Goal: Feedback & Contribution: Submit feedback/report problem

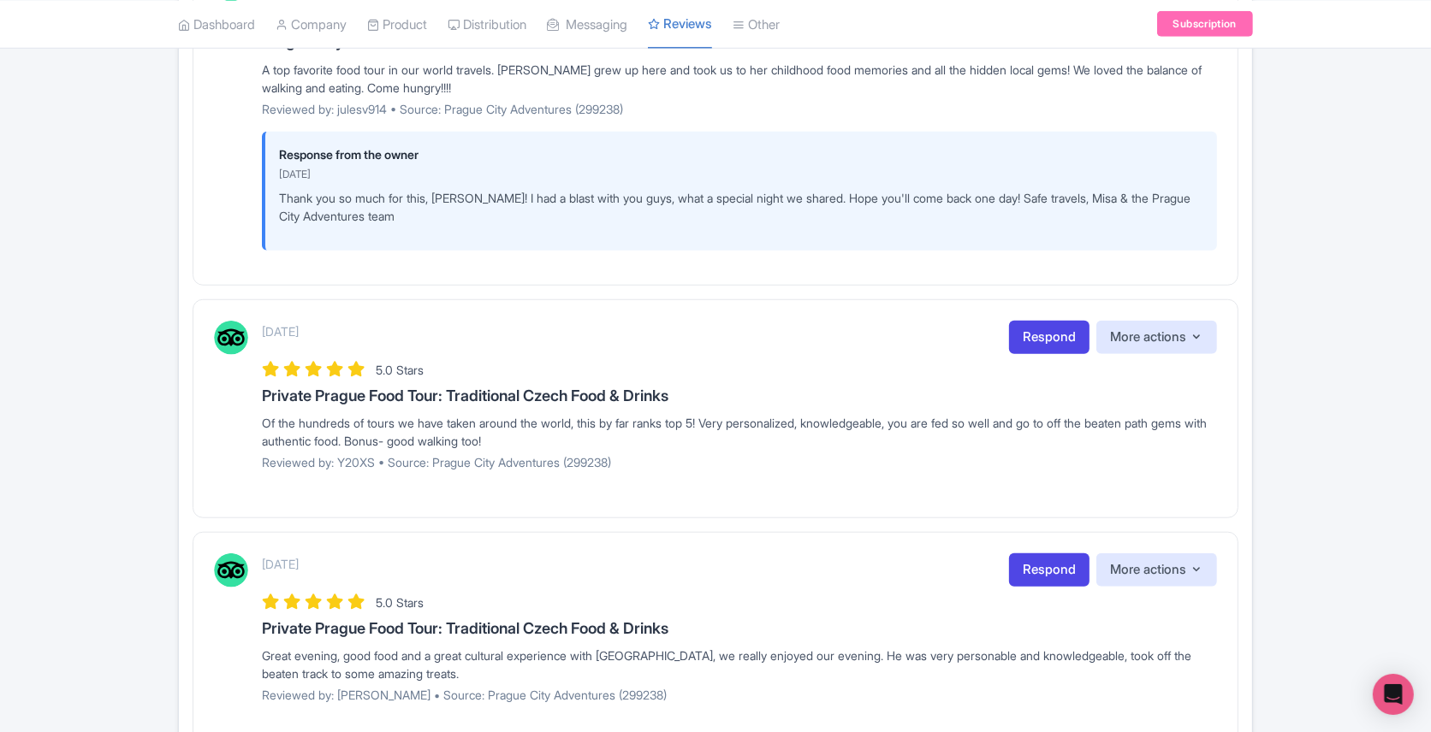
scroll to position [1499, 0]
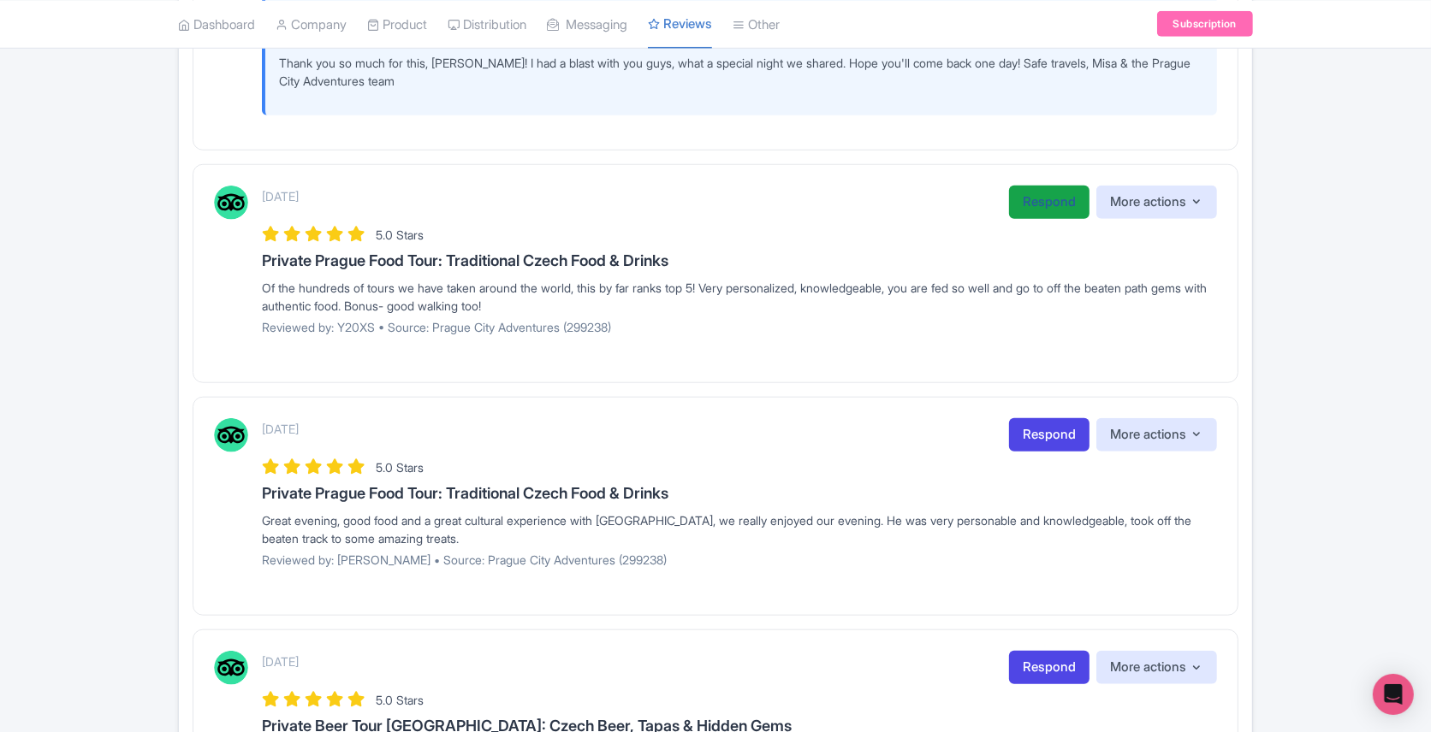
click at [1015, 186] on link "Respond" at bounding box center [1049, 202] width 80 height 33
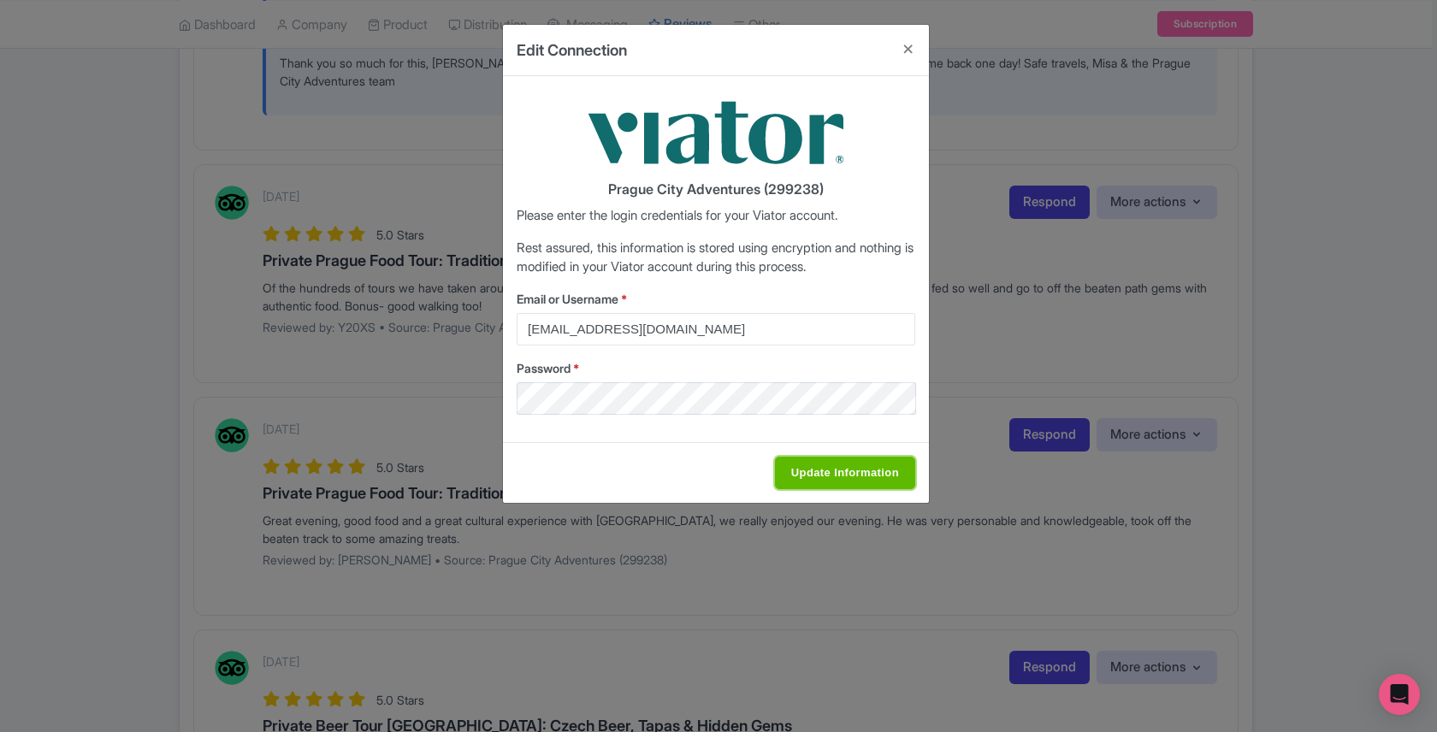
click at [821, 475] on input "Update Information" at bounding box center [845, 473] width 140 height 33
type input "Update Information"
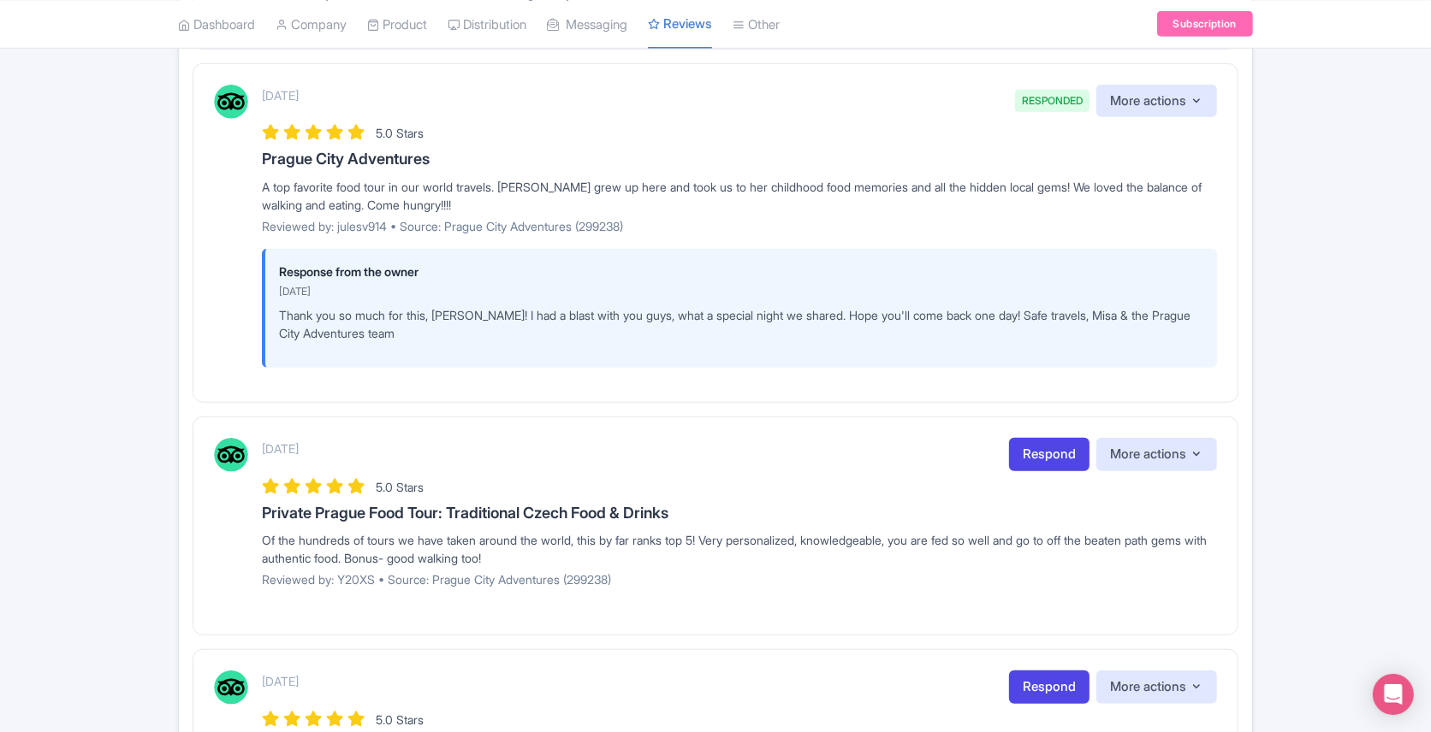
scroll to position [1313, 0]
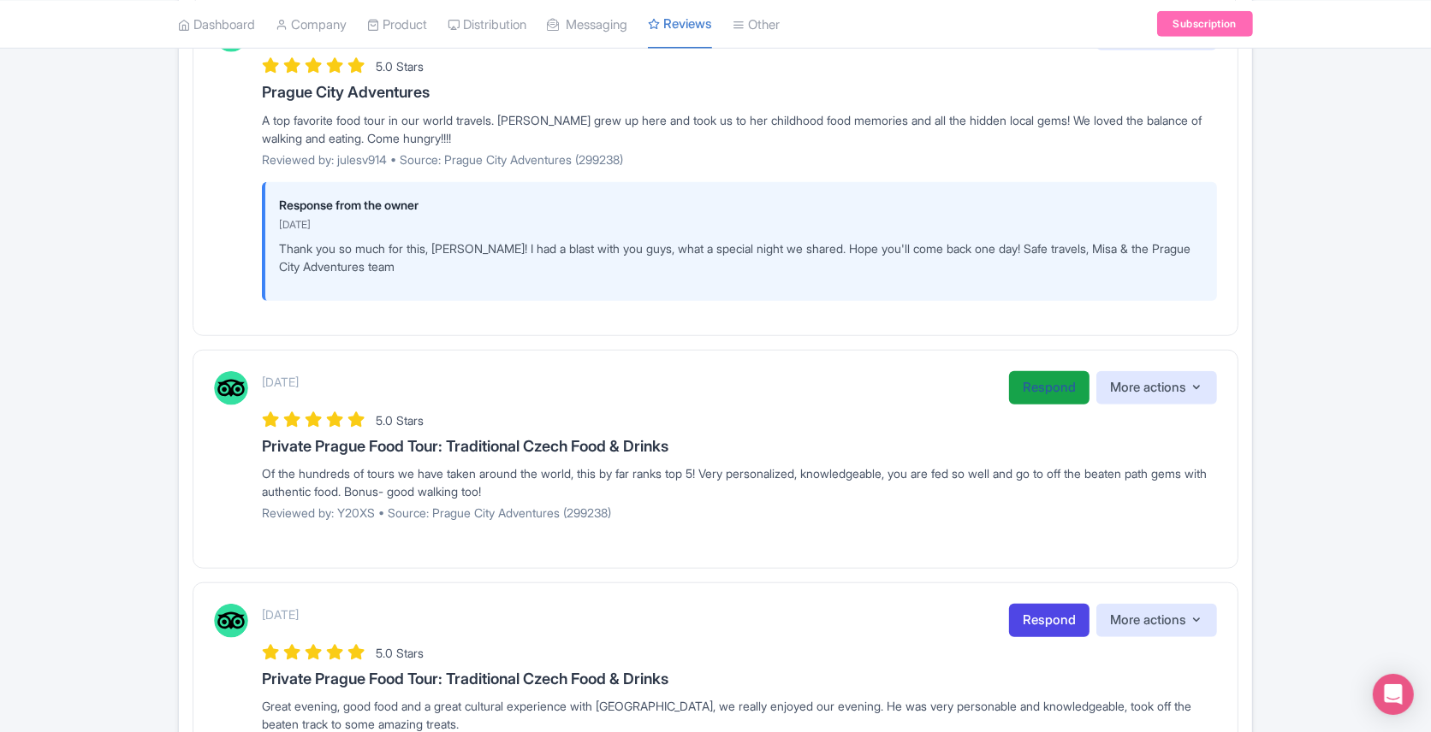
click at [1041, 371] on link "Respond" at bounding box center [1049, 387] width 80 height 33
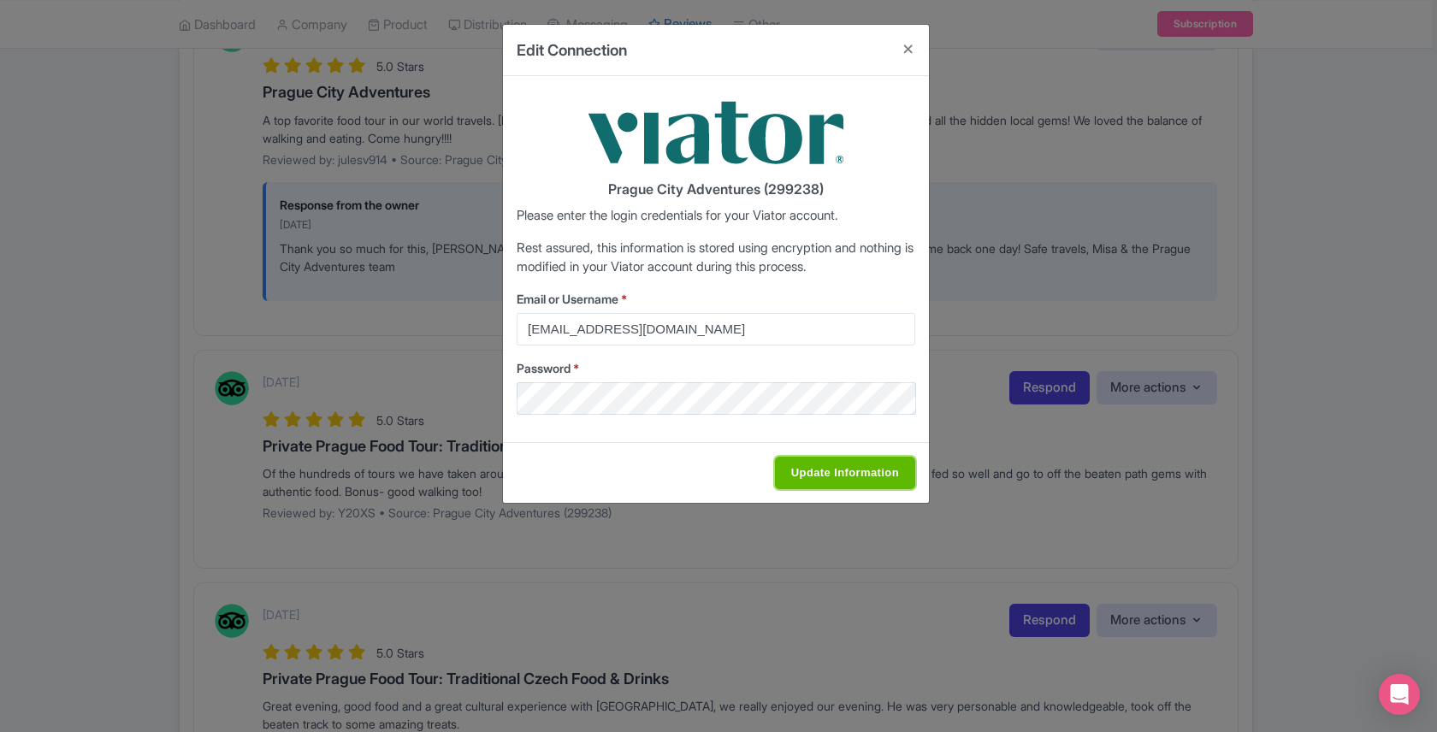
click at [828, 461] on input "Update Information" at bounding box center [845, 473] width 140 height 33
type input "Saving..."
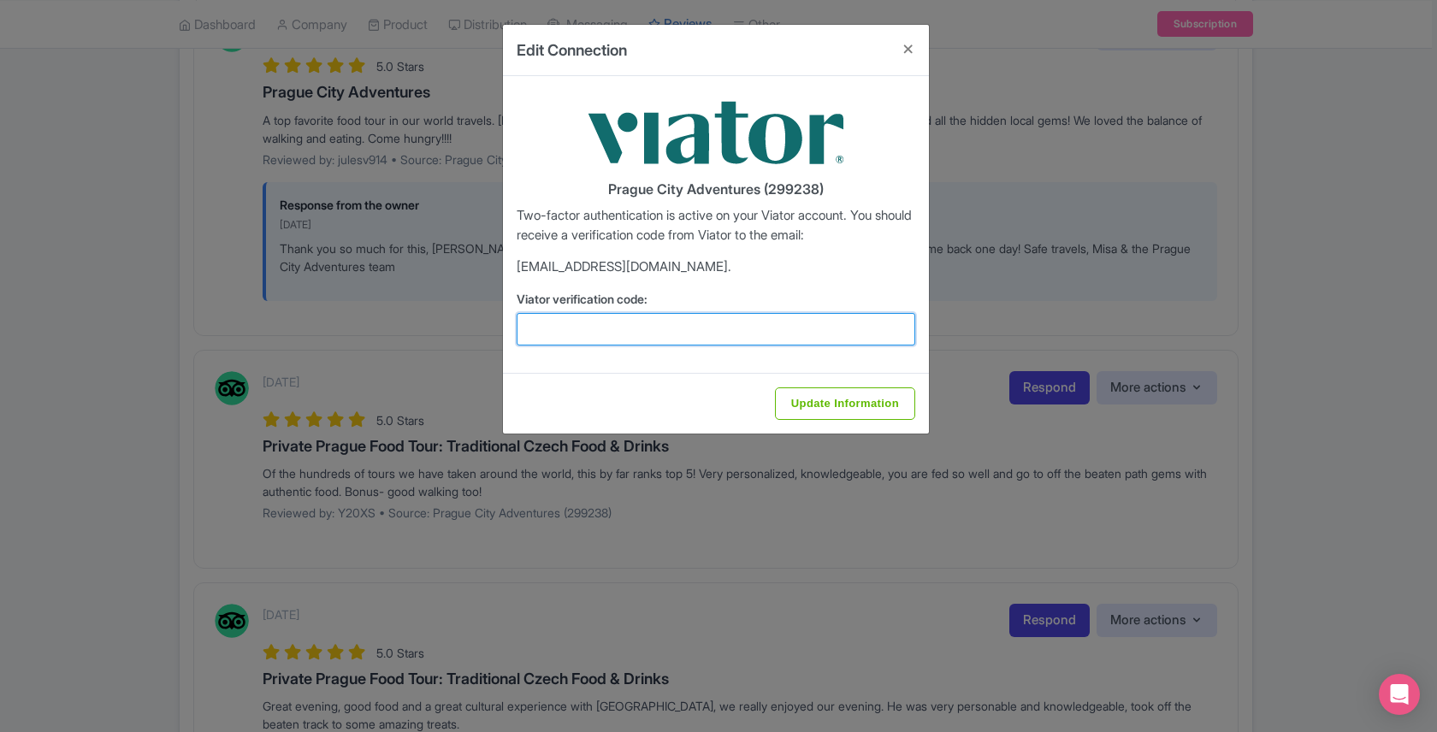
click at [699, 333] on input "Viator verification code:" at bounding box center [716, 329] width 399 height 33
paste input "546430"
type input "546430"
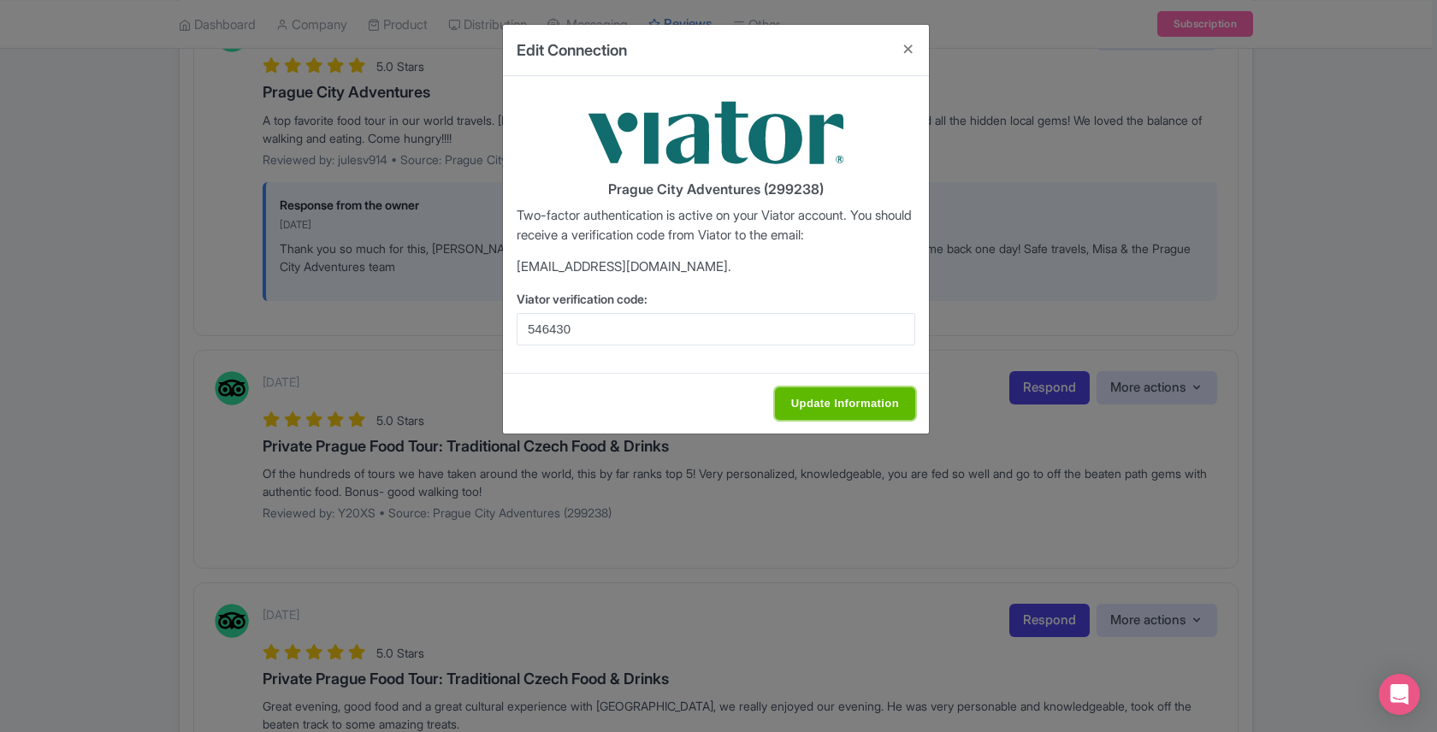
click at [818, 394] on input "Update Information" at bounding box center [845, 404] width 140 height 33
type input "Update Information"
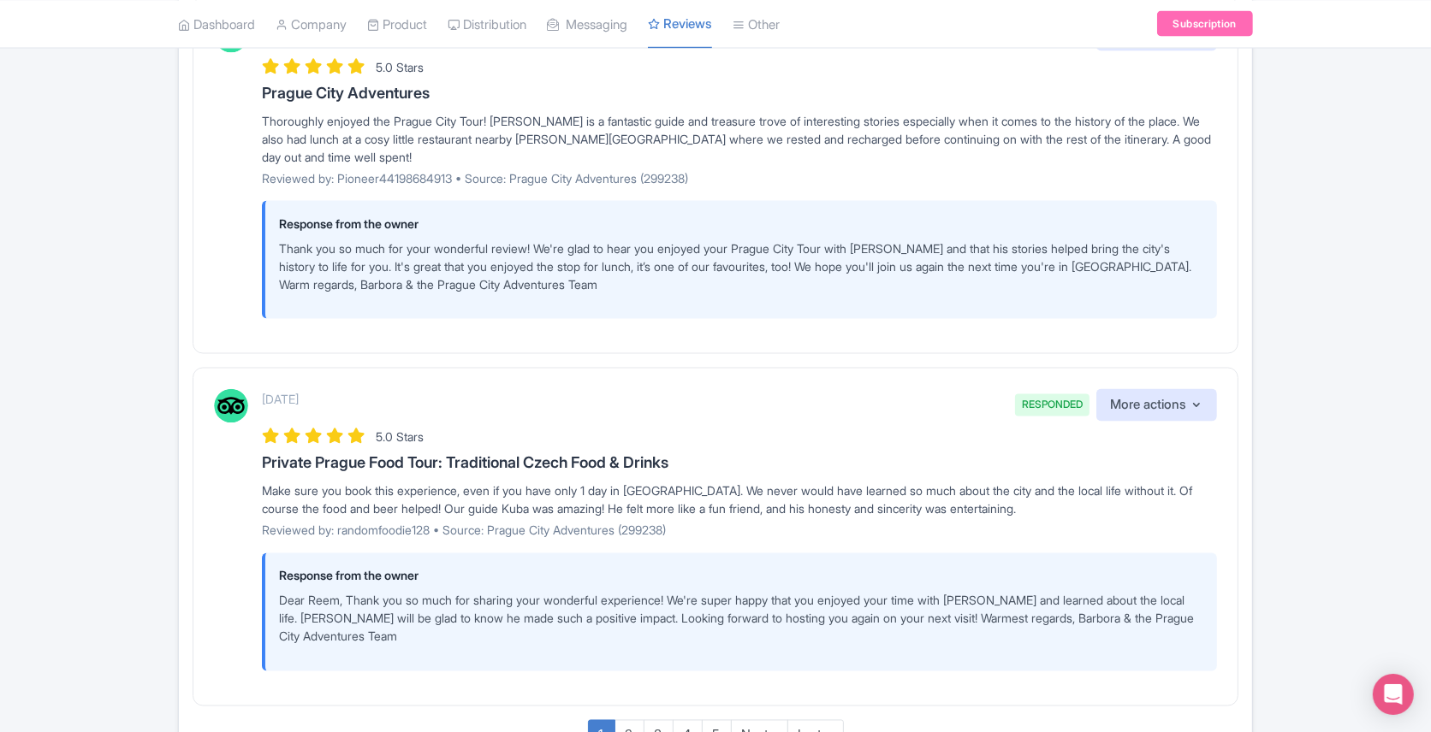
scroll to position [3021, 0]
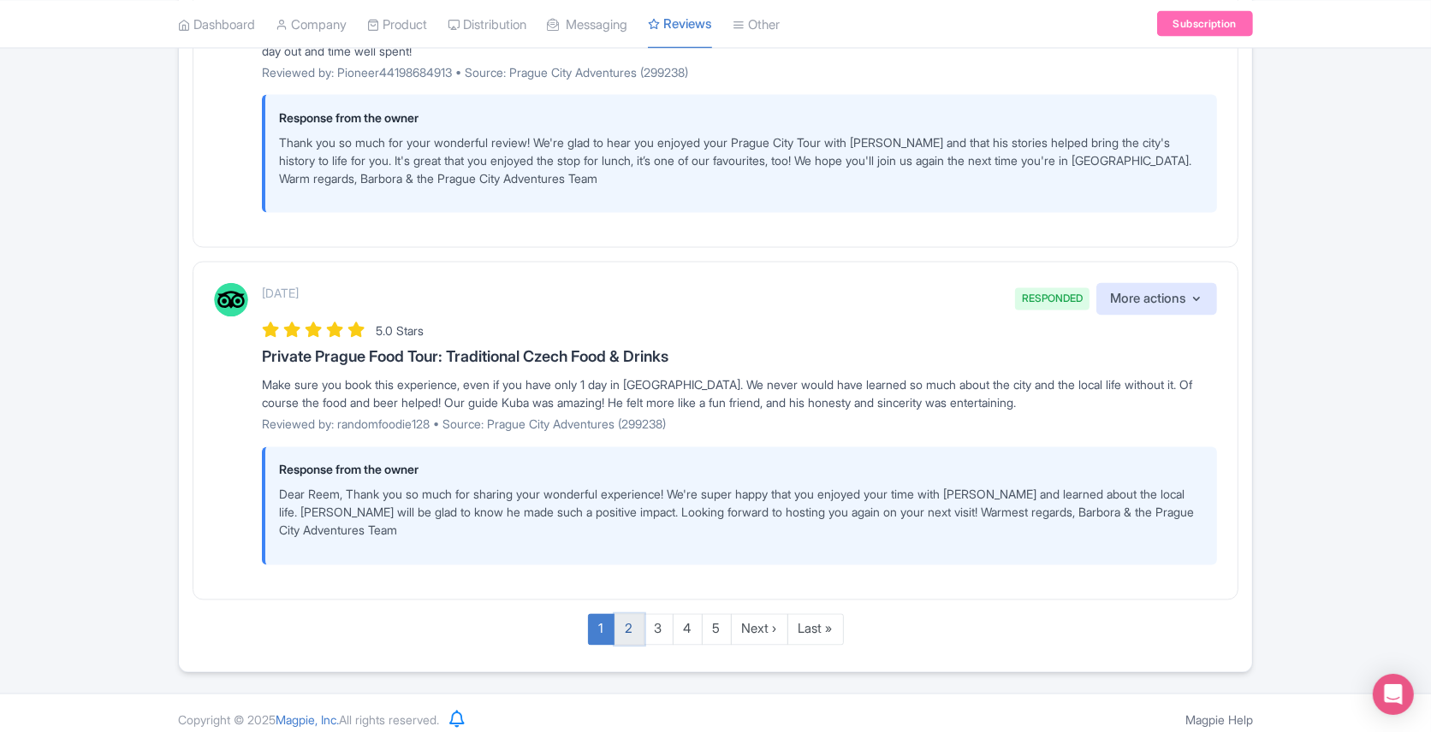
click at [630, 617] on link "2" at bounding box center [629, 630] width 30 height 32
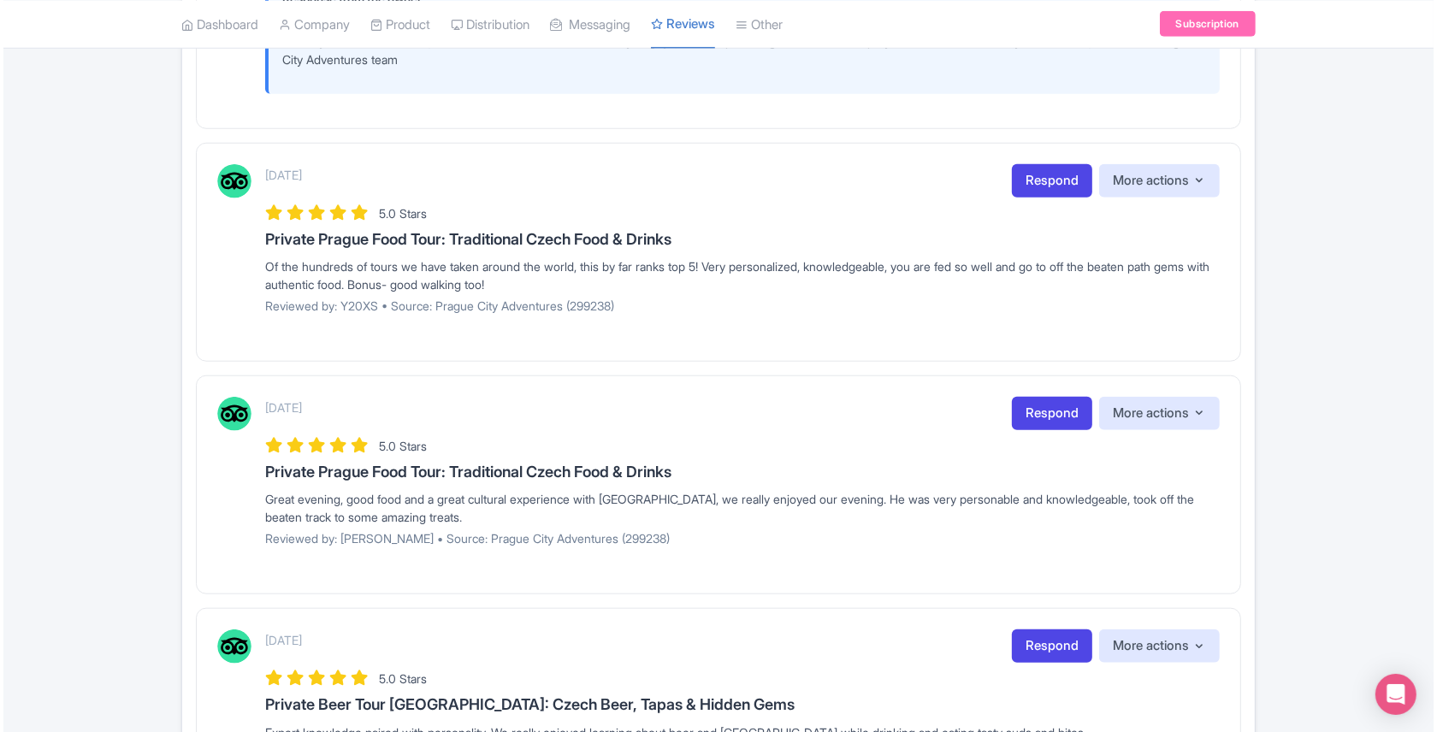
scroll to position [1523, 0]
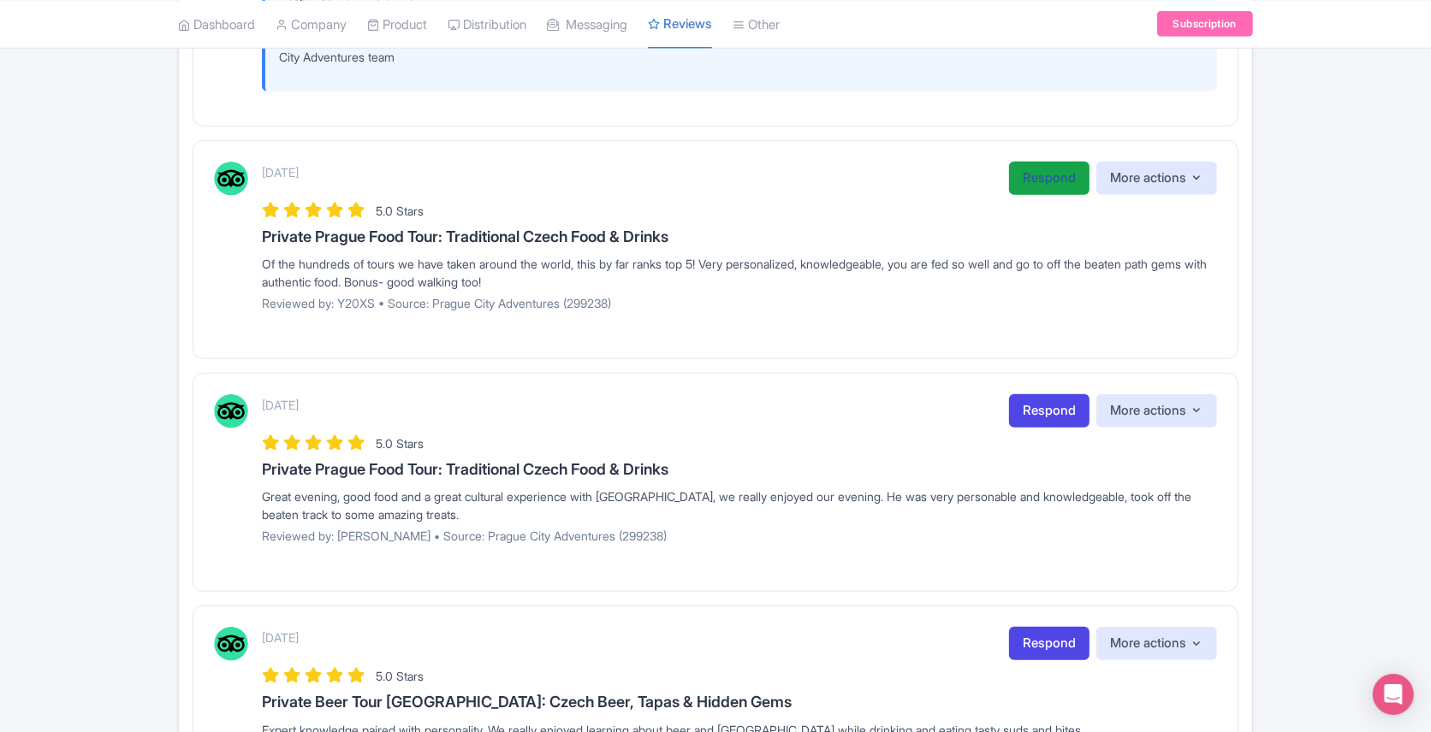
click at [1059, 162] on link "Respond" at bounding box center [1049, 178] width 80 height 33
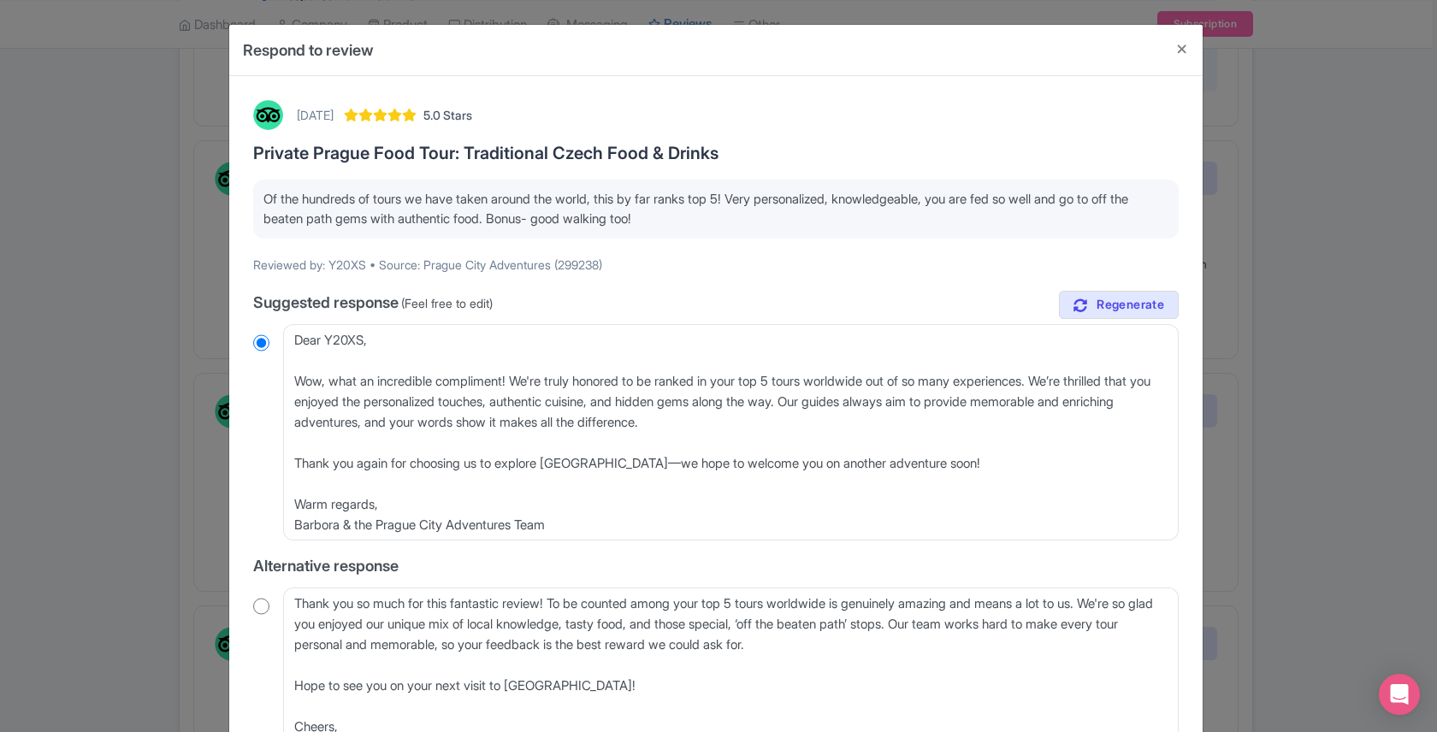
scroll to position [30, 0]
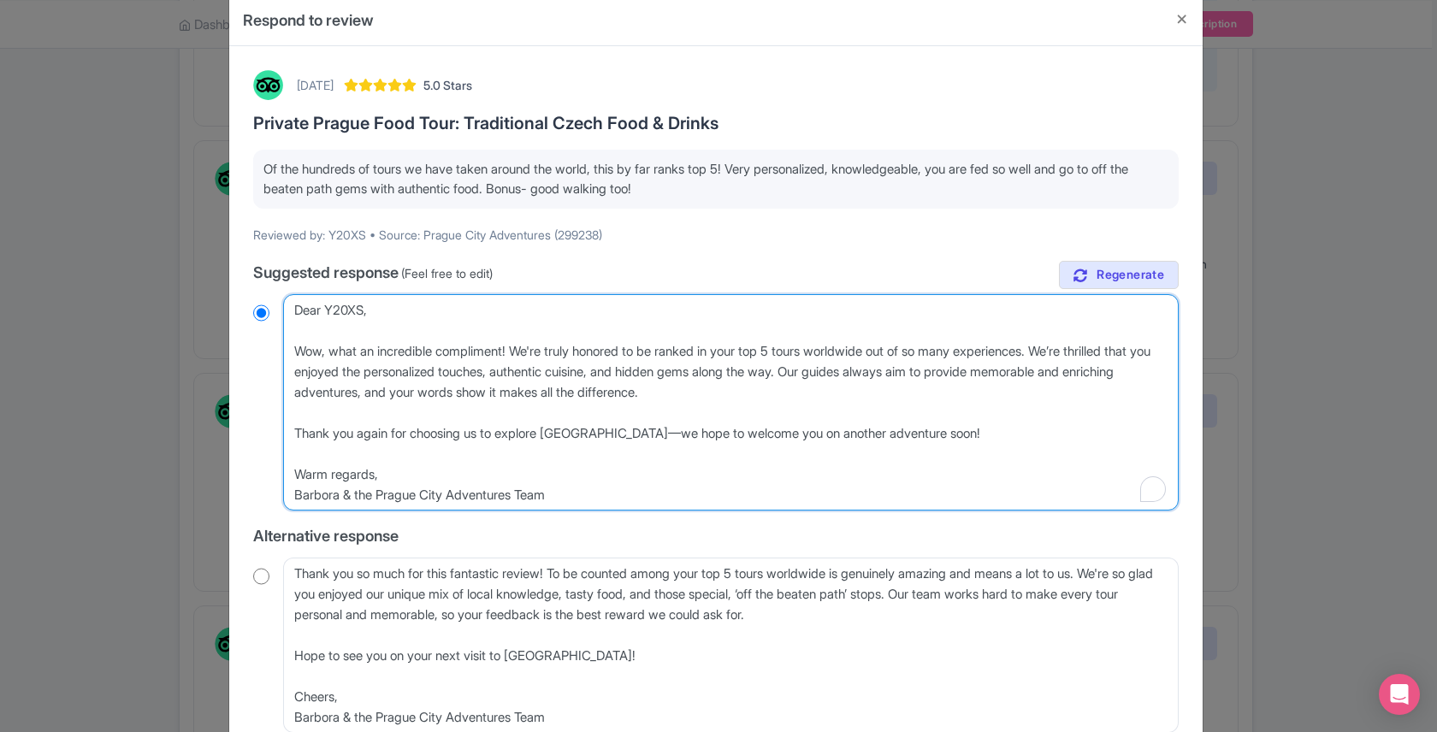
drag, startPoint x: 363, startPoint y: 308, endPoint x: 328, endPoint y: 305, distance: 35.2
click at [328, 305] on textarea "Dear Y20XS, Wow, what an incredible compliment! We're truly honored to be ranke…" at bounding box center [731, 402] width 896 height 216
type textarea "Dear J, Wow, what an incredible compliment! We're truly honored to be ranked in…"
radio input "true"
type textarea "Dear Ju, Wow, what an incredible compliment! We're truly honored to be ranked i…"
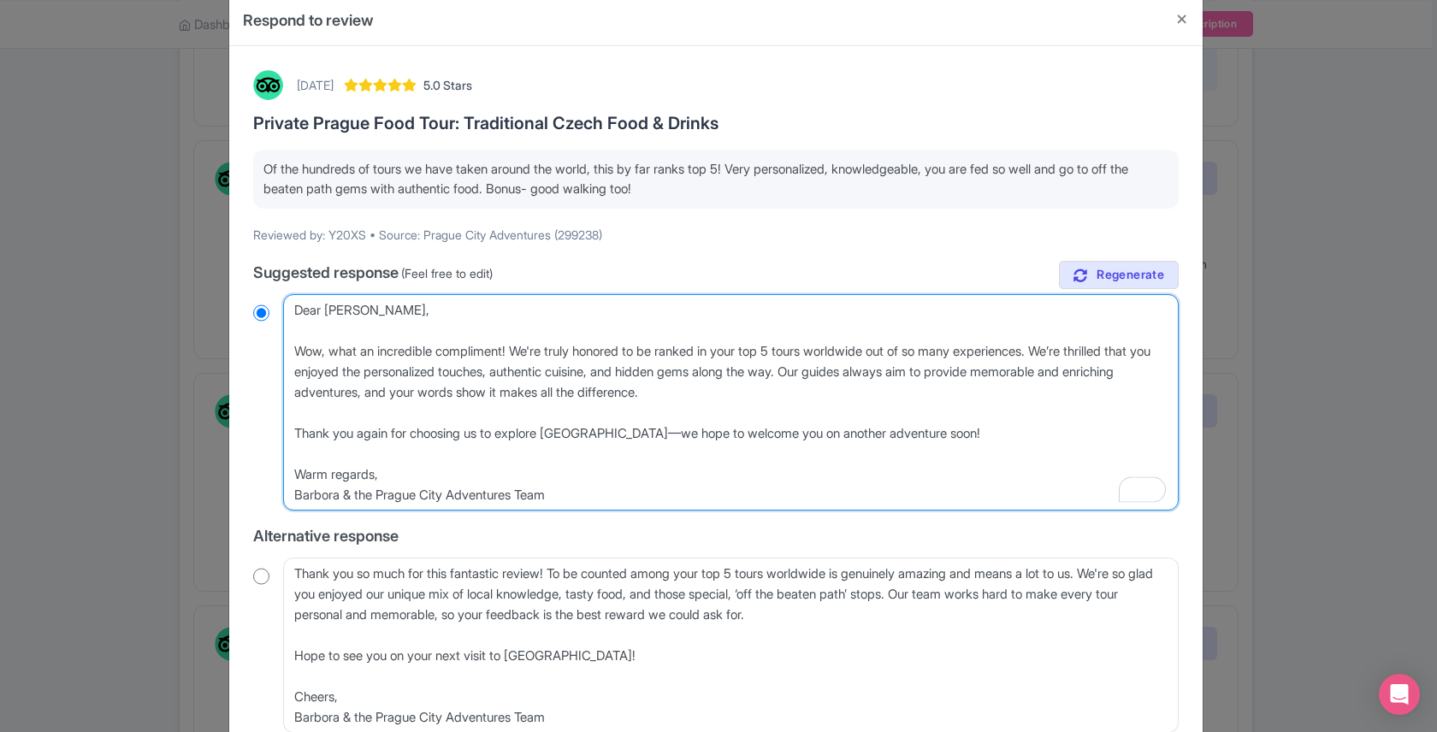
radio input "true"
type textarea "Dear Jul, Wow, what an incredible compliment! We're truly honored to be ranked …"
radio input "true"
type textarea "Dear Jule, Wow, what an incredible compliment! We're truly honored to be ranked…"
radio input "true"
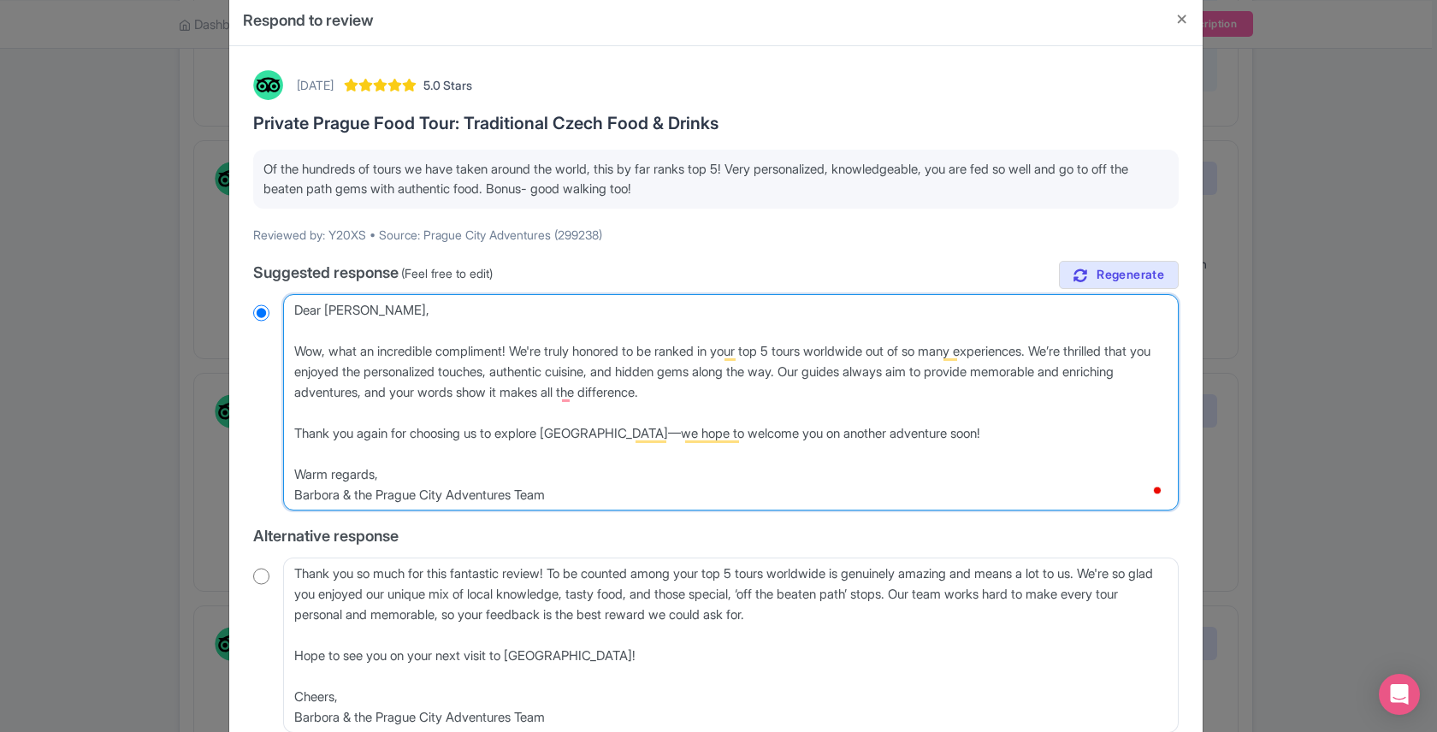
type textarea "Dear Jules, Wow, what an incredible compliment! We're truly honored to be ranke…"
radio input "true"
drag, startPoint x: 337, startPoint y: 353, endPoint x: 296, endPoint y: 356, distance: 41.1
click at [296, 356] on textarea "Dear Y20XS, Wow, what an incredible compliment! We're truly honored to be ranke…" at bounding box center [731, 402] width 896 height 216
type textarea "Dear Jules, What an incredible compliment! We're truly honored to be ranked in …"
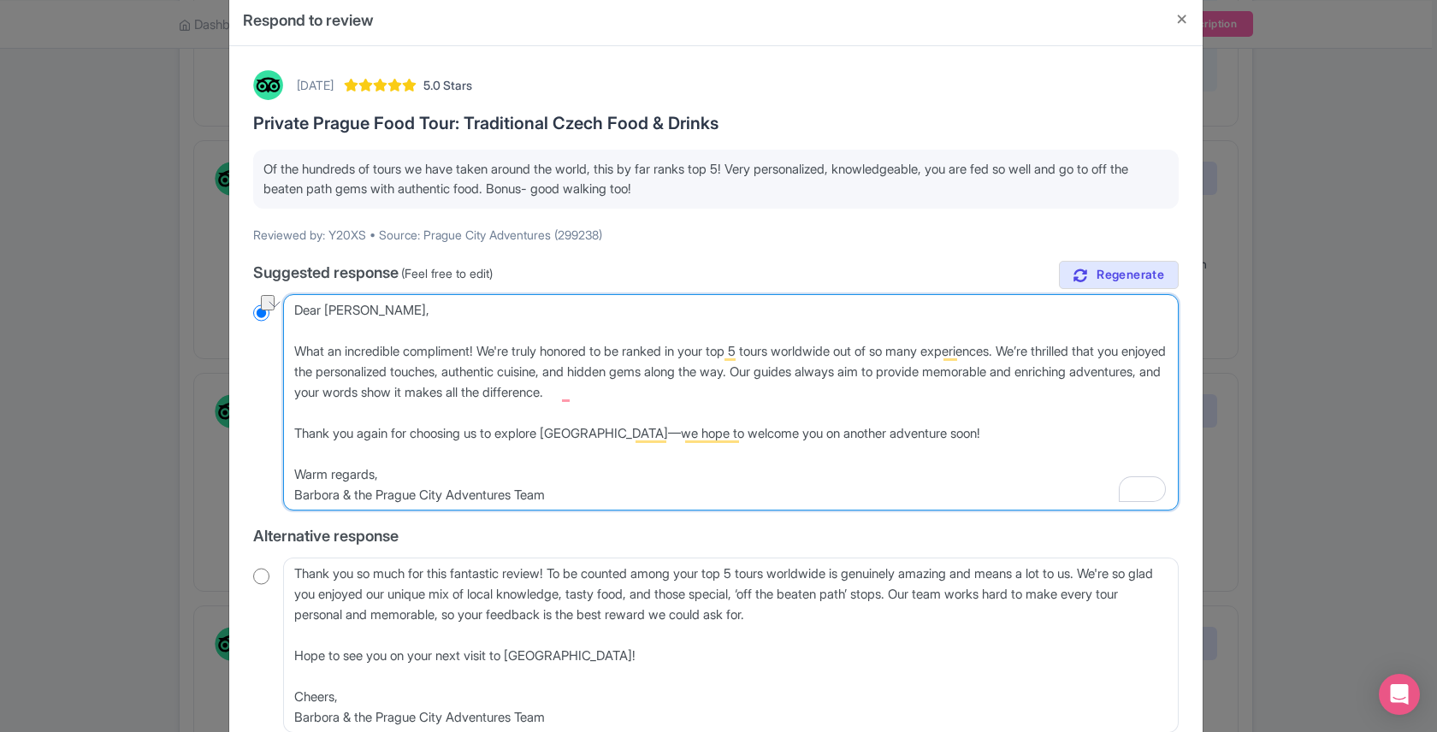
radio input "true"
click at [477, 351] on textarea "Dear Y20XS, Wow, what an incredible compliment! We're truly honored to be ranke…" at bounding box center [731, 402] width 896 height 216
type textarea "Dear Jules, What an incredible compliment,! We're truly honored to be ranked in…"
radio input "true"
type textarea "Dear Jules, What an incredible compliment, ! We're truly honored to be ranked i…"
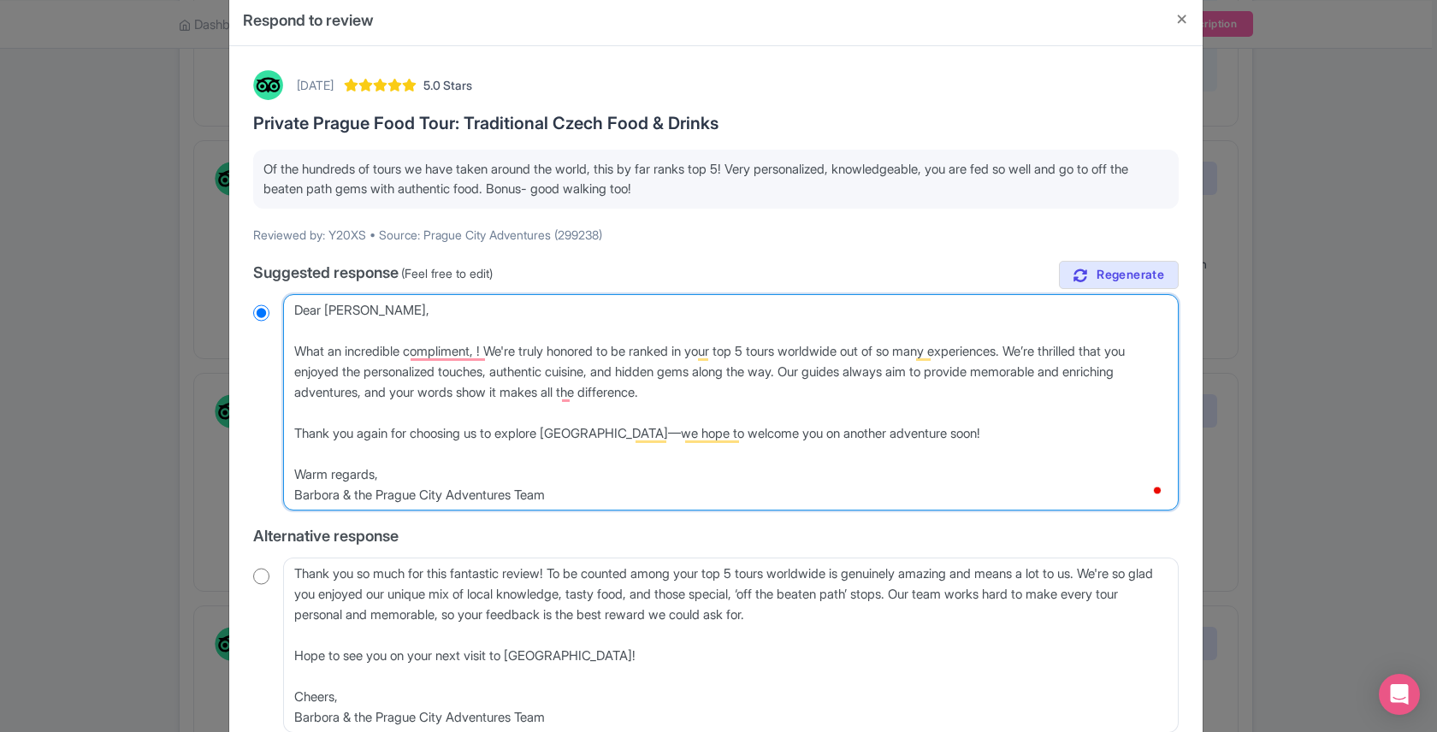
radio input "true"
type textarea "Dear Jules, What an incredible compliment, t! We're truly honored to be ranked …"
radio input "true"
type textarea "Dear Jules, What an incredible compliment, tha! We're truly honored to be ranke…"
radio input "true"
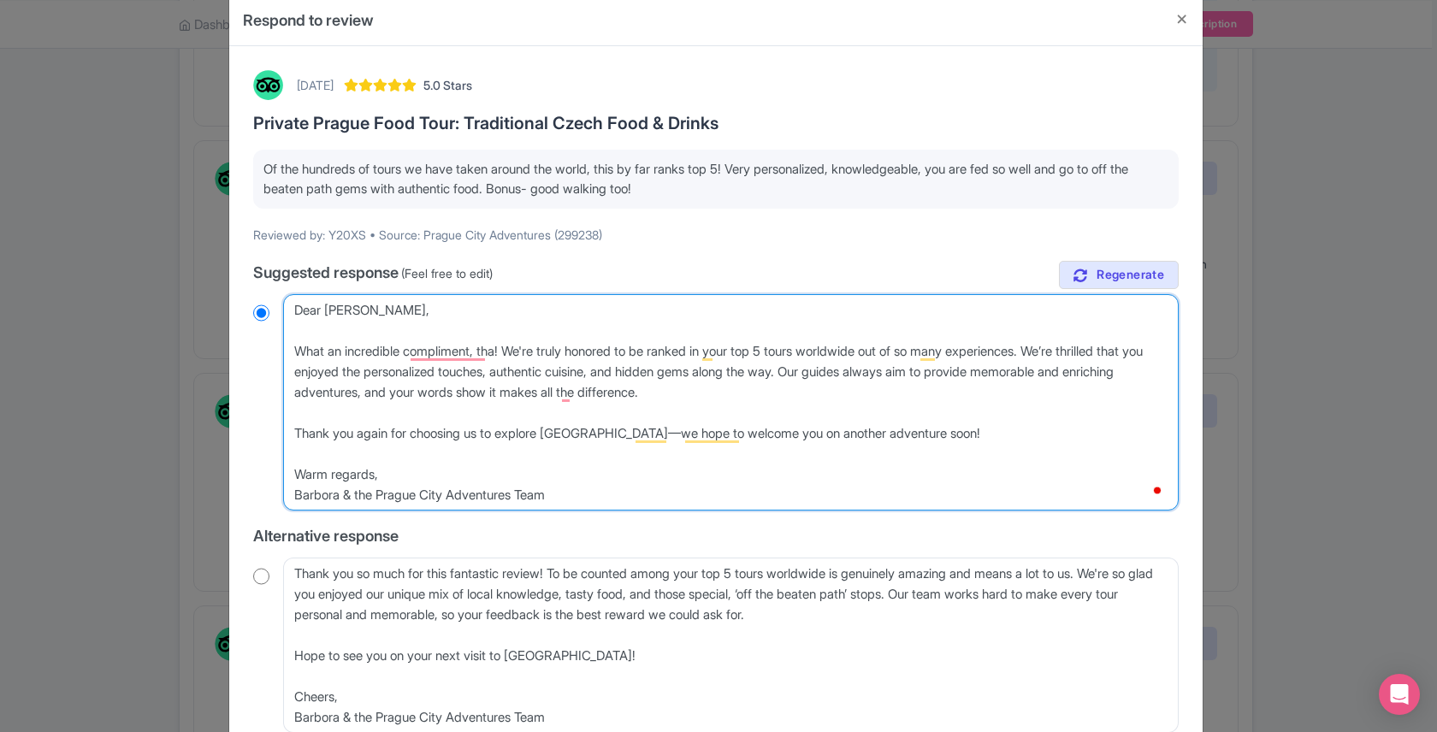
type textarea "Dear Jules, What an incredible compliment, than! We're truly honored to be rank…"
radio input "true"
type textarea "Dear Jules, What an incredible compliment, thank! We're truly honored to be ran…"
radio input "true"
type textarea "Dear Jules, What an incredible compliment, thank ! We're truly honored to be ra…"
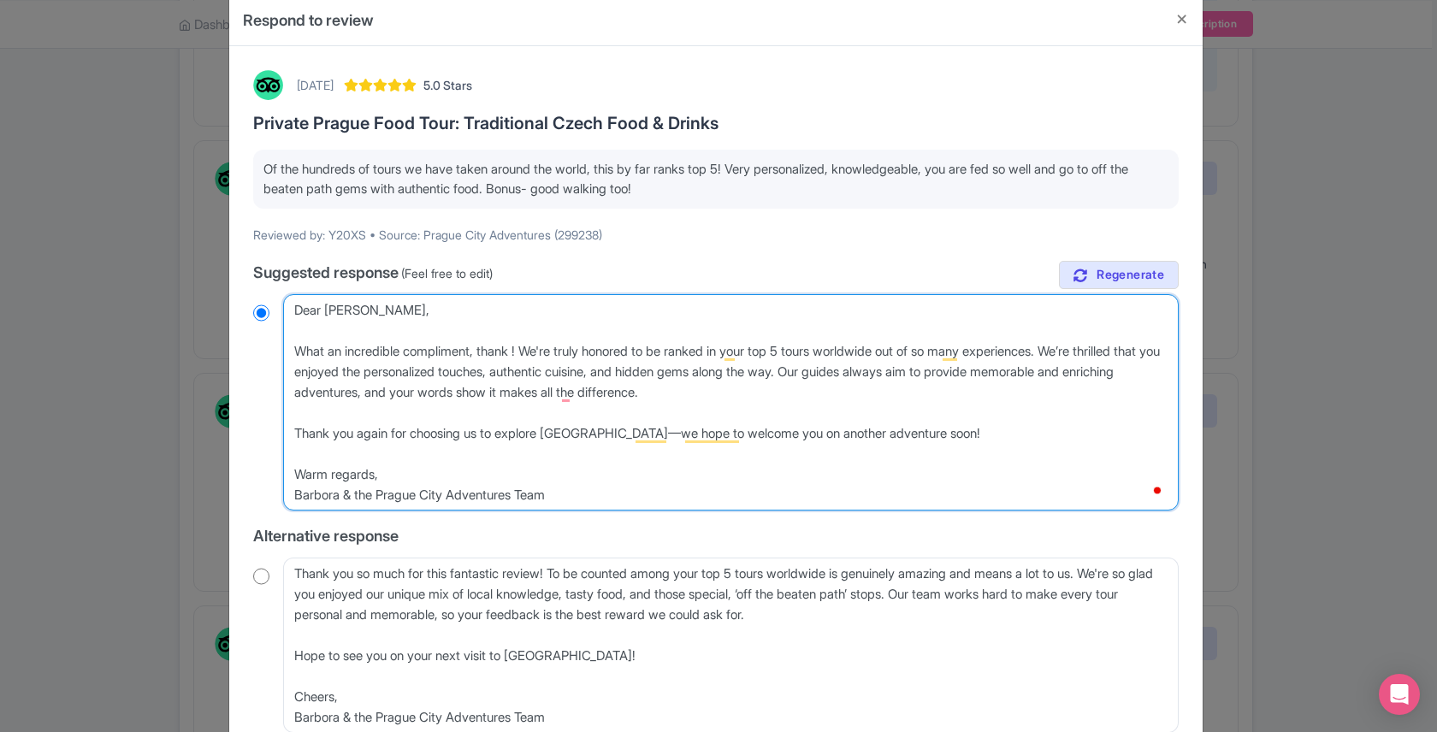
radio input "true"
type textarea "Dear Jules, What an incredible compliment, thank y! We're truly honored to be r…"
radio input "true"
type textarea "Dear Jules, What an incredible compliment, thank you! We're truly honored to be…"
radio input "true"
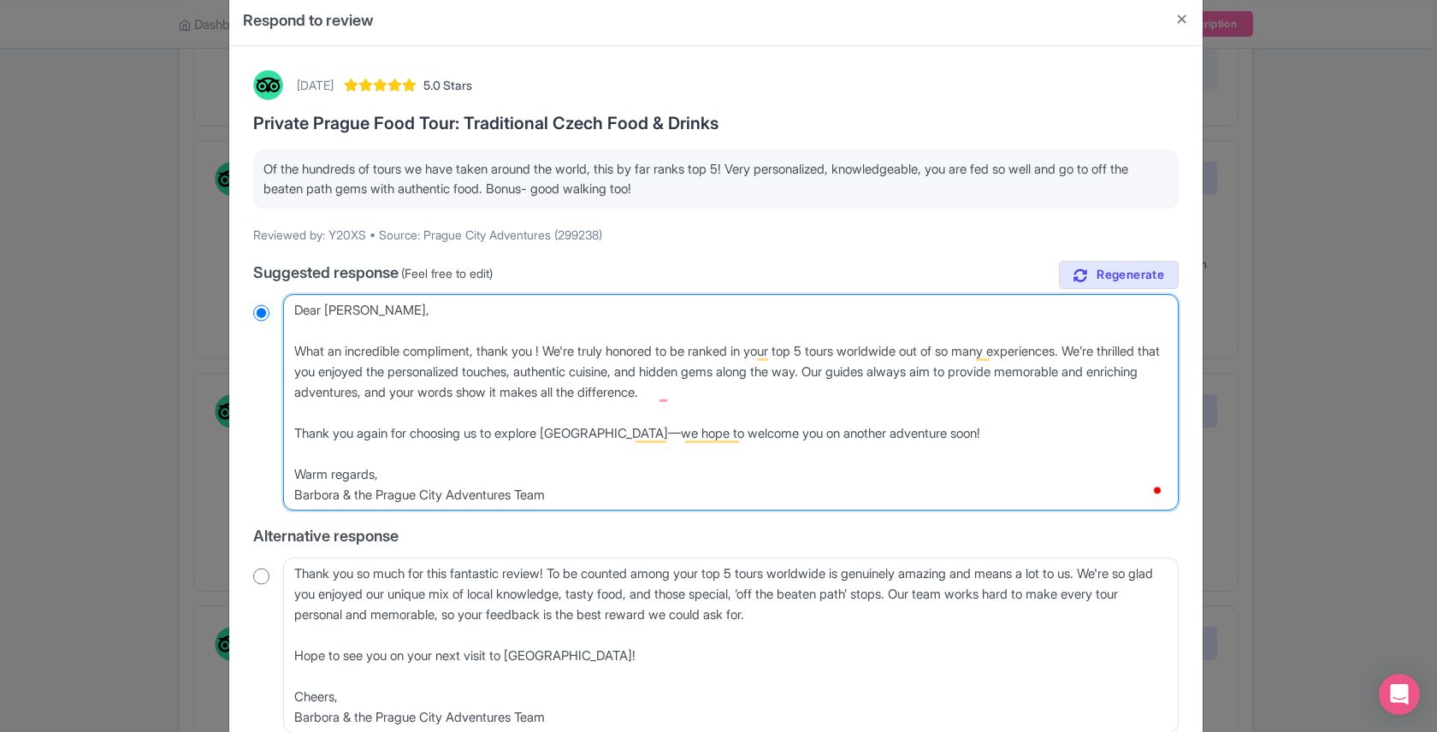
type textarea "Dear Jules, What an incredible compliment, thank you s! We're truly honored to …"
radio input "true"
type textarea "Dear Jules, What an incredible compliment, thank you so! We're truly honored to…"
radio input "true"
type textarea "Dear Jules, What an incredible compliment, thank you so ! We're truly honored t…"
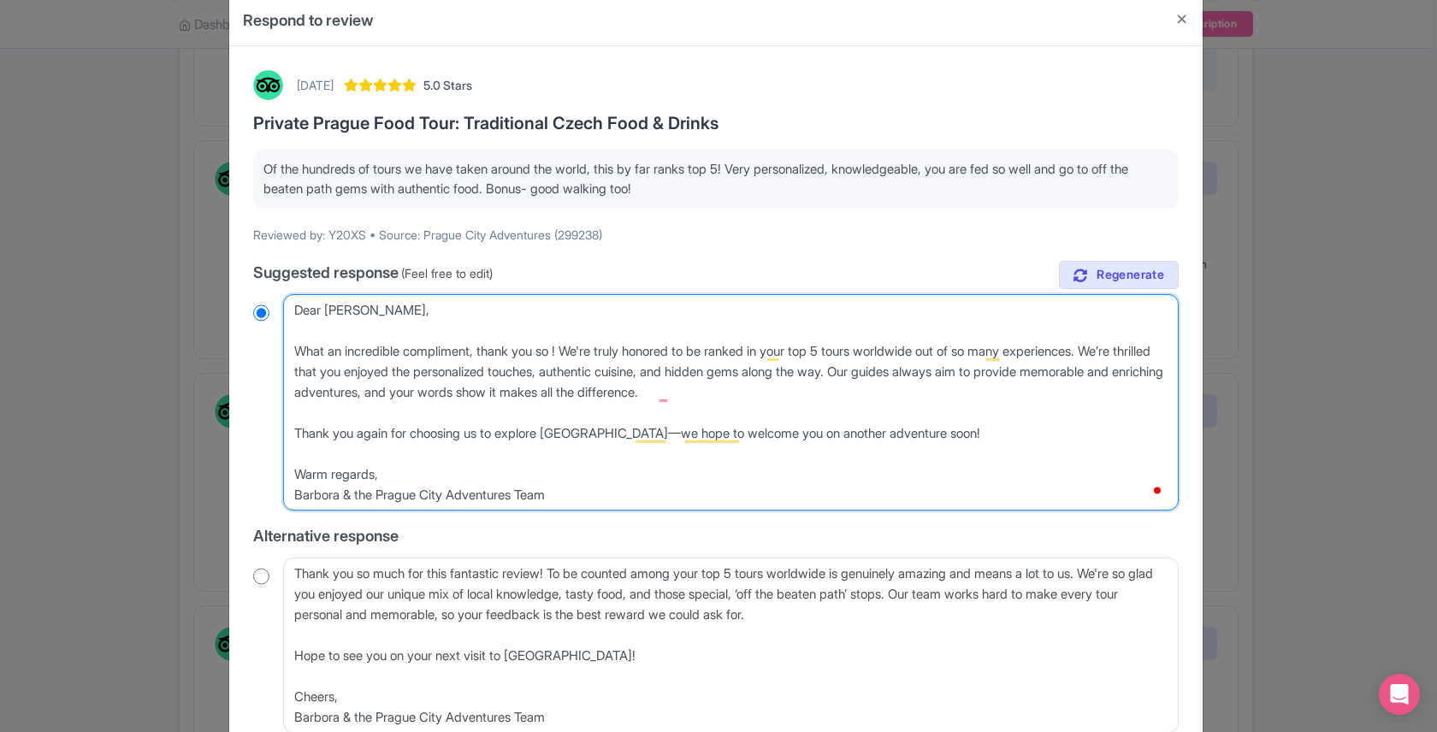
radio input "true"
type textarea "Dear Jules, What an incredible compliment, thank you so m! We're truly honored …"
radio input "true"
type textarea "Dear Jules, What an incredible compliment, thank you so mu! We're truly honored…"
radio input "true"
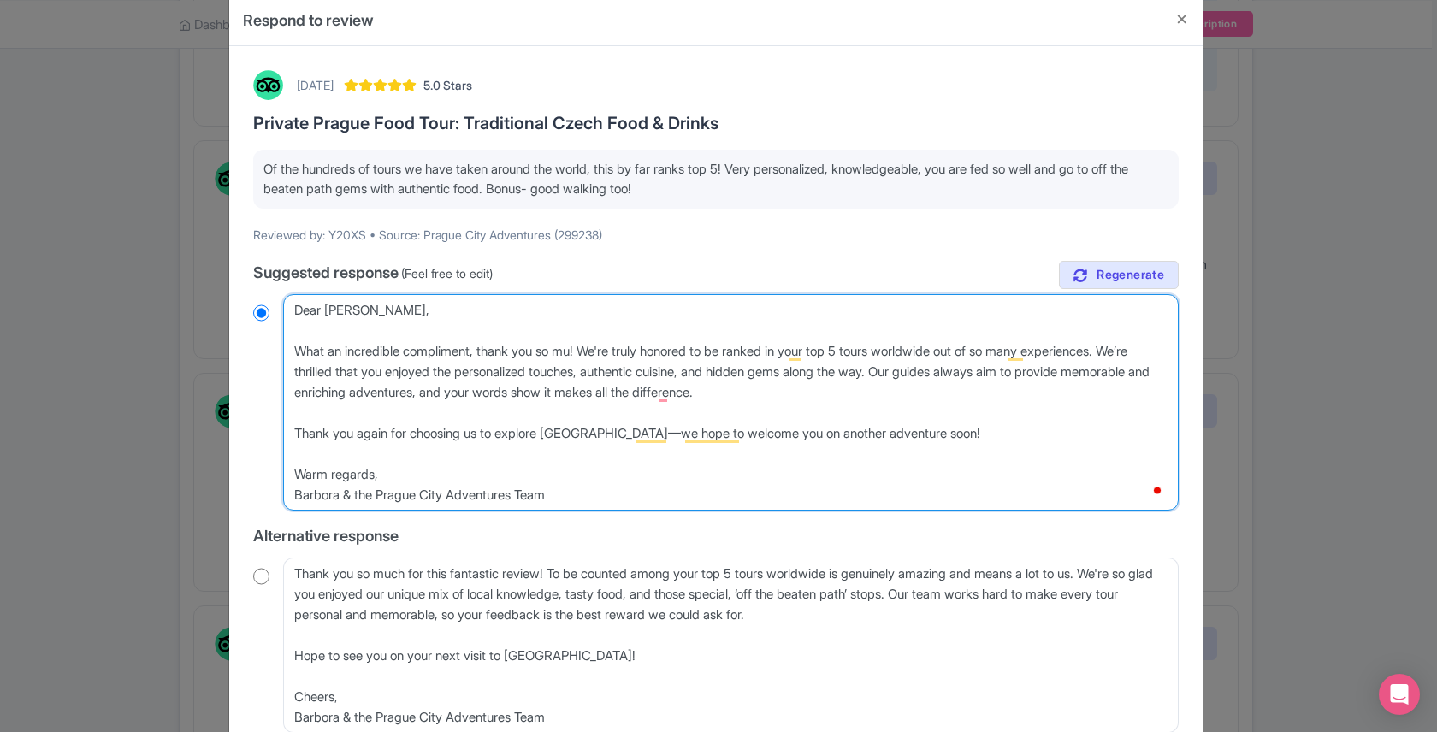
type textarea "Dear Jules, What an incredible compliment, thank you so muc! We're truly honore…"
radio input "true"
type textarea "Dear Jules, What an incredible compliment, thank you so much! We're truly honor…"
radio input "true"
drag, startPoint x: 368, startPoint y: 372, endPoint x: 607, endPoint y: 345, distance: 241.1
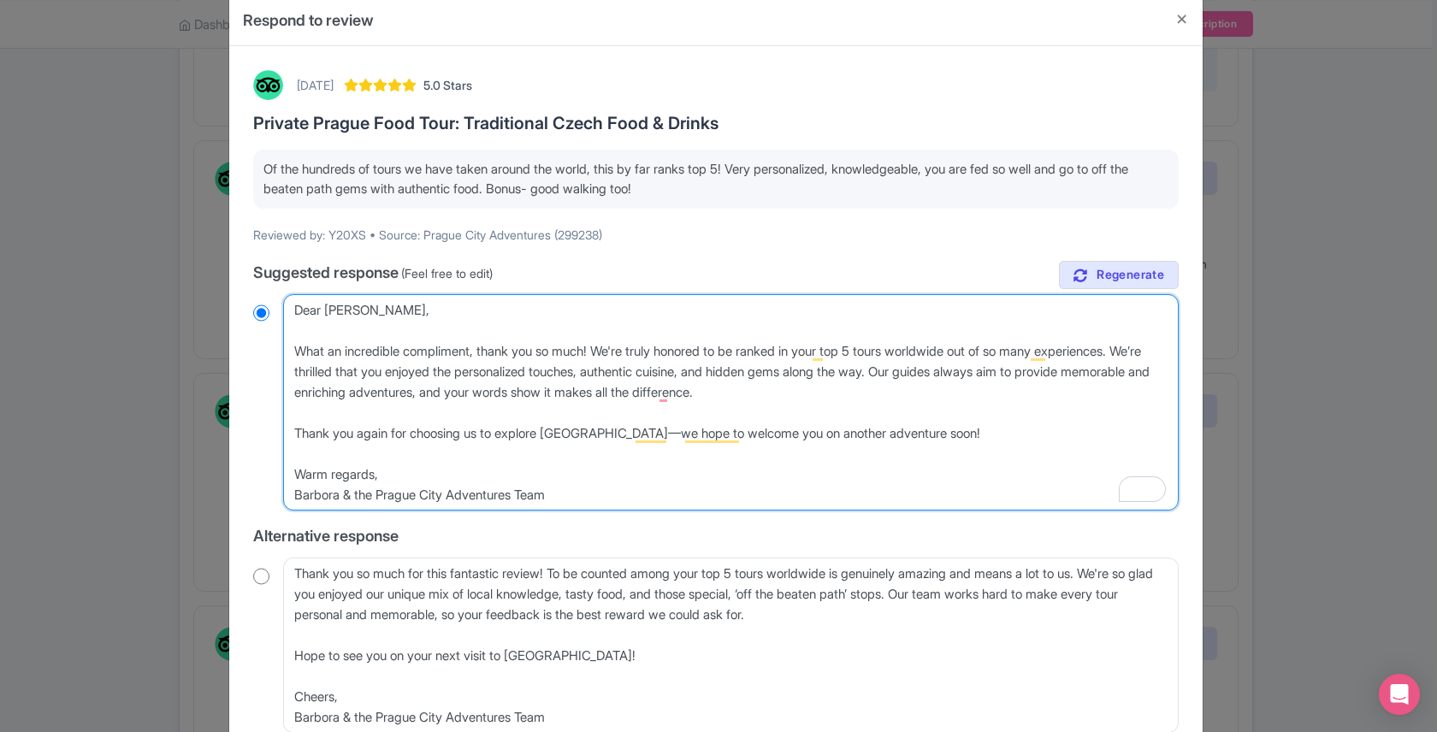
click at [607, 345] on textarea "Dear Y20XS, Wow, what an incredible compliment! We're truly honored to be ranke…" at bounding box center [731, 402] width 896 height 216
type textarea "Dear Jules, What an incredible compliment, thank you so much! I that you enjoye…"
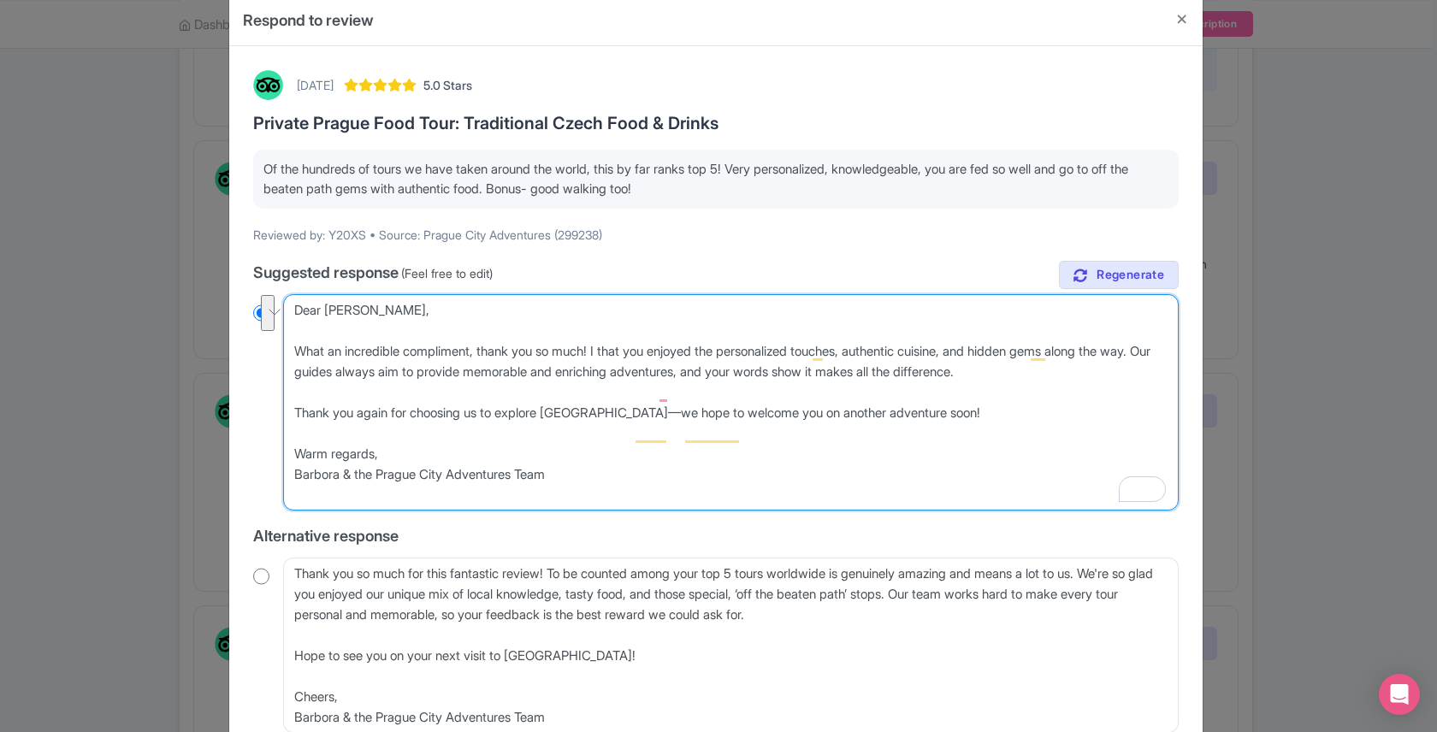
radio input "true"
type textarea "Dear Jules, What an incredible compliment, thank you so much! It that you enjoy…"
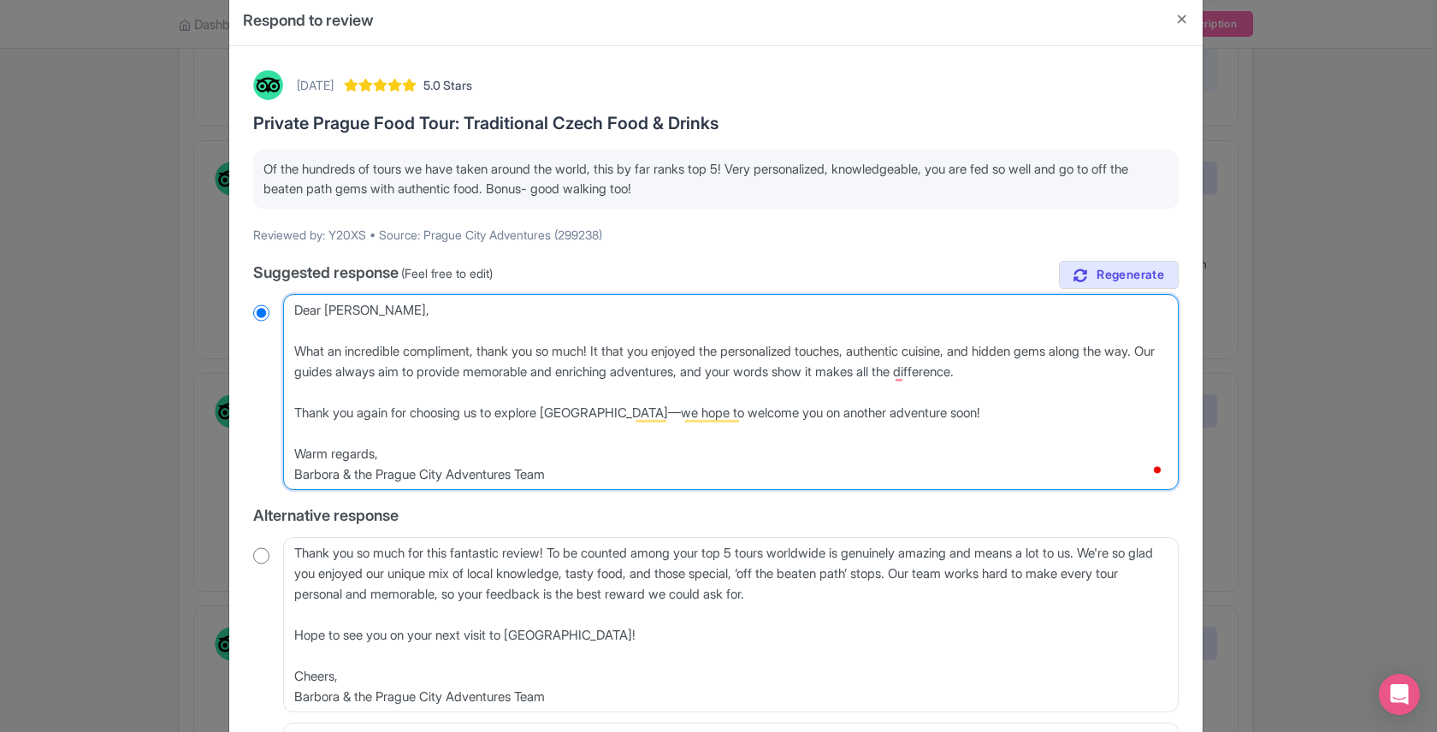
radio input "true"
type textarea "Dear Jules, What an incredible compliment, thank you so much! It' that you enjo…"
radio input "true"
type textarea "Dear Jules, What an incredible compliment, thank you so much! It's that you enj…"
radio input "true"
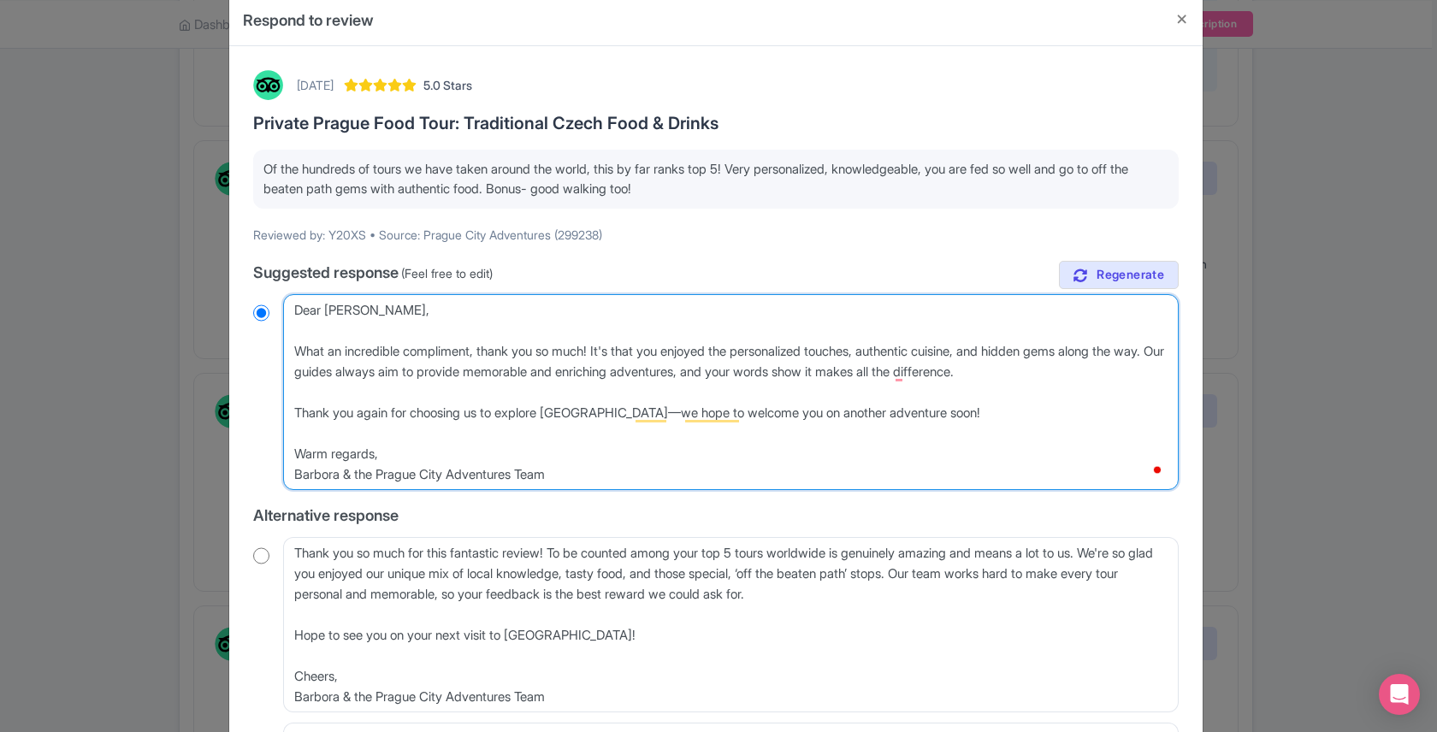
type textarea "Dear Jules, What an incredible compliment, thank you so much! It's that you enj…"
radio input "true"
type textarea "Dear Jules, What an incredible compliment, thank you so much! It's h that you e…"
radio input "true"
type textarea "Dear Jules, What an incredible compliment, thank you so much! It's that you enj…"
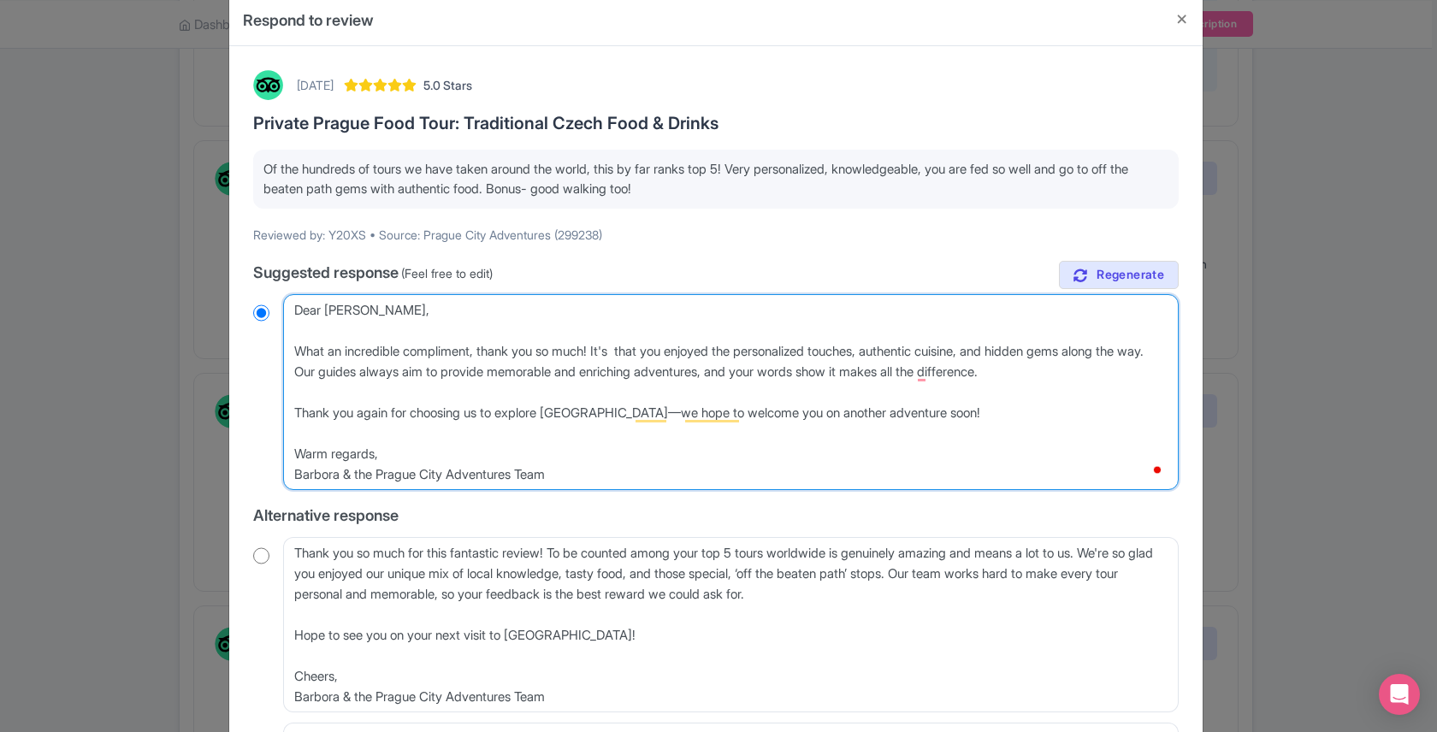
radio input "true"
type textarea "Dear Jules, What an incredible compliment, thank you so much! It's g that you e…"
radio input "true"
type textarea "Dear Jules, What an incredible compliment, thank you so much! It's gr that you …"
radio input "true"
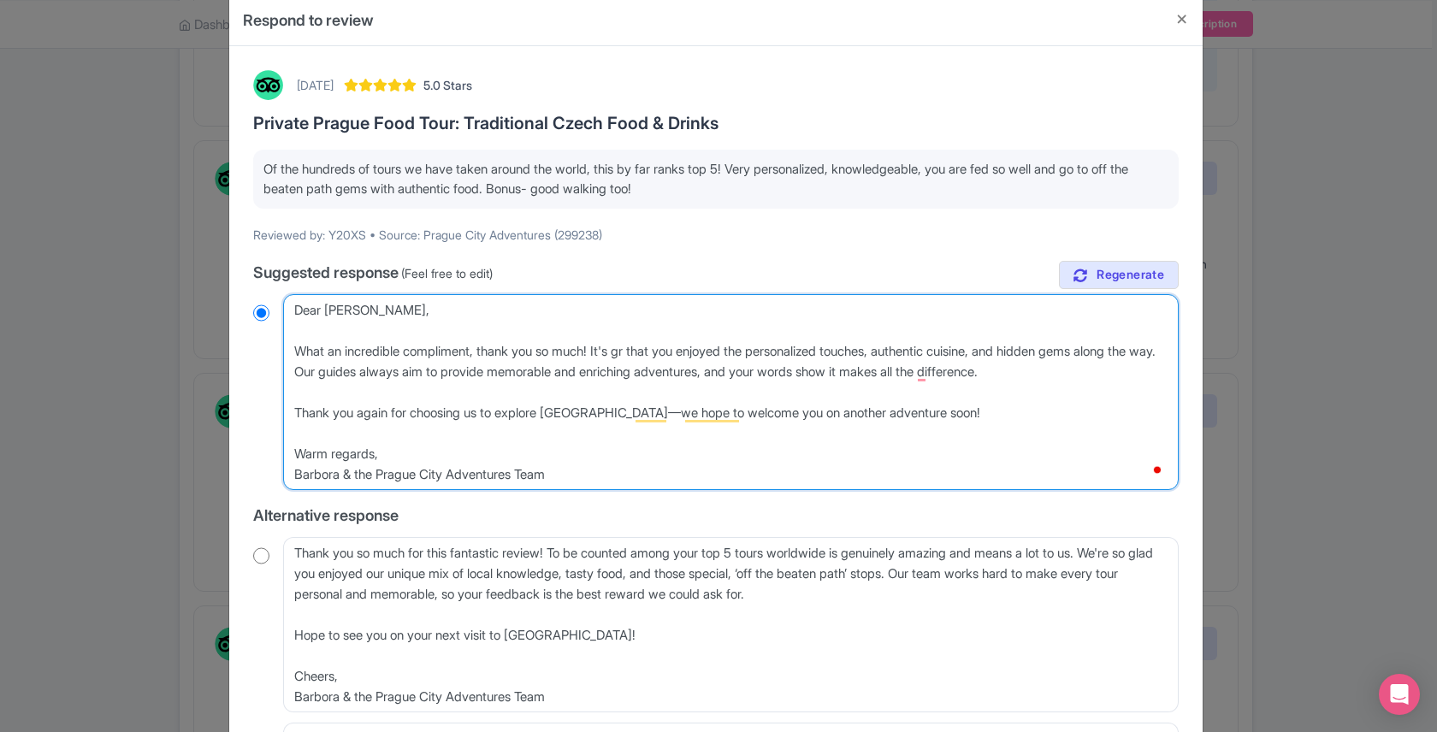
type textarea "Dear Jules, What an incredible compliment, thank you so much! It's gre that you…"
radio input "true"
type textarea "Dear Jules, What an incredible compliment, thank you so much! It's great that y…"
radio input "true"
drag, startPoint x: 1056, startPoint y: 352, endPoint x: 926, endPoint y: 355, distance: 130.1
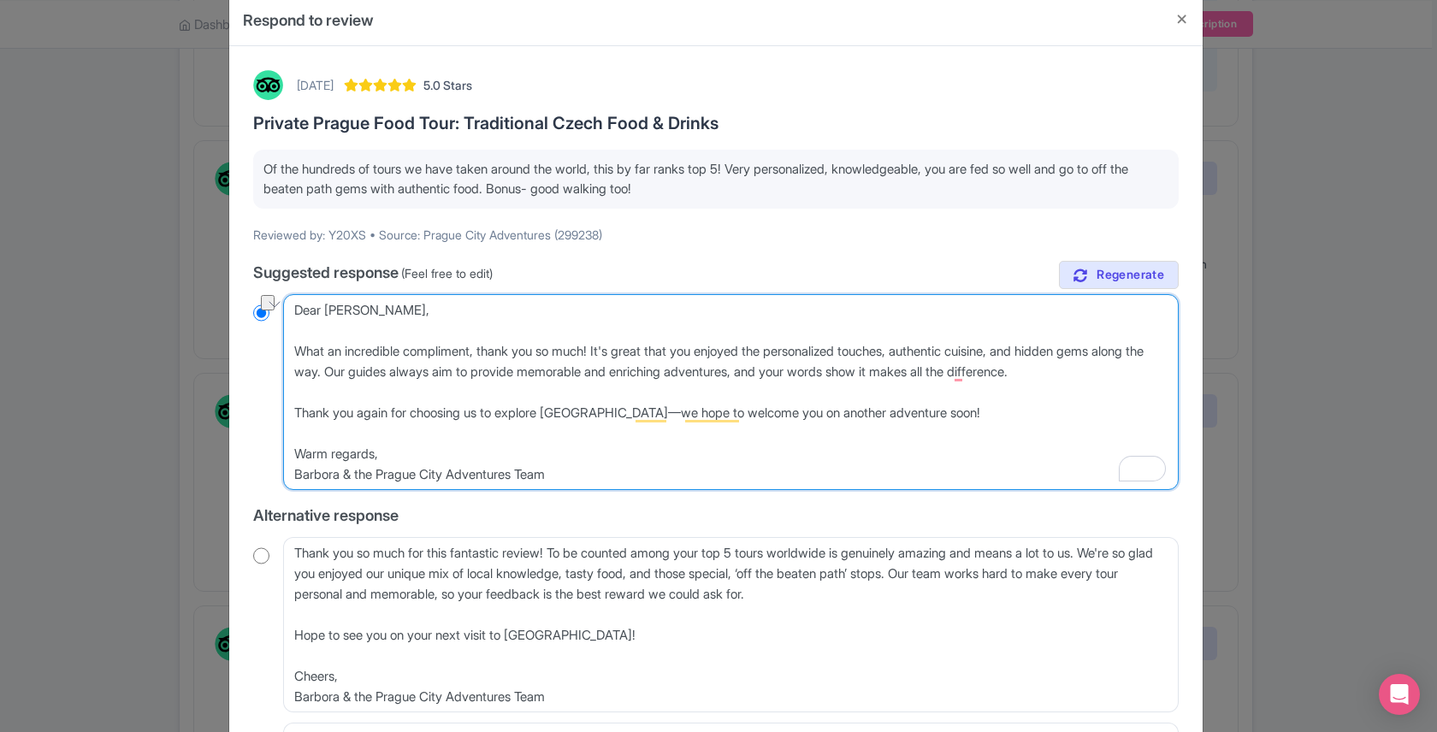
click at [926, 355] on textarea "Dear Y20XS, Wow, what an incredible compliment! We're truly honored to be ranke…" at bounding box center [731, 392] width 896 height 196
type textarea "Dear Jules, What an incredible compliment, thank you so much! It's great that y…"
radio input "true"
type textarea "Dear Jules, What an incredible compliment, thank you so much! It's great that y…"
radio input "true"
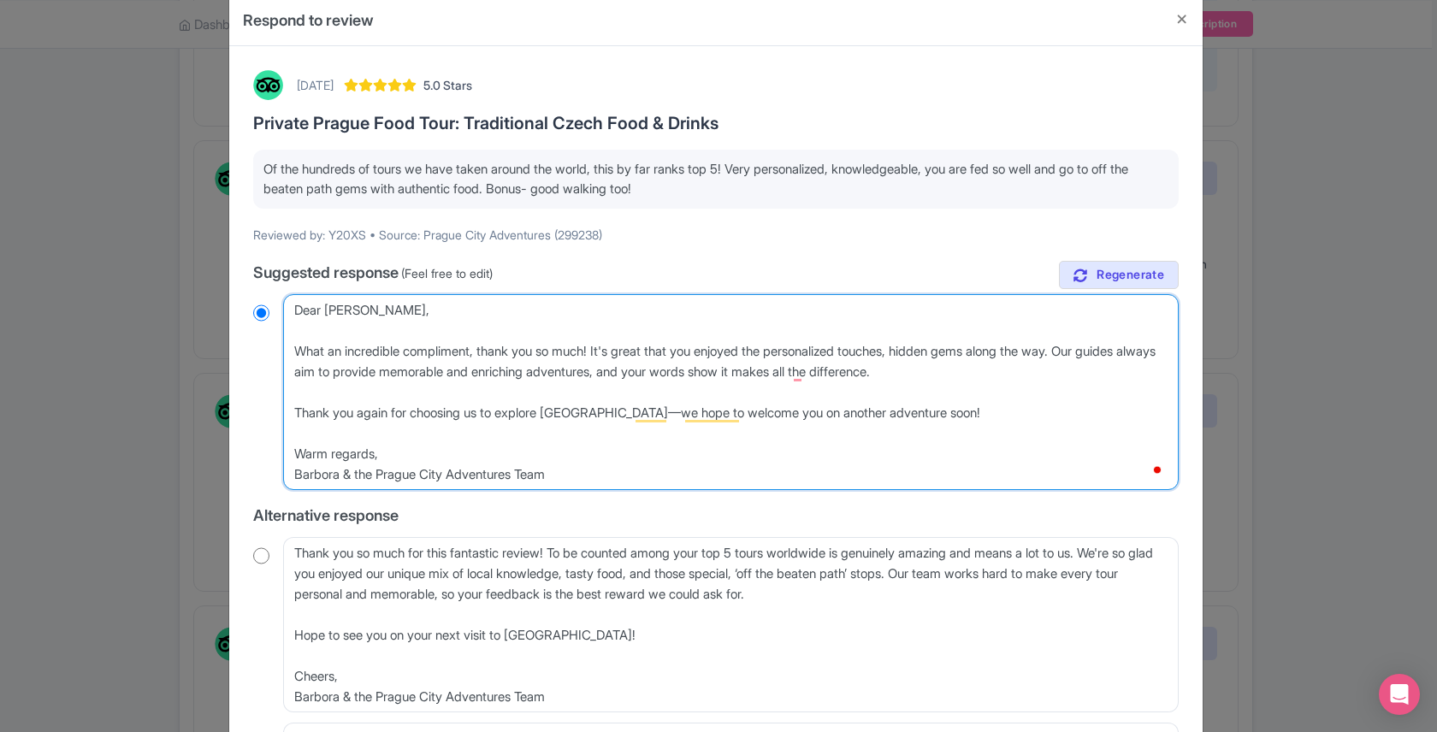
type textarea "Dear Jules, What an incredible compliment, thank you so much! It's great that y…"
radio input "true"
type textarea "Dear Jules, What an incredible compliment, thank you so much! It's great that y…"
radio input "true"
type textarea "Dear Jules, What an incredible compliment, thank you so much! It's great that y…"
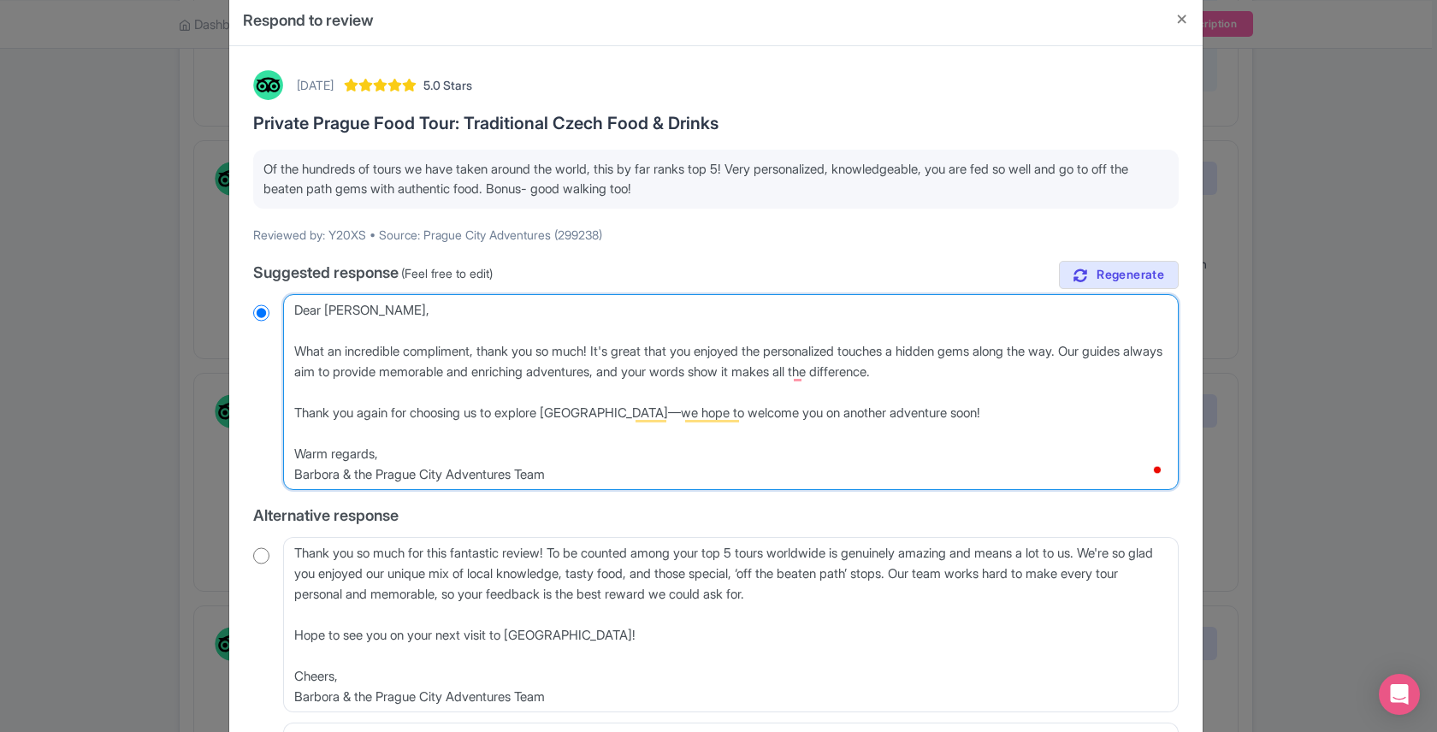
radio input "true"
type textarea "Dear Jules, What an incredible compliment, thank you so much! It's great that y…"
radio input "true"
type textarea "Dear Jules, What an incredible compliment, thank you so much! It's great that y…"
radio input "true"
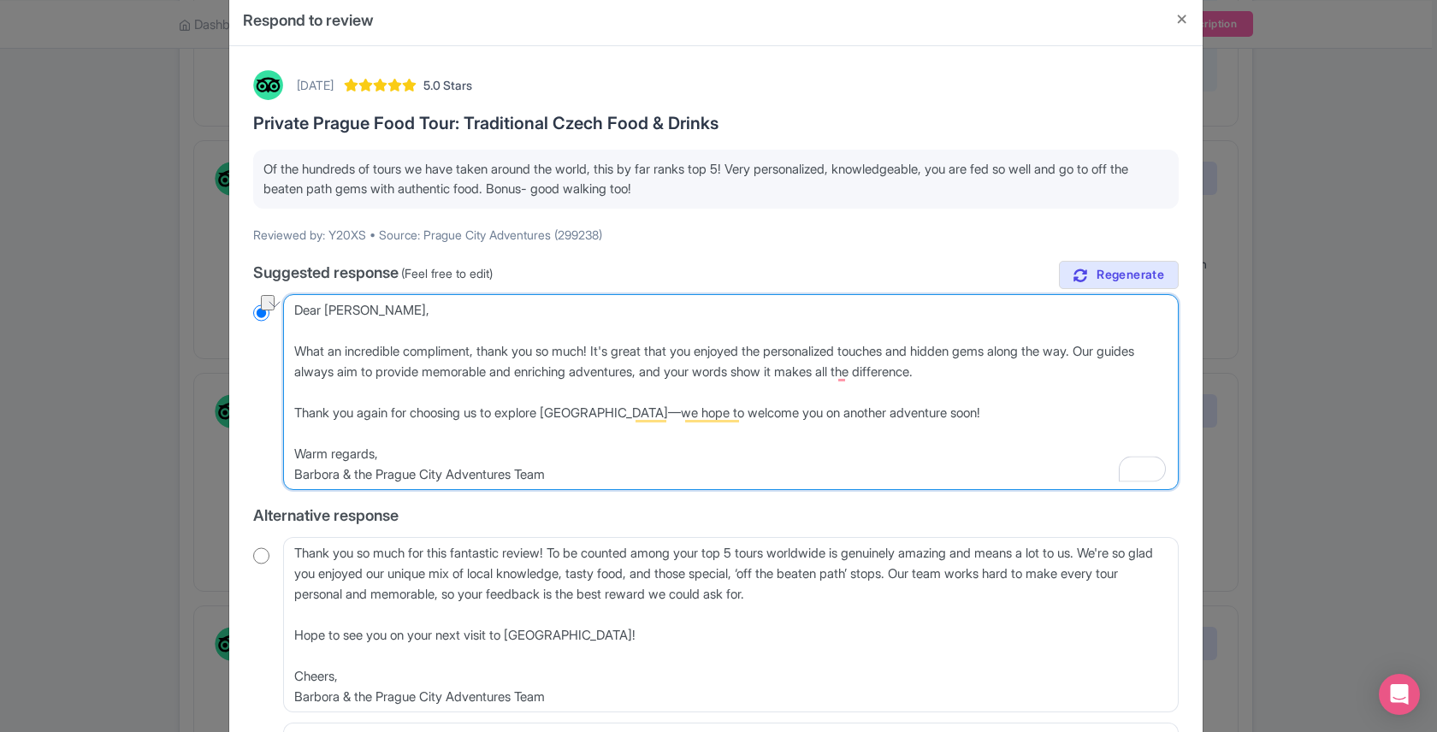
drag, startPoint x: 1116, startPoint y: 353, endPoint x: 1026, endPoint y: 353, distance: 89.8
click at [1026, 353] on textarea "Dear Y20XS, Wow, what an incredible compliment! We're truly honored to be ranke…" at bounding box center [731, 392] width 896 height 196
type textarea "Dear Jules, What an incredible compliment, thank you so much! It's great that y…"
radio input "true"
drag, startPoint x: 914, startPoint y: 371, endPoint x: 1032, endPoint y: 350, distance: 120.0
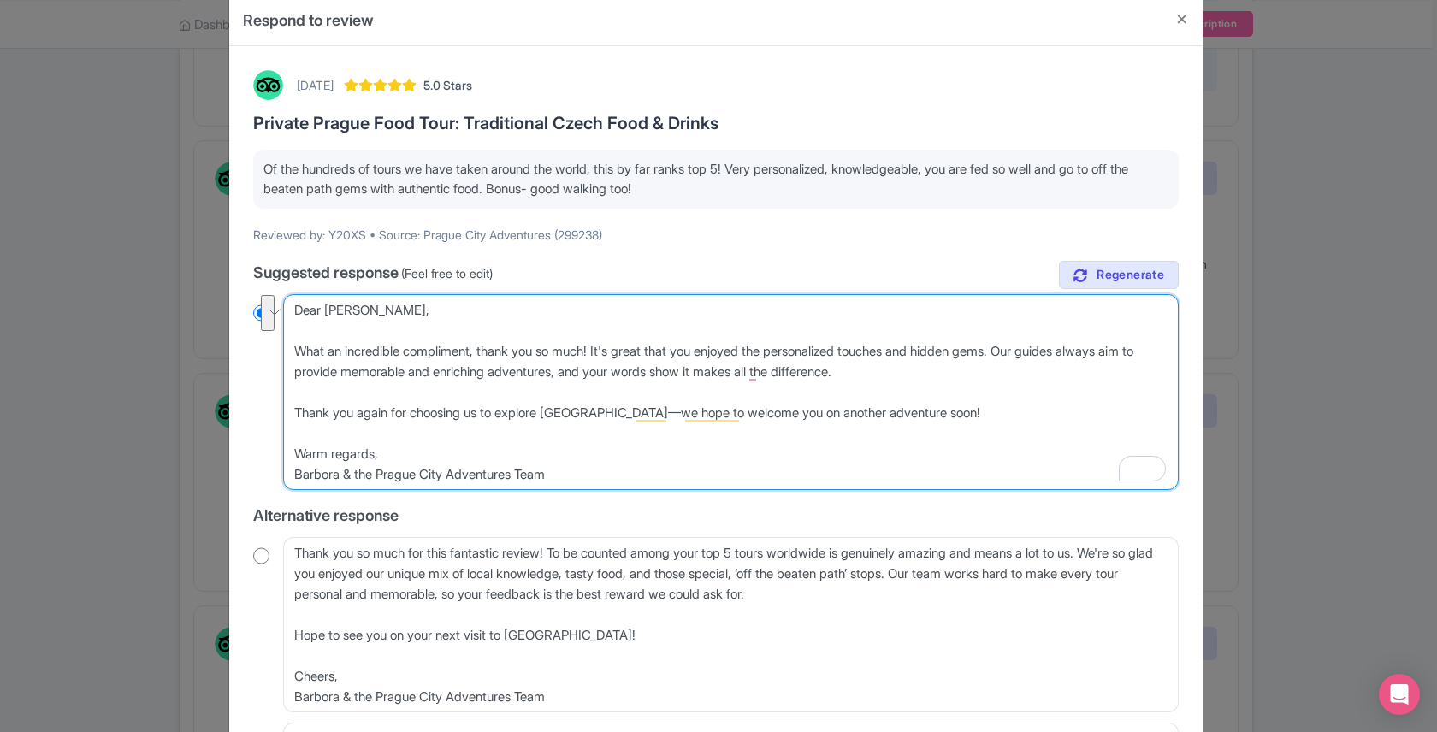
click at [1032, 350] on textarea "Dear Y20XS, Wow, what an incredible compliment! We're truly honored to be ranke…" at bounding box center [731, 392] width 896 height 196
type textarea "Dear Jules, What an incredible compliment, thank you so much! It's great that y…"
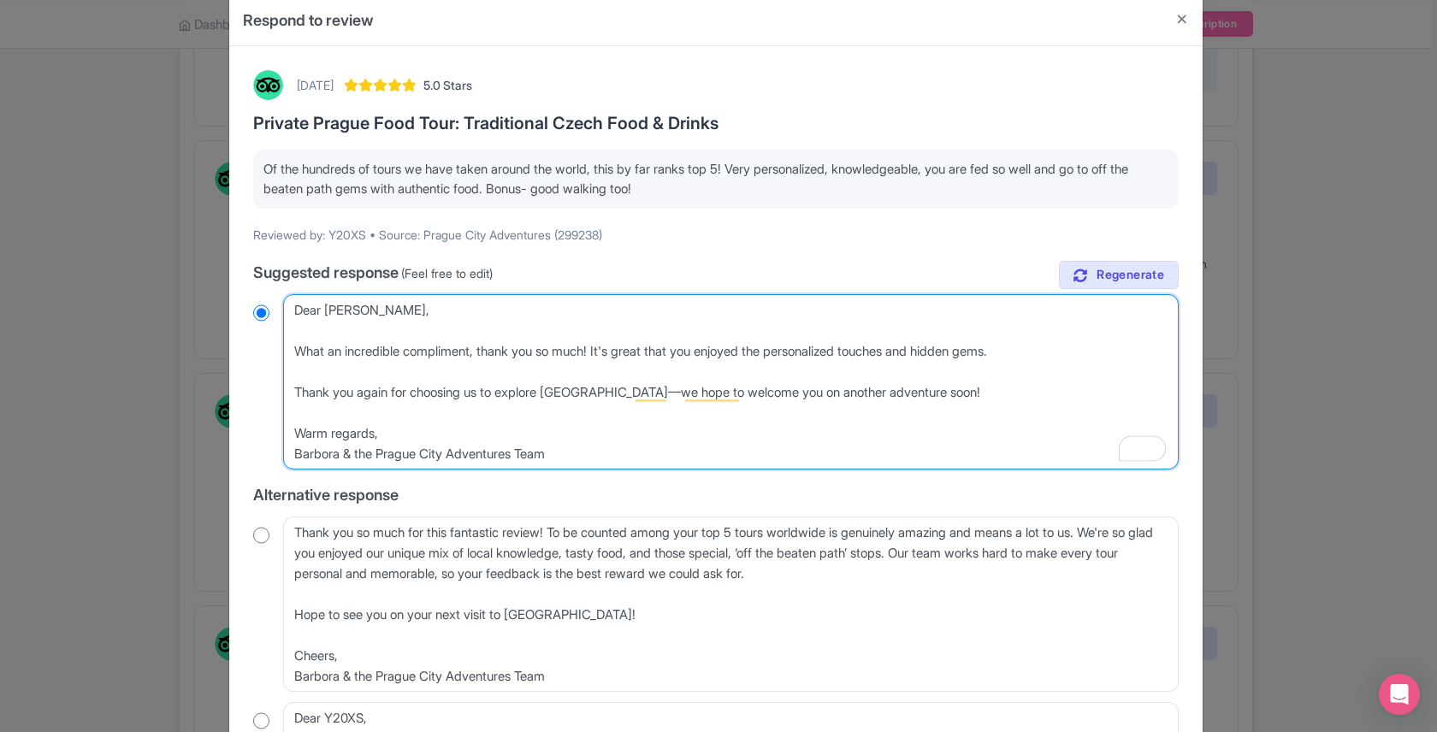
radio input "true"
type textarea "Dear Jules, What an incredible compliment, thank you so much! It's great that y…"
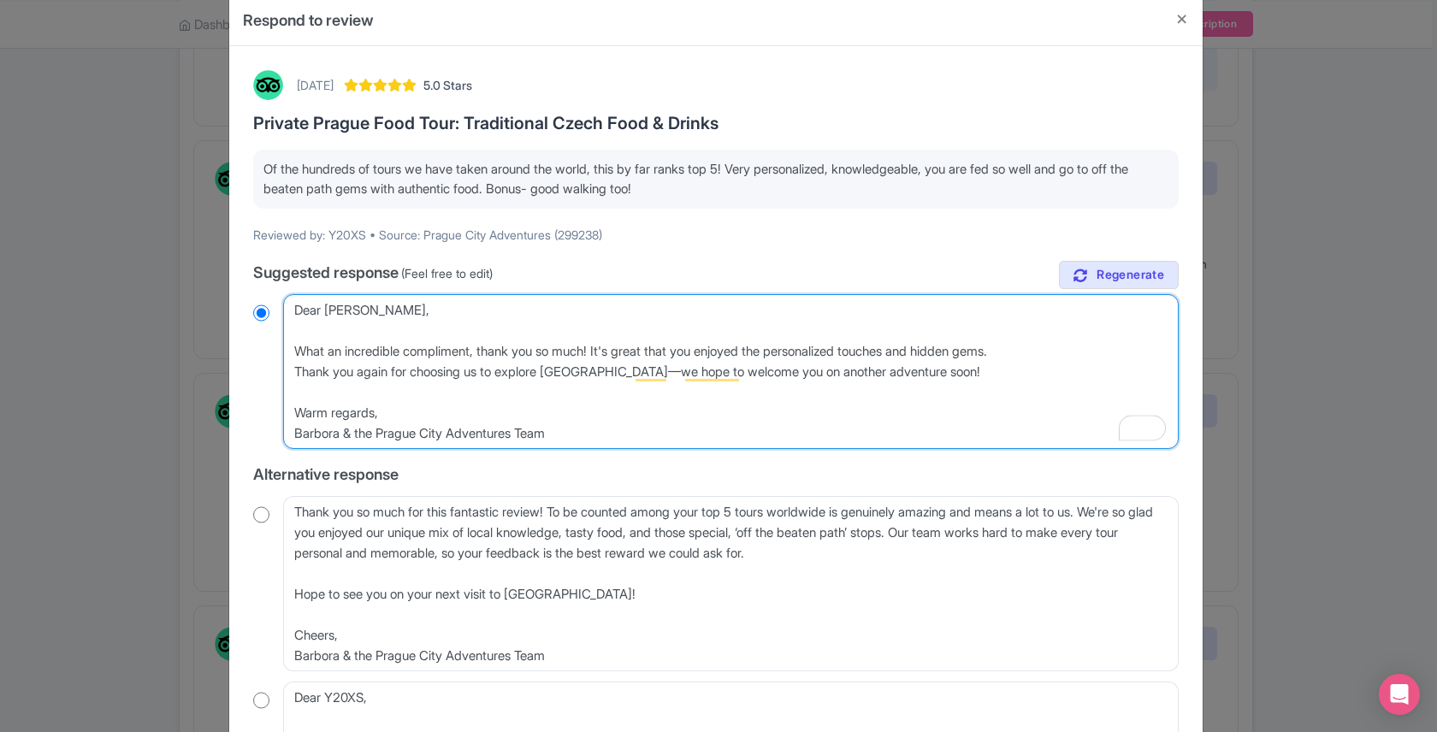
radio input "true"
type textarea "Dear Jules, What an incredible compliment, thank you so much! It's great that y…"
radio input "true"
type textarea "Dear Jules, What an incredible compliment, thank you so much! It's great that y…"
radio input "true"
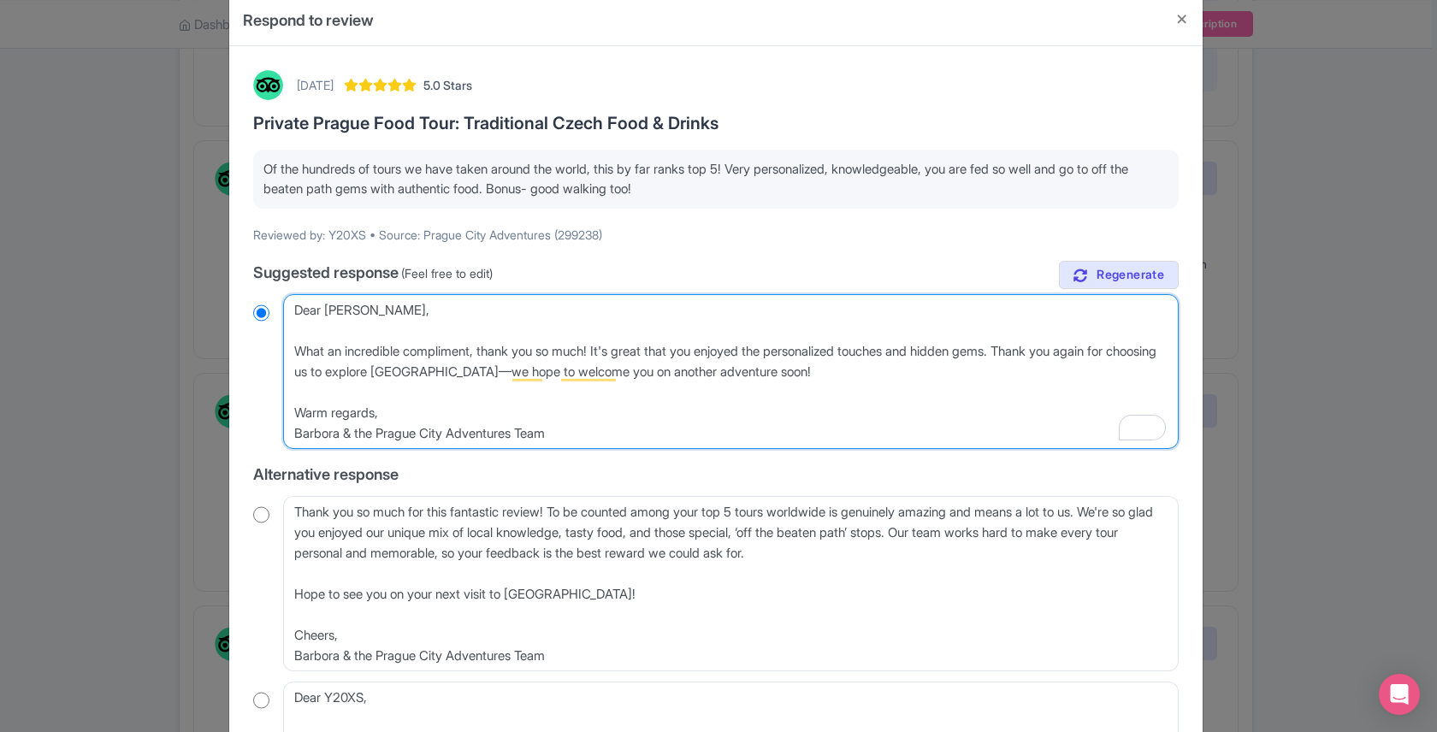
click at [483, 373] on textarea "Dear Y20XS, Wow, what an incredible compliment! We're truly honored to be ranke…" at bounding box center [731, 371] width 896 height 155
type textarea "Dear Jules, What an incredible compliment, thank you so much! It's great that y…"
radio input "true"
type textarea "Dear Jules, What an incredible compliment, thank you so much! It's great that y…"
radio input "true"
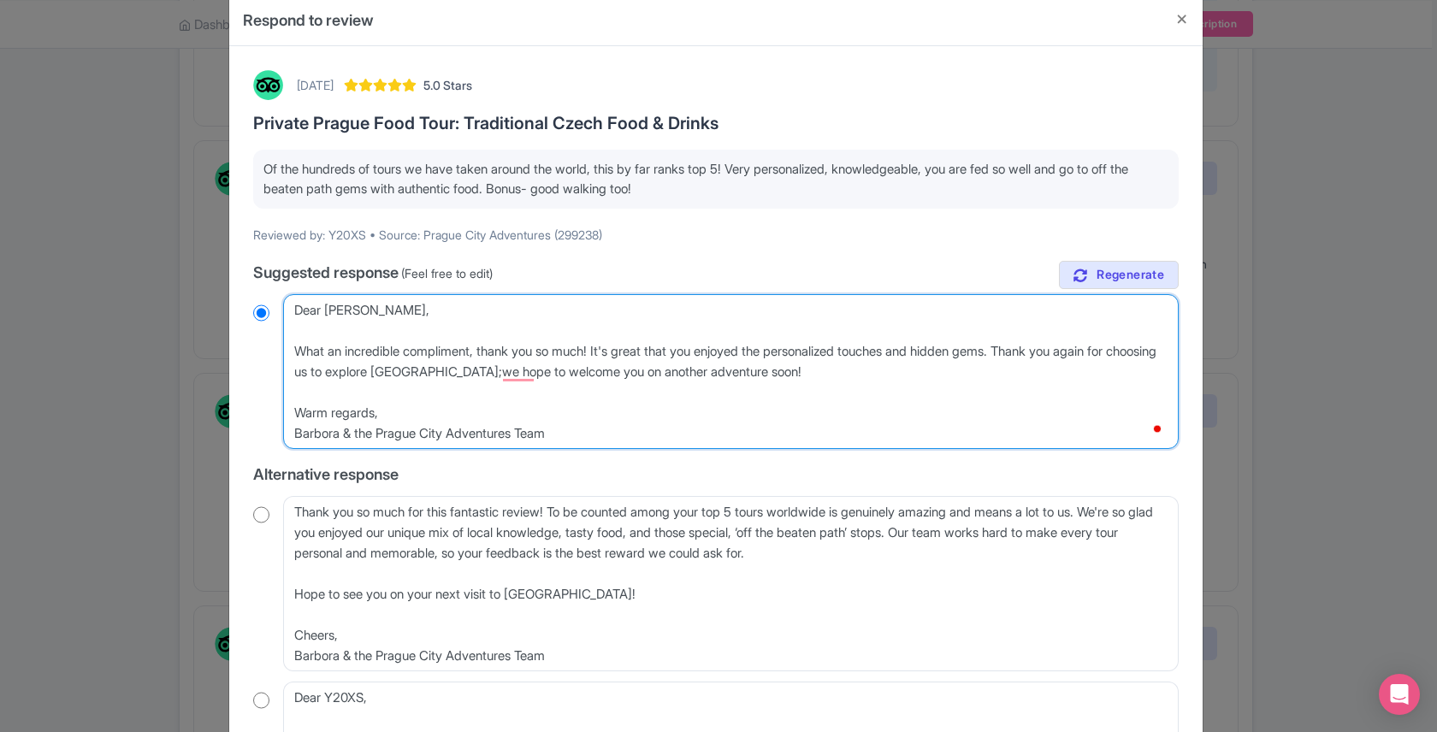
type textarea "Dear Jules, What an incredible compliment, thank you so much! It's great that y…"
radio input "true"
drag, startPoint x: 324, startPoint y: 412, endPoint x: 295, endPoint y: 410, distance: 29.1
click at [295, 410] on textarea "Dear Y20XS, Wow, what an incredible compliment! We're truly honored to be ranke…" at bounding box center [731, 371] width 896 height 155
type textarea "Dear Jules, What an incredible compliment, thank you so much! It's great that y…"
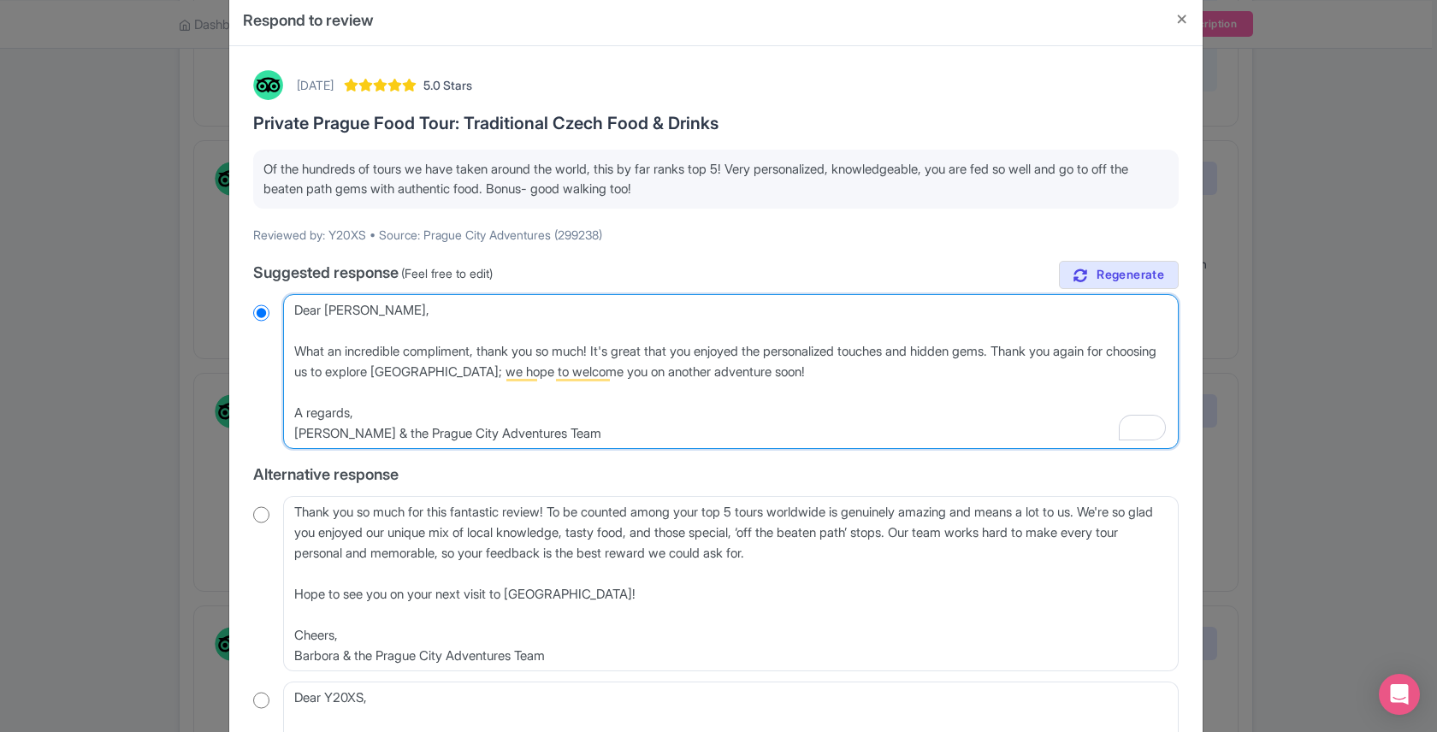
radio input "true"
type textarea "Dear Jules, What an incredible compliment, thank you so much! It's great that y…"
radio input "true"
type textarea "Dear Jules, What an incredible compliment, thank you so much! It's great that y…"
radio input "true"
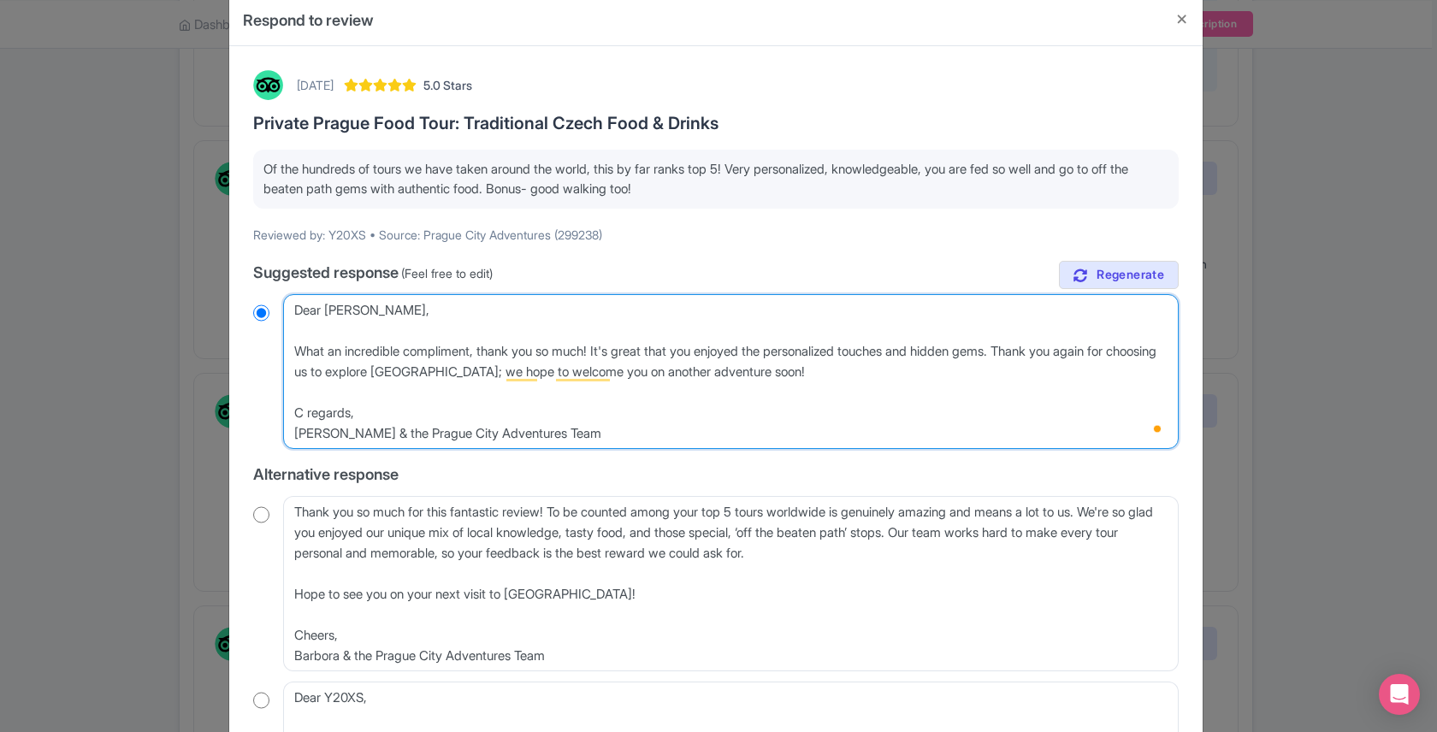
type textarea "Dear Jules, What an incredible compliment, thank you so much! It's great that y…"
radio input "true"
type textarea "Dear Jules, What an incredible compliment, thank you so much! It's great that y…"
radio input "true"
type textarea "Dear Jules, What an incredible compliment, thank you so much! It's great that y…"
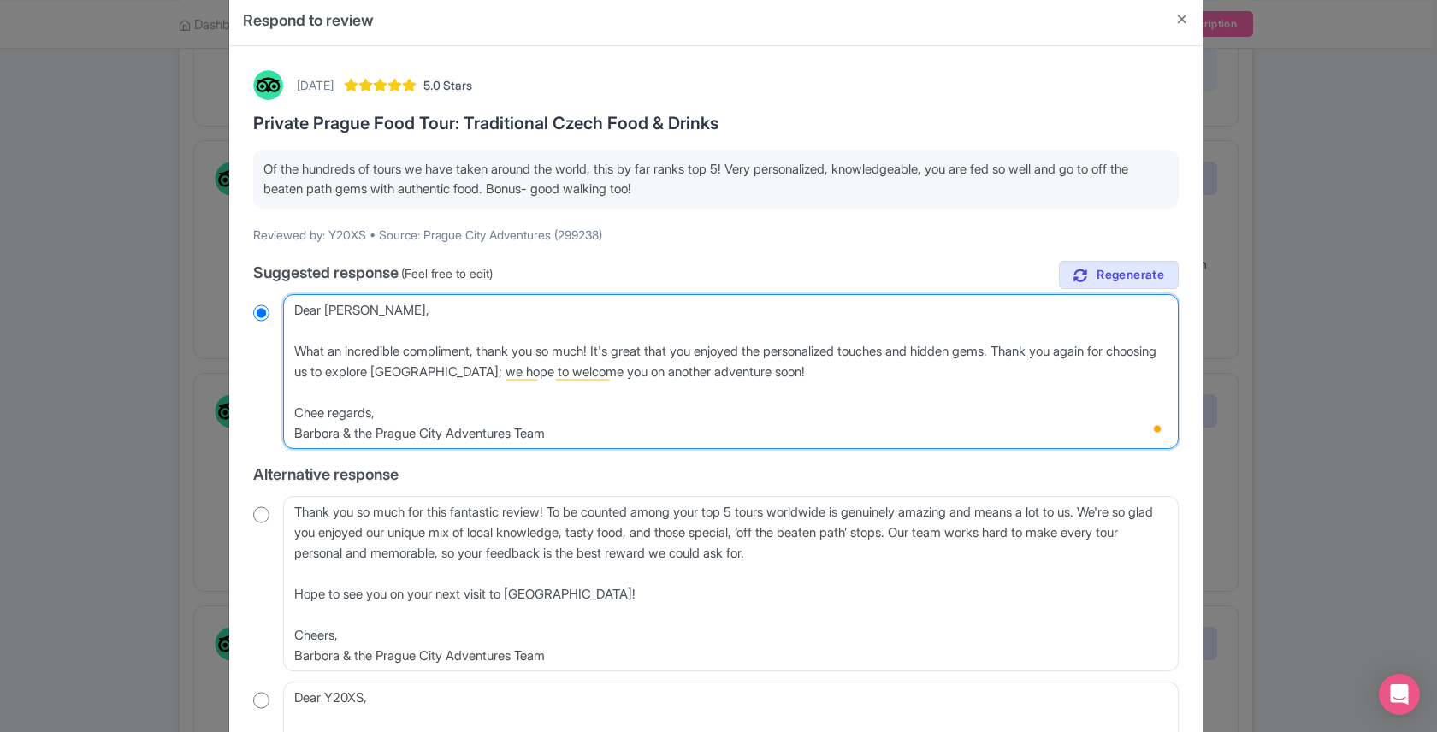
radio input "true"
drag, startPoint x: 371, startPoint y: 412, endPoint x: 323, endPoint y: 412, distance: 48.8
click at [323, 412] on textarea "Dear Y20XS, Wow, what an incredible compliment! We're truly honored to be ranke…" at bounding box center [731, 371] width 896 height 155
type textarea "Dear Jules, What an incredible compliment, thank you so much! It's great that y…"
radio input "true"
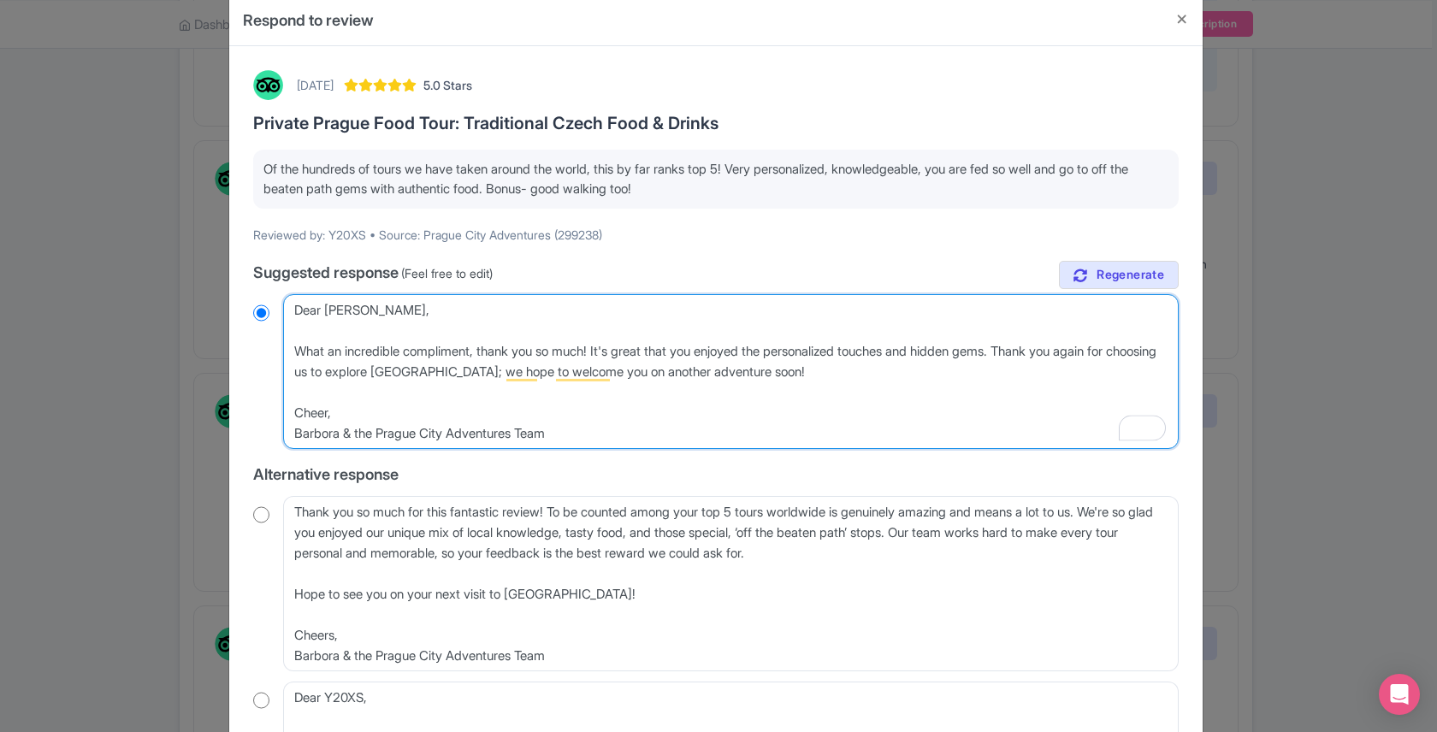
type textarea "Dear Jules, What an incredible compliment, thank you so much! It's great that y…"
radio input "true"
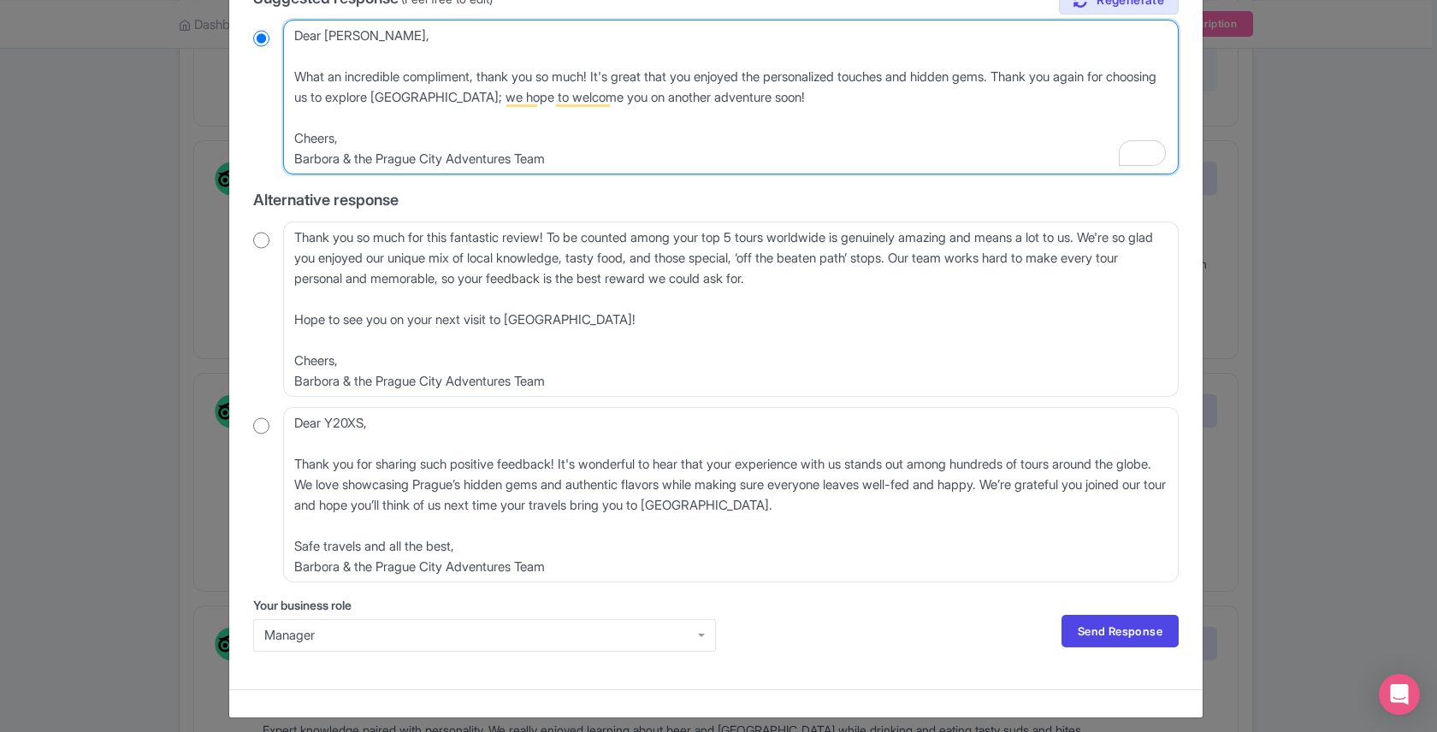
scroll to position [312, 0]
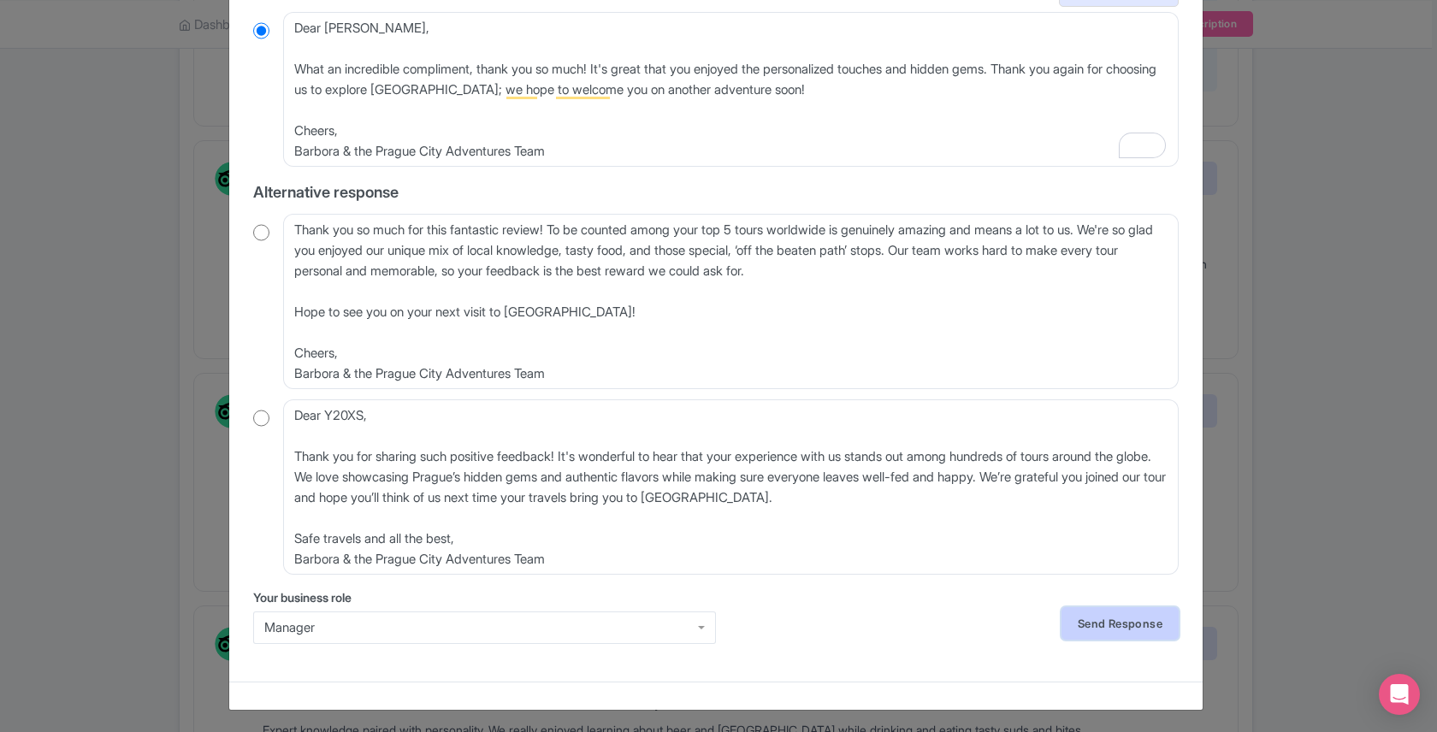
click at [1094, 619] on link "Send Response" at bounding box center [1120, 623] width 117 height 33
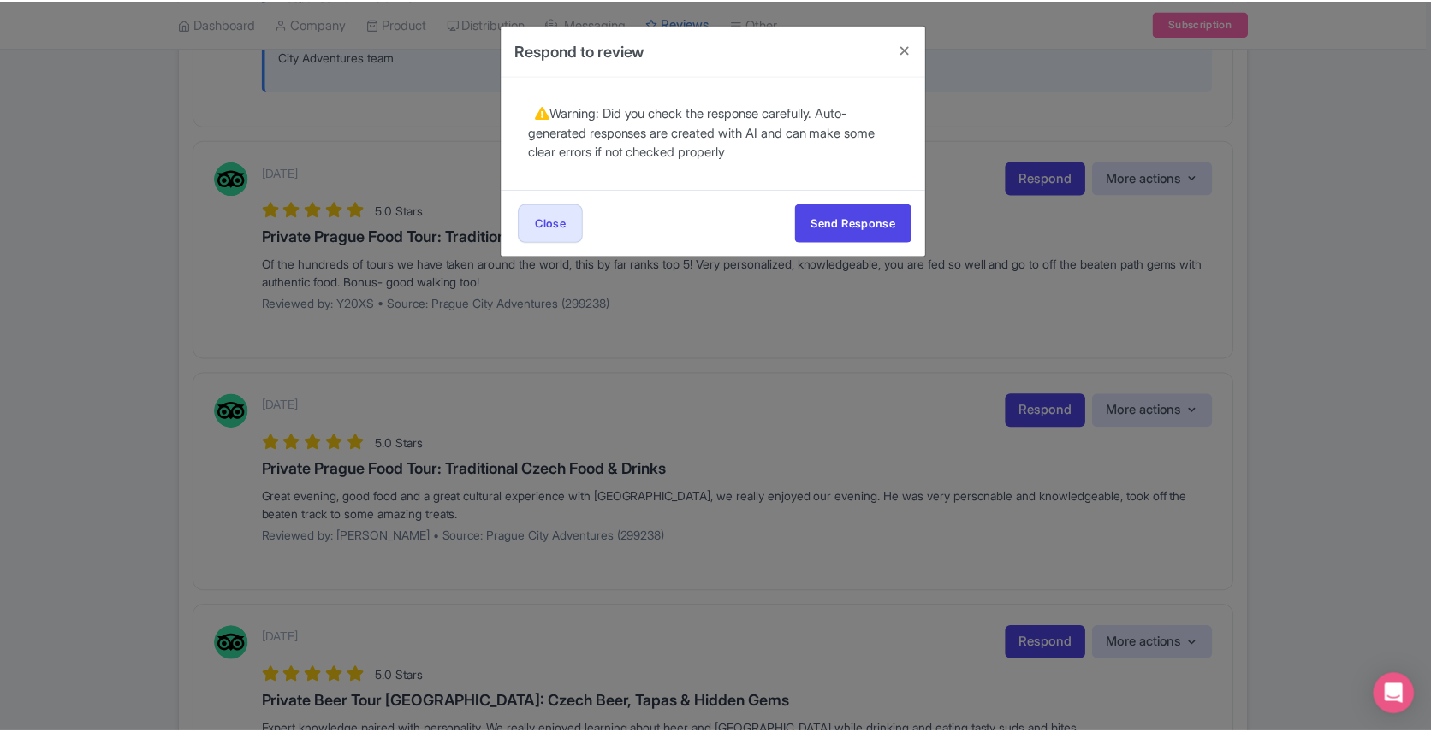
scroll to position [0, 0]
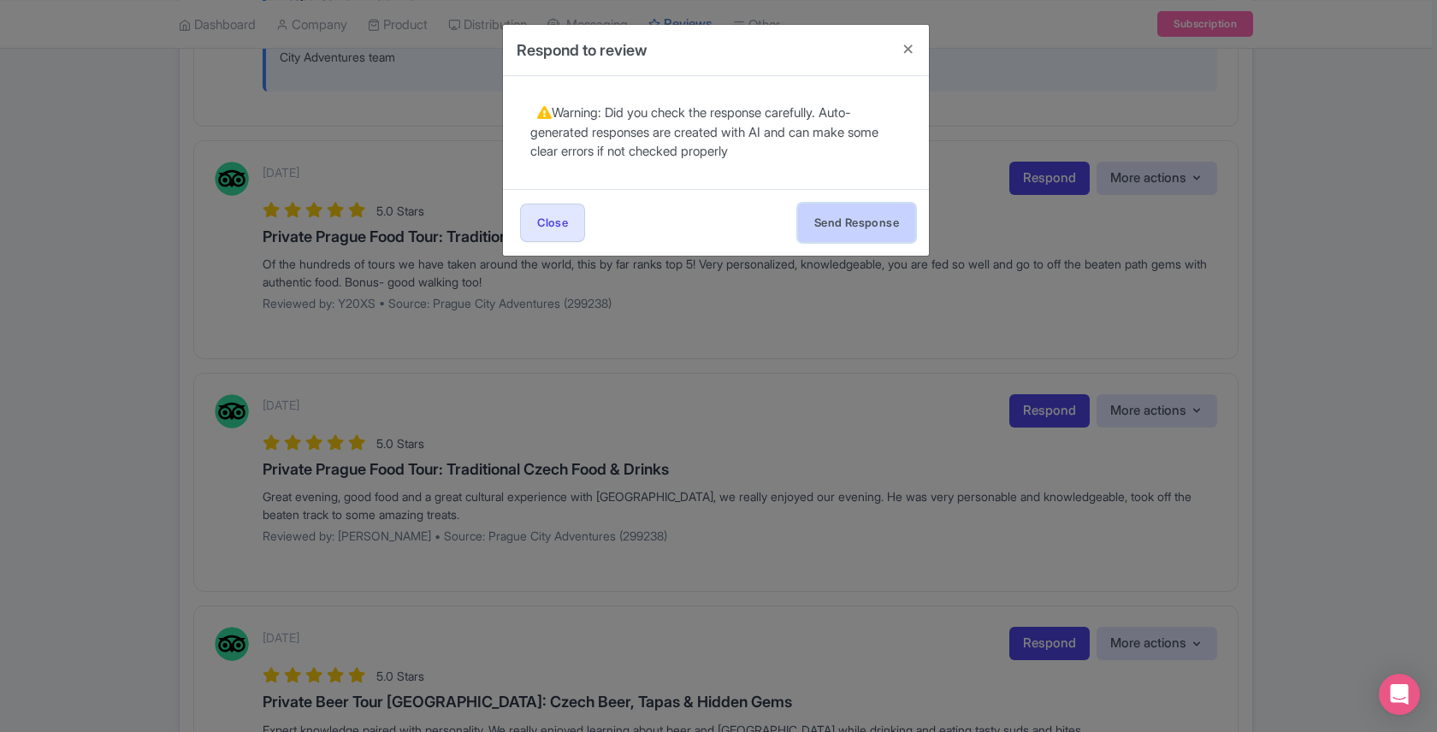
click at [844, 218] on button "Send Response" at bounding box center [856, 223] width 117 height 39
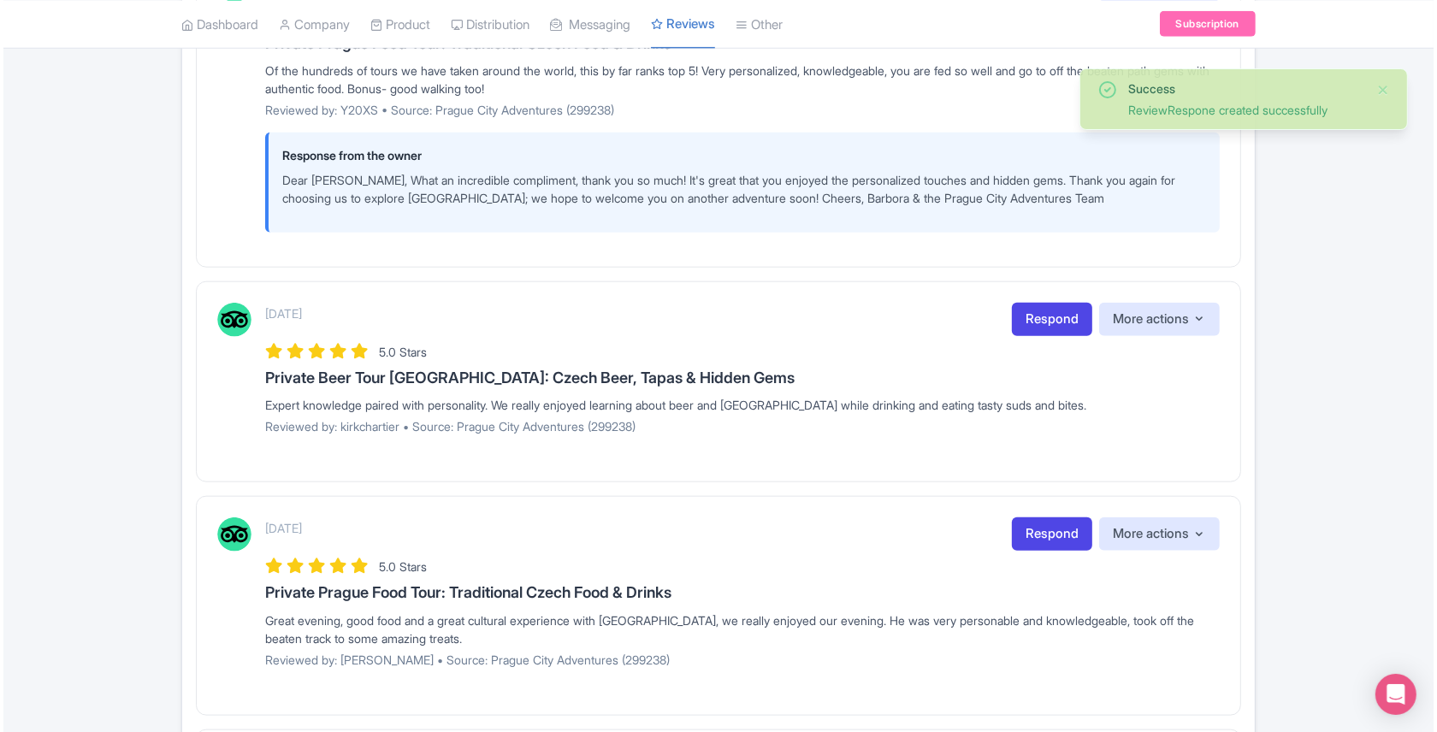
scroll to position [1722, 0]
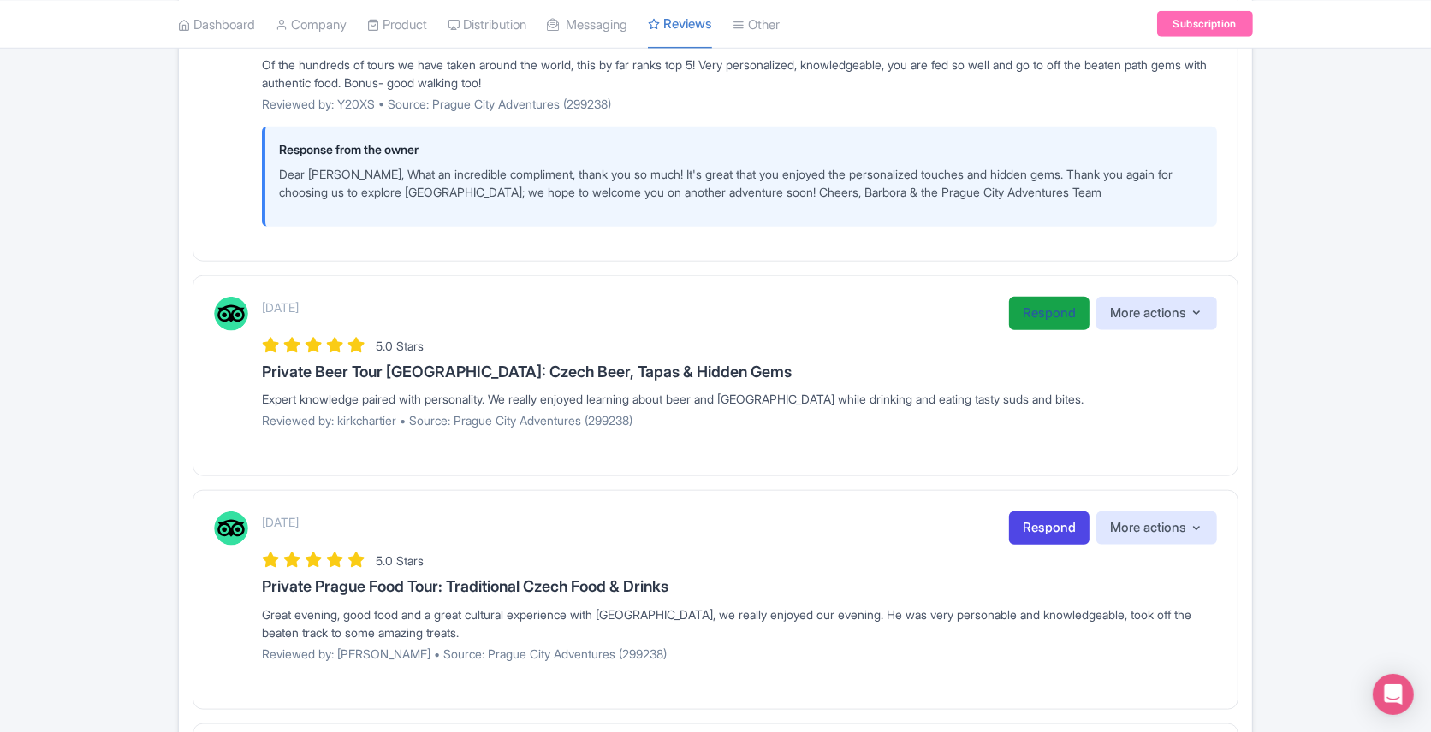
click at [1038, 297] on link "Respond" at bounding box center [1049, 313] width 80 height 33
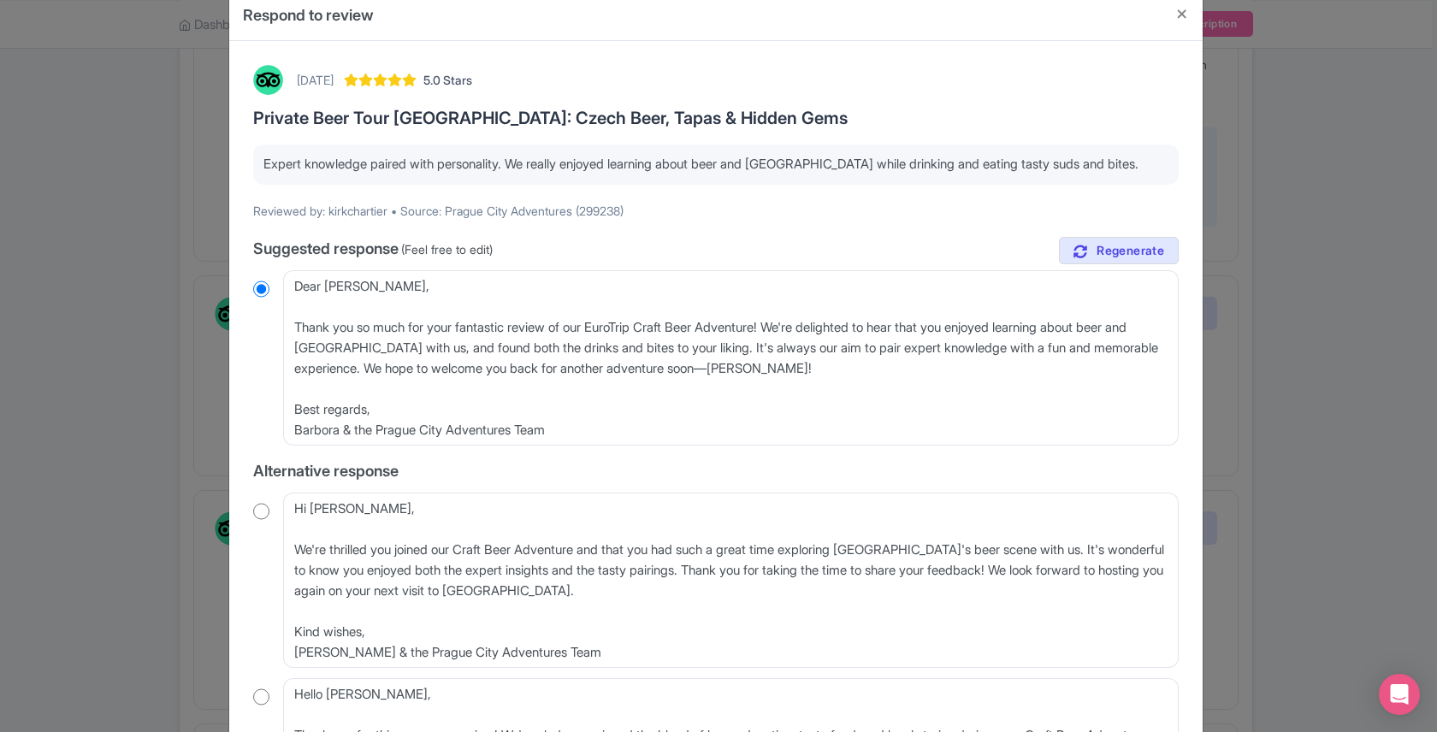
scroll to position [0, 0]
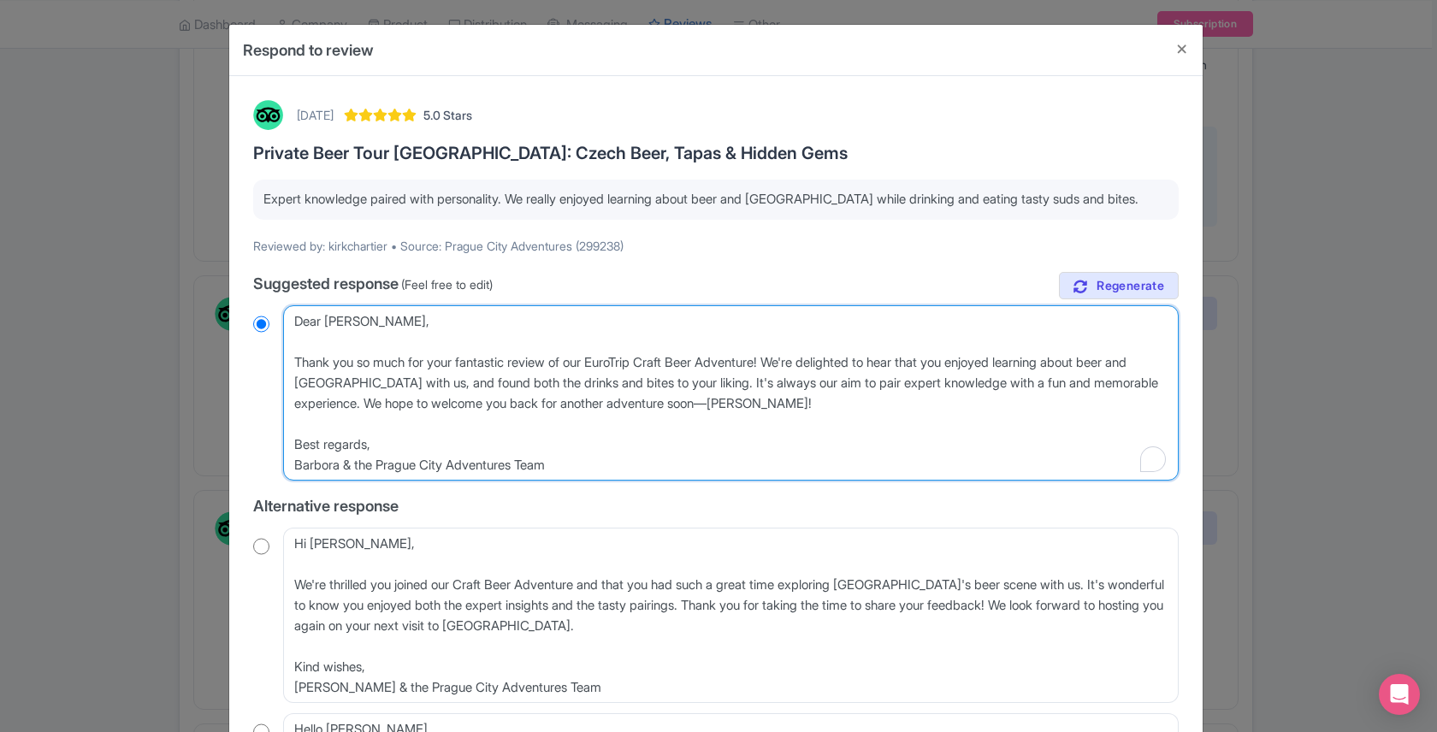
drag, startPoint x: 885, startPoint y: 363, endPoint x: 281, endPoint y: 330, distance: 604.1
click at [283, 330] on textarea "Dear [PERSON_NAME], Thank you so much for your fantastic review of our EuroTrip…" at bounding box center [731, 392] width 896 height 175
type textarea "T to hear that you enjoyed learning about beer and [GEOGRAPHIC_DATA] with us, a…"
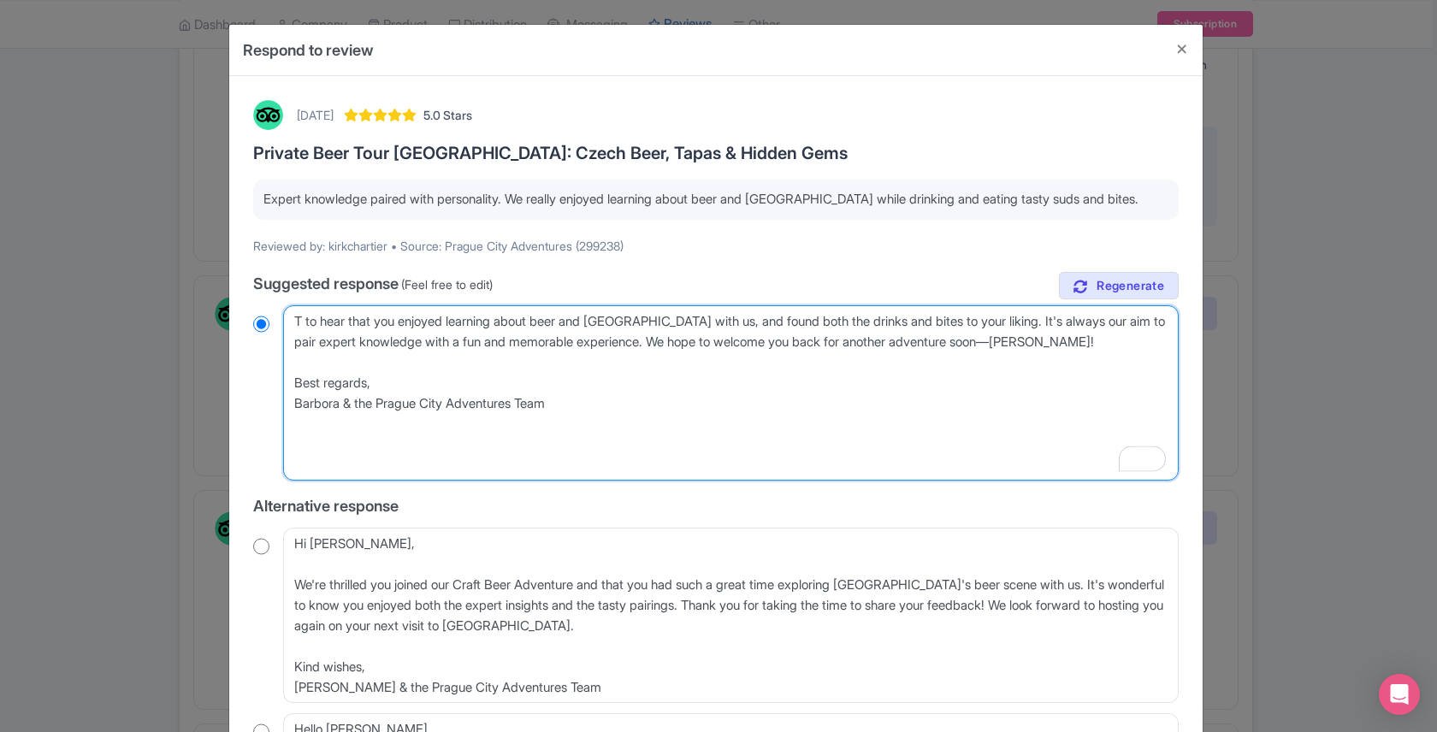
radio input "true"
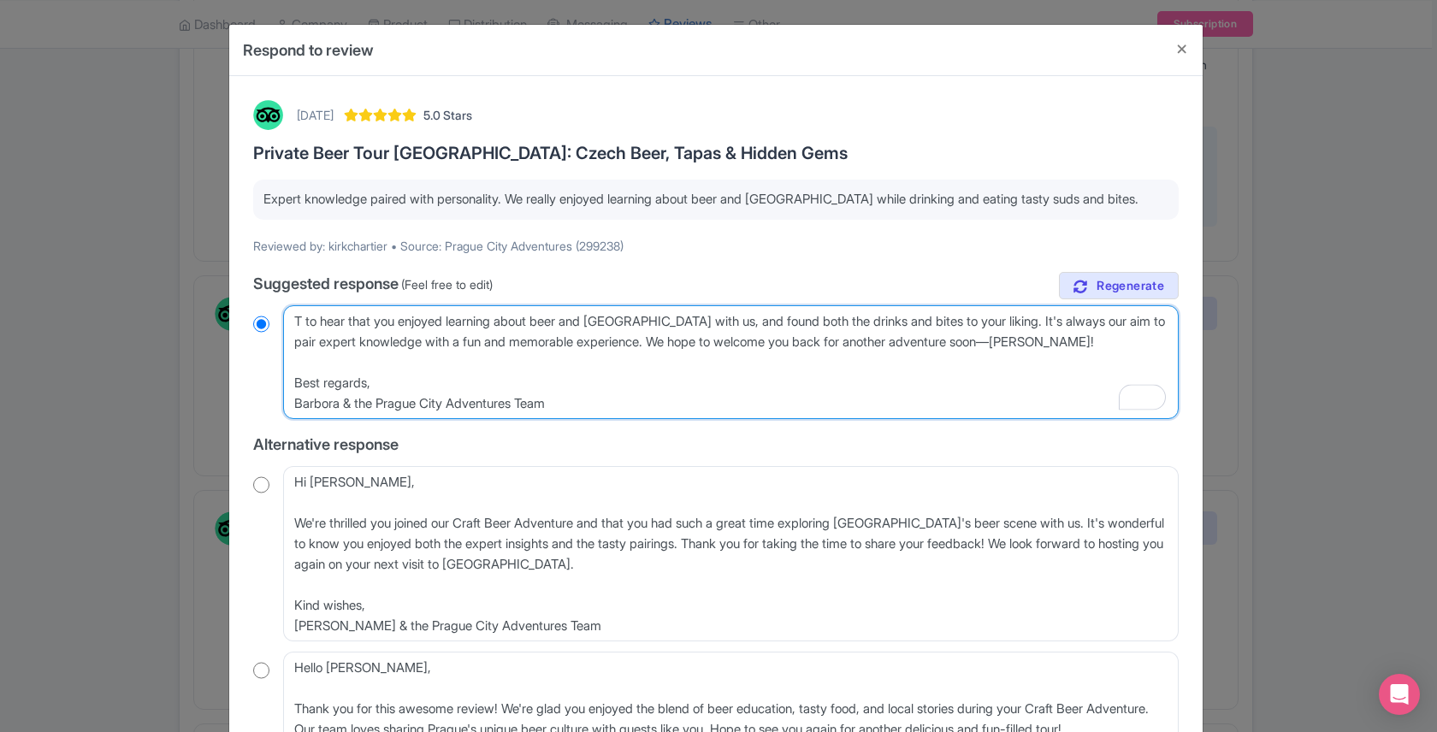
type textarea "Th to hear that you enjoyed learning about beer and [GEOGRAPHIC_DATA] with us, …"
radio input "true"
type textarea "Than to hear that you enjoyed learning about beer and [GEOGRAPHIC_DATA] with us…"
radio input "true"
type textarea "Thank to hear that you enjoyed learning about beer and [GEOGRAPHIC_DATA] with u…"
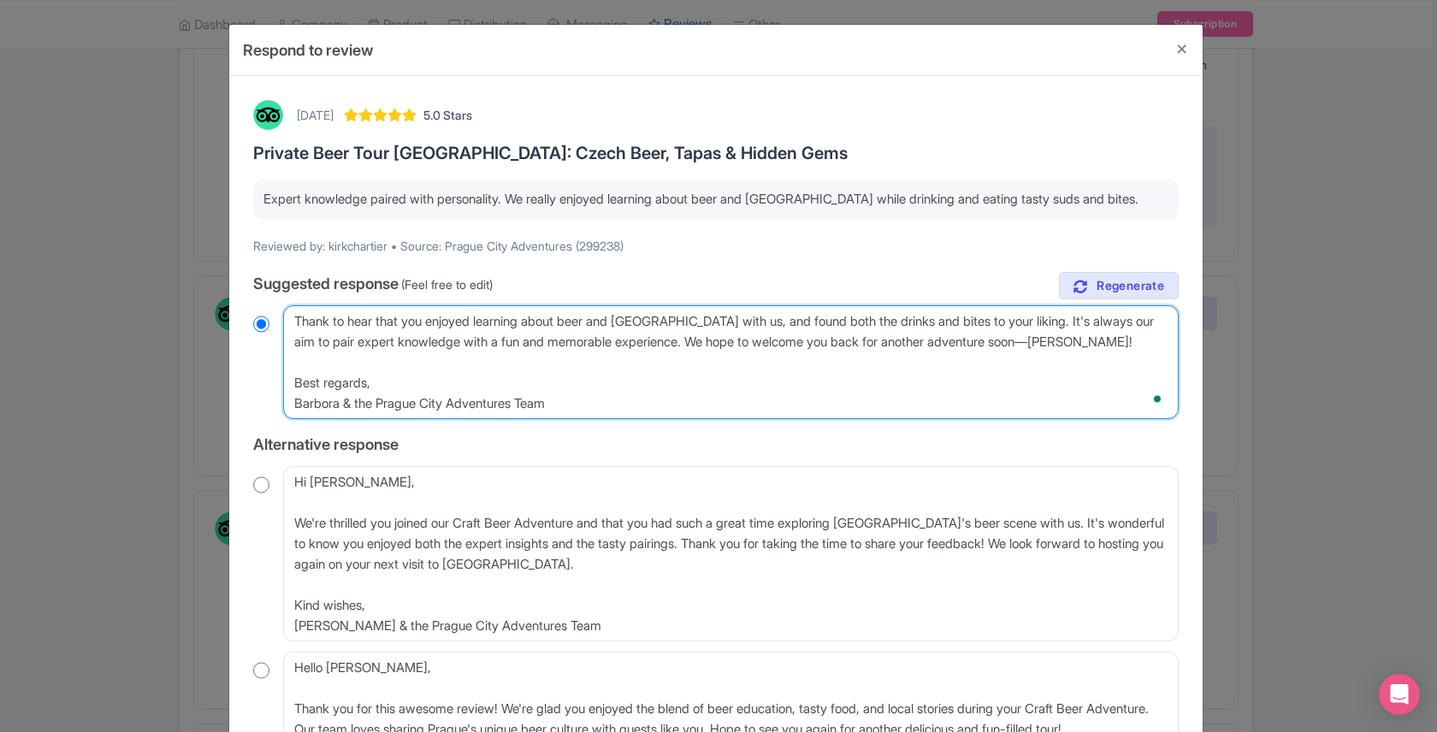
radio input "true"
type textarea "Thanks to hear that you enjoyed learning about beer and [GEOGRAPHIC_DATA] with …"
radio input "true"
type textarea "Thanks, to hear that you enjoyed learning about beer and [GEOGRAPHIC_DATA] with…"
radio input "true"
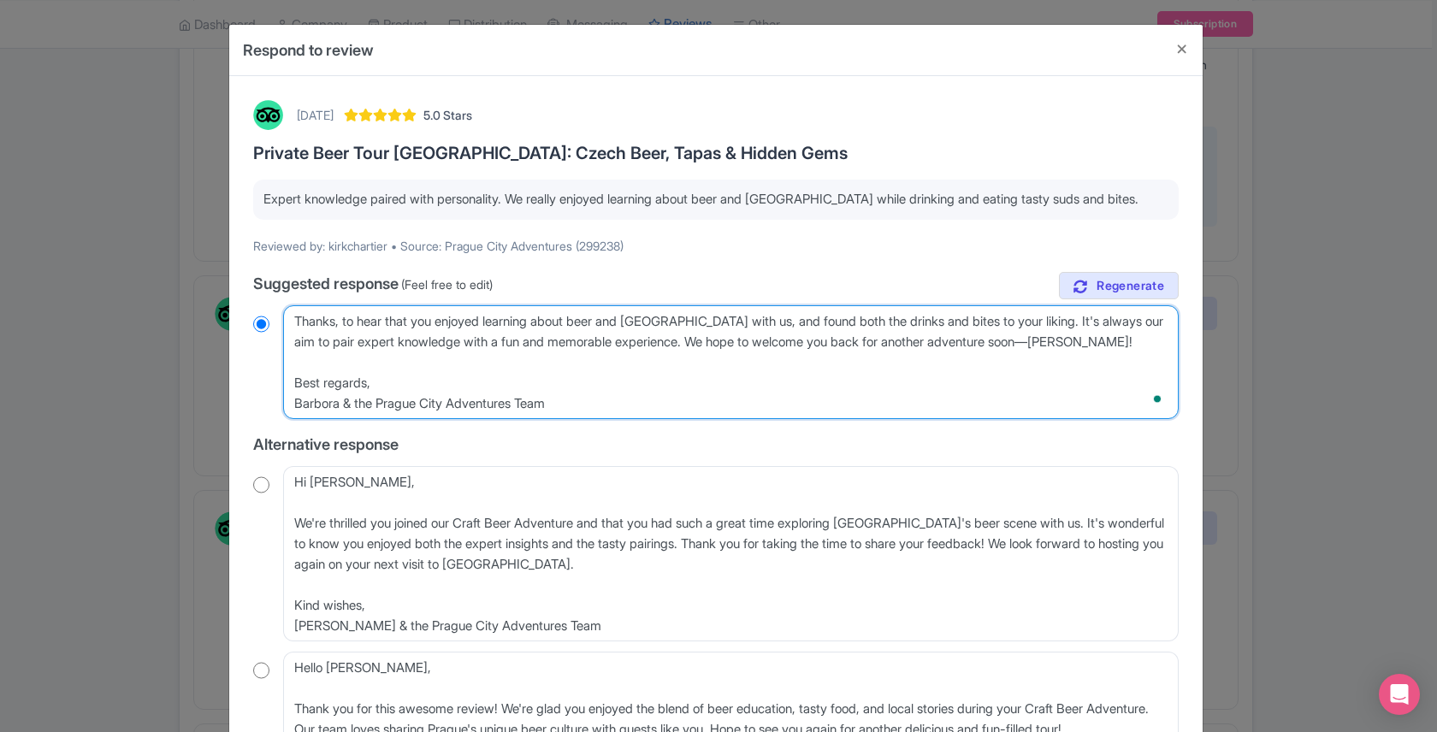
type textarea "Thanks, to hear that you enjoyed learning about beer and [GEOGRAPHIC_DATA] with…"
radio input "true"
type textarea "Thanks, K to hear that you enjoyed learning about beer and [GEOGRAPHIC_DATA] wi…"
radio input "true"
type textarea "Thanks, [PERSON_NAME] to hear that you enjoyed learning about beer and [GEOGRAP…"
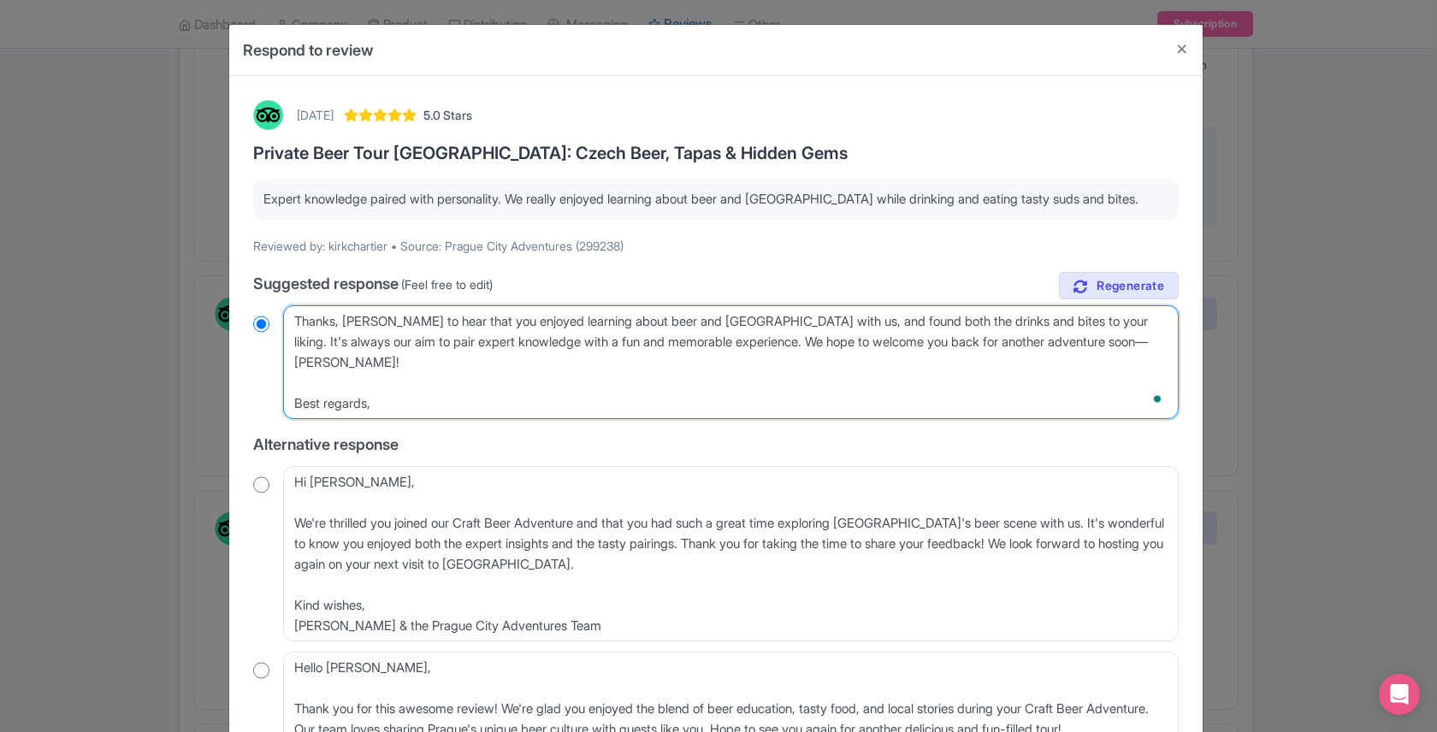
radio input "true"
type textarea "Thanks, Kir to hear that you enjoyed learning about beer and Prague with us, an…"
radio input "true"
type textarea "Thanks, Kirk to hear that you enjoyed learning about beer and Prague with us, a…"
radio input "true"
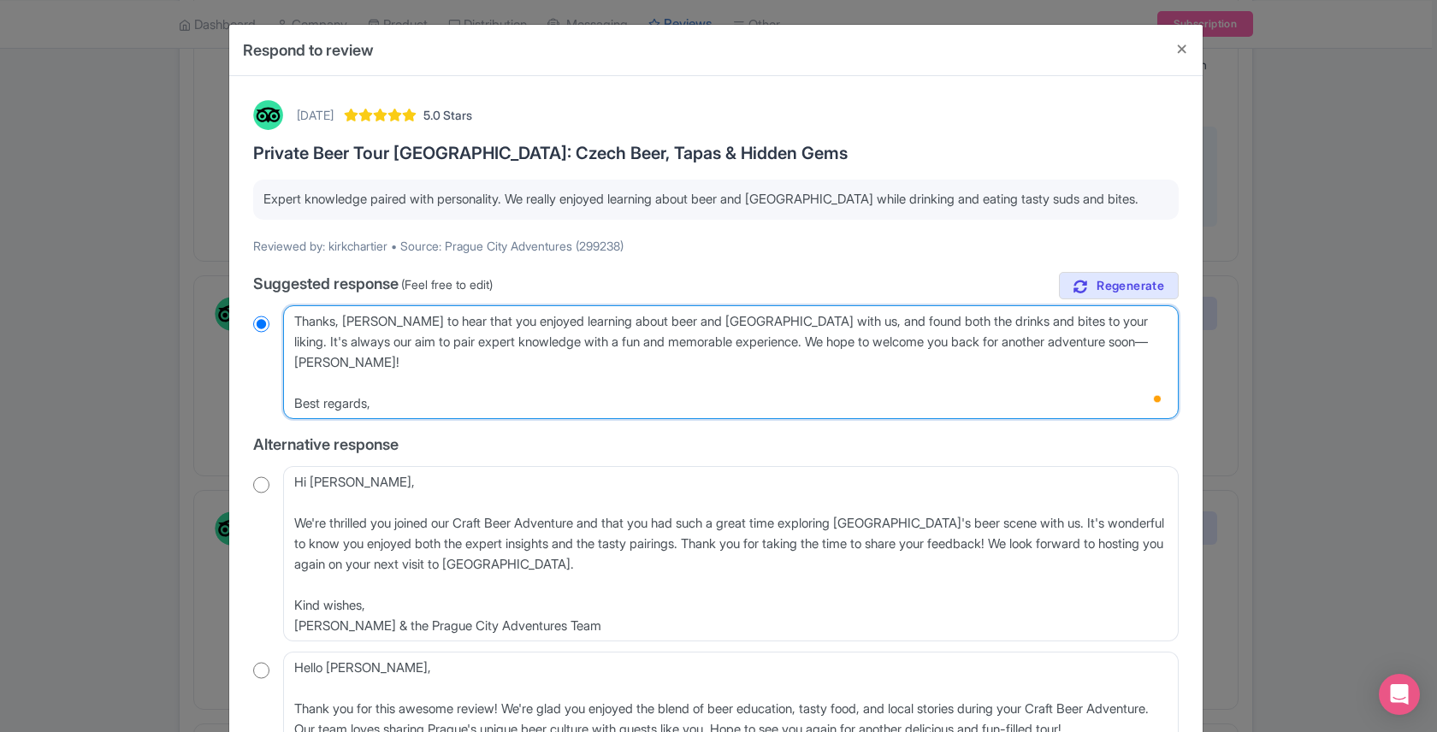
type textarea "Thanks, Kirk! to hear that you enjoyed learning about beer and Prague with us, …"
radio input "true"
type textarea "Thanks, Kirk! to hear that you enjoyed learning about beer and Prague with us, …"
radio input "true"
type textarea "Thanks, Kirk! I to hear that you enjoyed learning about beer and Prague with us…"
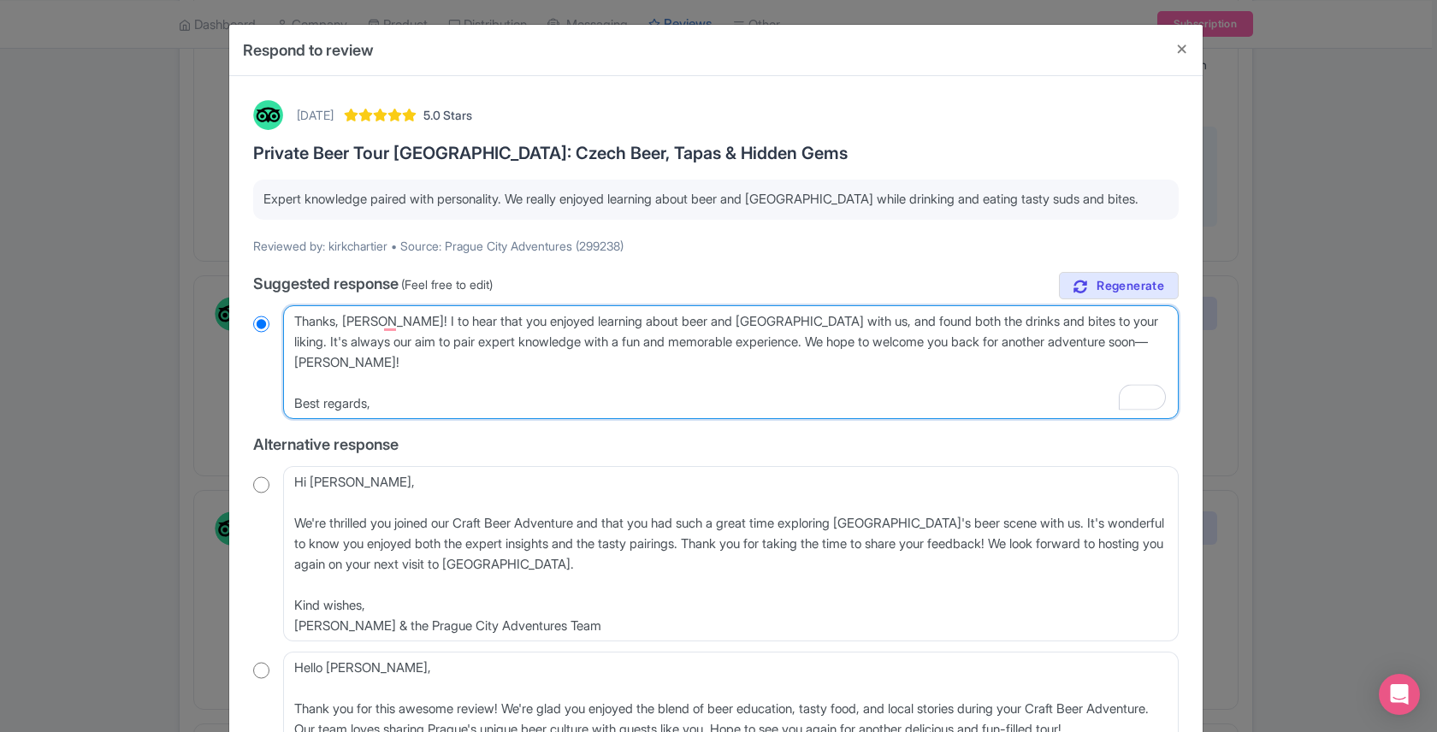
radio input "true"
type textarea "Thanks, Kirk! It to hear that you enjoyed learning about beer and Prague with u…"
radio input "true"
type textarea "Thanks, Kirk! It' to hear that you enjoyed learning about beer and Prague with …"
radio input "true"
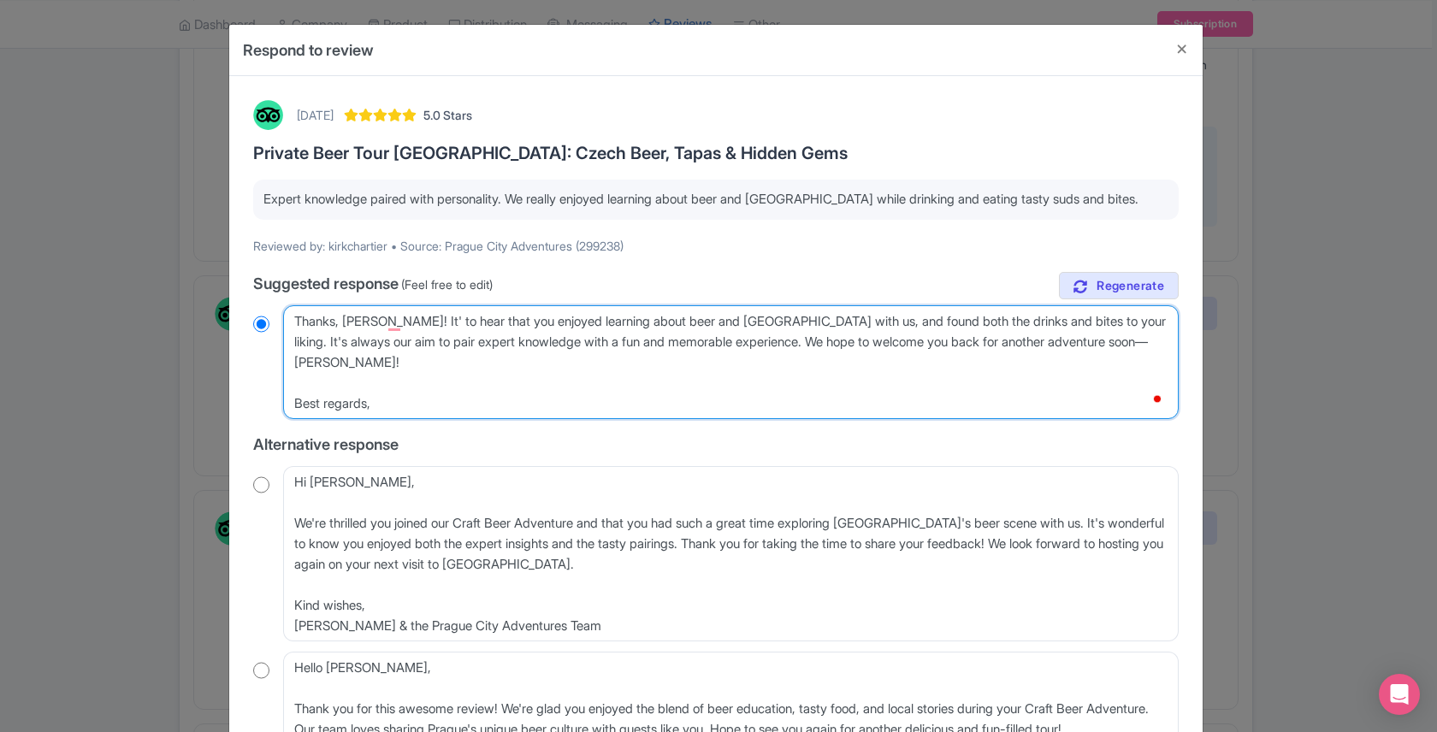
type textarea "Thanks, Kirk! It's to hear that you enjoyed learning about beer and Prague with…"
radio input "true"
type textarea "Thanks, Kirk! It's to hear that you enjoyed learning about beer and Prague with…"
radio input "true"
type textarea "Thanks, Kirk! It's g to hear that you enjoyed learning about beer and Prague wi…"
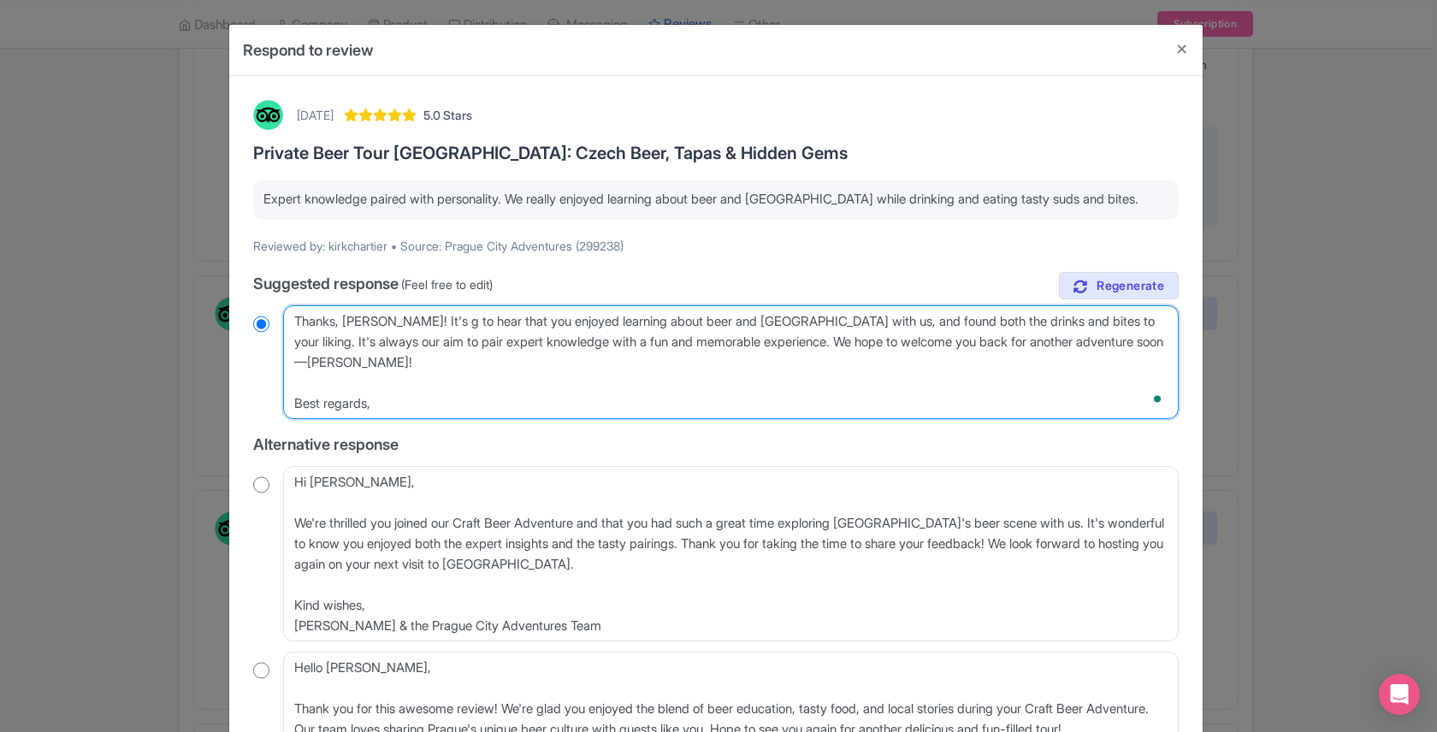
radio input "true"
type textarea "Thanks, Kirk! It's gr to hear that you enjoyed learning about beer and Prague w…"
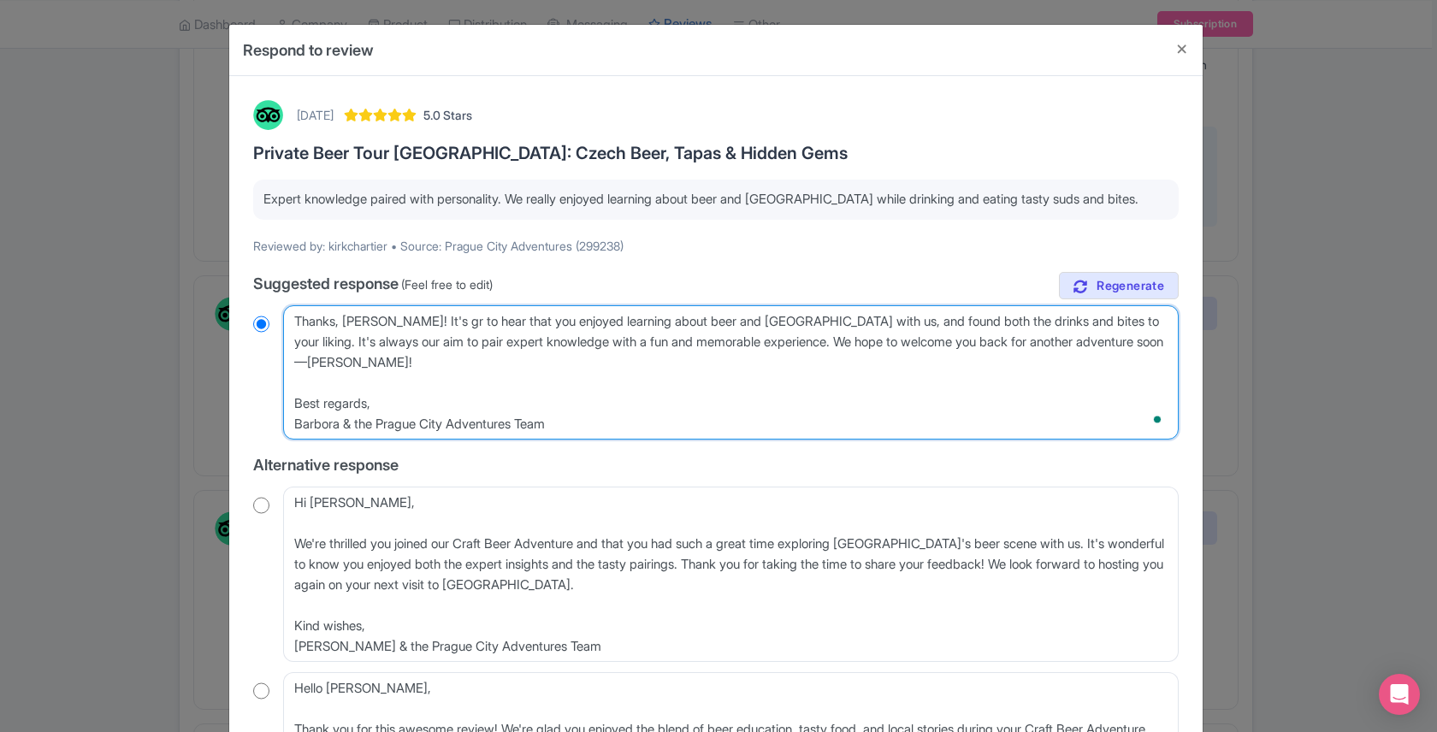
radio input "true"
type textarea "Thanks, Kirk! It's gre to hear that you enjoyed learning about beer and Prague …"
radio input "true"
type textarea "Thanks, Kirk! It's great to hear that you enjoyed learning about beer and Pragu…"
radio input "true"
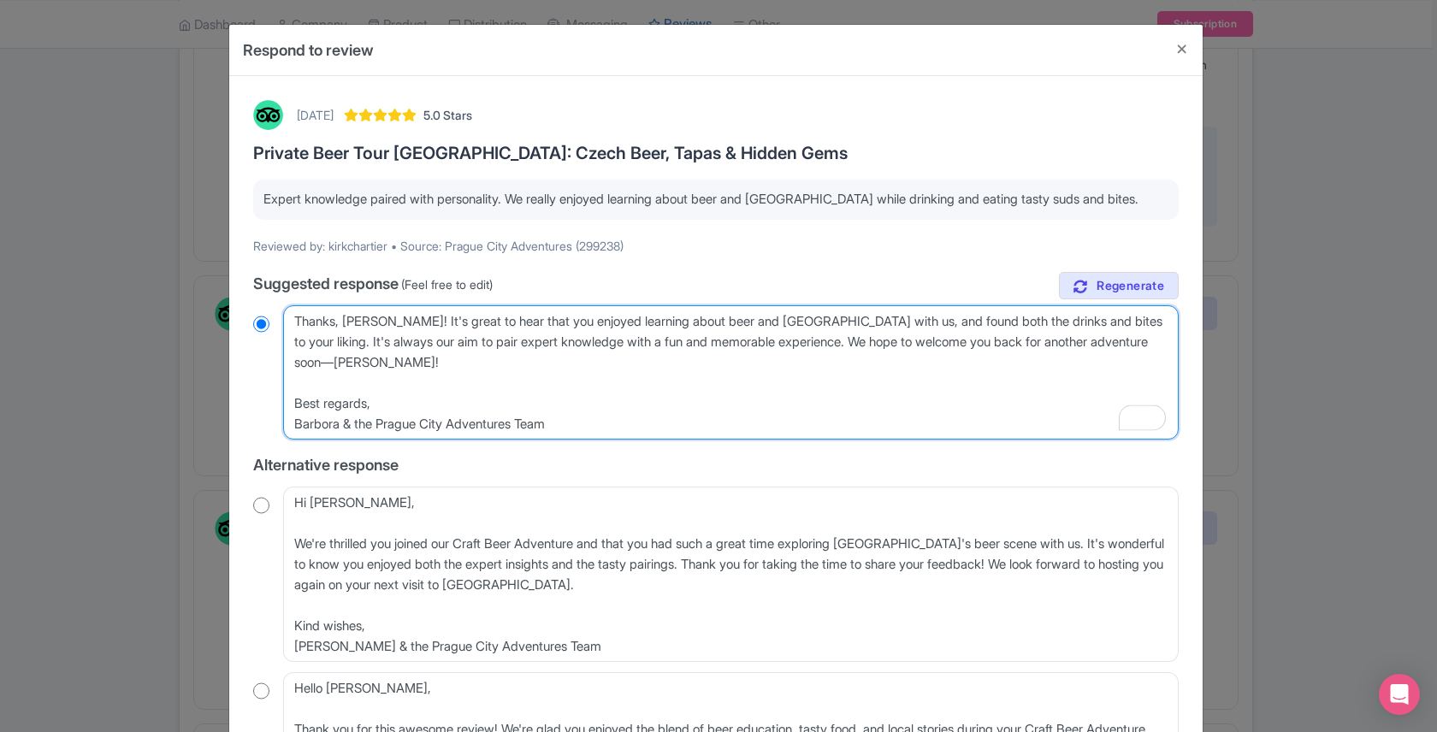
click at [501, 322] on textarea "Dear Kirk, Thank you so much for your fantastic review of our EuroTrip Craft Be…" at bounding box center [731, 372] width 896 height 134
type textarea "Thanks, Kirk! It's great to hear tha you enjoyed learning about beer and Prague…"
radio input "true"
type textarea "Thanks, Kirk! It's great to hear th you enjoyed learning about beer and Prague …"
radio input "true"
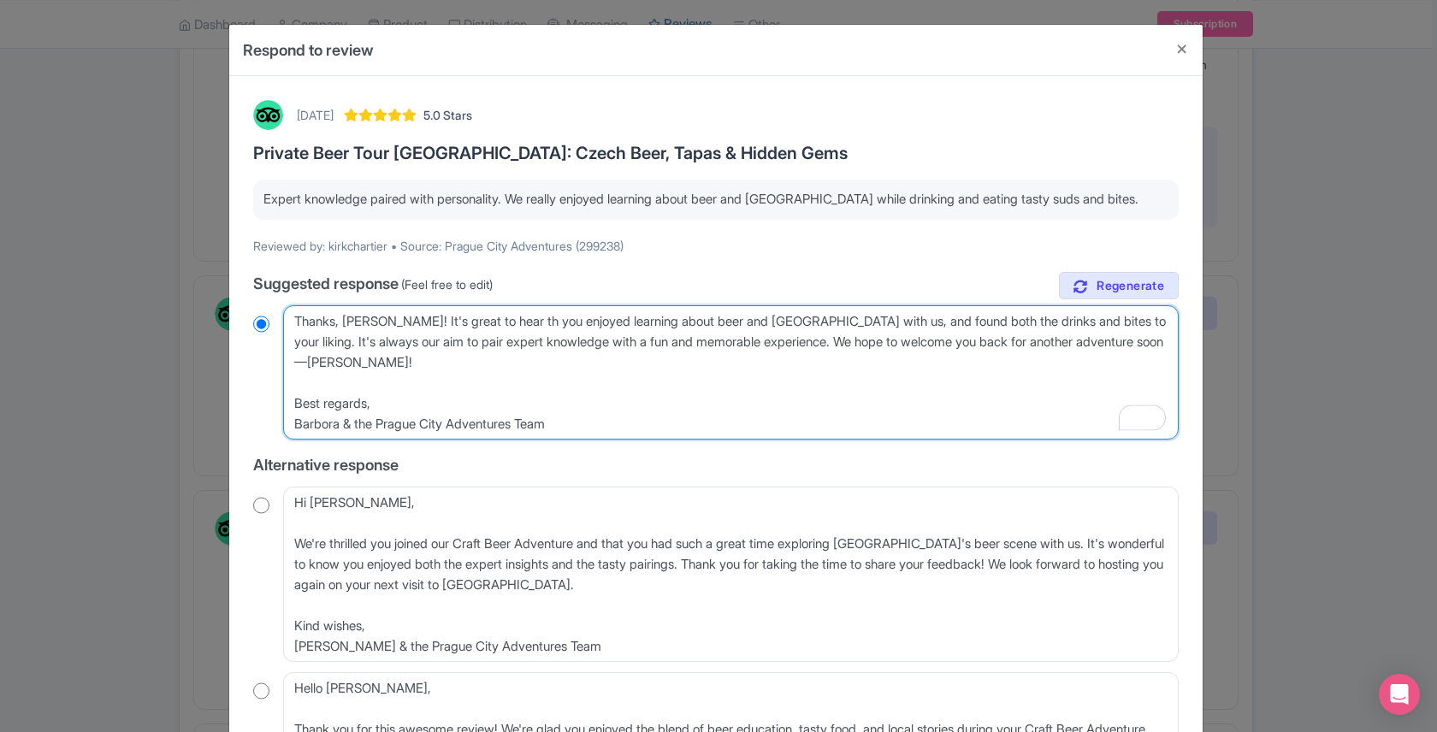
type textarea "Thanks, Kirk! It's great to hear t you enjoyed learning about beer and Prague w…"
radio input "true"
type textarea "Thanks, Kirk! It's great to hear you enjoyed learning about beer and Prague wit…"
radio input "true"
type textarea "Thanks, Kirk! It's great to hear you enjoyed learning about beer and Prague wit…"
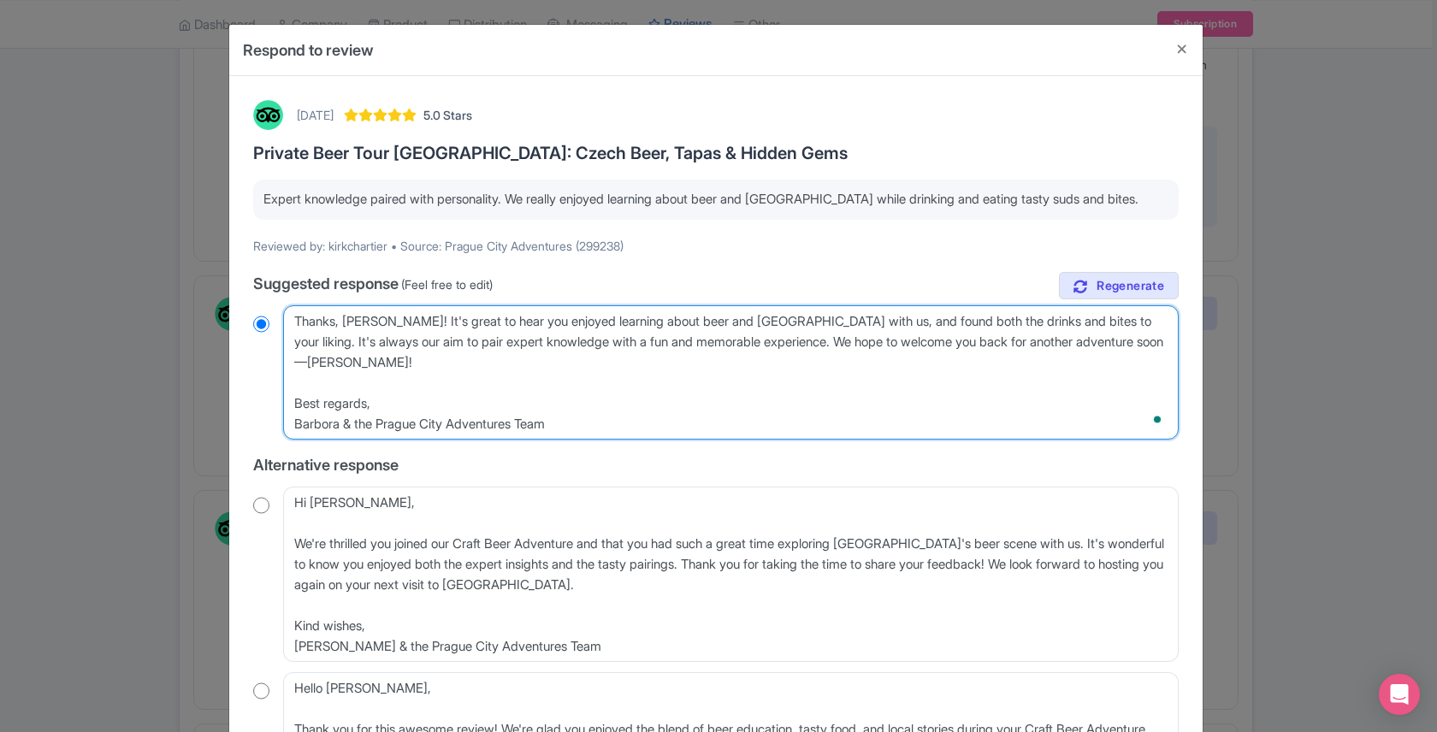
radio input "true"
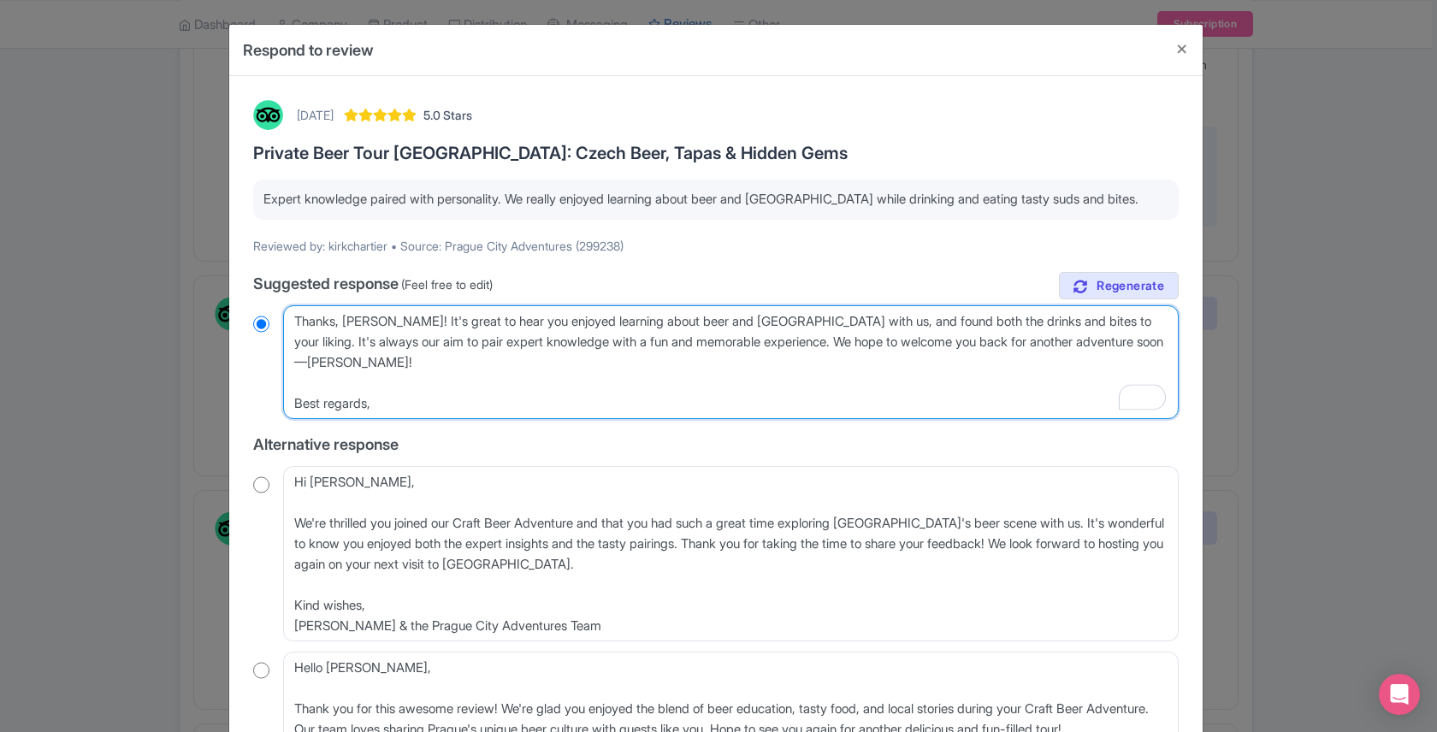
click at [643, 321] on textarea "Dear Kirk, Thank you so much for your fantastic review of our EuroTrip Craft Be…" at bounding box center [731, 362] width 896 height 114
type textarea "Thanks, Kirk! It's great to hear you enjoyed learning about Cbeer and Prague wi…"
radio input "true"
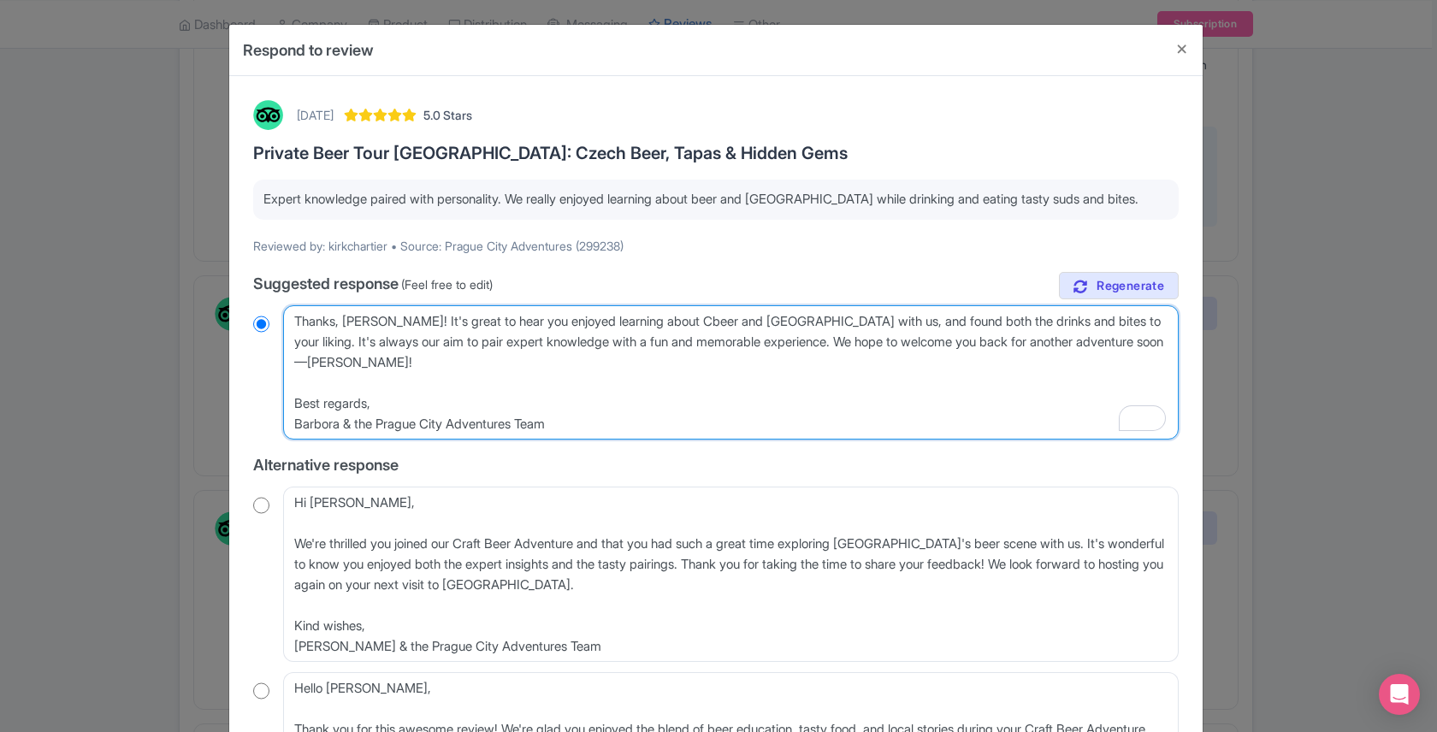
type textarea "Thanks, Kirk! It's great to hear you enjoyed learning about Czbeer and Prague w…"
radio input "true"
type textarea "Thanks, Kirk! It's great to hear you enjoyed learning about Czebeer and Prague …"
radio input "true"
type textarea "Thanks, Kirk! It's great to hear you enjoyed learning about Czechbeer and Pragu…"
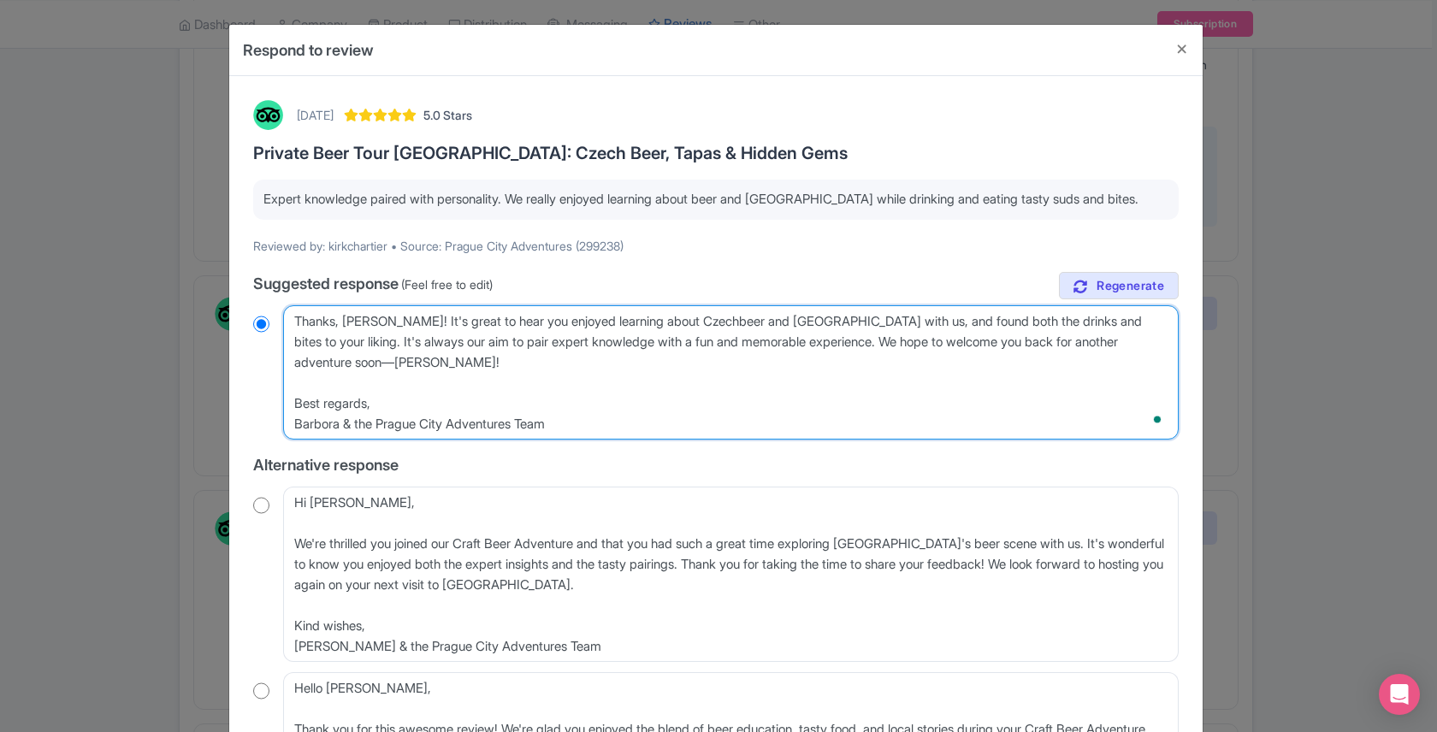
radio input "true"
type textarea "Thanks, Kirk! It's great to hear you enjoyed learning about Czech beer and Prag…"
radio input "true"
drag, startPoint x: 789, startPoint y: 323, endPoint x: 649, endPoint y: 326, distance: 140.4
click at [649, 326] on textarea "Dear Kirk, Thank you so much for your fantastic review of our EuroTrip Craft Be…" at bounding box center [731, 372] width 896 height 134
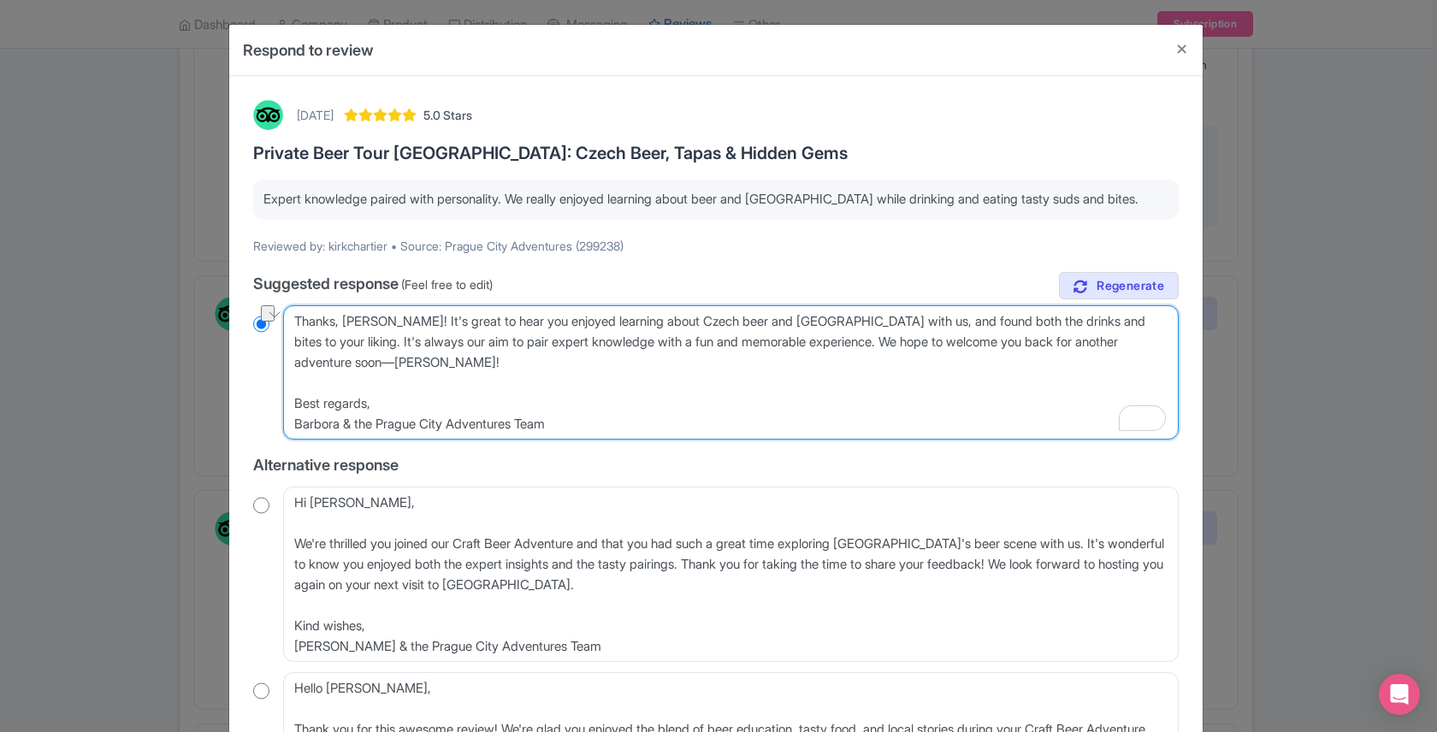
type textarea "Thanks, Kirk! It's great to hear you enjoyed learning about owith us, and found…"
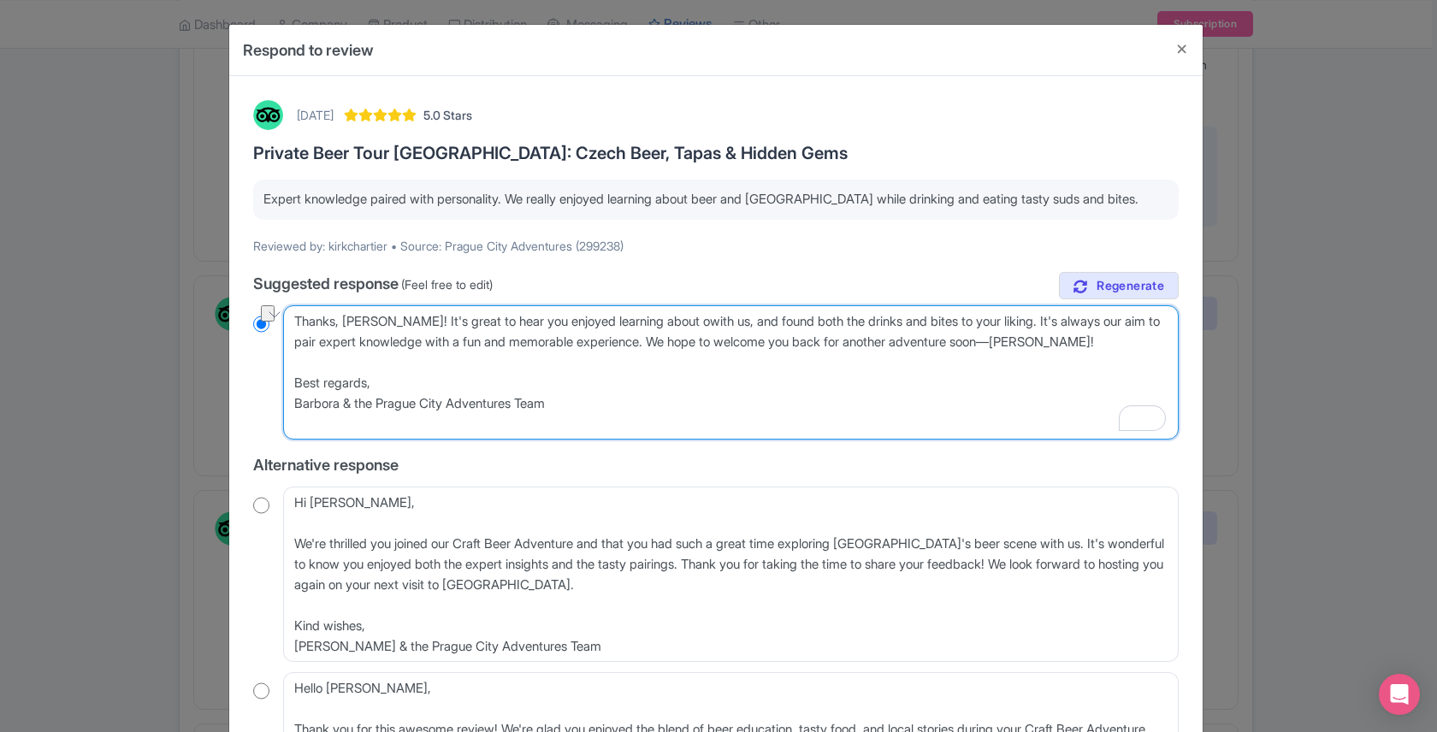
radio input "true"
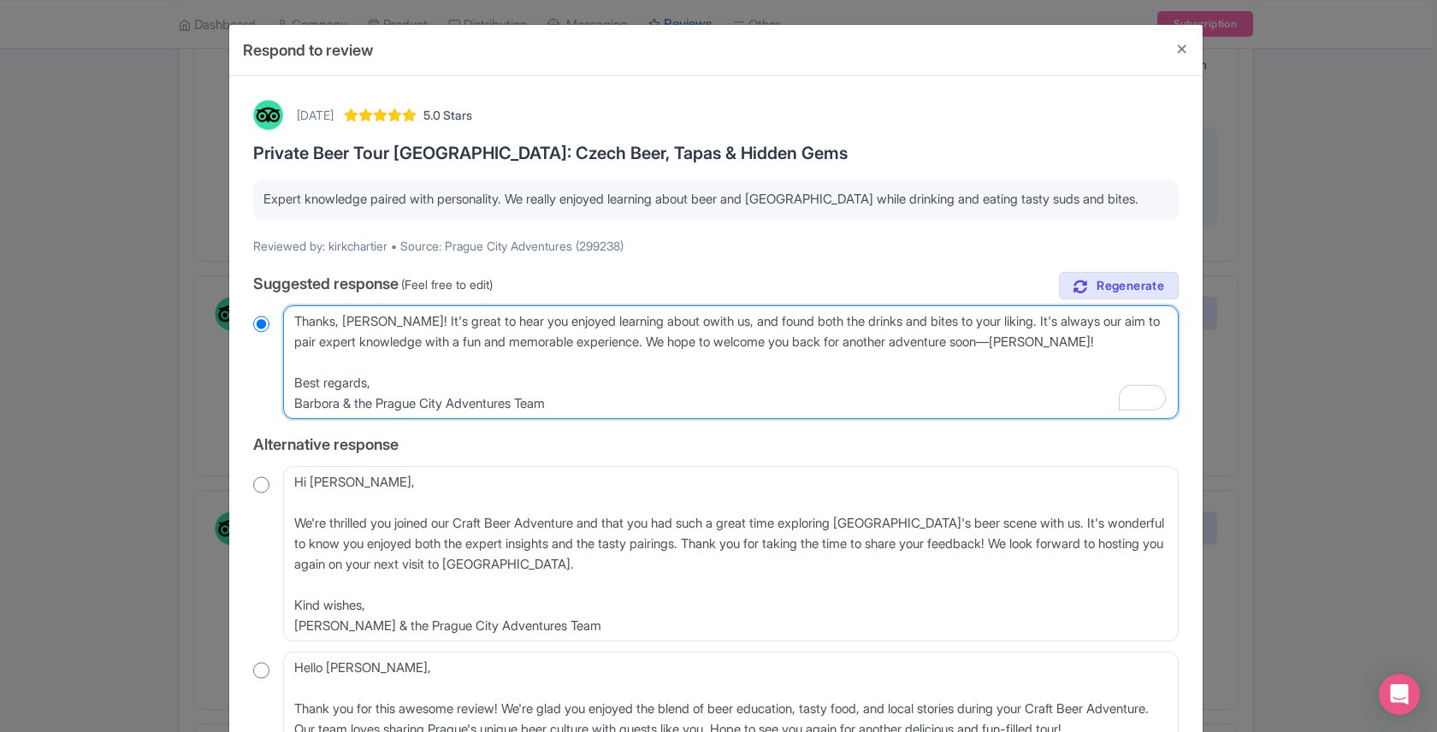
type textarea "Thanks, Kirk! It's great to hear you enjoyed learning about ouwith us, and foun…"
radio input "true"
type textarea "Thanks, Kirk! It's great to hear you enjoyed learning about ourwith us, and fou…"
radio input "true"
type textarea "Thanks, Kirk! It's great to hear you enjoyed learning about our with us, and fo…"
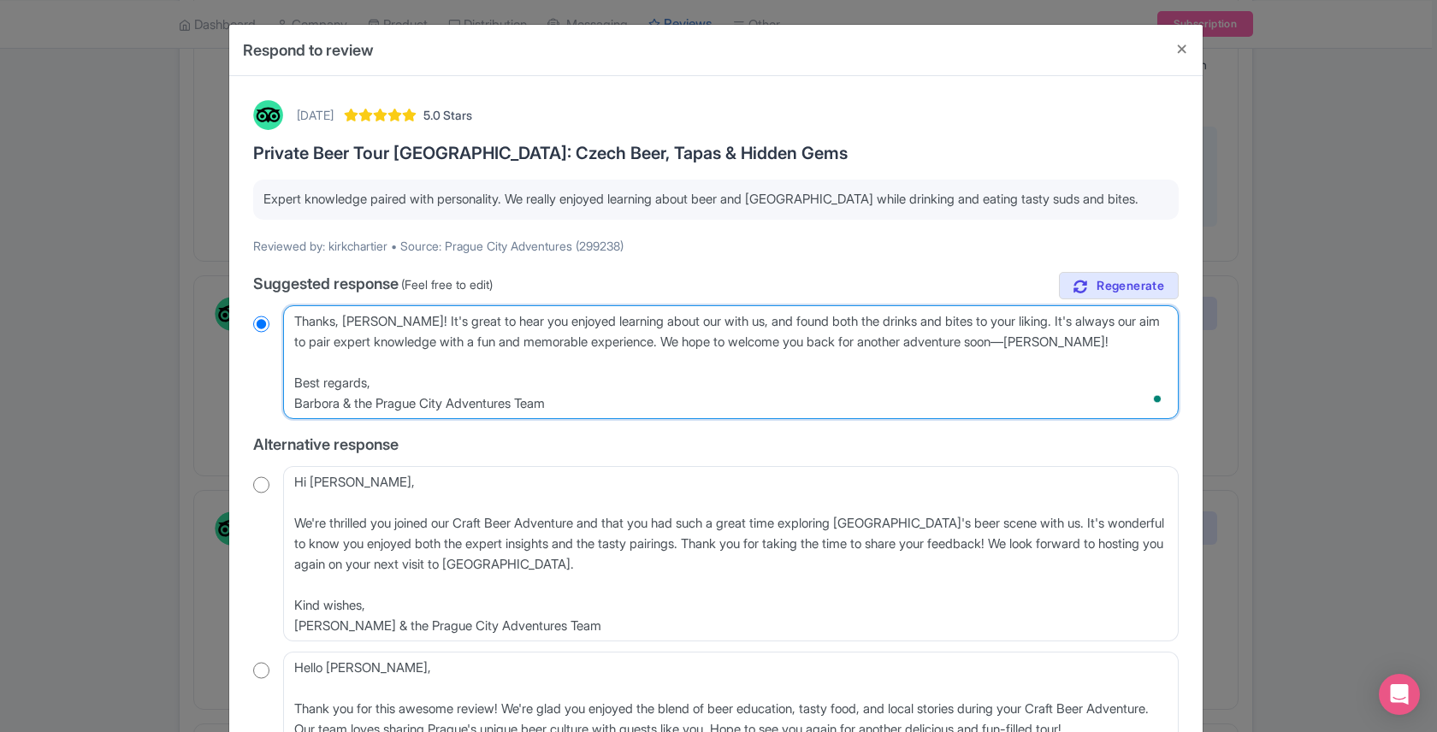
radio input "true"
type textarea "Thanks, Kirk! It's great to hear you enjoyed learning about our bwith us, and f…"
radio input "true"
type textarea "Thanks, Kirk! It's great to hear you enjoyed learning about our bewith us, and …"
radio input "true"
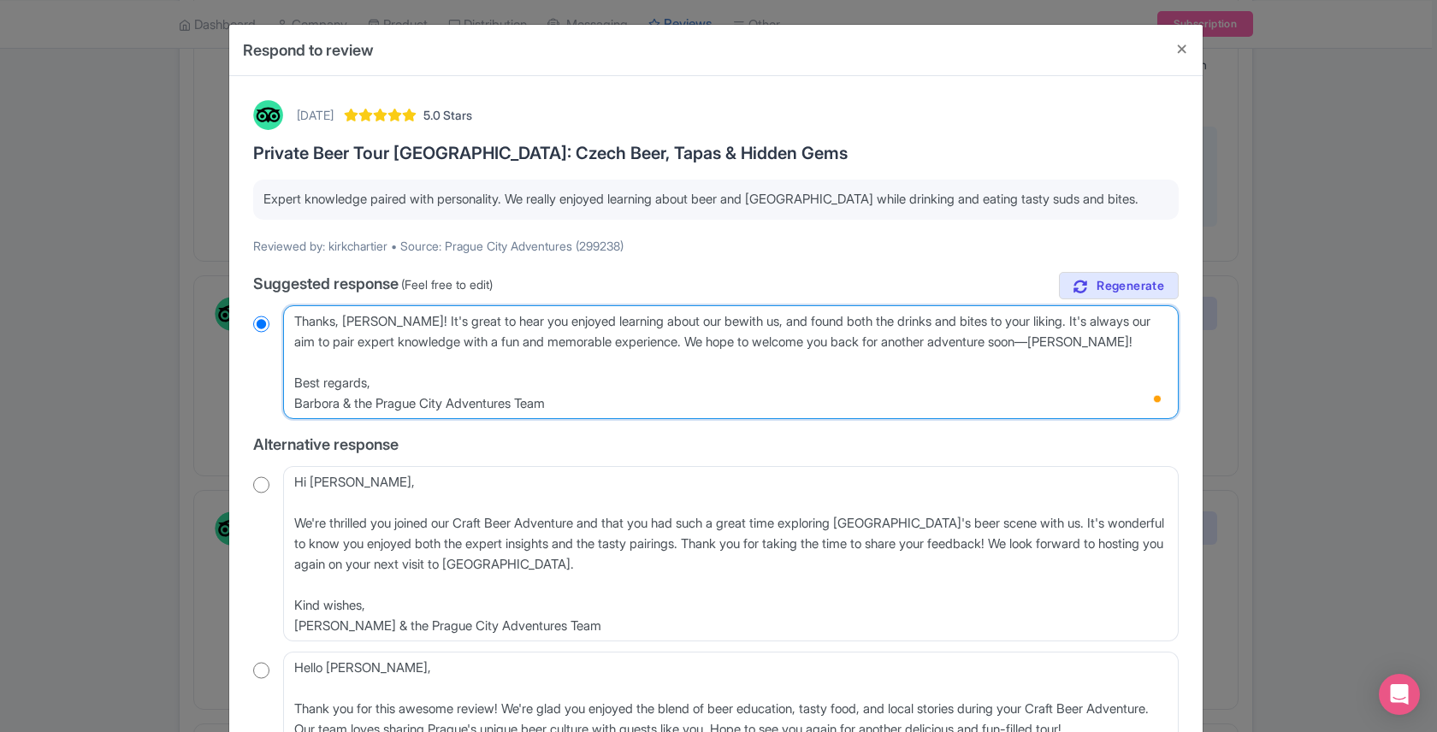
type textarea "Thanks, Kirk! It's great to hear you enjoyed learning about our beewith us, and…"
radio input "true"
type textarea "Thanks, Kirk! It's great to hear you enjoyed learning about our beerwith us, an…"
radio input "true"
type textarea "Thanks, Kirk! It's great to hear you enjoyed learning about our beer with us, a…"
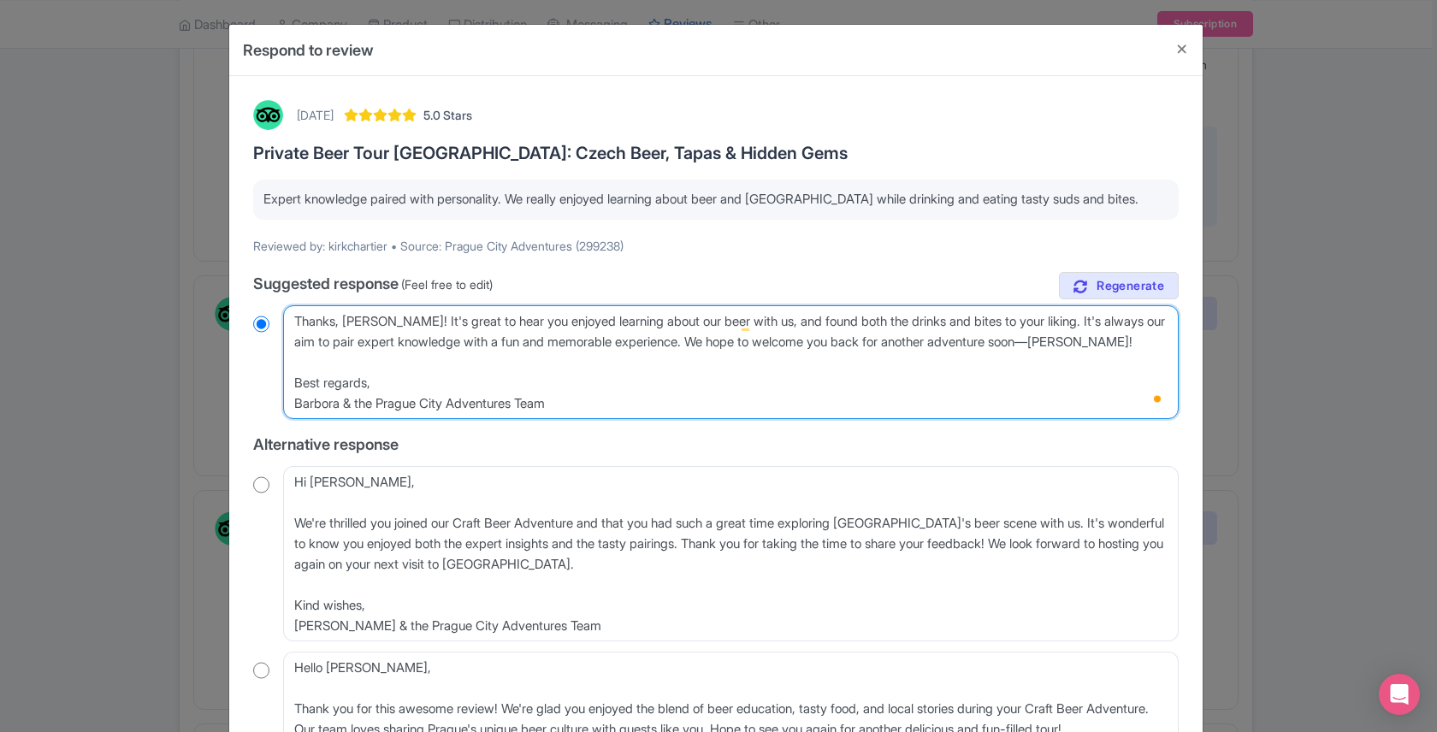
radio input "true"
type textarea "Thanks, Kirk! It's great to hear you enjoyed learning about our beer awith us, …"
radio input "true"
type textarea "Thanks, Kirk! It's great to hear you enjoyed learning about our beer anwith us,…"
radio input "true"
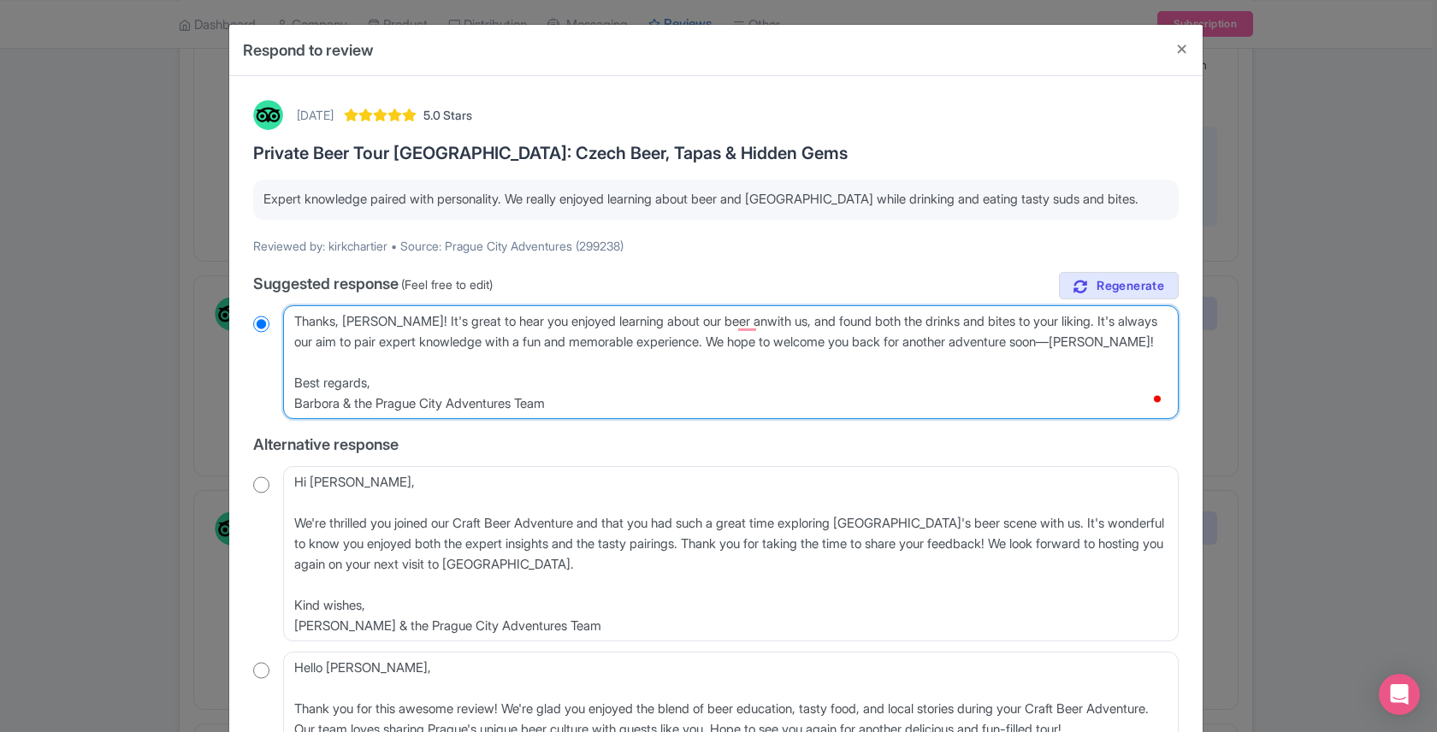
type textarea "Thanks, Kirk! It's great to hear you enjoyed learning about our beer andwith us…"
radio input "true"
type textarea "Thanks, Kirk! It's great to hear you enjoyed learning about our beer anwith us,…"
radio input "true"
type textarea "Thanks, Kirk! It's great to hear you enjoyed learning about our beer awith us, …"
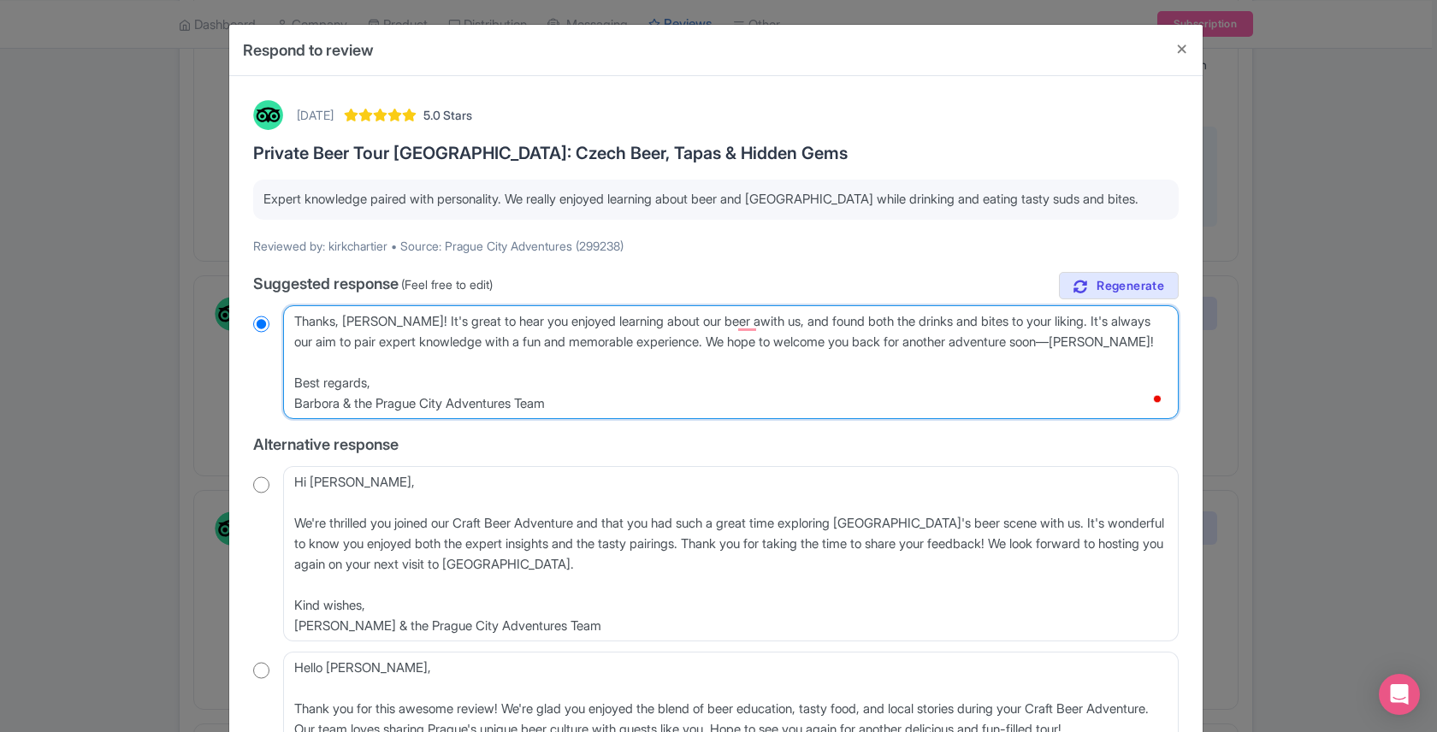
radio input "true"
type textarea "Thanks, Kirk! It's great to hear you enjoyed learning about our beer with us, a…"
radio input "true"
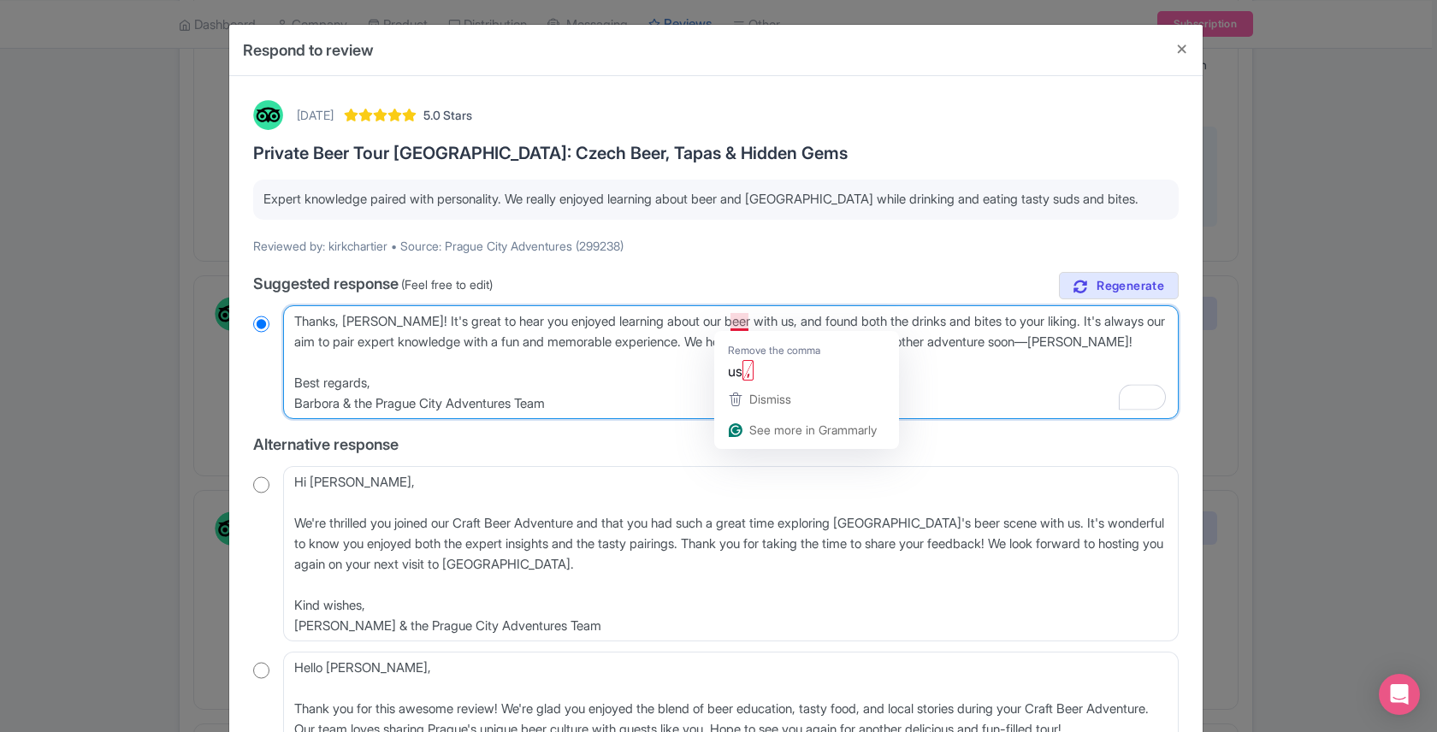
drag, startPoint x: 745, startPoint y: 324, endPoint x: 700, endPoint y: 323, distance: 45.4
click at [700, 323] on textarea "Dear Kirk, Thank you so much for your fantastic review of our EuroTrip Craft Be…" at bounding box center [731, 362] width 896 height 114
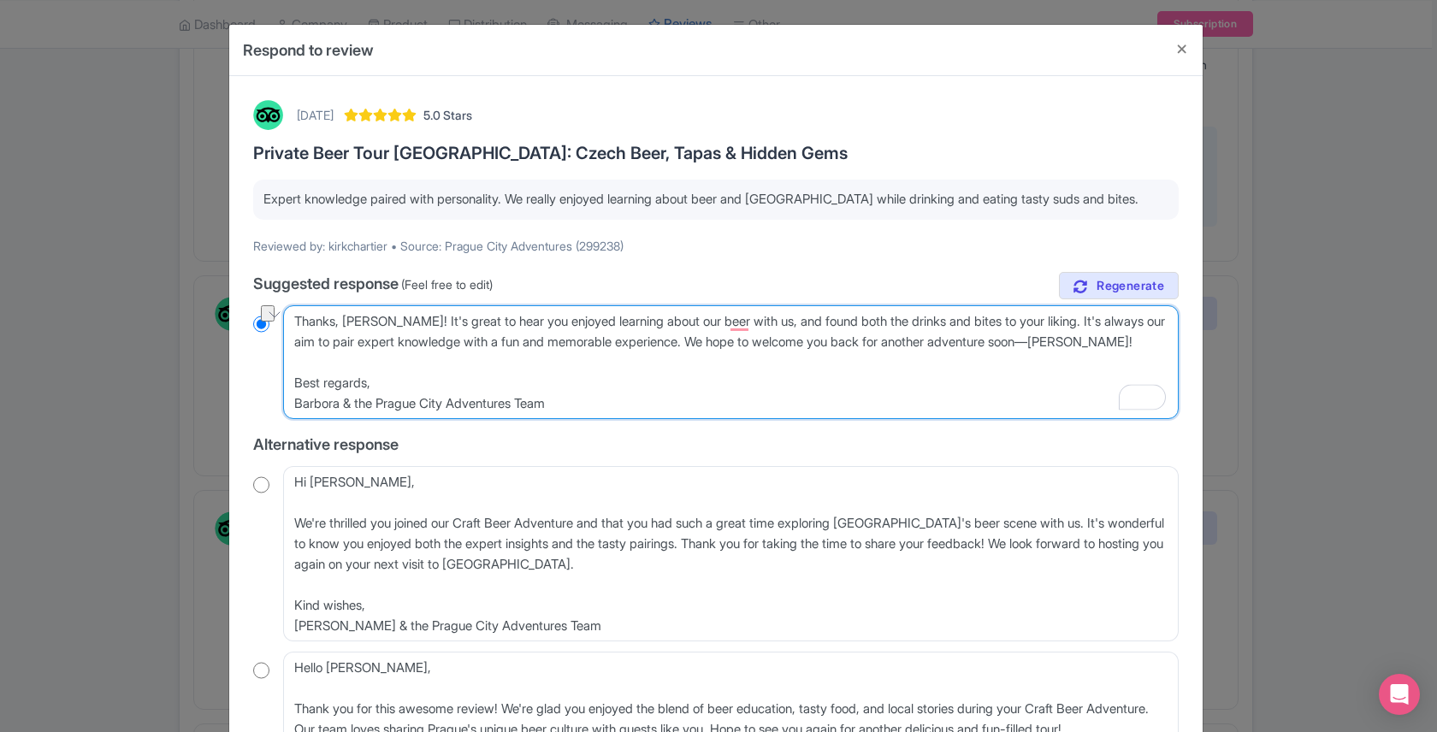
type textarea "Thanks, Kirk! It's great to hear you enjoyed learning about our beer and found …"
radio input "true"
type textarea "Thanks, Kirk! It's great to hear you enjoyed learning about our beer and found …"
radio input "true"
drag, startPoint x: 992, startPoint y: 320, endPoint x: 919, endPoint y: 317, distance: 72.8
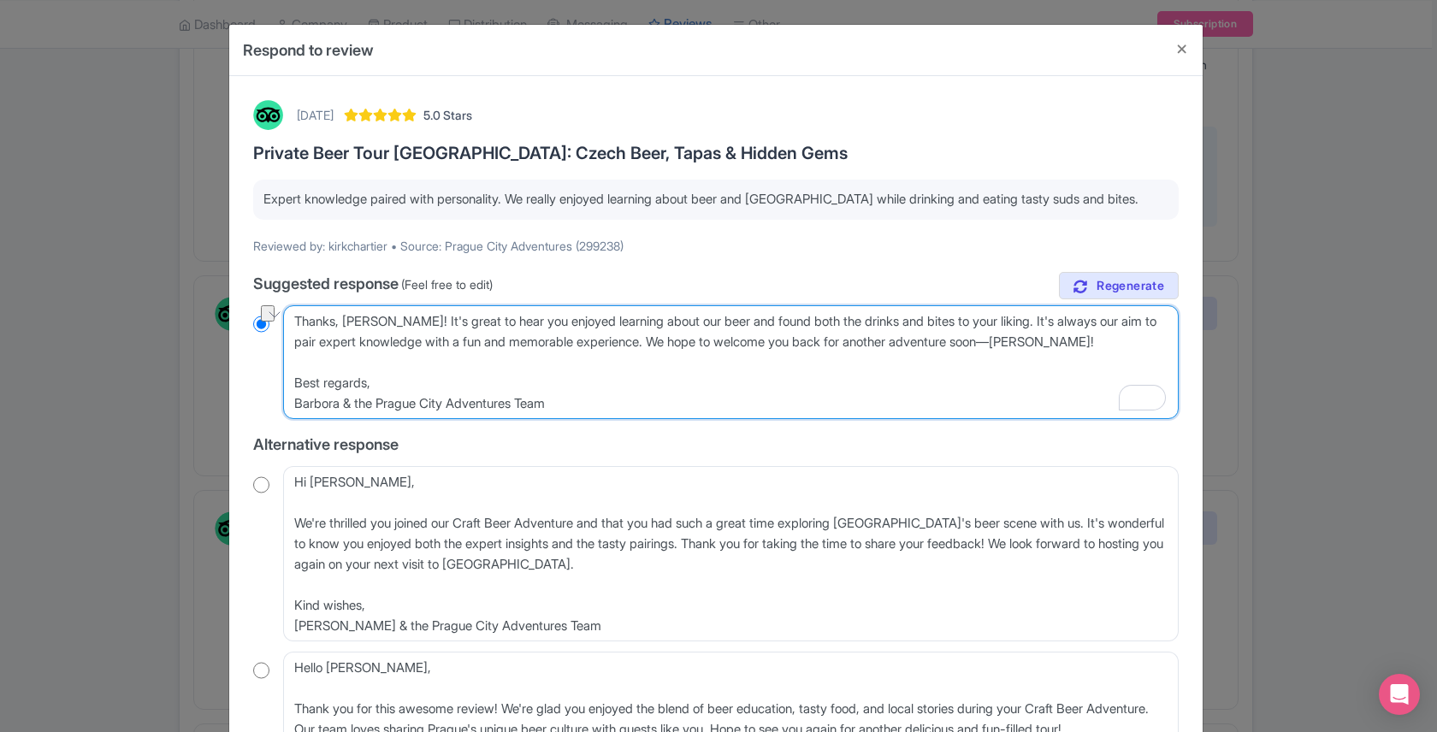
click at [919, 317] on textarea "Dear Kirk, Thank you so much for your fantastic review of our EuroTrip Craft Be…" at bounding box center [731, 362] width 896 height 114
type textarea "Thanks, Kirk! It's great to hear you enjoyed learning about our beer and found …"
radio input "true"
type textarea "Thanks, Kirk! It's great to hear you enjoyed learning about our beer and found …"
radio input "true"
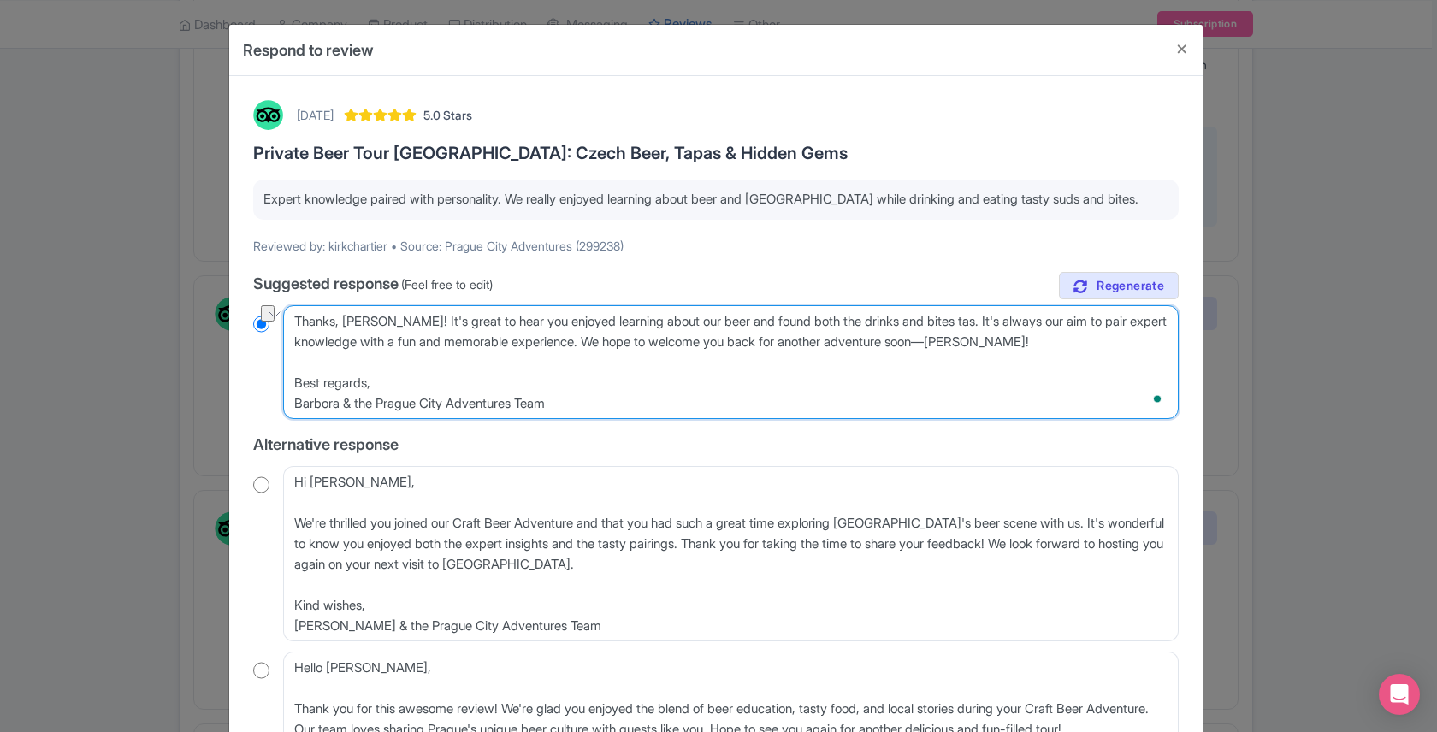
type textarea "Thanks, Kirk! It's great to hear you enjoyed learning about our beer and found …"
radio input "true"
type textarea "Thanks, Kirk! It's great to hear you enjoyed learning about our beer and found …"
radio input "true"
drag, startPoint x: 999, startPoint y: 342, endPoint x: 952, endPoint y: 324, distance: 50.4
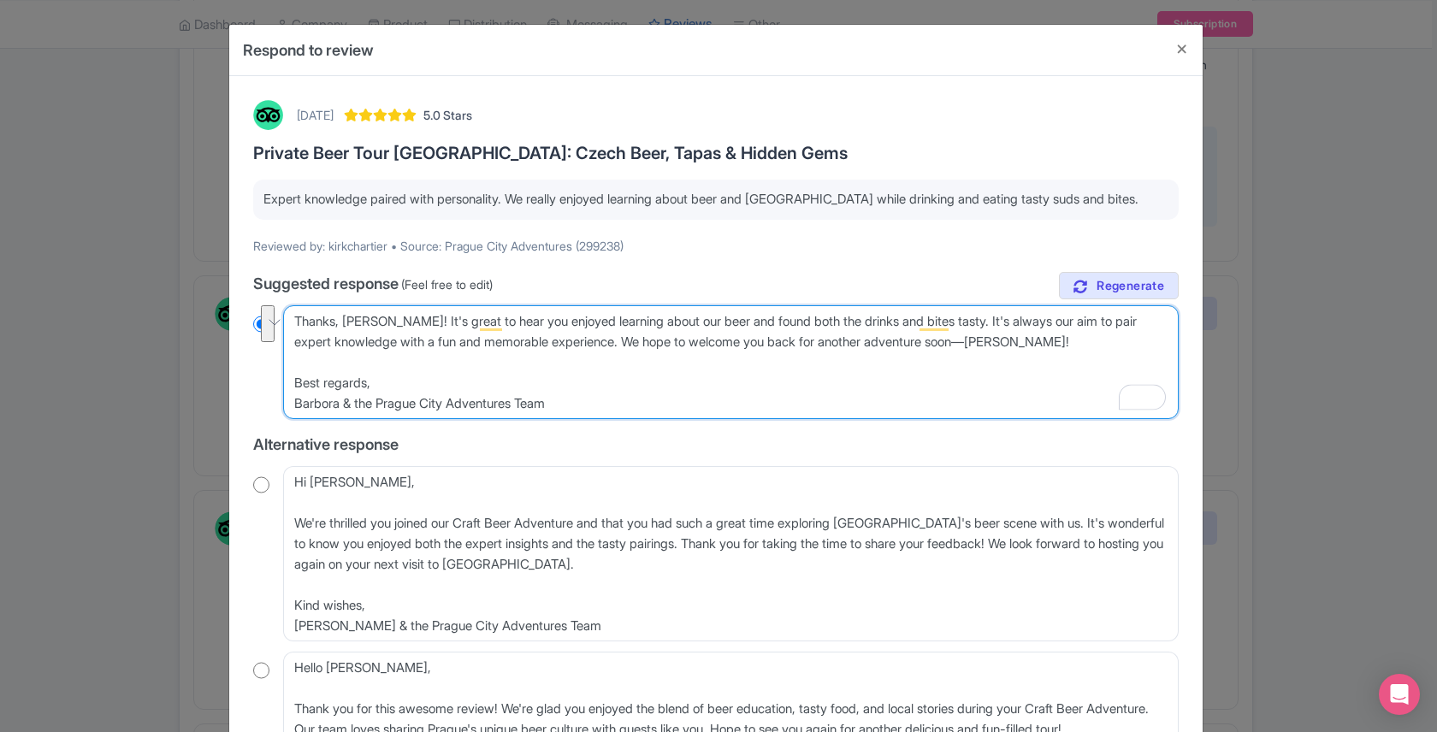
click at [952, 324] on textarea "Dear Kirk, Thank you so much for your fantastic review of our EuroTrip Craft Be…" at bounding box center [731, 362] width 896 height 114
drag, startPoint x: 596, startPoint y: 340, endPoint x: 955, endPoint y: 316, distance: 359.3
click at [955, 316] on textarea "Dear Kirk, Thank you so much for your fantastic review of our EuroTrip Craft Be…" at bounding box center [731, 362] width 896 height 114
type textarea "Thanks, Kirk! It's great to hear you enjoyed learning about our beer and found …"
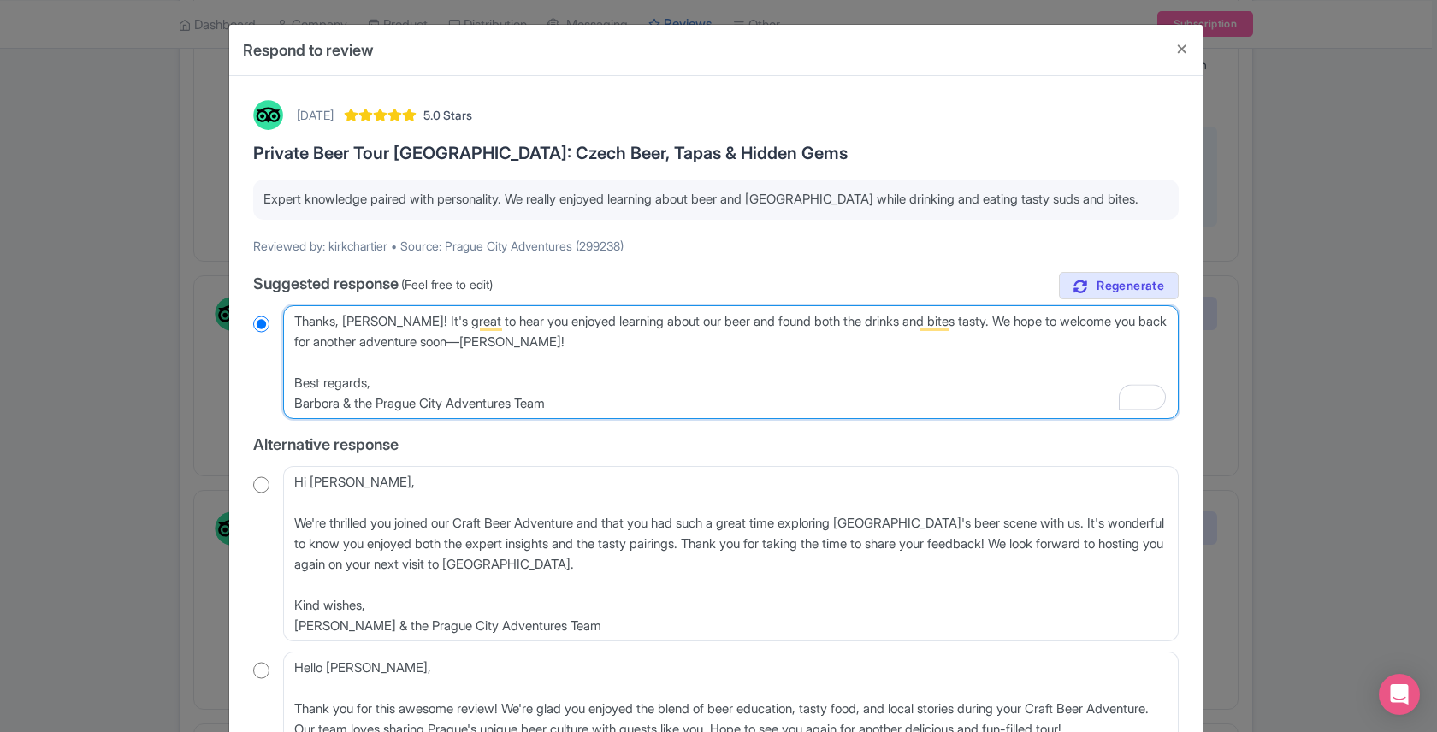
click at [478, 342] on textarea "Dear Kirk, Thank you so much for your fantastic review of our EuroTrip Craft Be…" at bounding box center [731, 362] width 896 height 114
radio input "true"
type textarea "Thanks, Kirk! It's great to hear you enjoyed learning about our beer and found …"
radio input "true"
type textarea "Thanks, Kirk! It's great to hear you enjoyed learning about our beer and found …"
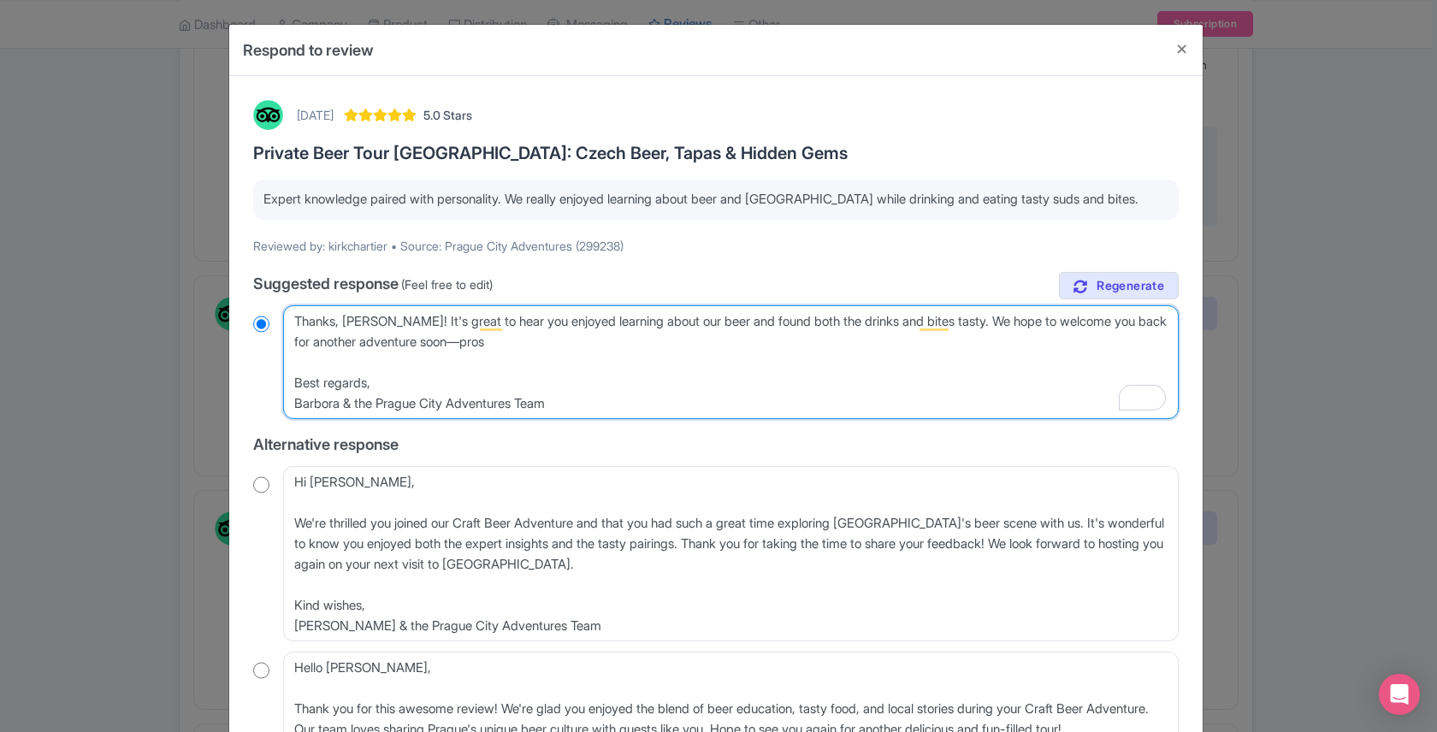
radio input "true"
type textarea "Thanks, Kirk! It's great to hear you enjoyed learning about our beer and found …"
radio input "true"
type textarea "Thanks, Kirk! It's great to hear you enjoyed learning about our beer and found …"
radio input "true"
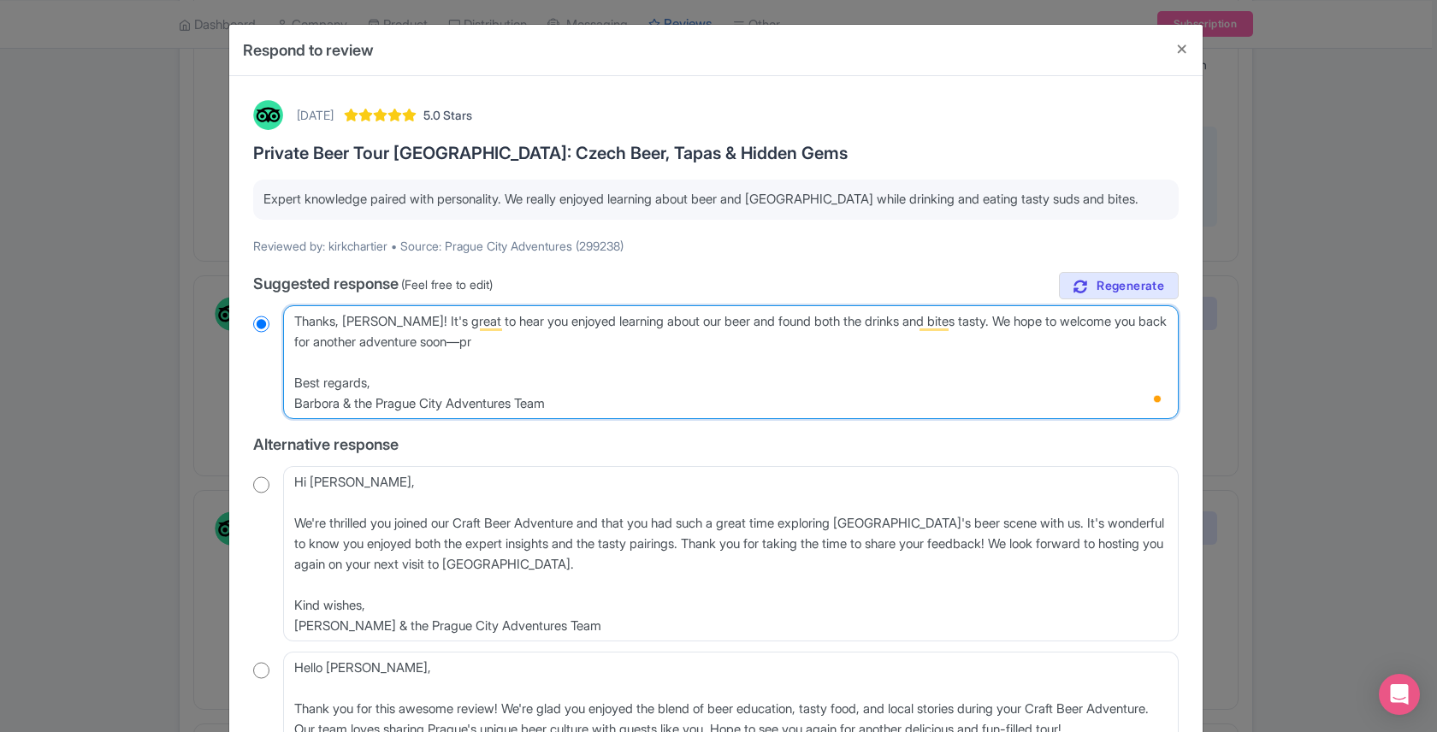
type textarea "Thanks, Kirk! It's great to hear you enjoyed learning about our beer and found …"
radio input "true"
type textarea "Thanks, Kirk! It's great to hear you enjoyed learning about our beer and found …"
radio input "true"
type textarea "Thanks, Kirk! It's great to hear you enjoyed learning about our beer and found …"
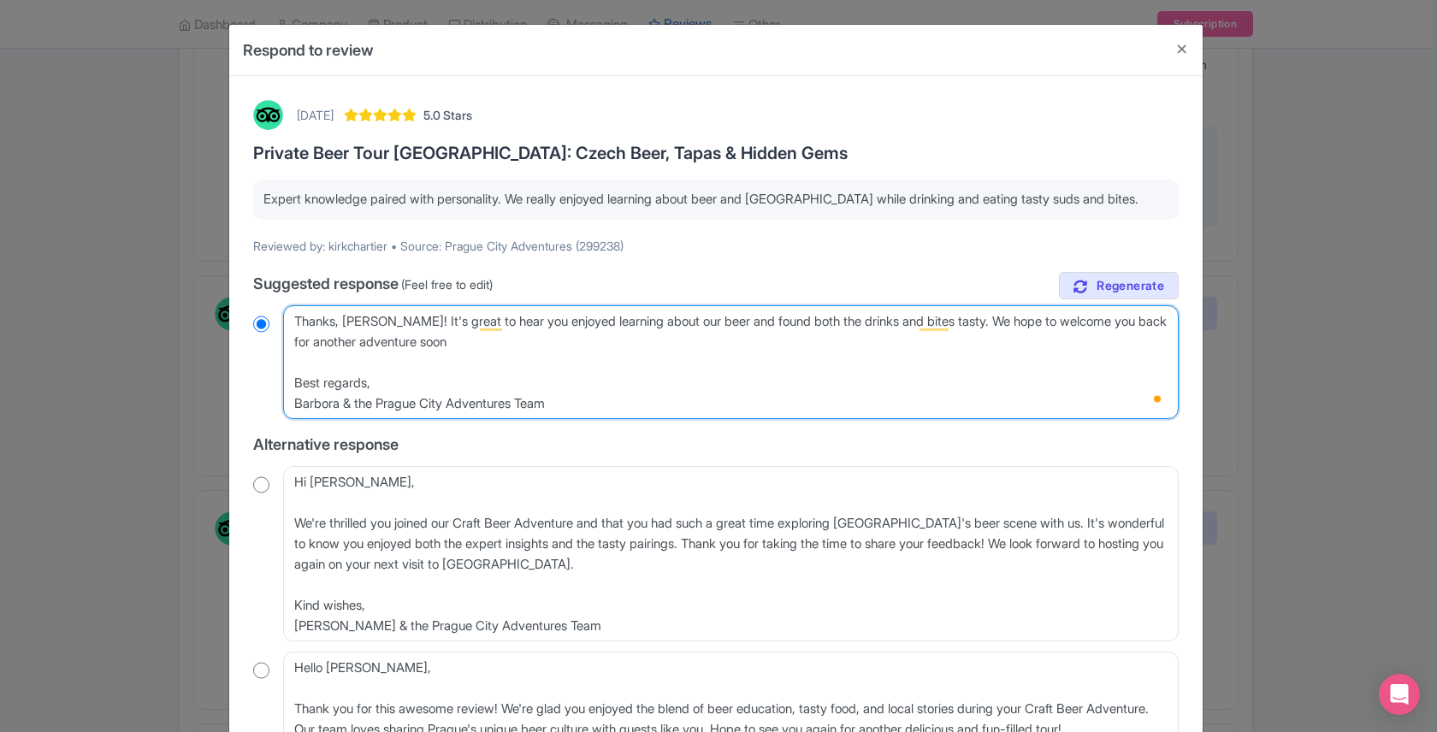
radio input "true"
type textarea "Thanks, Kirk! It's great to hear you enjoyed learning about our beer and found …"
radio input "true"
type textarea "Thanks, Kirk! It's great to hear you enjoyed learning about our beer and found …"
radio input "true"
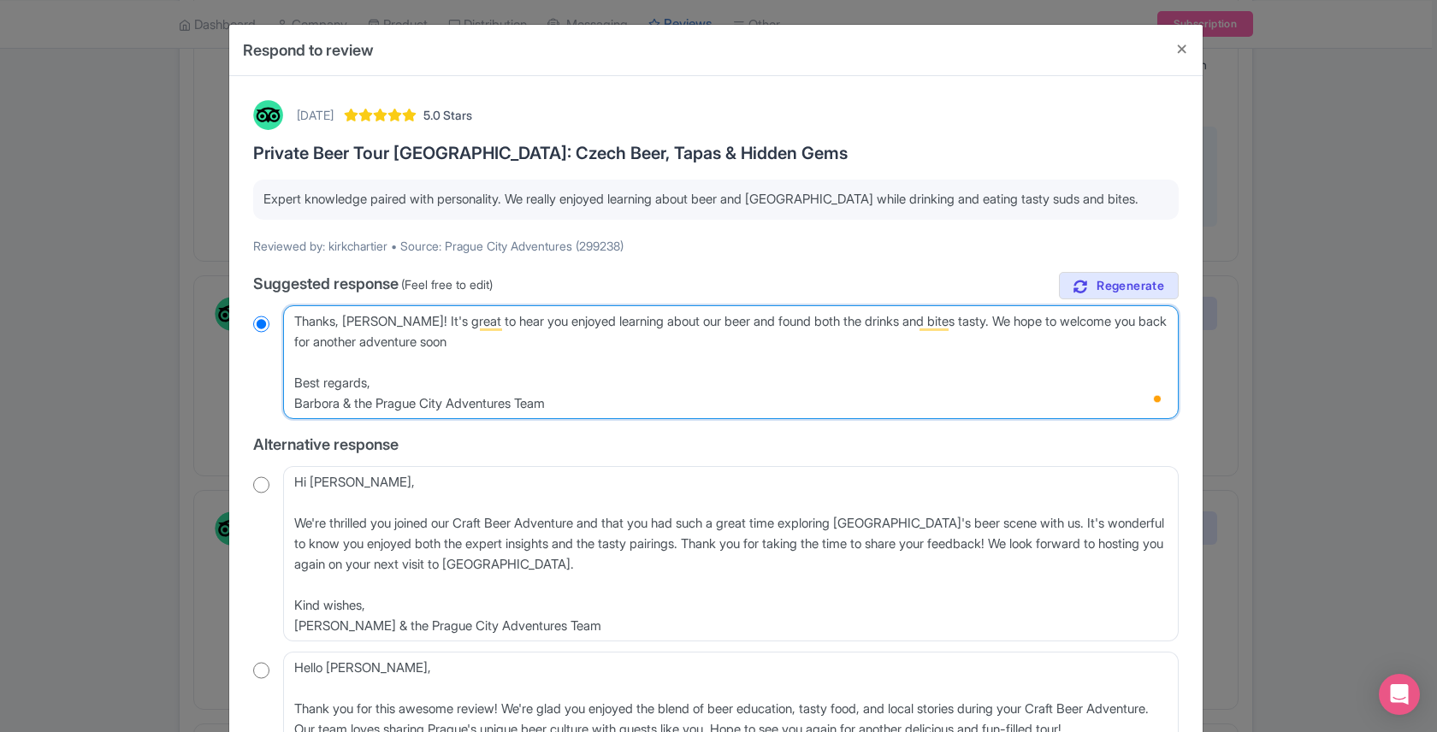
type textarea "Thanks, Kirk! It's great to hear you enjoyed learning about our beer and found …"
radio input "true"
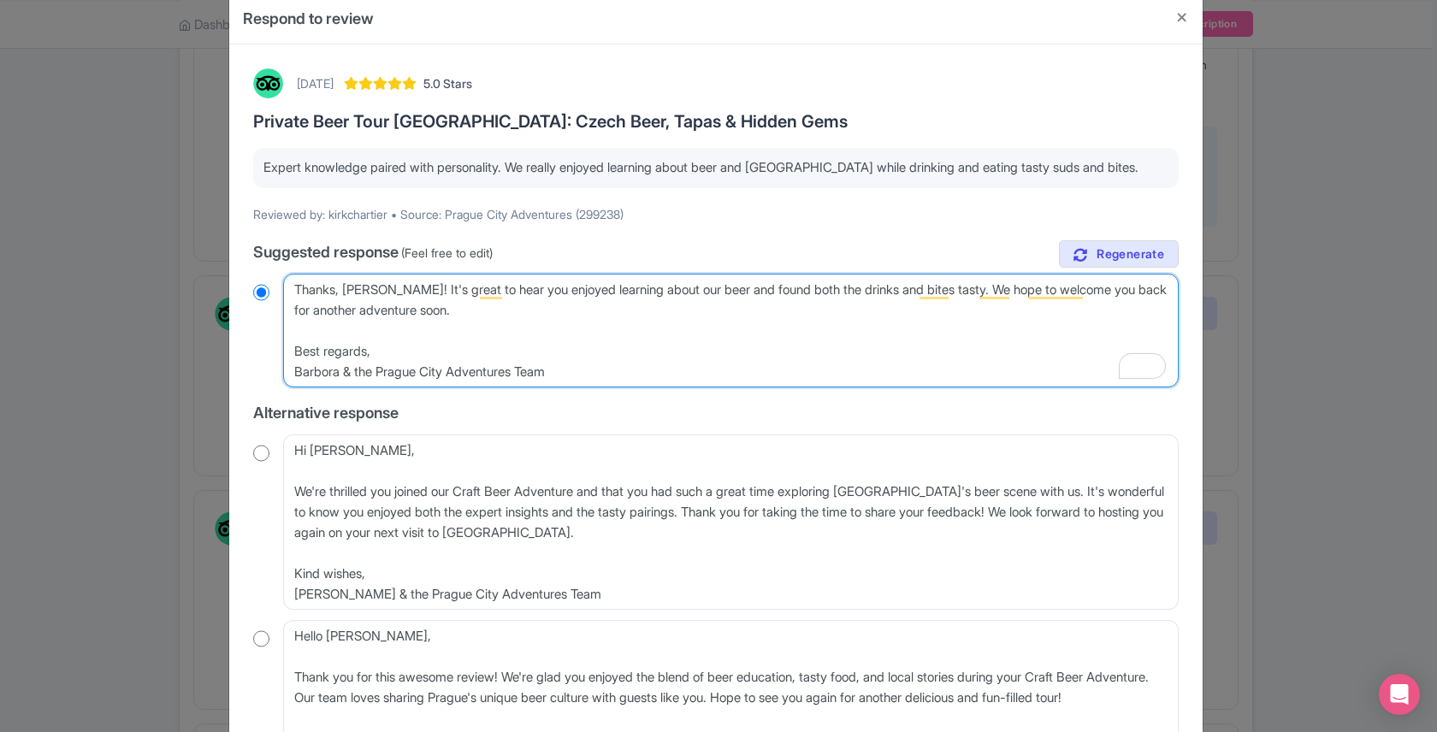
scroll to position [252, 0]
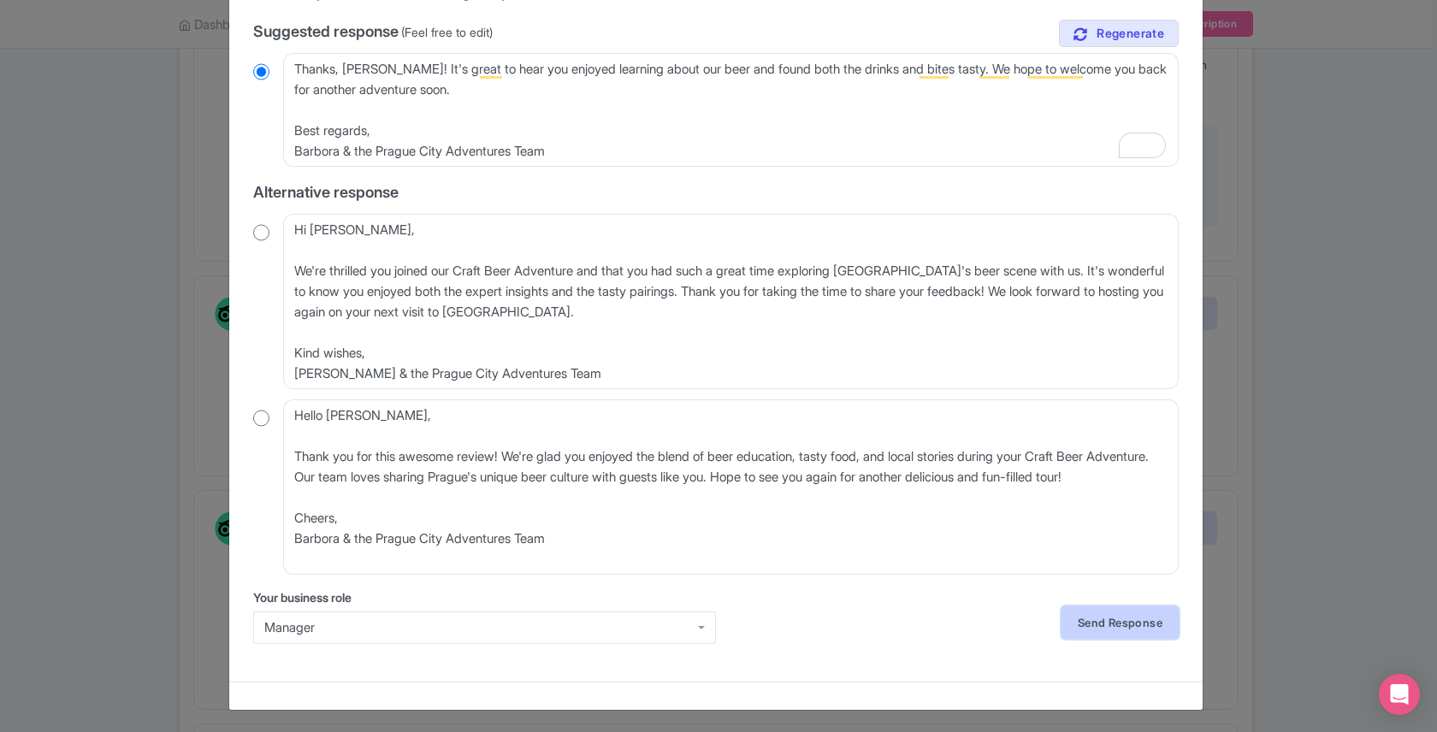
click at [1087, 615] on link "Send Response" at bounding box center [1120, 623] width 117 height 33
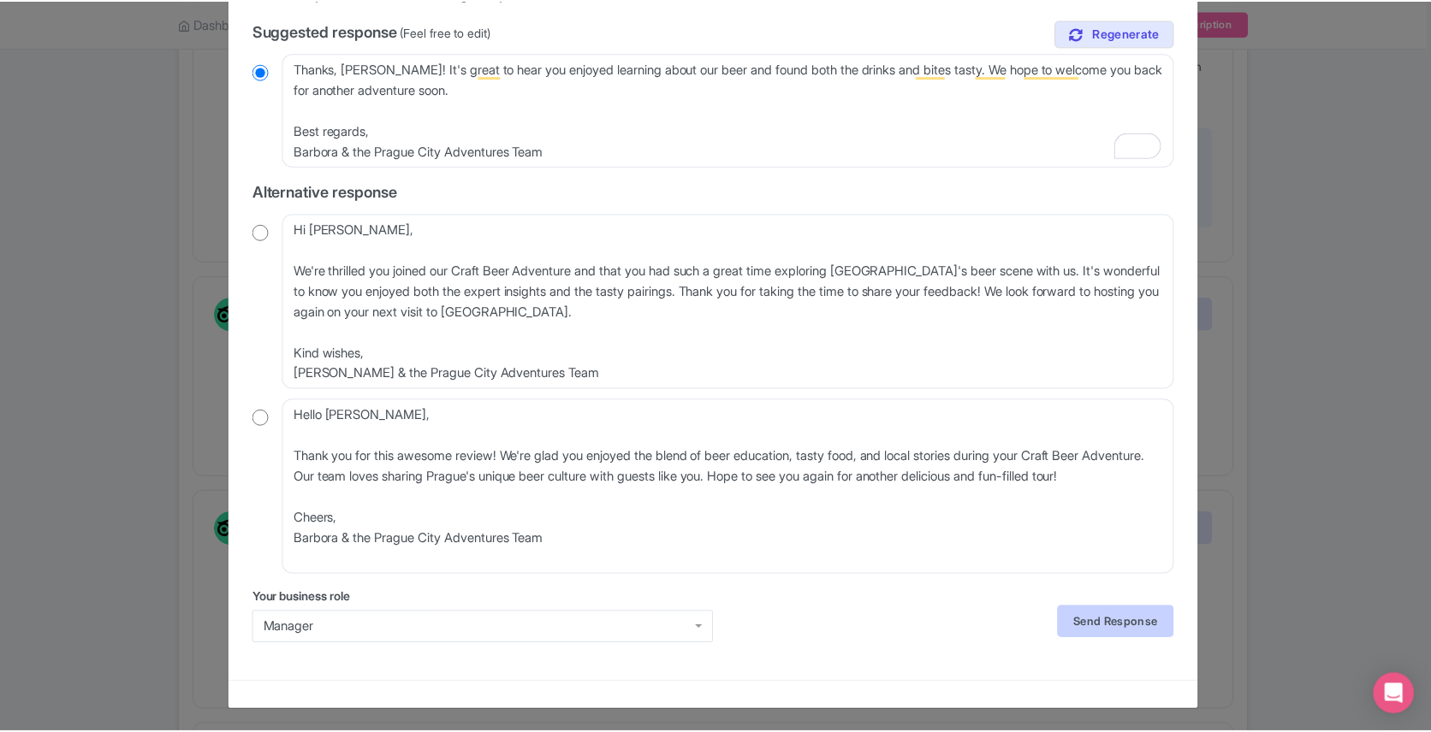
scroll to position [0, 0]
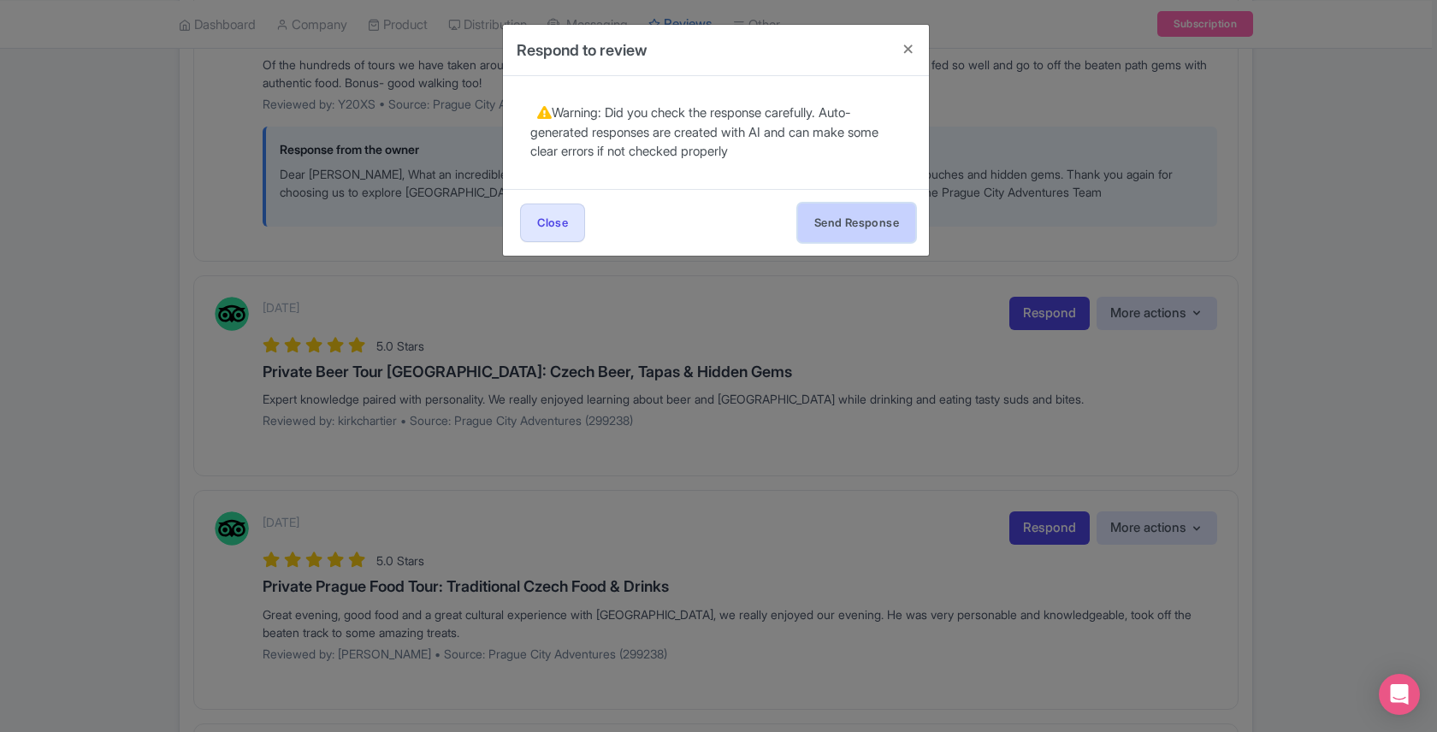
click at [848, 216] on button "Send Response" at bounding box center [856, 223] width 117 height 39
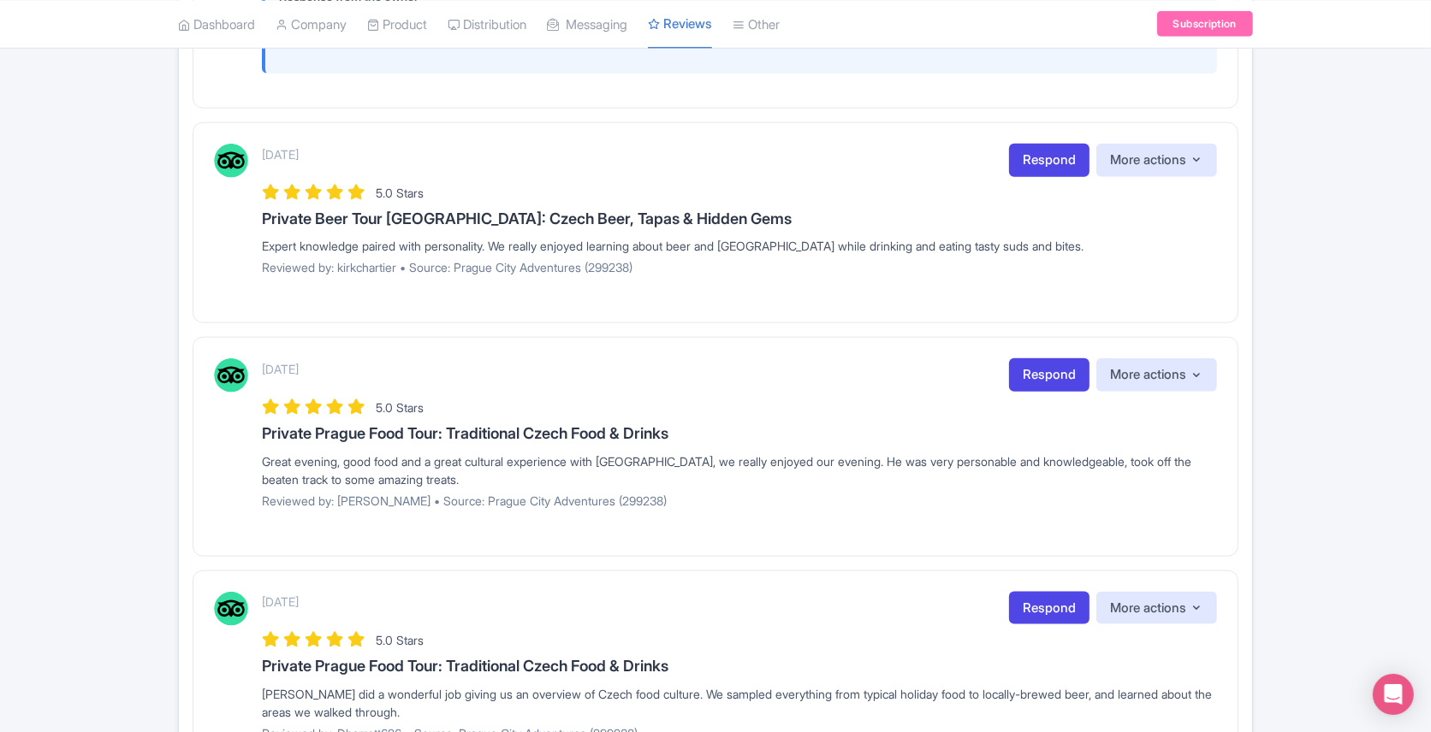
scroll to position [1926, 0]
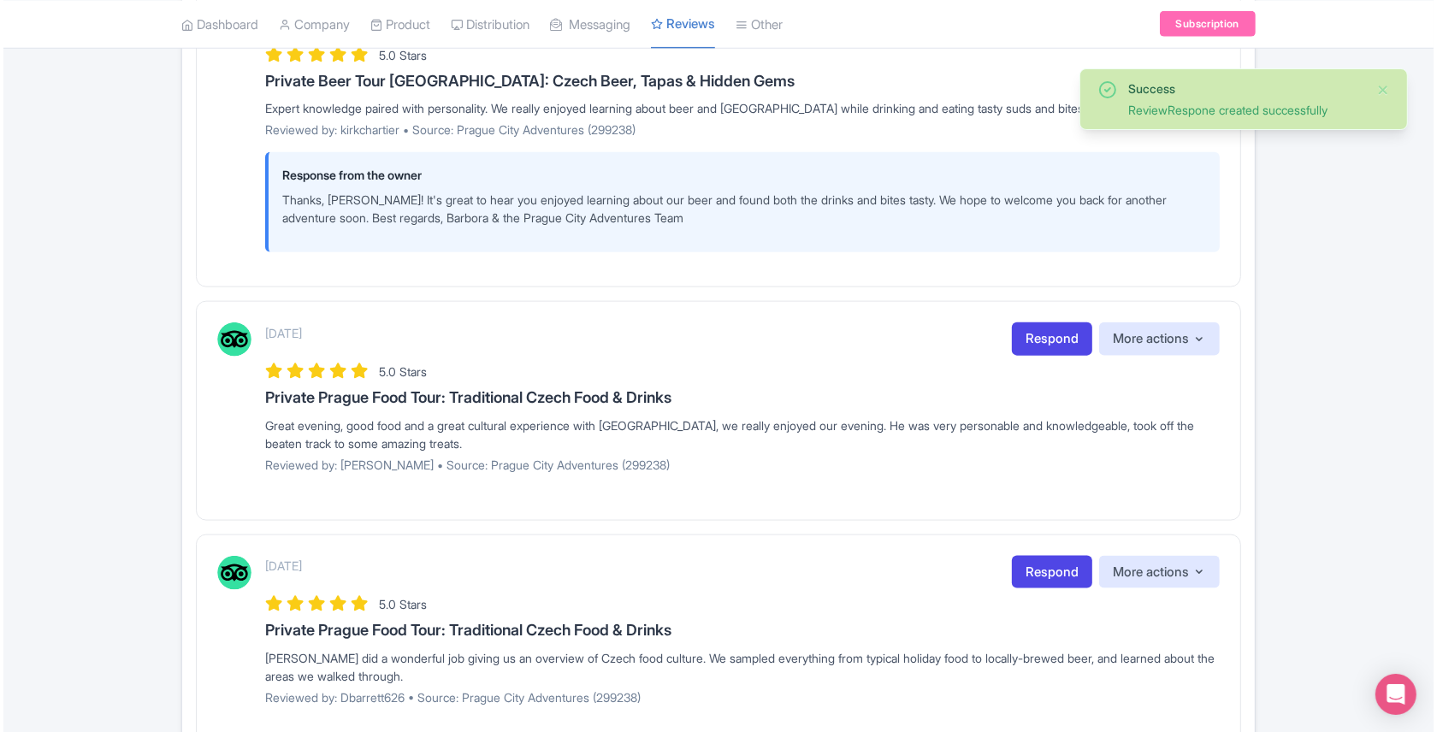
scroll to position [2036, 0]
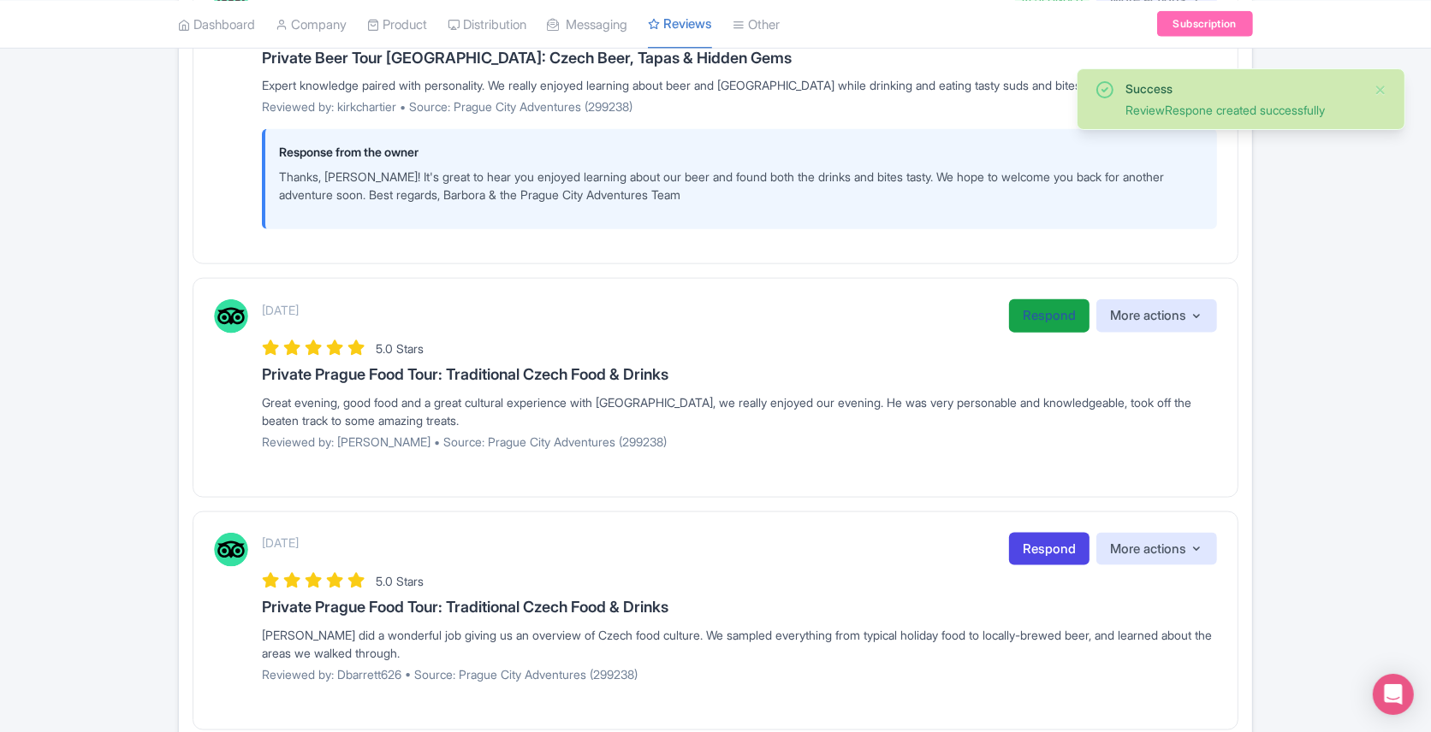
click at [1050, 299] on link "Respond" at bounding box center [1049, 315] width 80 height 33
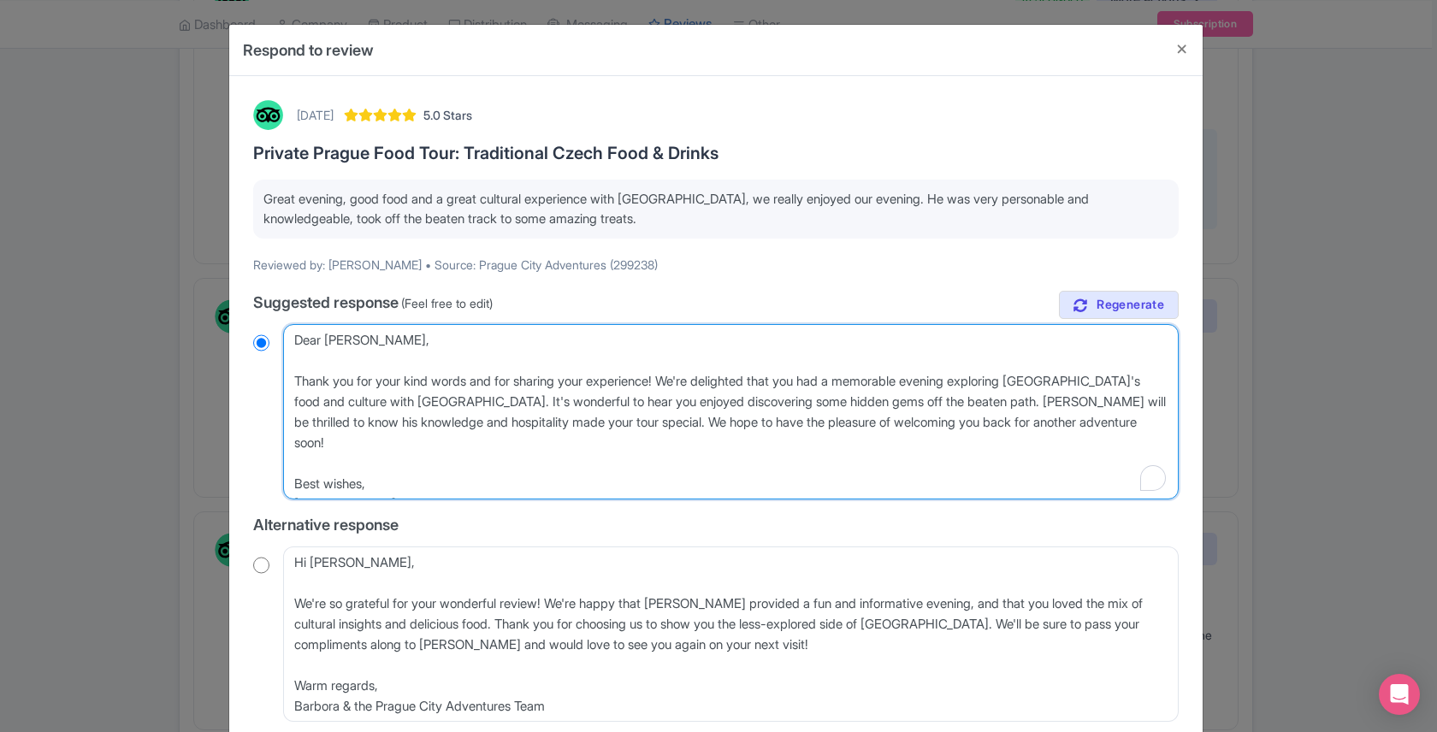
drag, startPoint x: 320, startPoint y: 339, endPoint x: 295, endPoint y: 336, distance: 24.9
click at [295, 336] on textarea "Dear Randolph, Thank you for your kind words and for sharing your experience! W…" at bounding box center [731, 411] width 896 height 175
type textarea "Randolph, Thank you for your kind words and for sharing your experience! We're …"
radio input "true"
type textarea "H Randolph, Thank you for your kind words and for sharing your experience! We'r…"
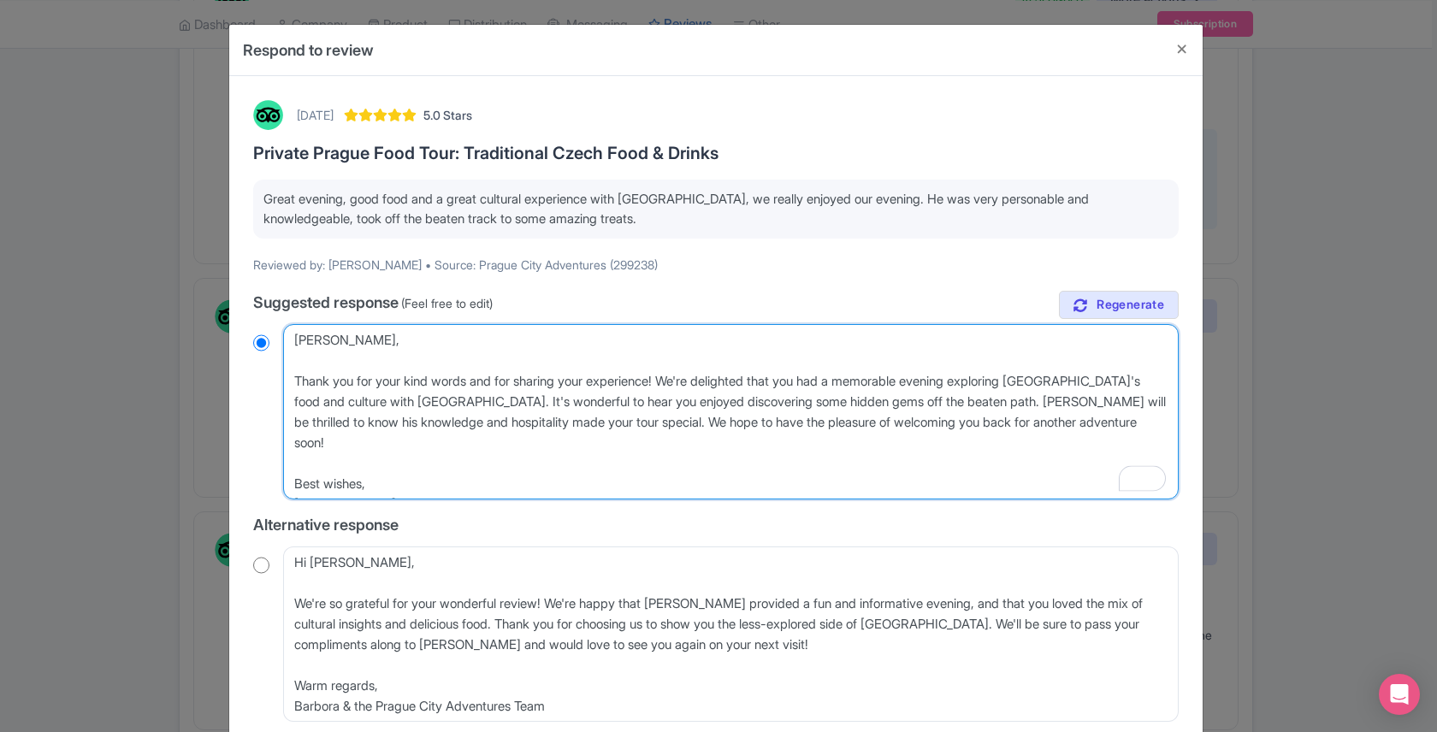
radio input "true"
type textarea "Hi Randolph, Thank you for your kind words and for sharing your experience! We'…"
radio input "true"
drag, startPoint x: 681, startPoint y: 381, endPoint x: 403, endPoint y: 406, distance: 279.3
click at [403, 406] on textarea "Dear Randolph, Thank you for your kind words and for sharing your experience! W…" at bounding box center [731, 411] width 896 height 175
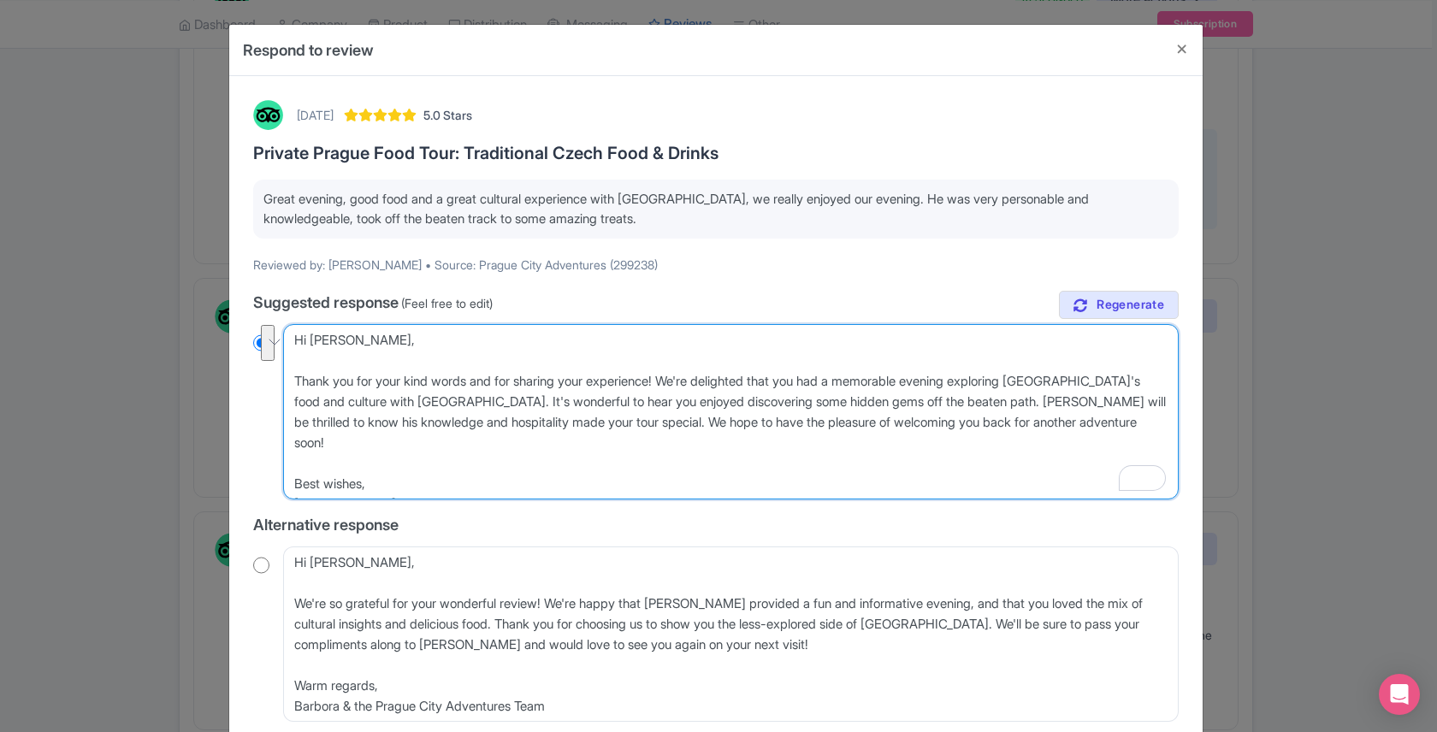
type textarea "Hi Randolph, Thank you for your kind words and for sharing your experience! It'…"
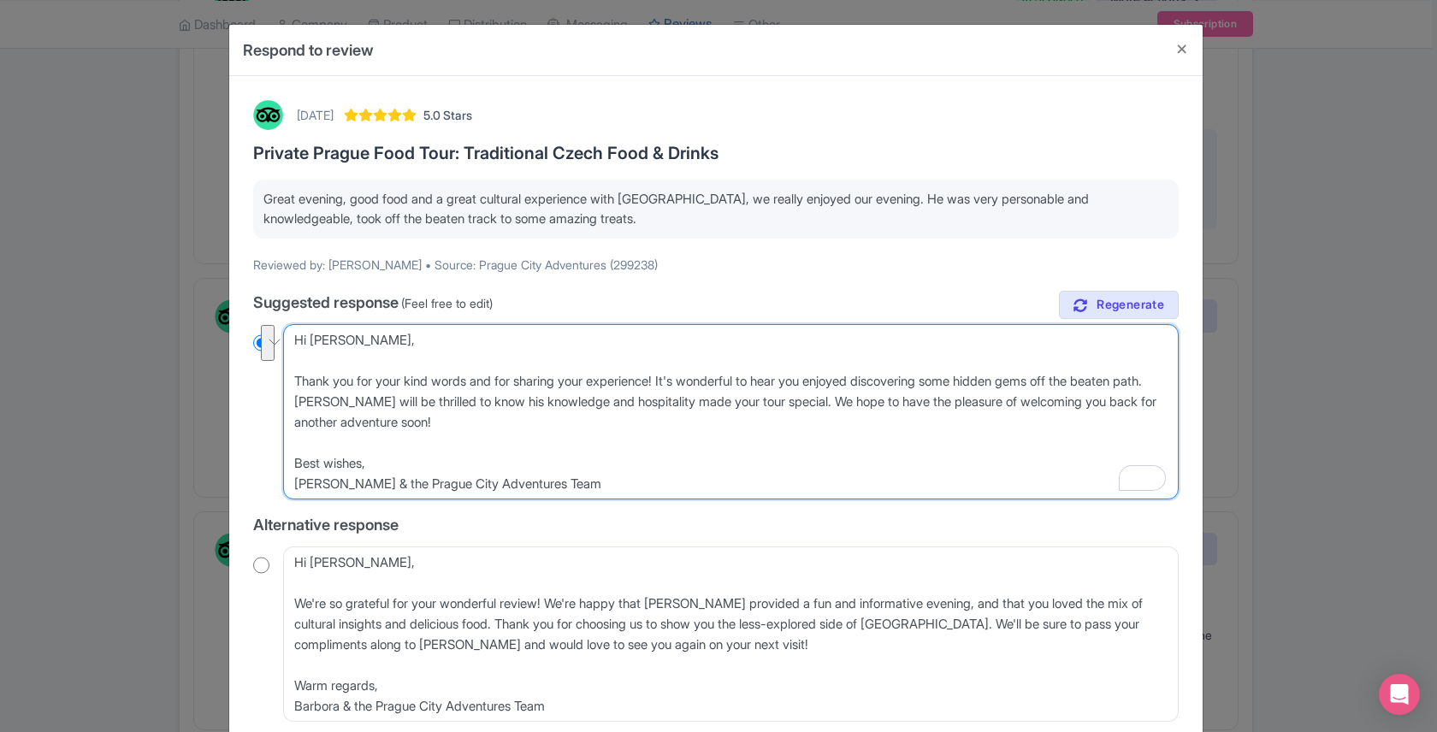
radio input "true"
click at [324, 399] on textarea "Dear Randolph, Thank you for your kind words and for sharing your experience! W…" at bounding box center [731, 411] width 896 height 175
type textarea "Hi Randolph, Thank you for your kind words and for sharing your experience! It'…"
radio input "true"
type textarea "Hi Randolph, Thank you for your kind words and for sharing your experience! It'…"
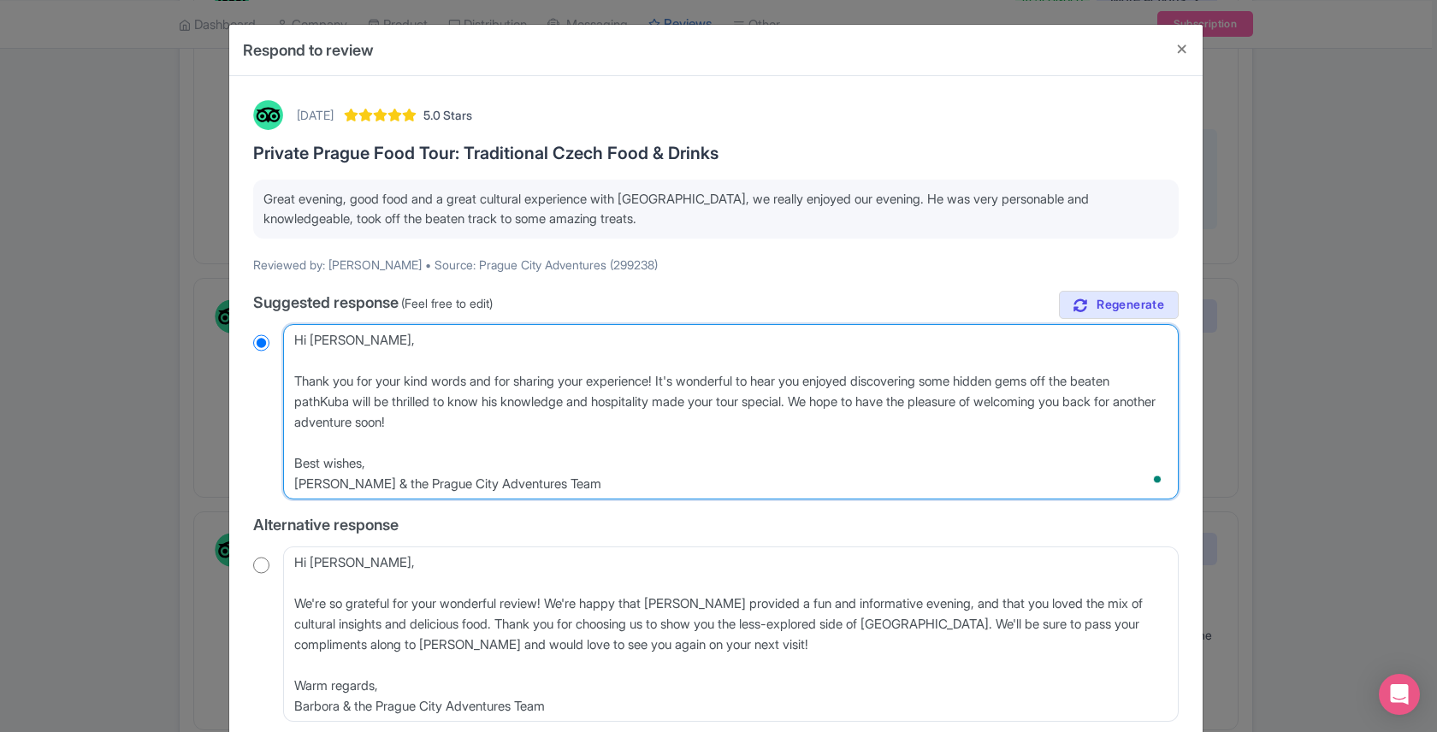
radio input "true"
type textarea "Hi Randolph, Thank you for your kind words and for sharing your experience! It'…"
radio input "true"
type textarea "Hi Randolph, Thank you for your kind words and for sharing your experience! It'…"
radio input "true"
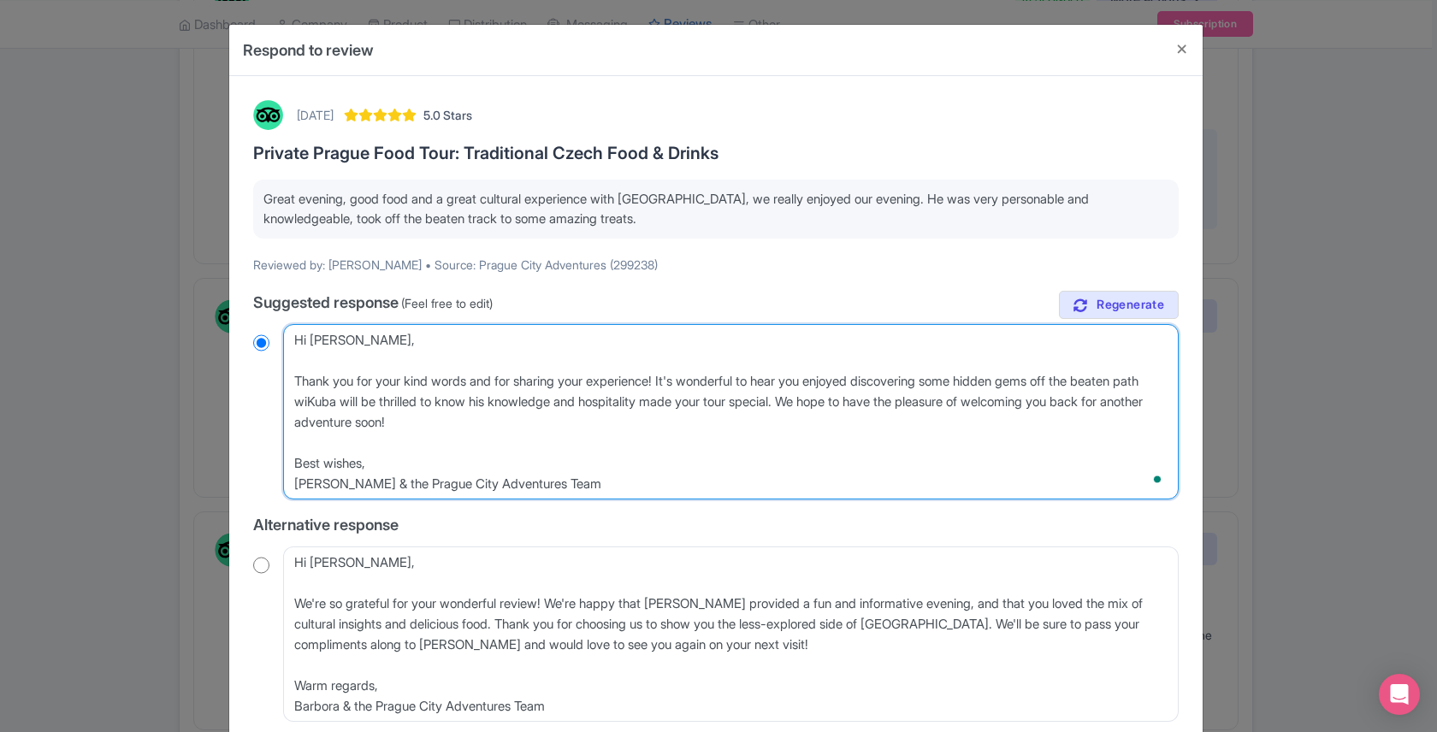
type textarea "Hi Randolph, Thank you for your kind words and for sharing your experience! It'…"
radio input "true"
type textarea "Hi Randolph, Thank you for your kind words and for sharing your experience! It'…"
radio input "true"
type textarea "Hi Randolph, Thank you for your kind words and for sharing your experience! It'…"
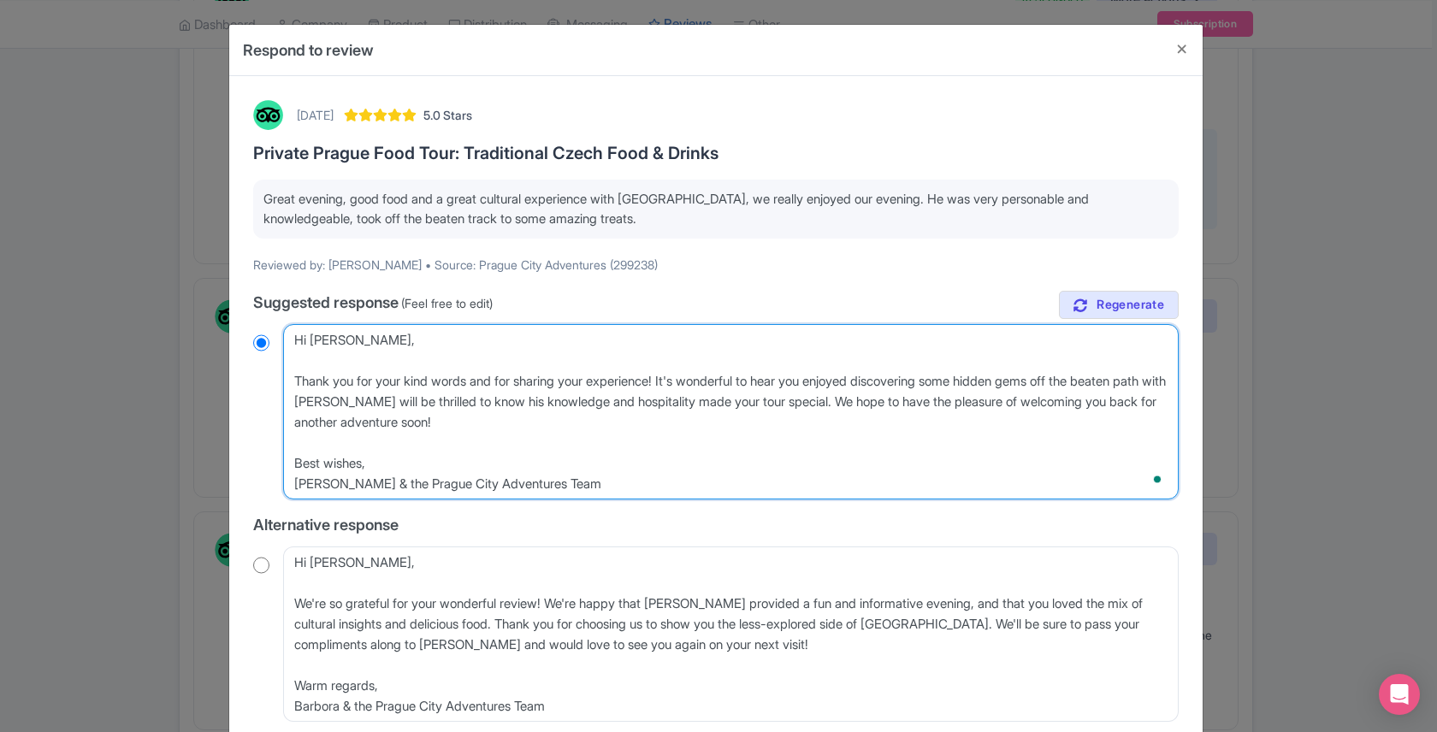
radio input "true"
type textarea "Hi Randolph, Thank you for your kind words and for sharing your experience! It'…"
radio input "true"
type textarea "Hi Randolph, Thank you for your kind words and for sharing your experience! It'…"
radio input "true"
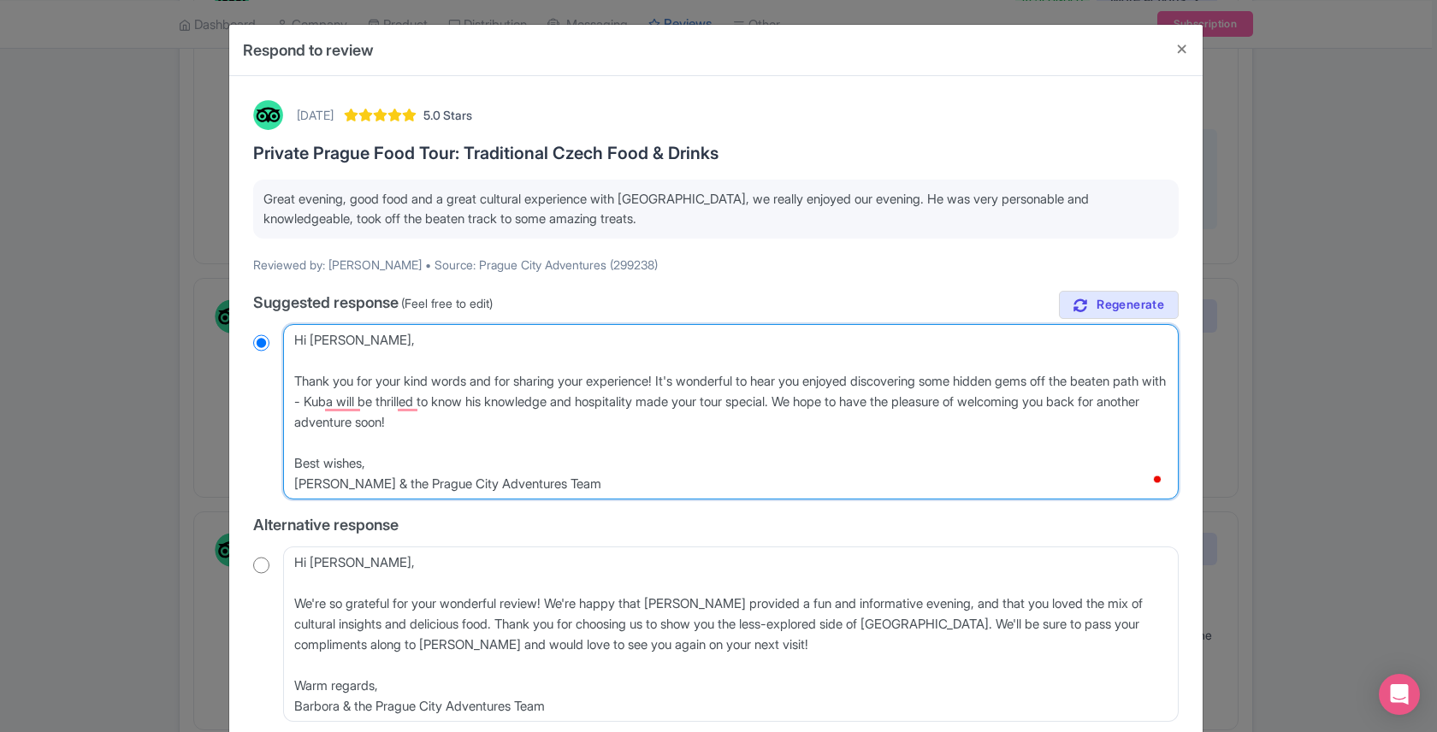
type textarea "Hi Randolph, Thank you for your kind words and for sharing your experience! It'…"
radio input "true"
type textarea "Hi Randolph, Thank you for your kind words and for sharing your experience! It'…"
radio input "true"
type textarea "Hi Randolph, Thank you for your kind words and for sharing your experience! It'…"
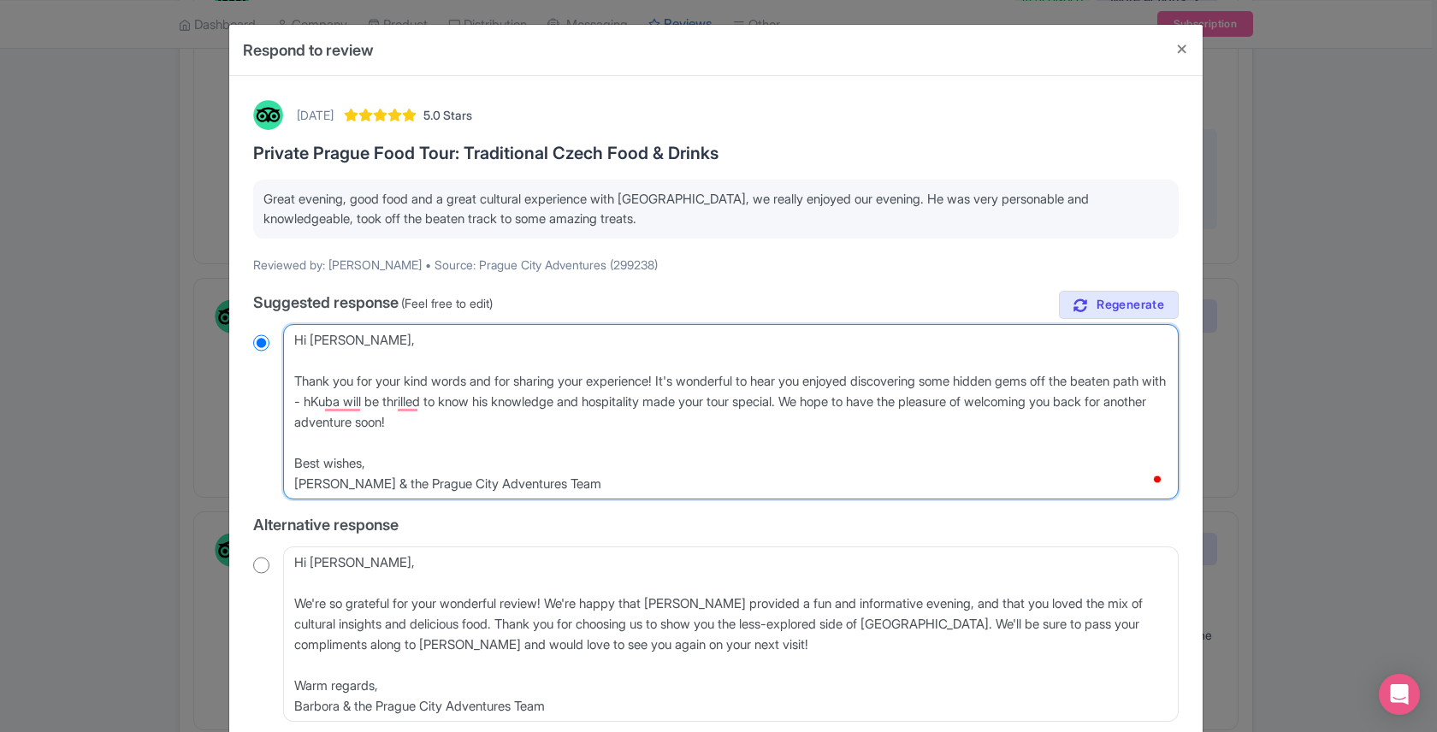
radio input "true"
type textarea "Hi Randolph, Thank you for your kind words and for sharing your experience! It'…"
radio input "true"
type textarea "Hi Randolph, Thank you for your kind words and for sharing your experience! It'…"
radio input "true"
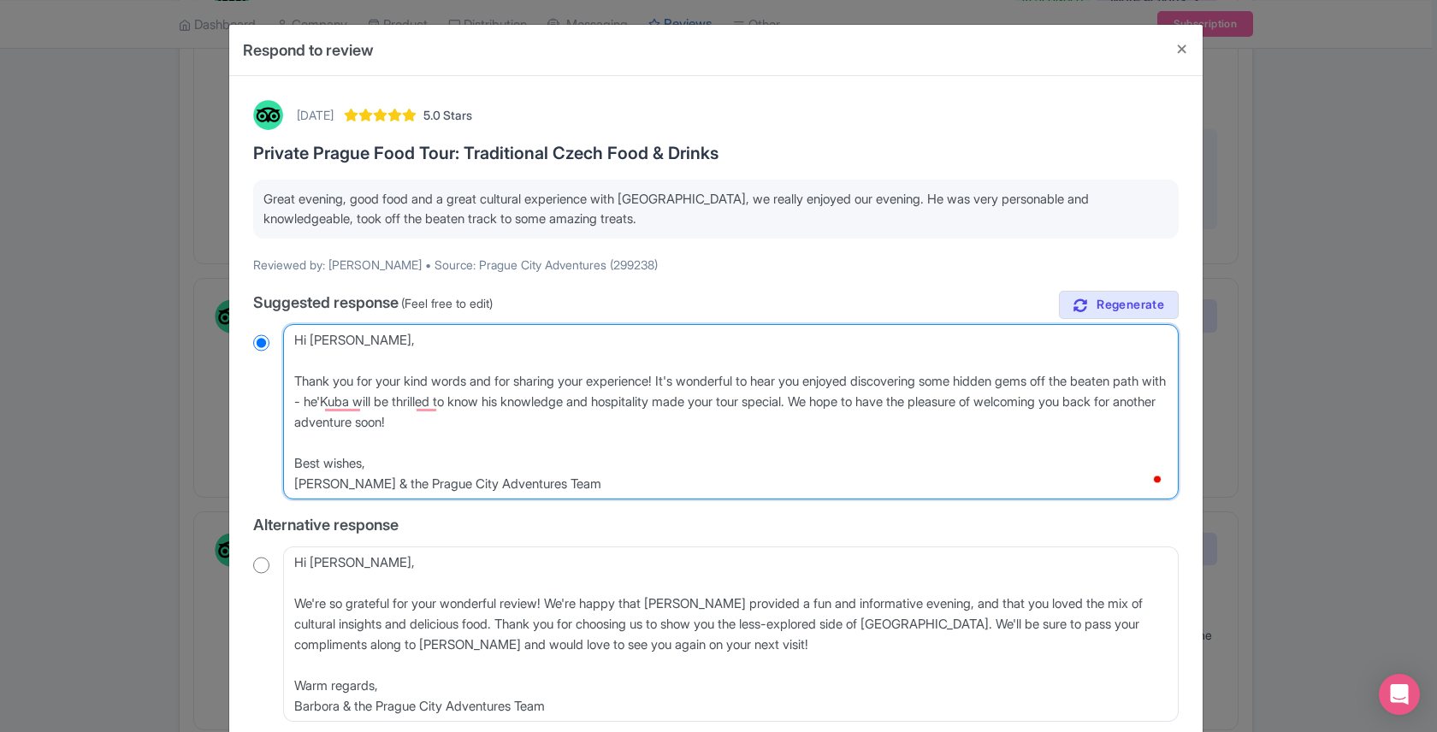
type textarea "Hi Randolph, Thank you for your kind words and for sharing your experience! It'…"
radio input "true"
type textarea "Hi Randolph, Thank you for your kind words and for sharing your experience! It'…"
radio input "true"
type textarea "Hi Randolph, Thank you for your kind words and for sharing your experience! It'…"
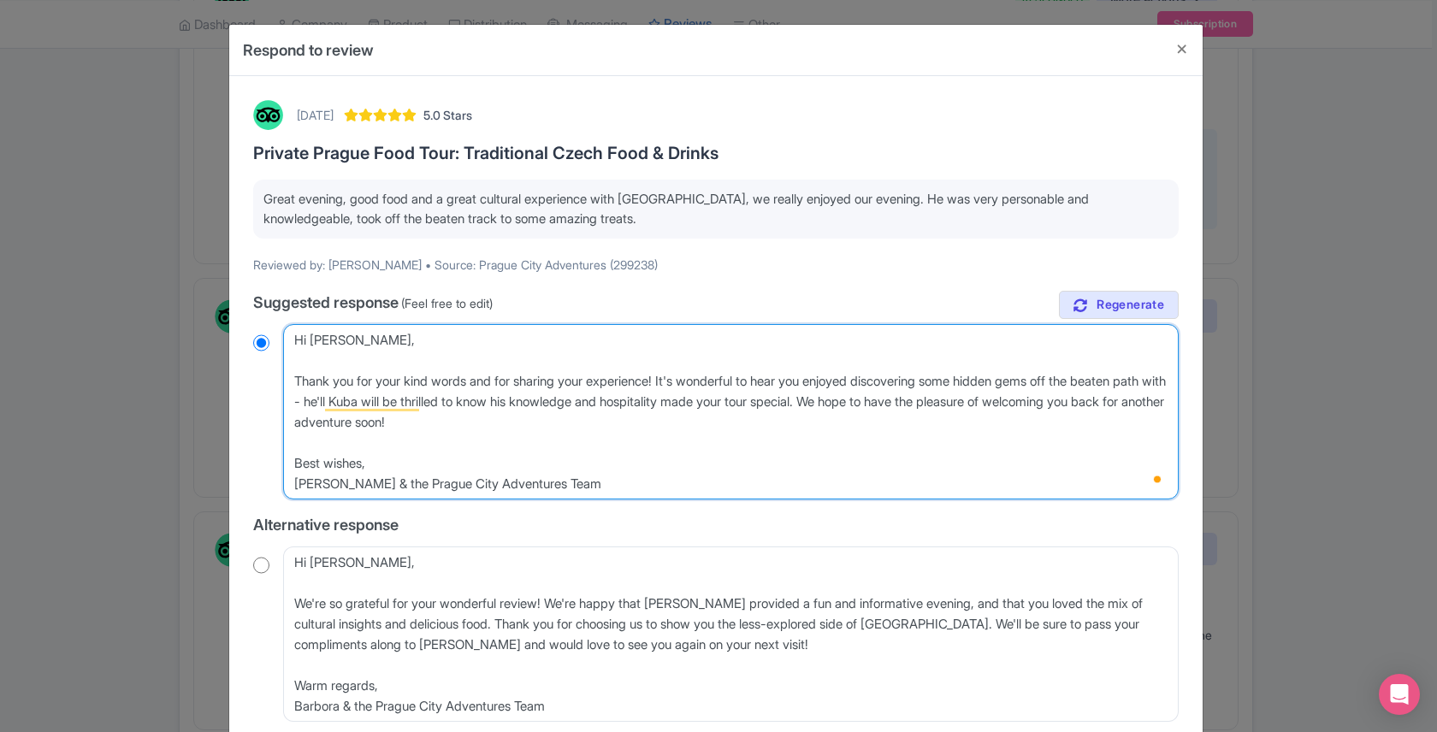
radio input "true"
type textarea "Hi Randolph, Thank you for your kind words and for sharing your experience! It'…"
radio input "true"
type textarea "Hi Randolph, Thank you for your kind words and for sharing your experience! It'…"
radio input "true"
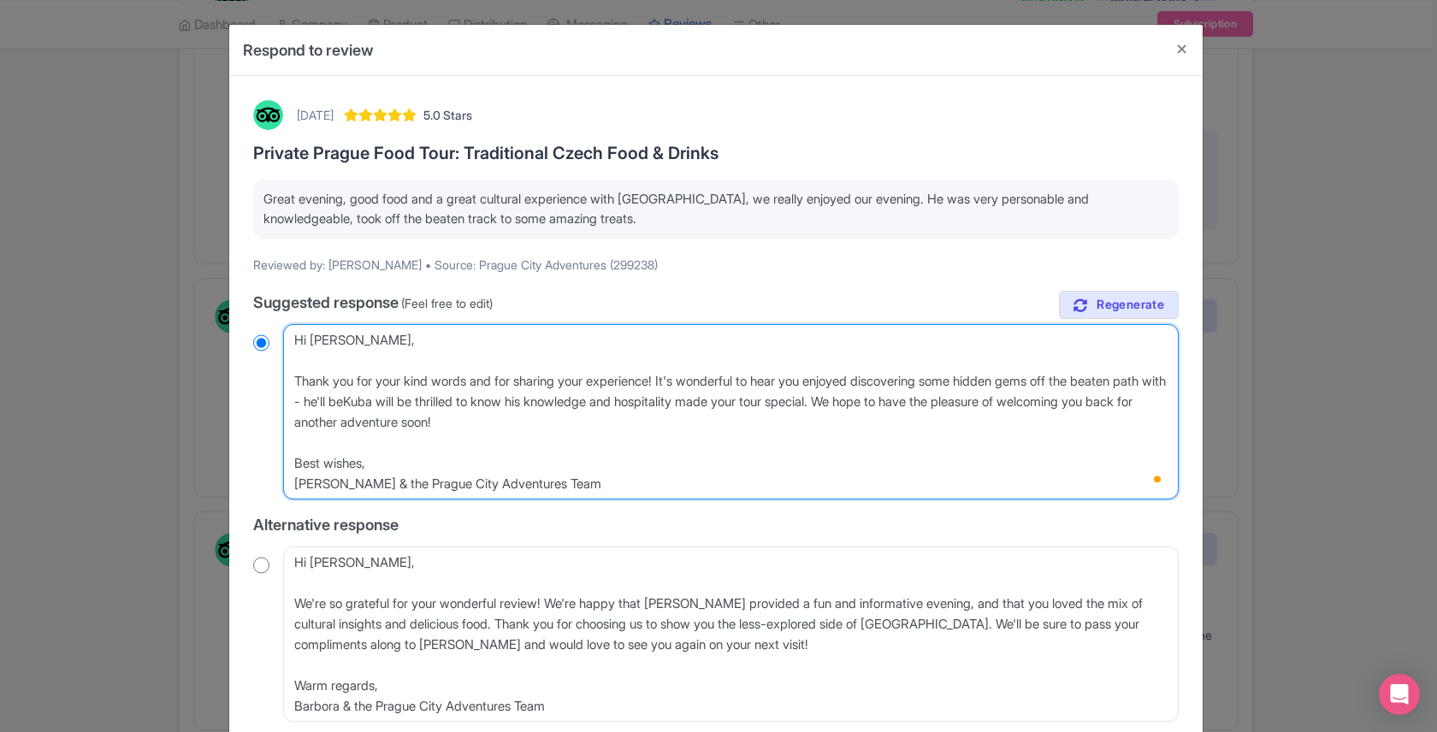
type textarea "Hi Randolph, Thank you for your kind words and for sharing your experience! It'…"
radio input "true"
type textarea "Hi Randolph, Thank you for your kind words and for sharing your experience! It'…"
radio input "true"
type textarea "Hi Randolph, Thank you for your kind words and for sharing your experience! It'…"
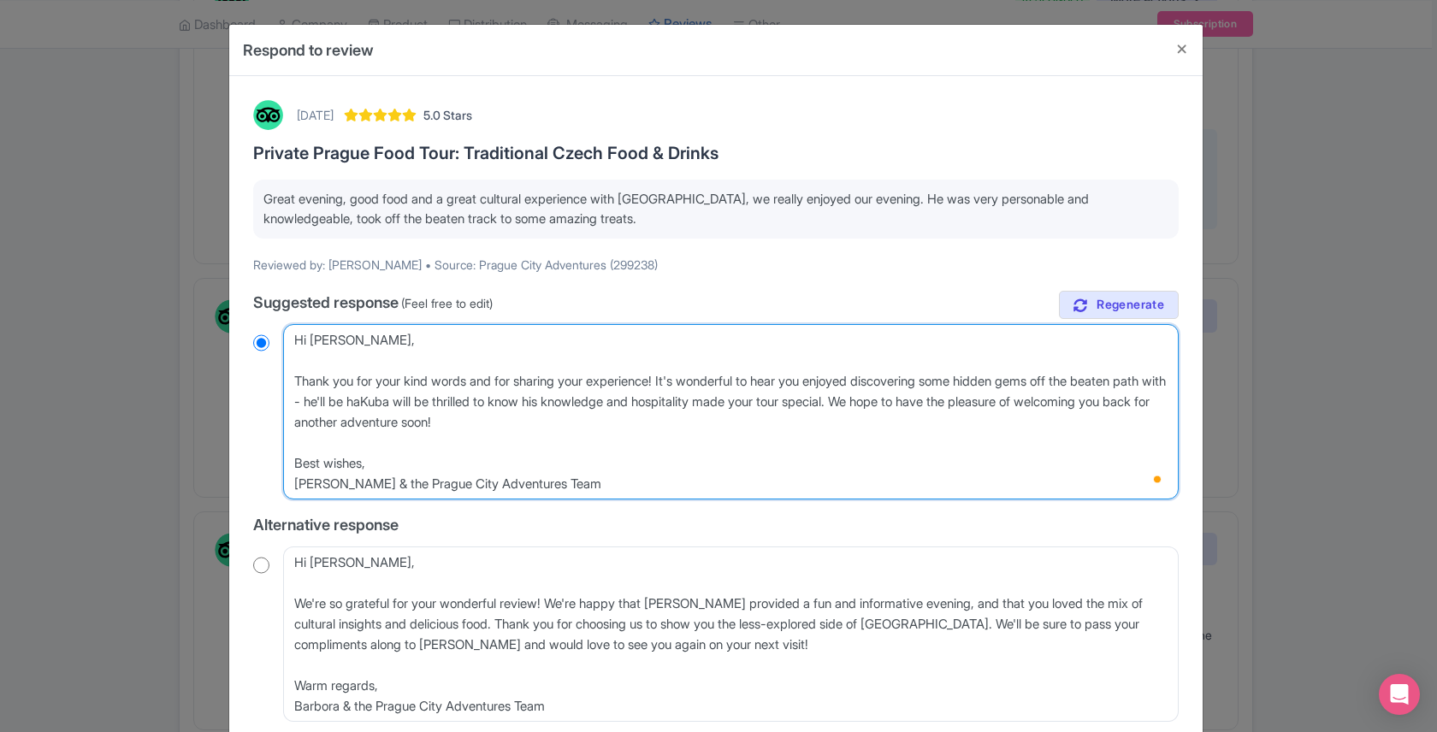
radio input "true"
type textarea "Hi Randolph, Thank you for your kind words and for sharing your experience! It'…"
radio input "true"
type textarea "Hi Randolph, Thank you for your kind words and for sharing your experience! It'…"
radio input "true"
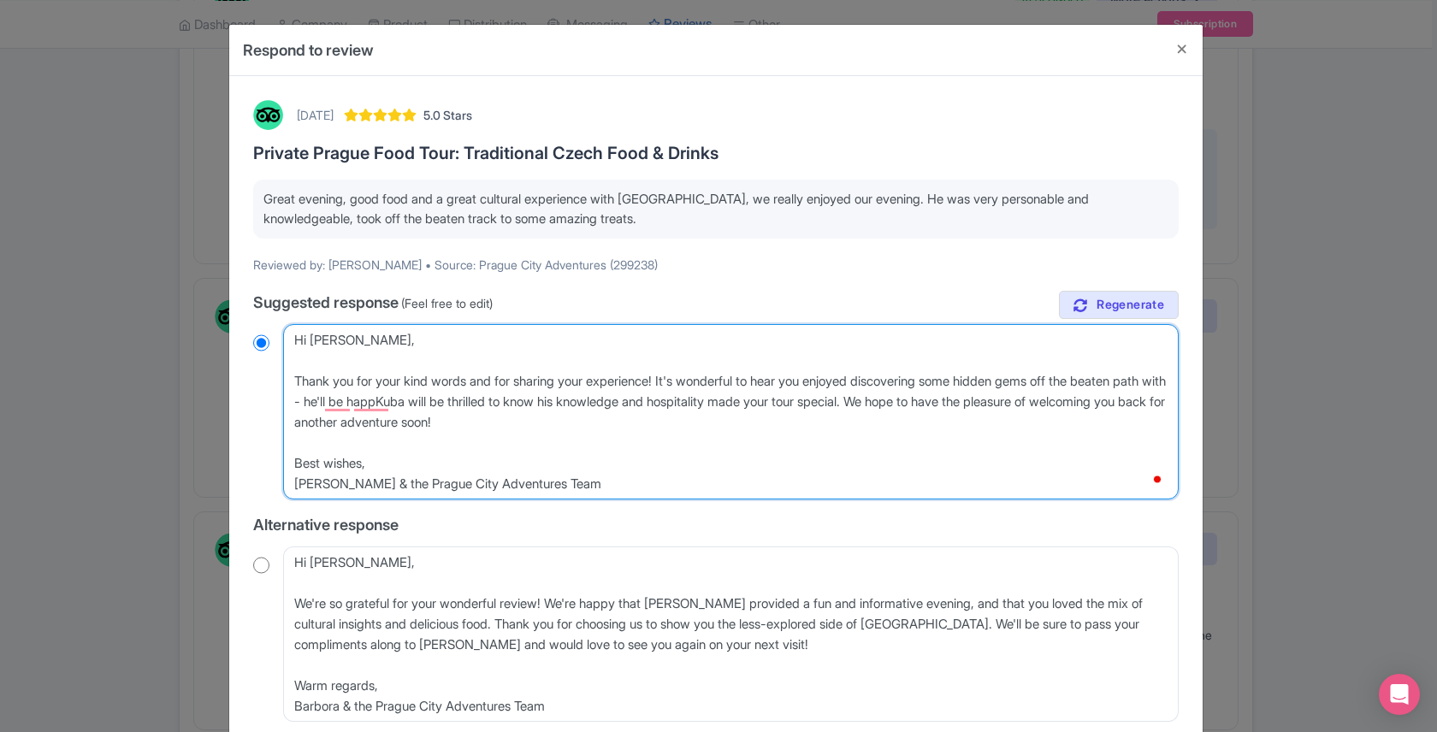
type textarea "Hi Randolph, Thank you for your kind words and for sharing your experience! It'…"
radio input "true"
type textarea "Hi Randolph, Thank you for your kind words and for sharing your experience! It'…"
radio input "true"
type textarea "Hi Randolph, Thank you for your kind words and for sharing your experience! It'…"
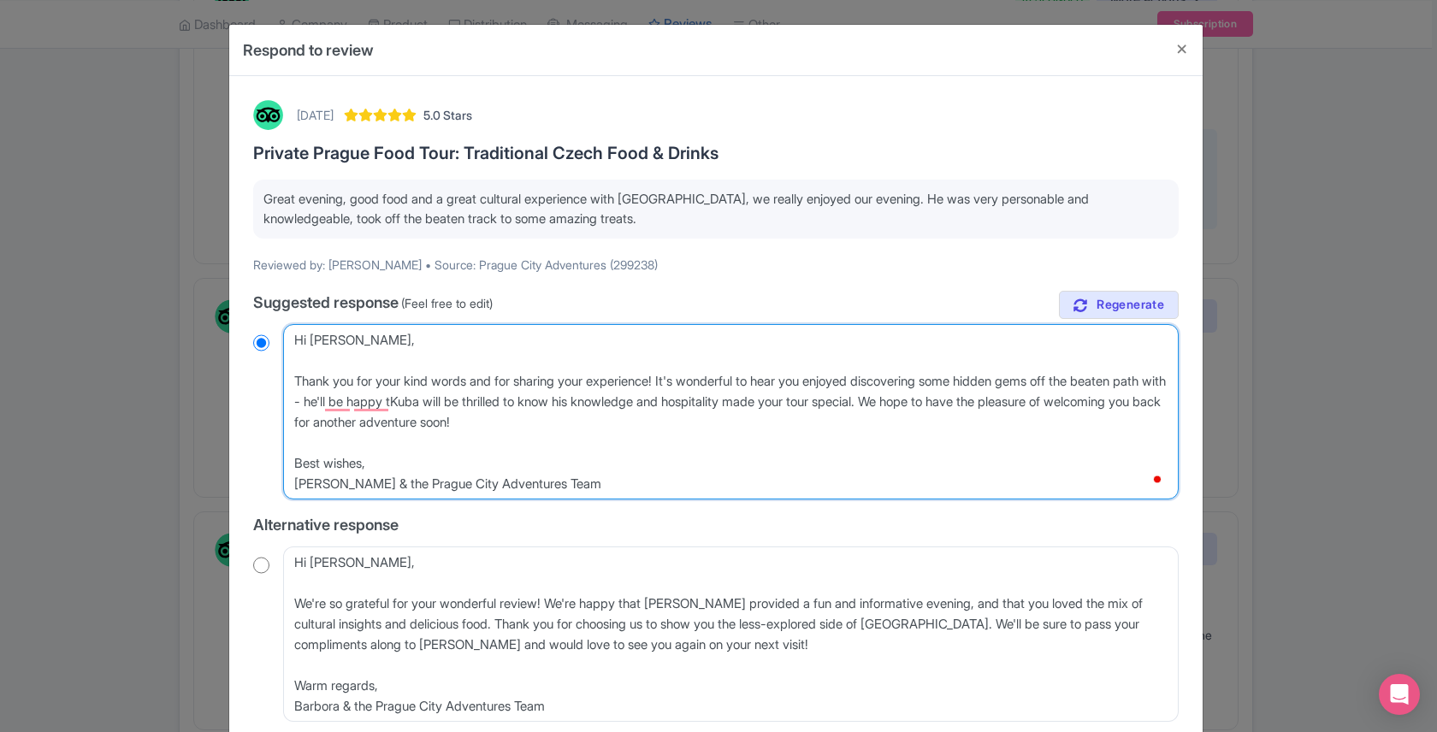
radio input "true"
type textarea "Hi Randolph, Thank you for your kind words and for sharing your experience! It'…"
radio input "true"
type textarea "Hi Randolph, Thank you for your kind words and for sharing your experience! It'…"
radio input "true"
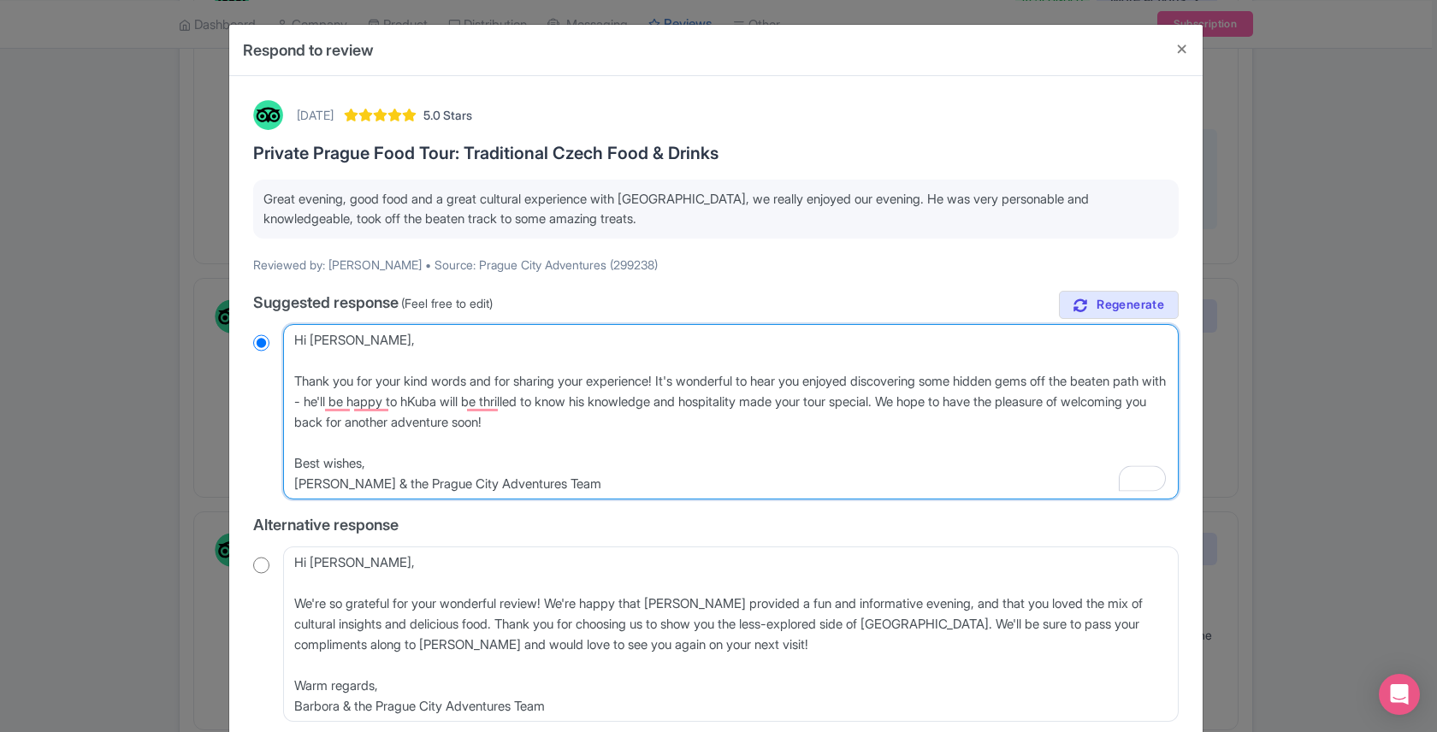
type textarea "Hi Randolph, Thank you for your kind words and for sharing your experience! It'…"
radio input "true"
type textarea "Hi Randolph, Thank you for your kind words and for sharing your experience! It'…"
radio input "true"
type textarea "Hi Randolph, Thank you for your kind words and for sharing your experience! It'…"
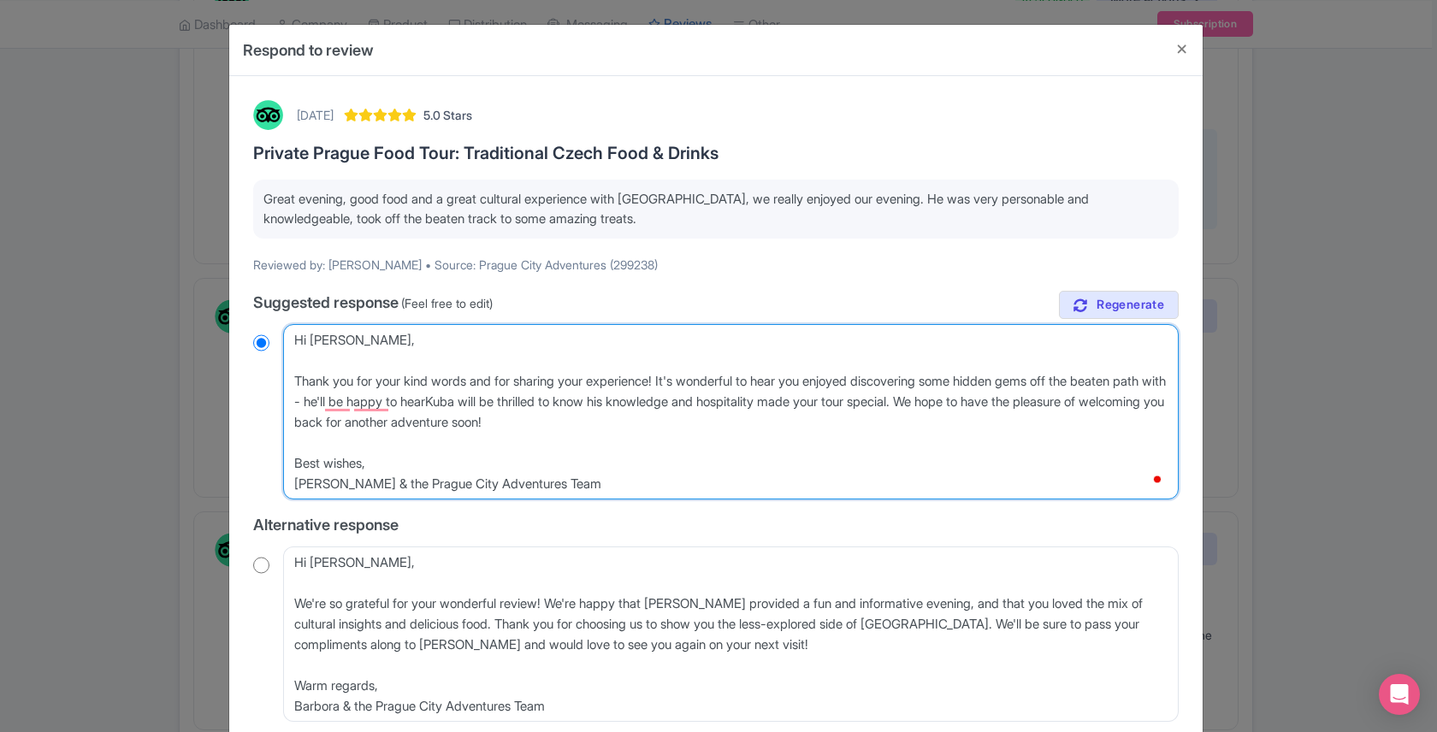
radio input "true"
type textarea "Hi Randolph, Thank you for your kind words and for sharing your experience! It'…"
radio input "true"
type textarea "Hi Randolph, Thank you for your kind words and for sharing your experience! It'…"
radio input "true"
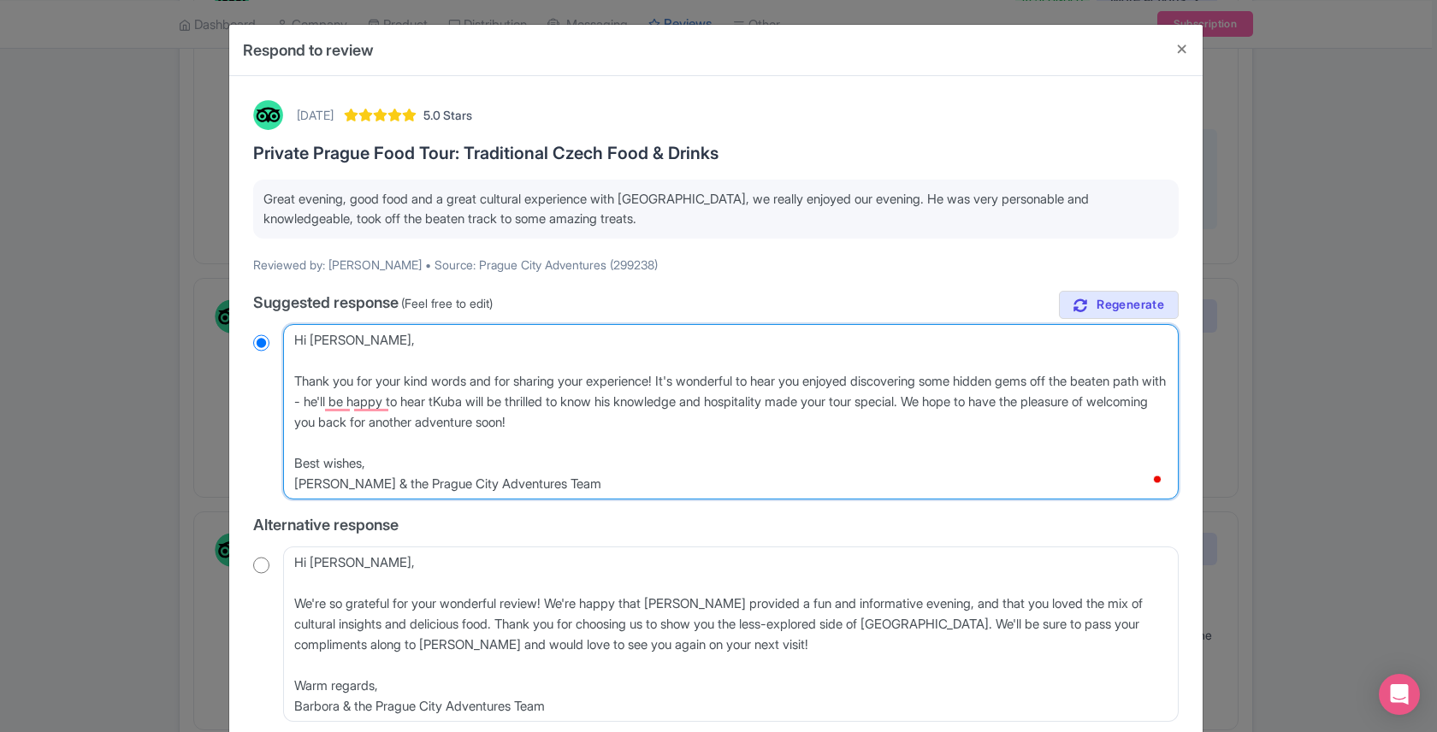
type textarea "Hi Randolph, Thank you for your kind words and for sharing your experience! It'…"
radio input "true"
type textarea "Hi Randolph, Thank you for your kind words and for sharing your experience! It'…"
radio input "true"
type textarea "Hi Randolph, Thank you for your kind words and for sharing your experience! It'…"
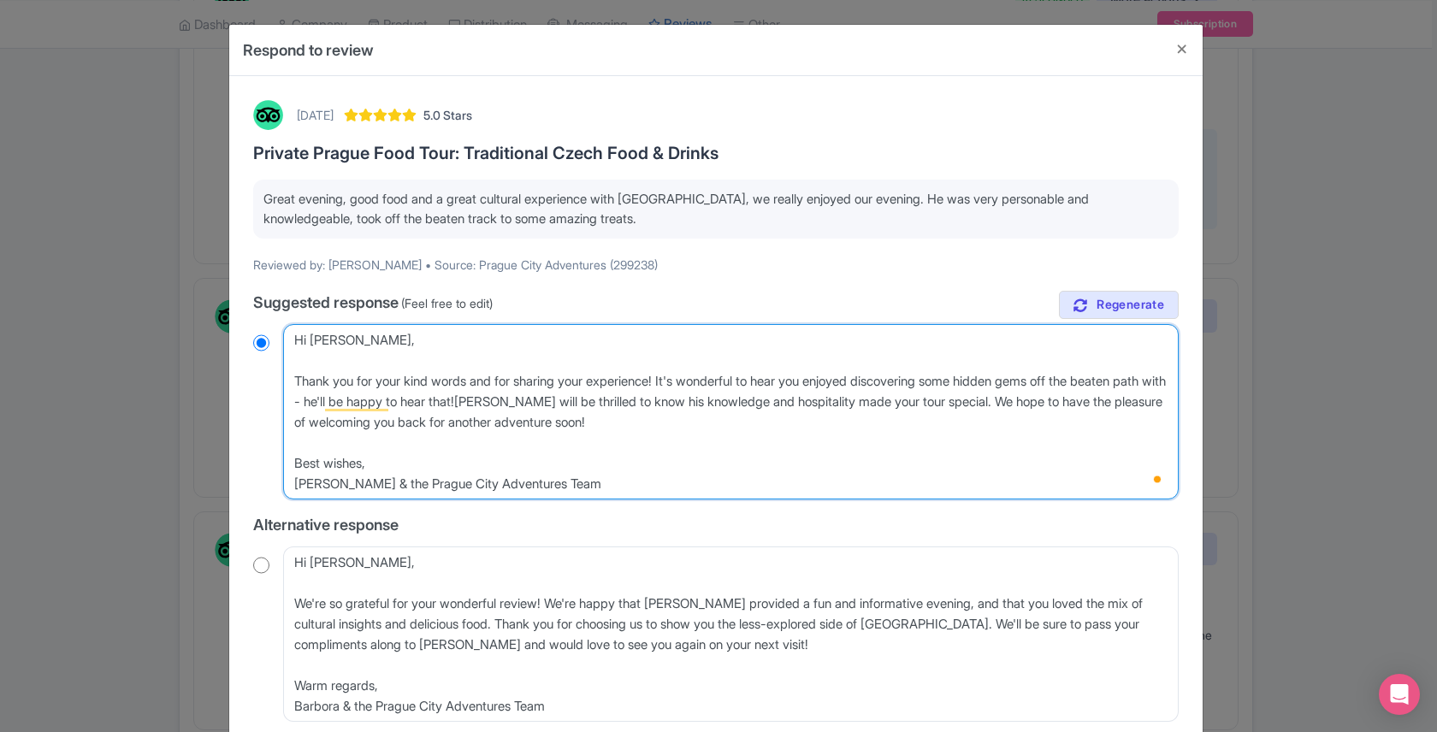
radio input "true"
type textarea "Hi Randolph, Thank you for your kind words and for sharing your experience! It'…"
radio input "true"
type textarea "Hi Randolph, Thank you for your kind words and for sharing your experience! It'…"
radio input "true"
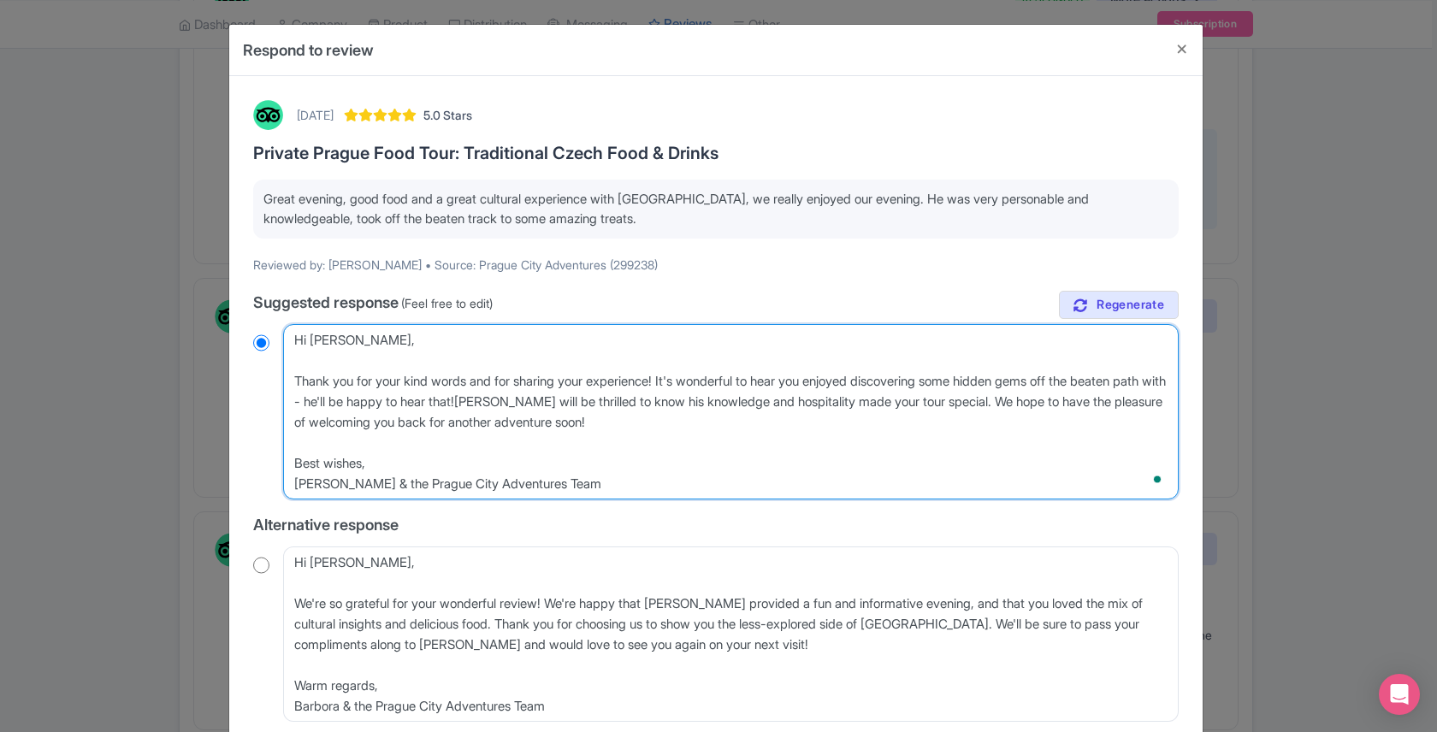
type textarea "Hi Randolph, Thank you for your kind words and for sharing your experience! It'…"
radio input "true"
type textarea "Hi Randolph, Thank you for your kind words and for sharing your experience! It'…"
radio input "true"
type textarea "Hi Randolph, Thank you for your kind words and for sharing your experience! It'…"
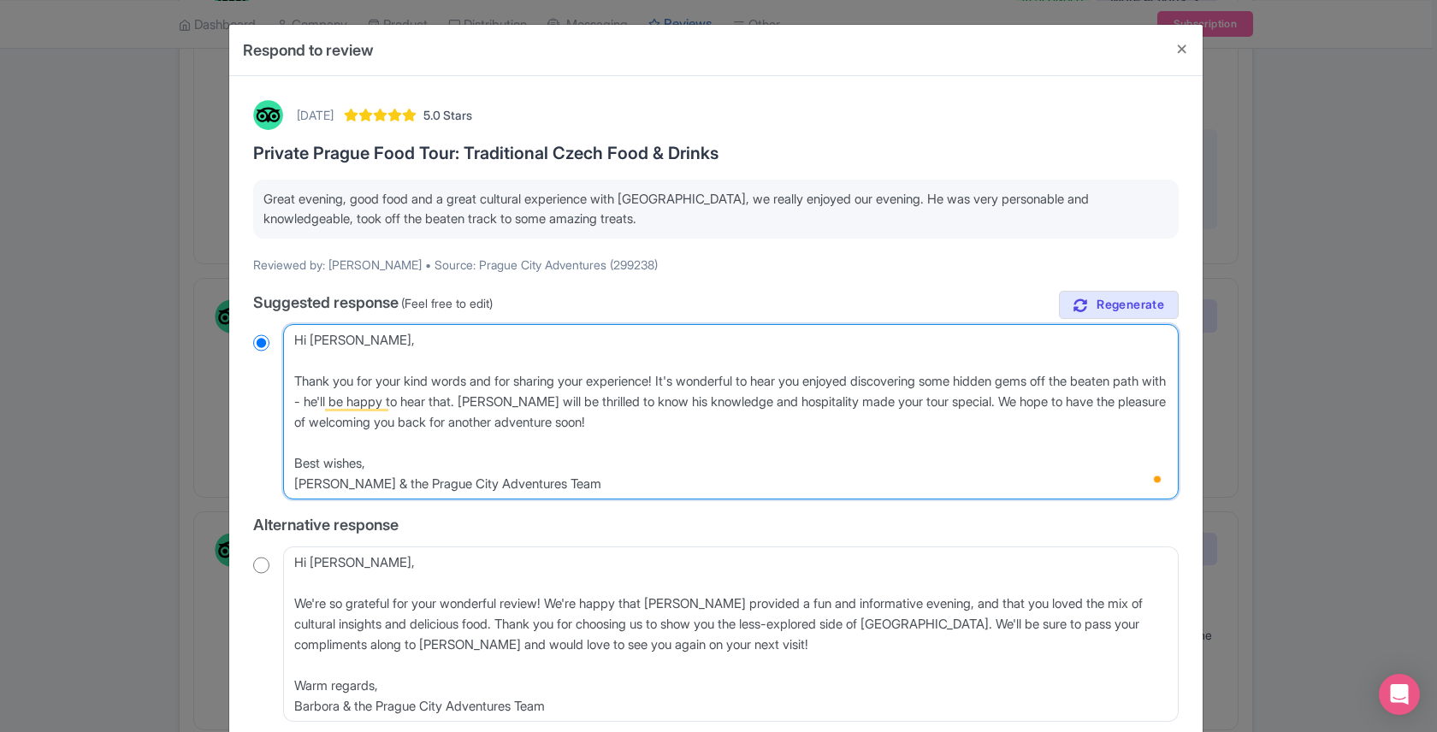
radio input "true"
click at [809, 383] on textarea "Dear Randolph, Thank you for your kind words and for sharing your experience! W…" at bounding box center [731, 411] width 896 height 175
type textarea "Hi Randolph, Thank you for your kind words and for sharing your experience! It'…"
radio input "true"
type textarea "Hi Randolph, Thank you for your kind words and for sharing your experience! It'…"
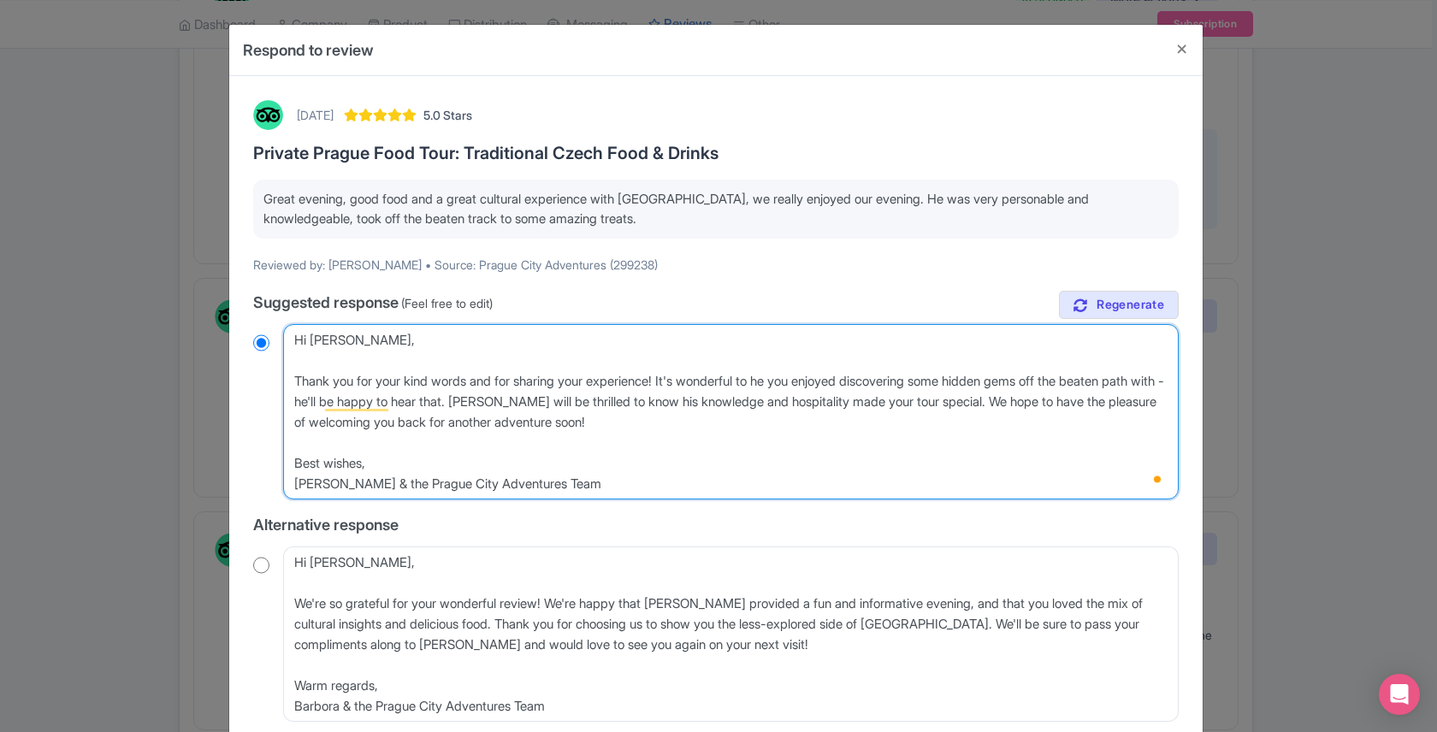
radio input "true"
type textarea "Hi Randolph, Thank you for your kind words and for sharing your experience! It'…"
radio input "true"
type textarea "Hi Randolph, Thank you for your kind words and for sharing your experience! It'…"
radio input "true"
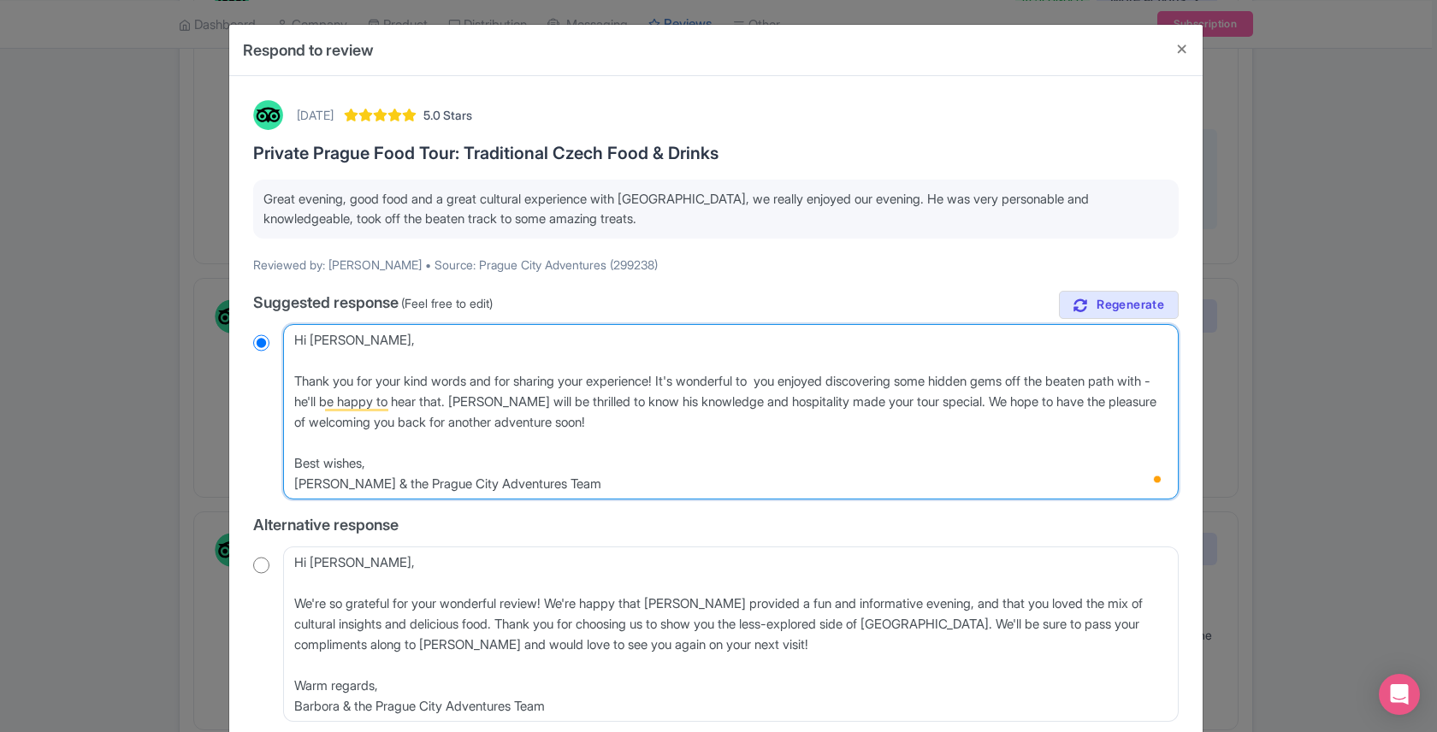
type textarea "Hi Randolph, Thank you for your kind words and for sharing your experience! It'…"
radio input "true"
type textarea "Hi Randolph, Thank you for your kind words and for sharing your experience! It'…"
radio input "true"
type textarea "Hi Randolph, Thank you for your kind words and for sharing your experience! It'…"
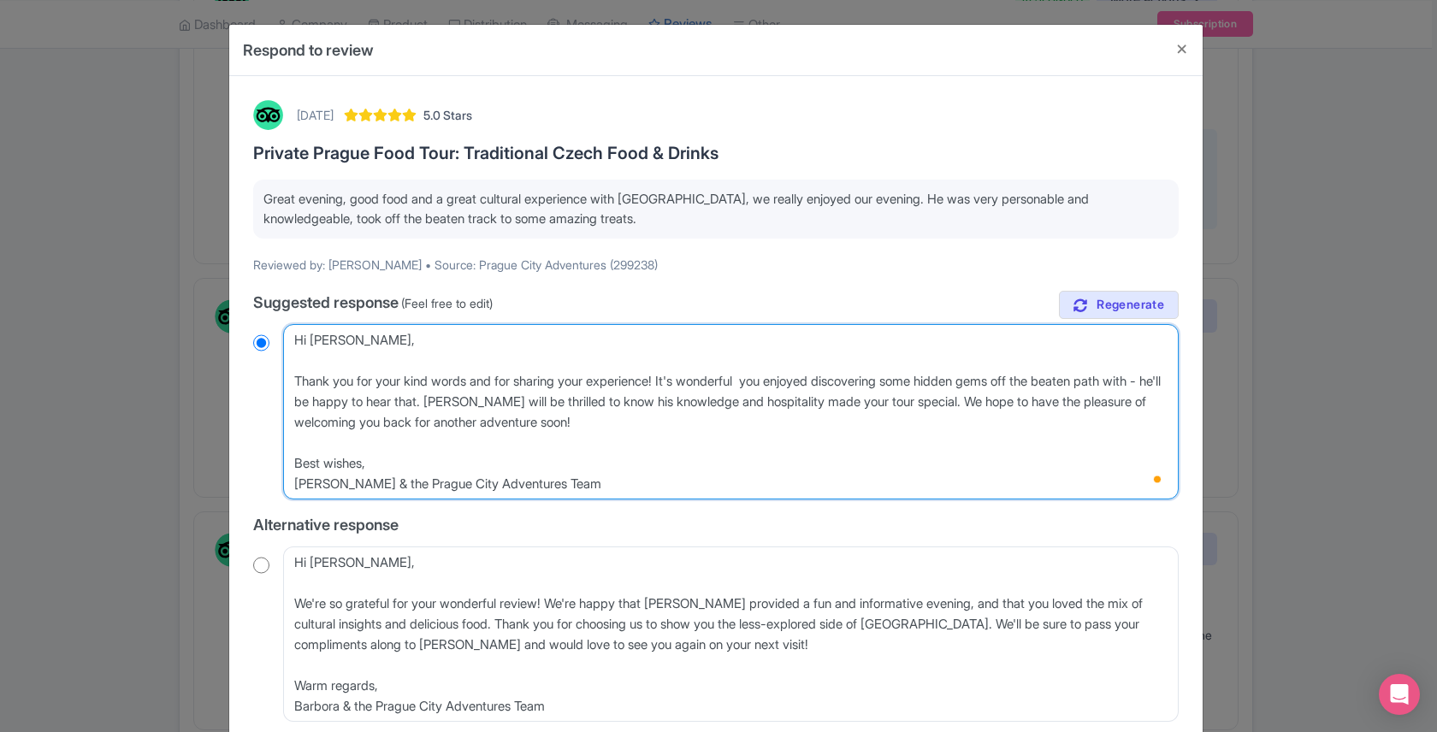
radio input "true"
type textarea "Hi Randolph, Thank you for your kind words and for sharing your experience! It'…"
radio input "true"
click at [319, 404] on textarea "Dear Randolph, Thank you for your kind words and for sharing your experience! W…" at bounding box center [731, 411] width 896 height 175
type textarea "Hi Randolph, Thank you for your kind words and for sharing your experience! It'…"
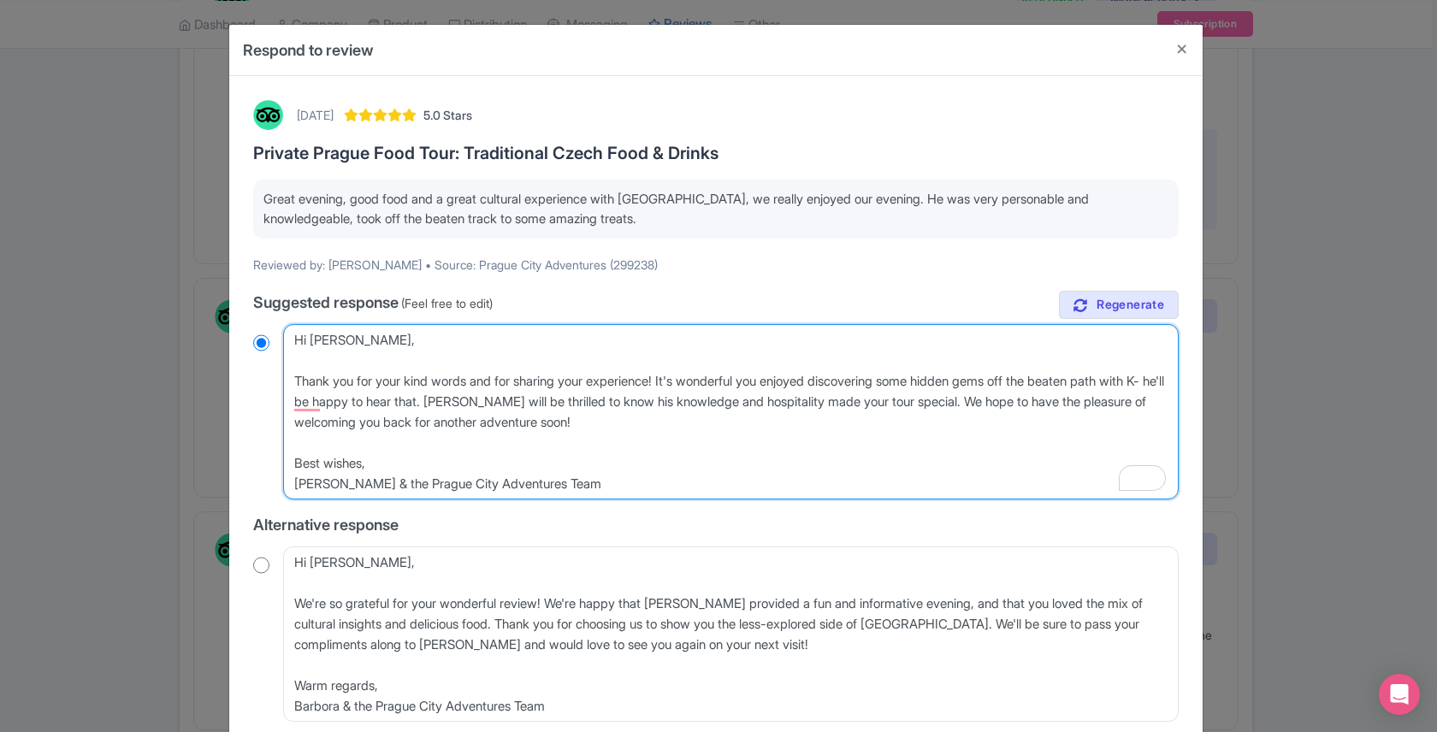
radio input "true"
type textarea "Hi Randolph, Thank you for your kind words and for sharing your experience! It'…"
radio input "true"
type textarea "Hi Randolph, Thank you for your kind words and for sharing your experience! It'…"
radio input "true"
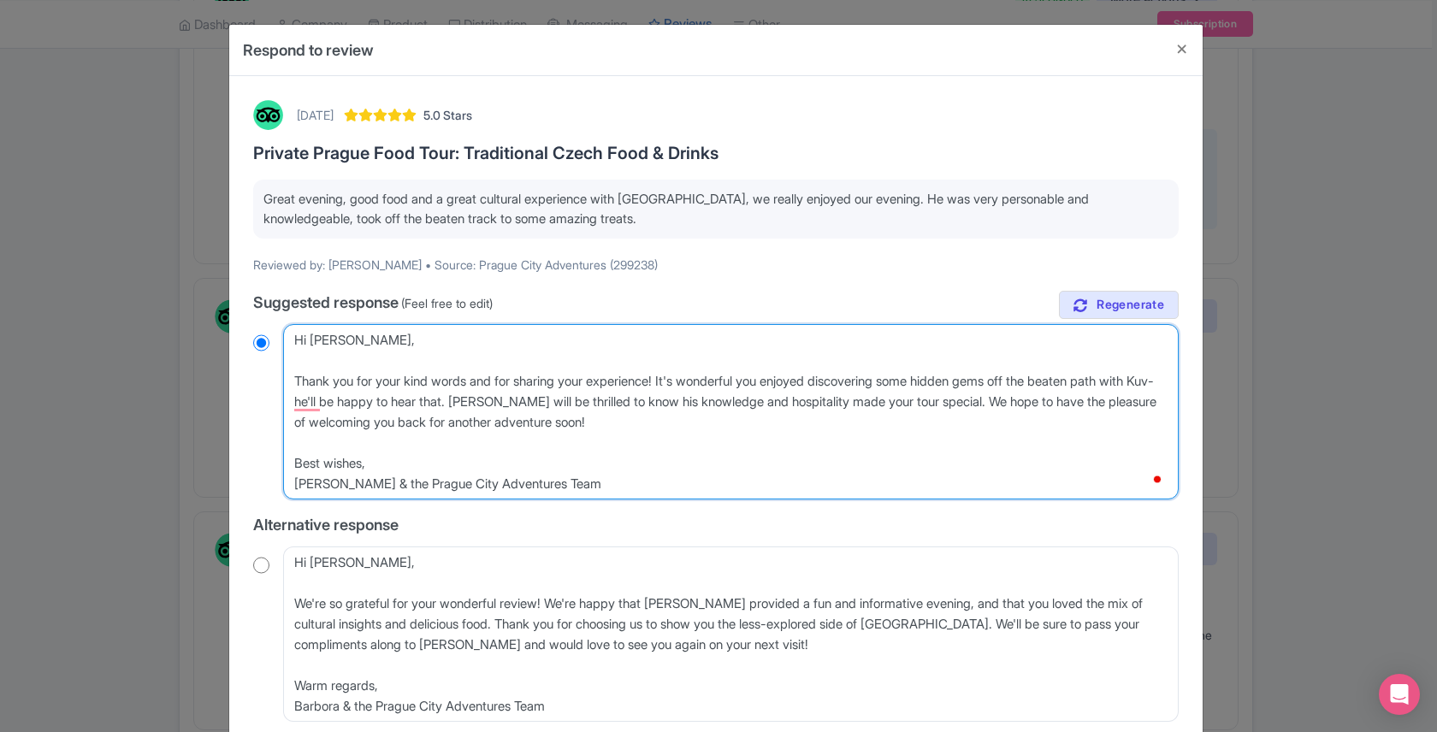
type textarea "Hi Randolph, Thank you for your kind words and for sharing your experience! It'…"
radio input "true"
type textarea "Hi Randolph, Thank you for your kind words and for sharing your experience! It'…"
radio input "true"
type textarea "Hi Randolph, Thank you for your kind words and for sharing your experience! It'…"
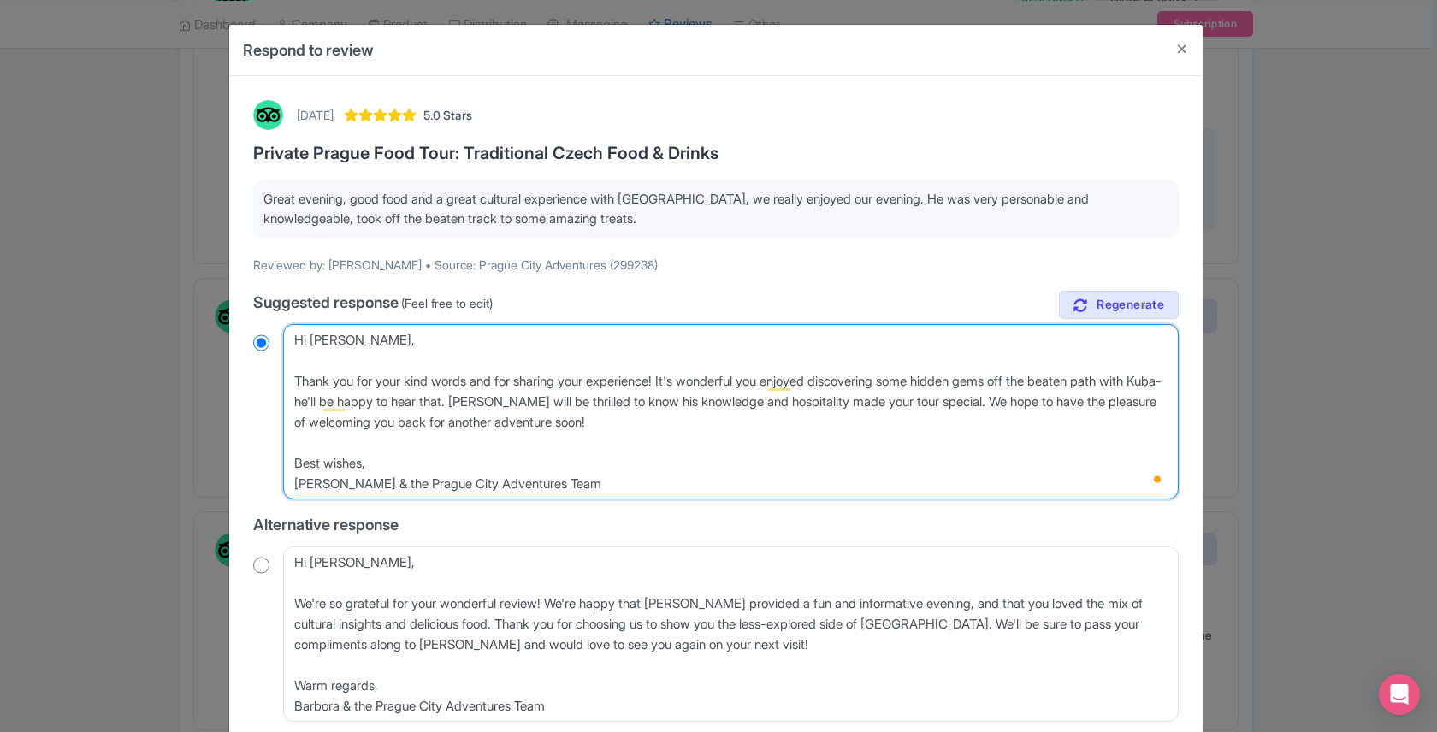
radio input "true"
type textarea "Hi Randolph, Thank you for your kind words and for sharing your experience! It'…"
radio input "true"
drag, startPoint x: 530, startPoint y: 400, endPoint x: 663, endPoint y: 417, distance: 134.5
click at [663, 417] on textarea "Dear Randolph, Thank you for your kind words and for sharing your experience! W…" at bounding box center [731, 411] width 896 height 175
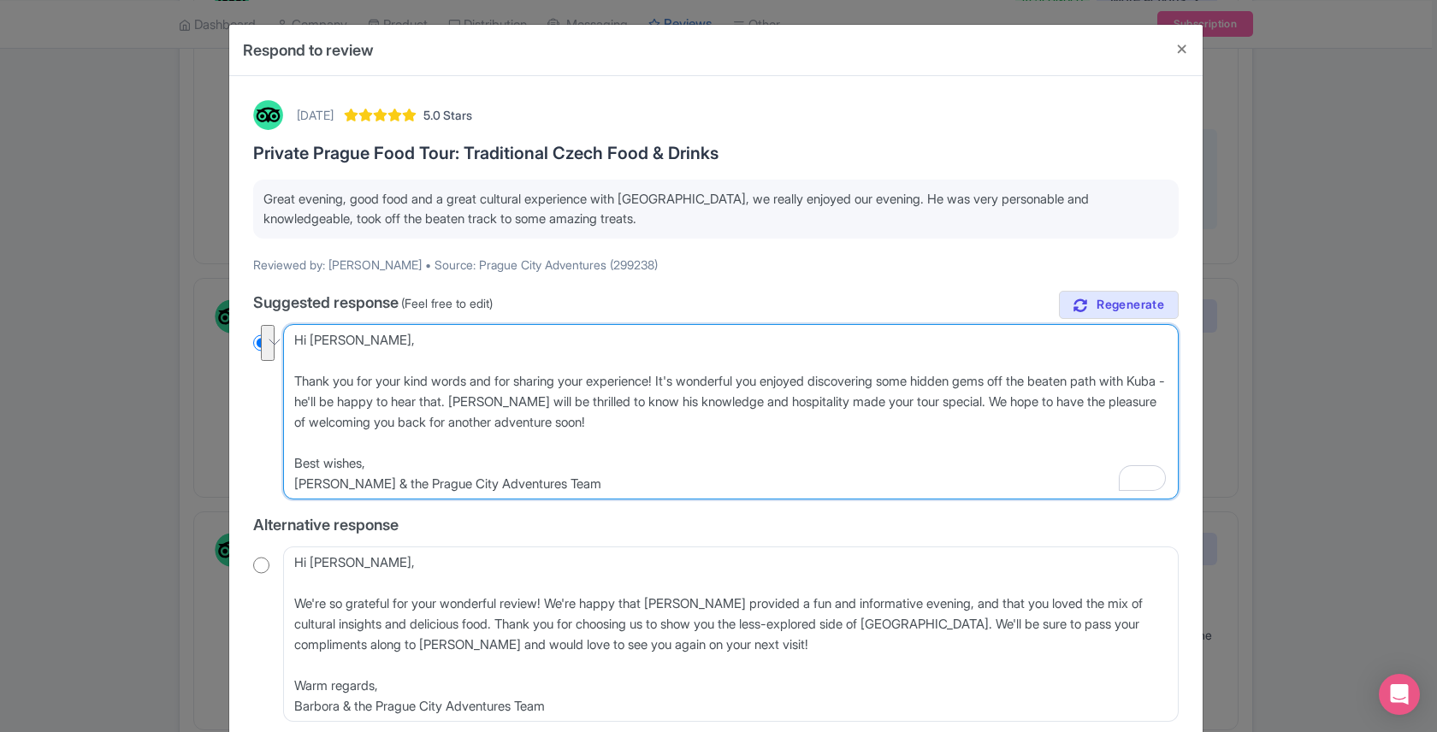
type textarea "Hi Randolph, Thank you for your kind words and for sharing your experience! It'…"
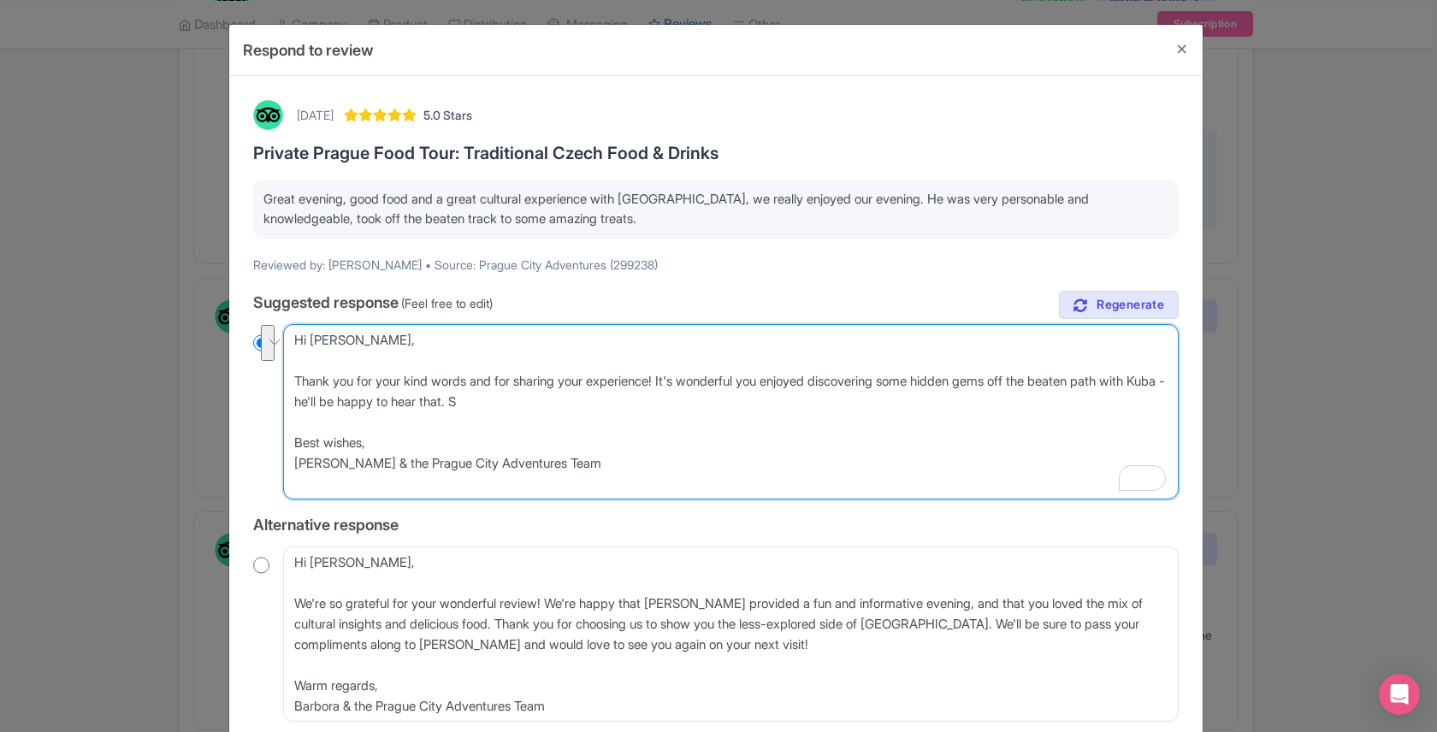
radio input "true"
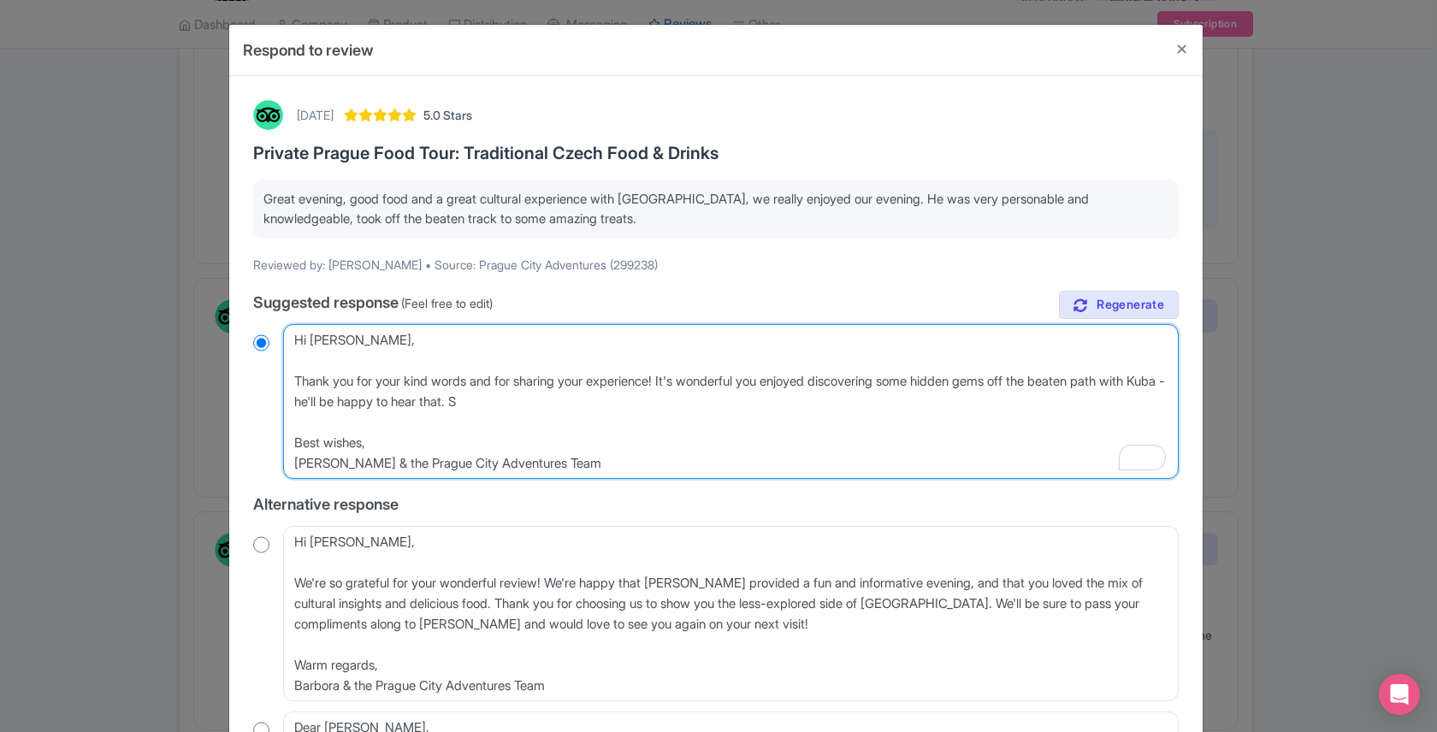
type textarea "Hi Randolph, Thank you for your kind words and for sharing your experience! It'…"
radio input "true"
type textarea "Hi Randolph, Thank you for your kind words and for sharing your experience! It'…"
radio input "true"
type textarea "Hi Randolph, Thank you for your kind words and for sharing your experience! It'…"
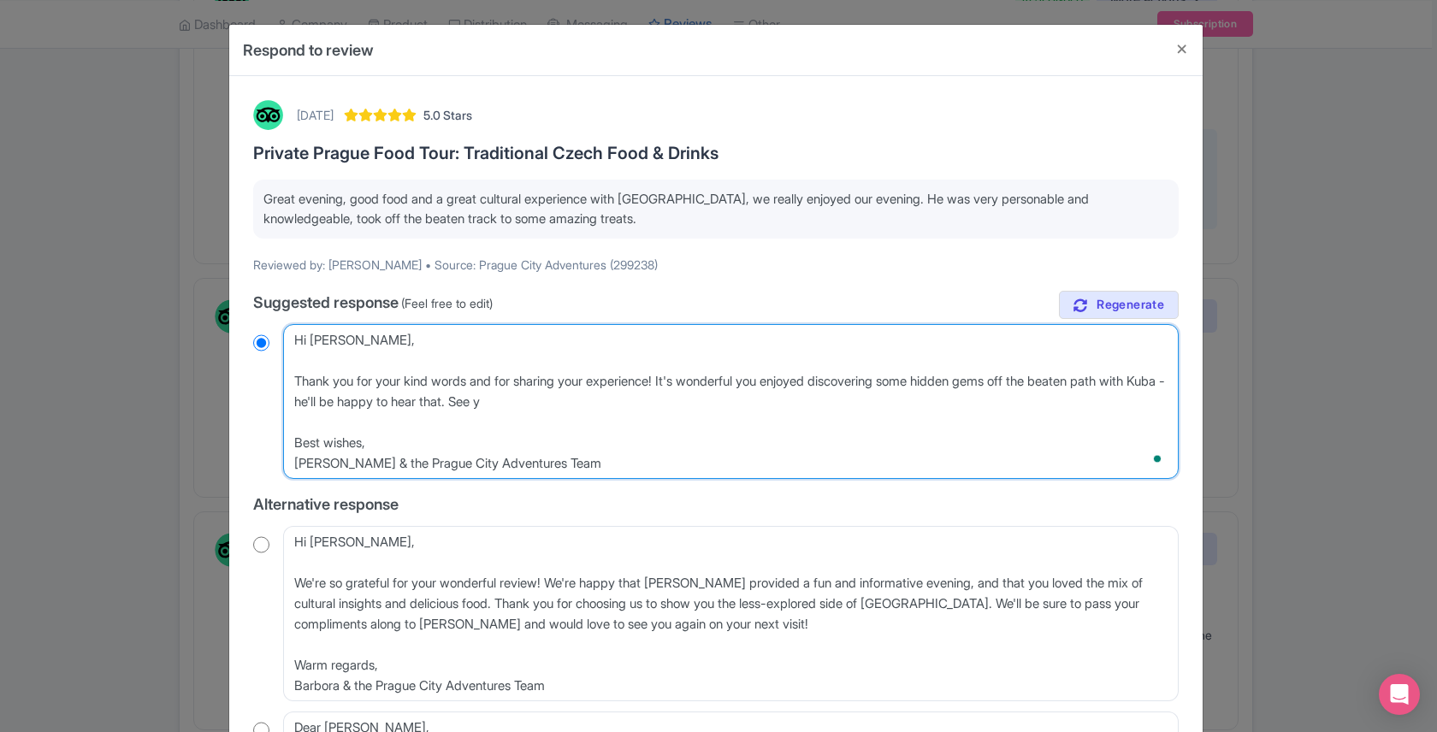
radio input "true"
type textarea "Hi Randolph, Thank you for your kind words and for sharing your experience! It'…"
radio input "true"
type textarea "Hi Randolph, Thank you for your kind words and for sharing your experience! It'…"
radio input "true"
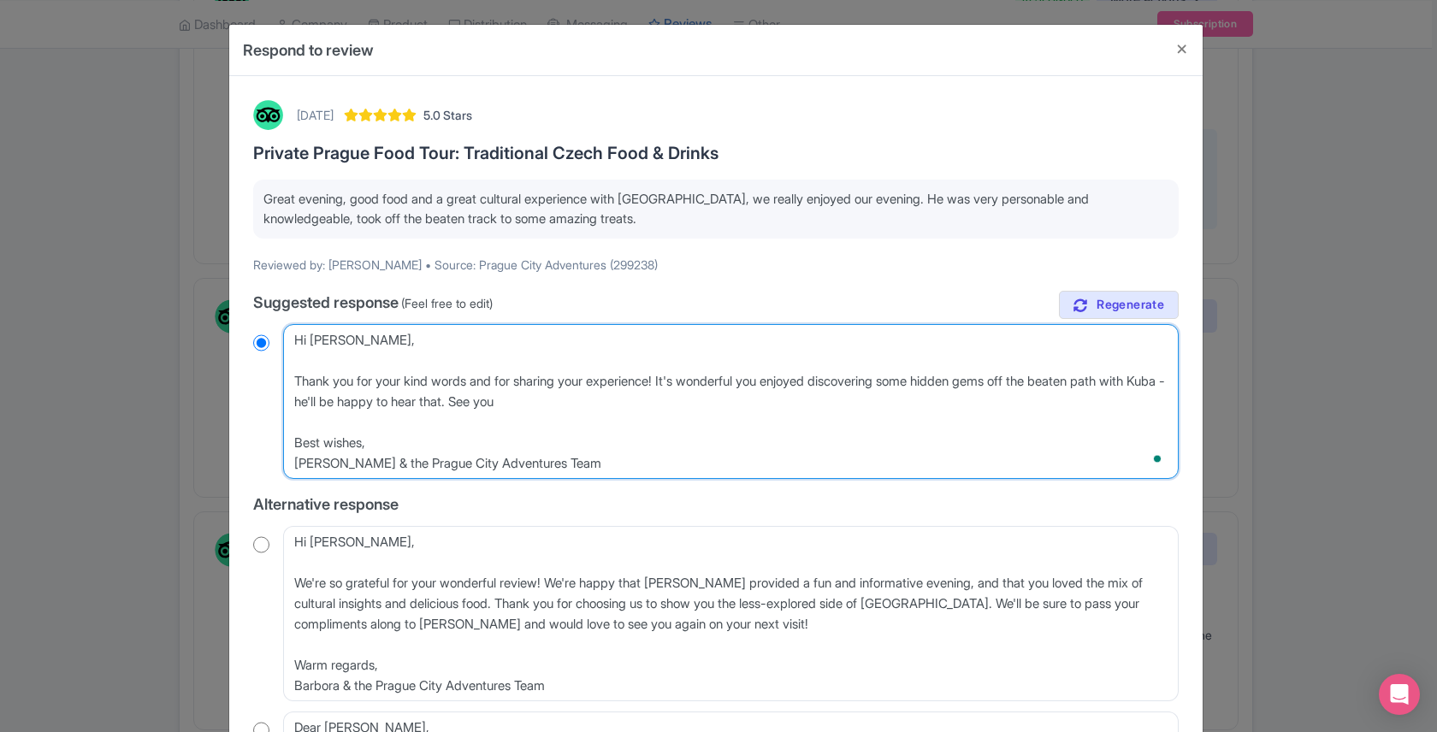
type textarea "Hi Randolph, Thank you for your kind words and for sharing your experience! It'…"
radio input "true"
type textarea "Hi Randolph, Thank you for your kind words and for sharing your experience! It'…"
radio input "true"
type textarea "Hi Randolph, Thank you for your kind words and for sharing your experience! It'…"
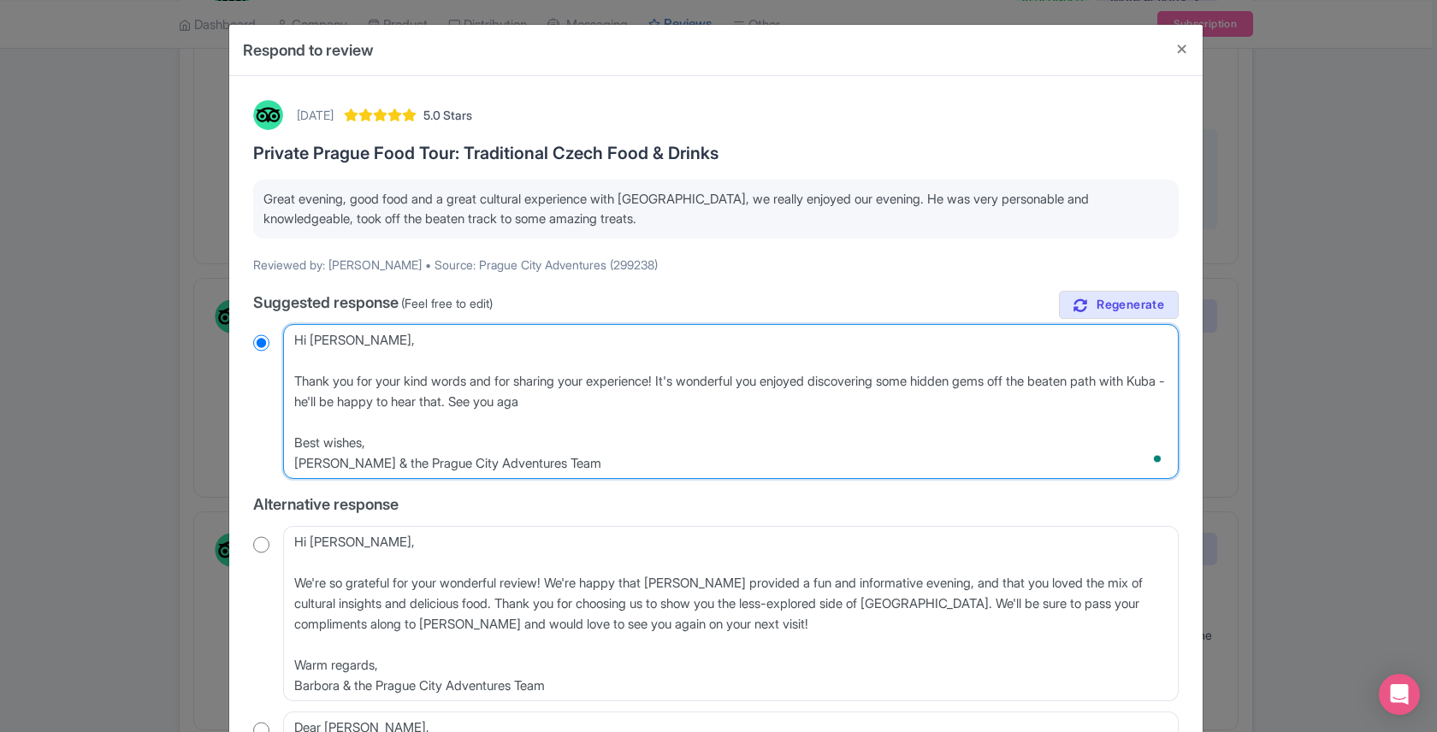
radio input "true"
type textarea "Hi Randolph, Thank you for your kind words and for sharing your experience! It'…"
radio input "true"
type textarea "Hi Randolph, Thank you for your kind words and for sharing your experience! It'…"
radio input "true"
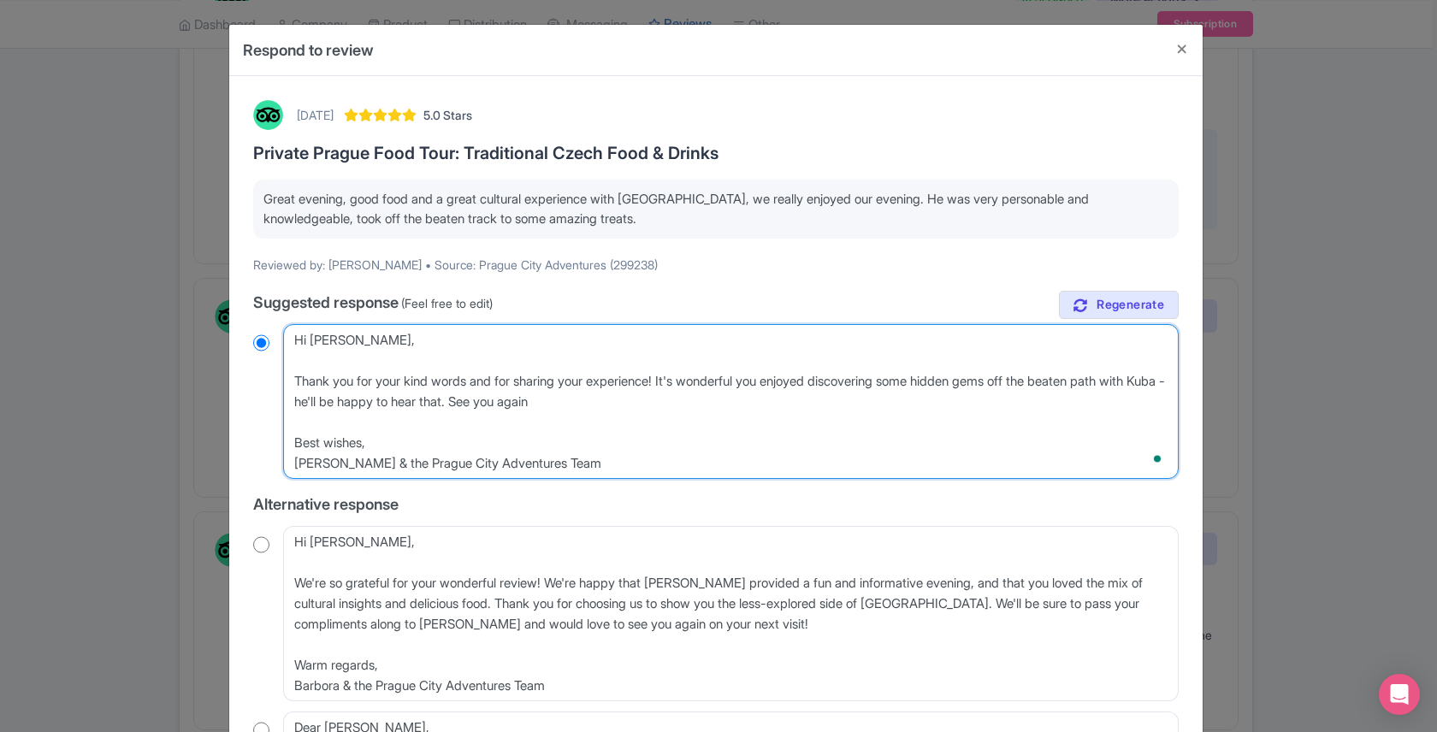
type textarea "Hi Randolph, Thank you for your kind words and for sharing your experience! It'…"
radio input "true"
type textarea "Hi Randolph, Thank you for your kind words and for sharing your experience! It'…"
radio input "true"
type textarea "Hi Randolph, Thank you for your kind words and for sharing your experience! It'…"
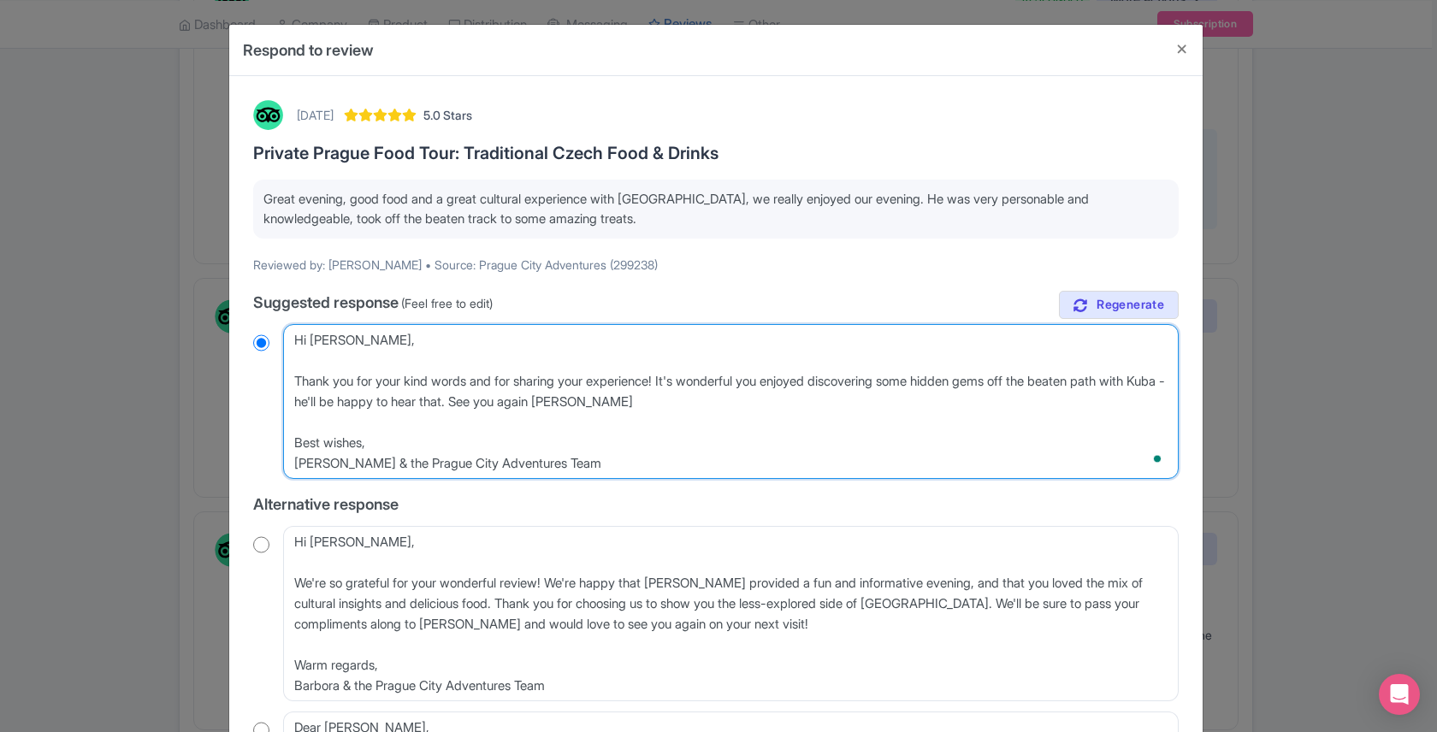
radio input "true"
type textarea "Hi Randolph, Thank you for your kind words and for sharing your experience! It'…"
radio input "true"
type textarea "Hi Randolph, Thank you for your kind words and for sharing your experience! It'…"
radio input "true"
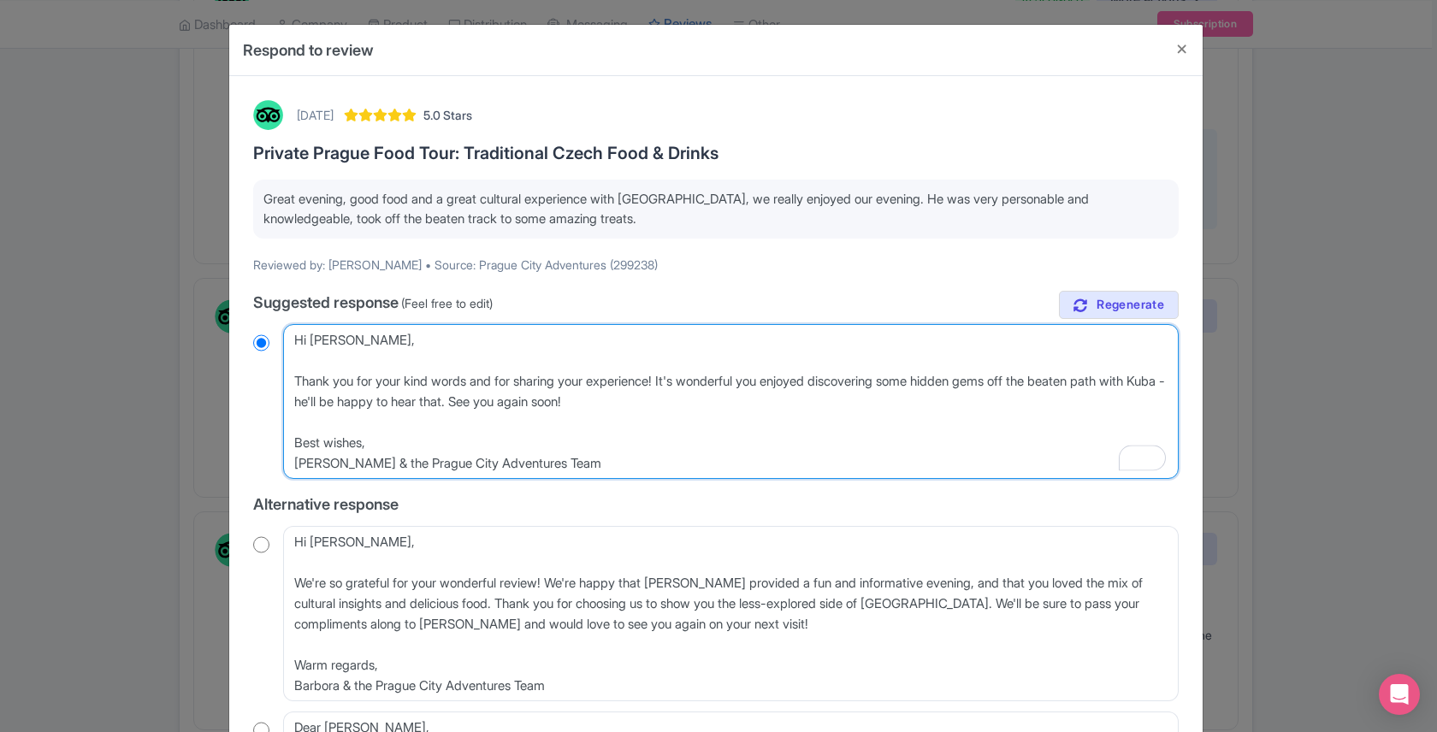
type textarea "Hi Randolph, Thank you for your kind words and for sharing your experience! It'…"
radio input "true"
type textarea "Hi Randolph, Thank you for your kind words and for sharing your experience! It'…"
radio input "true"
type textarea "Hi Randolph, Thank you for your kind words and for sharing your experience! It'…"
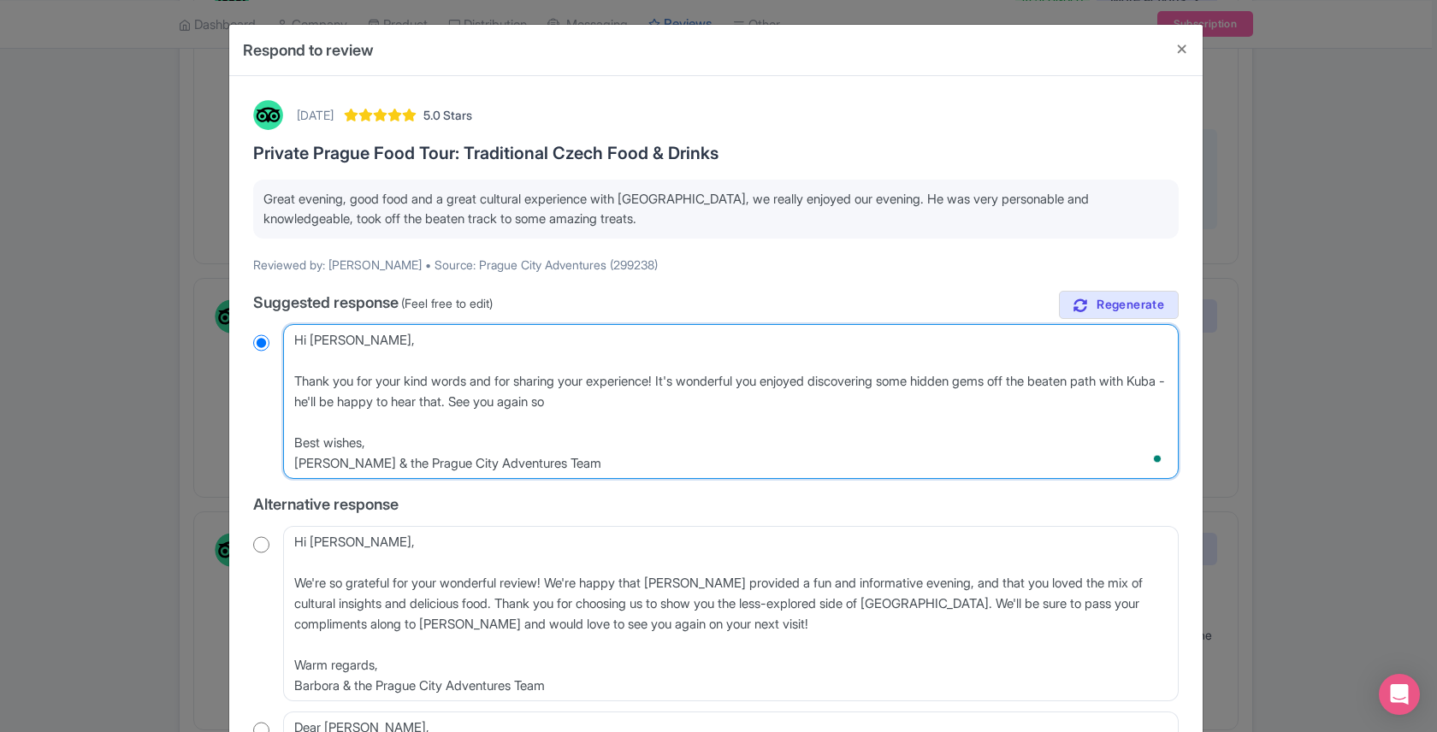
radio input "true"
type textarea "Hi Randolph, Thank you for your kind words and for sharing your experience! It'…"
radio input "true"
type textarea "Hi Randolph, Thank you for your kind words and for sharing your experience! It'…"
radio input "true"
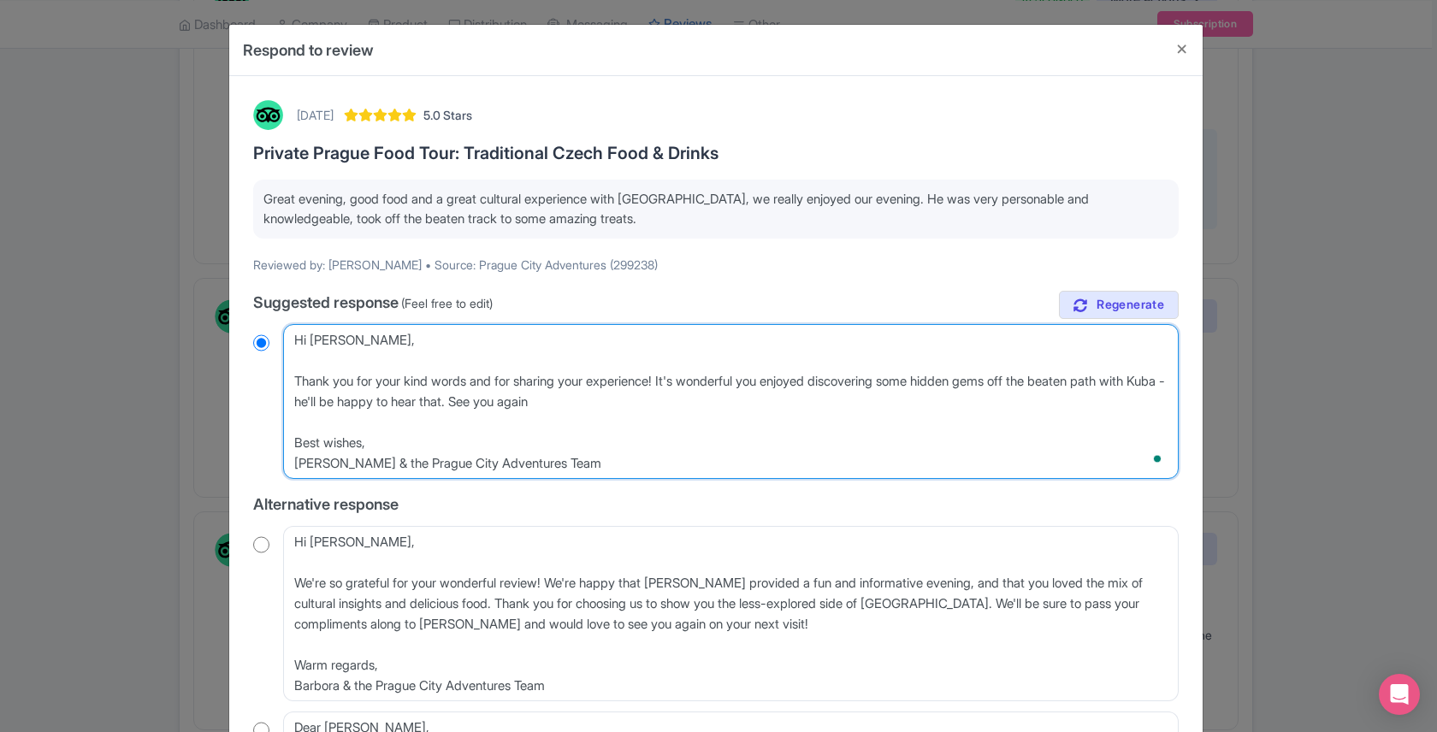
type textarea "Hi Randolph, Thank you for your kind words and for sharing your experience! It'…"
radio input "true"
type textarea "Hi Randolph, Thank you for your kind words and for sharing your experience! It'…"
radio input "true"
type textarea "Hi Randolph, Thank you for your kind words and for sharing your experience! It'…"
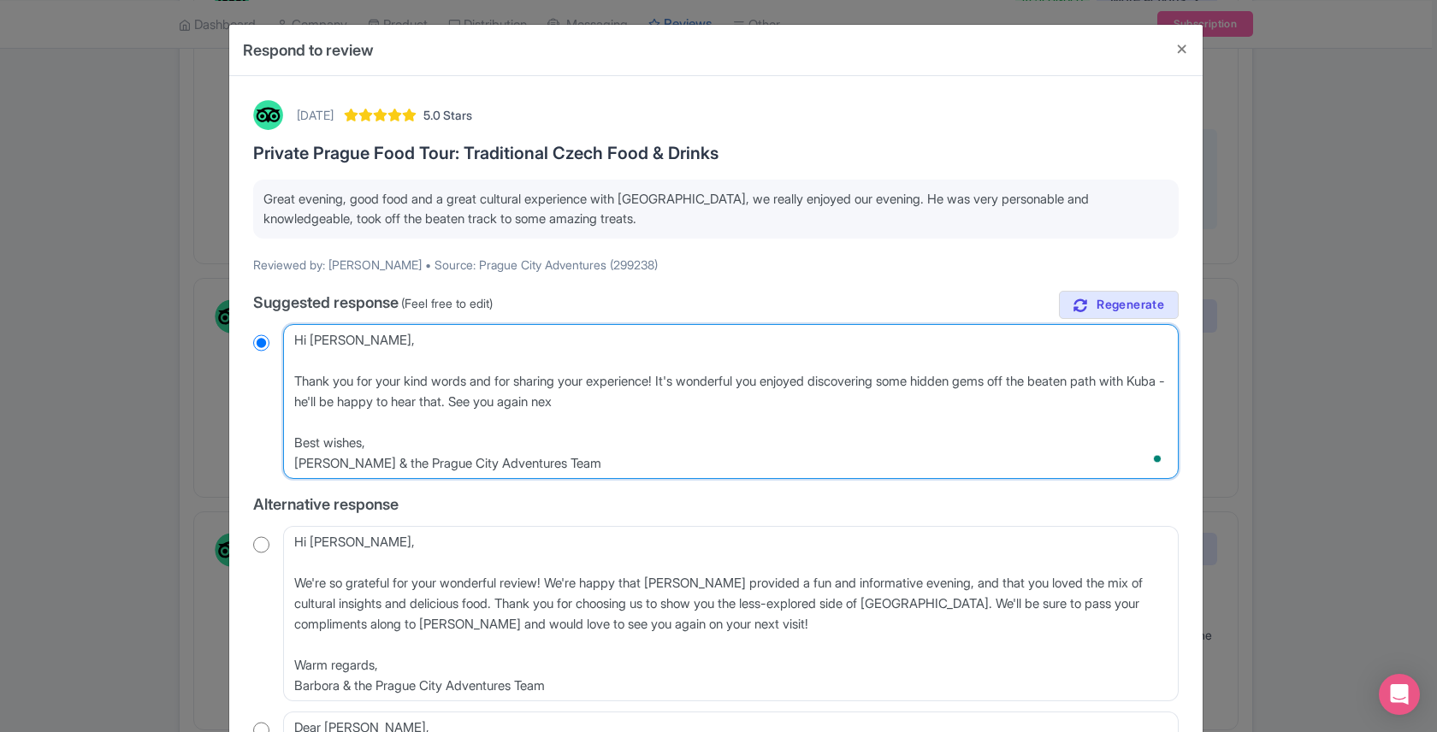
radio input "true"
type textarea "Hi Randolph, Thank you for your kind words and for sharing your experience! It'…"
radio input "true"
type textarea "Hi Randolph, Thank you for your kind words and for sharing your experience! It'…"
radio input "true"
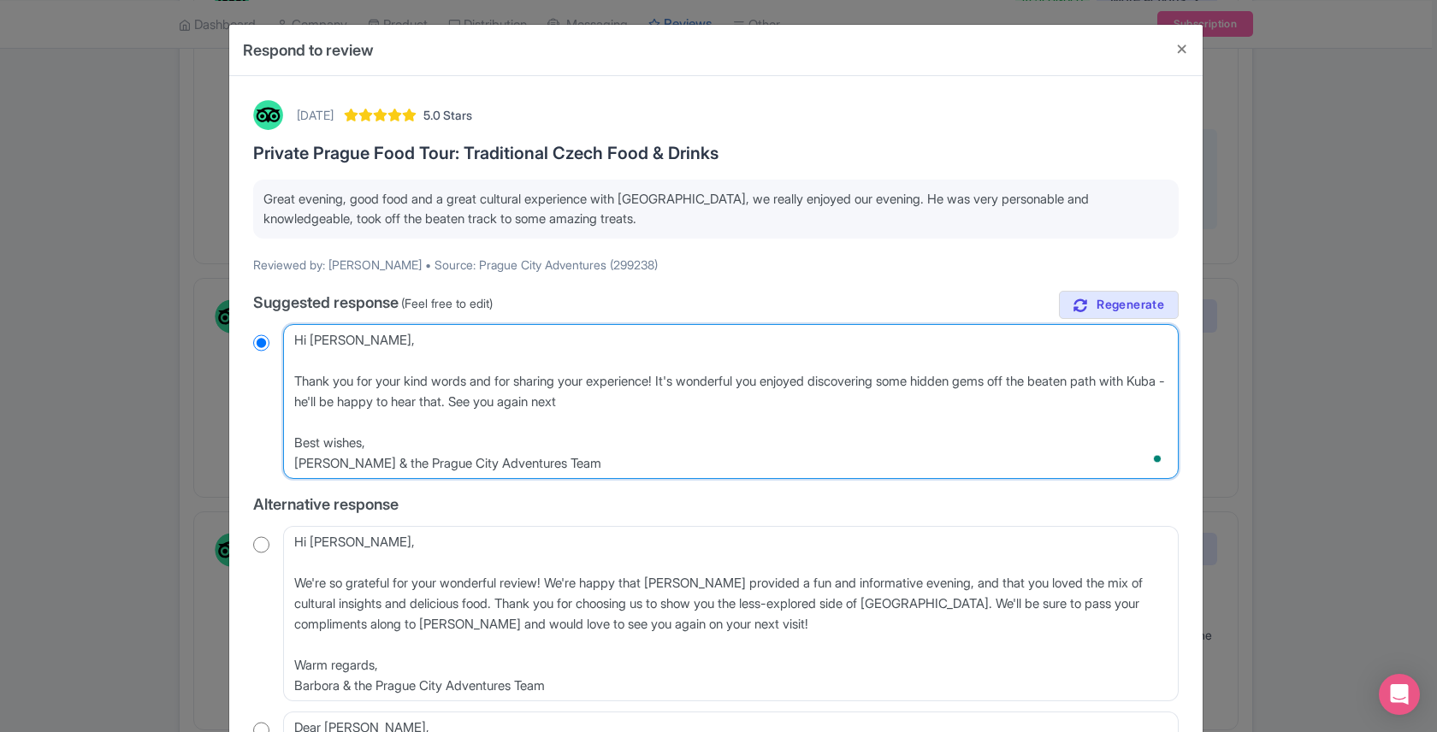
type textarea "Hi Randolph, Thank you for your kind words and for sharing your experience! It'…"
radio input "true"
type textarea "Hi Randolph, Thank you for your kind words and for sharing your experience! It'…"
radio input "true"
type textarea "Hi Randolph, Thank you for your kind words and for sharing your experience! It'…"
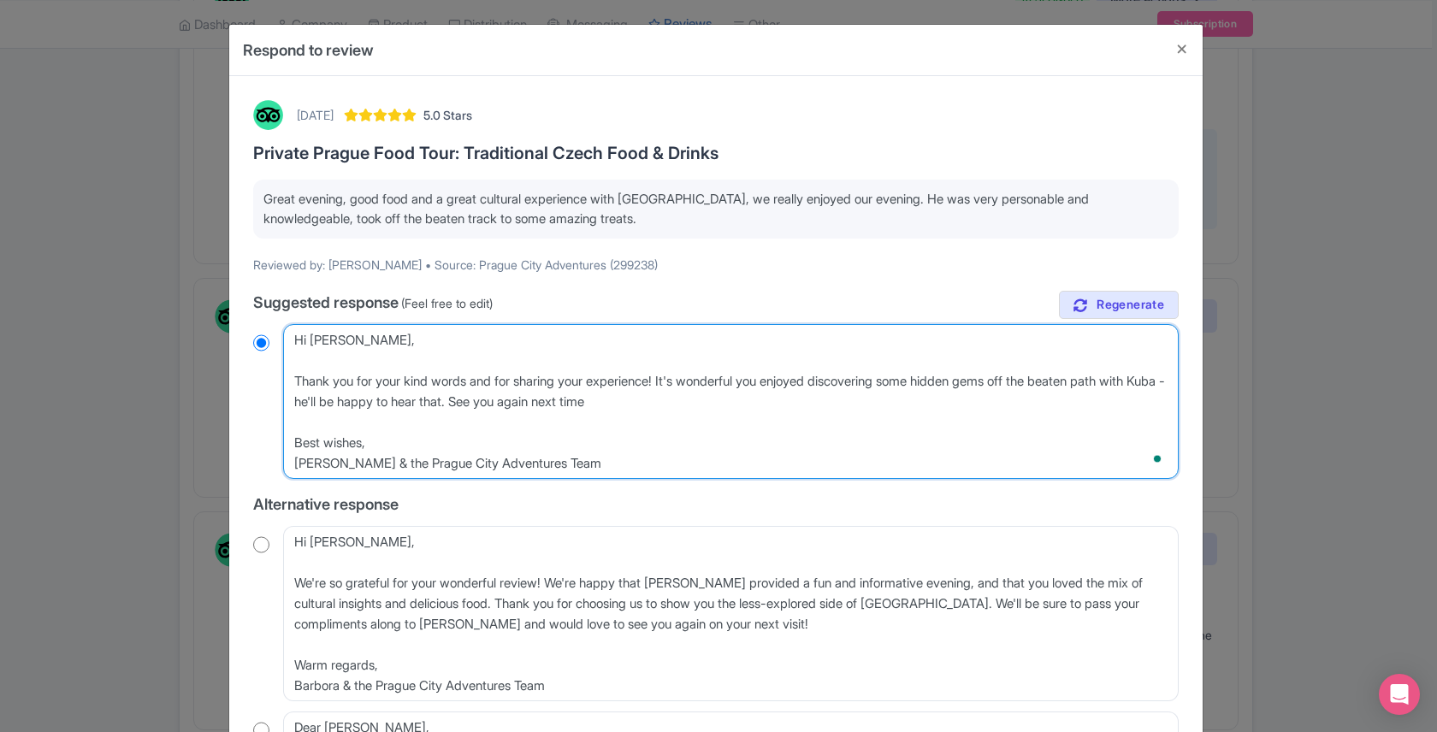
radio input "true"
type textarea "Hi [PERSON_NAME], Thank you for your kind words and for sharing your experience…"
radio input "true"
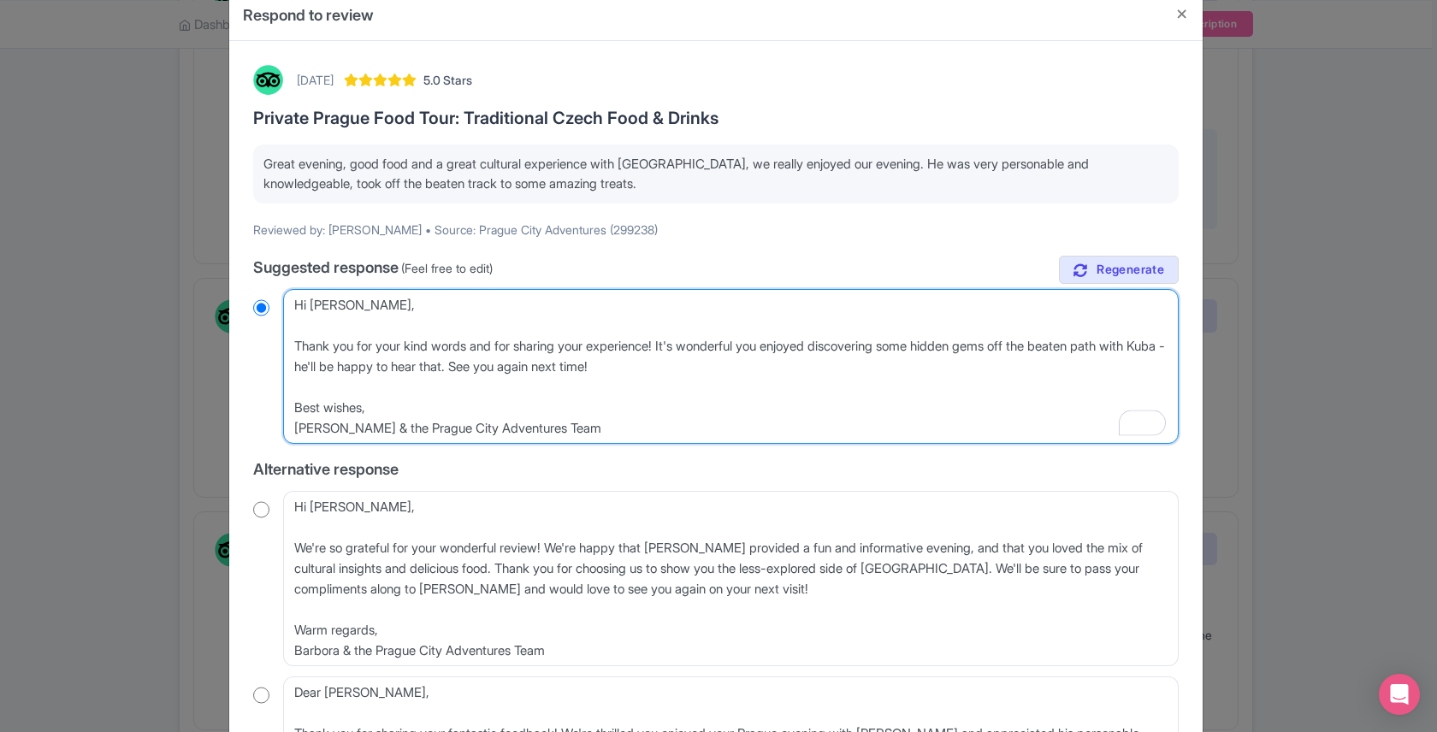
scroll to position [312, 0]
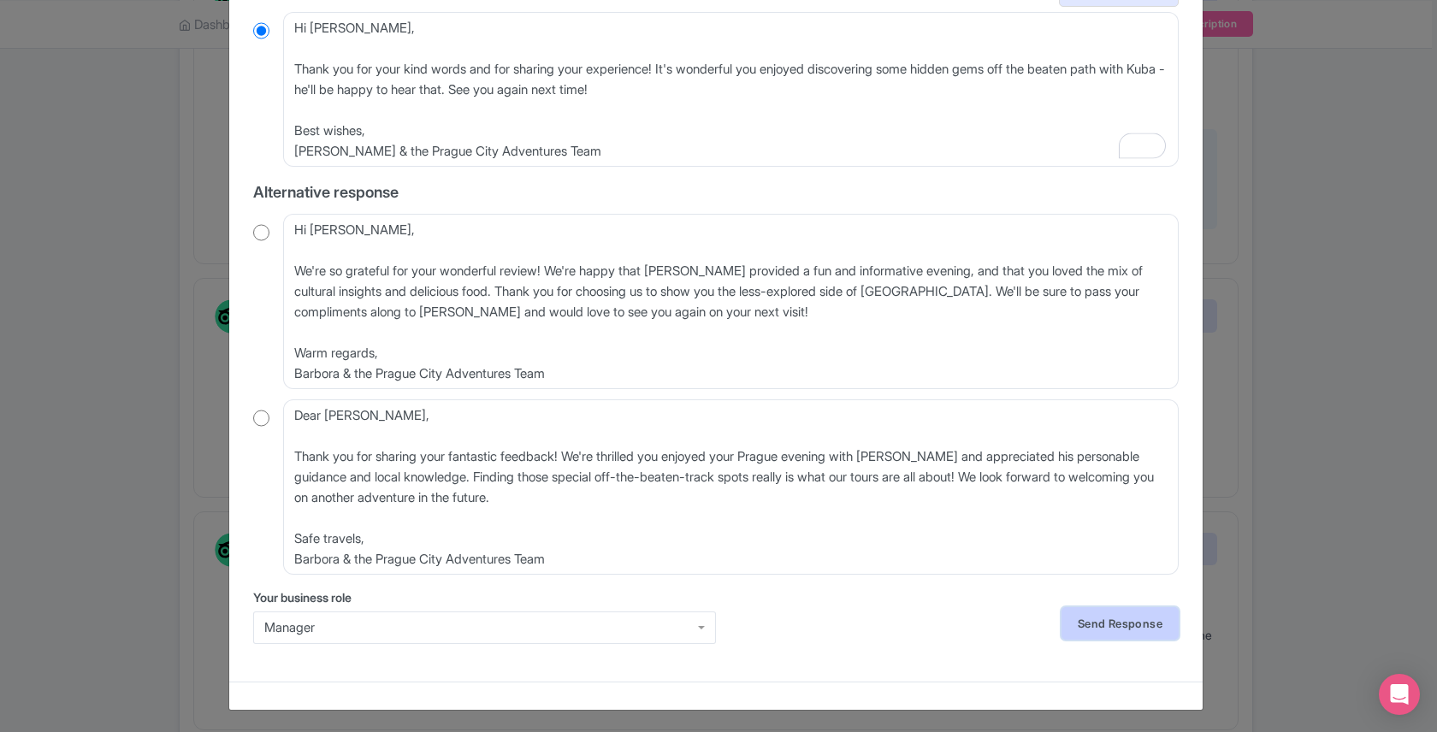
click at [1099, 624] on link "Send Response" at bounding box center [1120, 623] width 117 height 33
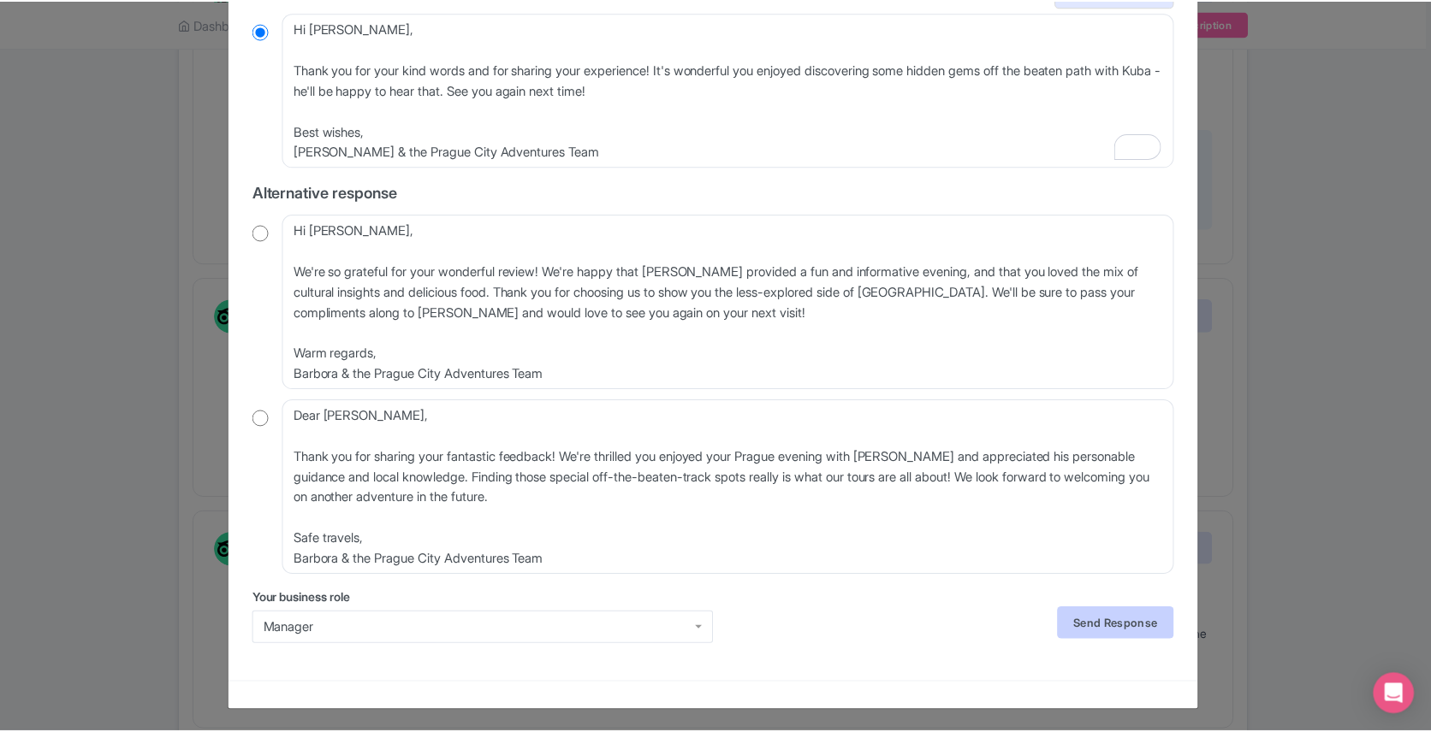
scroll to position [0, 0]
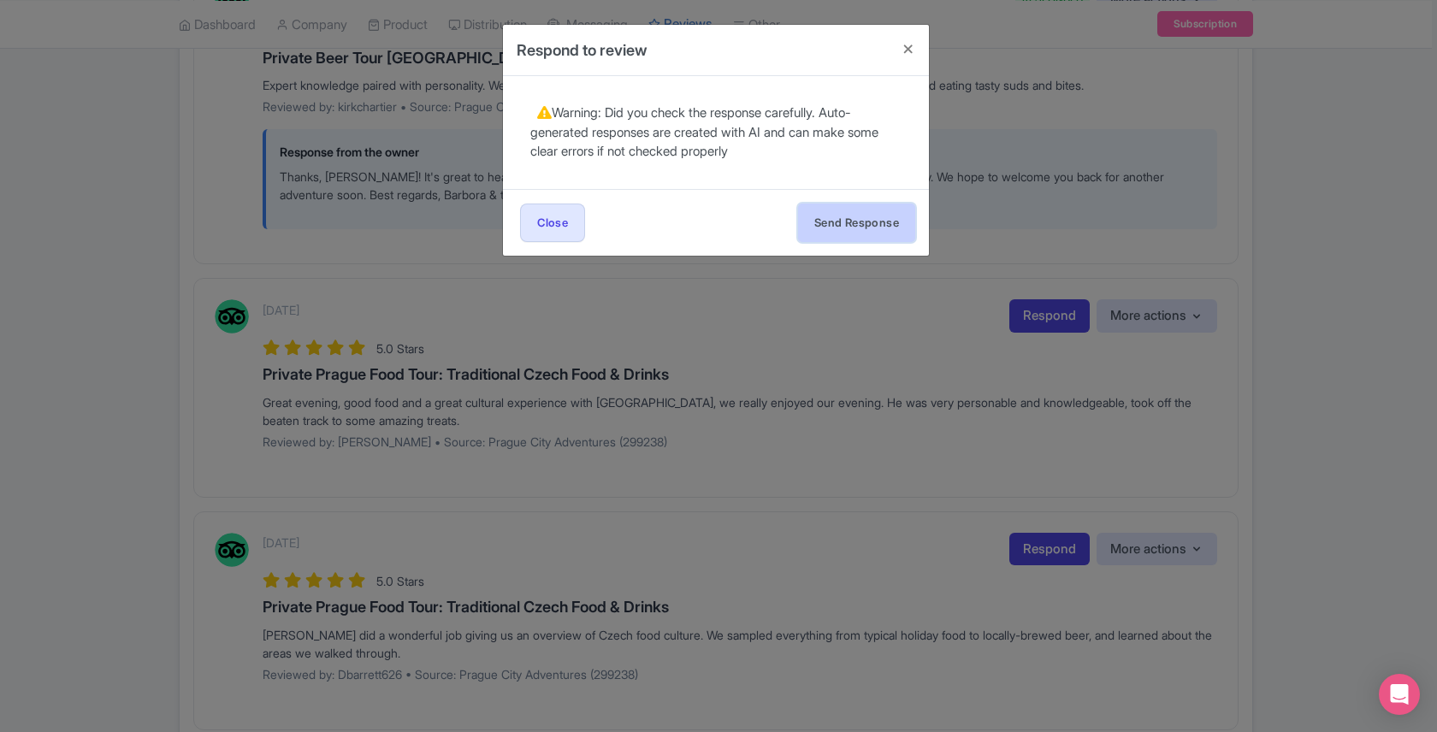
click at [851, 214] on button "Send Response" at bounding box center [856, 223] width 117 height 39
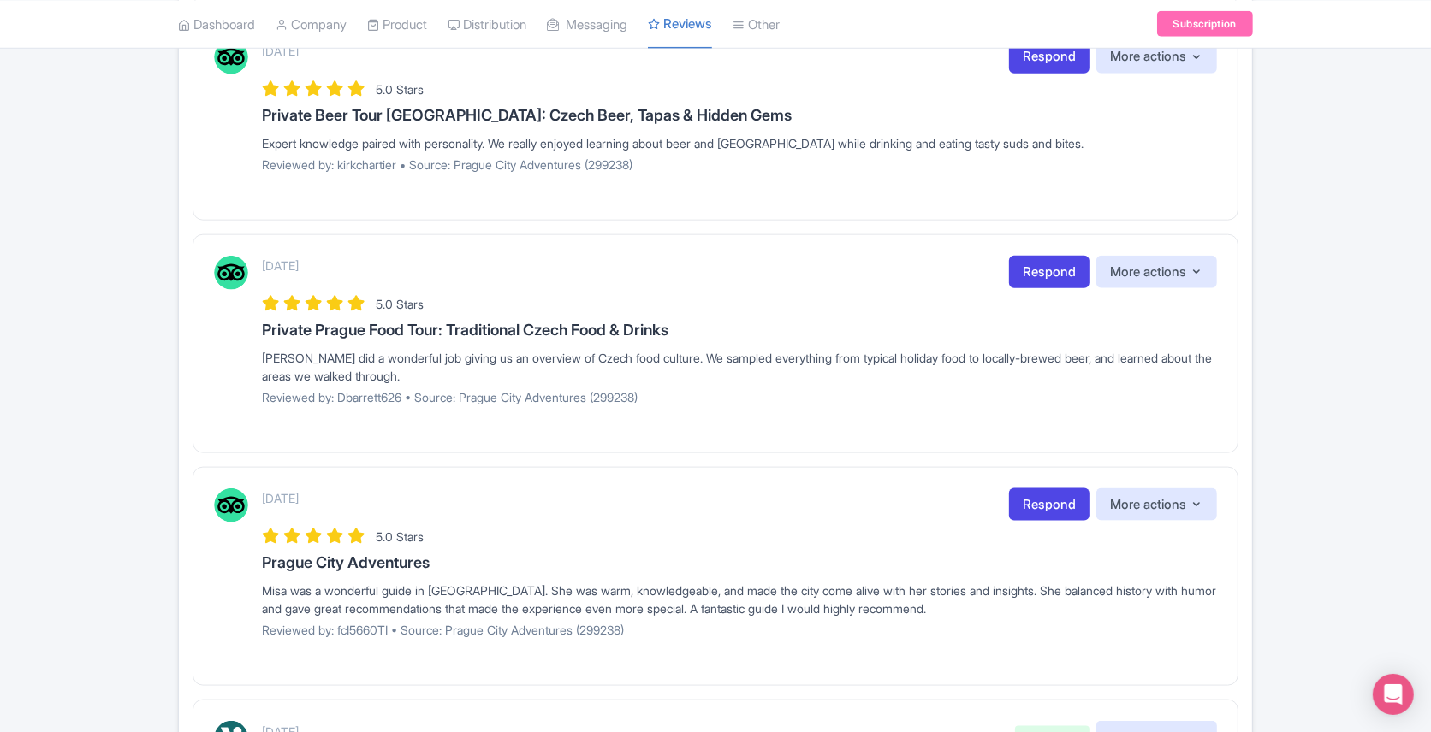
scroll to position [2393, 0]
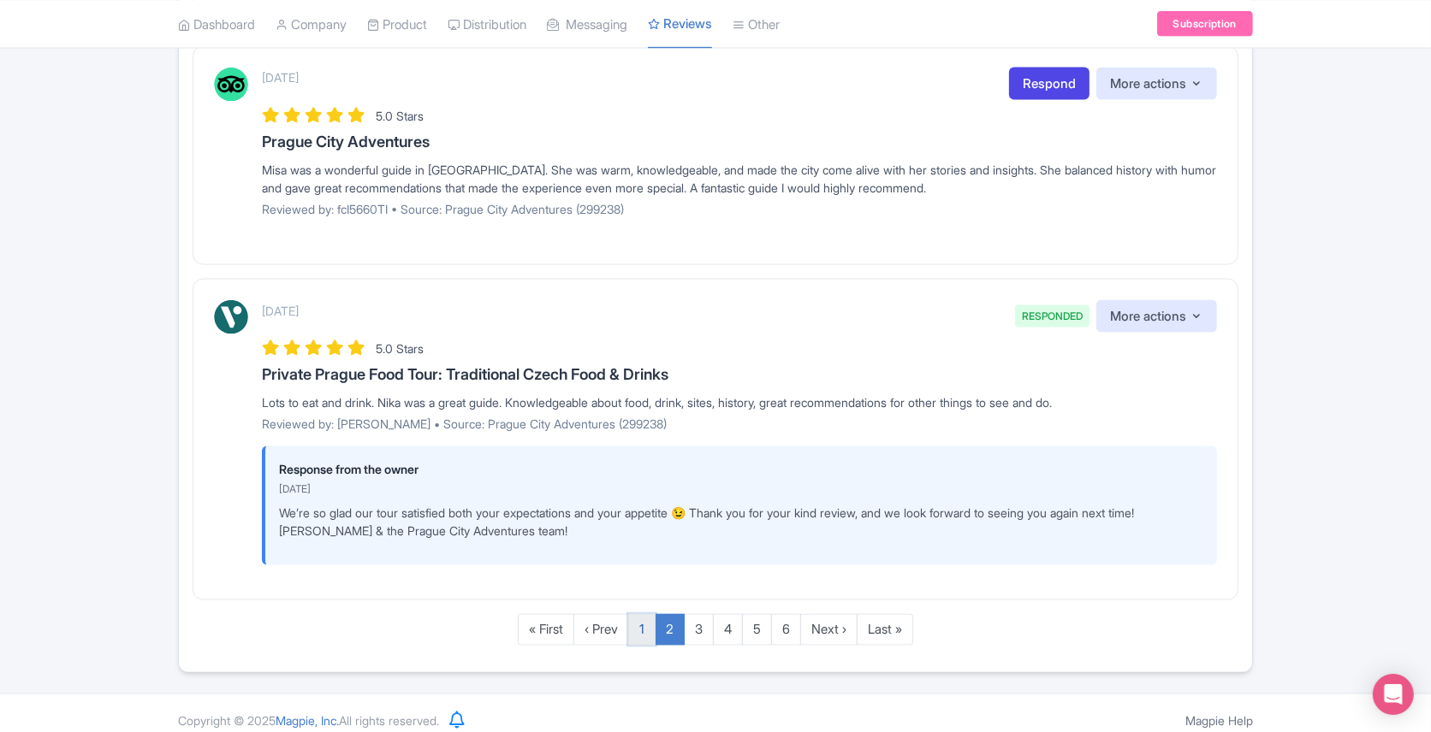
click at [637, 619] on link "1" at bounding box center [641, 630] width 27 height 32
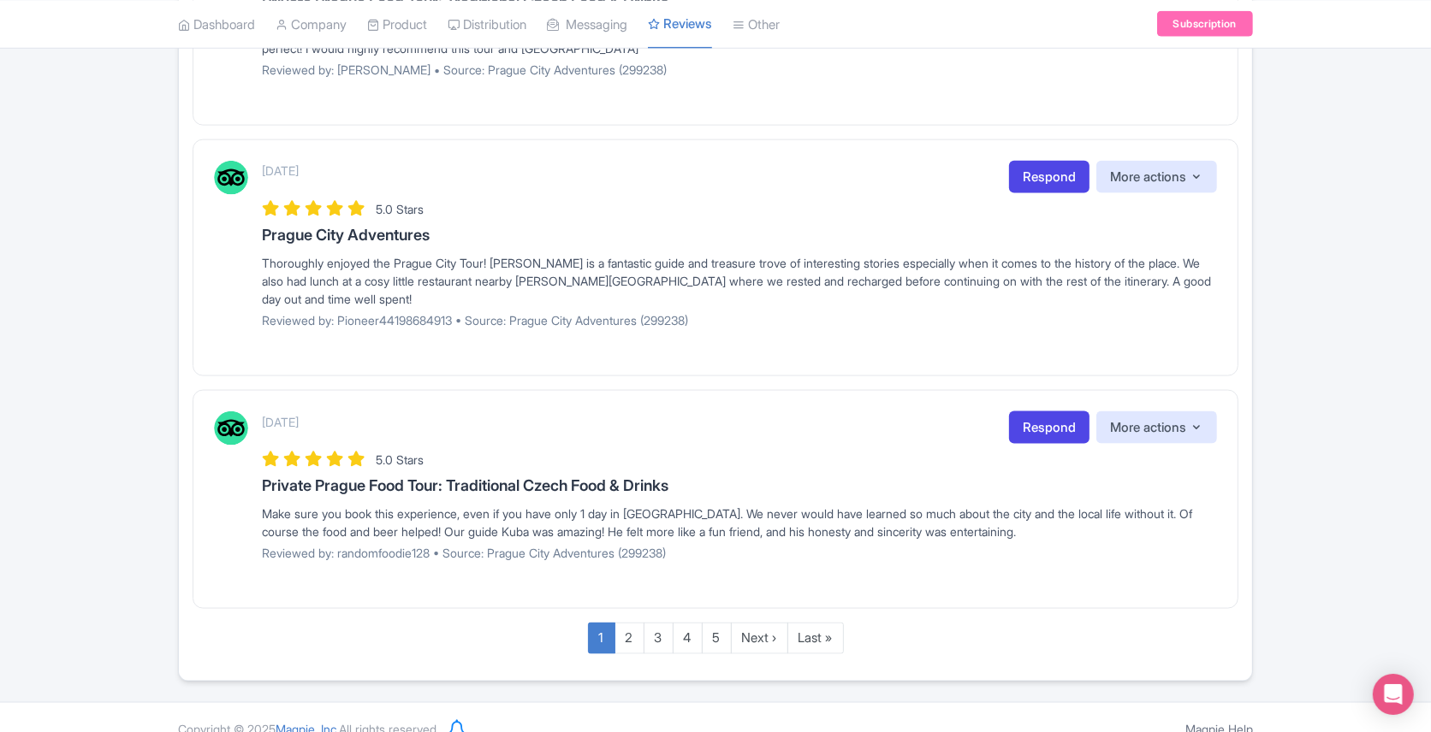
scroll to position [2254, 0]
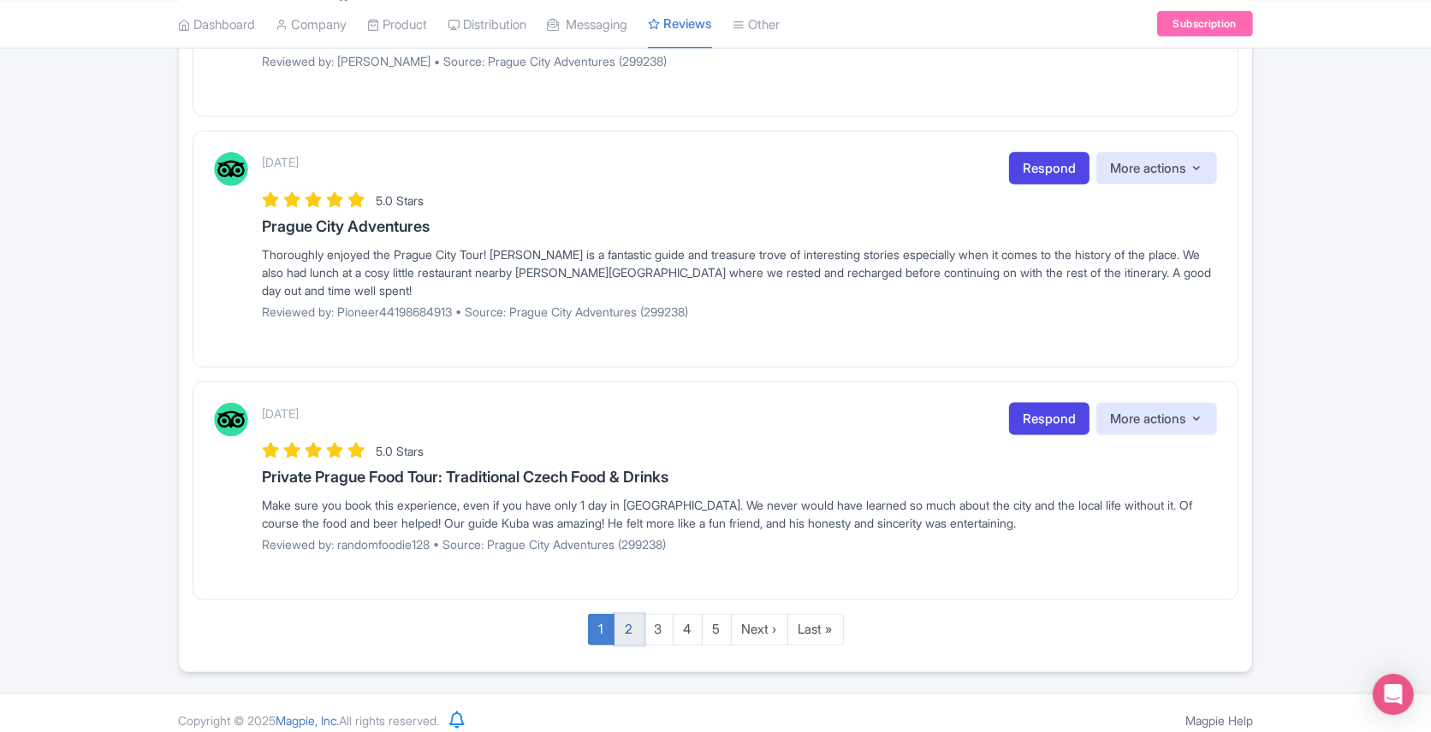
click at [632, 614] on link "2" at bounding box center [629, 630] width 30 height 32
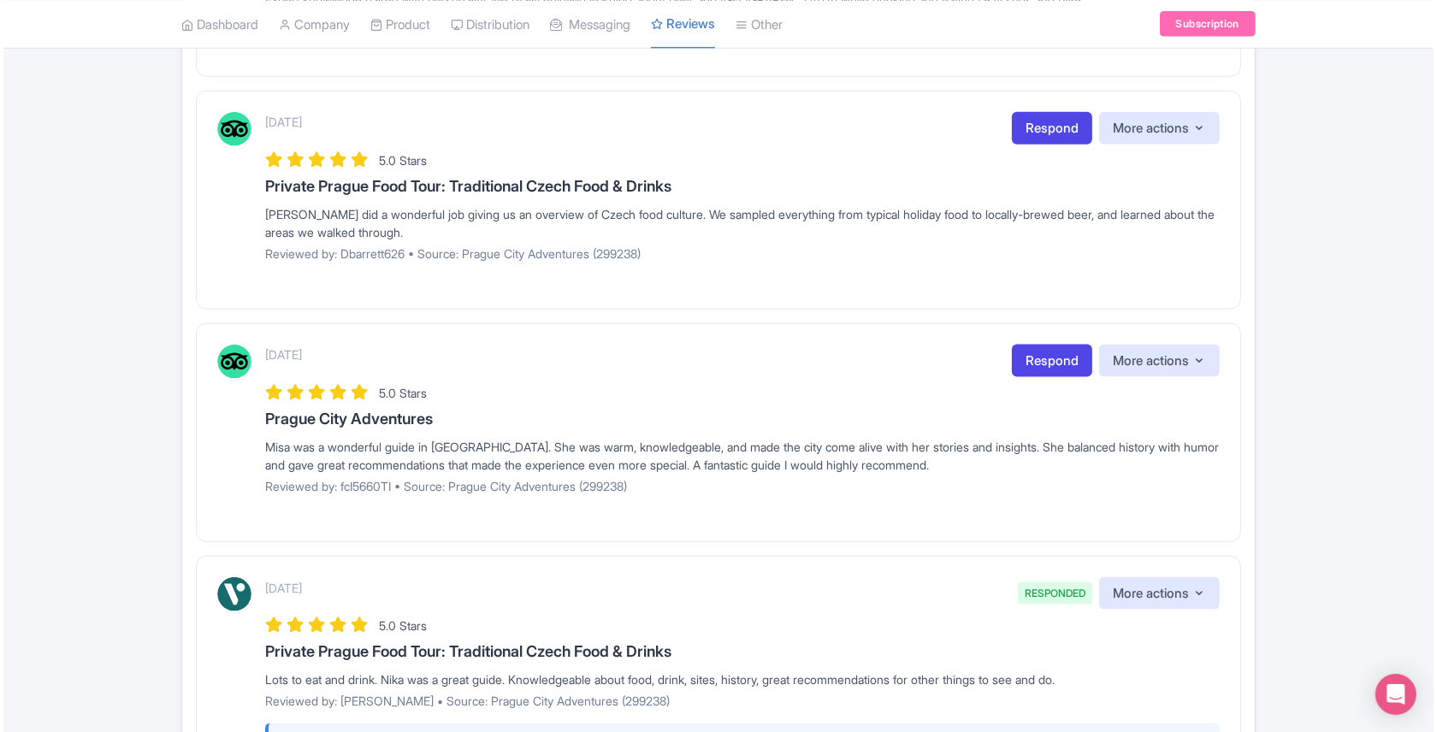
scroll to position [2124, 0]
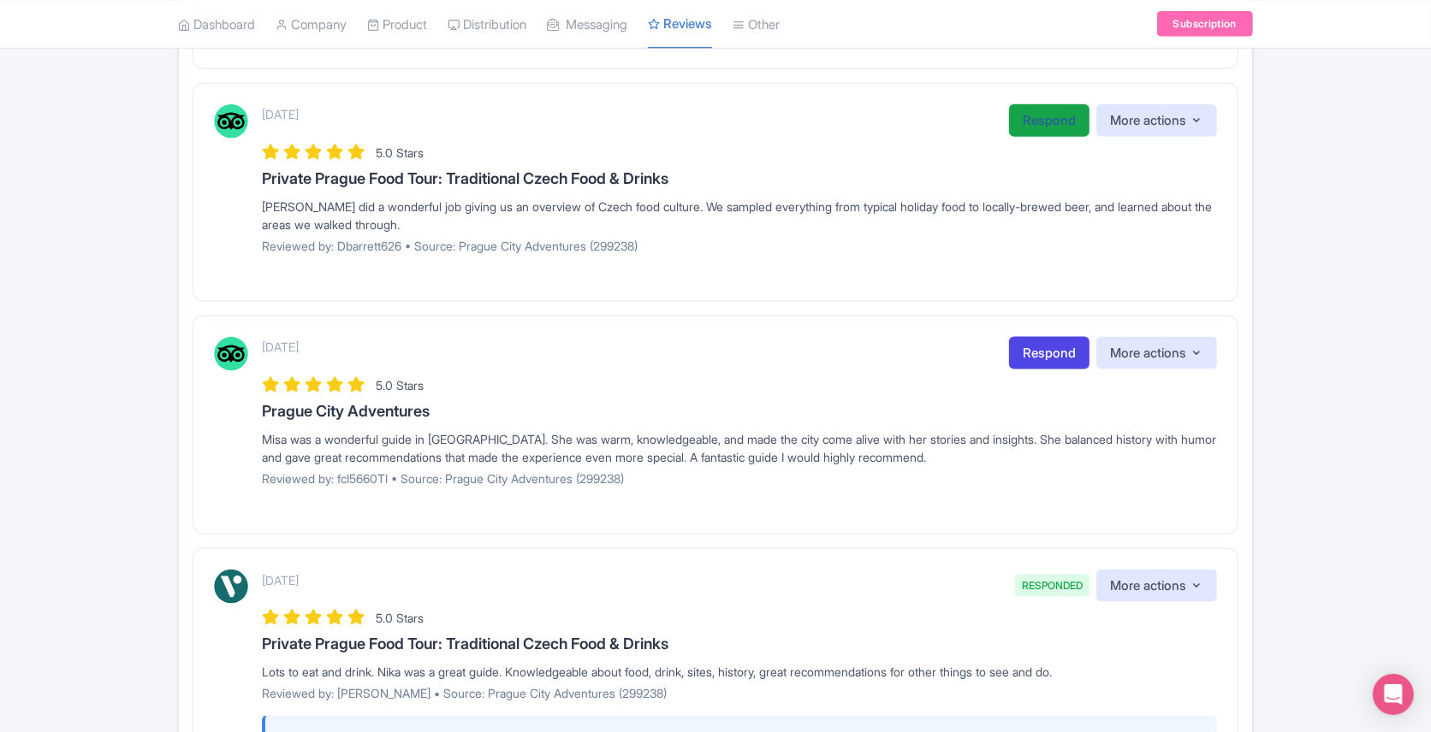
click at [1047, 109] on link "Respond" at bounding box center [1049, 120] width 80 height 33
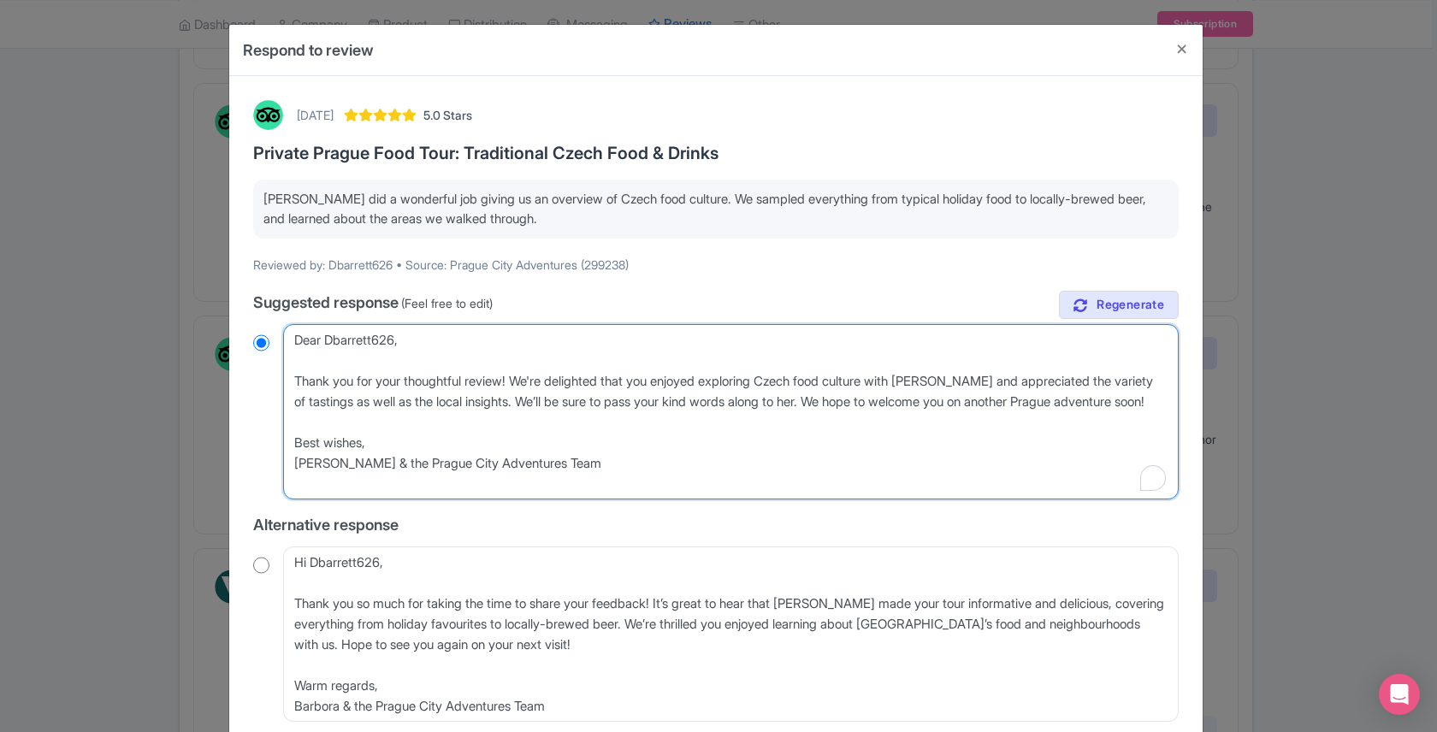
drag, startPoint x: 396, startPoint y: 341, endPoint x: 333, endPoint y: 341, distance: 63.3
click at [333, 341] on textarea "Dear Dbarrett626, Thank you for your thoughtful review! We're delighted that yo…" at bounding box center [731, 411] width 896 height 175
type textarea "Dear De, Thank you for your thoughtful review! We're delighted that you enjoyed…"
radio input "true"
type textarea "Dear Deb, Thank you for your thoughtful review! We're delighted that you enjoye…"
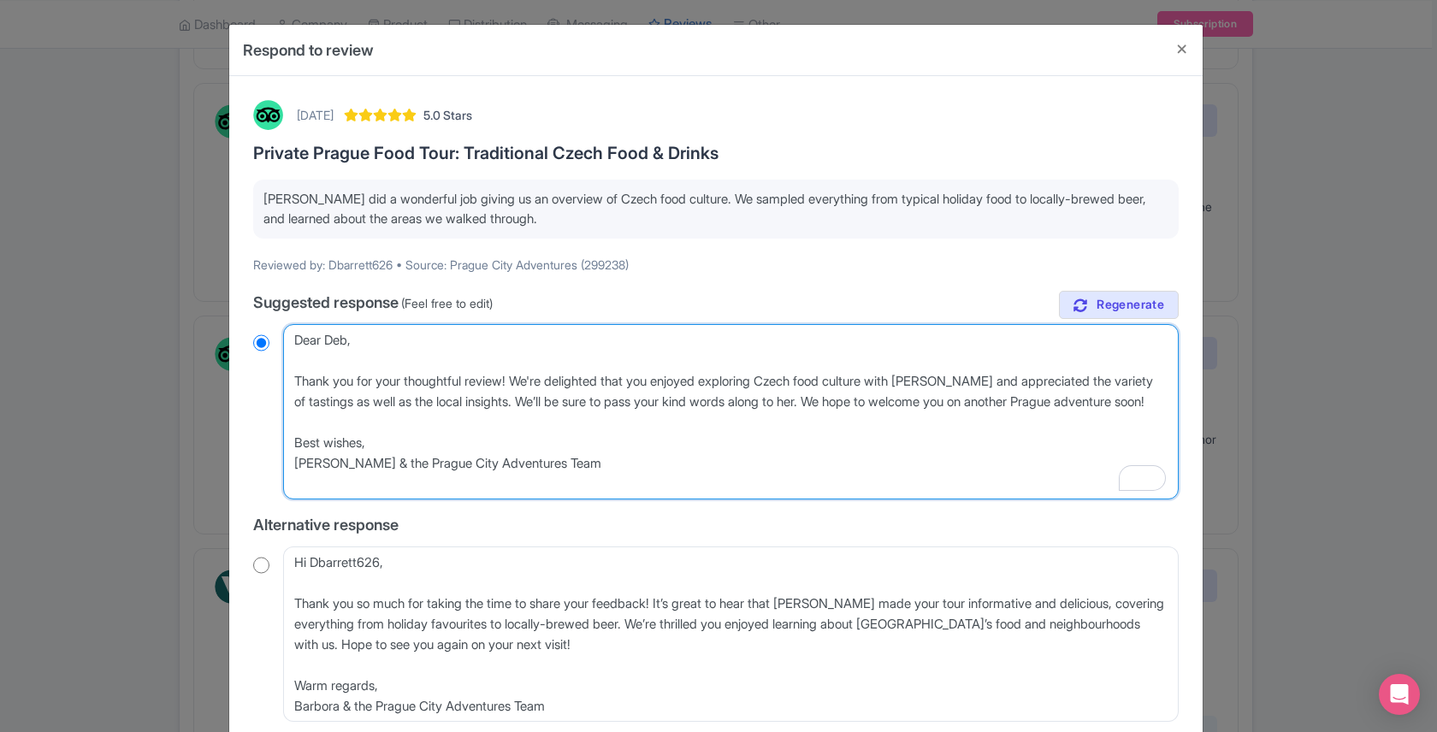
radio input "true"
type textarea "Dear [PERSON_NAME], Thank you for your thoughtful review! We're delighted that …"
radio input "true"
type textarea "Dear [PERSON_NAME], Thank you for your thoughtful review! We're delighted that …"
radio input "true"
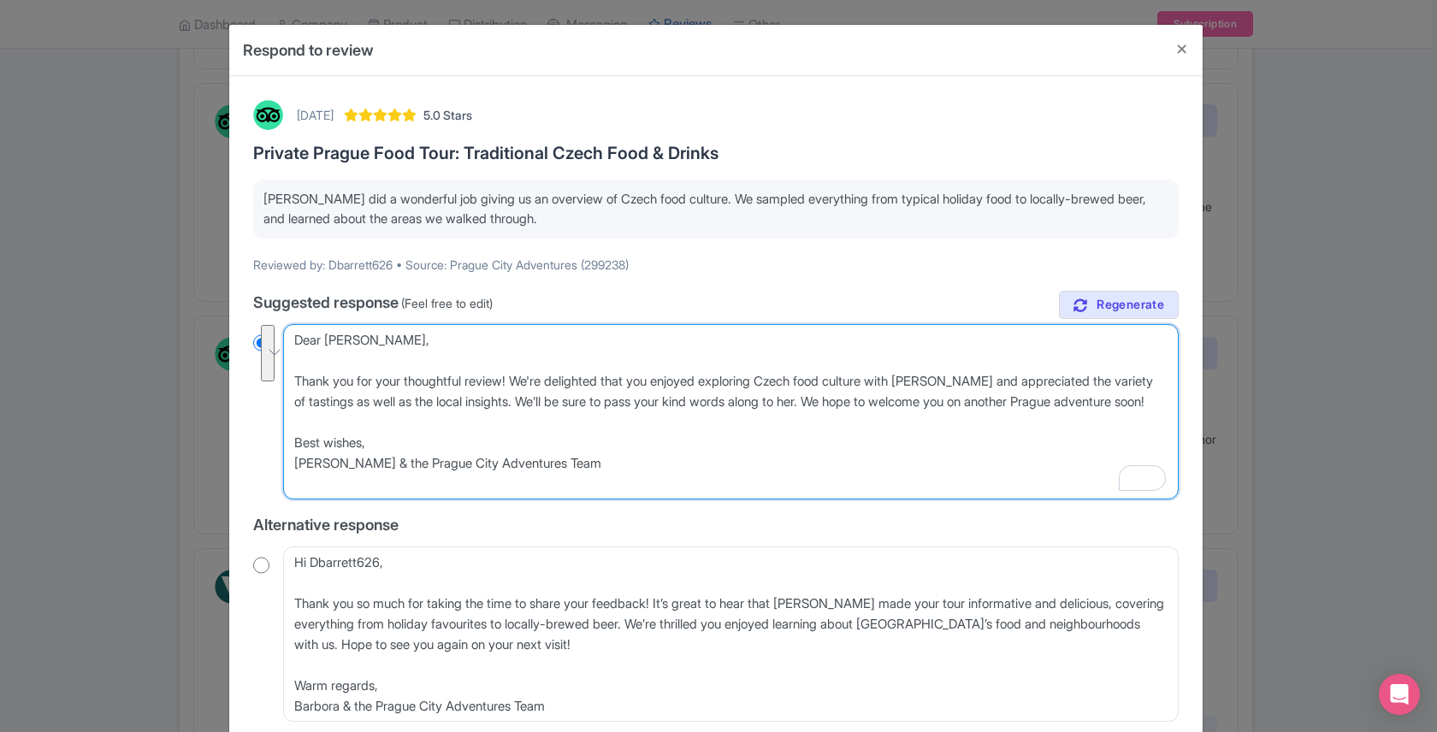
drag, startPoint x: 380, startPoint y: 373, endPoint x: 279, endPoint y: 345, distance: 104.8
click at [279, 345] on div "[DATE] 5.0 Stars Private Prague Food Tour: Traditional Czech Food & Drinks [PER…" at bounding box center [716, 545] width 946 height 911
click at [345, 362] on textarea "Dear Dbarrett626, Thank you for your thoughtful review! We're delighted that yo…" at bounding box center [731, 411] width 896 height 175
drag, startPoint x: 319, startPoint y: 359, endPoint x: 278, endPoint y: 336, distance: 47.1
click at [278, 336] on div "[DATE] 5.0 Stars Private Prague Food Tour: Traditional Czech Food & Drinks [PER…" at bounding box center [716, 545] width 946 height 911
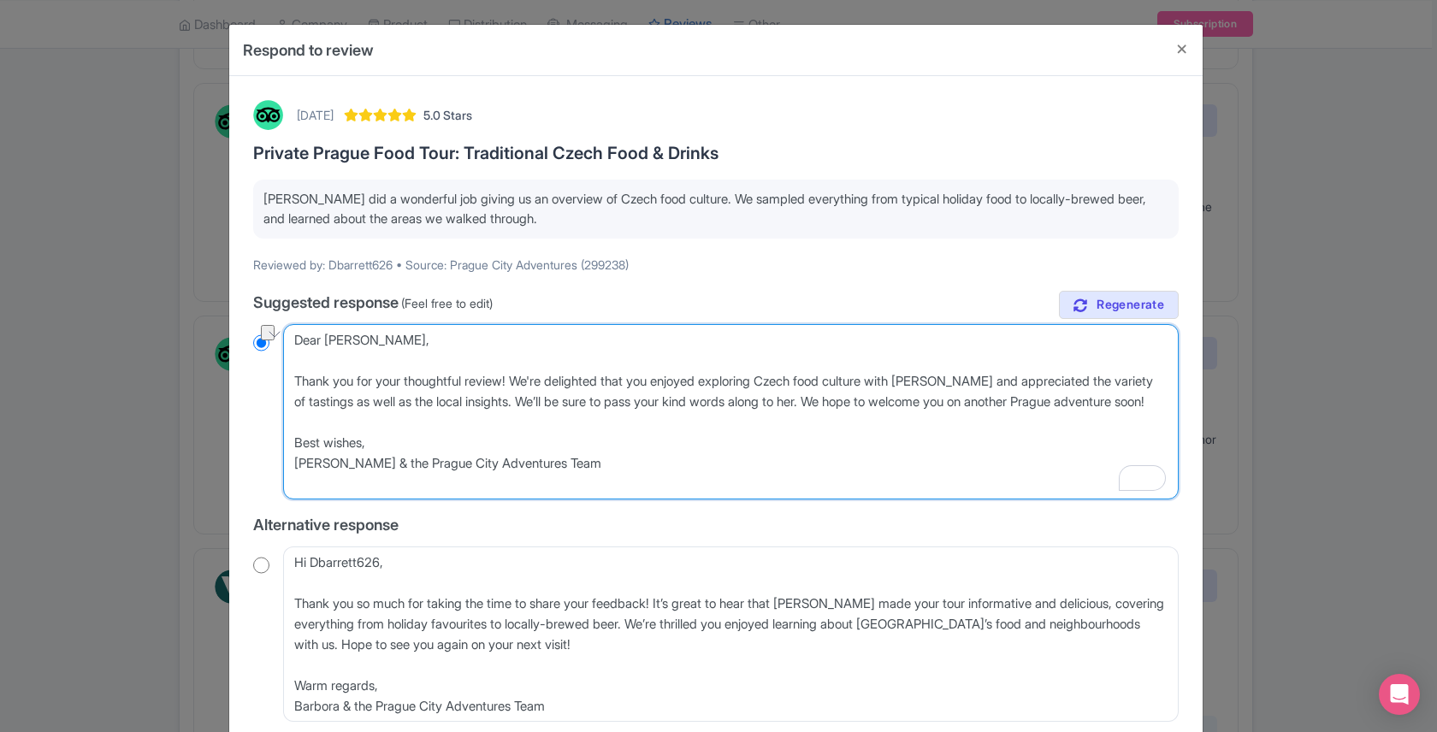
type textarea "Thank you for your thoughtful review! We're delighted that you enjoyed explorin…"
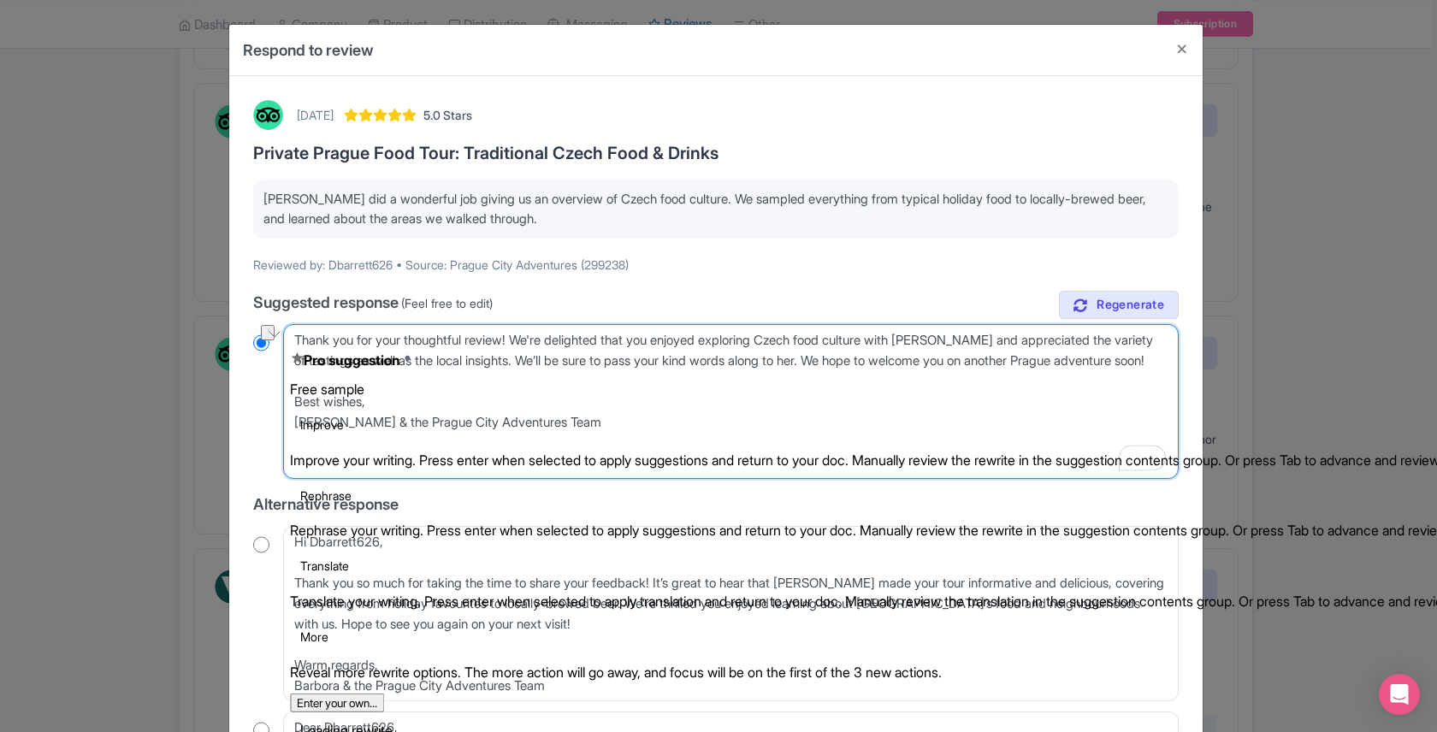
radio input "true"
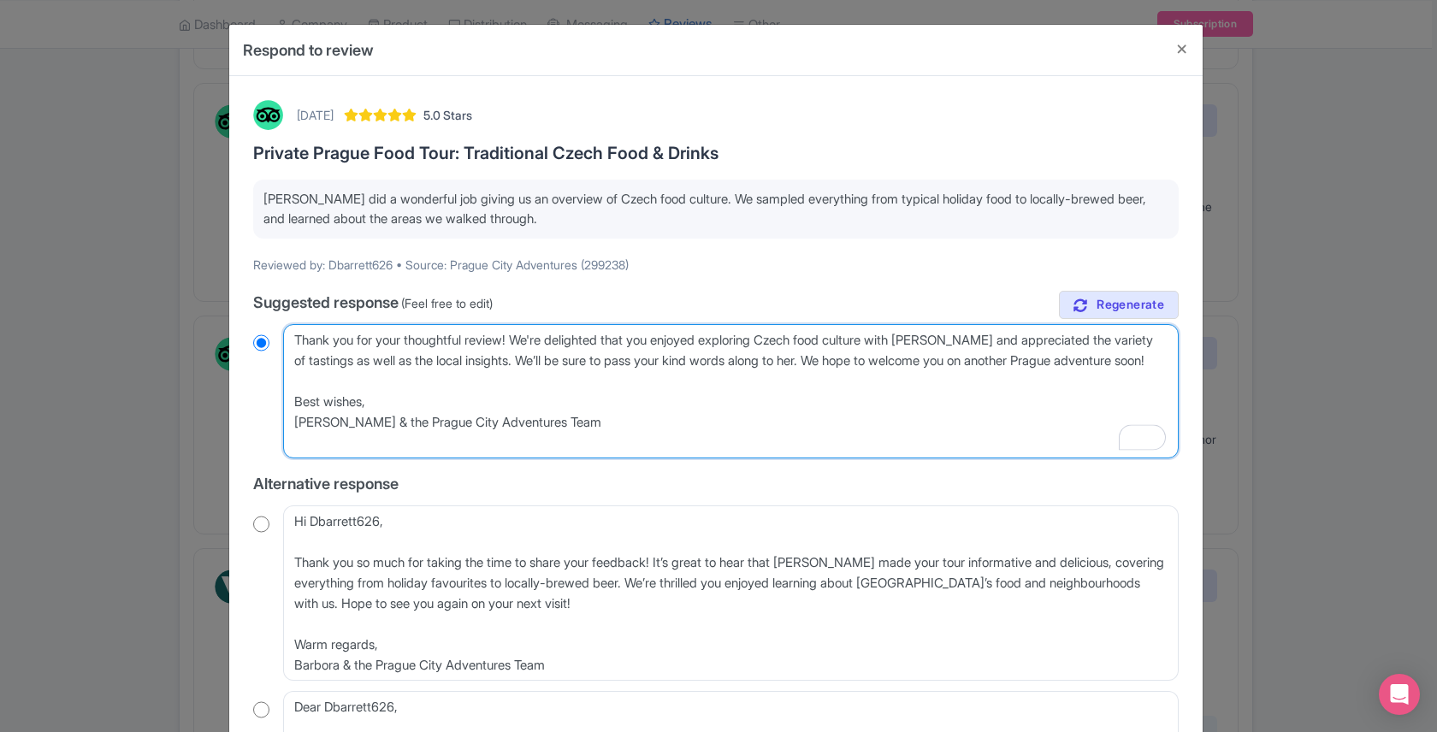
click at [351, 341] on textarea "Dear Dbarrett626, Thank you for your thoughtful review! We're delighted that yo…" at bounding box center [731, 391] width 896 height 134
click at [329, 338] on textarea "Dear Dbarrett626, Thank you for your thoughtful review! We're delighted that yo…" at bounding box center [731, 391] width 896 height 134
click at [353, 342] on textarea "Dear Dbarrett626, Thank you for your thoughtful review! We're delighted that yo…" at bounding box center [731, 391] width 896 height 134
type textarea "Thank yo for your thoughtful review! We're delighted that you enjoyed exploring…"
radio input "true"
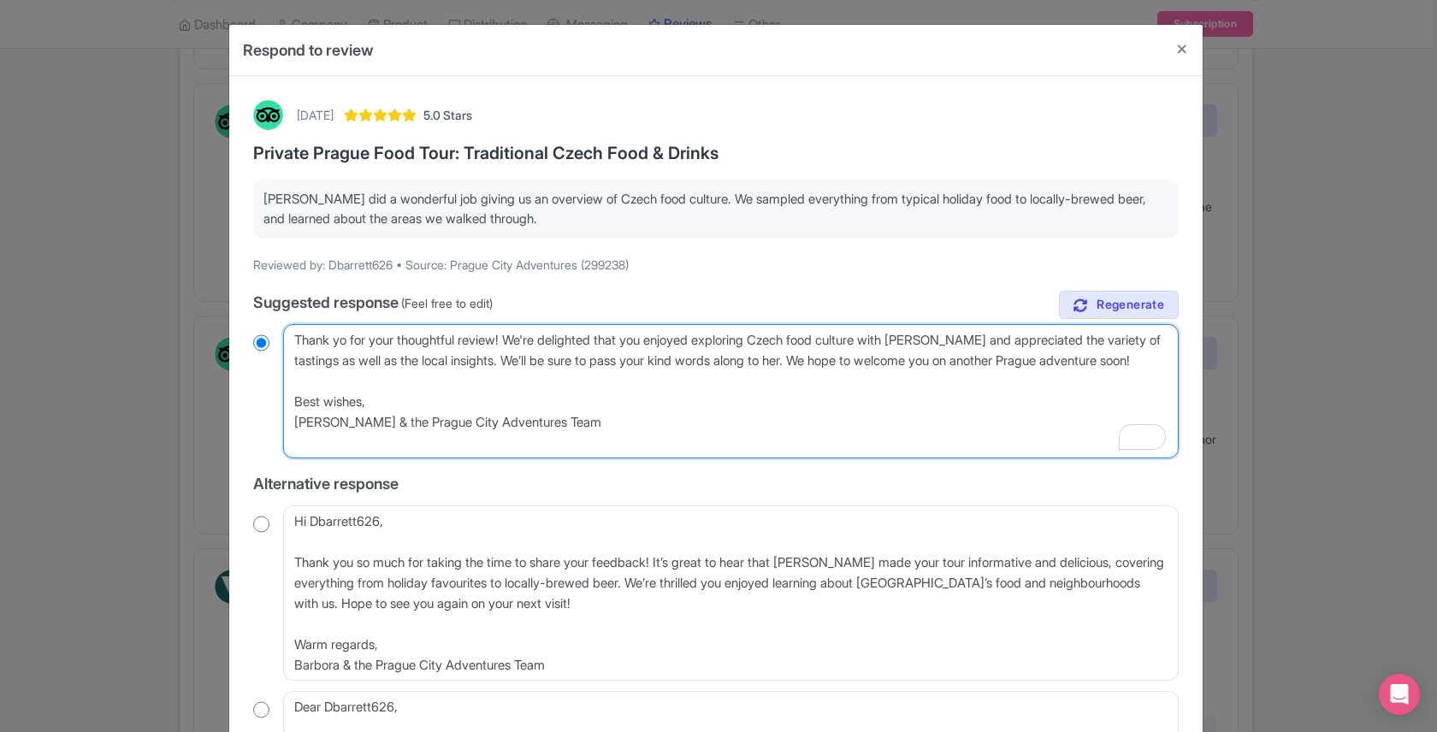
type textarea "Thank y for your thoughtful review! We're delighted that you enjoyed exploring …"
radio input "true"
type textarea "Thank for your thoughtful review! We're delighted that you enjoyed exploring Cz…"
radio input "true"
type textarea "Thank for your thoughtful review! We're delighted that you enjoyed exploring Cz…"
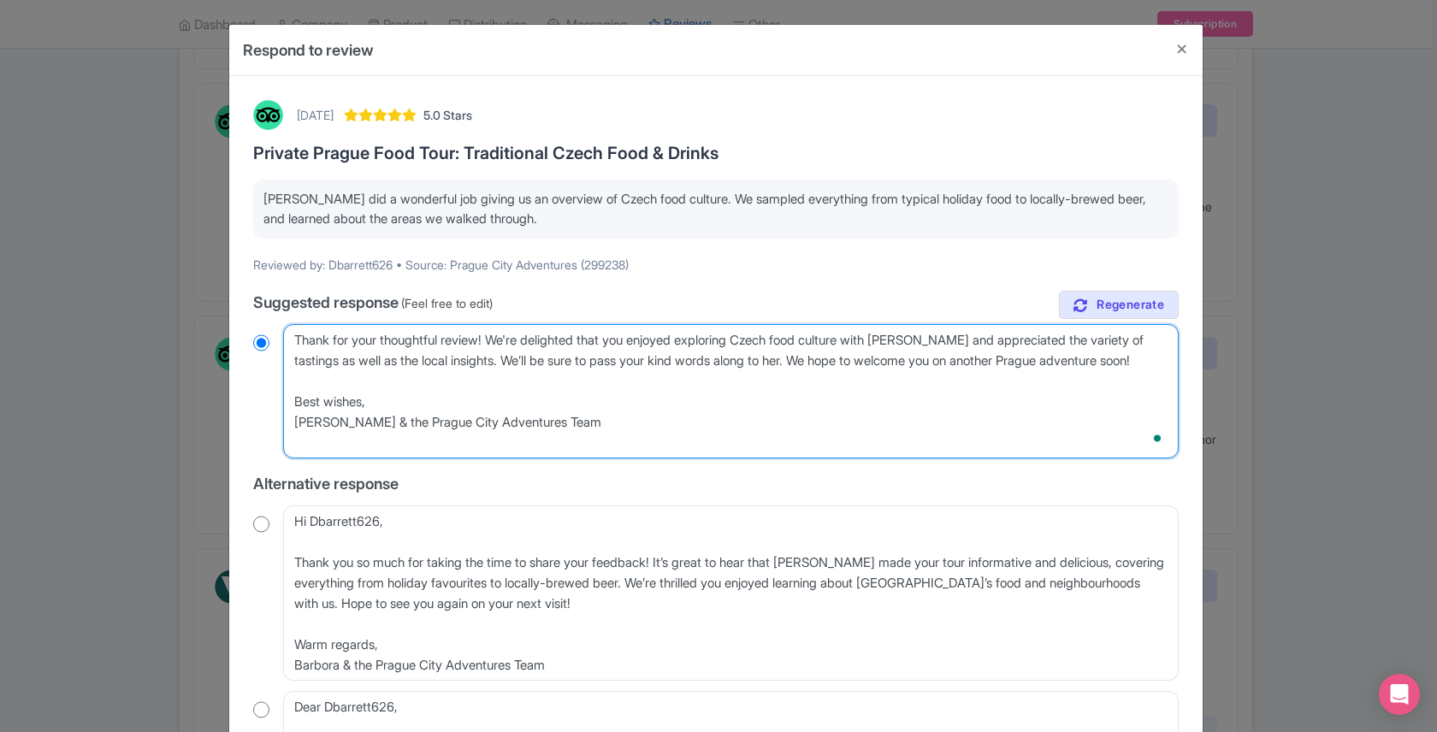
radio input "true"
type textarea "Thanks for your thoughtful review! We're delighted that you enjoyed exploring C…"
radio input "true"
click at [491, 342] on textarea "Dear Dbarrett626, Thank you for your thoughtful review! We're delighted that yo…" at bounding box center [731, 391] width 896 height 134
type textarea "Thanks for your thoughtful review,! We're delighted that you enjoyed exploring …"
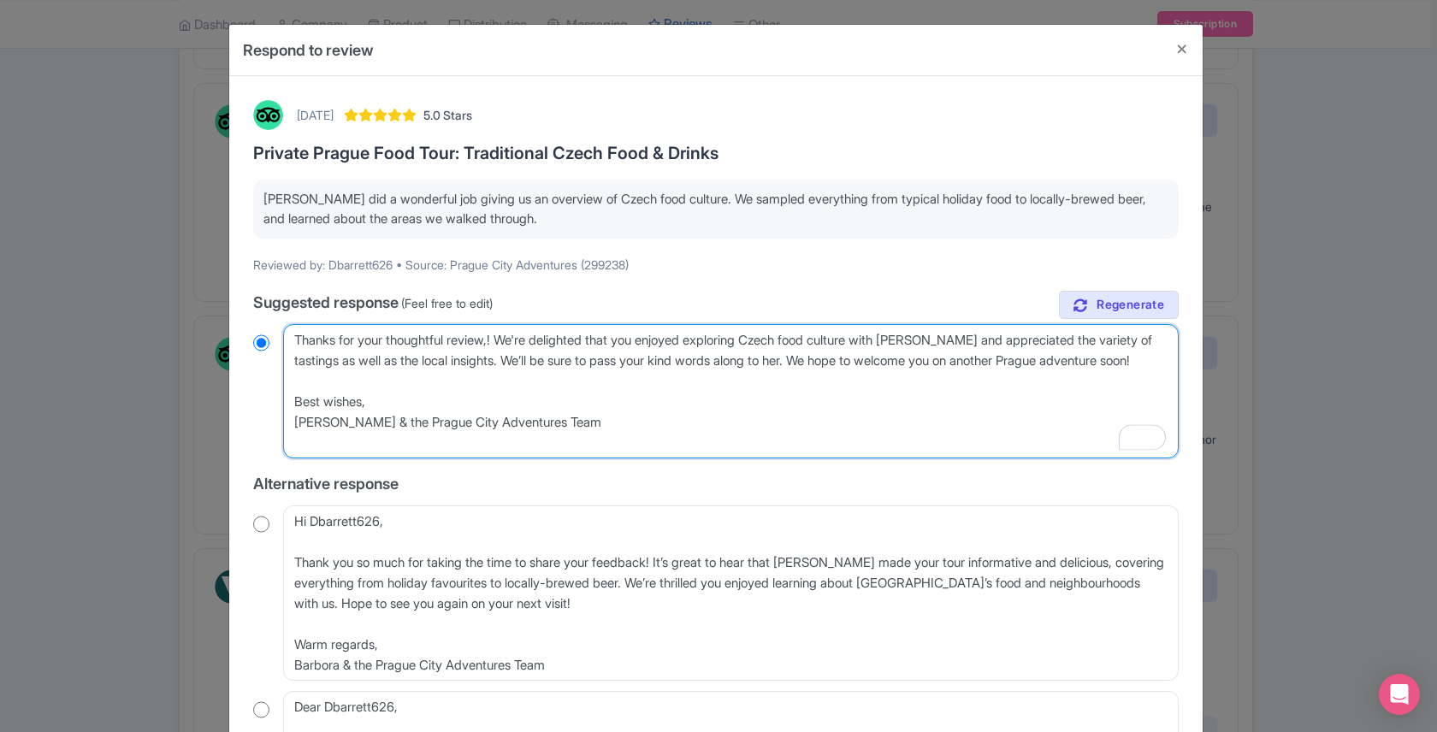
radio input "true"
type textarea "Thanks for your thoughtful review, ! We're delighted that you enjoyed exploring…"
radio input "true"
type textarea "Thanks for your thoughtful review, D! We're delighted that you enjoyed explorin…"
radio input "true"
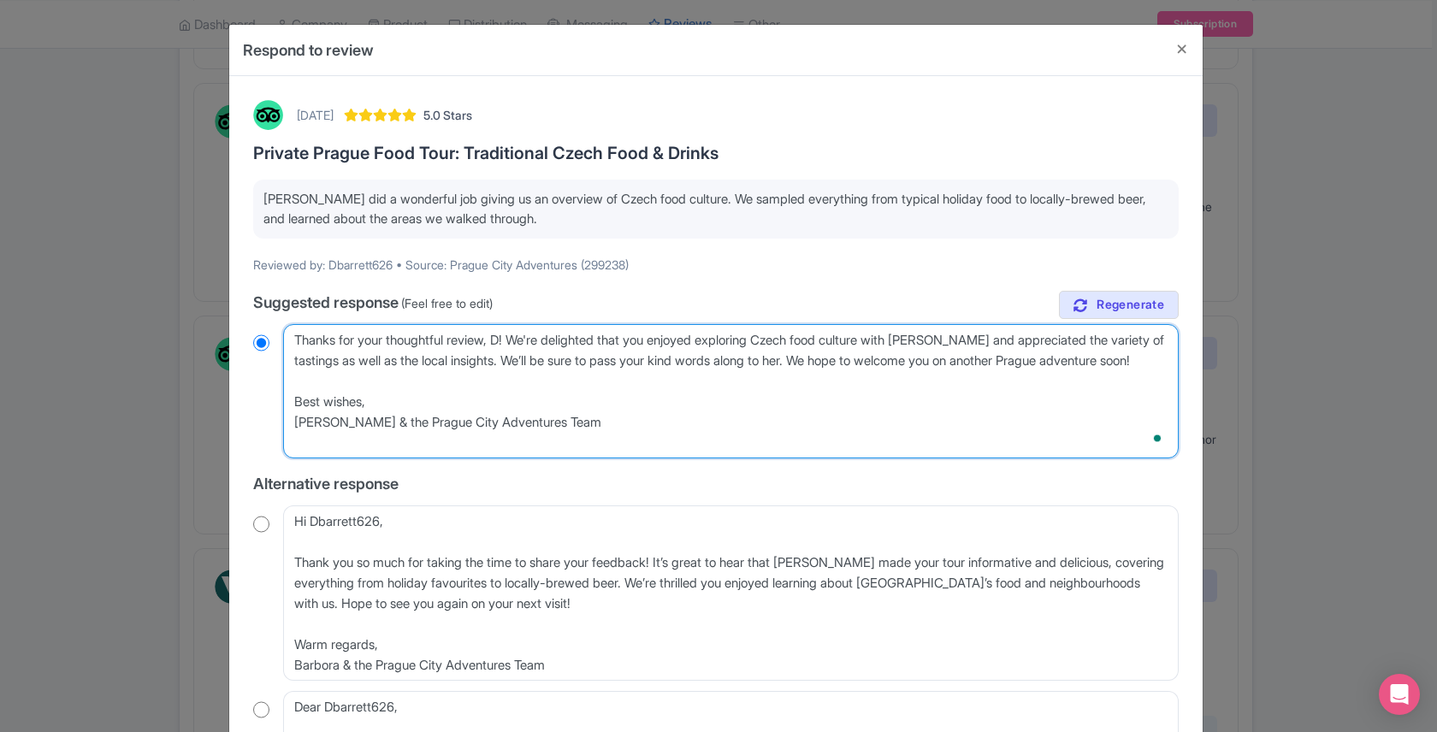
type textarea "Thanks for your thoughtful review, De! We're delighted that you enjoyed explori…"
radio input "true"
type textarea "Thanks for your thoughtful review, Deb! We're delighted that you enjoyed explor…"
radio input "true"
type textarea "Thanks for your thoughtful review, Debb! We're delighted that you enjoyed explo…"
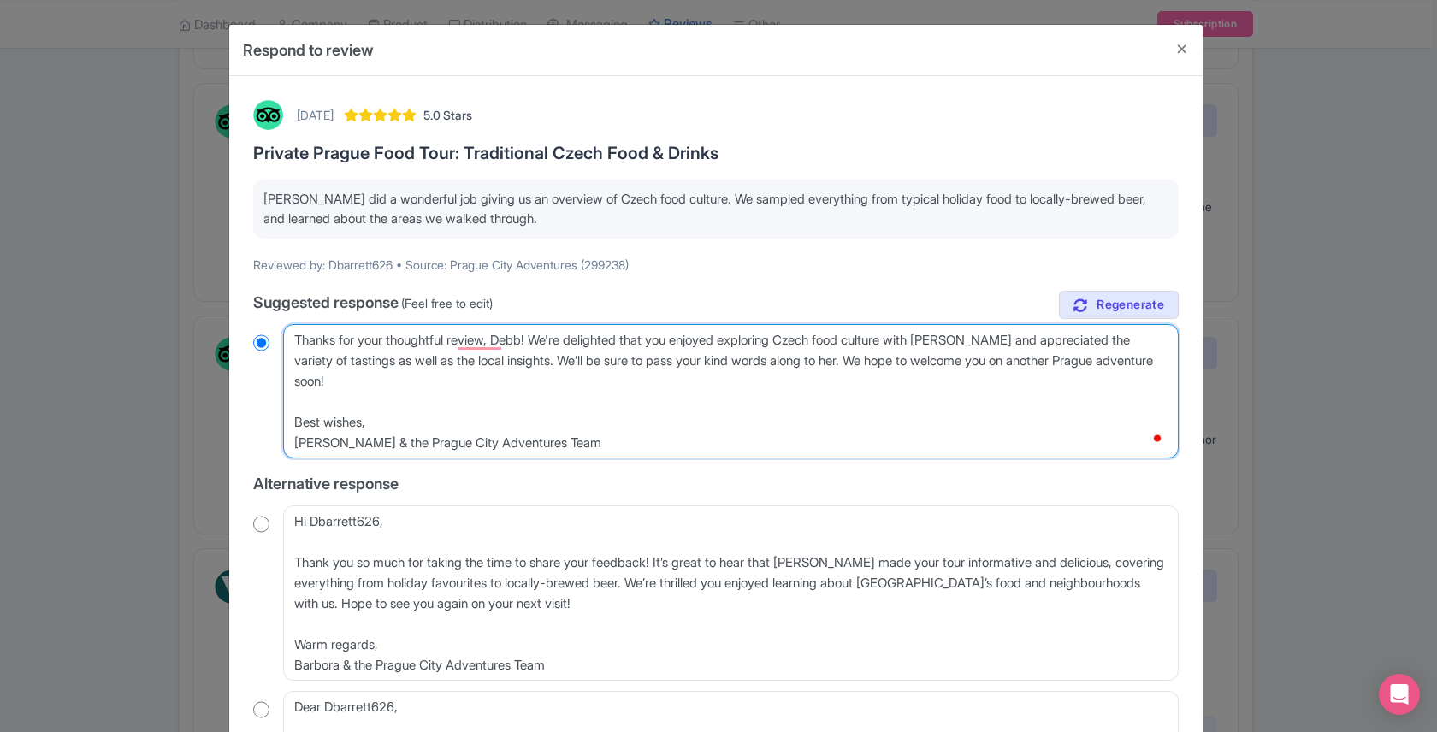
radio input "true"
type textarea "Thanks for your thoughtful review, [PERSON_NAME]! We're delighted that you enjo…"
radio input "true"
type textarea "Thanks for your thoughtful review, [PERSON_NAME]! We're delighted that you enjo…"
radio input "true"
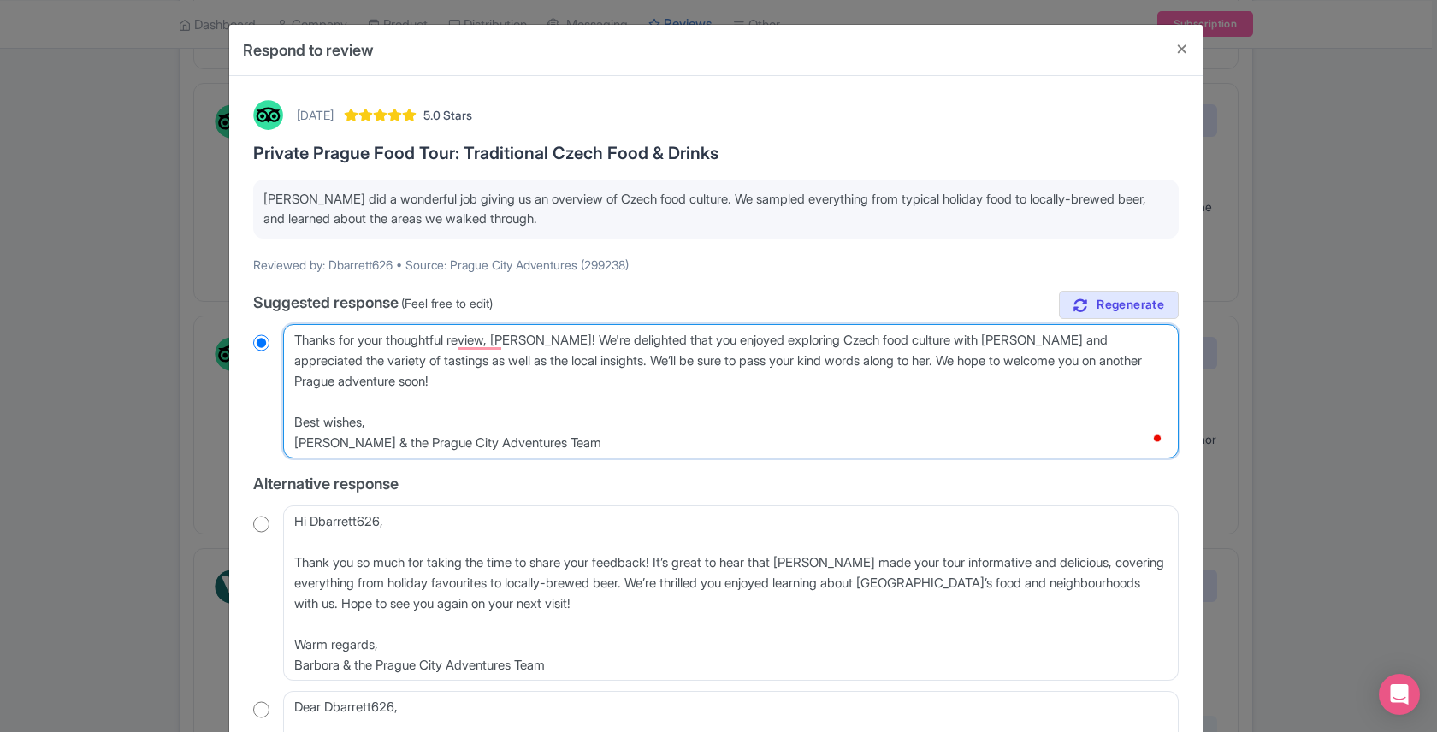
click at [650, 406] on textarea "Dear Dbarrett626, Thank you for your thoughtful review! We're delighted that yo…" at bounding box center [731, 391] width 896 height 134
drag, startPoint x: 647, startPoint y: 342, endPoint x: 593, endPoint y: 342, distance: 53.9
click at [593, 342] on textarea "Dear Dbarrett626, Thank you for your thoughtful review! We're delighted that yo…" at bounding box center [731, 391] width 896 height 134
type textarea "Thanks for your thoughtful review, [PERSON_NAME]! We're s that you enjoyed expl…"
radio input "true"
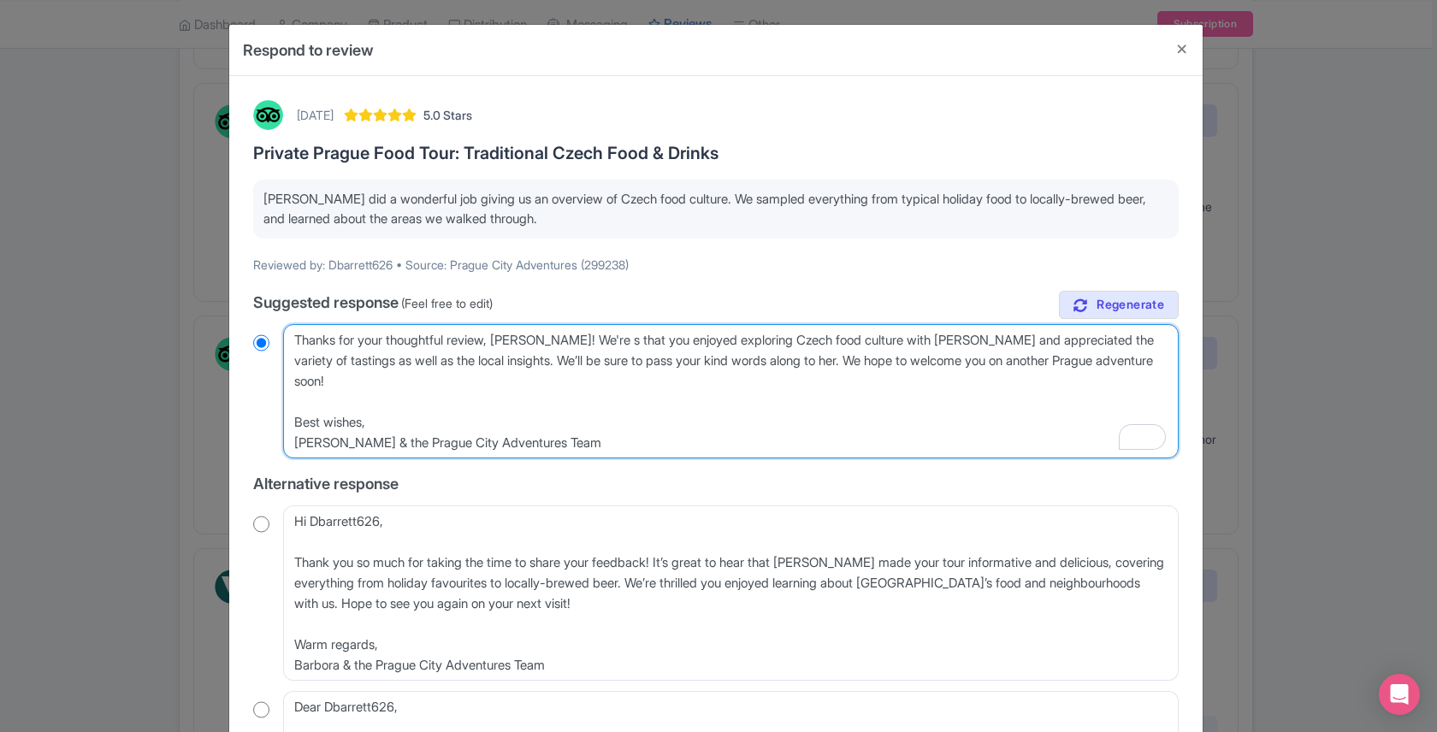
type textarea "Thanks for your thoughtful review, [PERSON_NAME]! We're su that you enjoyed exp…"
radio input "true"
type textarea "Thanks for your thoughtful review, [PERSON_NAME]! We're sup that you enjoyed ex…"
radio input "true"
type textarea "Thanks for your thoughtful review, [PERSON_NAME]! We're supr that you enjoyed e…"
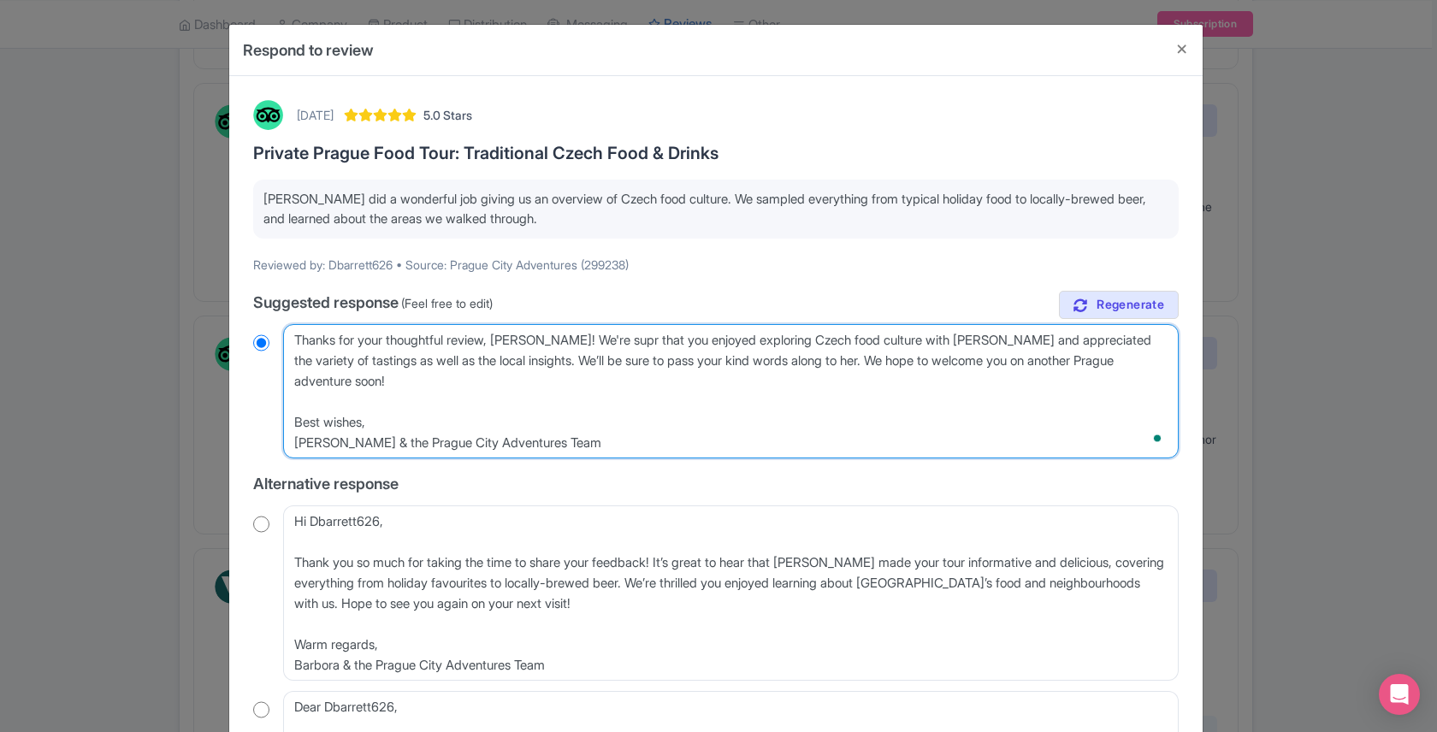
radio input "true"
type textarea "Thanks for your thoughtful review, [PERSON_NAME]! We're sup that you enjoyed ex…"
radio input "true"
type textarea "Thanks for your thoughtful review, [PERSON_NAME]! We're supe that you enjoyed e…"
radio input "true"
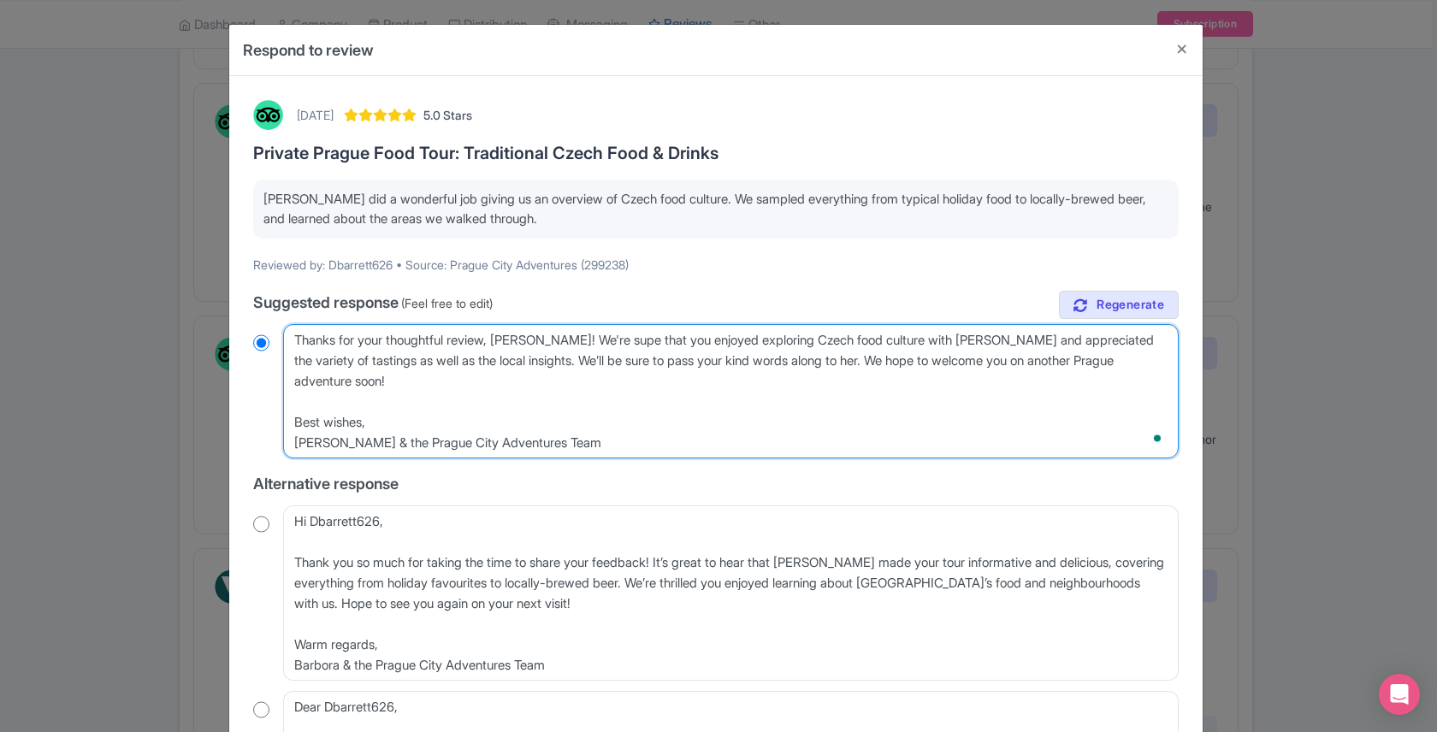
type textarea "Thanks for your thoughtful review, [PERSON_NAME]! We're super that you enjoyed …"
radio input "true"
type textarea "Thanks for your thoughtful review, [PERSON_NAME]! We're super that you enjoyed …"
radio input "true"
type textarea "Thanks for your thoughtful review, [PERSON_NAME]! We're super h that you enjoye…"
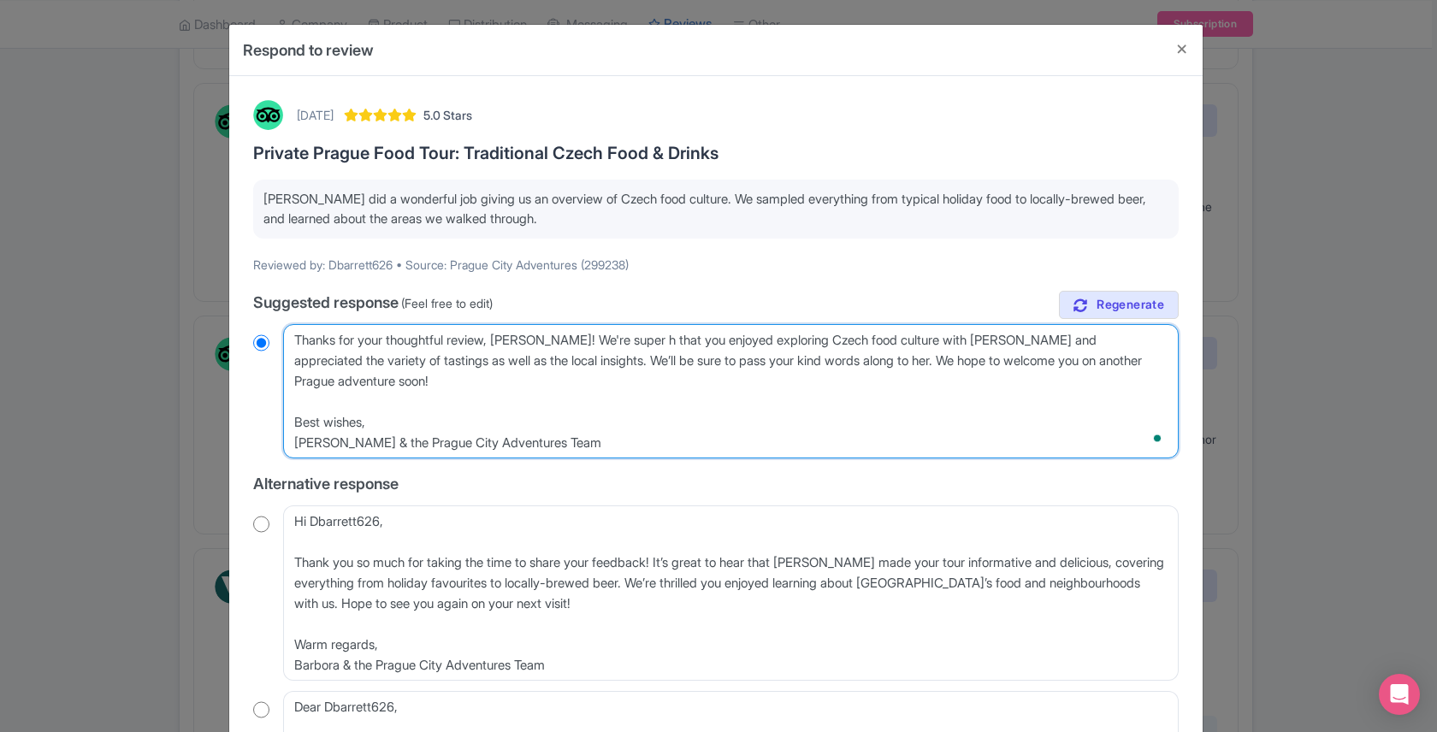
radio input "true"
type textarea "Thanks for your thoughtful review, [PERSON_NAME]! We're super ha that you enjoy…"
radio input "true"
type textarea "Thanks for your thoughtful review, [PERSON_NAME]! We're super hap that you enjo…"
radio input "true"
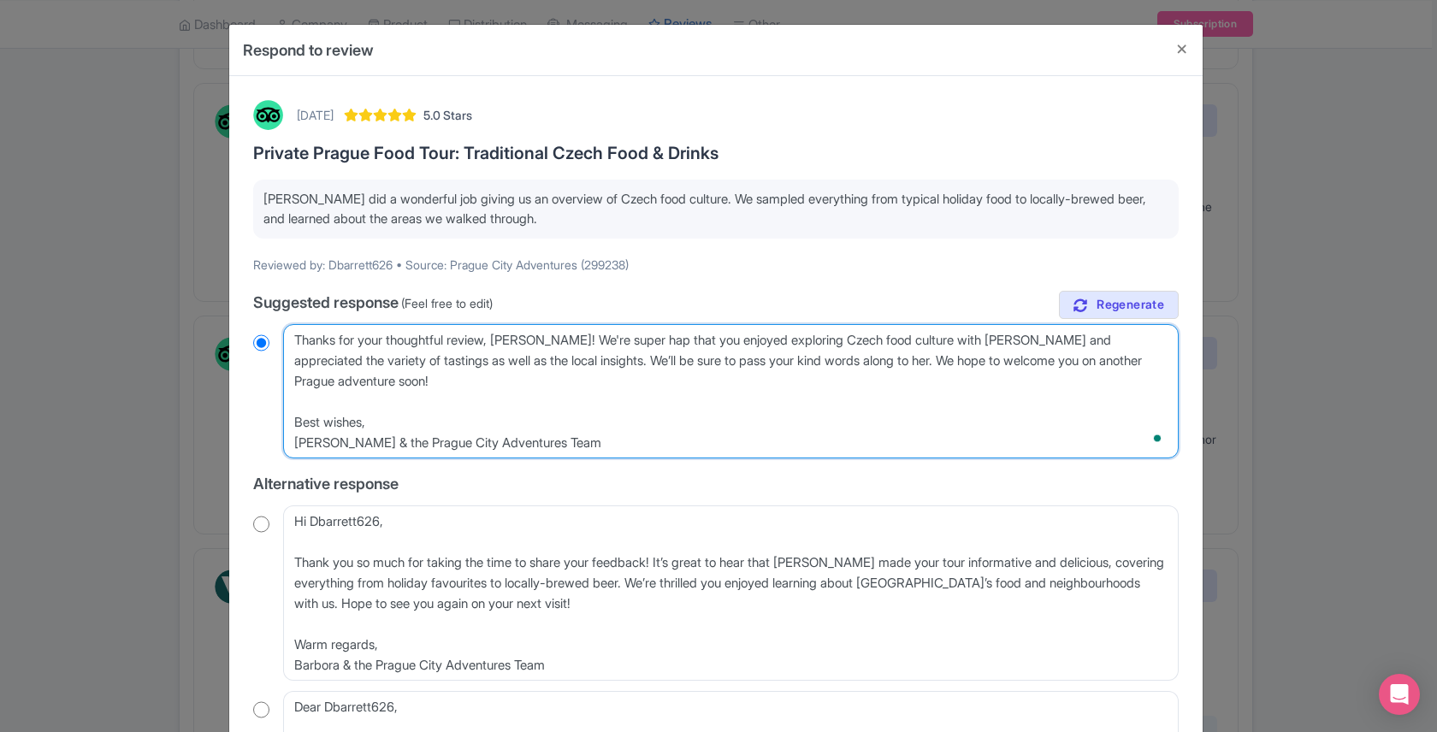
type textarea "Thanks for your thoughtful review, [PERSON_NAME]! We're super happ that you enj…"
radio input "true"
type textarea "Thanks for your thoughtful review, [PERSON_NAME]! We're super happy that you en…"
radio input "true"
drag, startPoint x: 566, startPoint y: 361, endPoint x: 408, endPoint y: 362, distance: 157.4
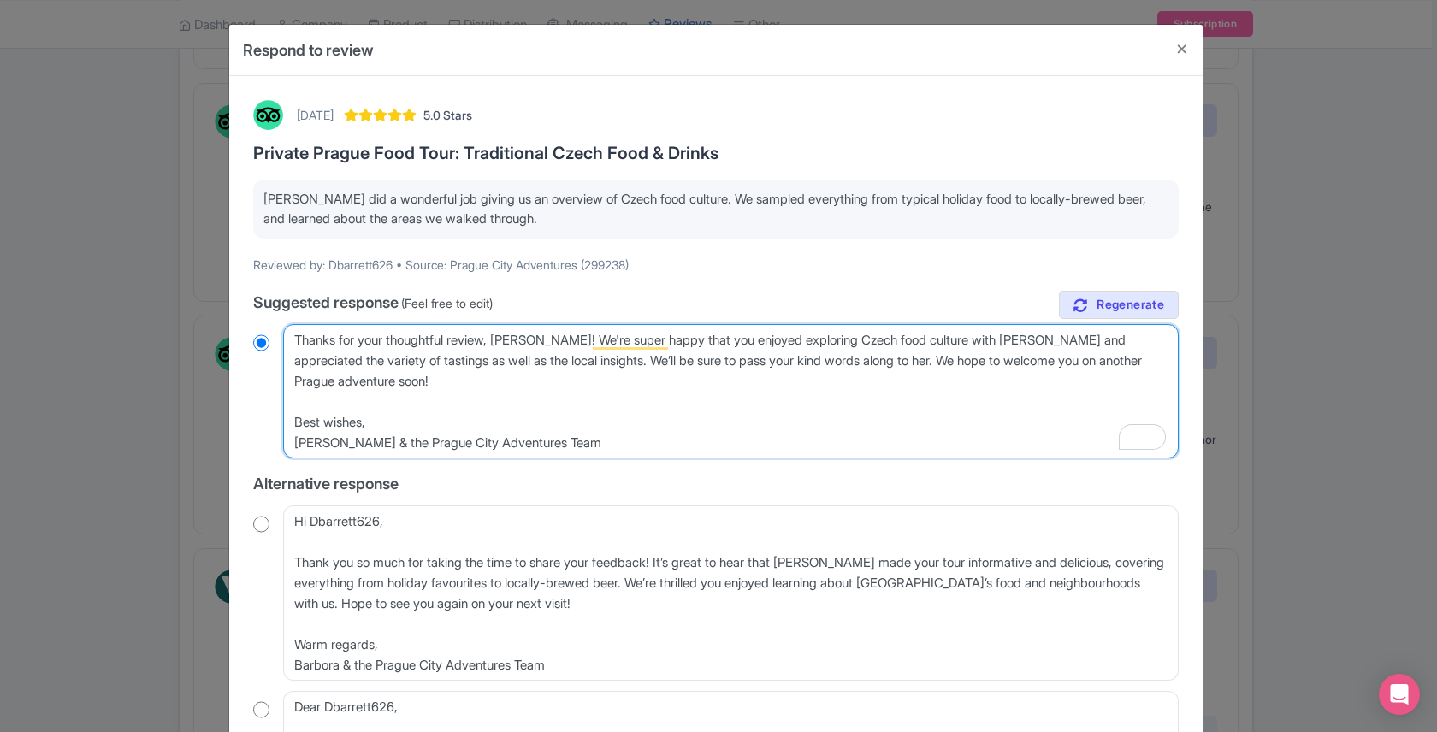
click at [408, 362] on textarea "Dear Dbarrett626, Thank you for your thoughtful review! We're delighted that yo…" at bounding box center [731, 391] width 896 height 134
type textarea "Thanks for your thoughtful review, [PERSON_NAME]! We're super happy that you en…"
radio input "true"
type textarea "Thanks for your thoughtful review, [PERSON_NAME]! We're super happy that you en…"
radio input "true"
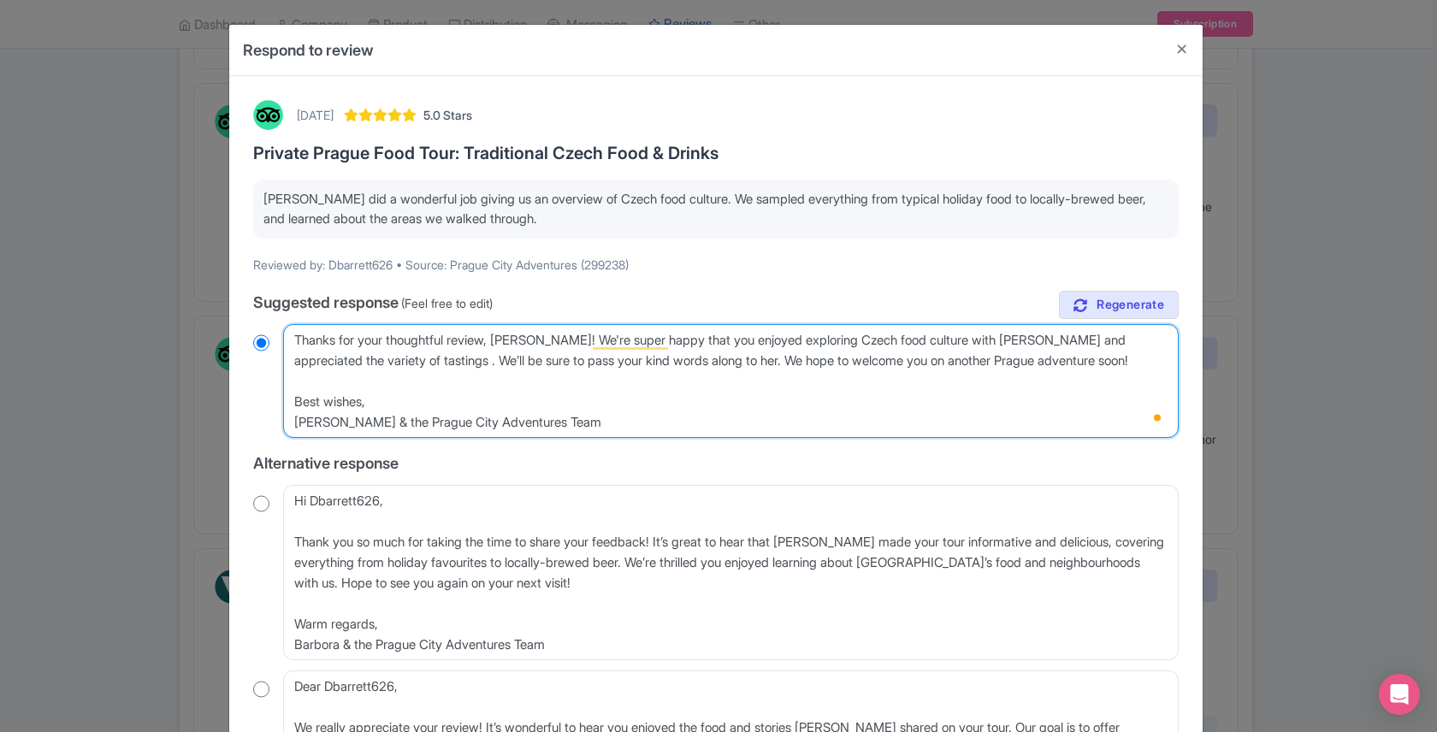
type textarea "Thanks for your thoughtful review, [PERSON_NAME]! We're super happy that you en…"
radio input "true"
drag, startPoint x: 706, startPoint y: 364, endPoint x: 774, endPoint y: 362, distance: 68.5
click at [774, 362] on textarea "Dear Dbarrett626, Thank you for your thoughtful review! We're delighted that yo…" at bounding box center [731, 381] width 896 height 114
type textarea "Thanks for your thoughtful review, [PERSON_NAME]! We're super happy that you en…"
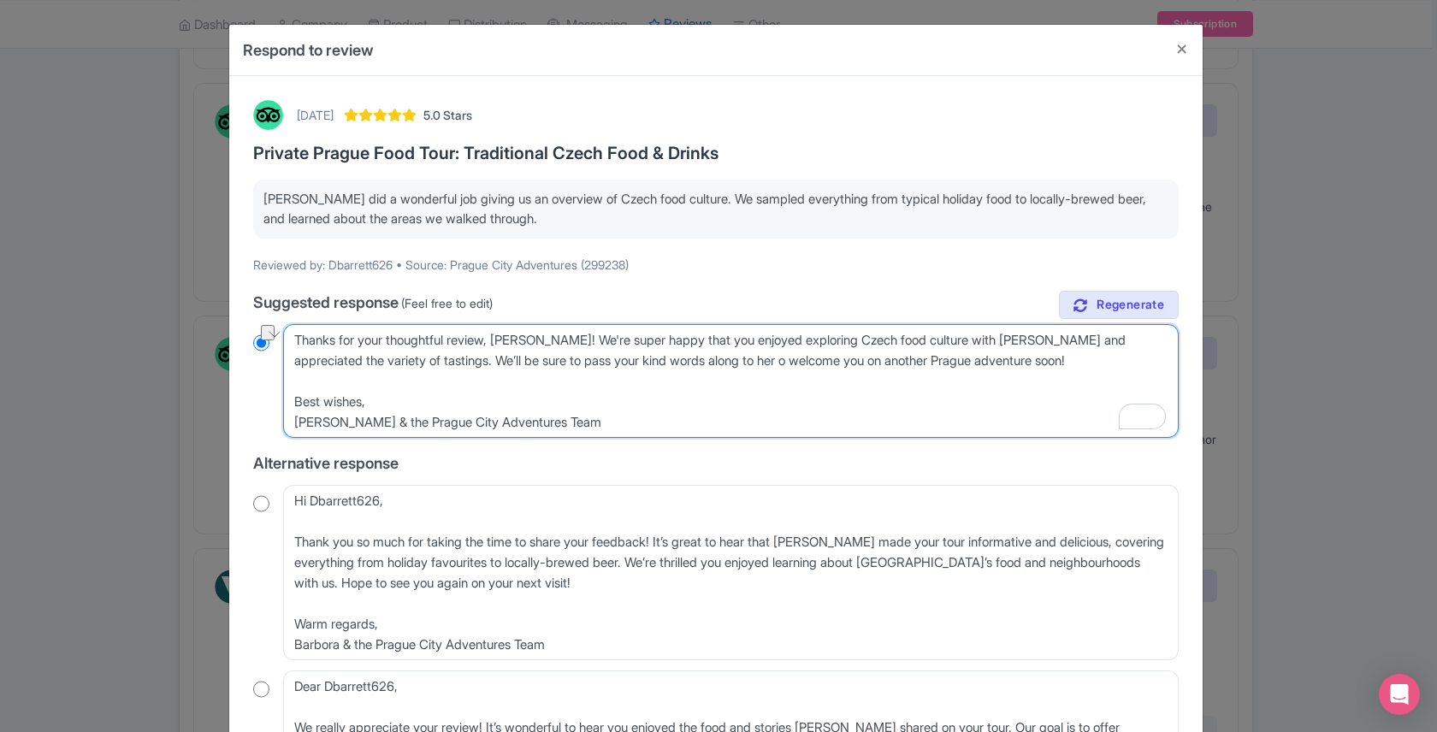
radio input "true"
type textarea "Thanks for your thoughtful review, [PERSON_NAME]! We're super happy that you en…"
radio input "true"
type textarea "Thanks for your thoughtful review, [PERSON_NAME]! We're super happy that you en…"
radio input "true"
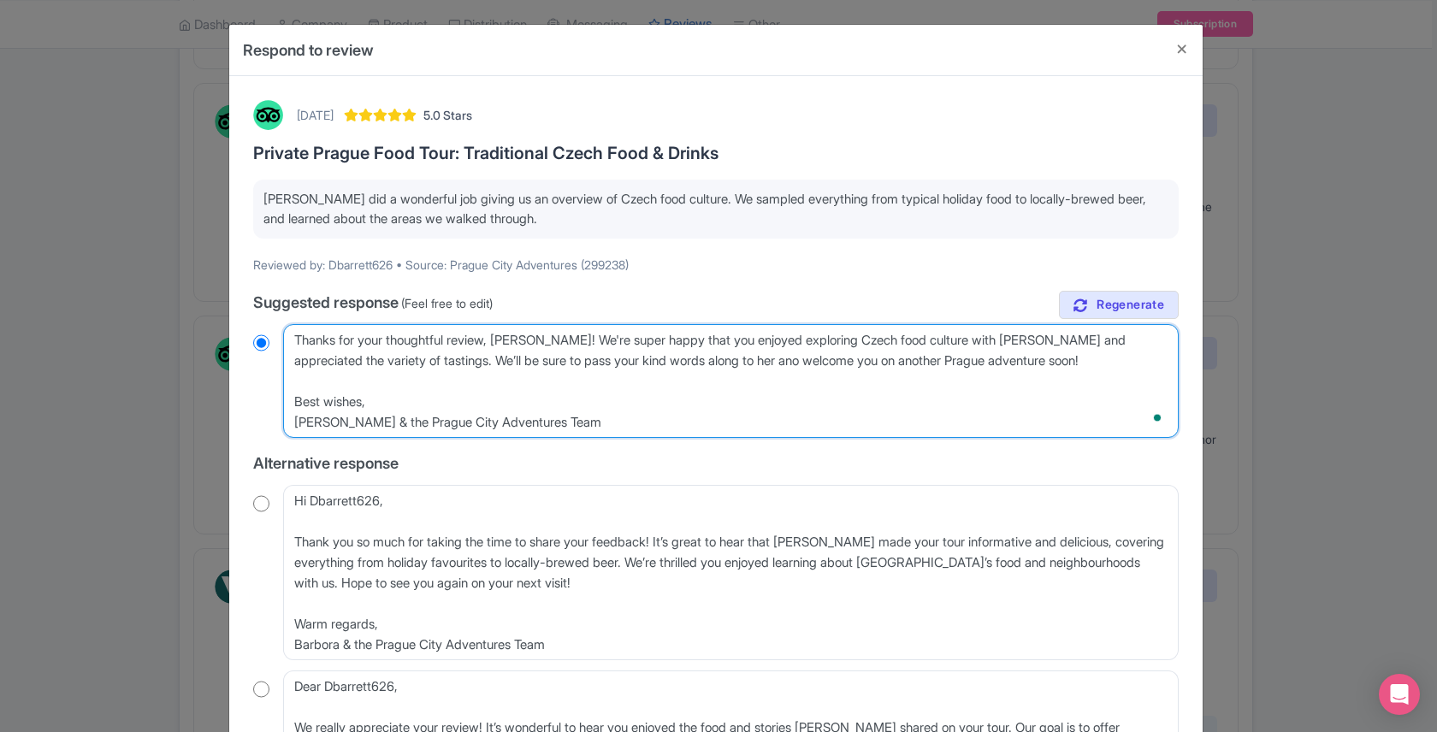
type textarea "Thanks for your thoughtful review, [PERSON_NAME]! We're super happy that you en…"
radio input "true"
type textarea "Thanks for your thoughtful review, [PERSON_NAME]! We're super happy that you en…"
radio input "true"
type textarea "Thanks for your thoughtful review, [PERSON_NAME]! We're super happy that you en…"
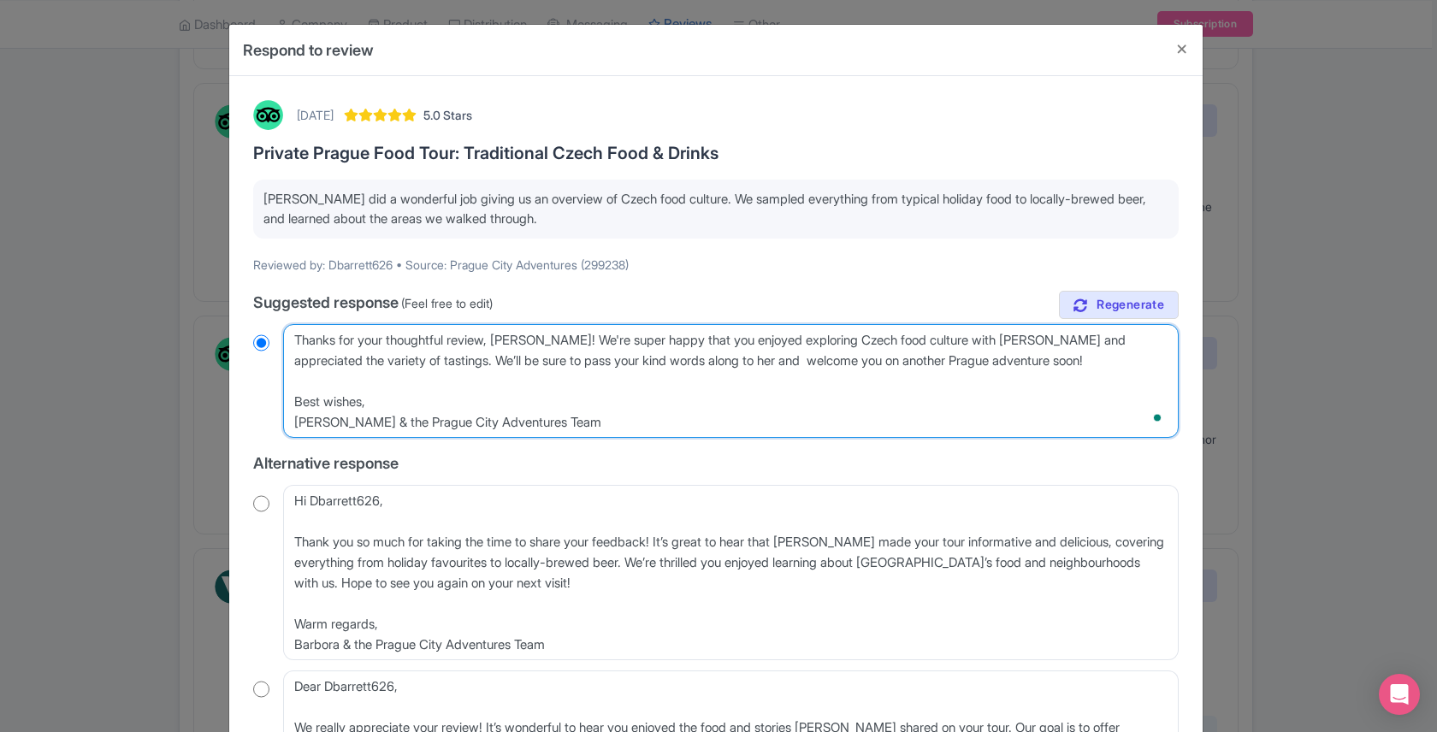
radio input "true"
type textarea "Thanks for your thoughtful review, [PERSON_NAME]! We're super happy that you en…"
radio input "true"
type textarea "Thanks for your thoughtful review, [PERSON_NAME]! We're super happy that you en…"
radio input "true"
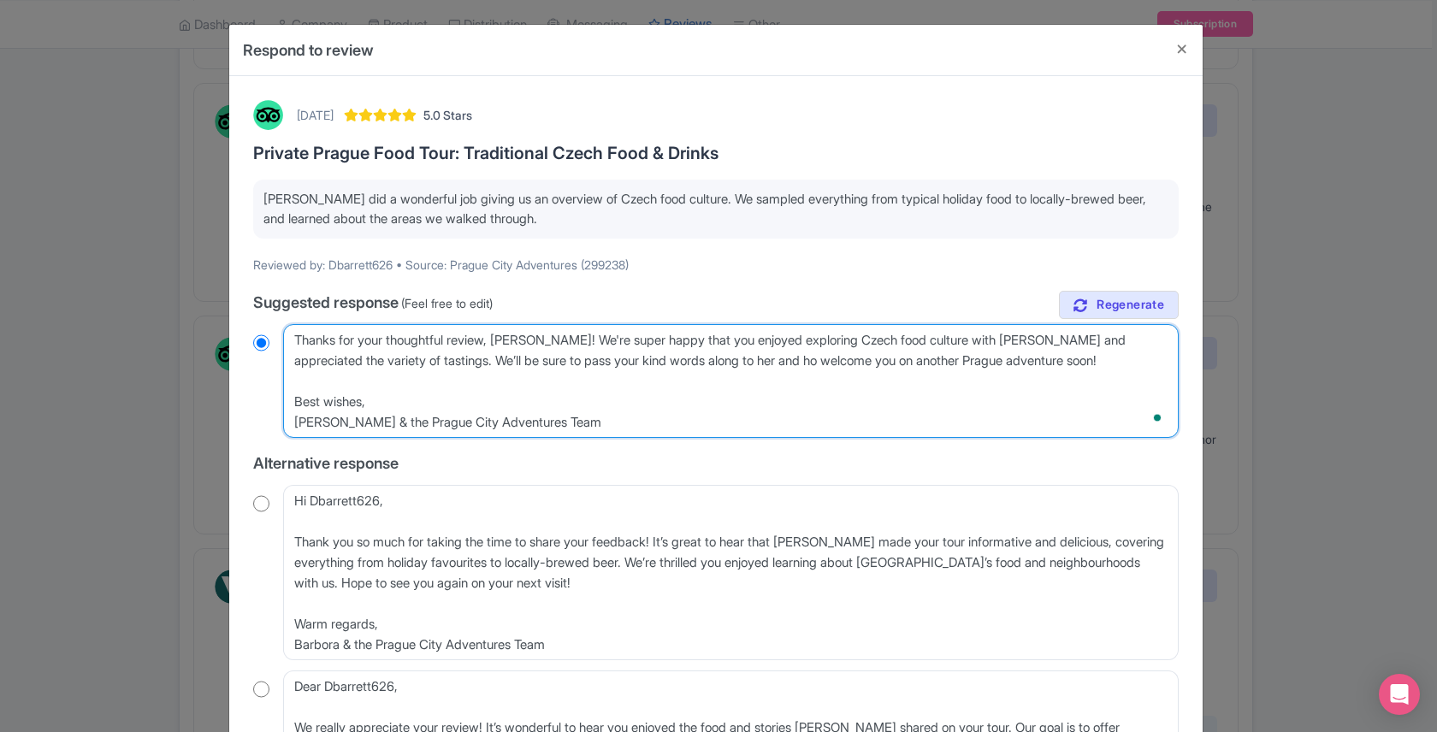
type textarea "Thanks for your thoughtful review, [PERSON_NAME]! We're super happy that you en…"
radio input "true"
type textarea "Thanks for your thoughtful review, [PERSON_NAME]! We're super happy that you en…"
radio input "true"
type textarea "Thanks for your thoughtful review, [PERSON_NAME]! We're super happy that you en…"
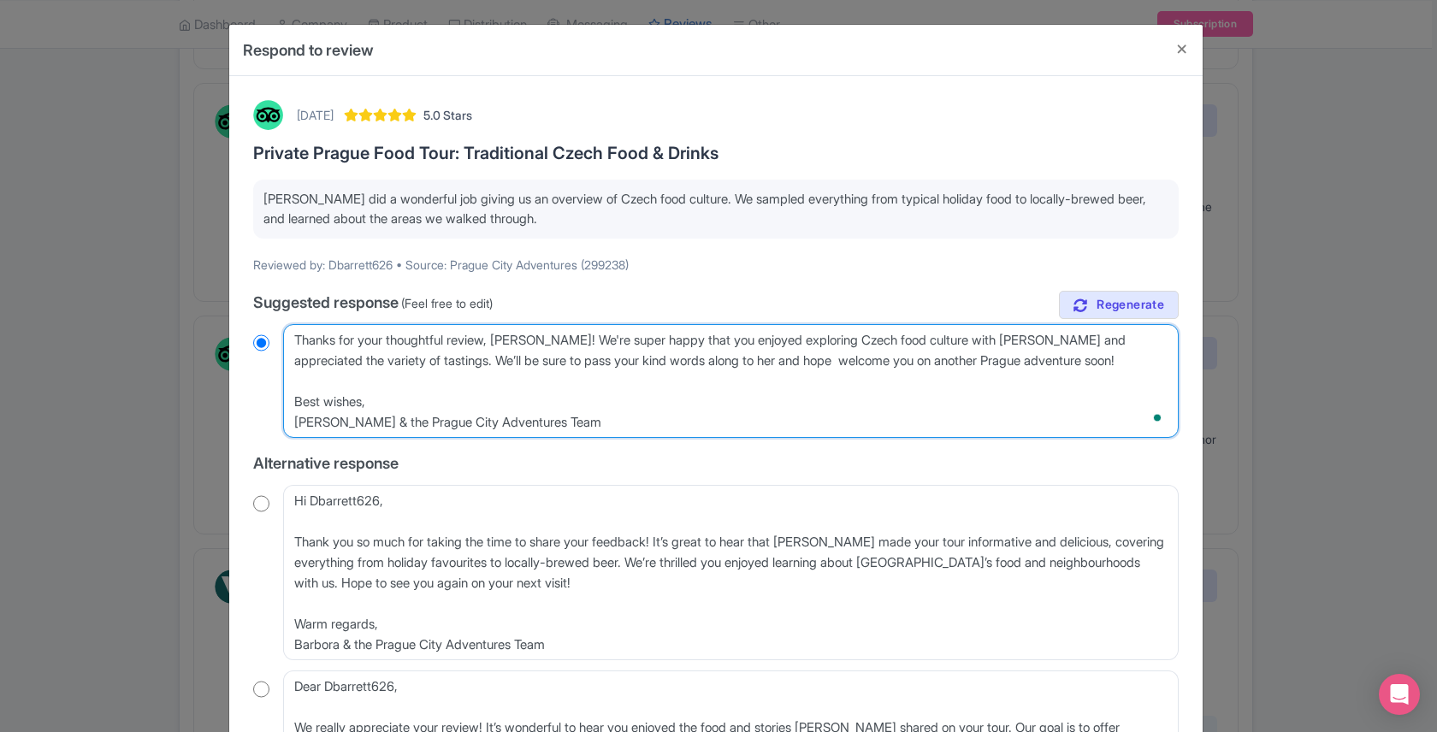
radio input "true"
type textarea "Thanks for your thoughtful review, [PERSON_NAME]! We're super happy that you en…"
radio input "true"
type textarea "Thanks for your thoughtful review, [PERSON_NAME]! We're super happy that you en…"
radio input "true"
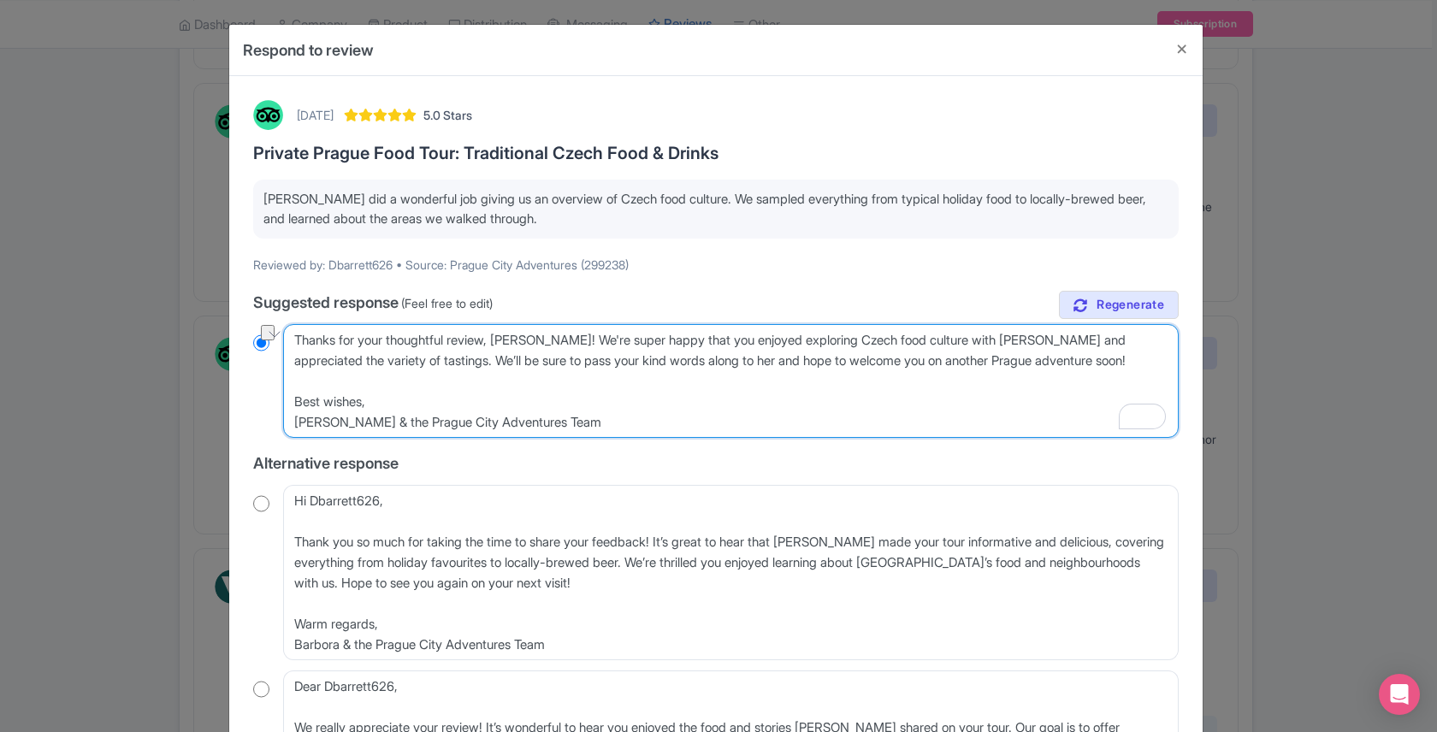
drag, startPoint x: 1045, startPoint y: 362, endPoint x: 873, endPoint y: 364, distance: 172.0
click at [873, 364] on textarea "Dear Dbarrett626, Thank you for your thoughtful review! We're delighted that yo…" at bounding box center [731, 381] width 896 height 114
type textarea "Thanks for your thoughtful review, [PERSON_NAME]! We're super happy that you en…"
radio input "true"
type textarea "Thanks for your thoughtful review, [PERSON_NAME]! We're super happy that you en…"
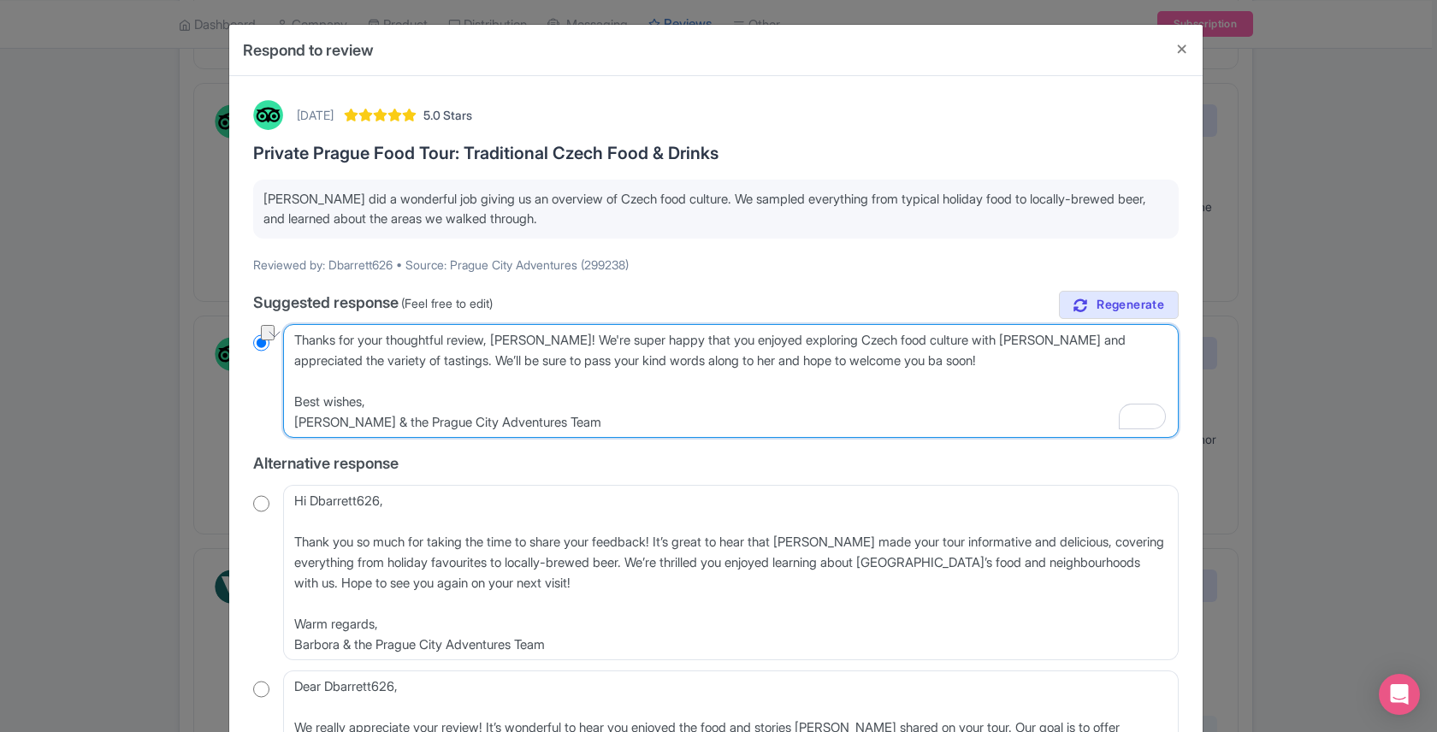
radio input "true"
type textarea "Thanks for your thoughtful review, [PERSON_NAME]! We're super happy that you en…"
radio input "true"
type textarea "Thanks for your thoughtful review, [PERSON_NAME]! We're super happy that you en…"
radio input "true"
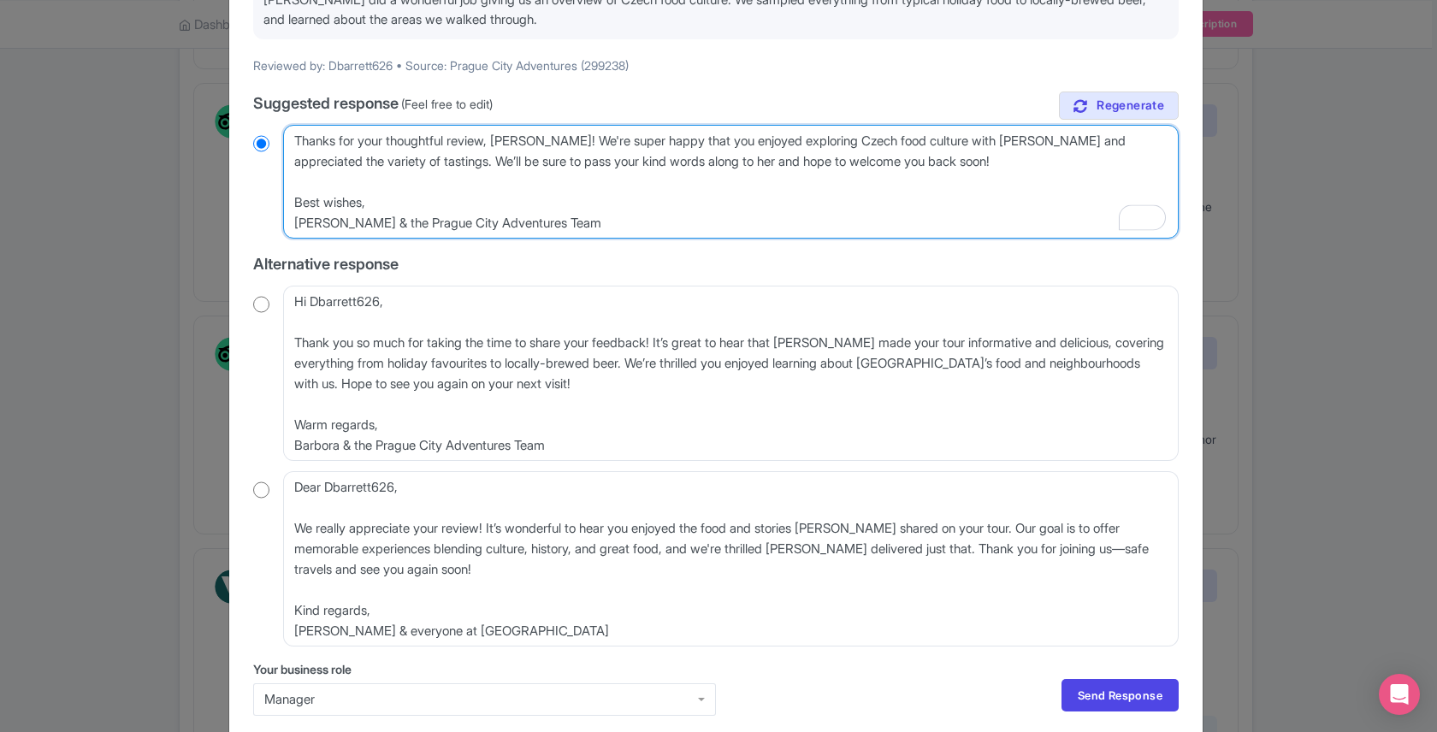
scroll to position [271, 0]
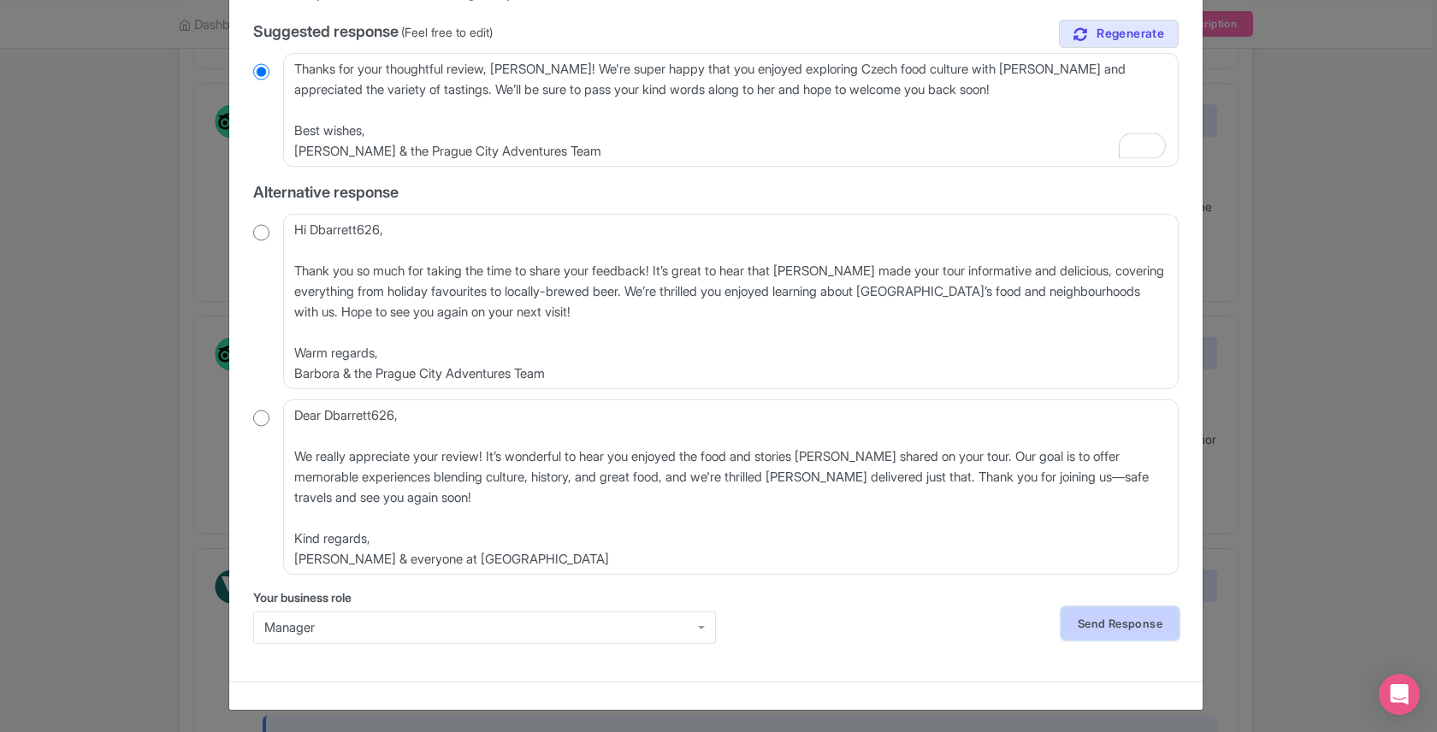
click at [1101, 635] on link "Send Response" at bounding box center [1120, 623] width 117 height 33
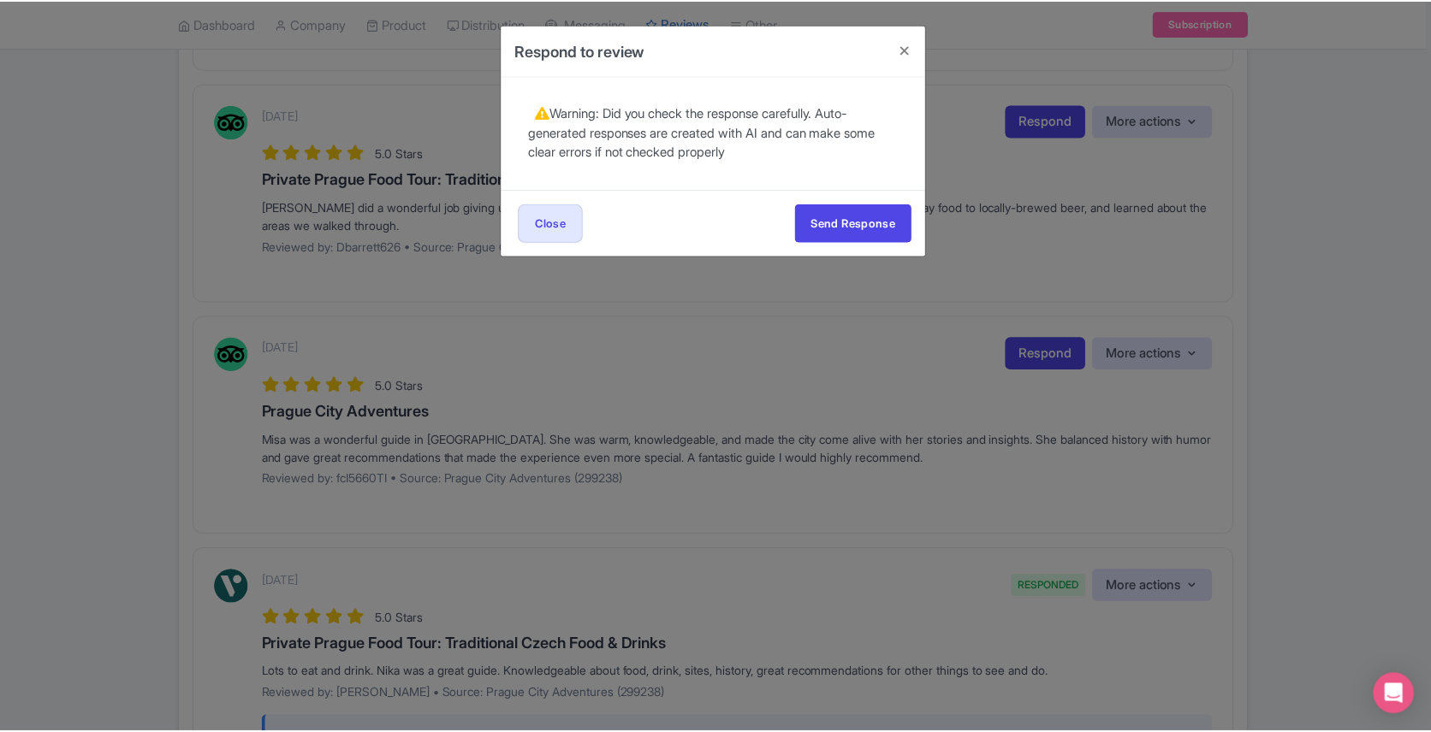
scroll to position [0, 0]
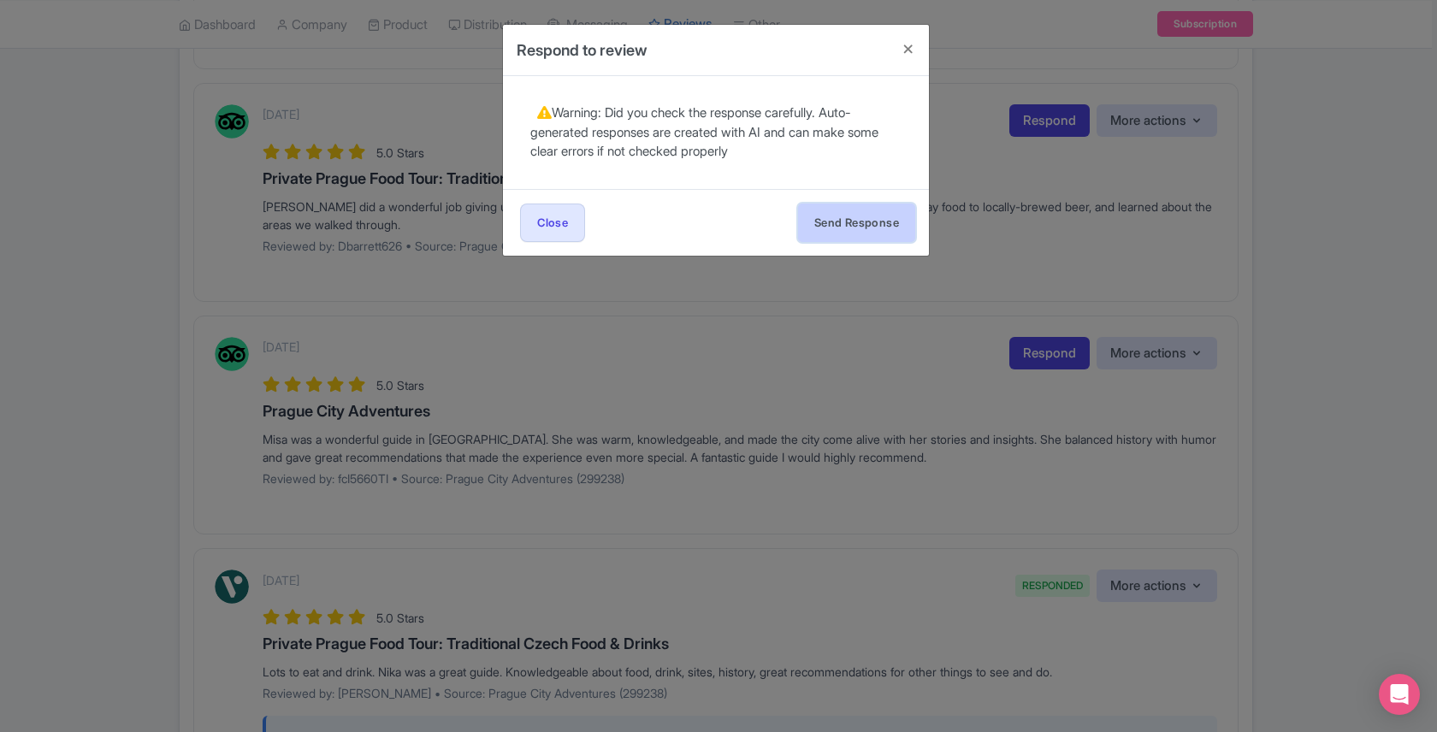
click at [838, 219] on button "Send Response" at bounding box center [856, 223] width 117 height 39
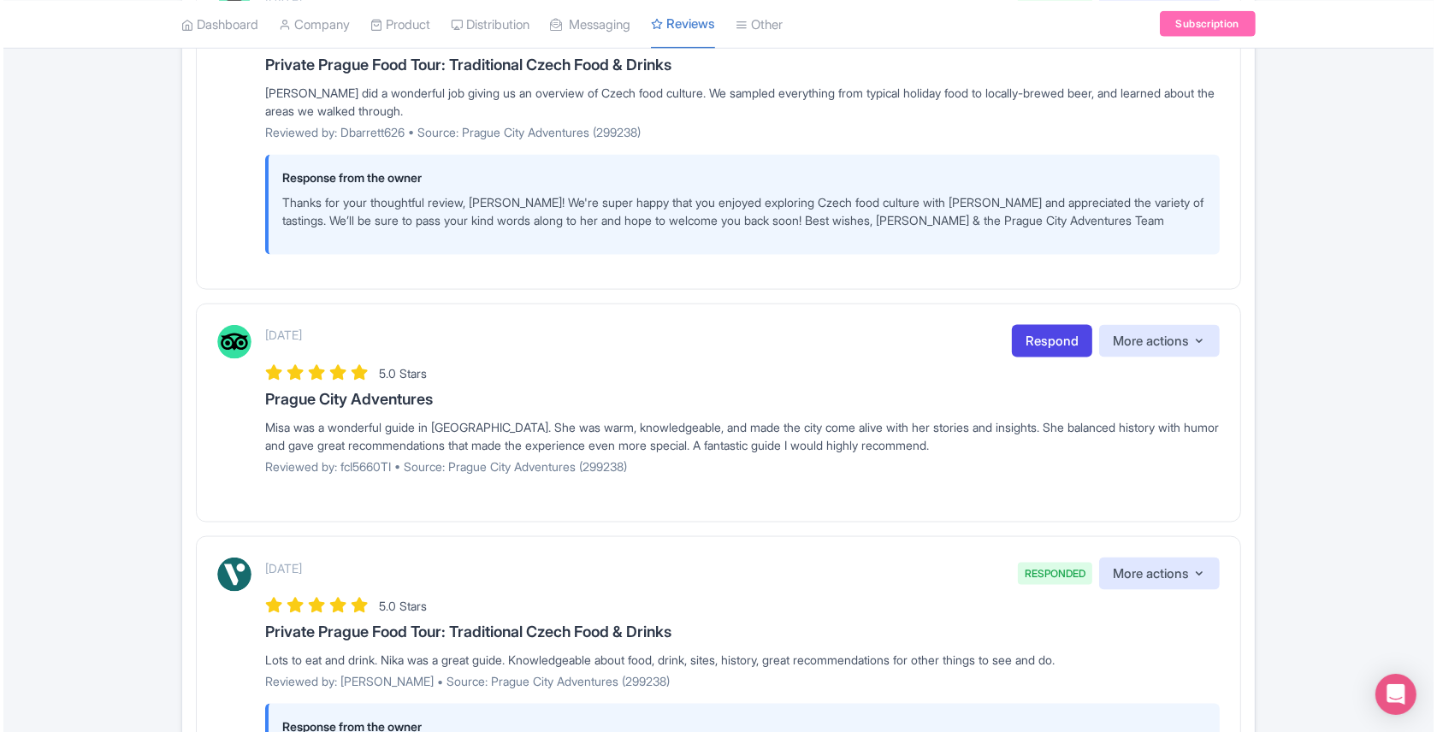
scroll to position [2239, 0]
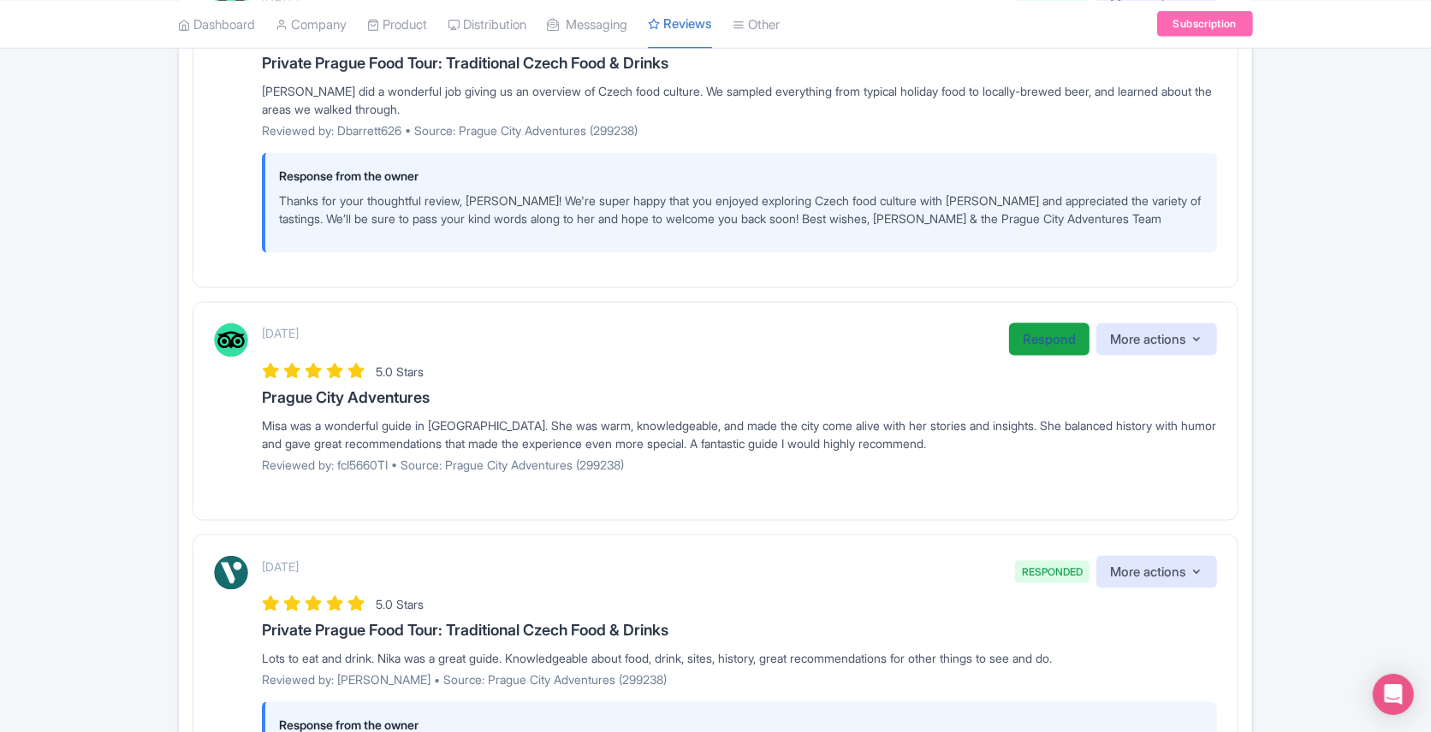
click at [1031, 335] on link "Respond" at bounding box center [1049, 339] width 80 height 33
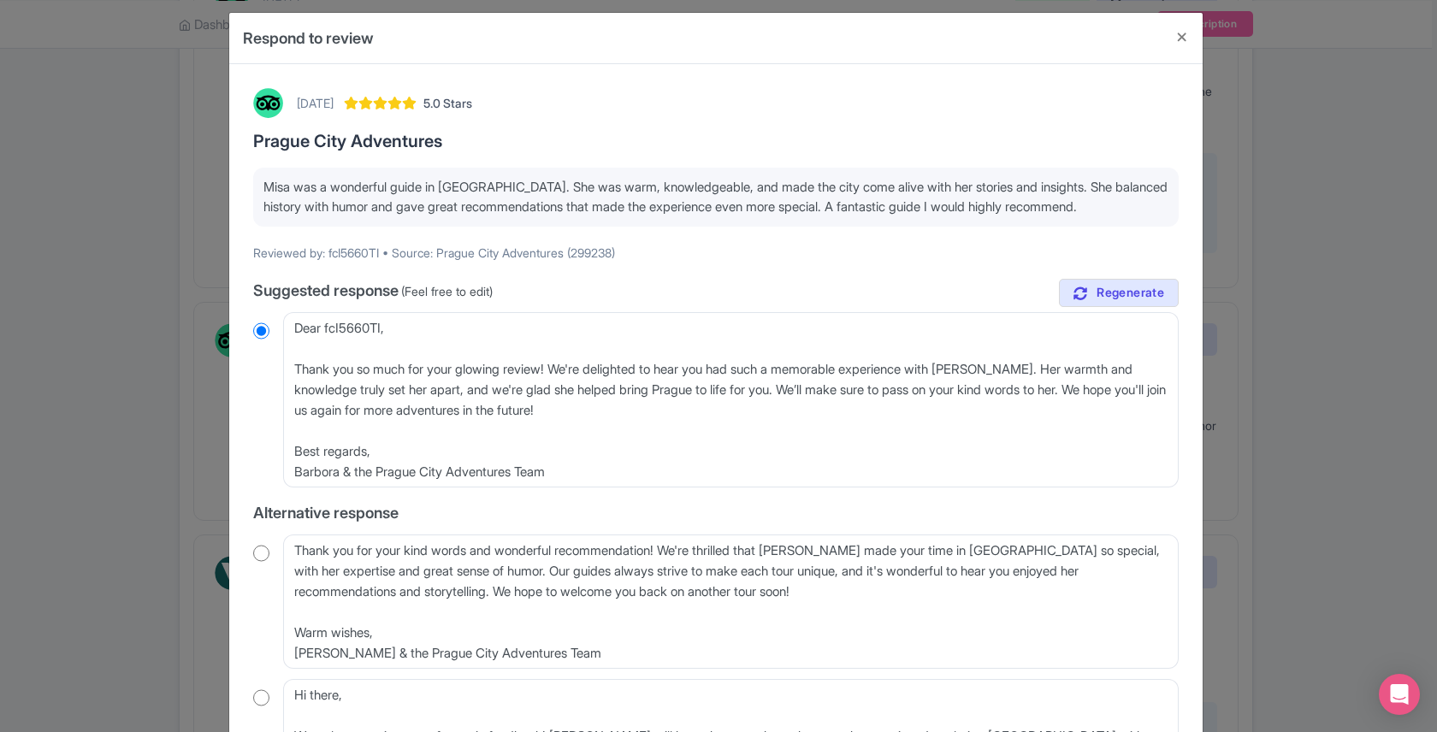
scroll to position [14, 0]
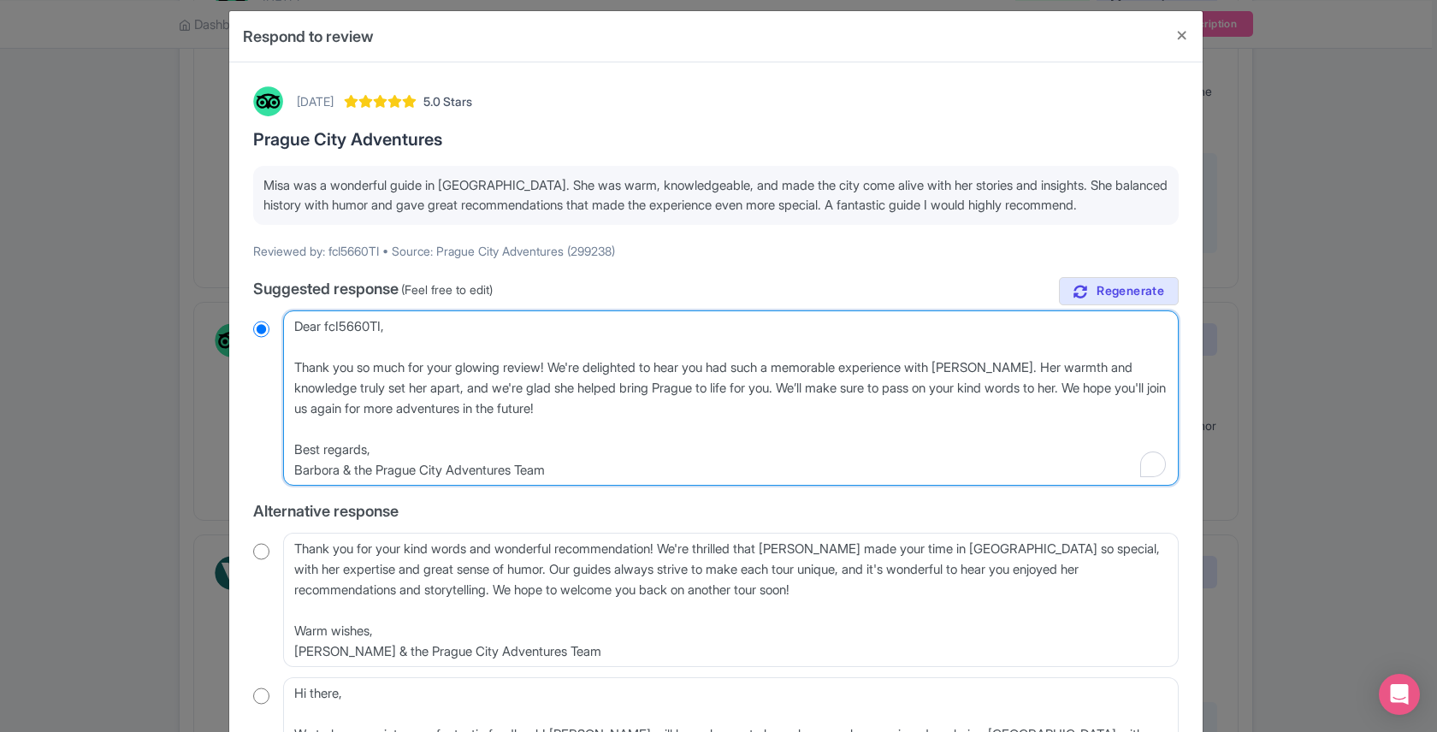
drag, startPoint x: 342, startPoint y: 344, endPoint x: 287, endPoint y: 323, distance: 58.5
click at [287, 323] on textarea "Dear fcI5660TI, Thank you so much for your glowing review! We're delighted to h…" at bounding box center [731, 398] width 896 height 175
type textarea "Thank you so much for your glowing review! We're delighted to hear you had such…"
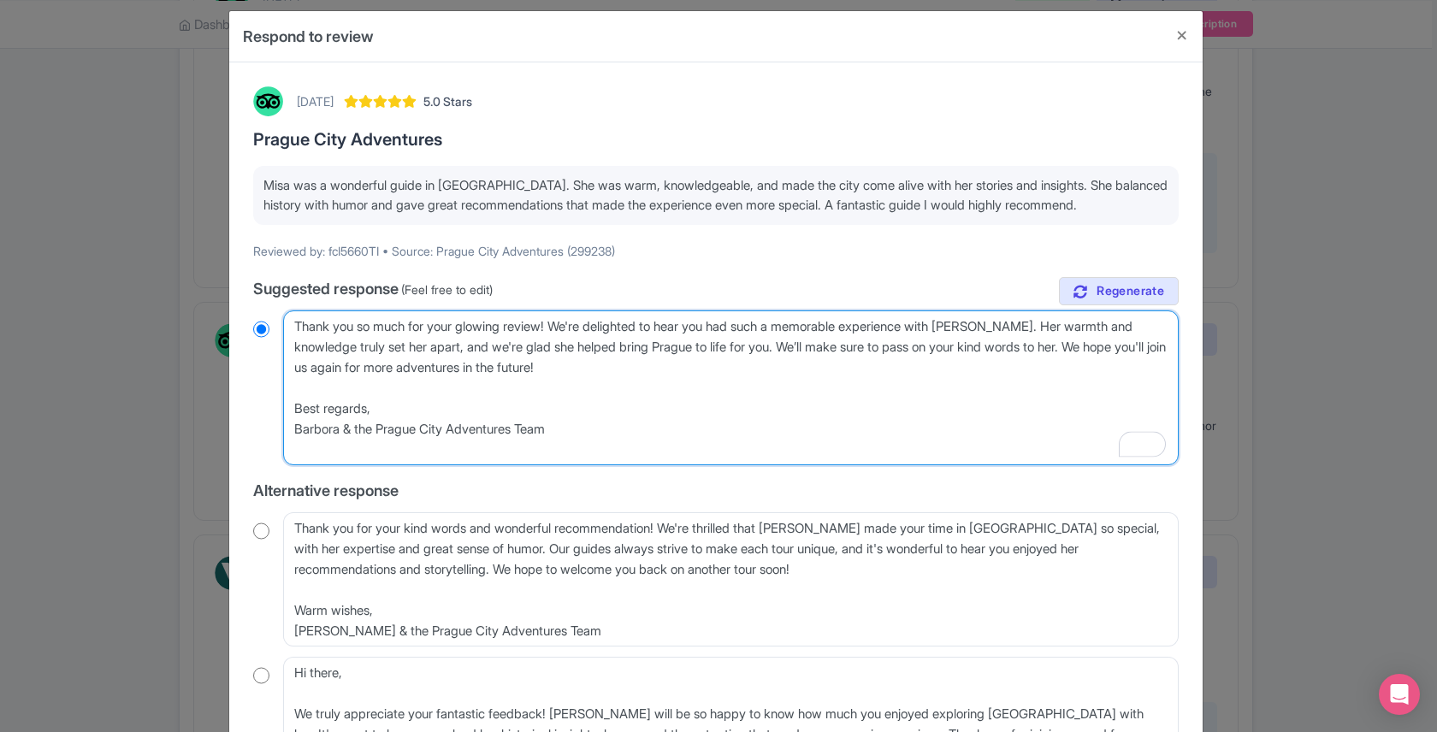
radio input "true"
type textarea "Thank you so much for your glowing review! We're delighted to hear you had such…"
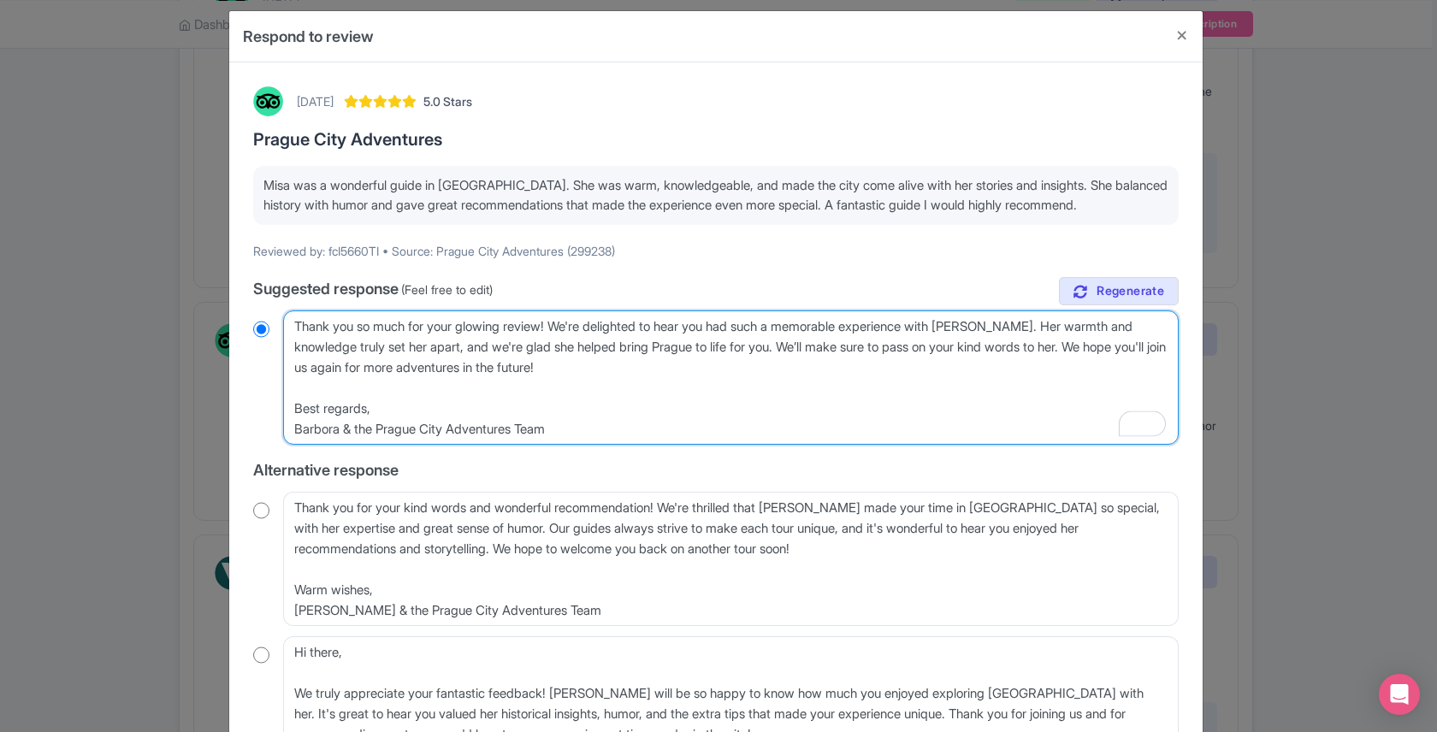
radio input "true"
drag, startPoint x: 700, startPoint y: 326, endPoint x: 601, endPoint y: 329, distance: 99.3
click at [601, 329] on textarea "Dear fcI5660TI, Thank you so much for your glowing review! We're delighted to h…" at bounding box center [731, 378] width 896 height 134
type textarea "Thank you so much for your glowing review! We're gr you had such a memorable ex…"
radio input "true"
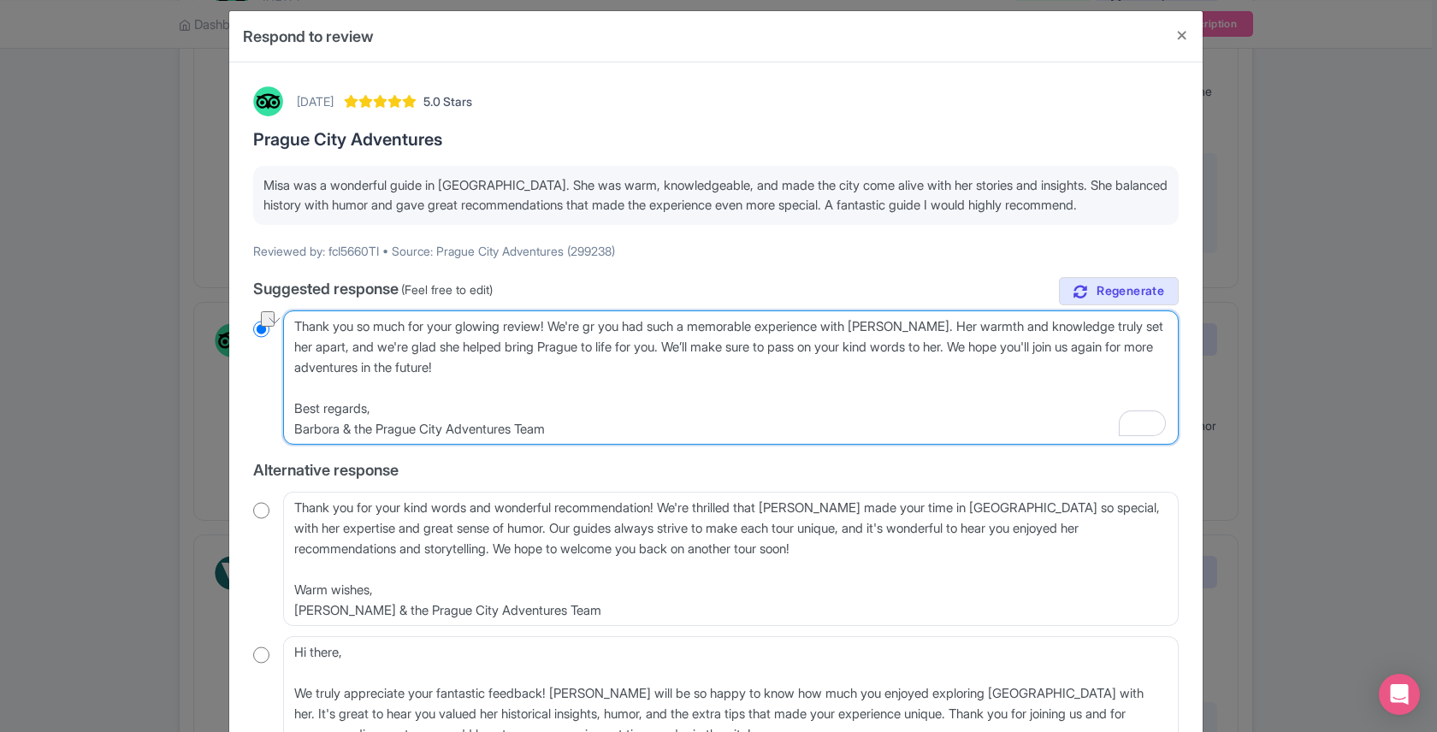
type textarea "Thank you so much for your glowing review! We're glr you had such a memorable e…"
radio input "true"
type textarea "Thank you so much for your glowing review! We're gladr you had such a memorable…"
radio input "true"
type textarea "Thank you so much for your glowing review! We're glad r you had such a memorabl…"
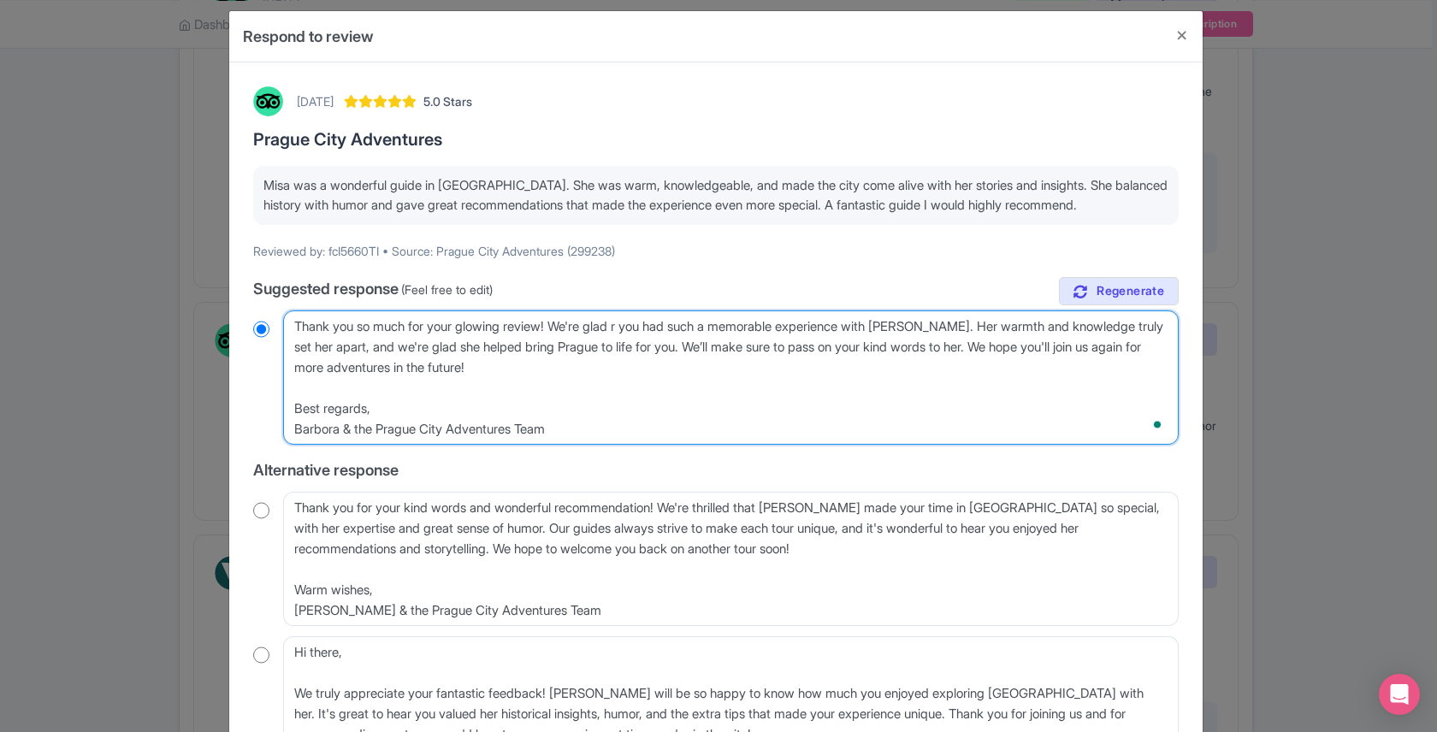
radio input "true"
type textarea "Thank you so much for your glowing review! We're glad tr you had such a memorab…"
radio input "true"
type textarea "Thank you so much for your glowing review! We're glad thr you had such a memora…"
radio input "true"
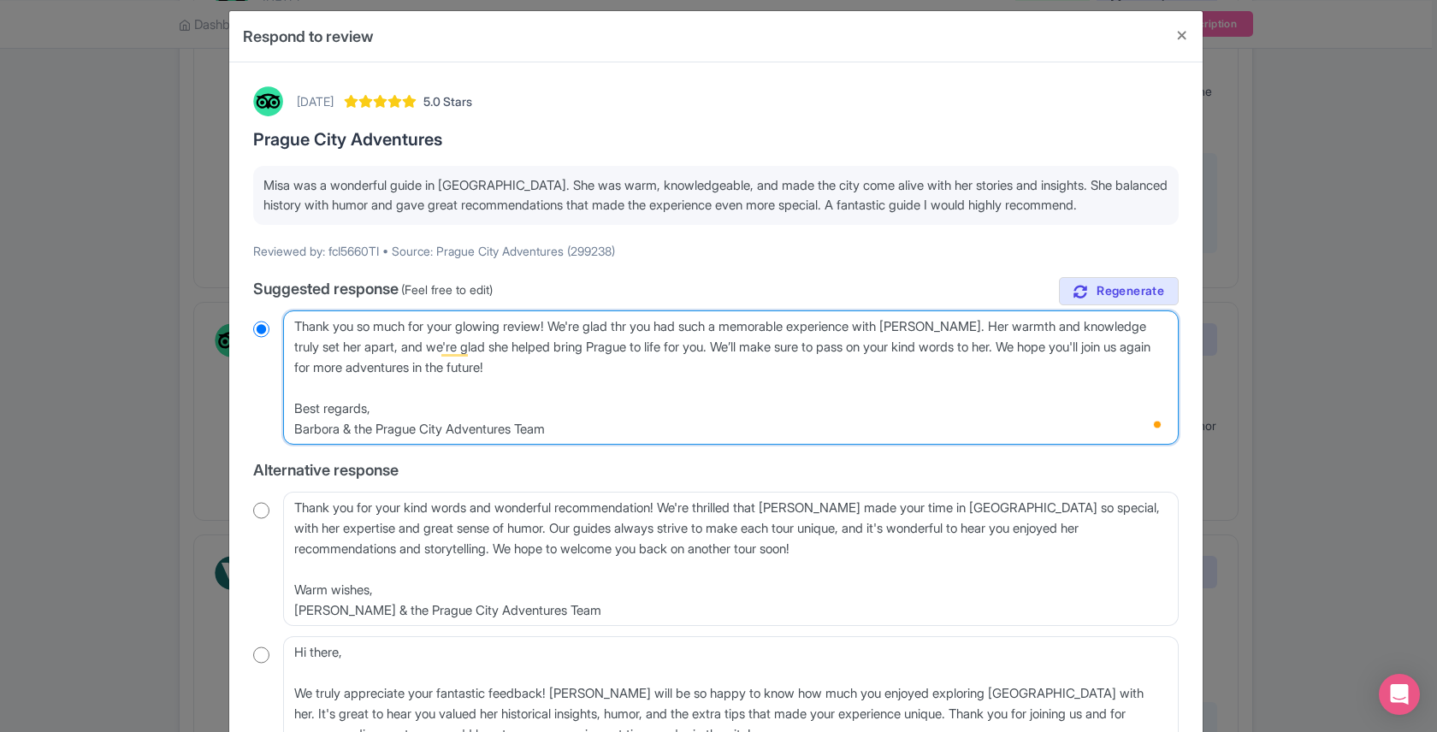
type textarea "Thank you so much for your glowing review! We're glad thar you had such a memor…"
radio input "true"
type textarea "Thank you so much for your glowing review! We're glad thatr you had such a memo…"
radio input "true"
type textarea "Thank you so much for your glowing review! We're glad that you had such a memor…"
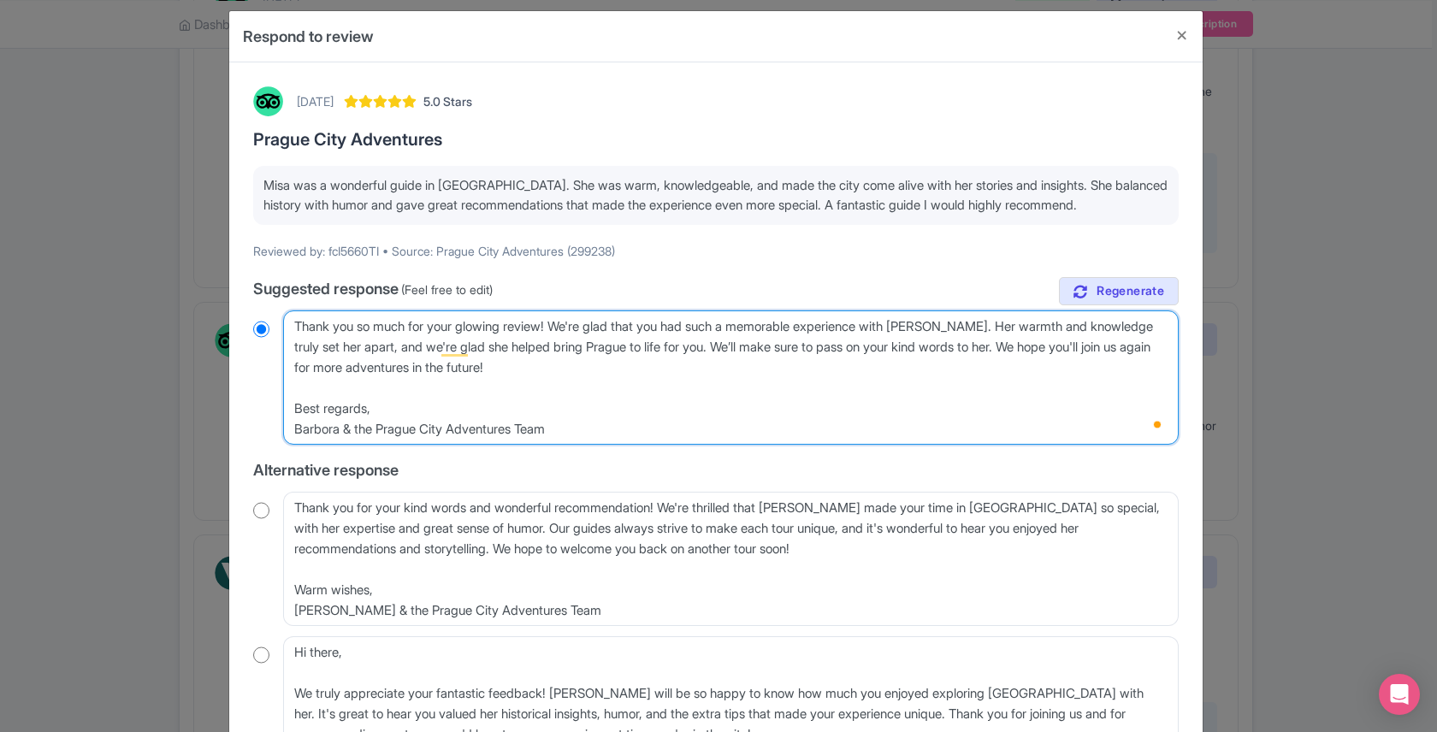
radio input "true"
drag, startPoint x: 1010, startPoint y: 348, endPoint x: 963, endPoint y: 329, distance: 51.0
click at [963, 329] on textarea "Dear fcI5660TI, Thank you so much for your glowing review! We're delighted to h…" at bounding box center [731, 378] width 896 height 134
type textarea "Thank you so much for your glowing review! We're glad that you had such a memor…"
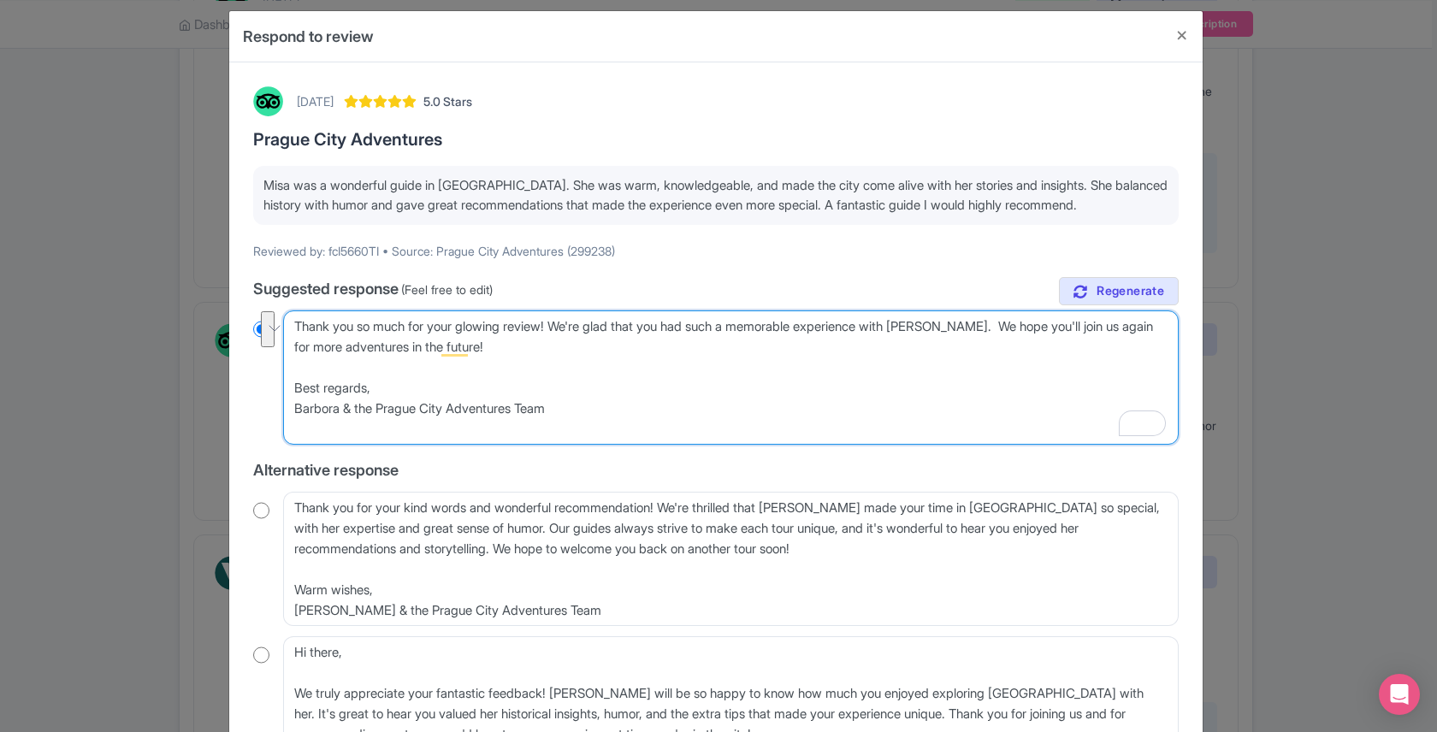
radio input "true"
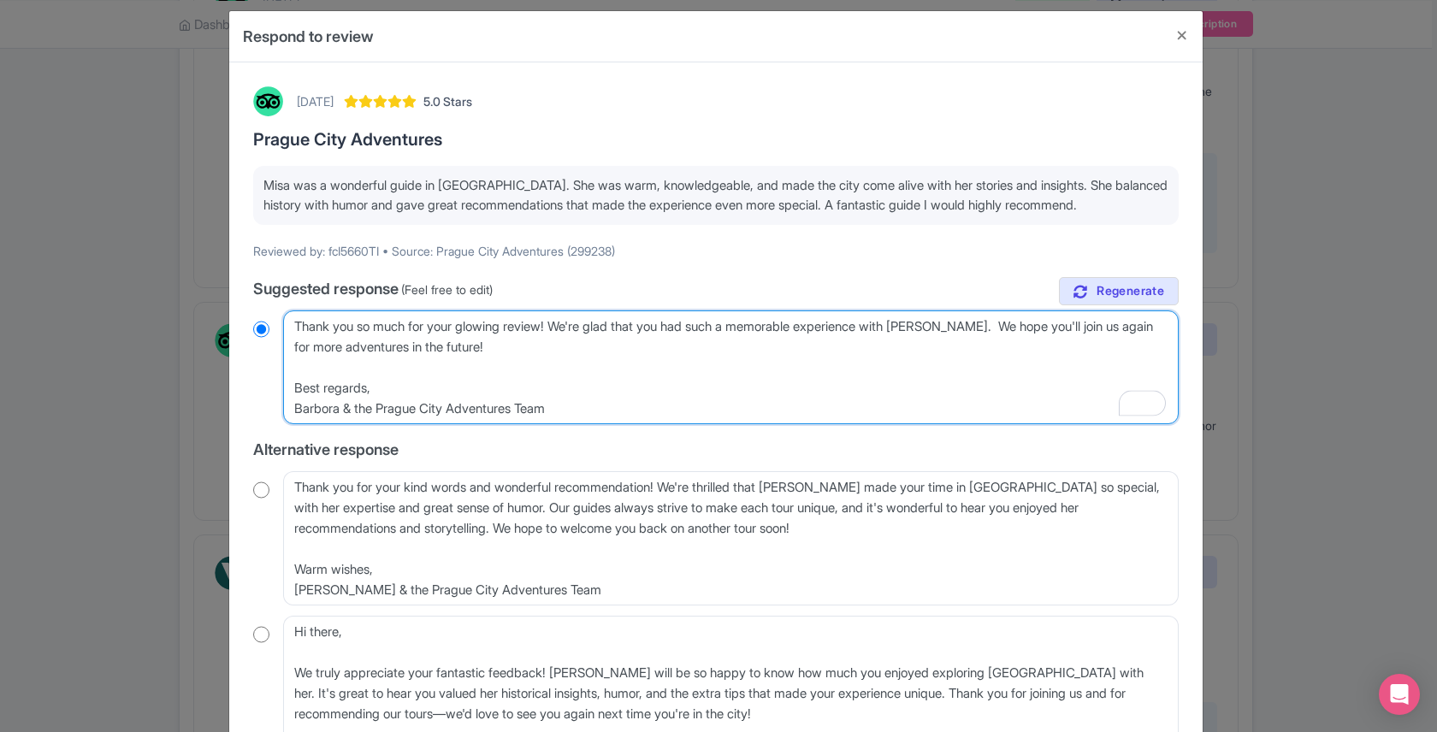
type textarea "Thank you so much for your glowing review! We're glad that you had such a memor…"
radio input "true"
type textarea "Thank you so much for your glowing review! We're glad that you had such a memor…"
radio input "true"
type textarea "Thank you so much for your glowing review! We're glad that you had such a memor…"
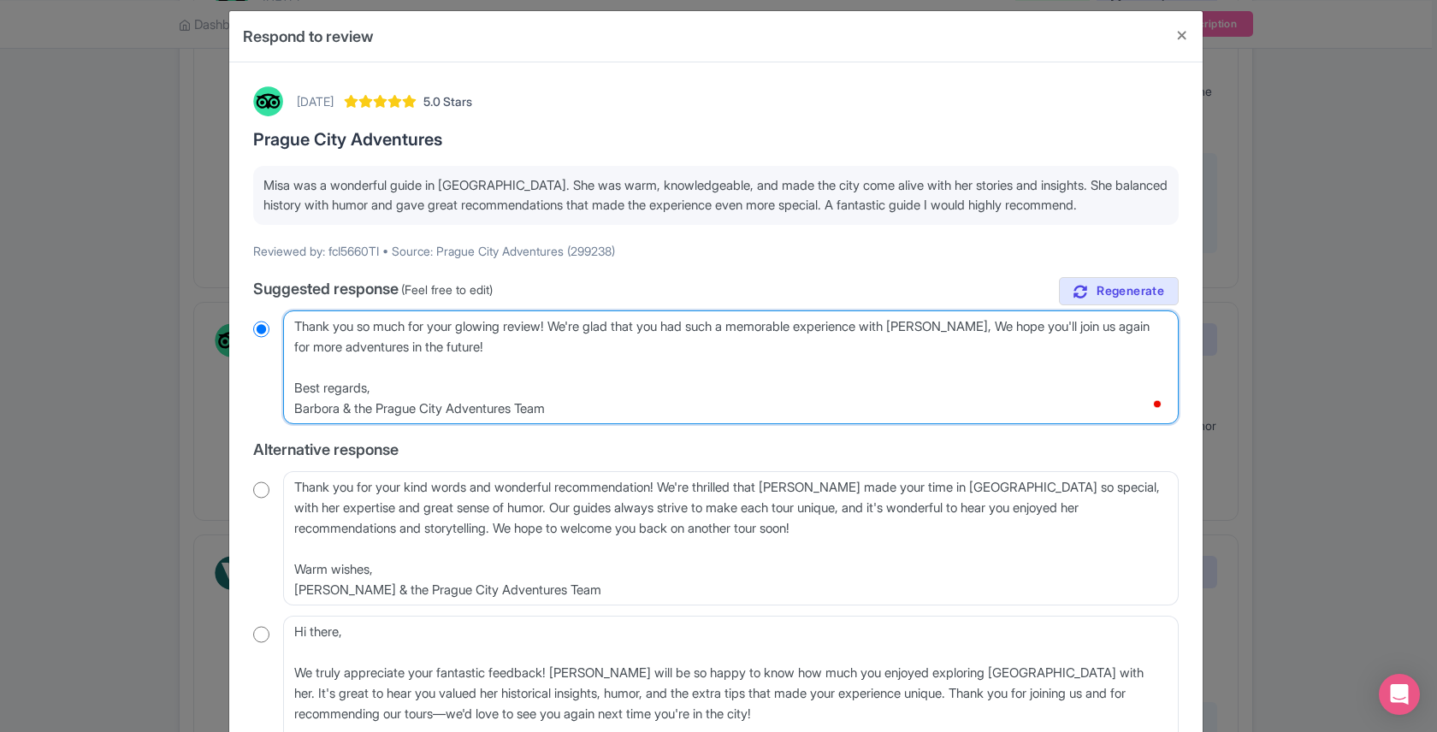
radio input "true"
type textarea "Thank you so much for your glowing review! We're glad that you had such a memor…"
radio input "true"
type textarea "Thank you so much for your glowing review! We're glad that you had such a memor…"
radio input "true"
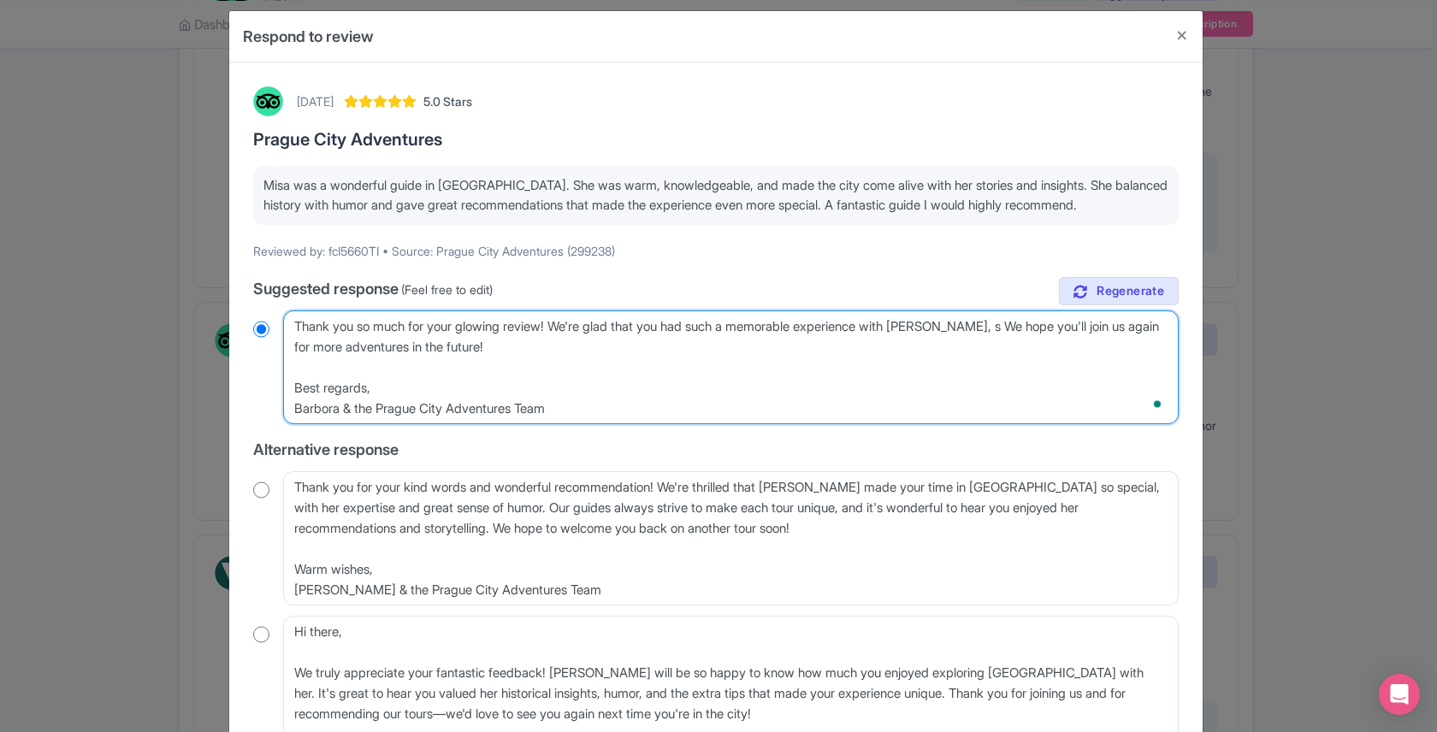
type textarea "Thank you so much for your glowing review! We're glad that you had such a memor…"
radio input "true"
type textarea "Thank you so much for your glowing review! We're glad that you had such a memor…"
radio input "true"
type textarea "Thank you so much for your glowing review! We're glad that you had such a memor…"
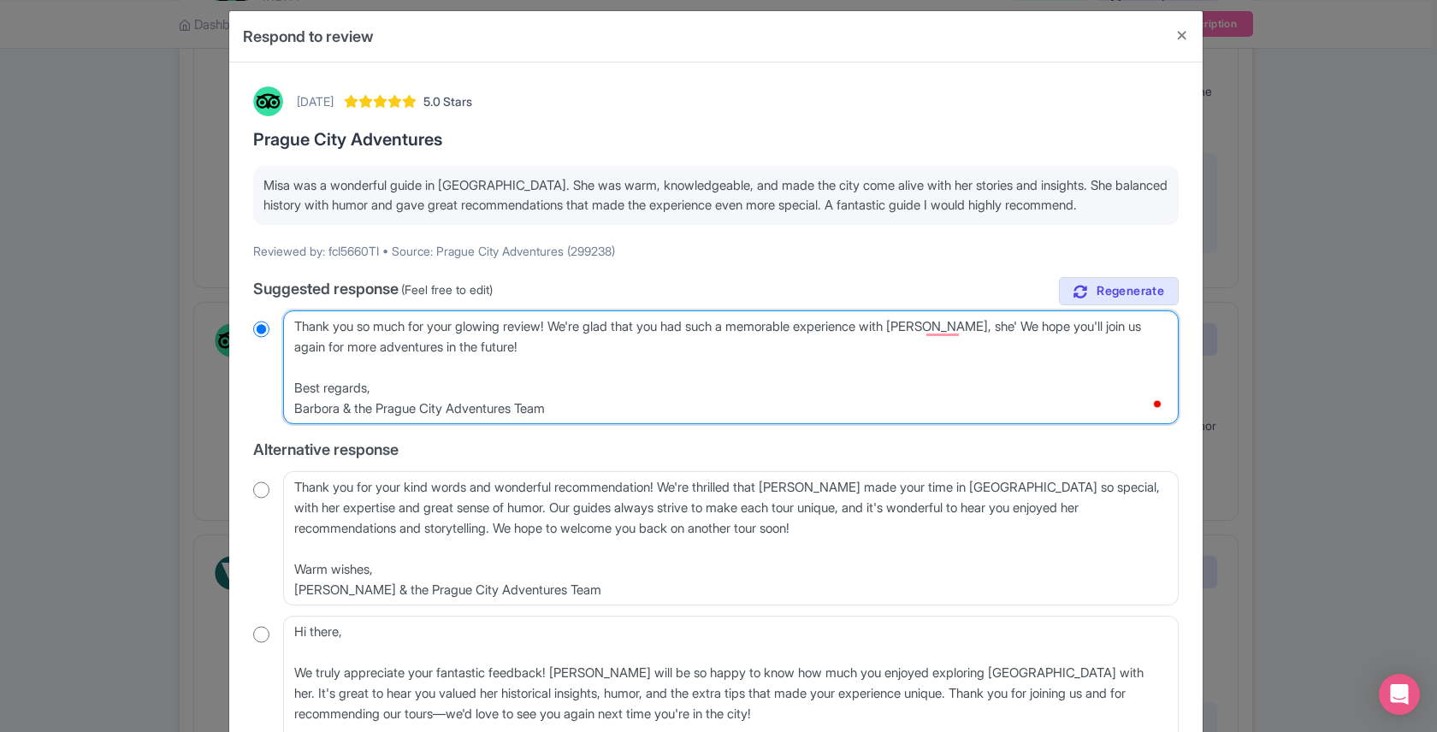
radio input "true"
type textarea "Thank you so much for your glowing review! We're glad that you had such a memor…"
radio input "true"
type textarea "Thank you so much for your glowing review! We're glad that you had such a memor…"
radio input "true"
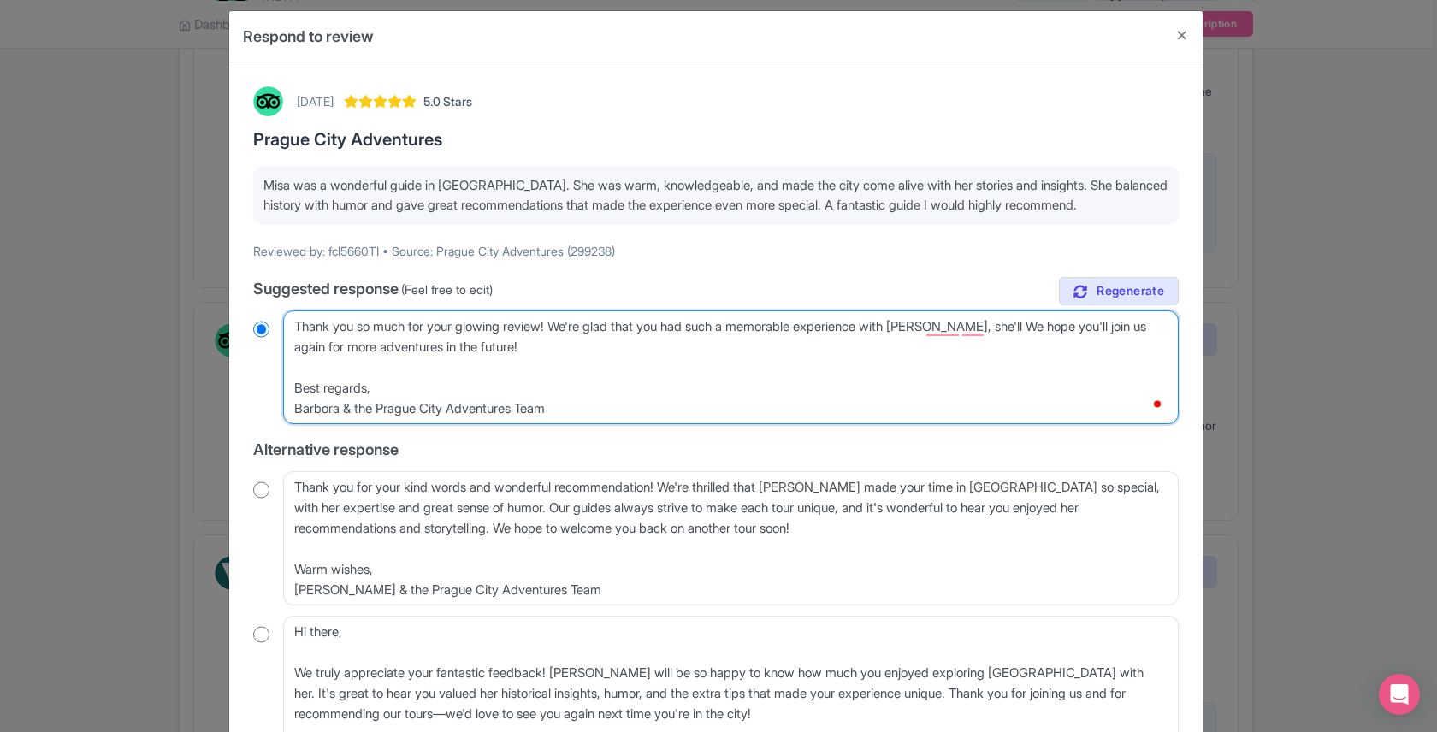
type textarea "Thank you so much for your glowing review! We're glad that you had such a memor…"
radio input "true"
type textarea "Thank you so much for your glowing review! We're glad that you had such a memor…"
radio input "true"
type textarea "Thank you so much for your glowing review! We're glad that you had such a memor…"
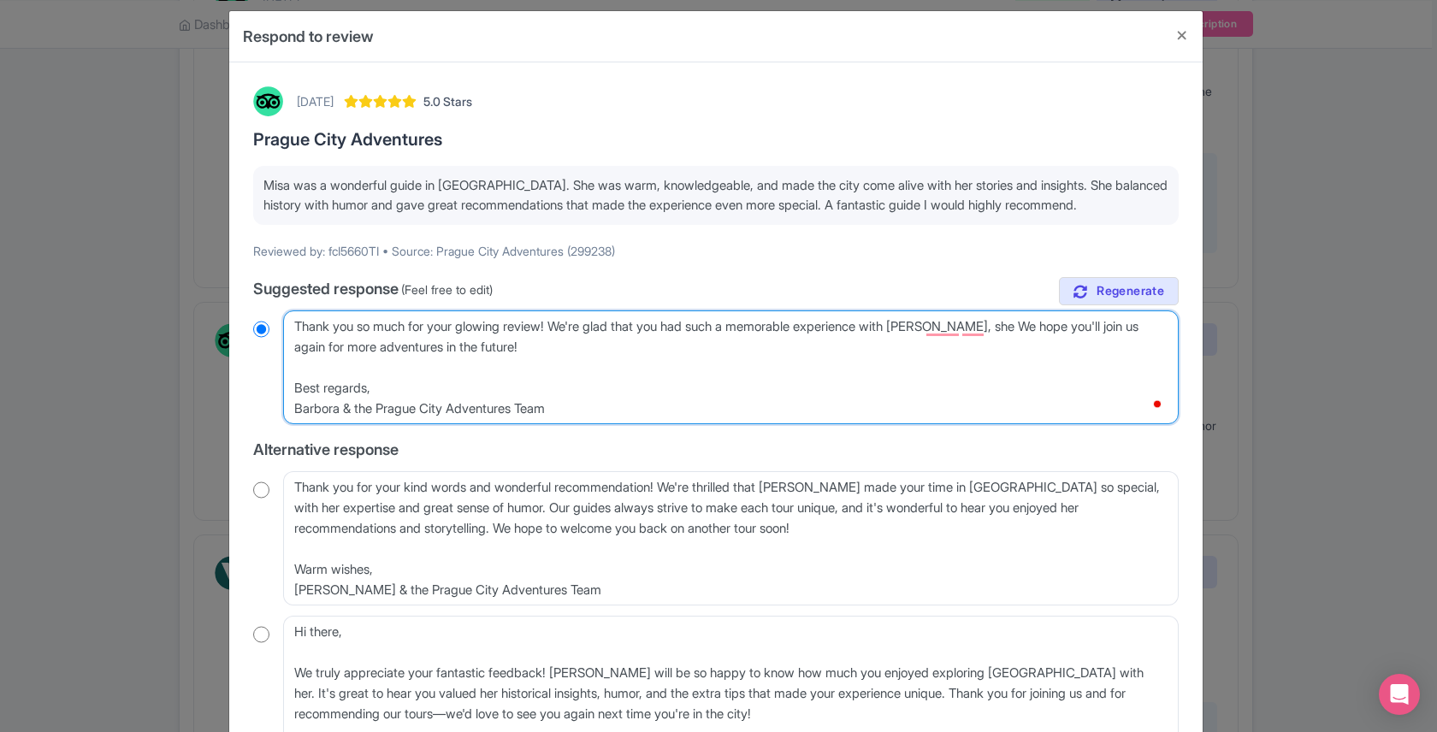
radio input "true"
type textarea "Thank you so much for your glowing review! We're glad that you had such a memor…"
radio input "true"
type textarea "Thank you so much for your glowing review! We're glad that you had such a memor…"
radio input "true"
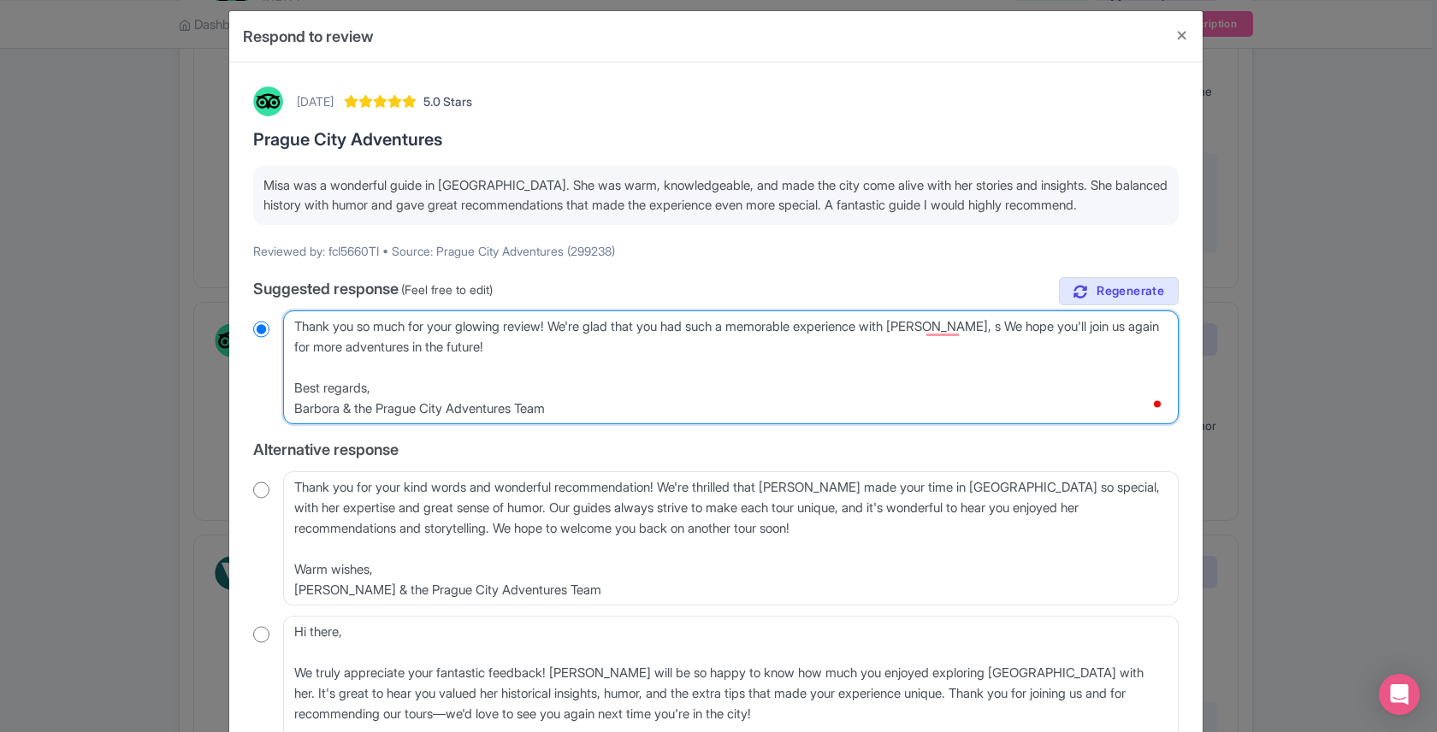
type textarea "Thank you so much for your glowing review! We're glad that you had such a memor…"
radio input "true"
type textarea "Thank you so much for your glowing review! We're glad that you had such a memor…"
radio input "true"
type textarea "Thank you so much for your glowing review! We're glad that you had such a memor…"
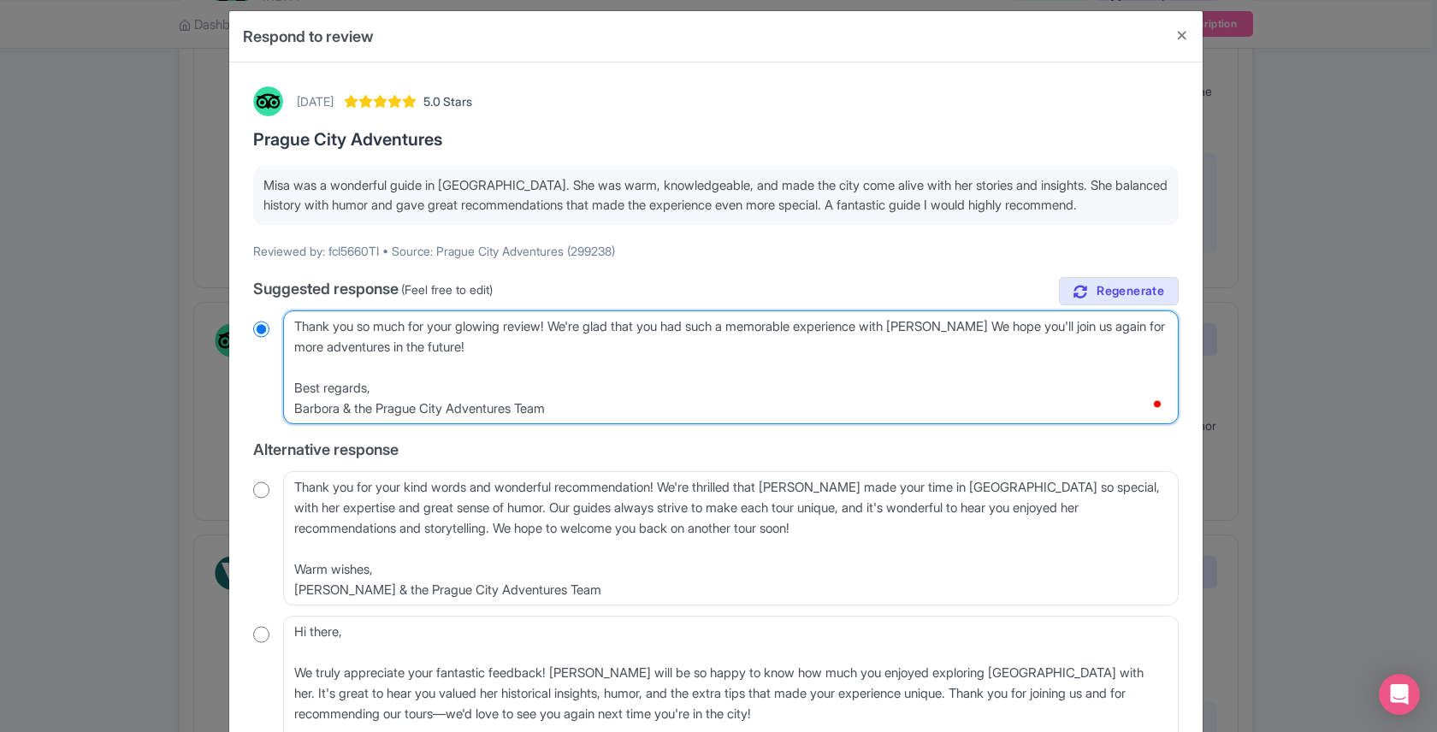
radio input "true"
type textarea "Thank you so much for your glowing review! We're glad that you had such a memor…"
radio input "true"
type textarea "Thank you so much for your glowing review! We're glad that you had such a memor…"
radio input "true"
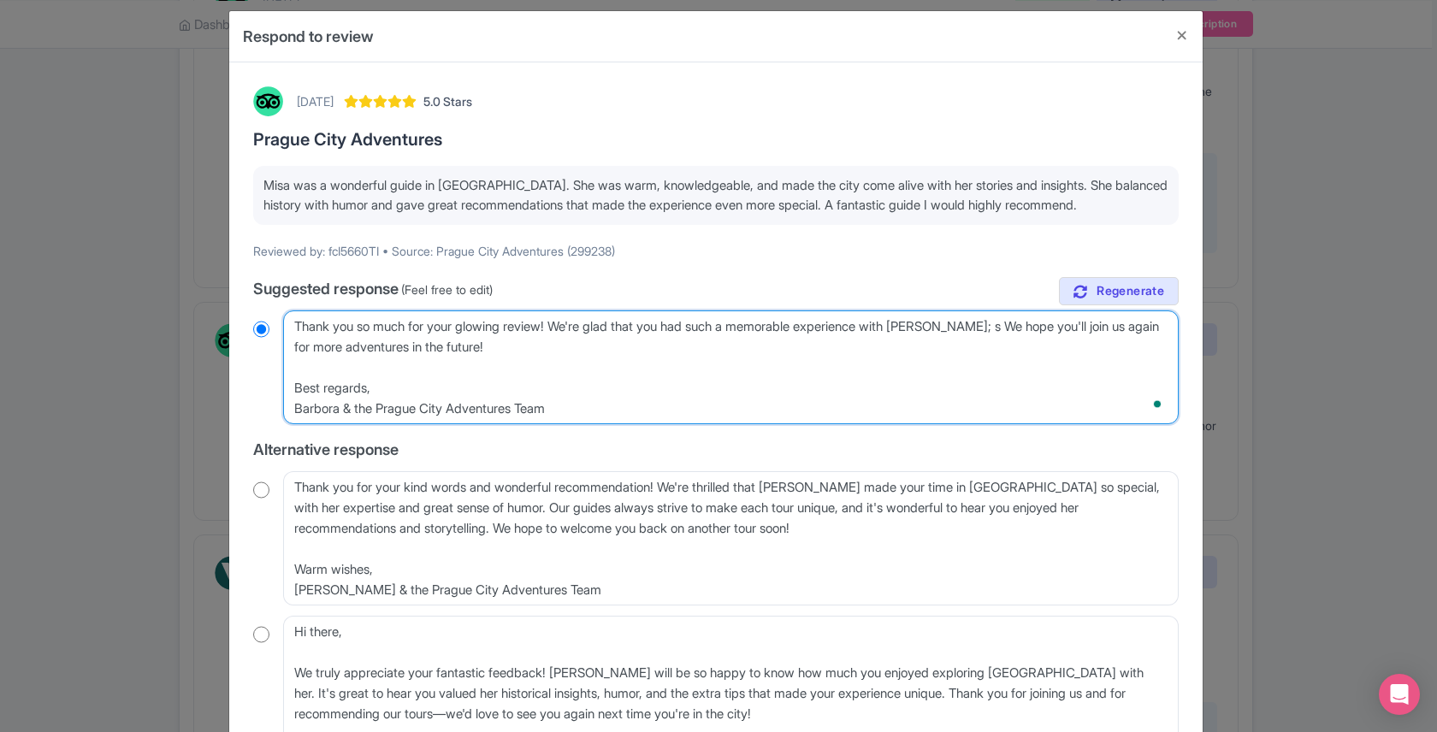
type textarea "Thank you so much for your glowing review! We're glad that you had such a memor…"
radio input "true"
type textarea "Thank you so much for your glowing review! We're glad that you had such a memor…"
radio input "true"
type textarea "Thank you so much for your glowing review! We're glad that you had such a memor…"
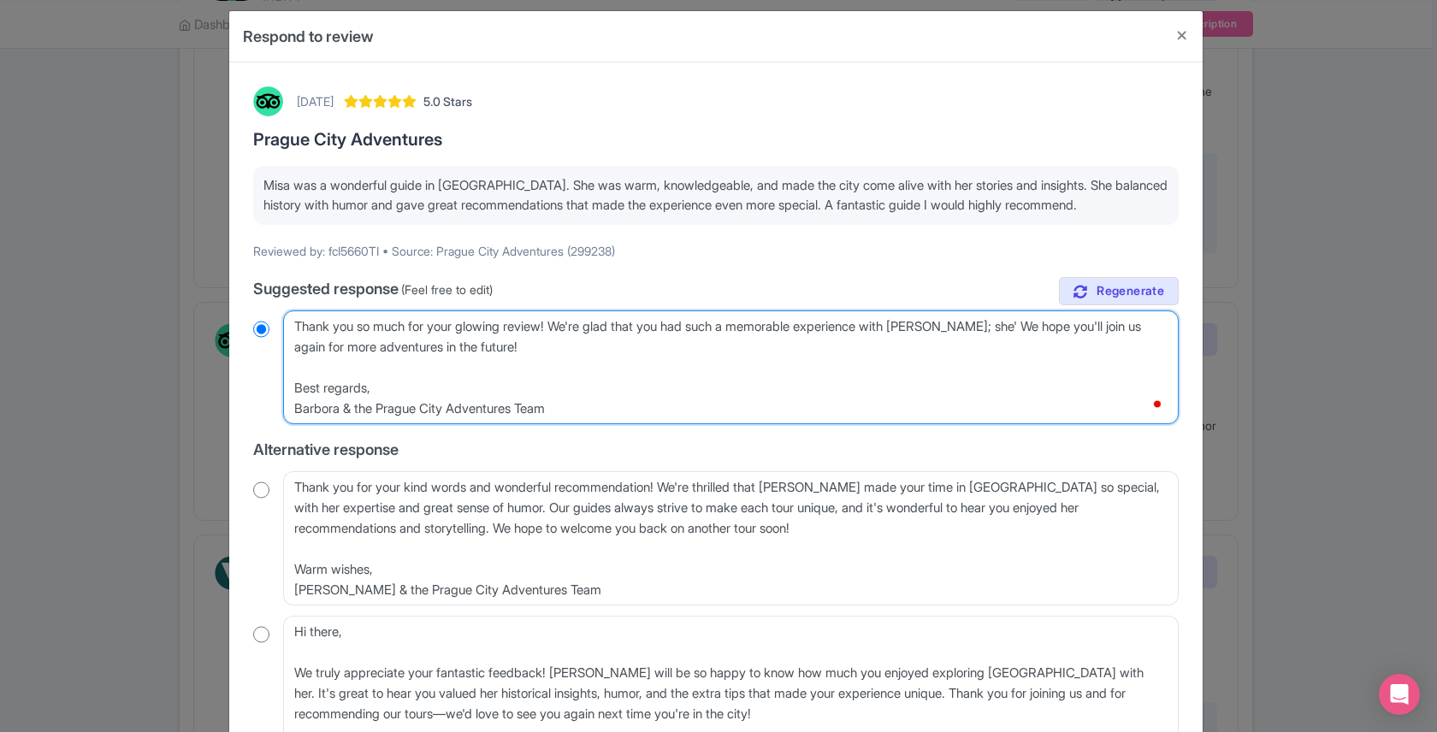
radio input "true"
type textarea "Thank you so much for your glowing review! We're glad that you had such a memor…"
radio input "true"
type textarea "Thank you so much for your glowing review! We're glad that you had such a memor…"
radio input "true"
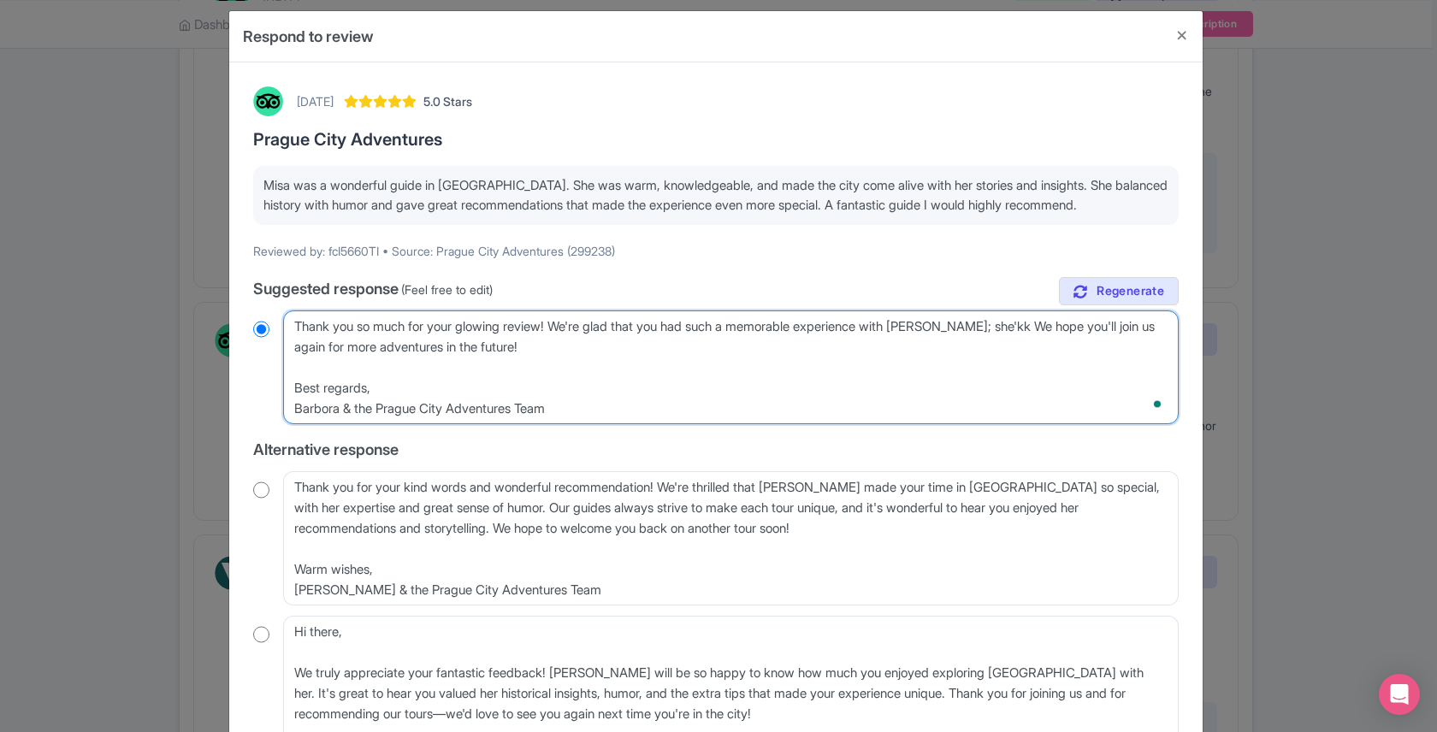
type textarea "Thank you so much for your glowing review! We're glad that you had such a memor…"
radio input "true"
type textarea "Thank you so much for your glowing review! We're glad that you had such a memor…"
radio input "true"
type textarea "Thank you so much for your glowing review! We're glad that you had such a memor…"
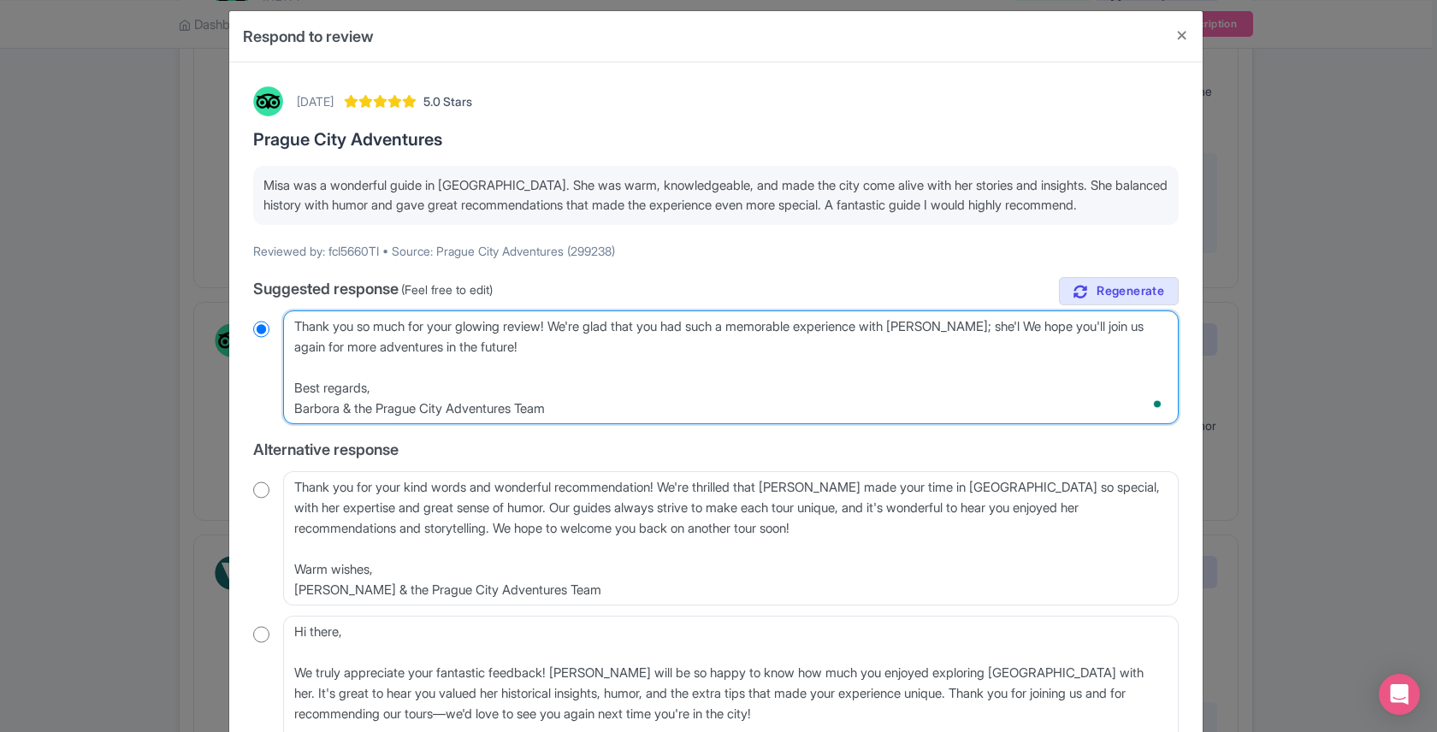
radio input "true"
type textarea "Thank you so much for your glowing review! We're glad that you had such a memor…"
radio input "true"
type textarea "Thank you so much for your glowing review! We're glad that you had such a memor…"
radio input "true"
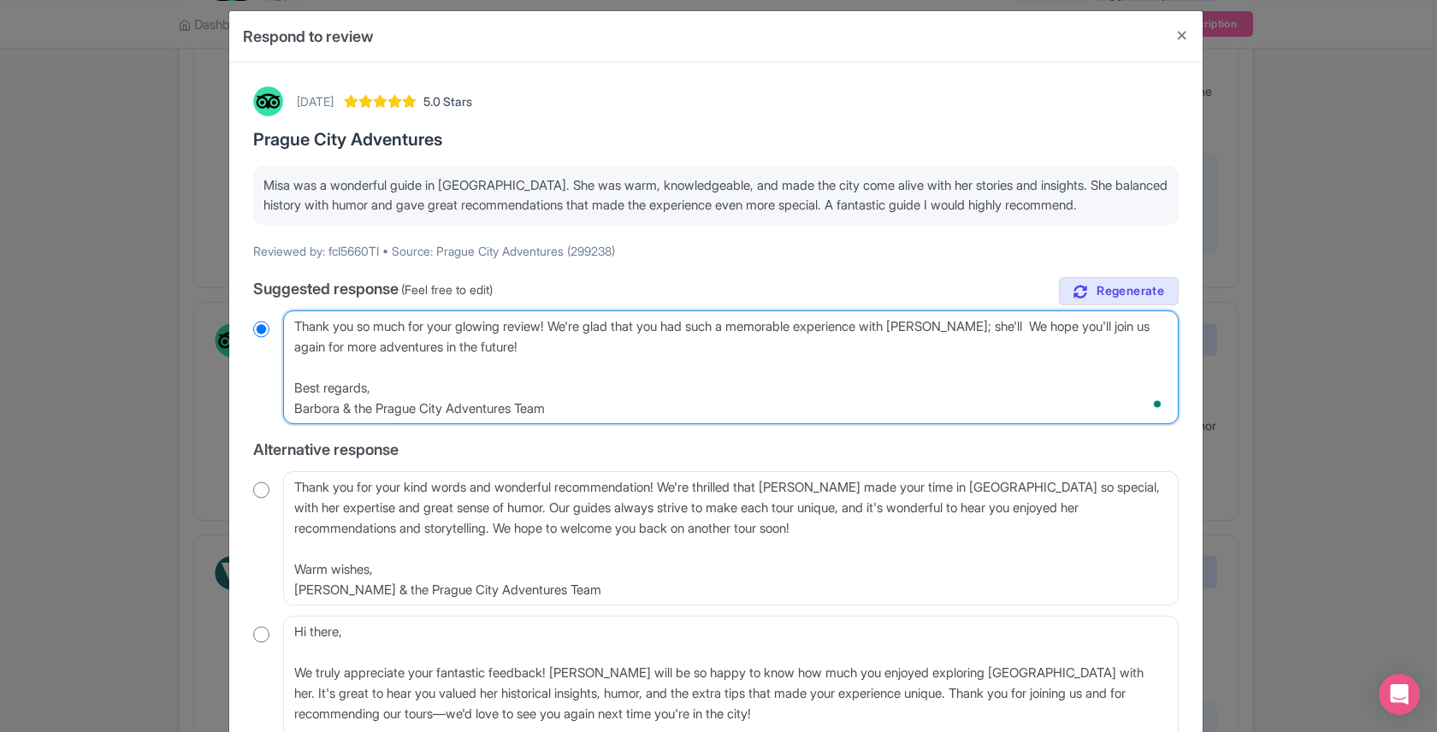
type textarea "Thank you so much for your glowing review! We're glad that you had such a memor…"
radio input "true"
type textarea "Thank you so much for your glowing review! We're glad that you had such a memor…"
radio input "true"
type textarea "Thank you so much for your glowing review! We're glad that you had such a memor…"
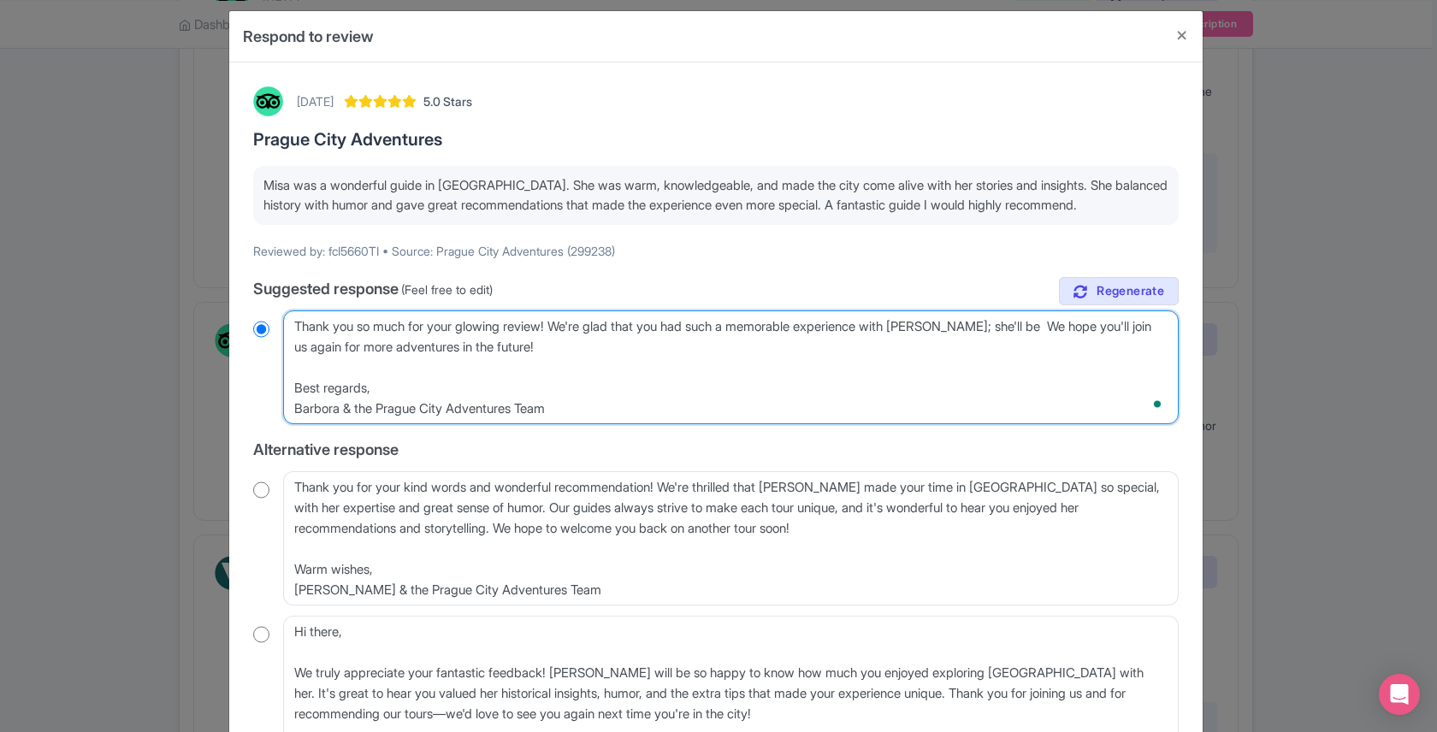
radio input "true"
type textarea "Thank you so much for your glowing review! We're glad that you had such a memor…"
radio input "true"
type textarea "Thank you so much for your glowing review! We're glad that you had such a memor…"
radio input "true"
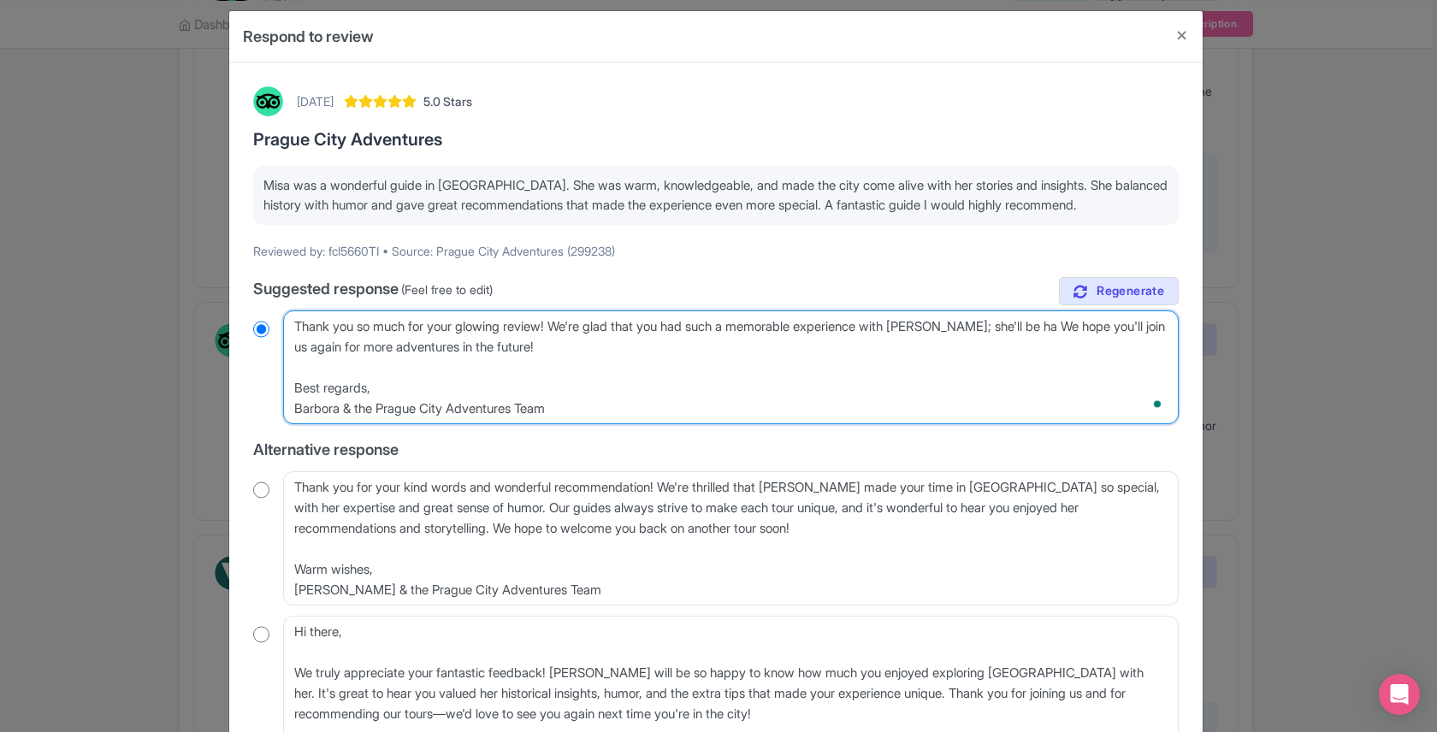
type textarea "Thank you so much for your glowing review! We're glad that you had such a memor…"
radio input "true"
type textarea "Thank you so much for your glowing review! We're glad that you had such a memor…"
radio input "true"
type textarea "Thank you so much for your glowing review! We're glad that you had such a memor…"
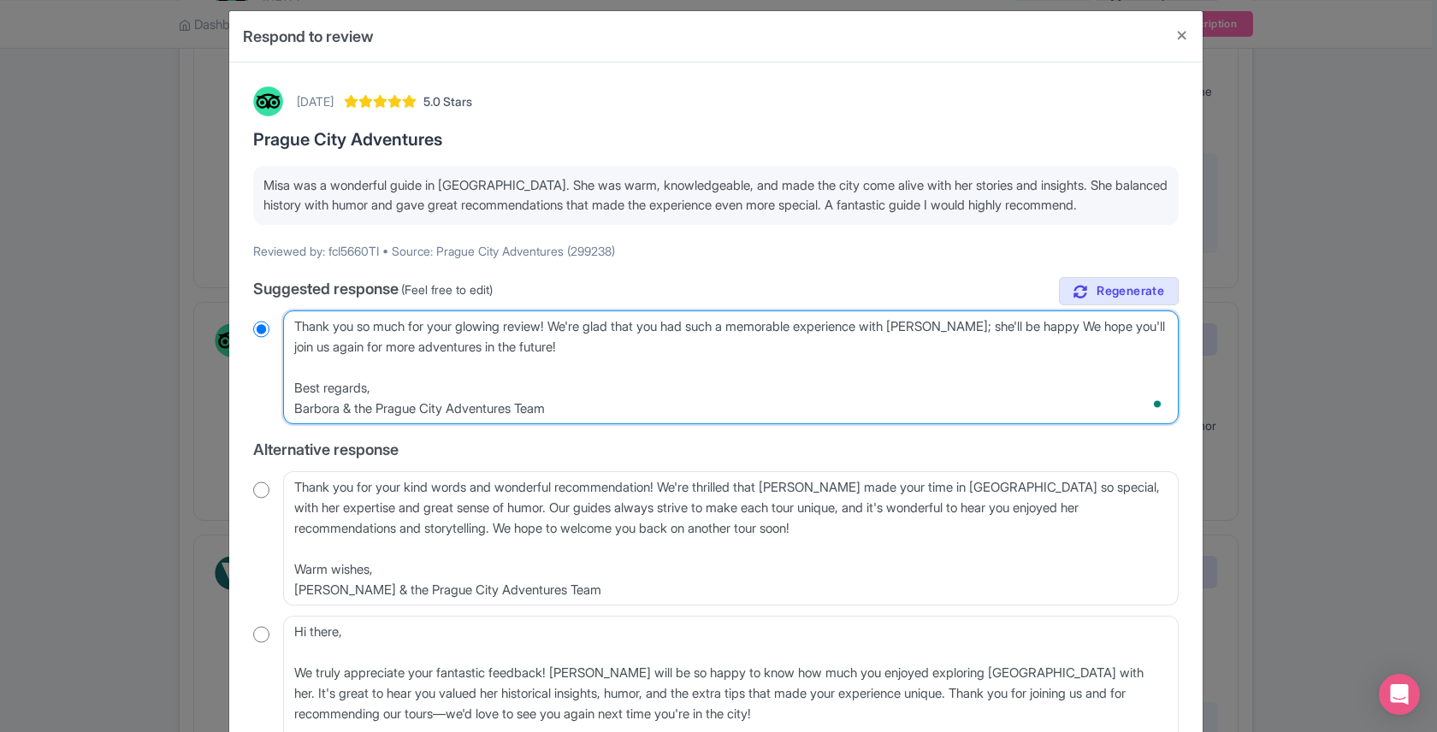
radio input "true"
type textarea "Thank you so much for your glowing review! We're glad that you had such a memor…"
radio input "true"
type textarea "Thank you so much for your glowing review! We're glad that you had such a memor…"
radio input "true"
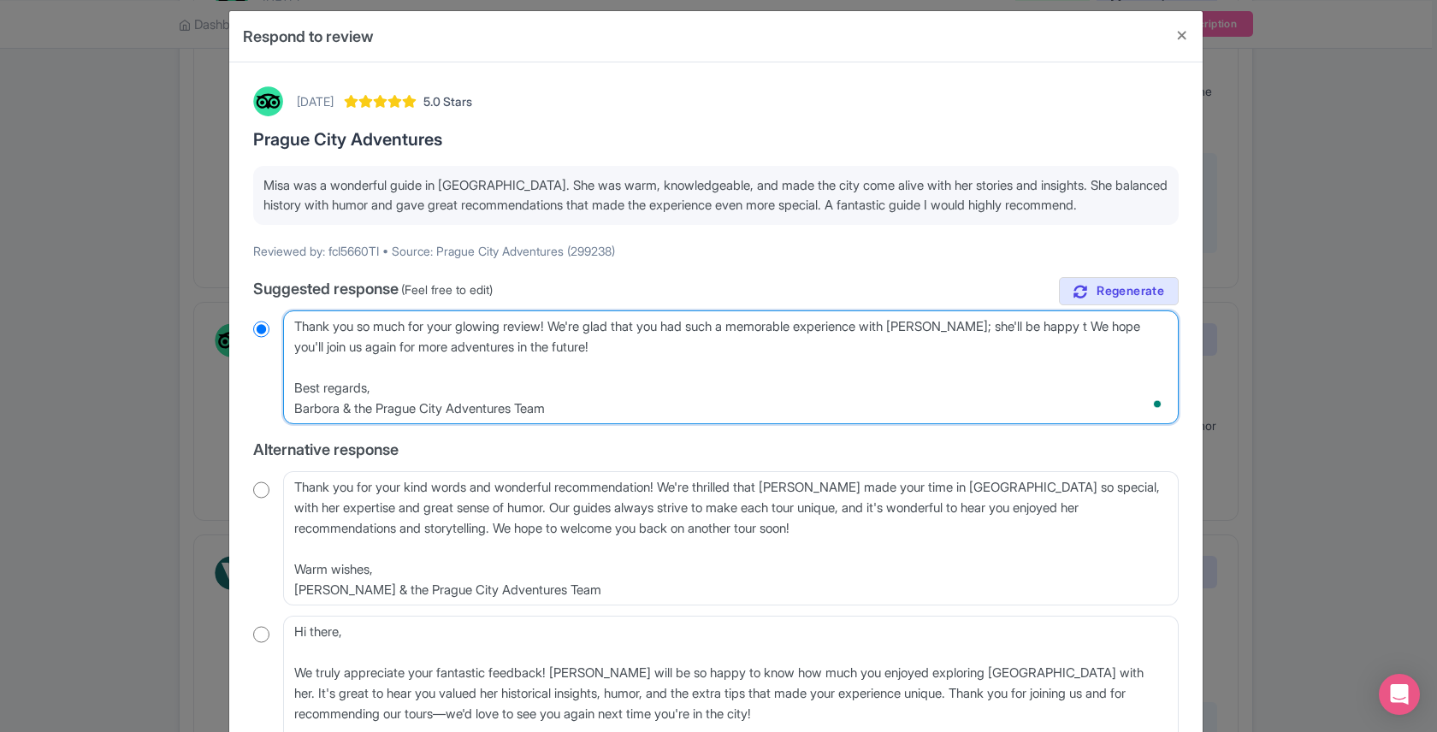
type textarea "Thank you so much for your glowing review! We're glad that you had such a memor…"
radio input "true"
type textarea "Thank you so much for your glowing review! We're glad that you had such a memor…"
radio input "true"
type textarea "Thank you so much for your glowing review! We're glad that you had such a memor…"
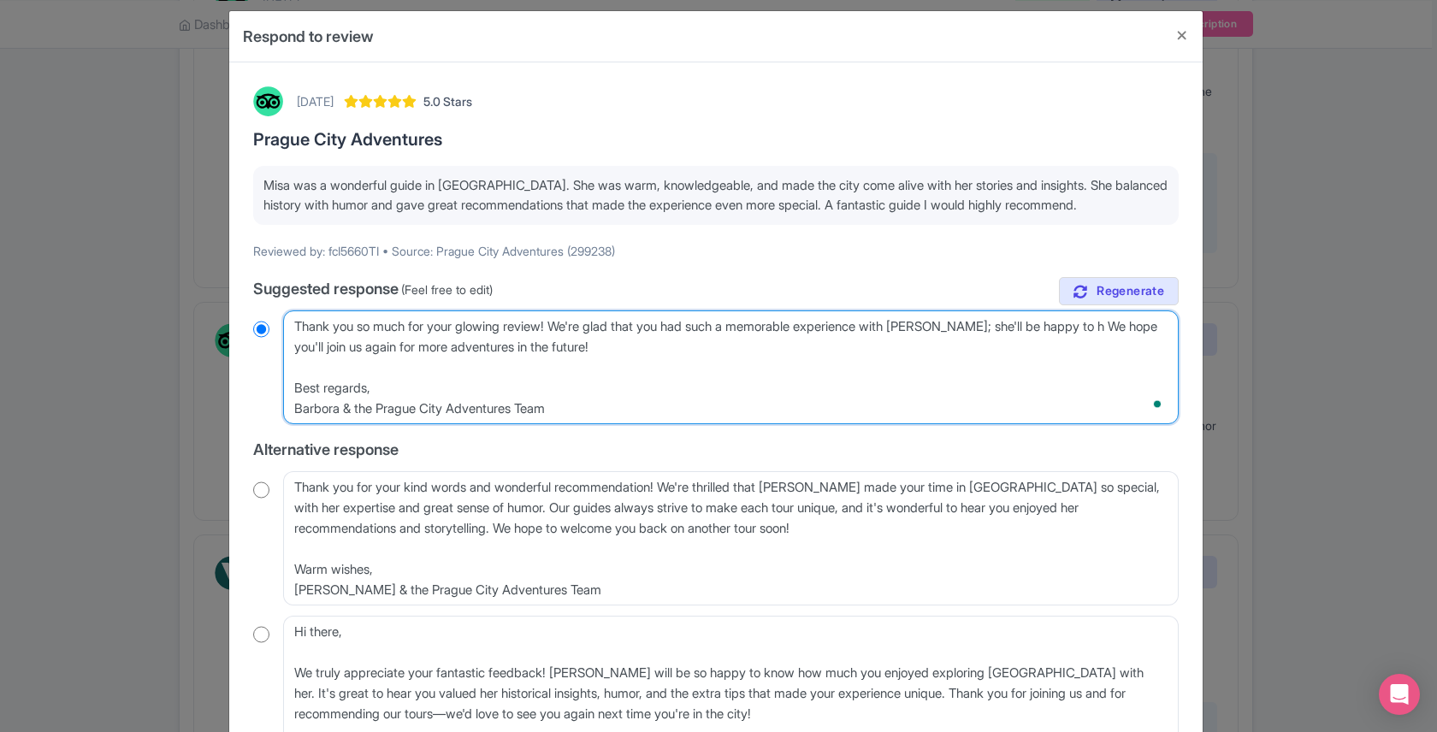
radio input "true"
type textarea "Thank you so much for your glowing review! We're glad that you had such a memor…"
radio input "true"
type textarea "Thank you so much for your glowing review! We're glad that you had such a memor…"
radio input "true"
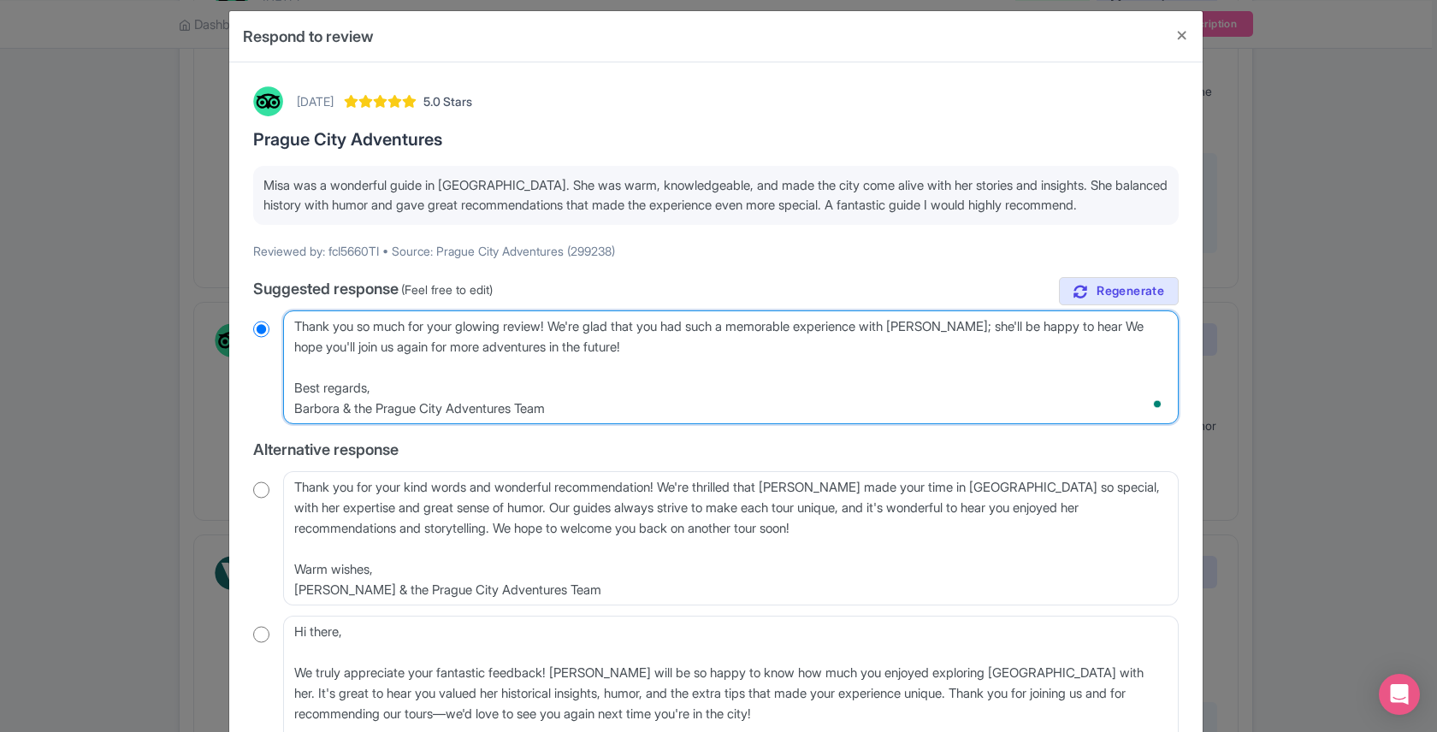
type textarea "Thank you so much for your glowing review! We're glad that you had such a memor…"
radio input "true"
type textarea "Thank you so much for your glowing review! We're glad that you had such a memor…"
radio input "true"
type textarea "Thank you so much for your glowing review! We're glad that you had such a memor…"
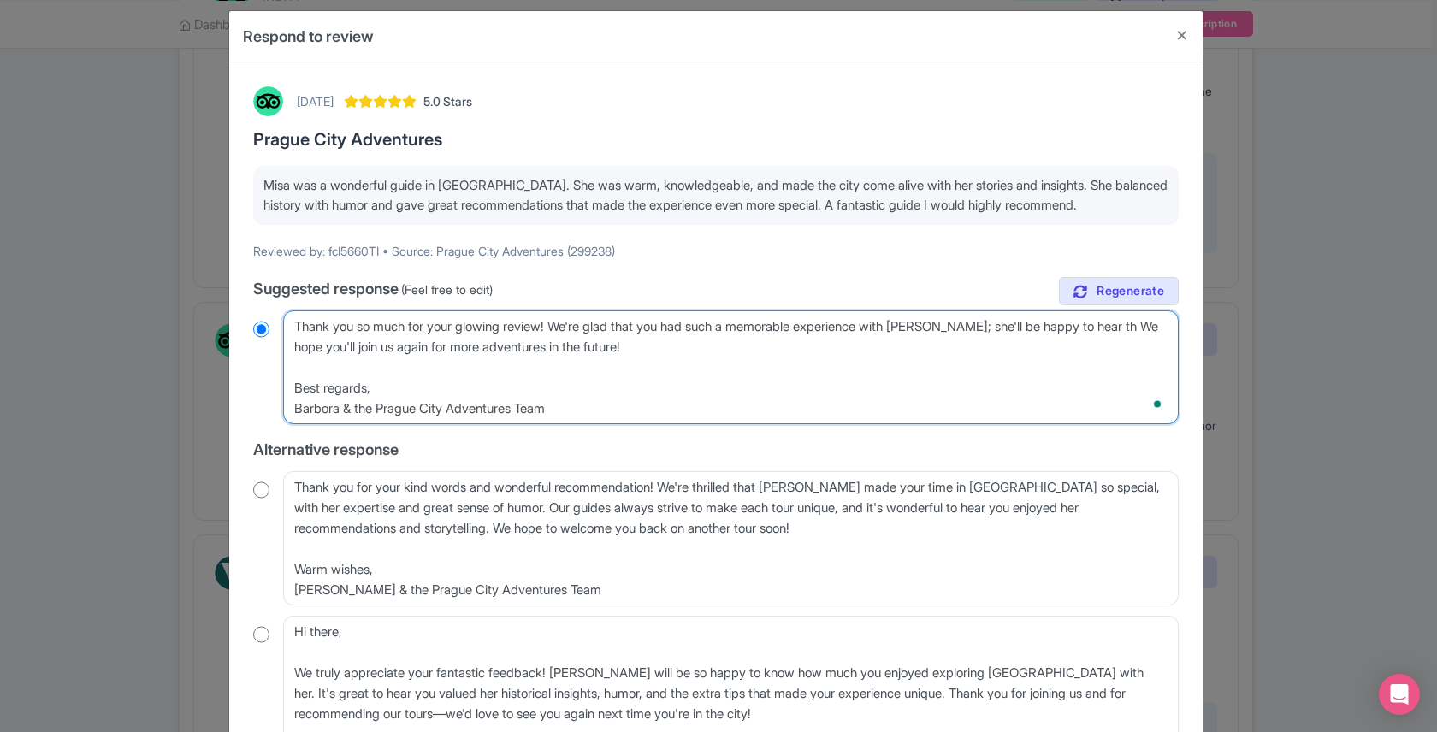
radio input "true"
type textarea "Thank you so much for your glowing review! We're glad that you had such a memor…"
radio input "true"
type textarea "Thank you so much for your glowing review! We're glad that you had such a memor…"
radio input "true"
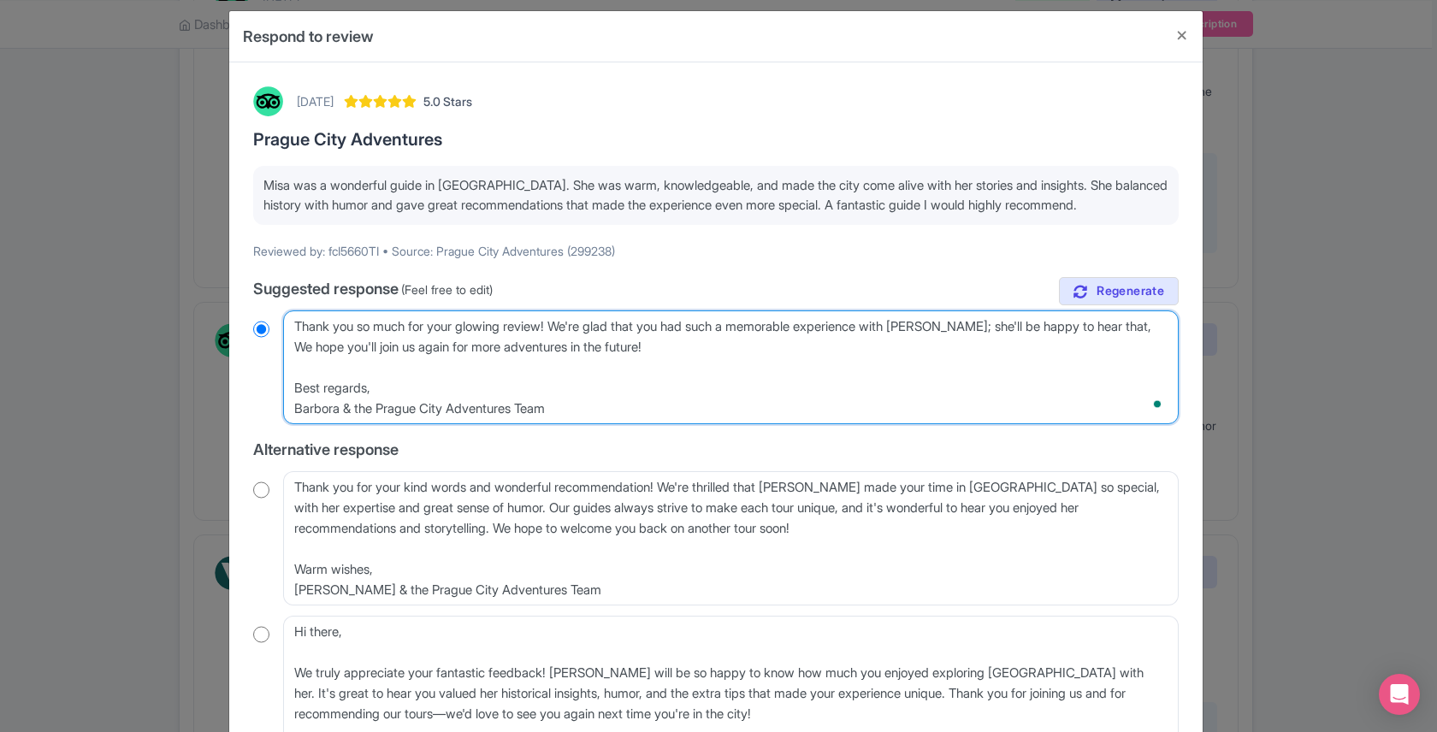
type textarea "Thank you so much for your glowing review! We're glad that you had such a memor…"
radio input "true"
type textarea "Thank you so much for your glowing review! We're glad that you had such a memor…"
radio input "true"
click at [956, 329] on textarea "Dear fcI5660TI, Thank you so much for your glowing review! We're delighted to h…" at bounding box center [731, 368] width 896 height 114
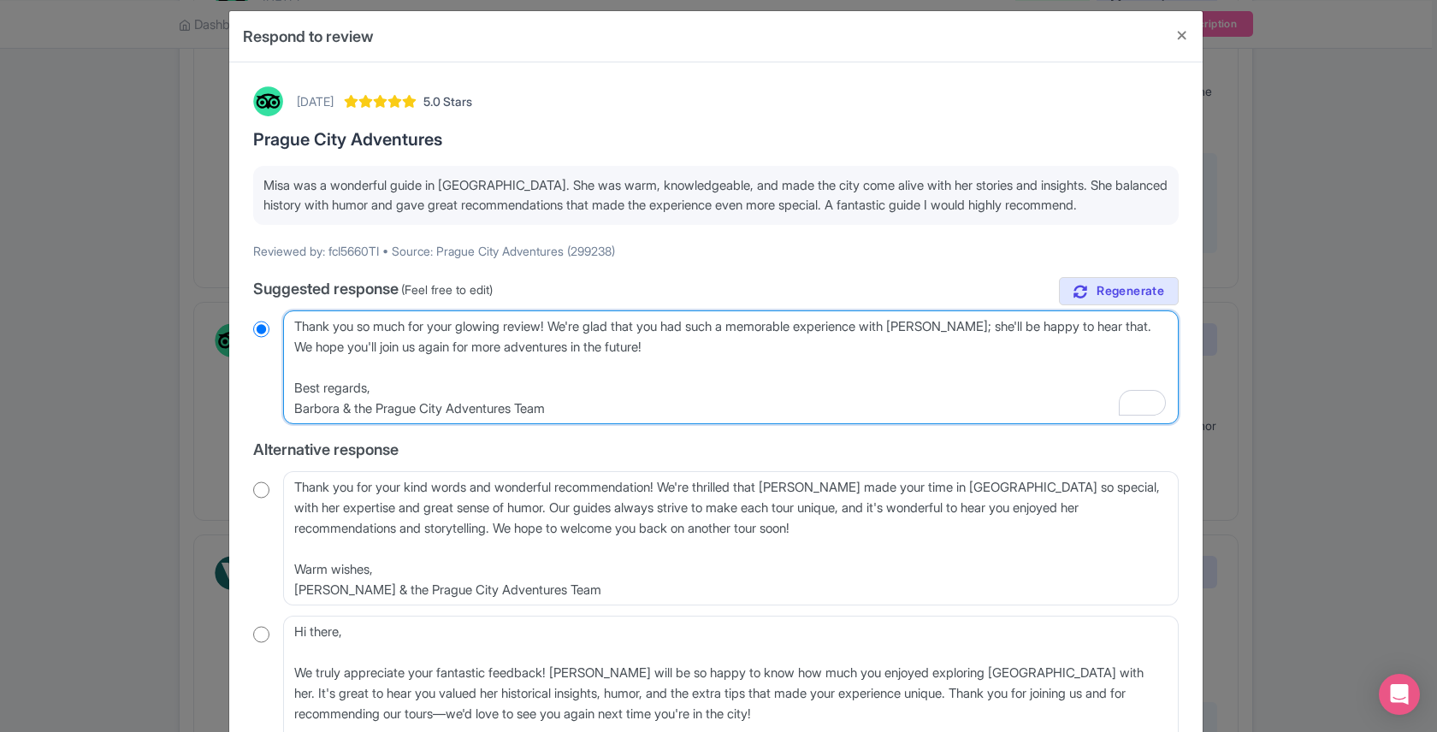
type textarea "Thank you so much for your glowing review! We're glad that you had such a memor…"
radio input "true"
type textarea "Thank you so much for your glowing review! We're glad that you had such a memor…"
radio input "true"
type textarea "Thank you so much for your glowing review! We're glad that you had such a memor…"
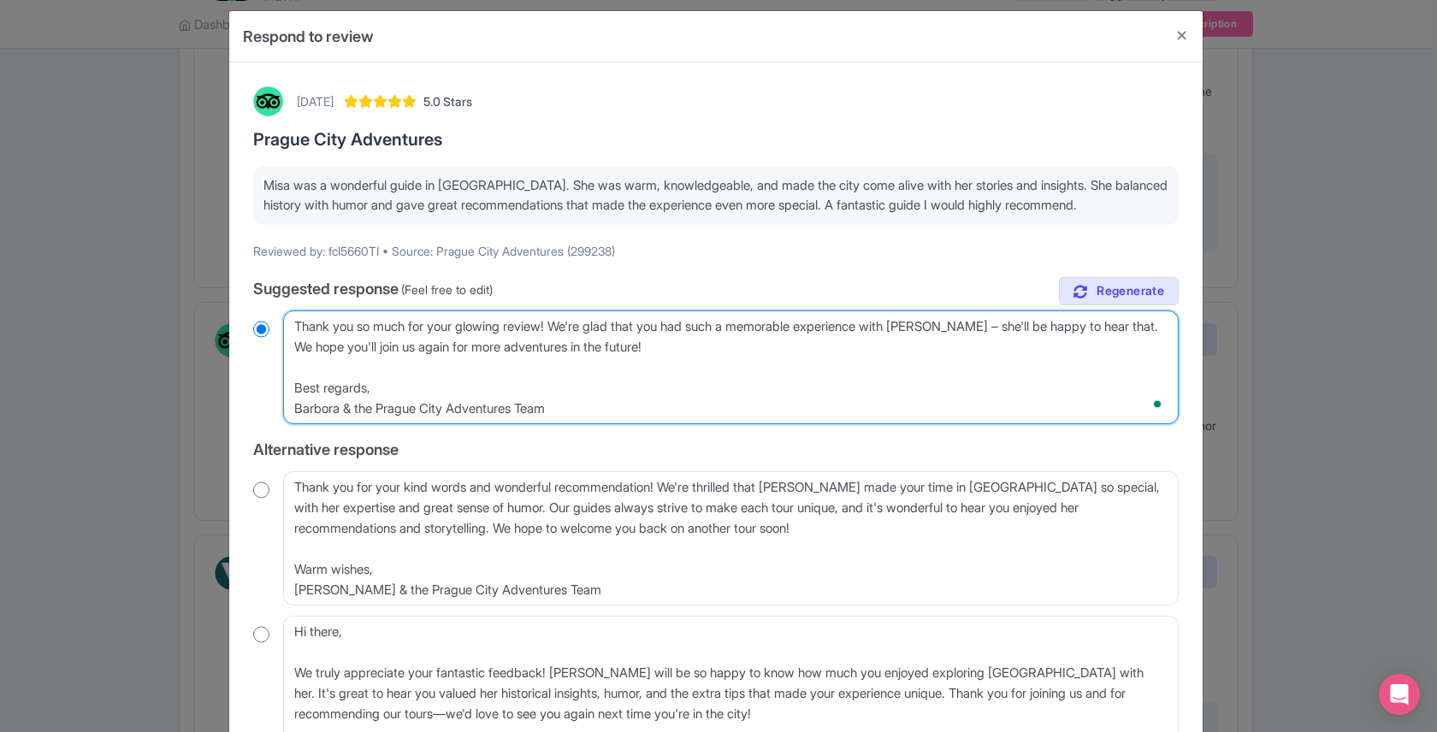
radio input "true"
drag, startPoint x: 365, startPoint y: 387, endPoint x: 287, endPoint y: 387, distance: 77.9
click at [287, 387] on textarea "Dear fcI5660TI, Thank you so much for your glowing review! We're delighted to h…" at bounding box center [731, 368] width 896 height 114
type textarea "Thank you so much for your glowing review! We're glad that you had such a memor…"
radio input "true"
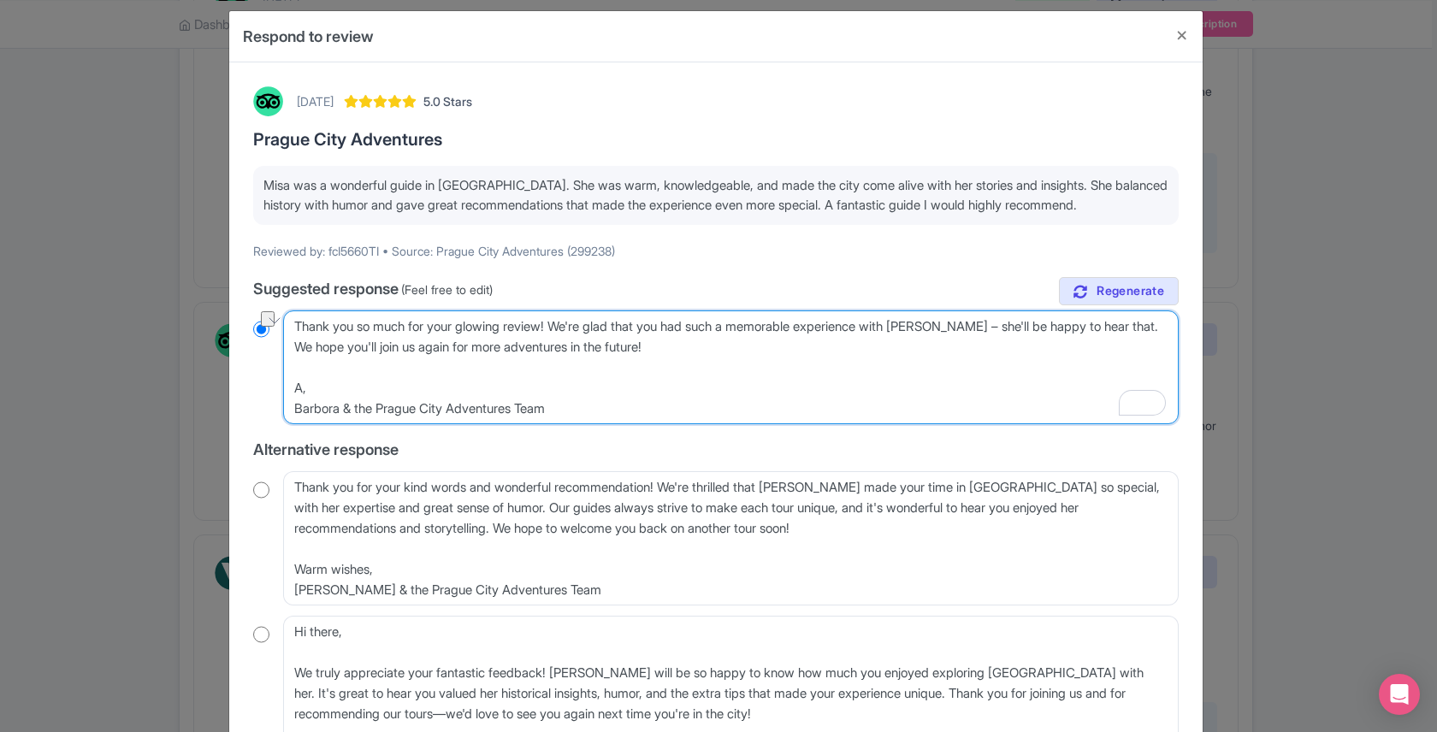
type textarea "Thank you so much for your glowing review! We're glad that you had such a memor…"
radio input "true"
type textarea "Thank you so much for your glowing review! We're glad that you had such a memor…"
radio input "true"
type textarea "Thank you so much for your glowing review! We're glad that you had such a memor…"
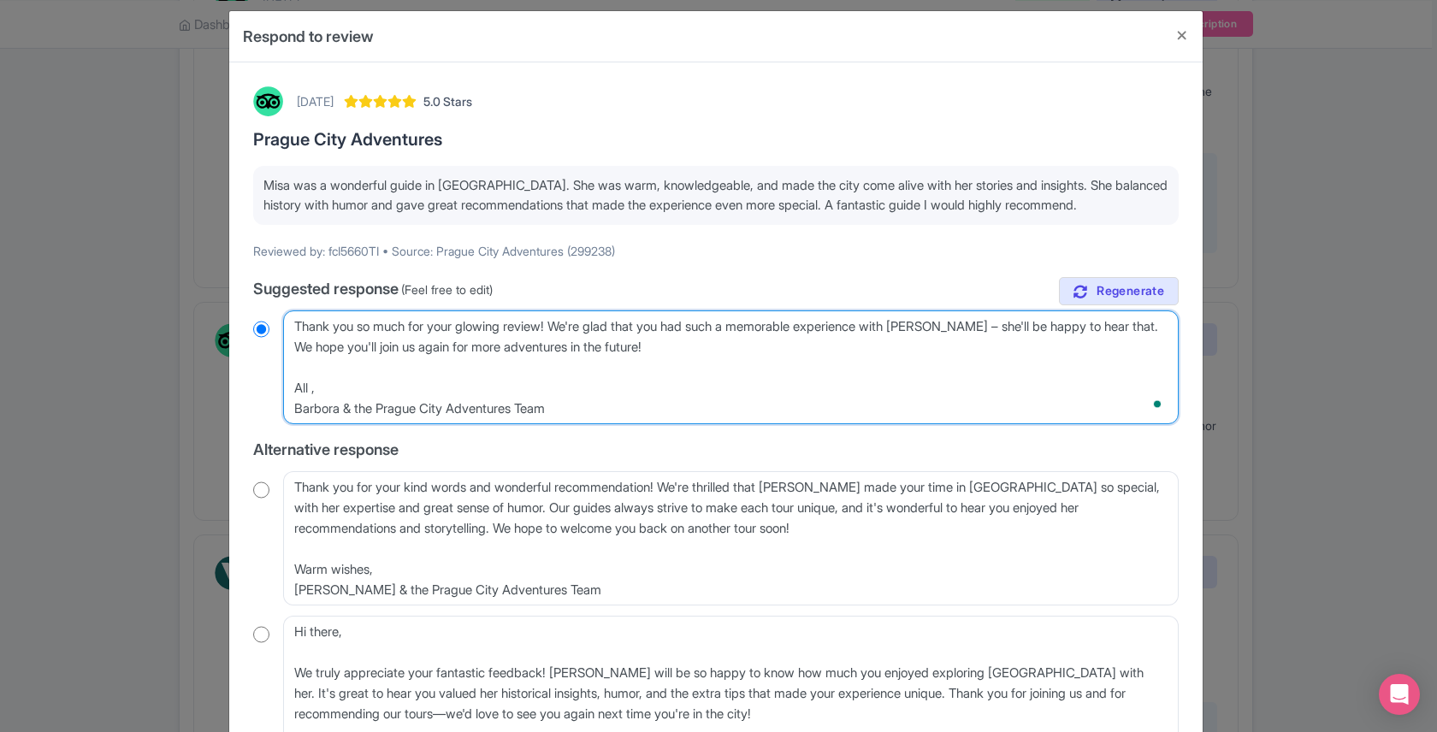
radio input "true"
type textarea "Thank you so much for your glowing review! We're glad that you had such a memor…"
radio input "true"
type textarea "Thank you so much for your glowing review! We're glad that you had such a memor…"
radio input "true"
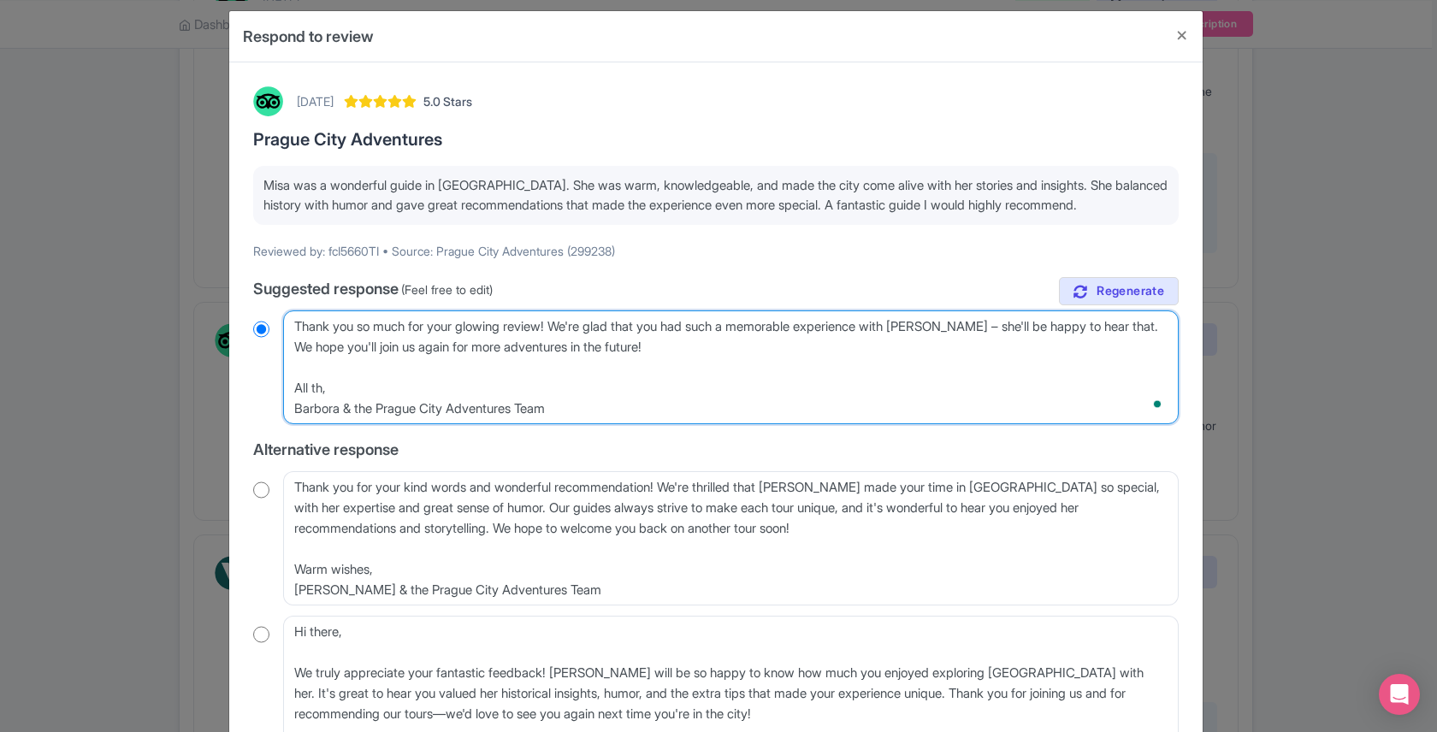
type textarea "Thank you so much for your glowing review! We're glad that you had such a memor…"
radio input "true"
type textarea "Thank you so much for your glowing review! We're glad that you had such a memor…"
radio input "true"
type textarea "Thank you so much for your glowing review! We're glad that you had such a memor…"
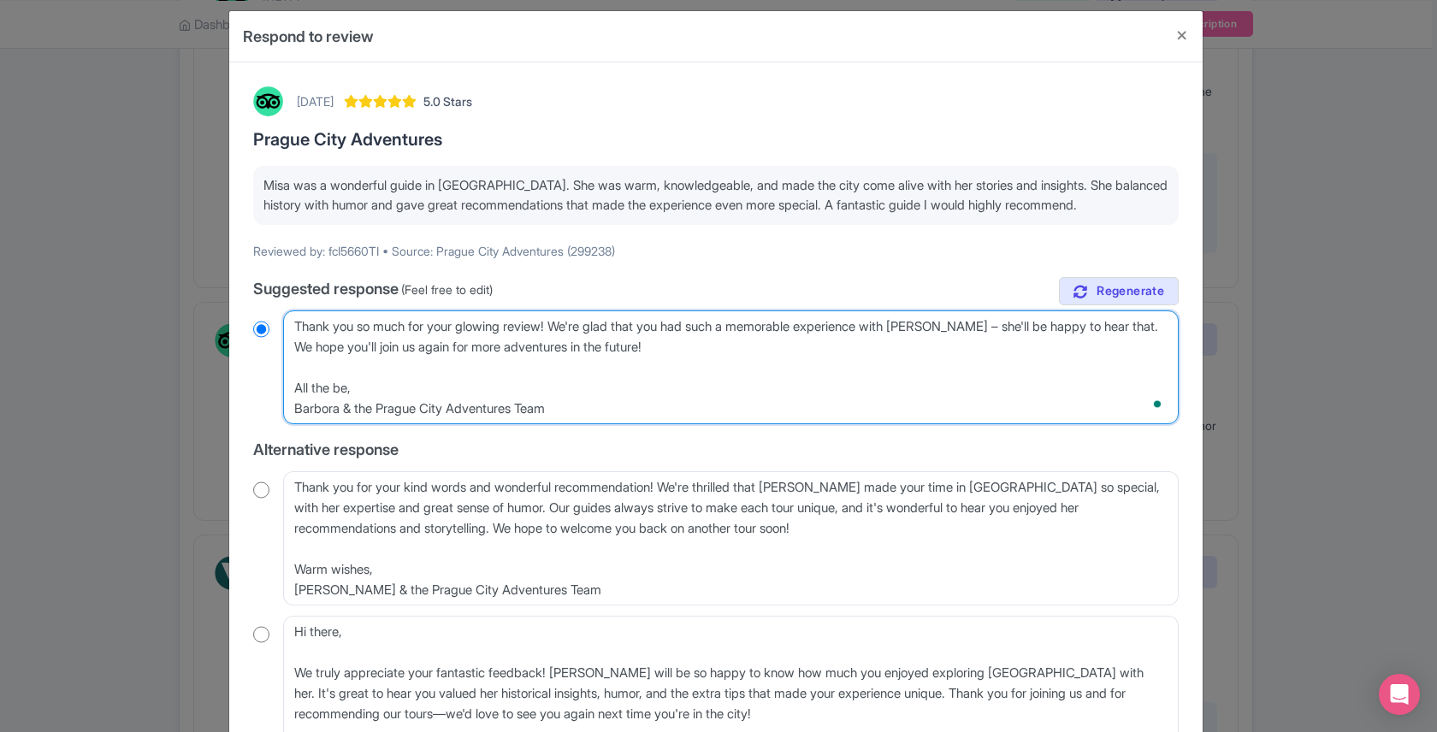
radio input "true"
type textarea "Thank you so much for your glowing review! We're glad that you had such a memor…"
radio input "true"
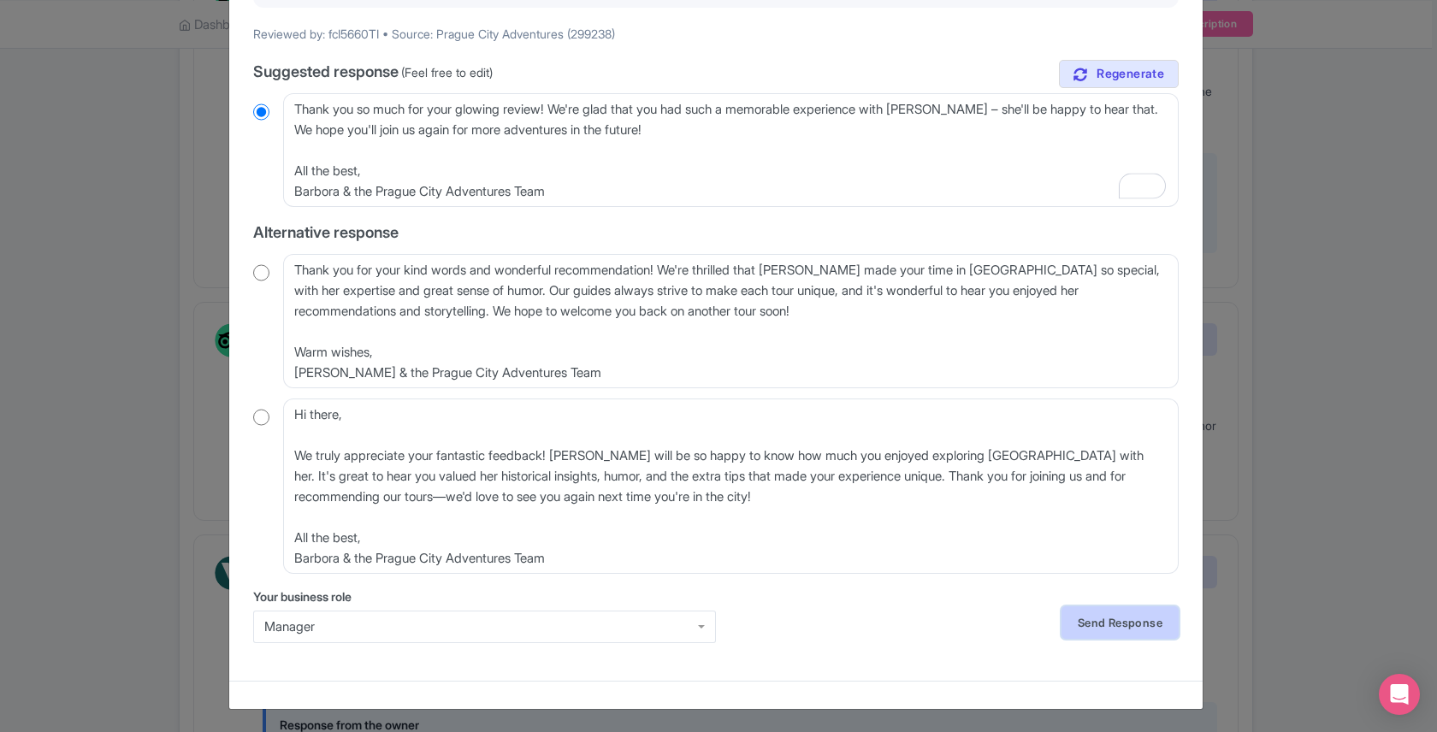
click at [1066, 622] on link "Send Response" at bounding box center [1120, 623] width 117 height 33
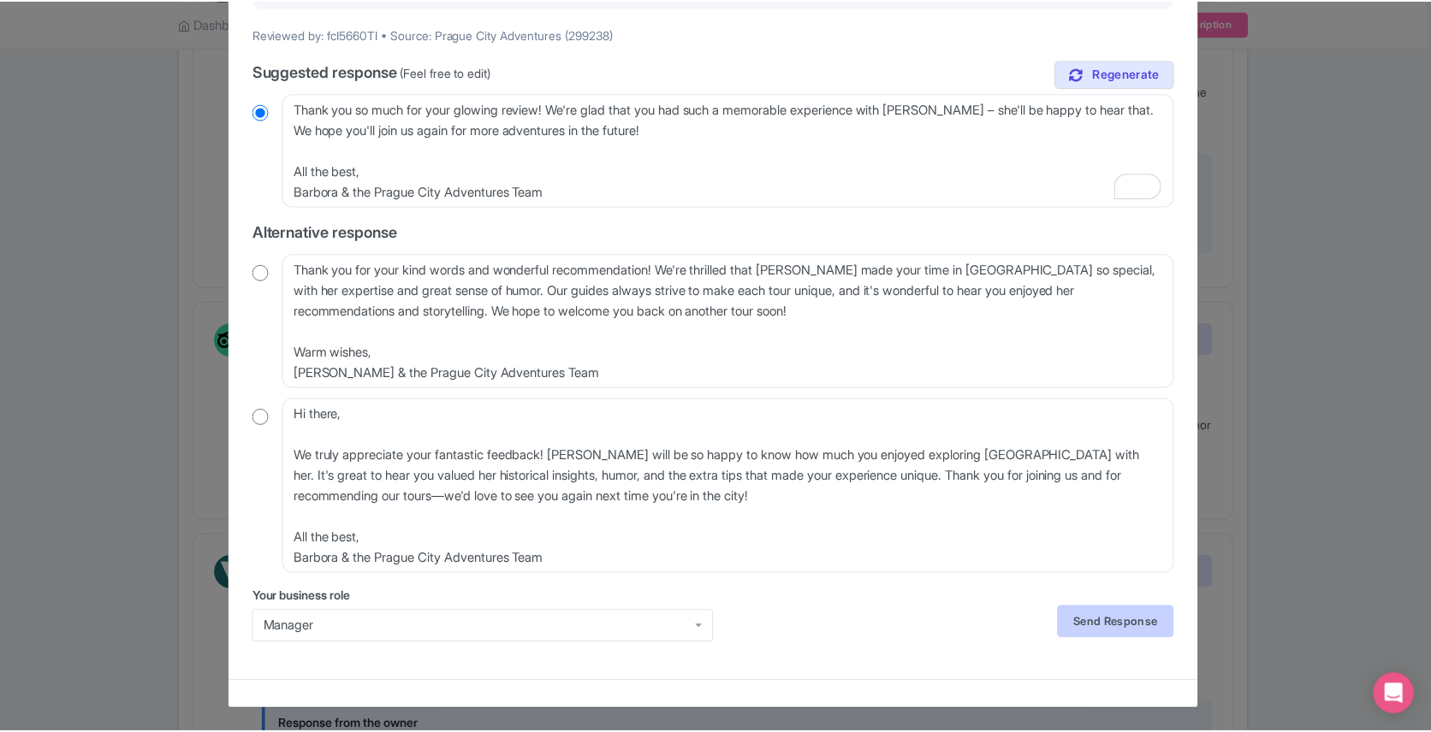
scroll to position [0, 0]
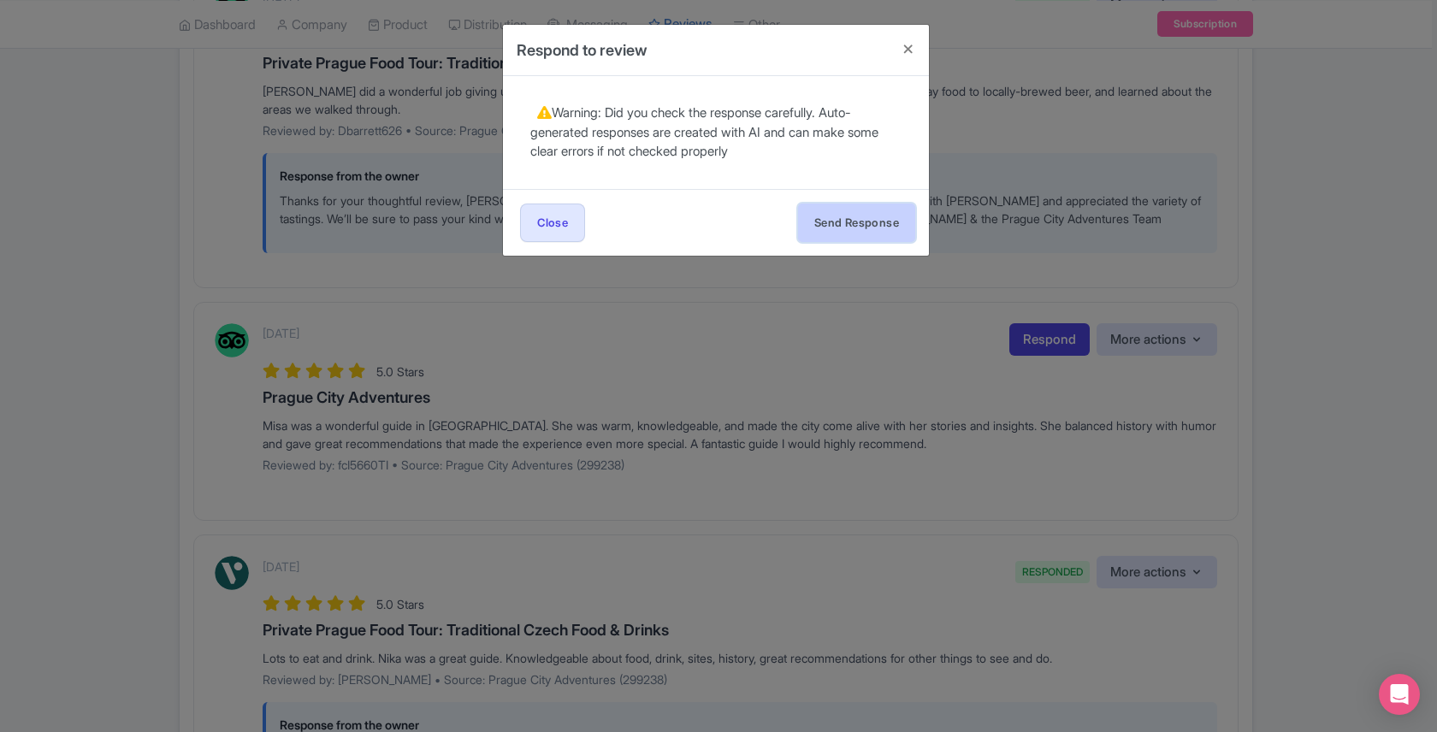
click at [827, 218] on button "Send Response" at bounding box center [856, 223] width 117 height 39
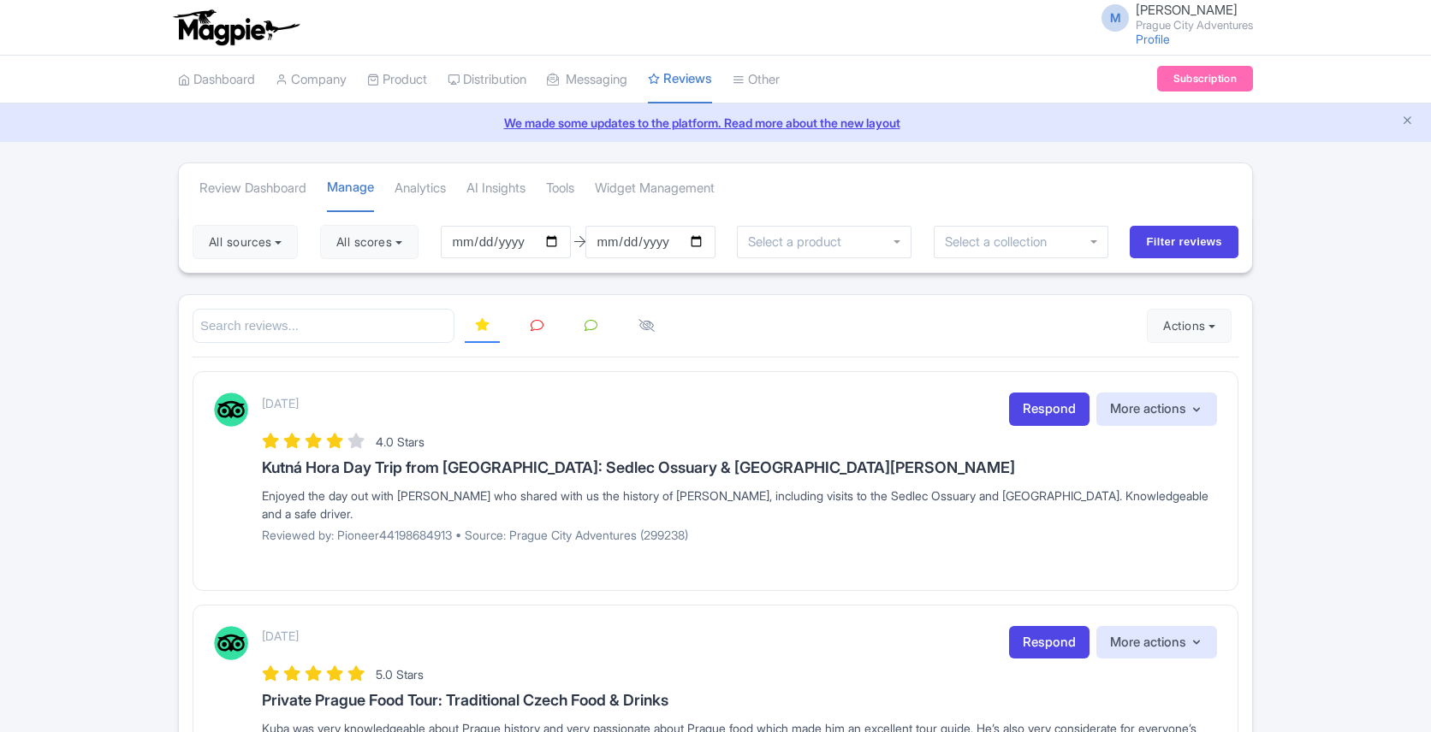
scroll to position [2597, 0]
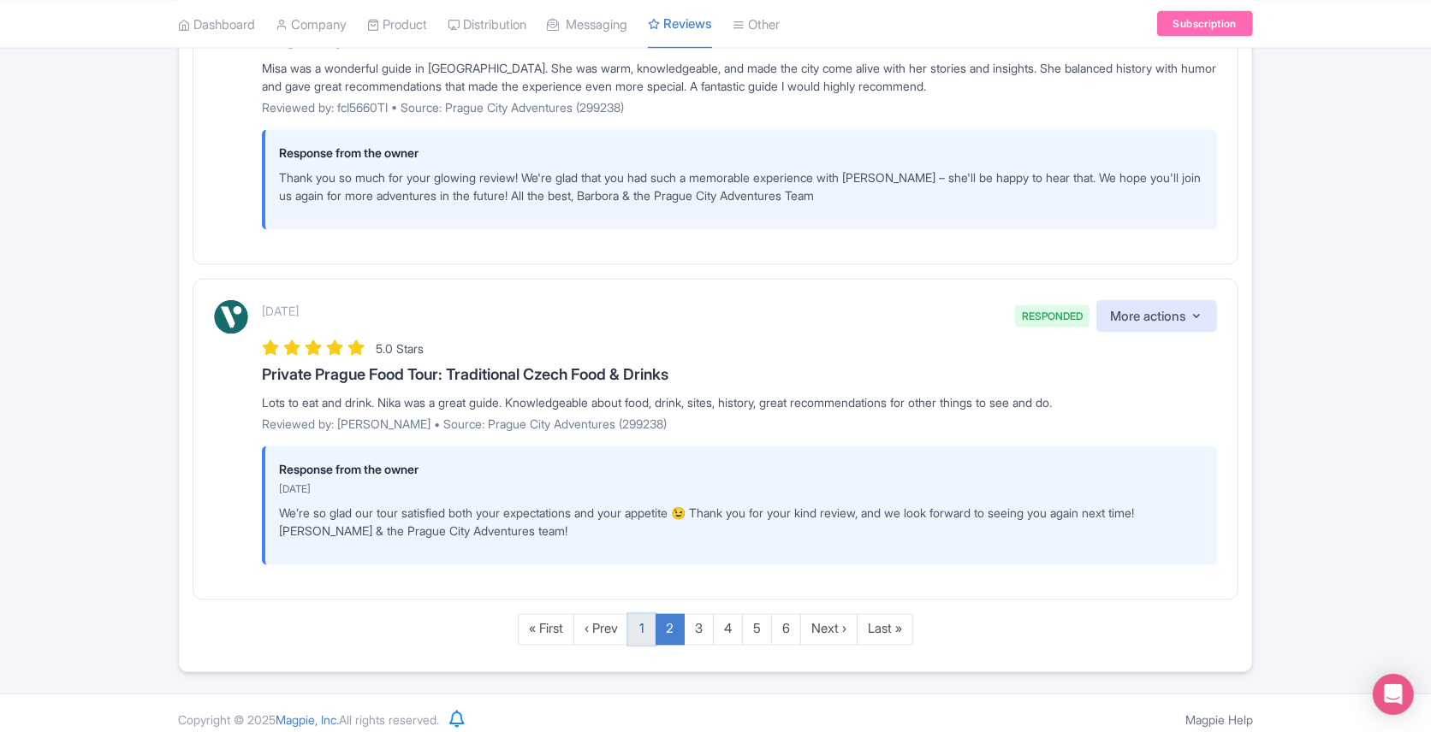
click at [643, 621] on link "1" at bounding box center [641, 630] width 27 height 32
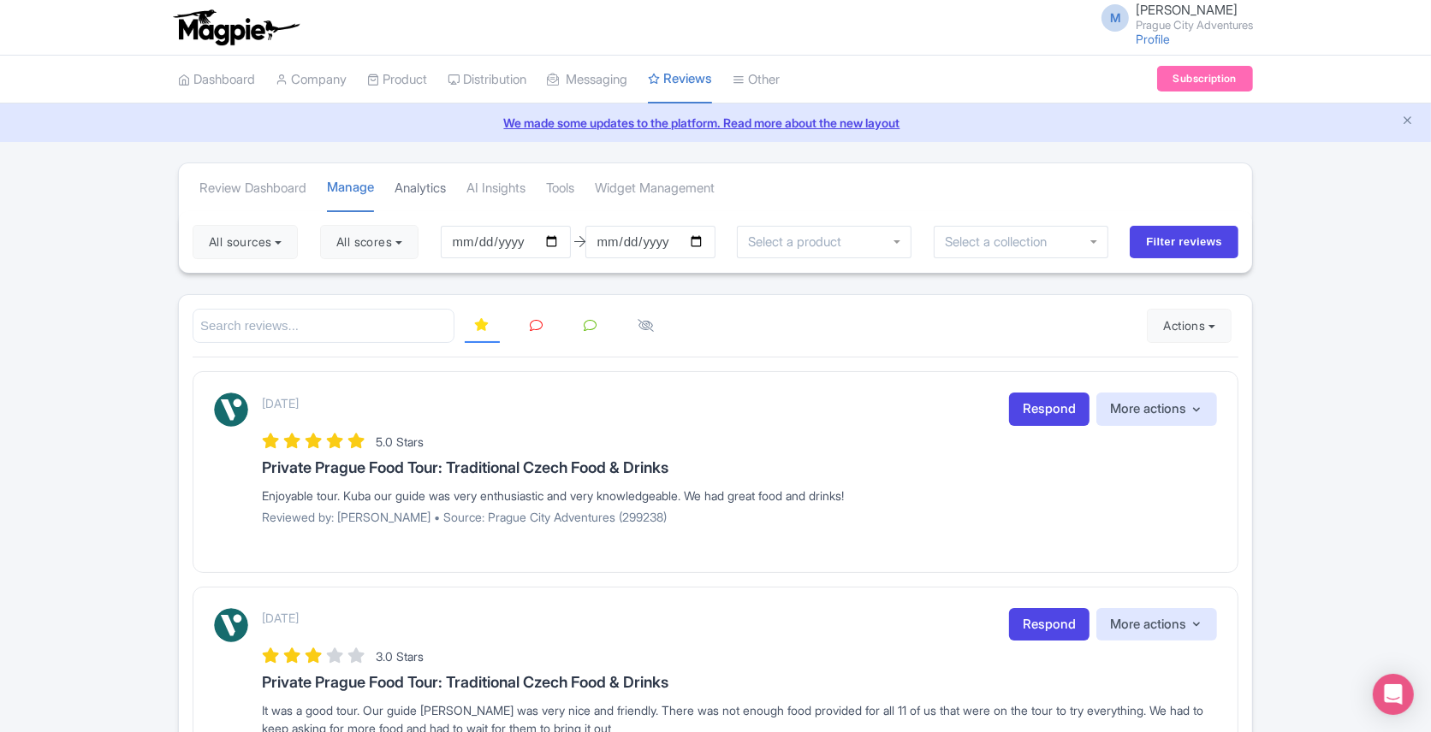
click at [412, 188] on link "Analytics" at bounding box center [419, 188] width 51 height 47
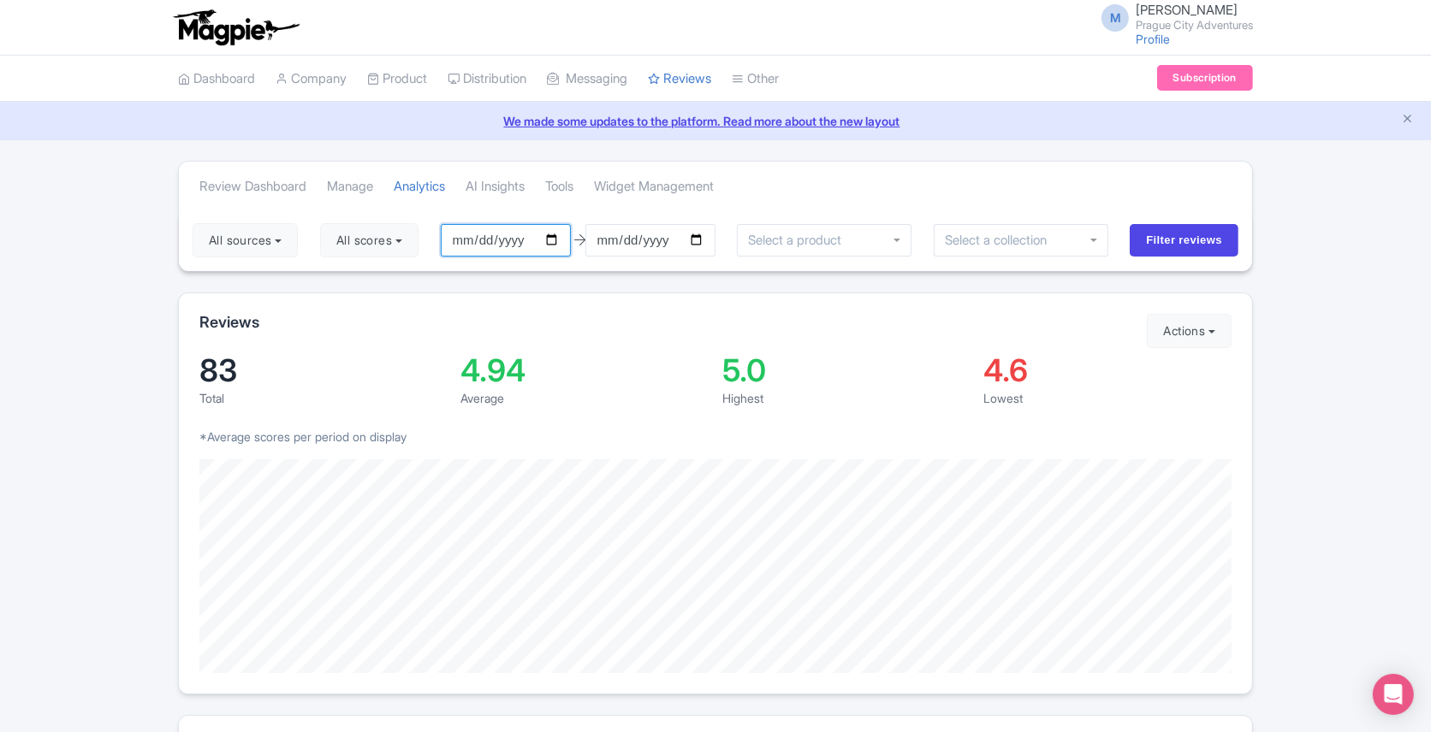
click at [514, 240] on input "[DATE]" at bounding box center [506, 240] width 130 height 33
click at [551, 233] on input "[DATE]" at bounding box center [506, 240] width 130 height 33
type input "[DATE]"
click at [1151, 236] on input "Filter reviews" at bounding box center [1183, 240] width 109 height 33
click at [232, 71] on link "Dashboard" at bounding box center [216, 79] width 77 height 47
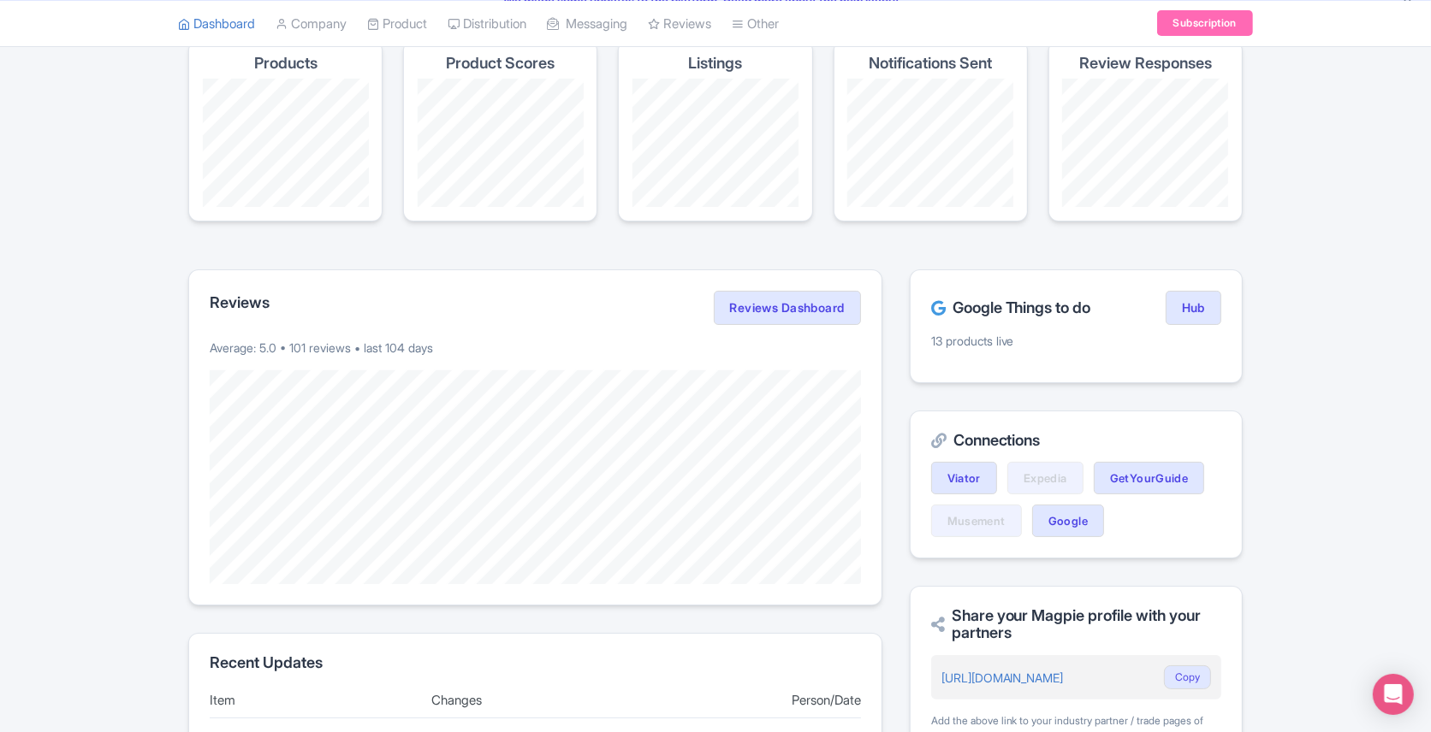
scroll to position [134, 0]
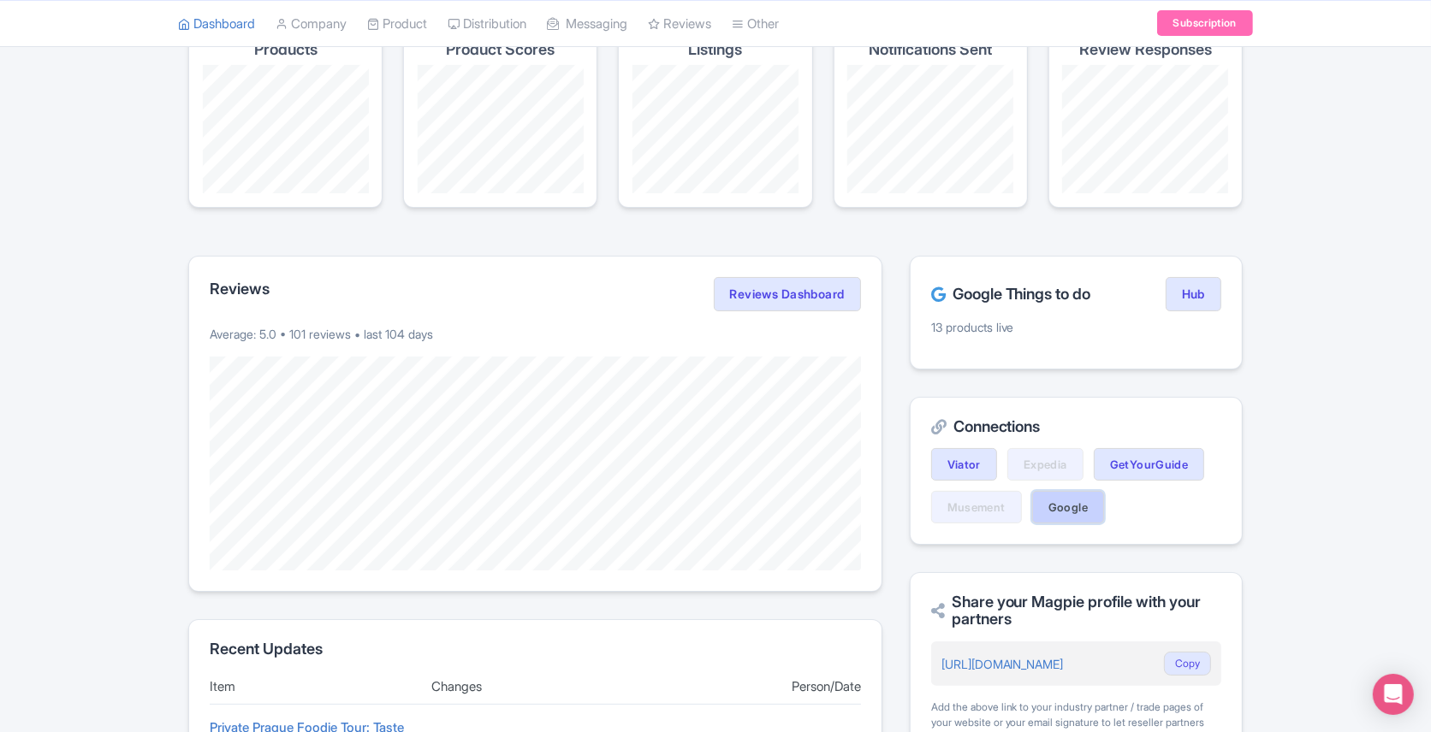
click at [1058, 504] on link "Google" at bounding box center [1068, 507] width 72 height 33
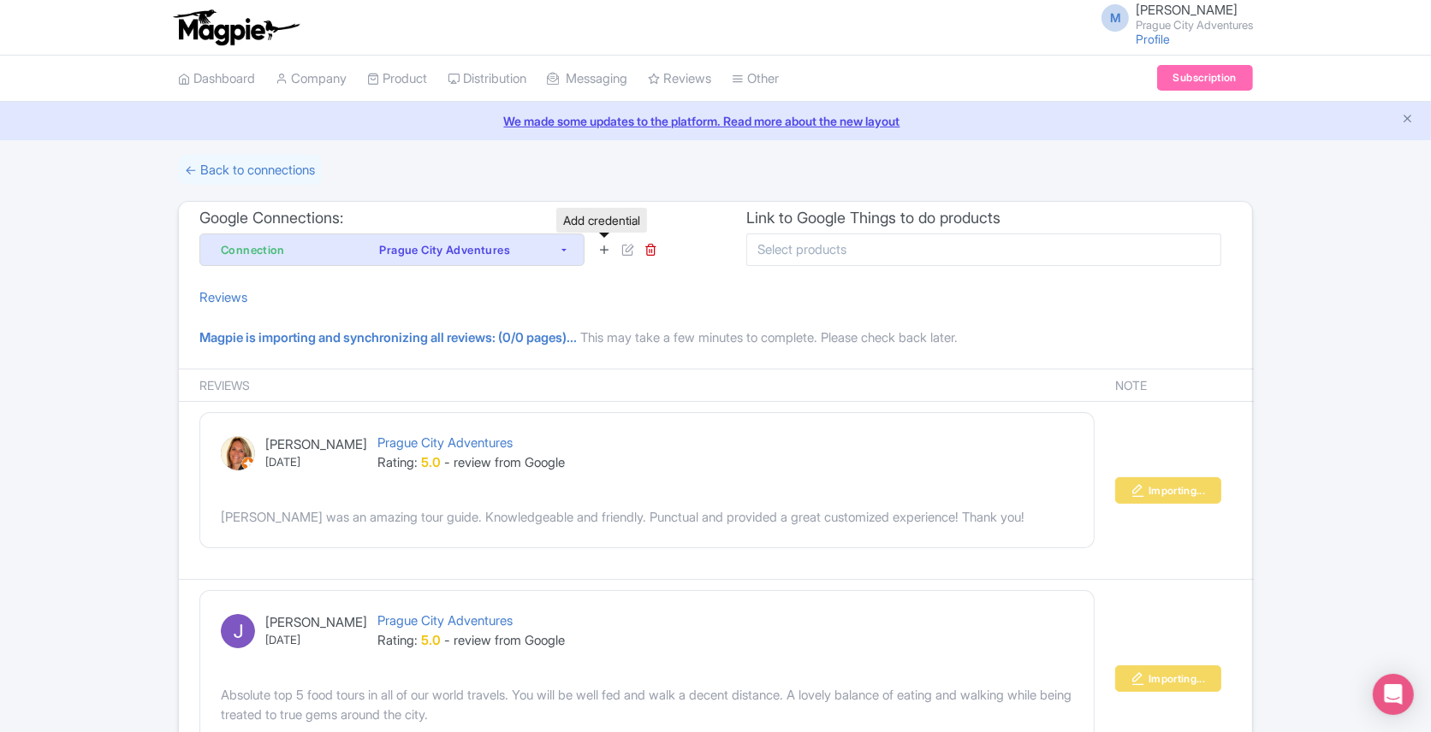
click at [603, 244] on icon at bounding box center [604, 249] width 13 height 13
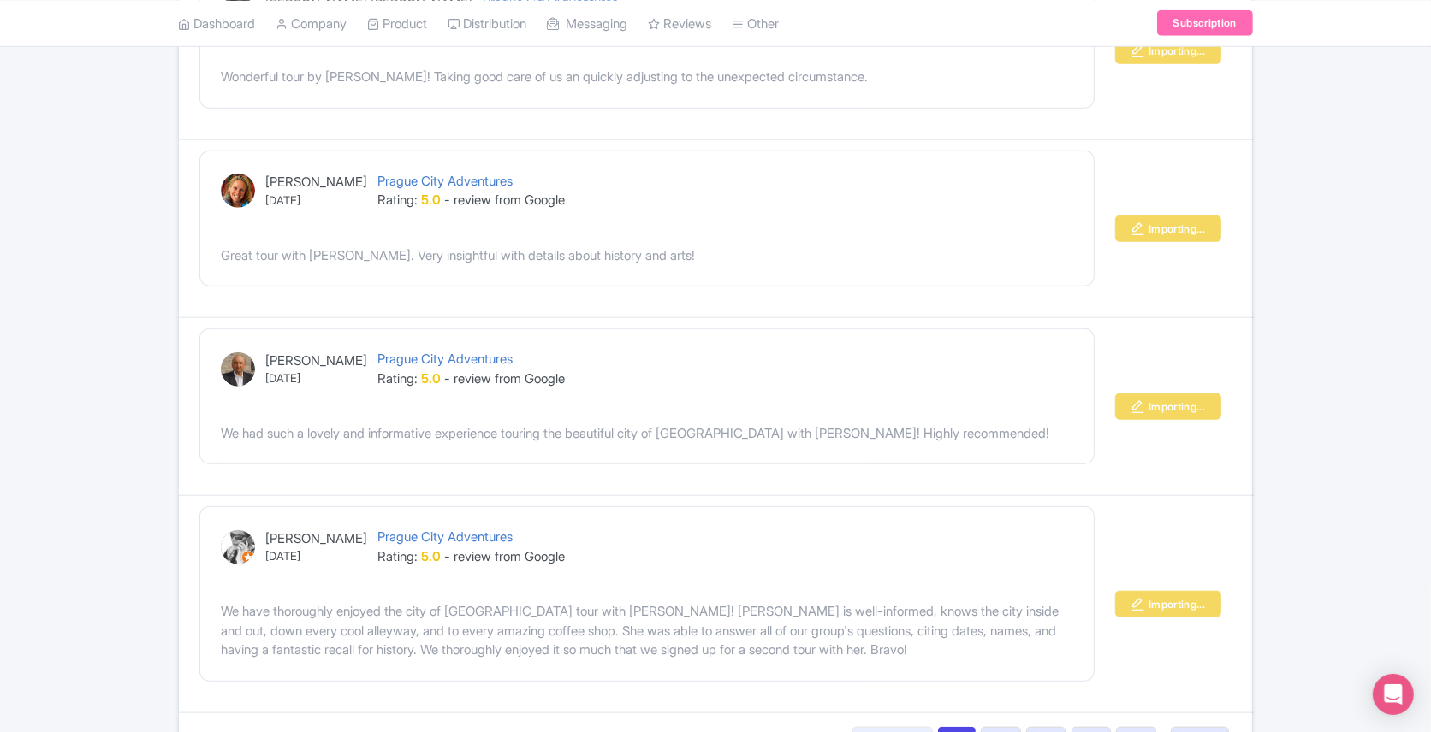
scroll to position [1667, 0]
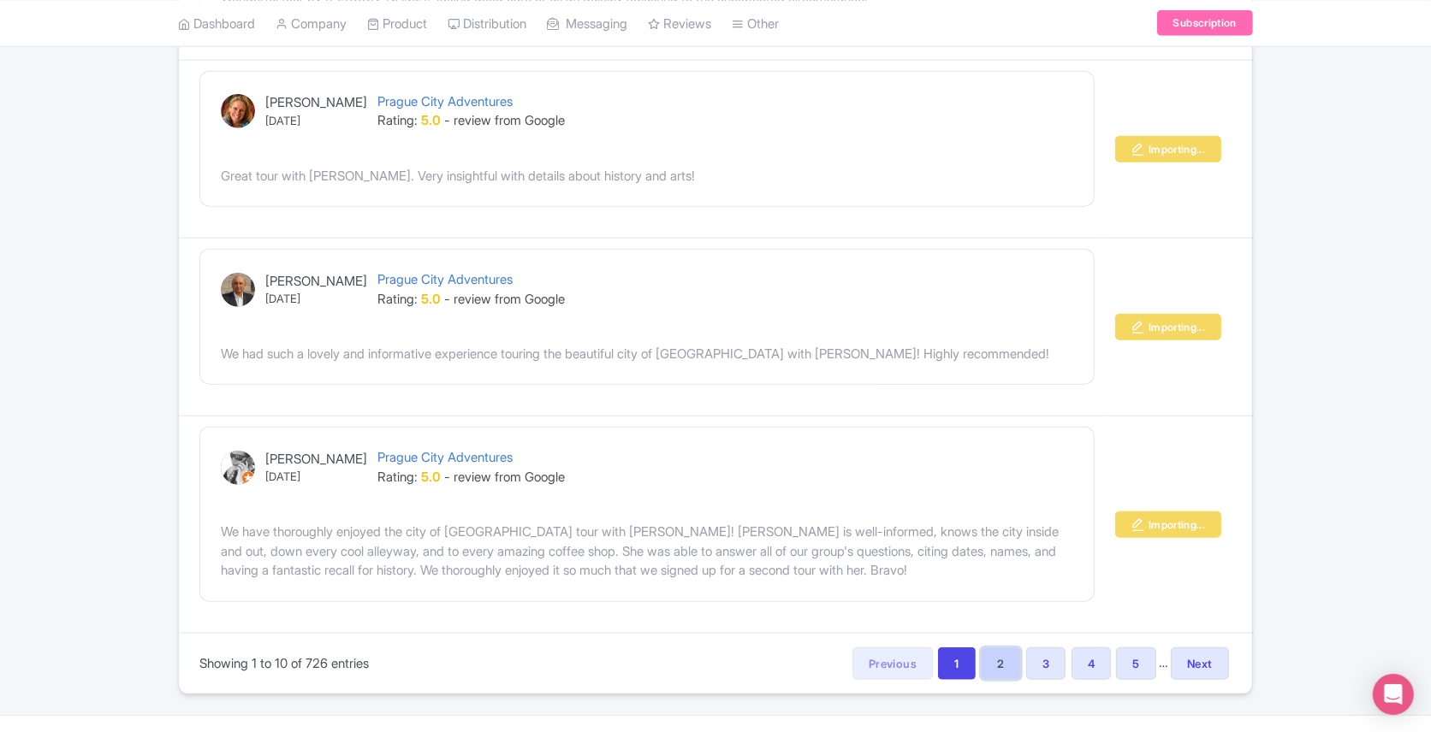
click at [985, 648] on link "2" at bounding box center [1000, 664] width 39 height 33
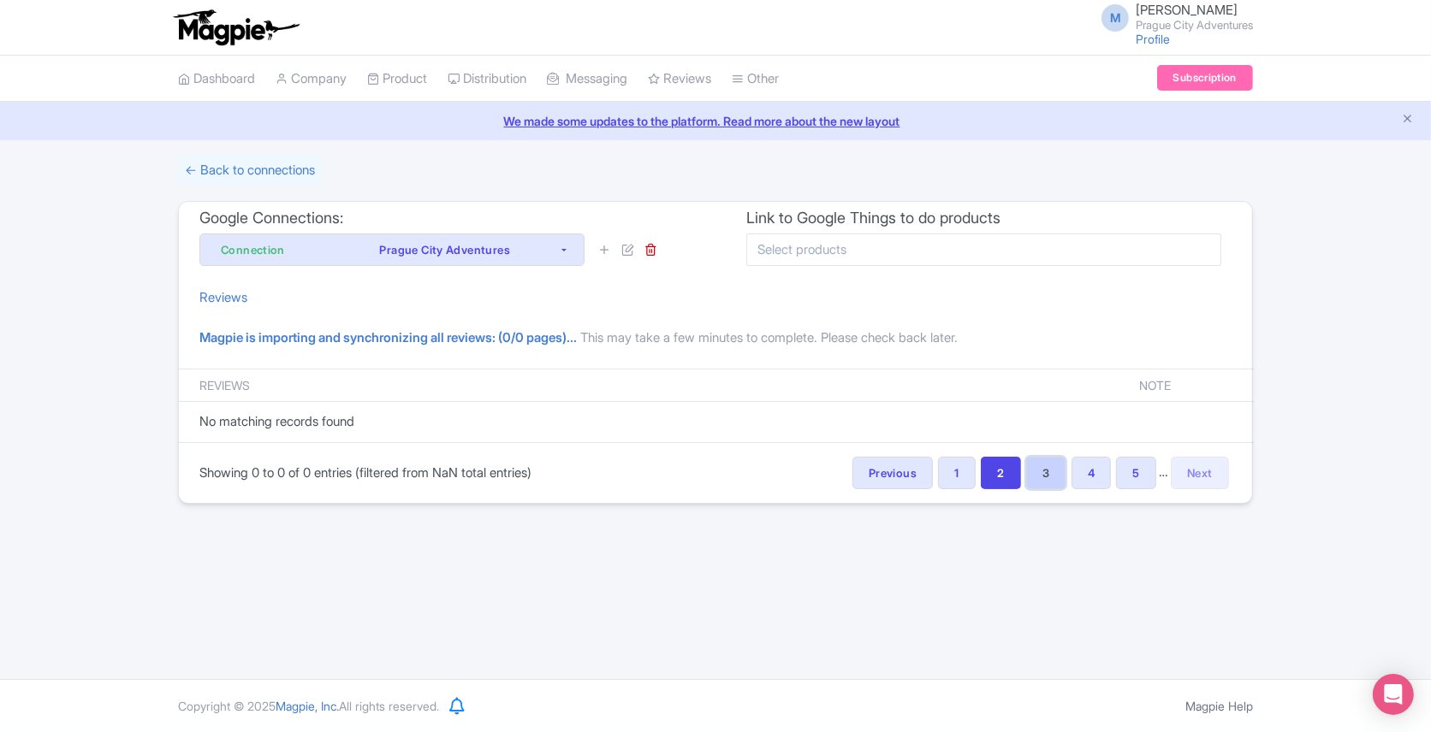
click at [1035, 470] on link "3" at bounding box center [1045, 473] width 39 height 33
click at [652, 247] on icon at bounding box center [650, 249] width 13 height 13
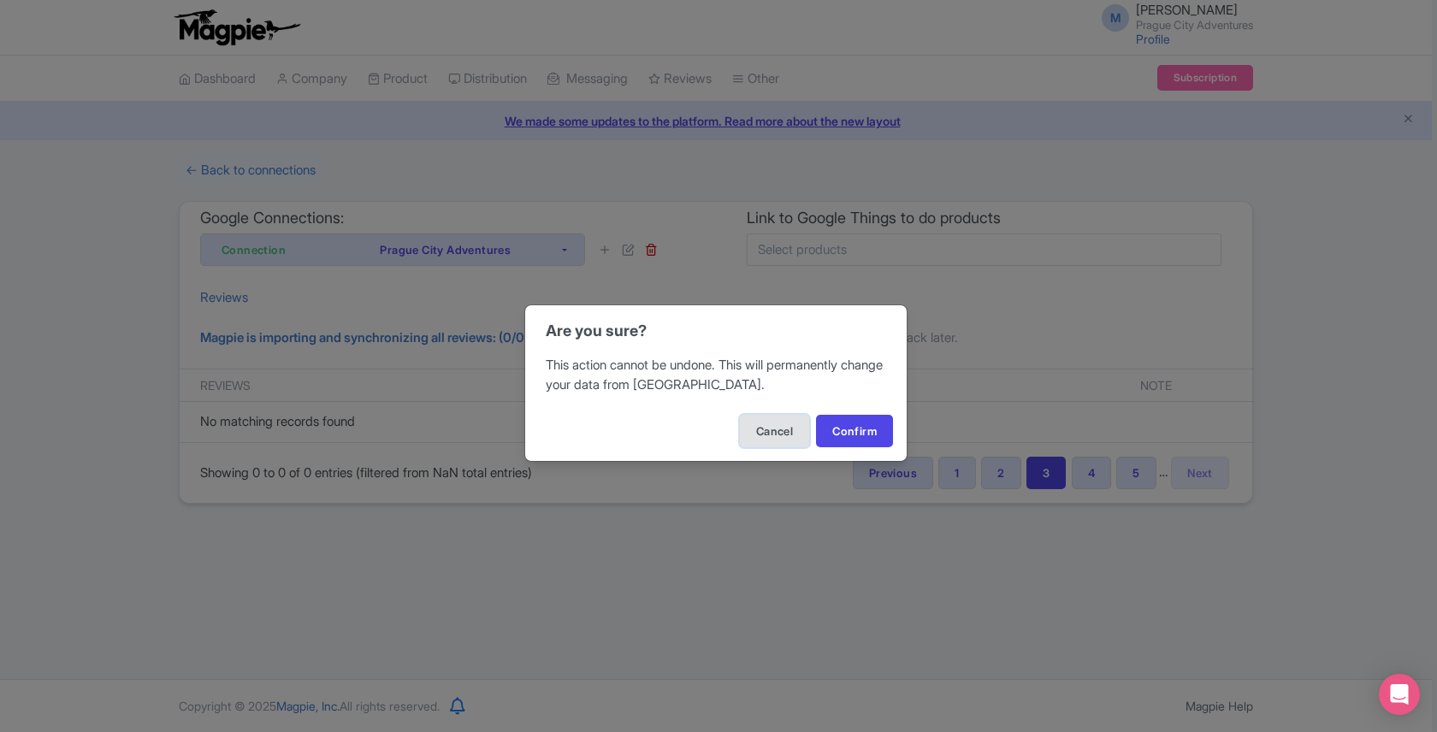
click at [767, 430] on button "Cancel" at bounding box center [774, 431] width 69 height 33
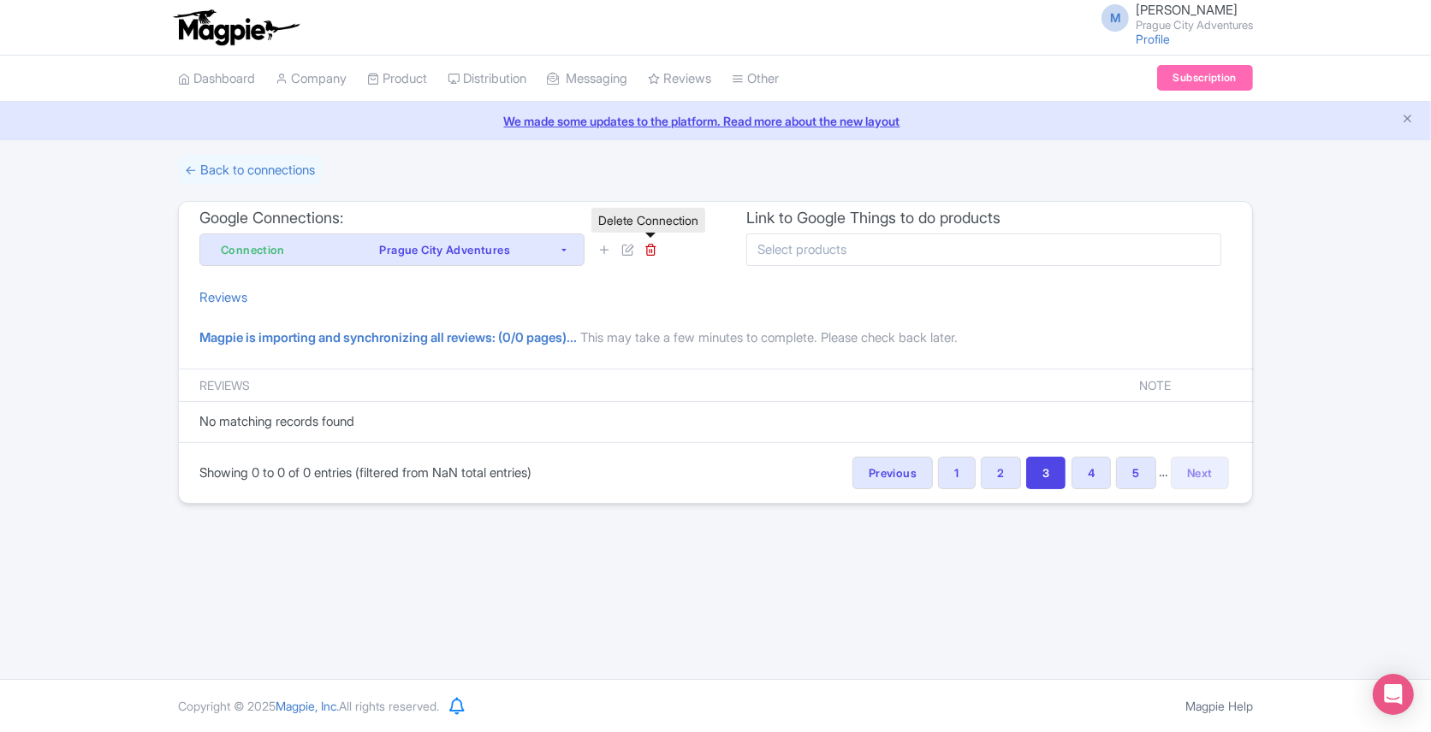
click at [780, 252] on input "select-multiple" at bounding box center [806, 249] width 98 height 15
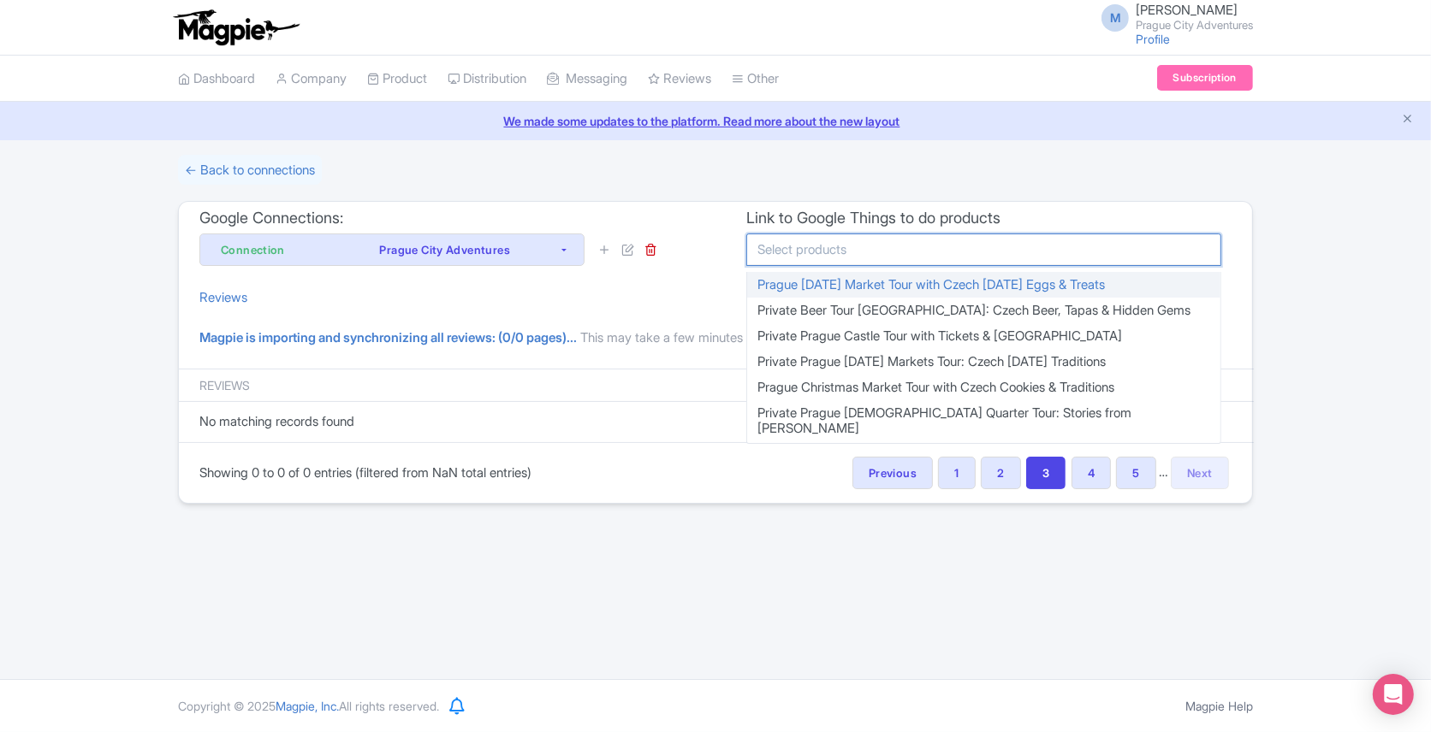
click at [692, 267] on div "Google Connections: Connection Prague City Adventures Connection Prague City Ad…" at bounding box center [447, 238] width 536 height 72
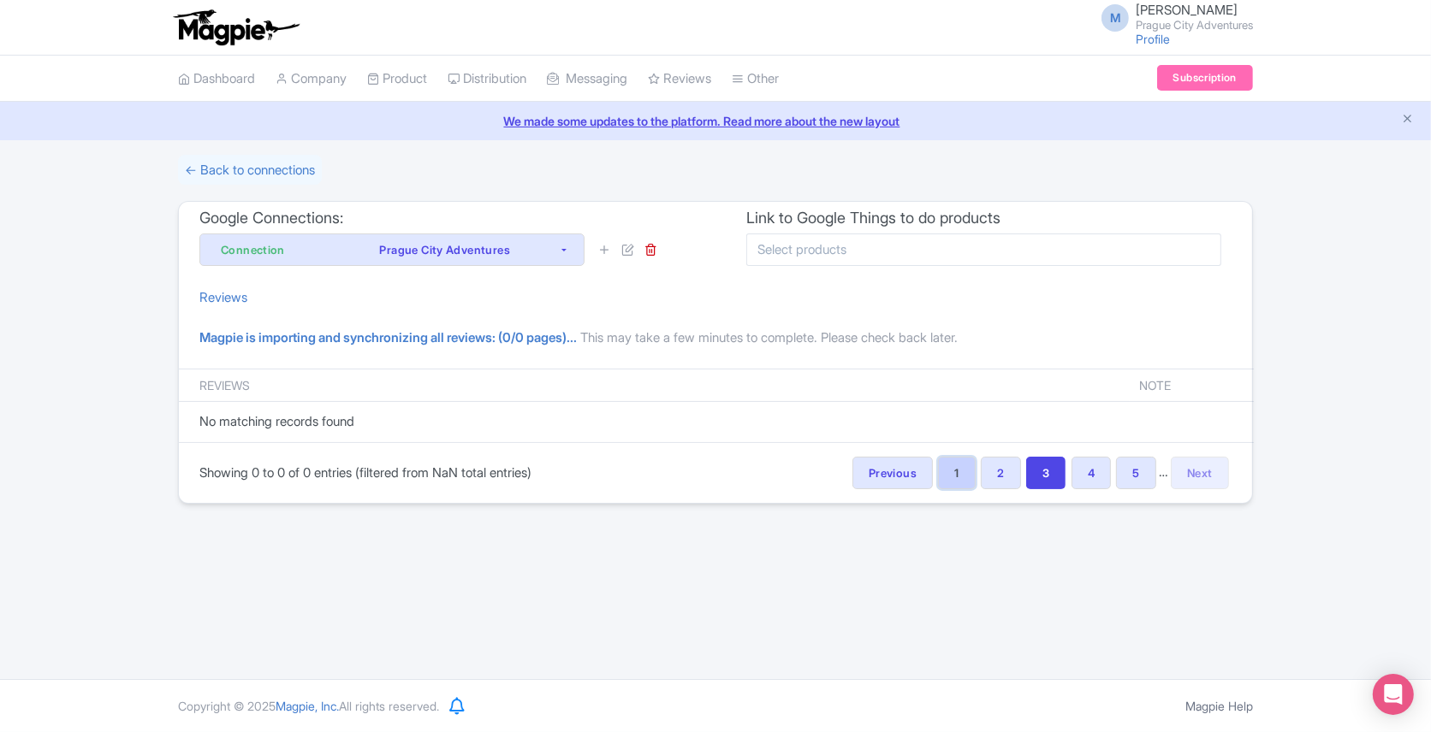
click at [969, 471] on link "1" at bounding box center [956, 473] width 37 height 33
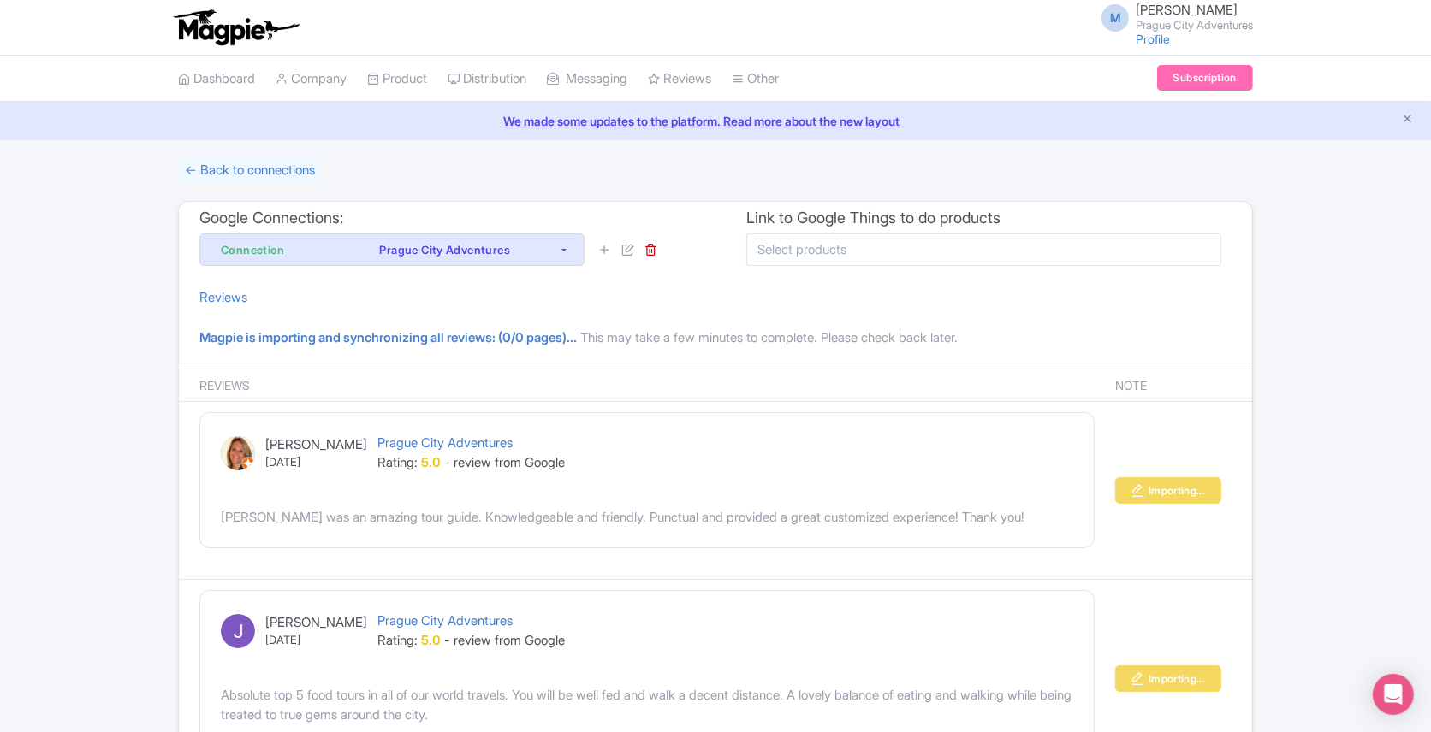
click at [813, 244] on input "select-multiple" at bounding box center [806, 249] width 98 height 15
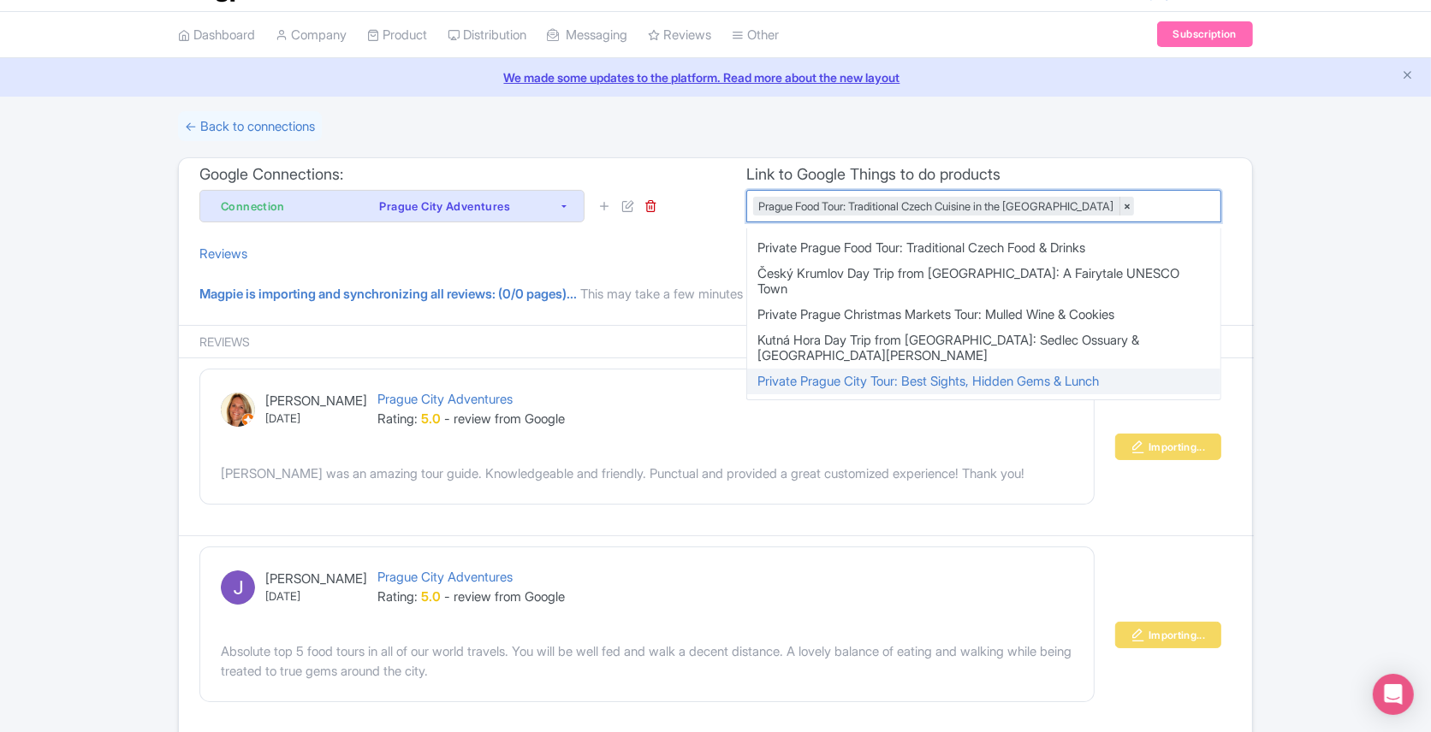
scroll to position [137, 0]
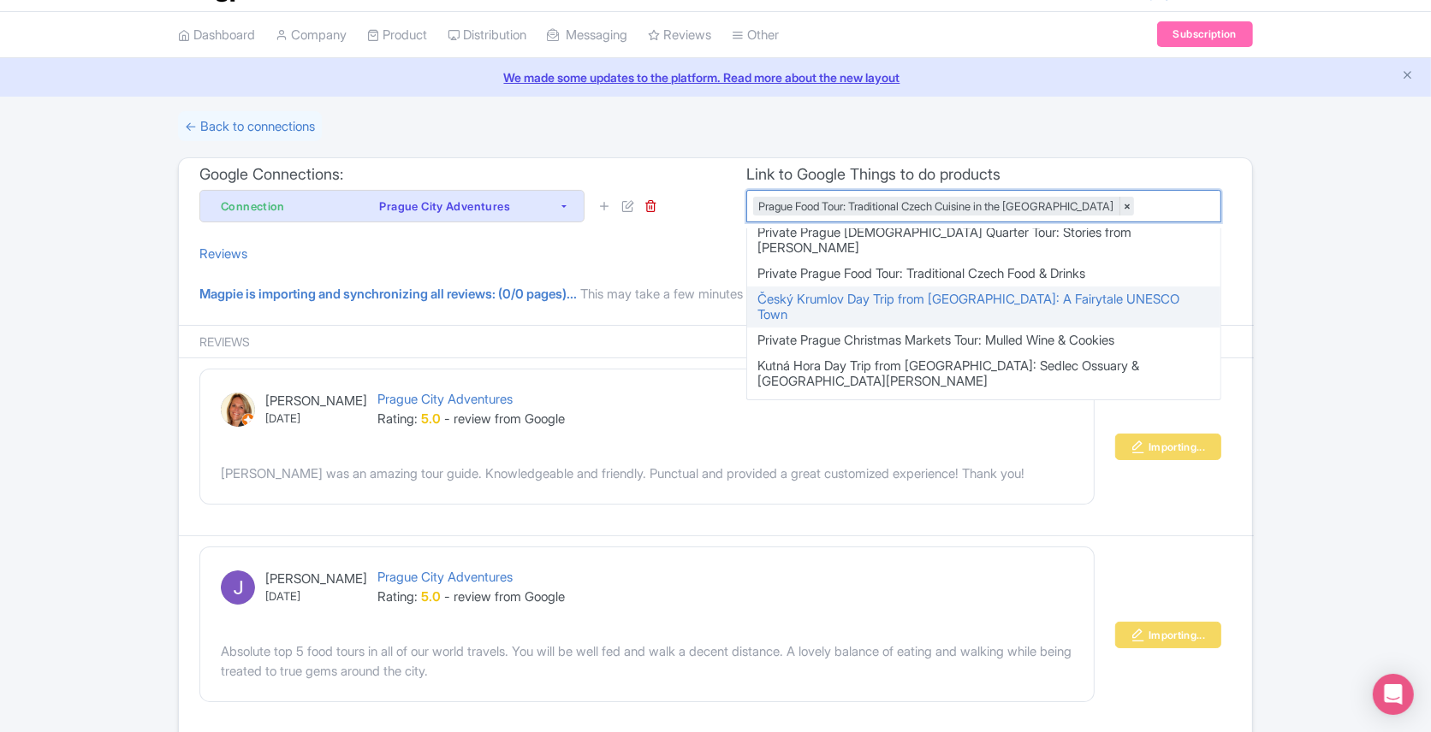
click at [679, 216] on div "Connection Prague City Adventures Connection Prague City Adventures" at bounding box center [446, 206] width 495 height 33
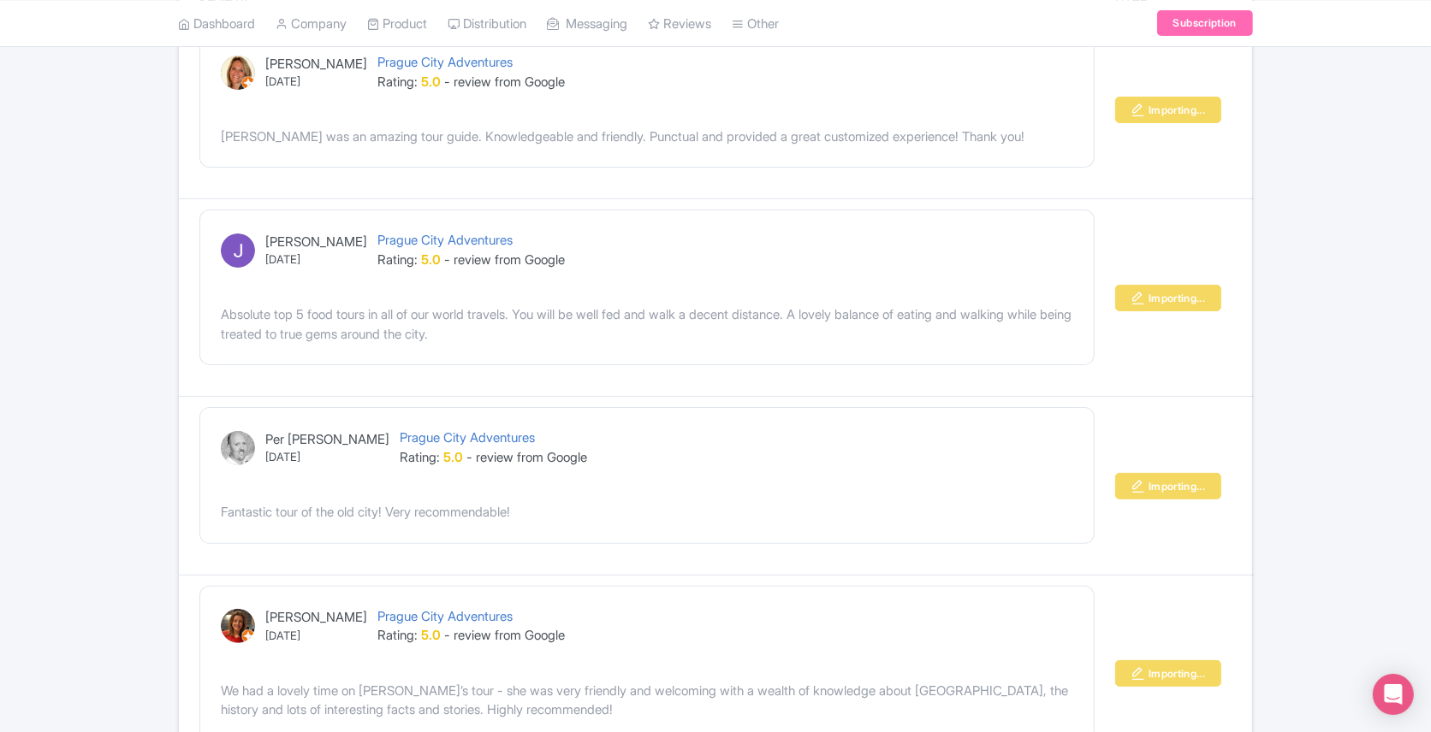
scroll to position [0, 0]
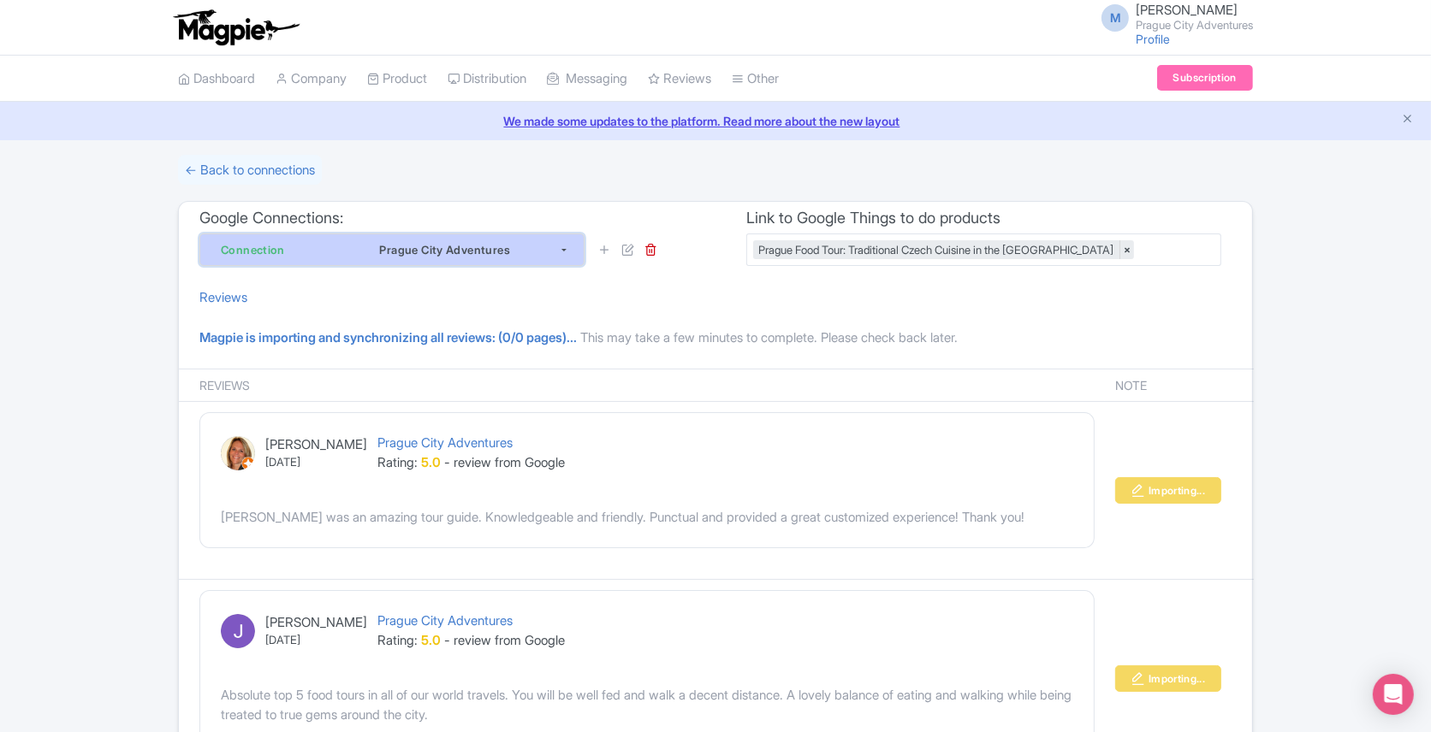
click at [486, 242] on div "Prague City Adventures" at bounding box center [445, 250] width 228 height 21
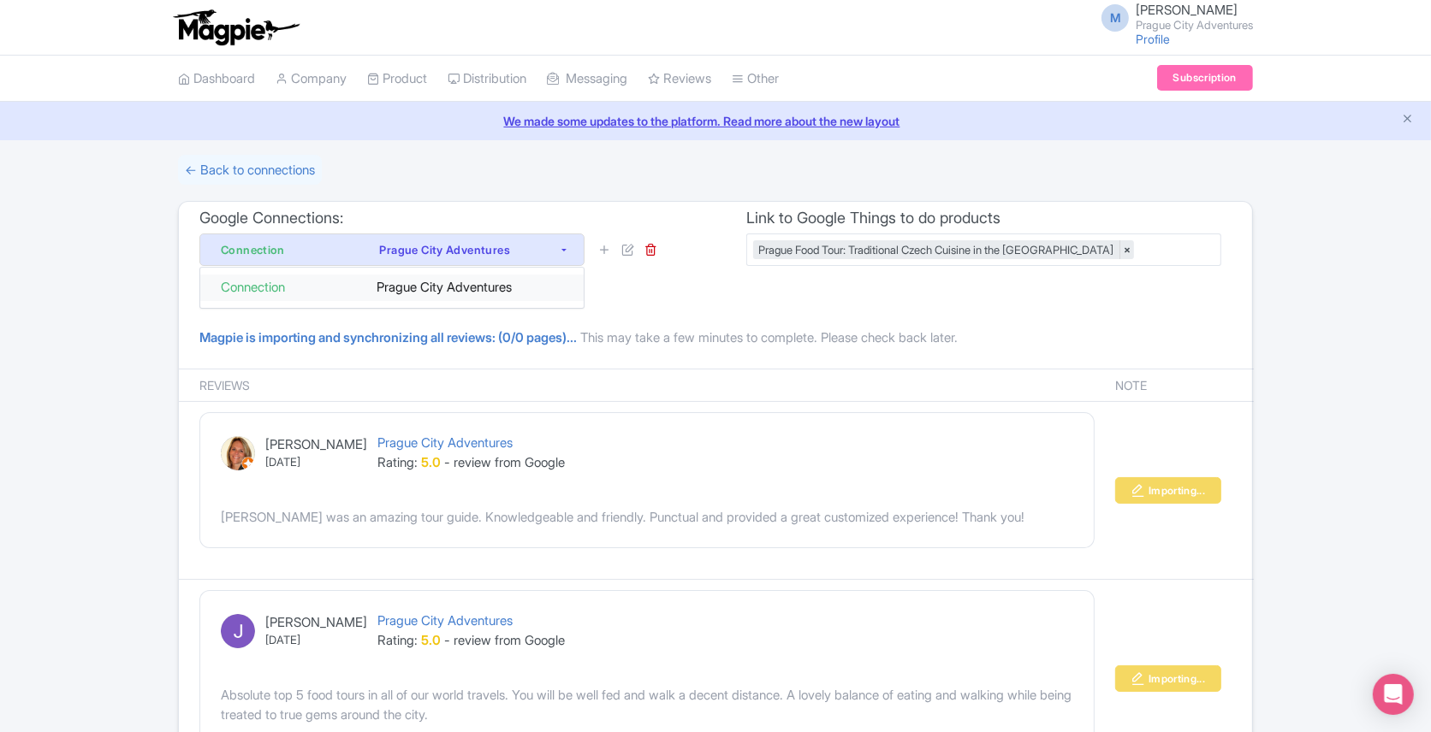
click at [482, 280] on div "Prague City Adventures" at bounding box center [449, 288] width 228 height 20
click at [649, 341] on span "This may take a few minutes to complete. Please check back later." at bounding box center [768, 337] width 377 height 16
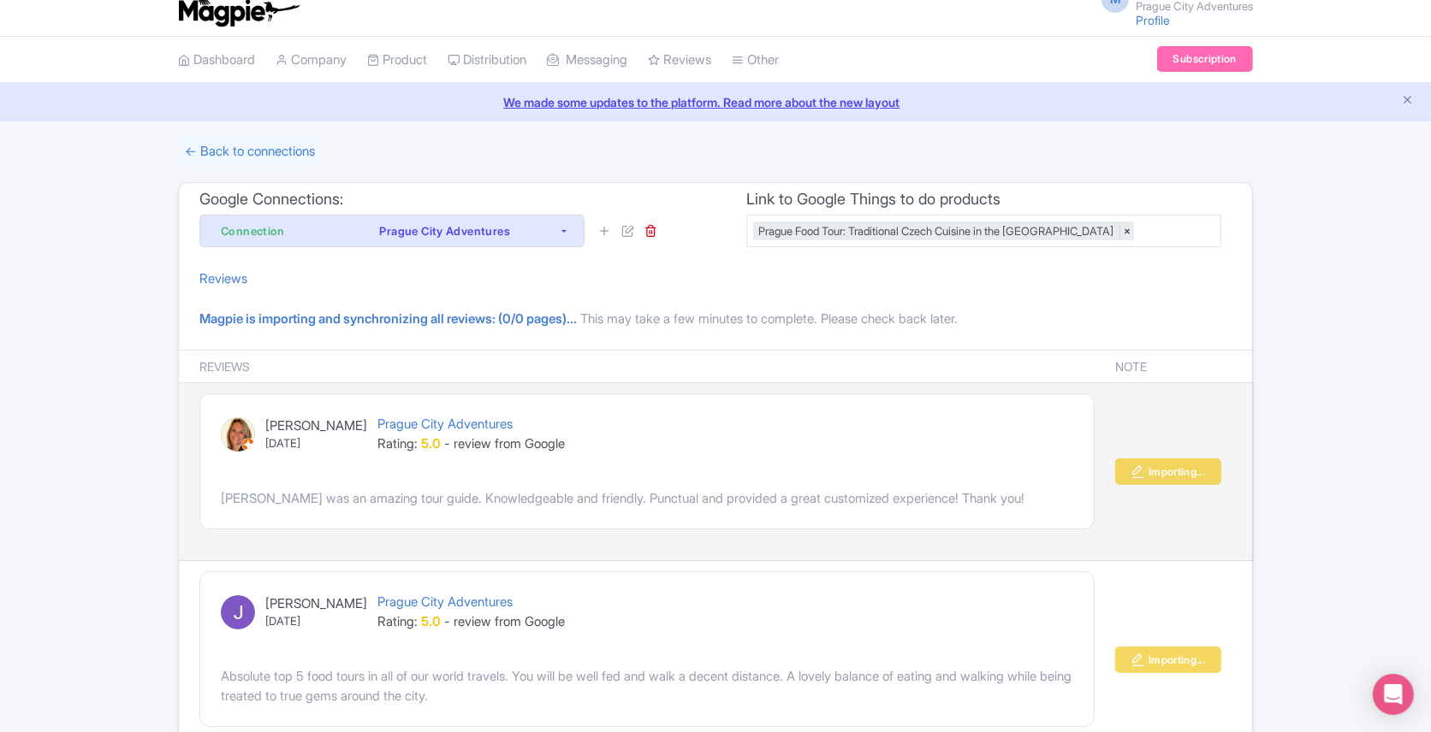
scroll to position [20, 0]
click at [647, 493] on div "Nikola was an amazing tour guide. Knowledgeable and friendly. Punctual and prov…" at bounding box center [647, 499] width 852 height 20
click at [760, 490] on div "Nikola was an amazing tour guide. Knowledgeable and friendly. Punctual and prov…" at bounding box center [647, 499] width 852 height 20
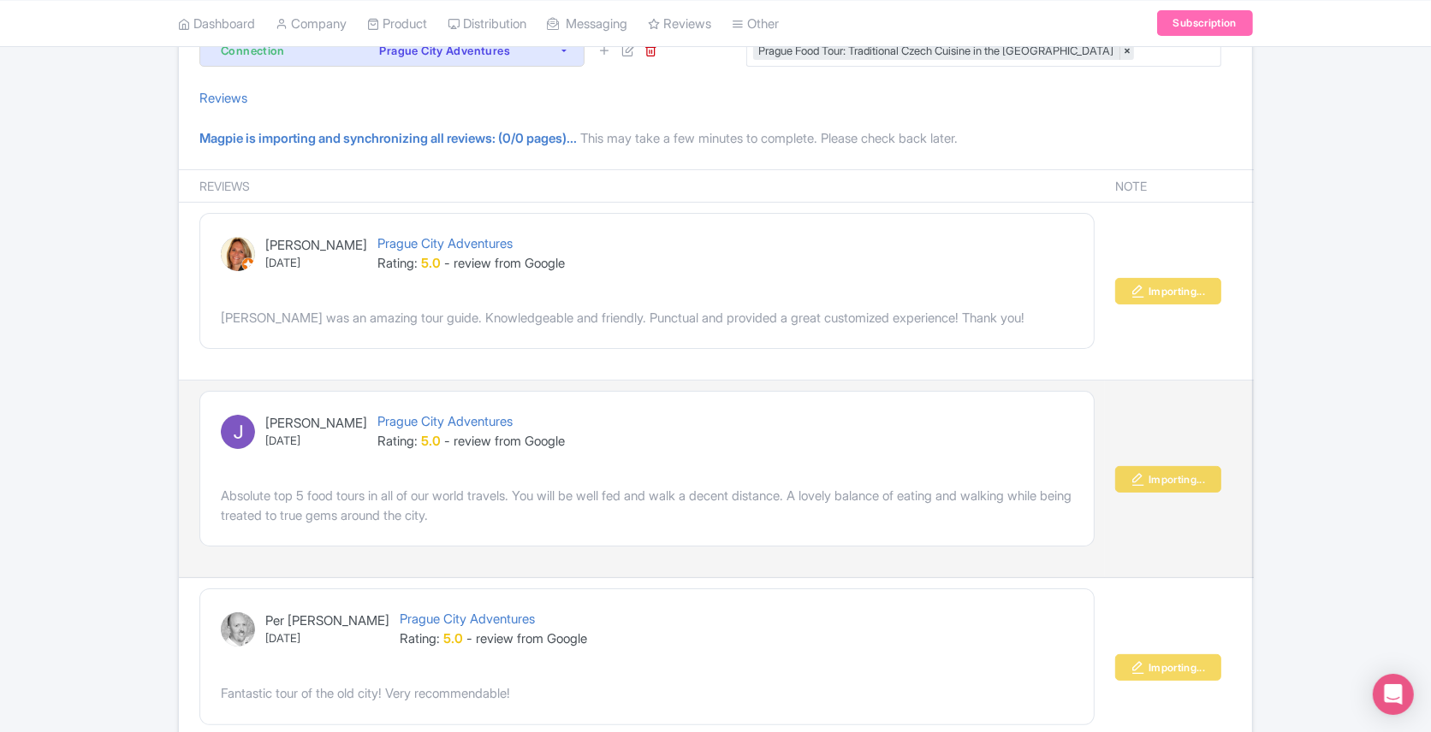
click at [856, 495] on div "Absolute top 5 food tours in all of our world travels. You will be well fed and…" at bounding box center [647, 506] width 852 height 39
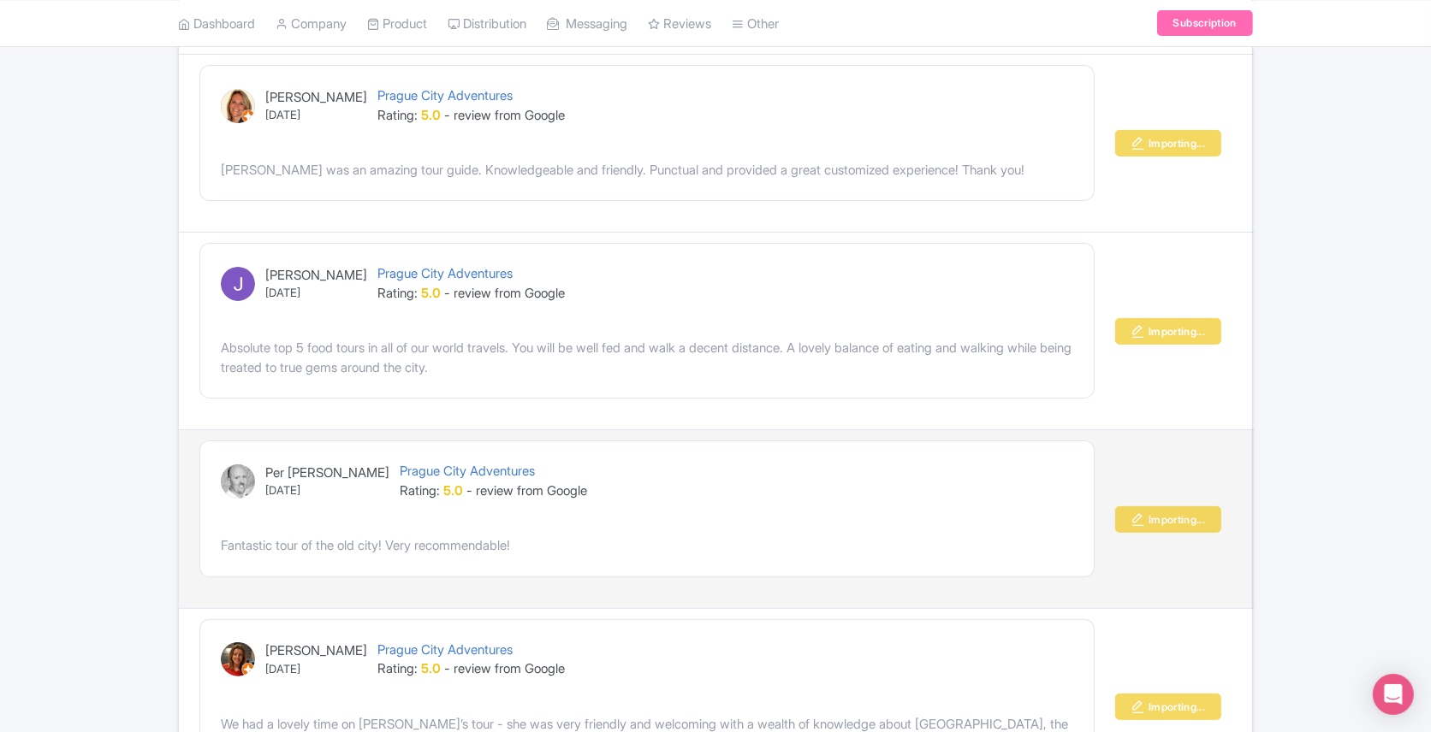
click at [694, 445] on div "Per Beining 2025-09-16 Prague City Adventures Rating: 5.0 - review from Google …" at bounding box center [646, 508] width 893 height 134
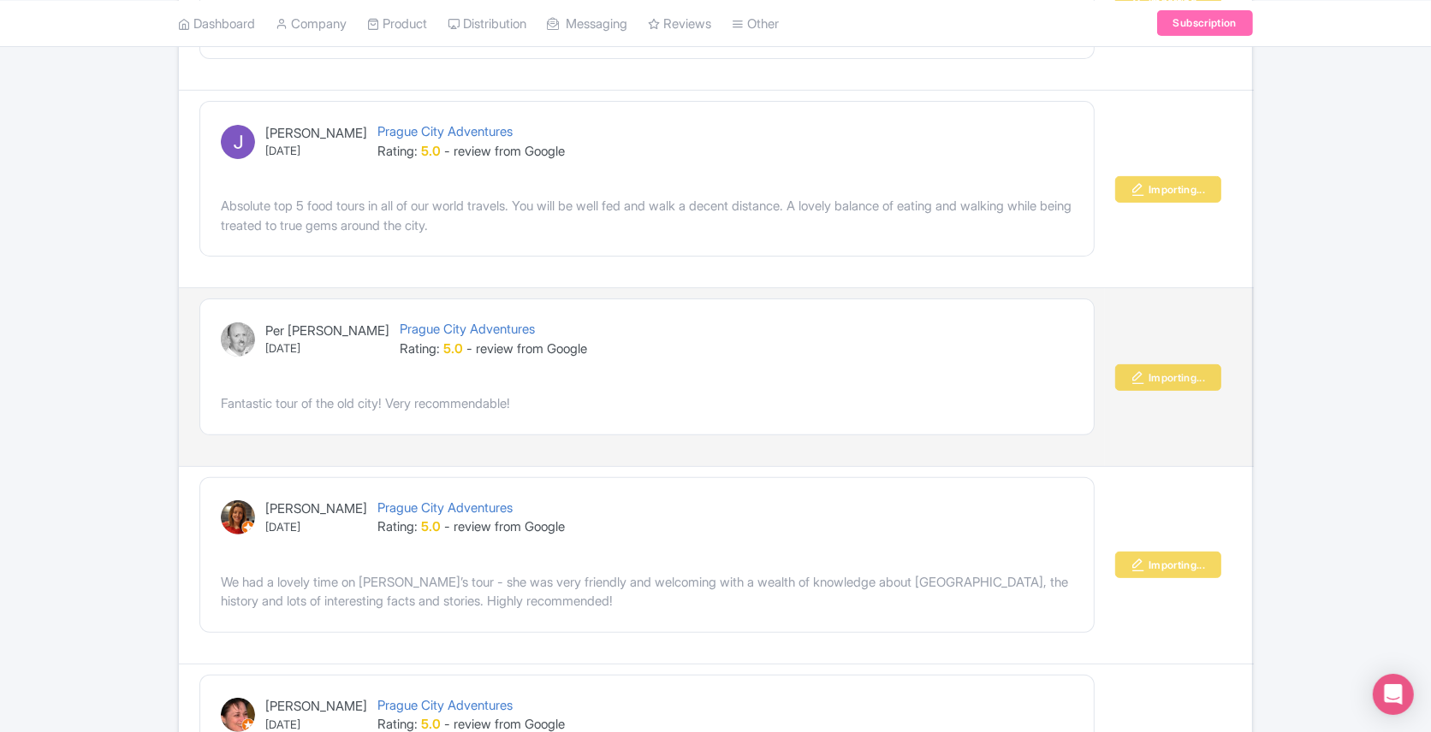
scroll to position [593, 0]
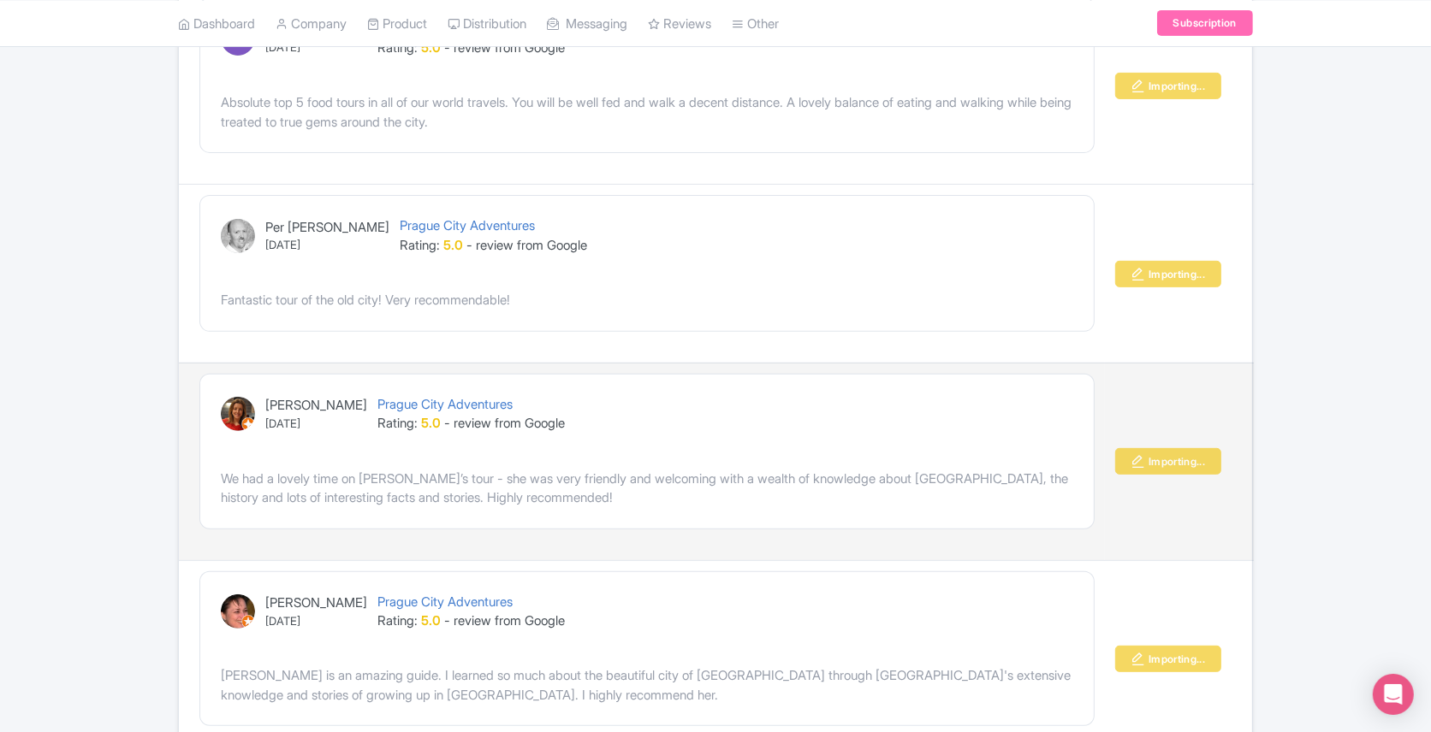
click at [595, 470] on div "We had a lovely time on Katy’s tour - she was very friendly and welcoming with …" at bounding box center [647, 489] width 852 height 39
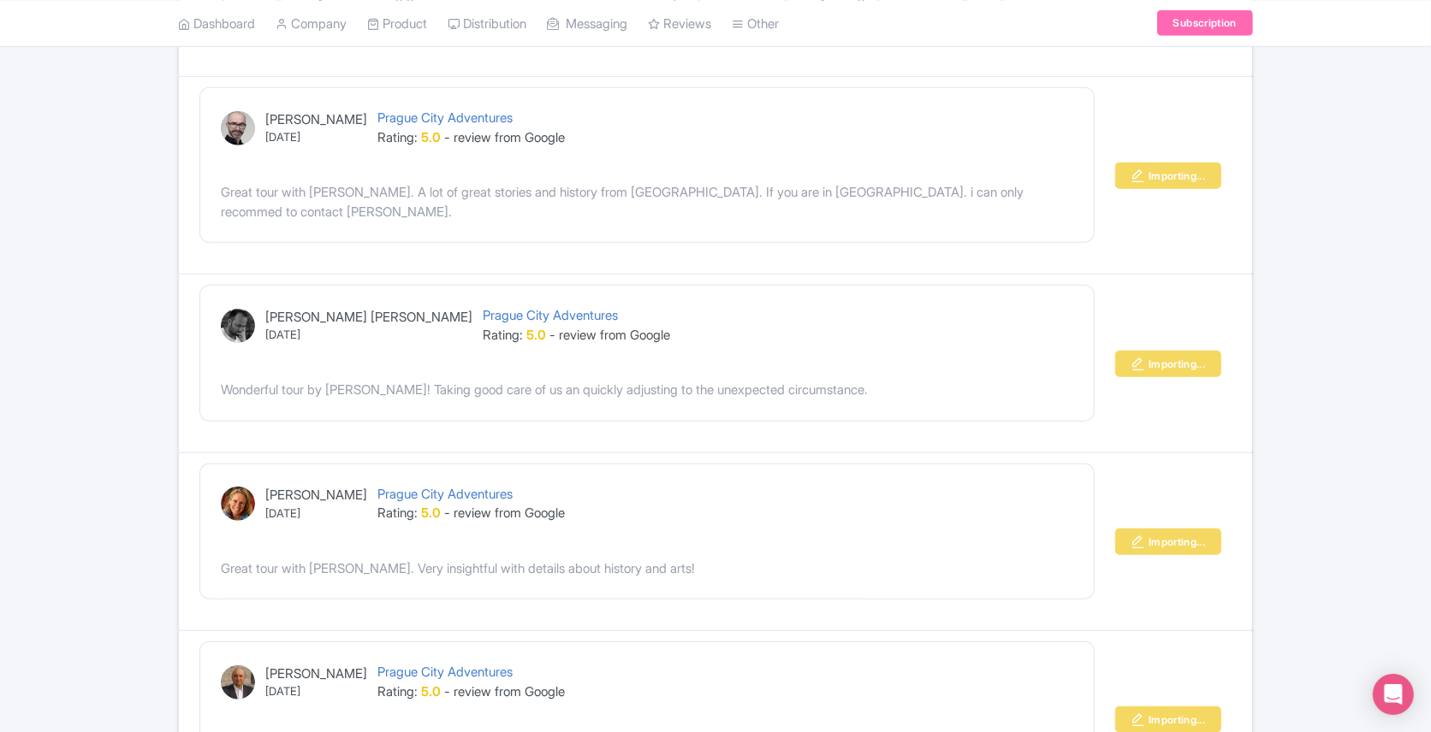
scroll to position [1667, 0]
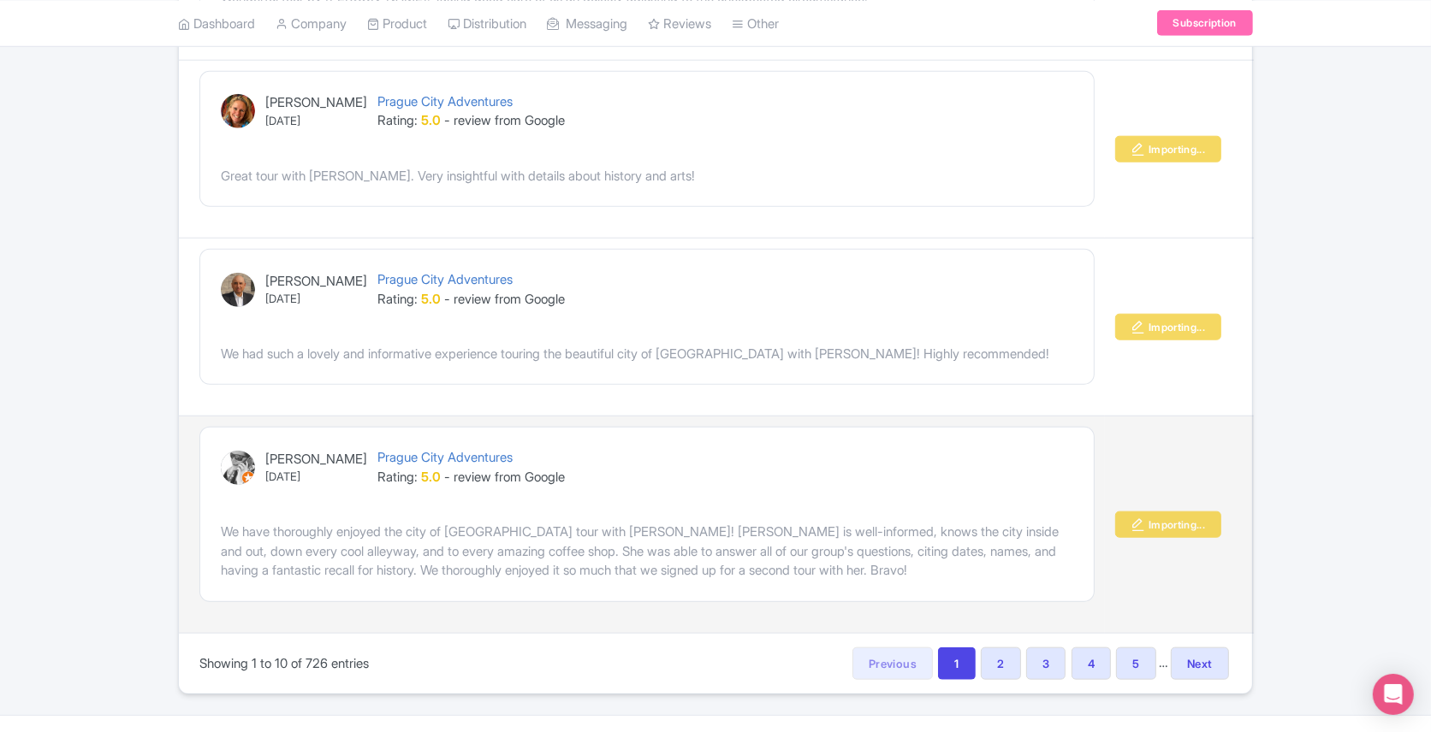
click at [637, 535] on div "We have thoroughly enjoyed the city of Prague tour with Katy! Katy is well-info…" at bounding box center [647, 552] width 852 height 58
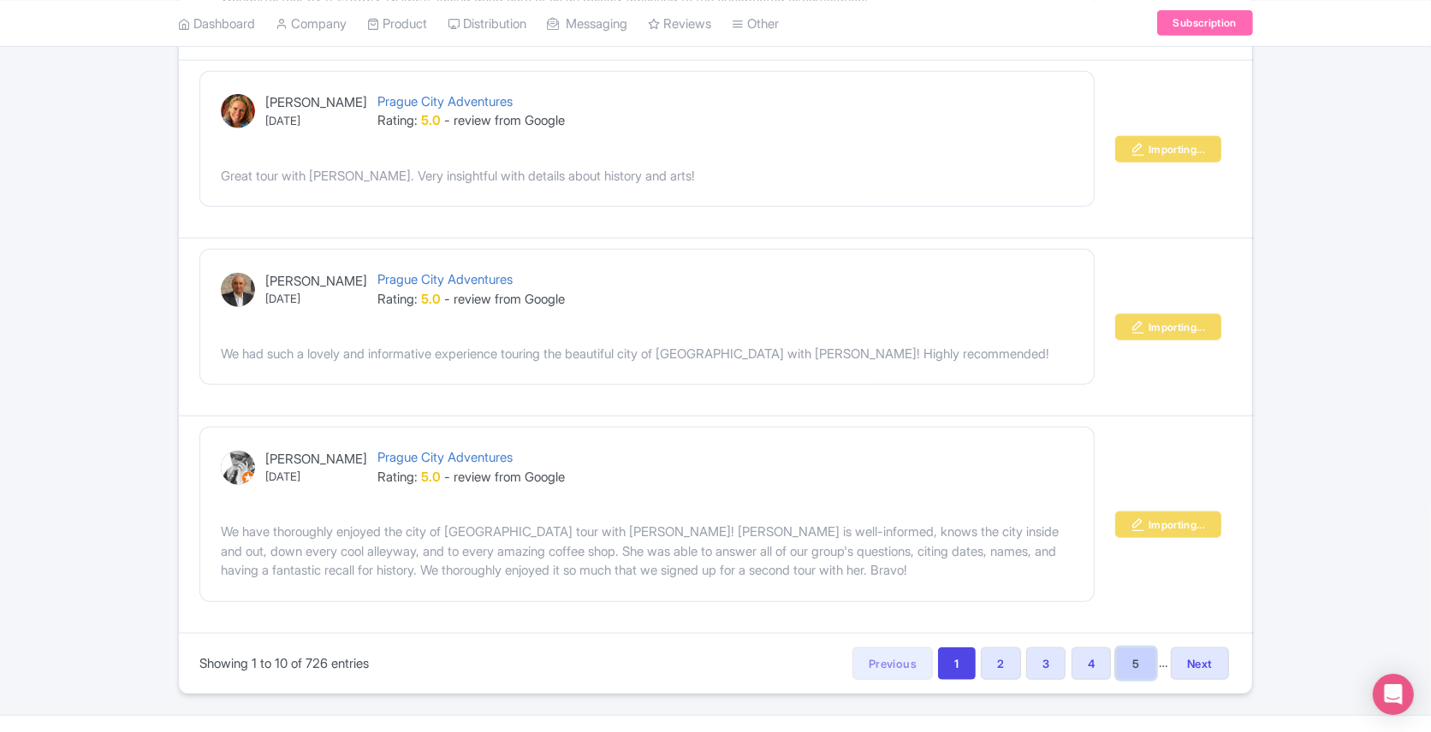
click at [1132, 648] on link "5" at bounding box center [1135, 664] width 39 height 33
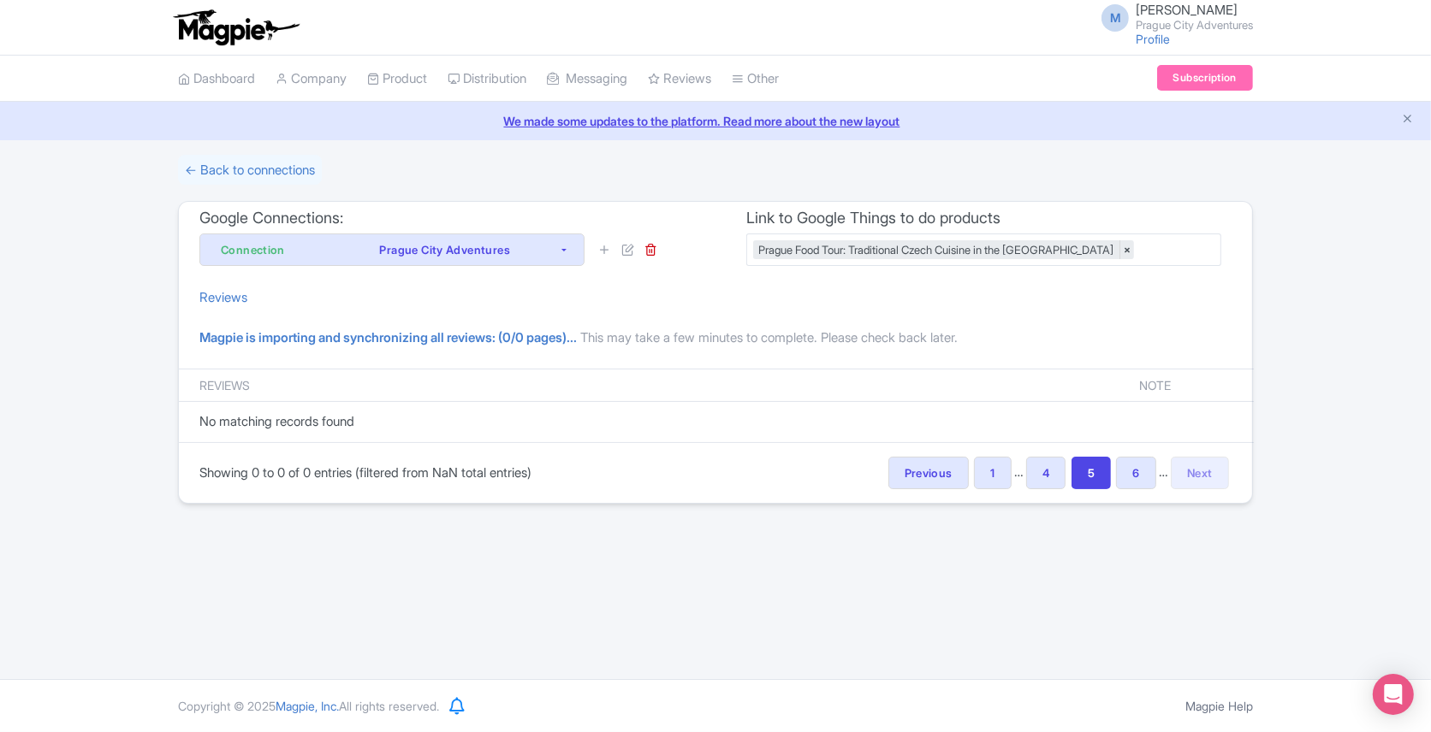
click at [554, 329] on b "Magpie is importing and synchronizing all reviews: (0/0 pages)..." at bounding box center [387, 337] width 377 height 16
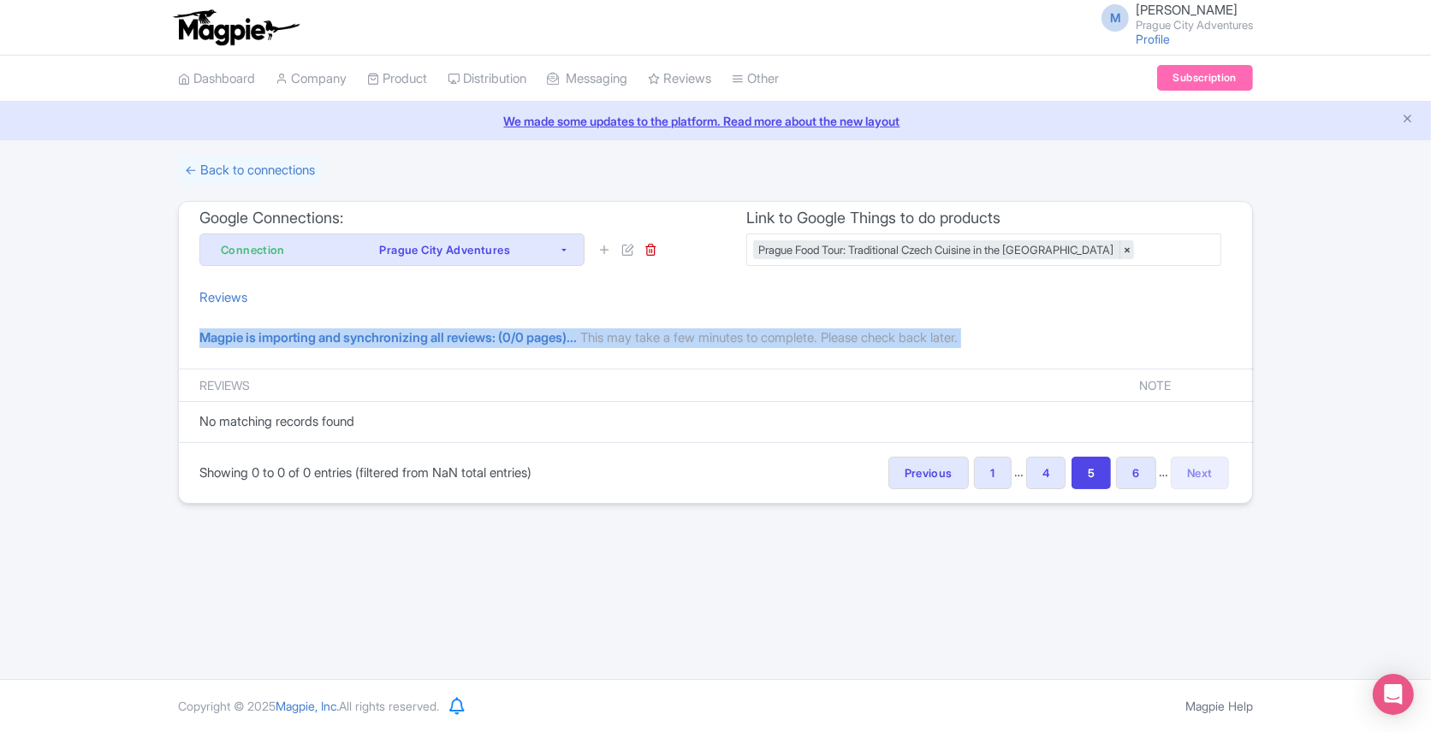
click at [554, 329] on b "Magpie is importing and synchronizing all reviews: (0/0 pages)..." at bounding box center [387, 337] width 377 height 16
click at [489, 296] on div "Reviews" at bounding box center [715, 297] width 1073 height 48
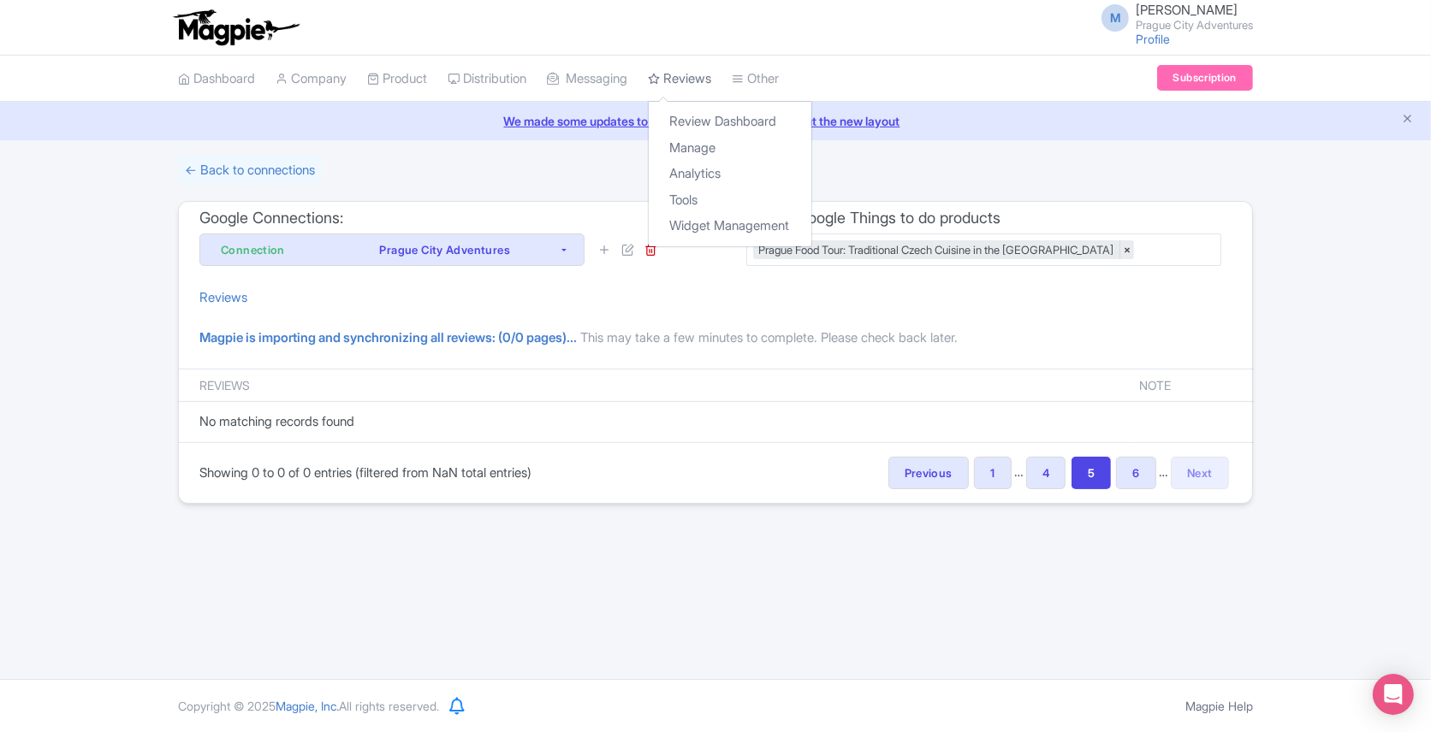
click at [690, 82] on link "Reviews" at bounding box center [679, 79] width 63 height 47
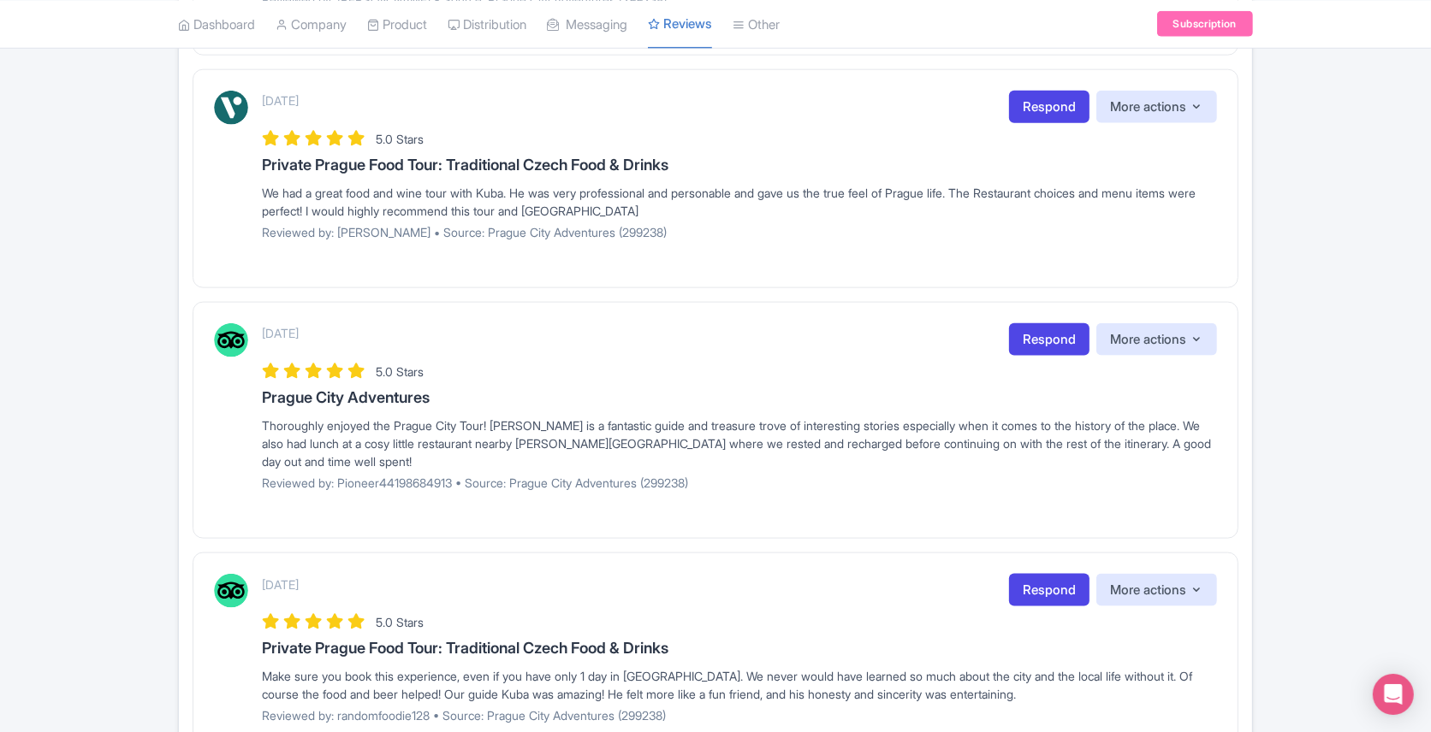
scroll to position [2254, 0]
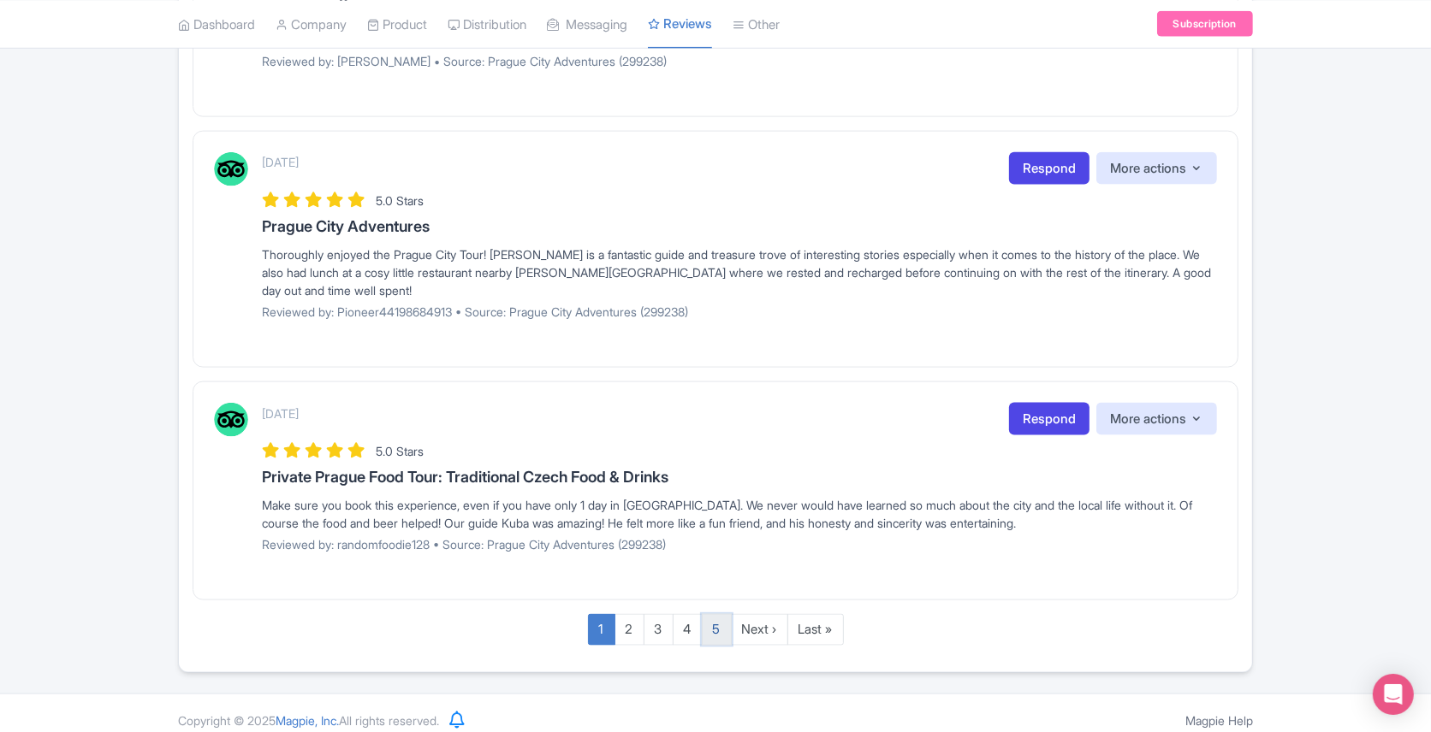
click at [717, 614] on link "5" at bounding box center [717, 630] width 30 height 32
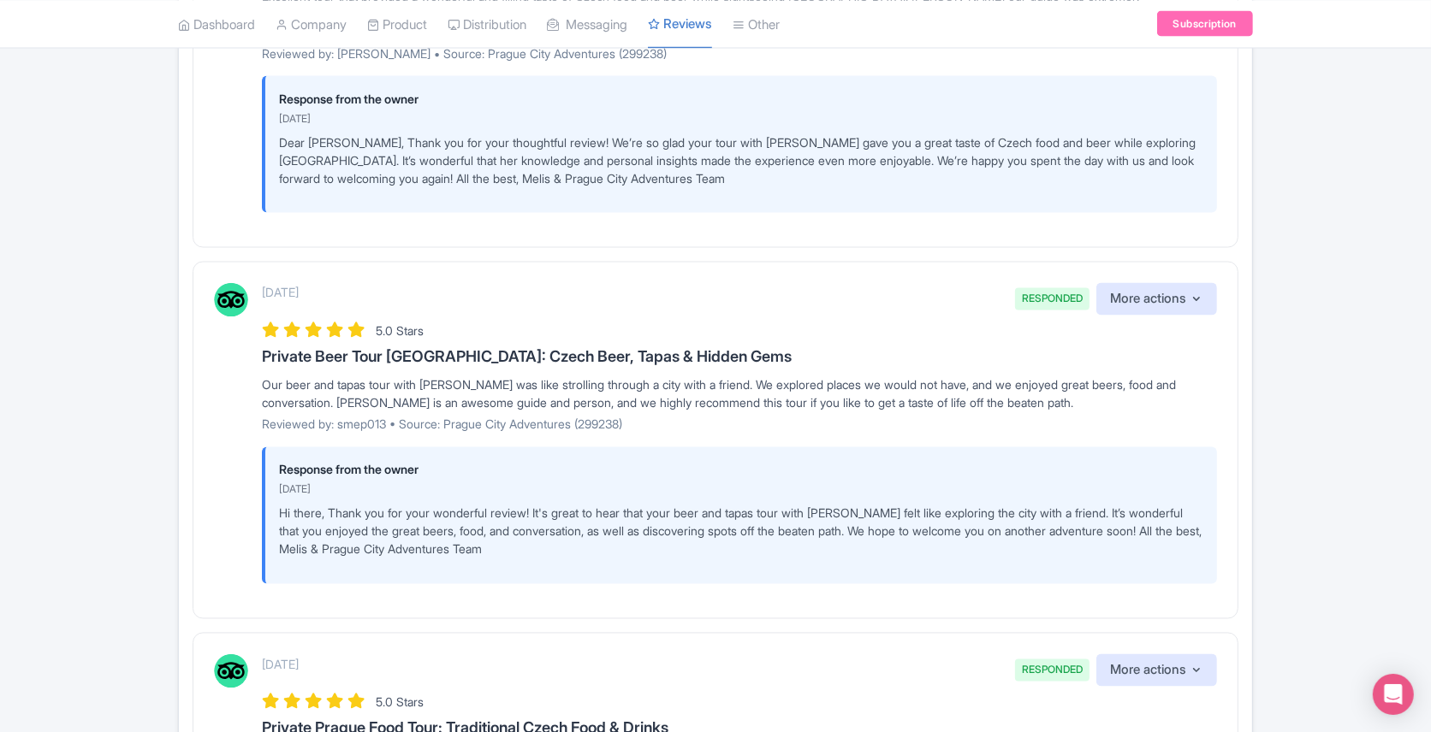
scroll to position [3346, 0]
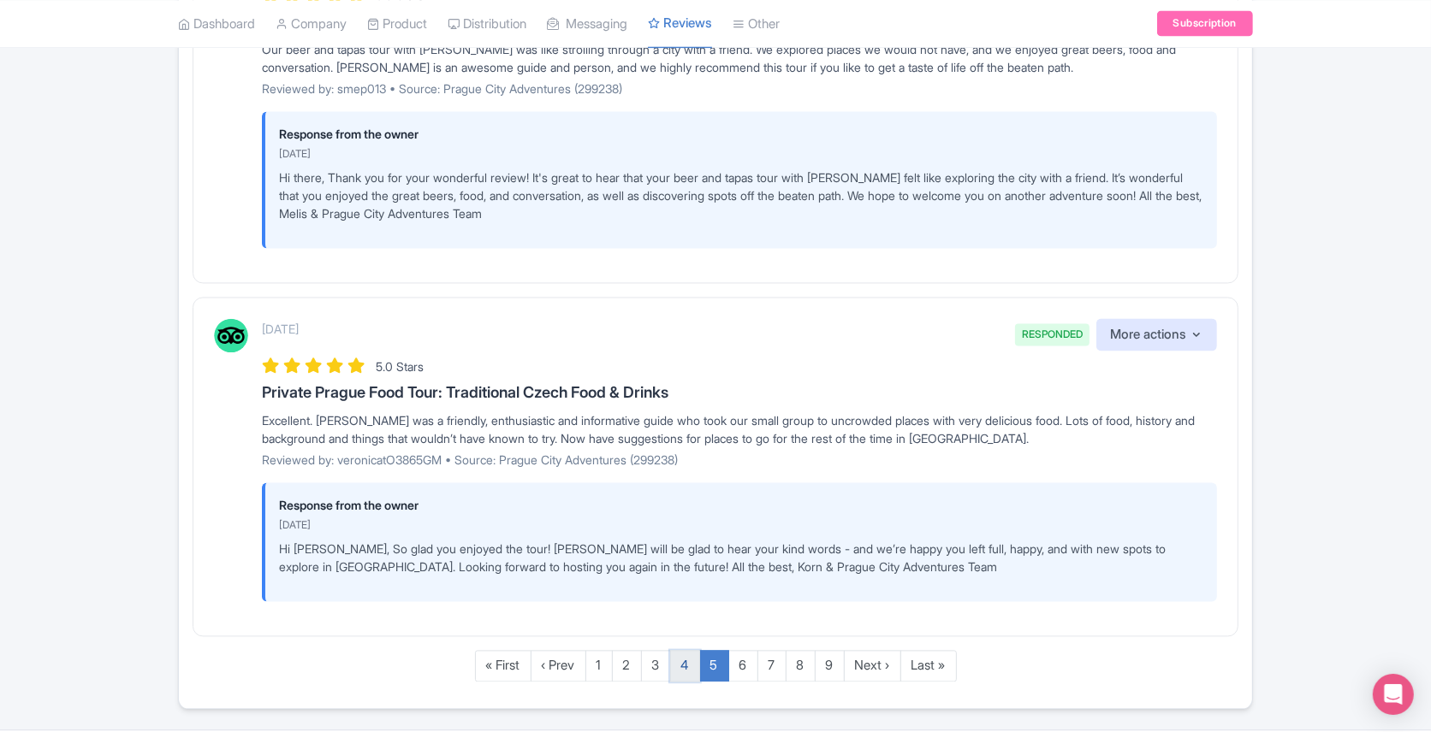
click at [680, 650] on link "4" at bounding box center [685, 666] width 30 height 32
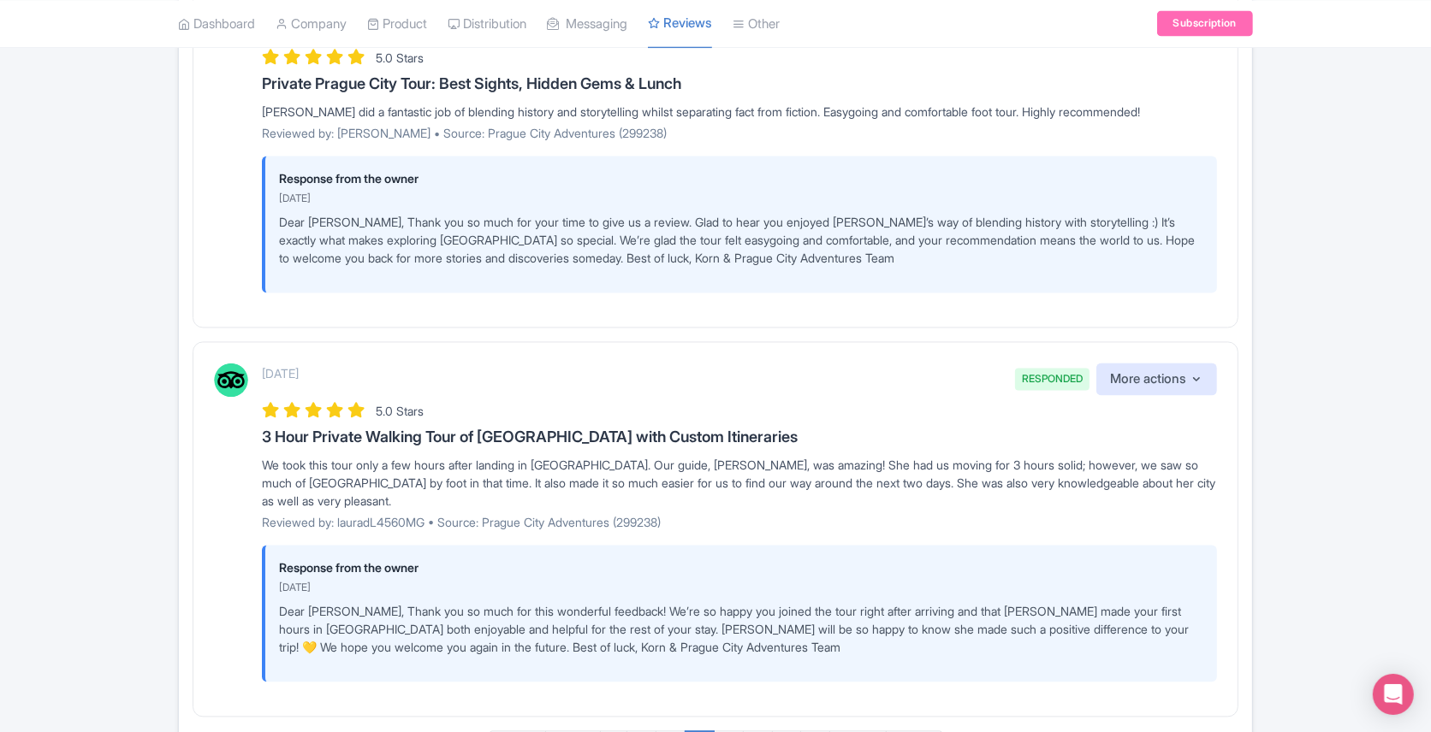
scroll to position [3490, 0]
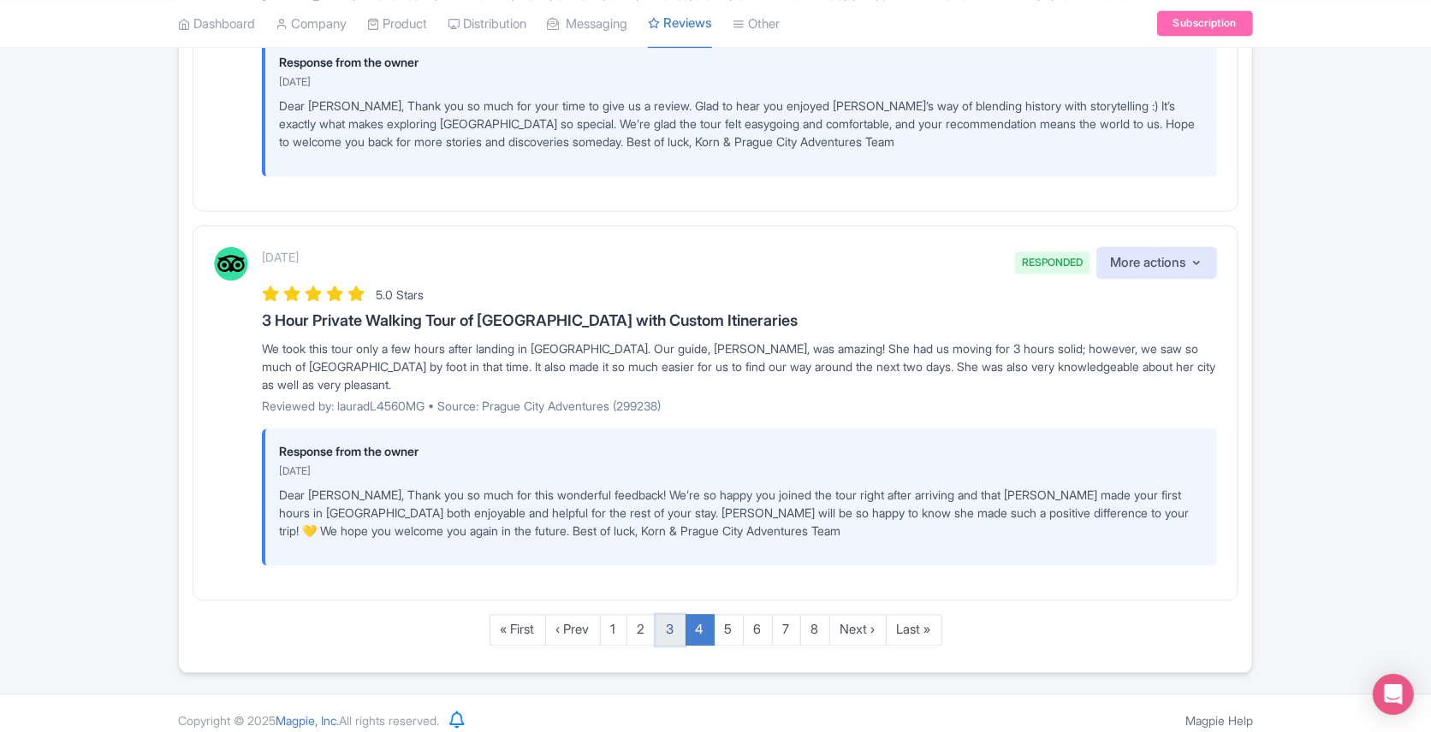
click at [672, 614] on link "3" at bounding box center [670, 630] width 30 height 32
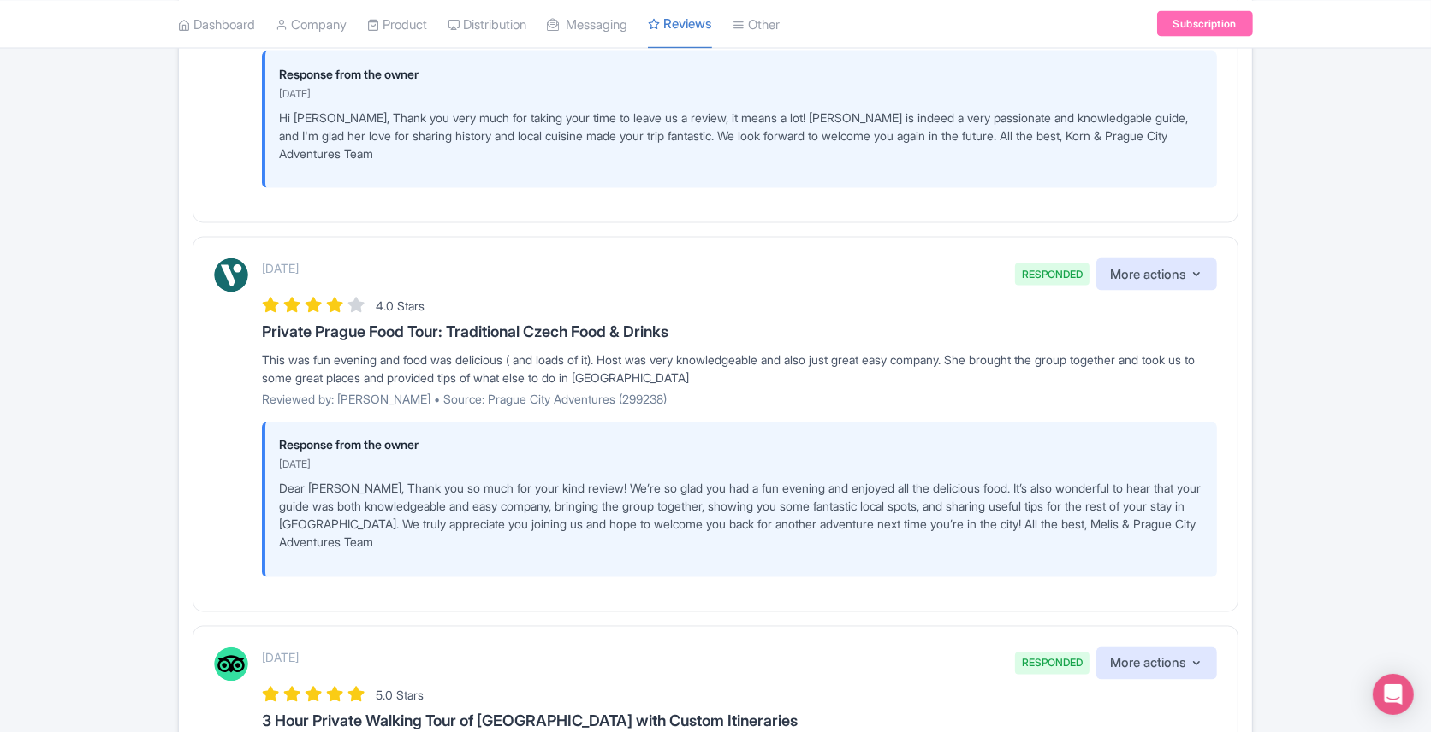
scroll to position [3202, 0]
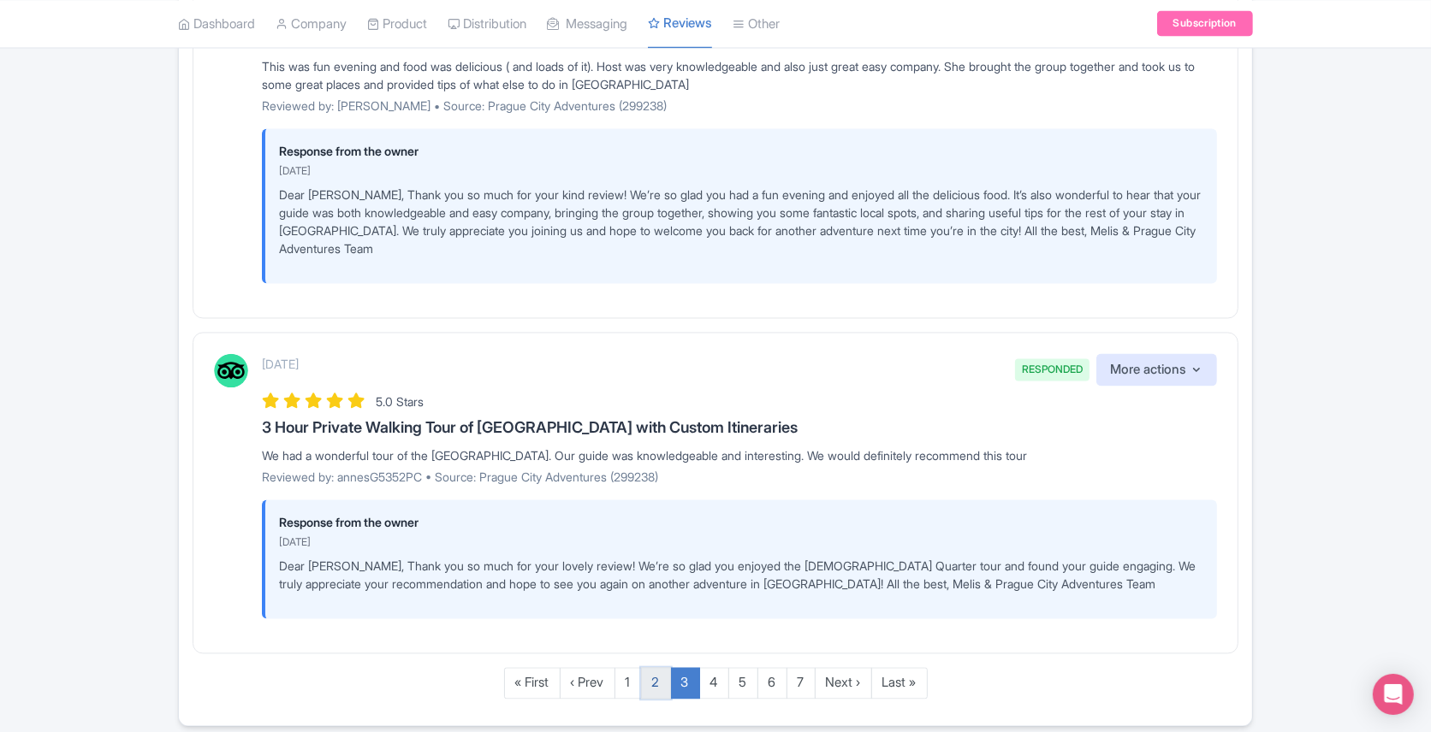
click at [655, 668] on link "2" at bounding box center [656, 684] width 30 height 32
